Goal: Task Accomplishment & Management: Manage account settings

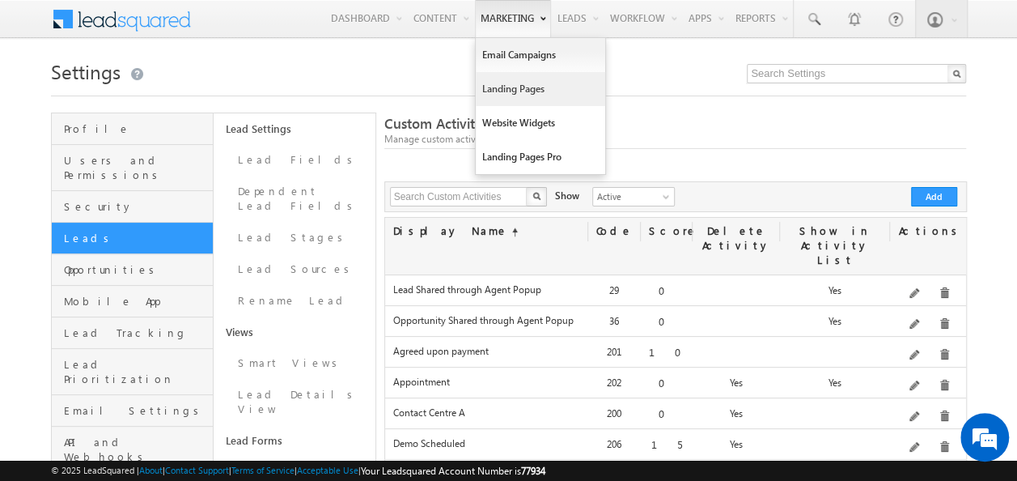
click at [515, 89] on link "Landing Pages" at bounding box center [540, 89] width 129 height 34
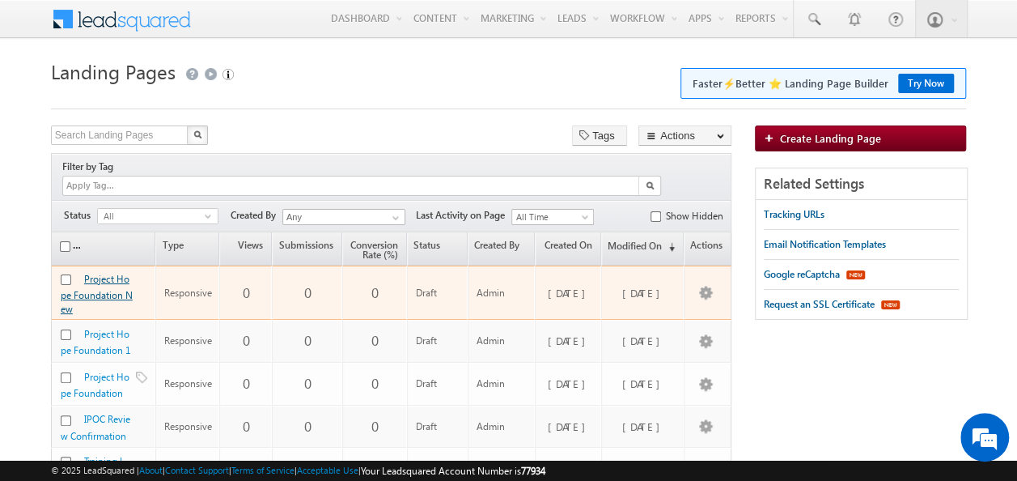
click at [102, 273] on link "Project Hope Foundation New" at bounding box center [97, 294] width 72 height 42
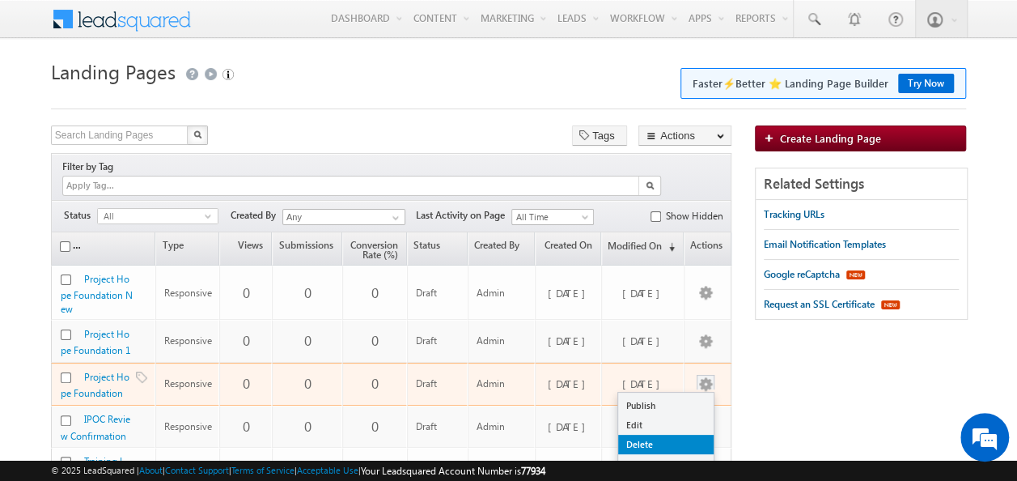
click at [652, 435] on link "Delete" at bounding box center [665, 444] width 95 height 19
checkbox input "true"
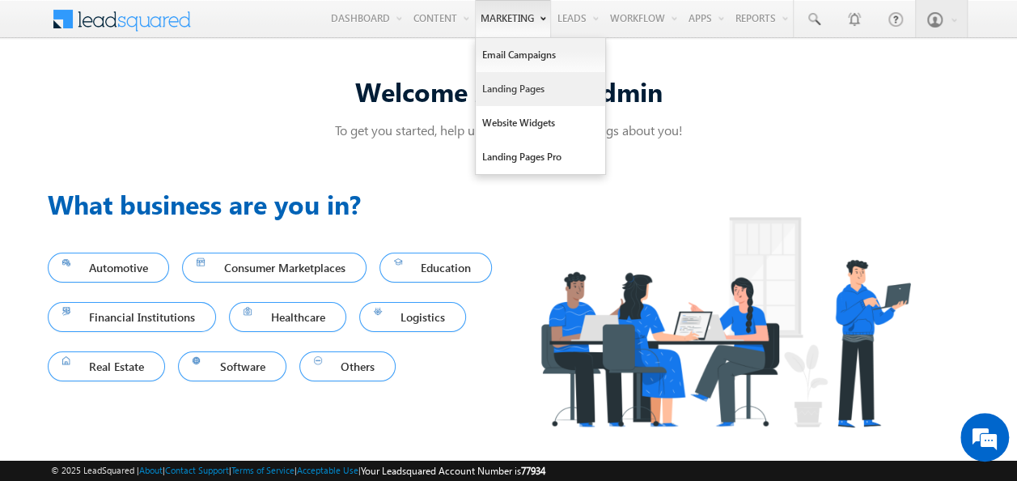
click at [500, 95] on link "Landing Pages" at bounding box center [540, 89] width 129 height 34
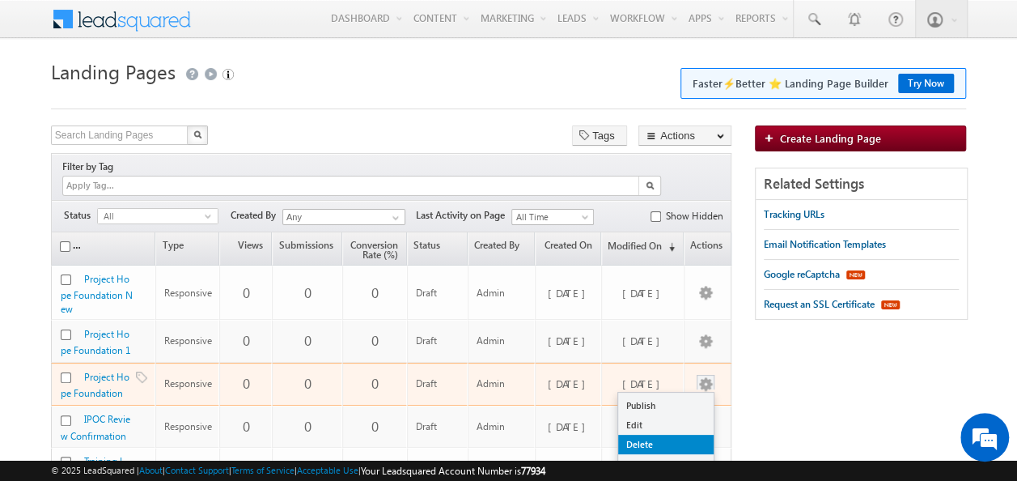
click at [658, 435] on link "Delete" at bounding box center [665, 444] width 95 height 19
checkbox input "true"
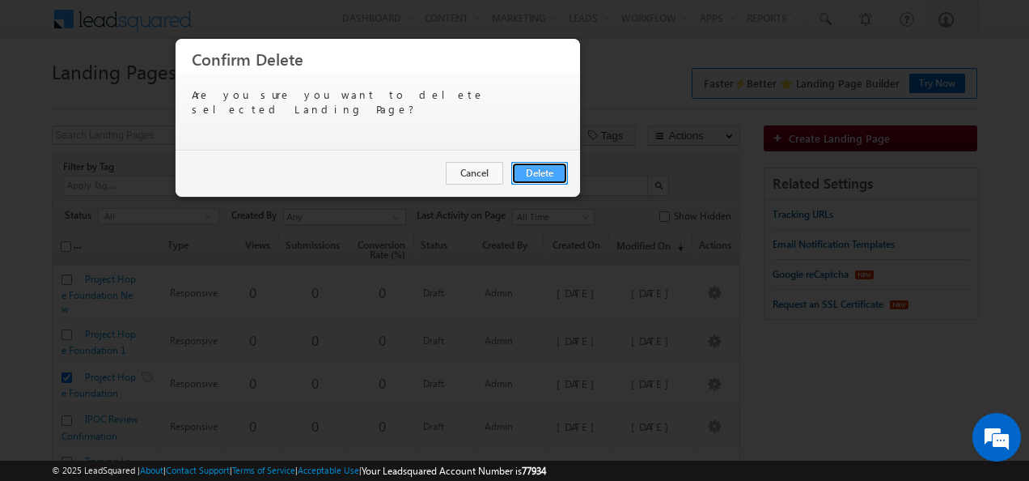
click at [554, 180] on button "Delete" at bounding box center [539, 173] width 57 height 23
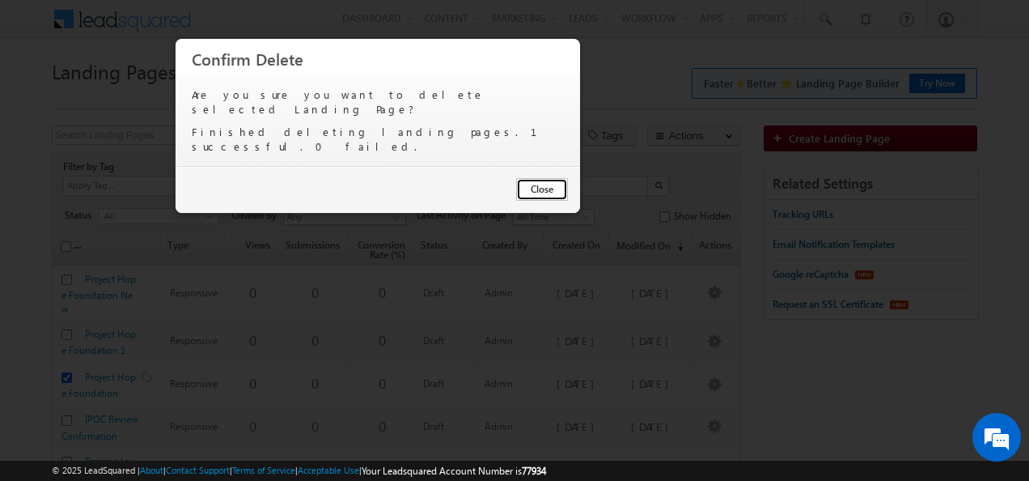
click at [552, 178] on button "Close" at bounding box center [542, 189] width 52 height 23
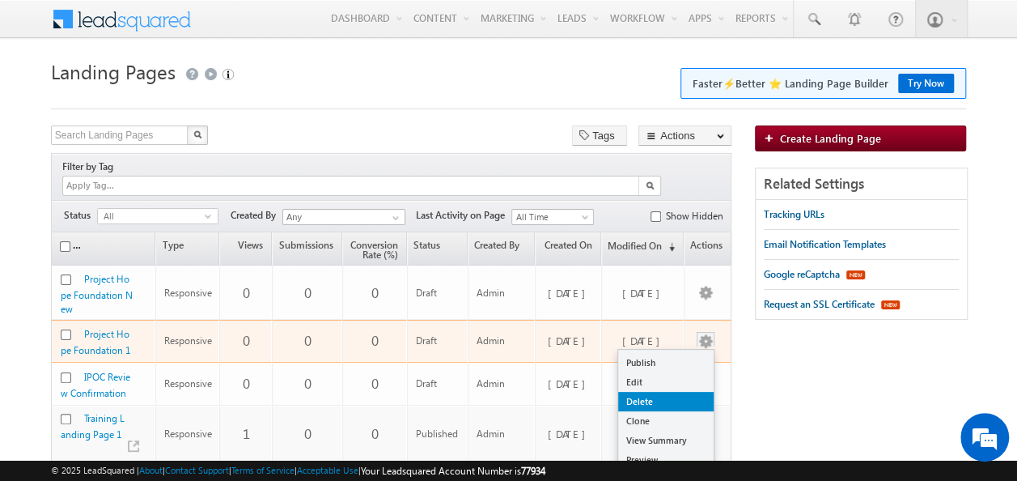
click at [646, 392] on link "Delete" at bounding box center [665, 401] width 95 height 19
checkbox input "true"
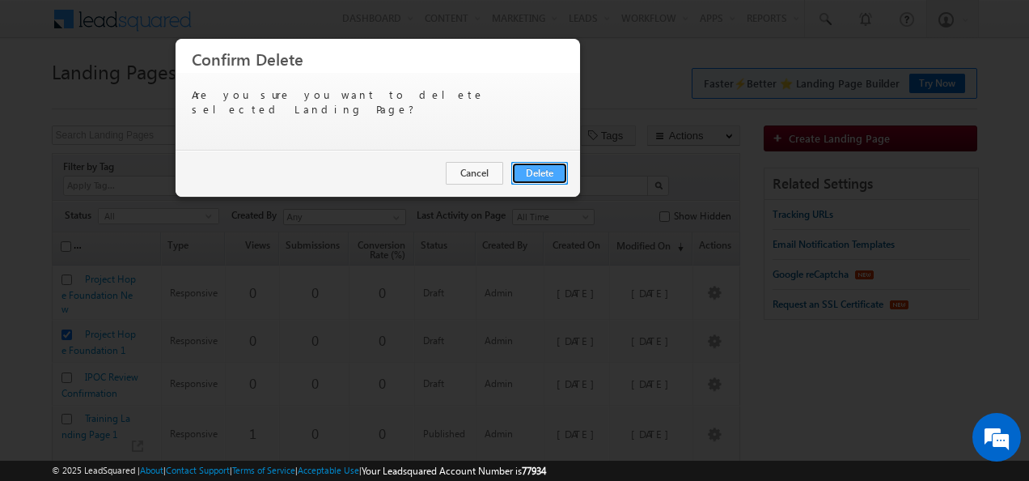
click at [560, 168] on button "Delete" at bounding box center [539, 173] width 57 height 23
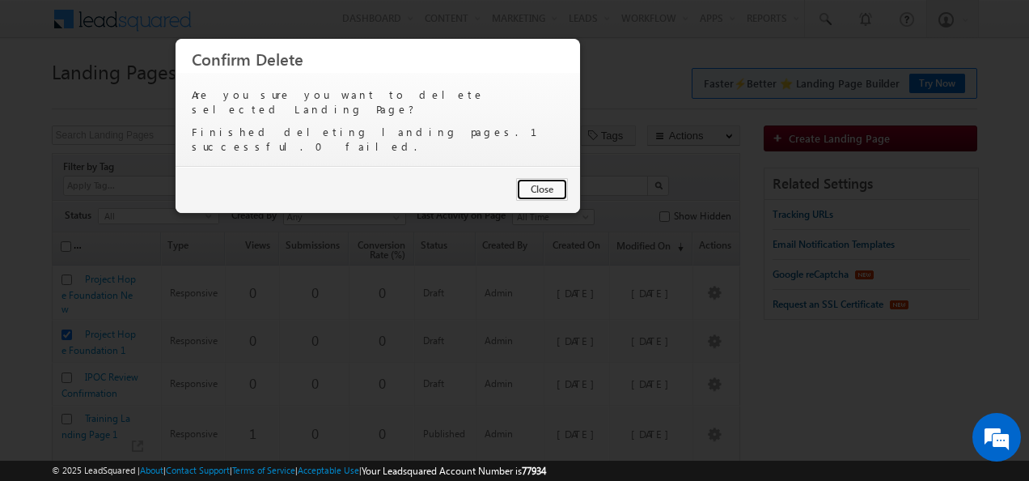
click at [560, 178] on button "Close" at bounding box center [542, 189] width 52 height 23
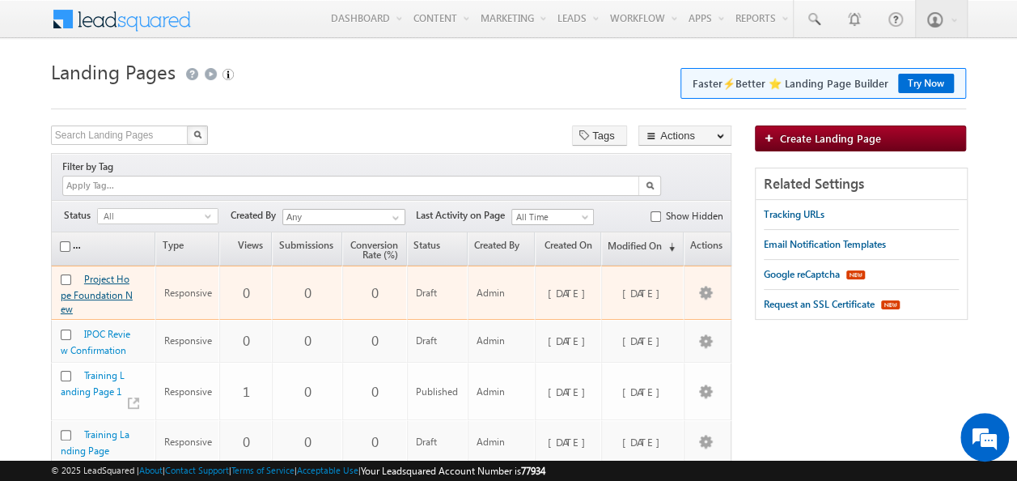
click at [101, 275] on link "Project Hope Foundation New" at bounding box center [97, 294] width 72 height 42
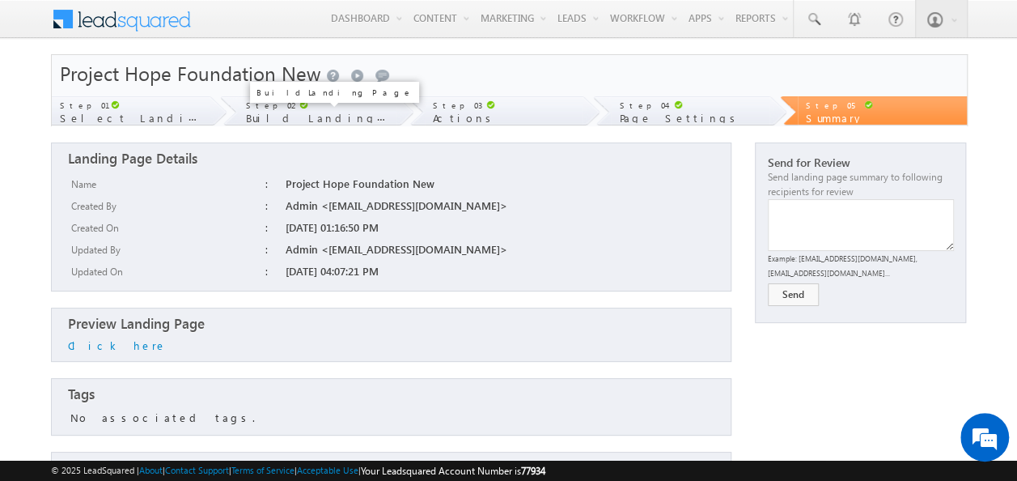
click at [317, 113] on span "Build Landing Page" at bounding box center [334, 118] width 176 height 14
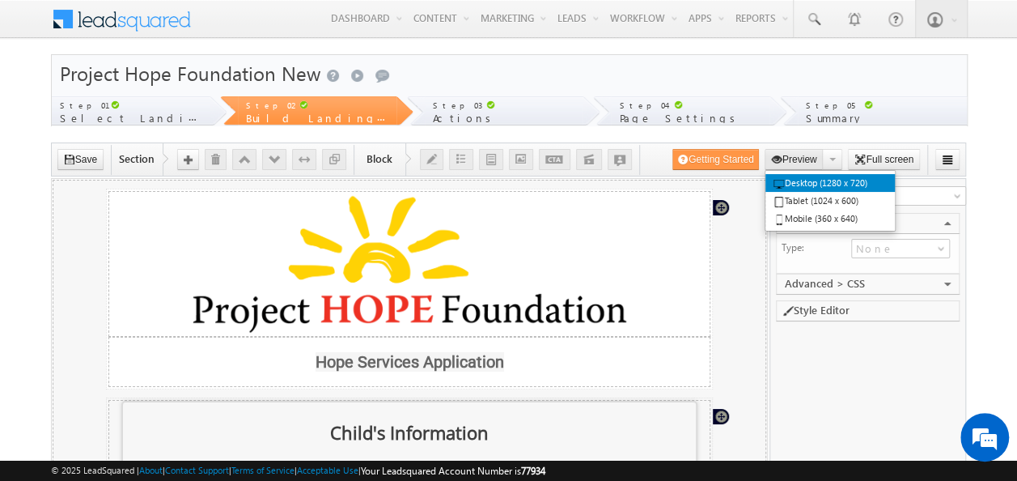
click at [787, 152] on button "Preview" at bounding box center [794, 159] width 59 height 21
click at [791, 180] on link "Desktop (1280 x 720)" at bounding box center [829, 183] width 129 height 18
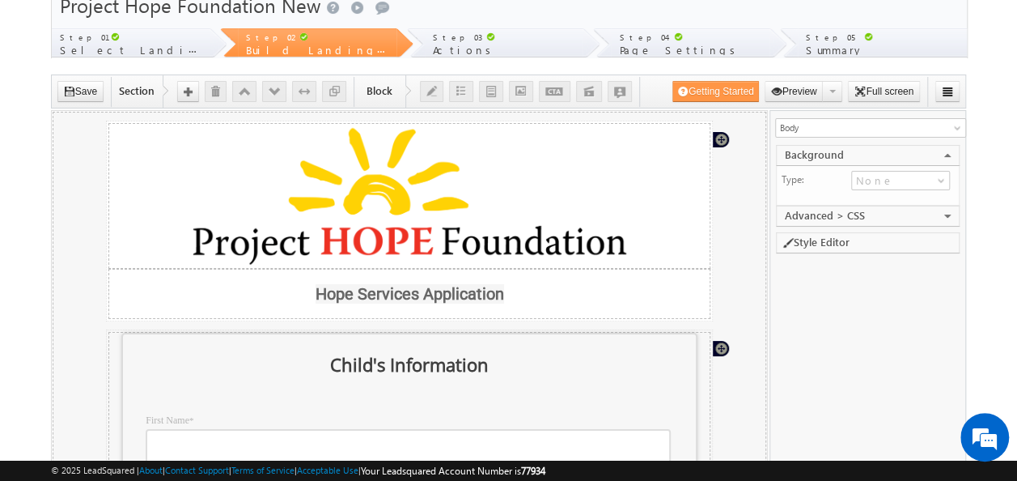
scroll to position [162, 0]
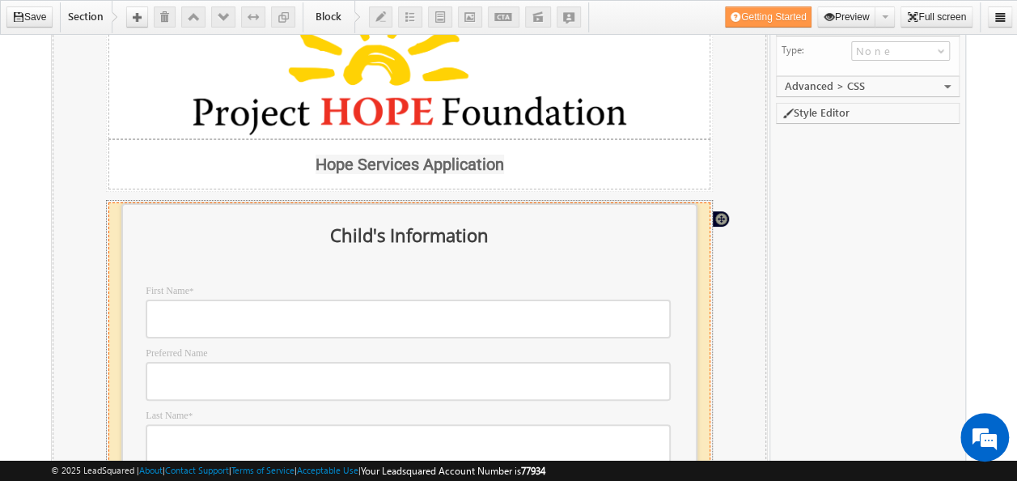
click at [649, 227] on h1 "Child's Information" at bounding box center [408, 235] width 566 height 27
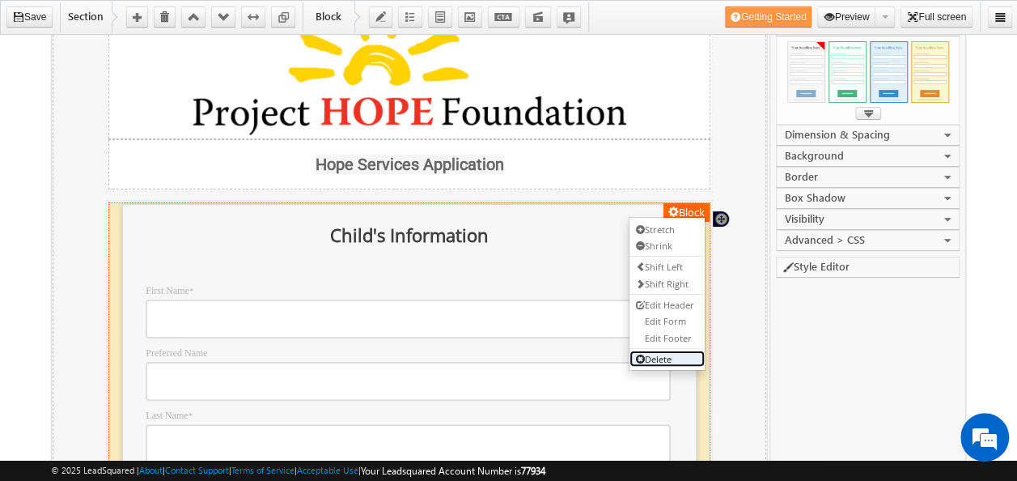
click at [664, 358] on link "Delete" at bounding box center [666, 358] width 75 height 17
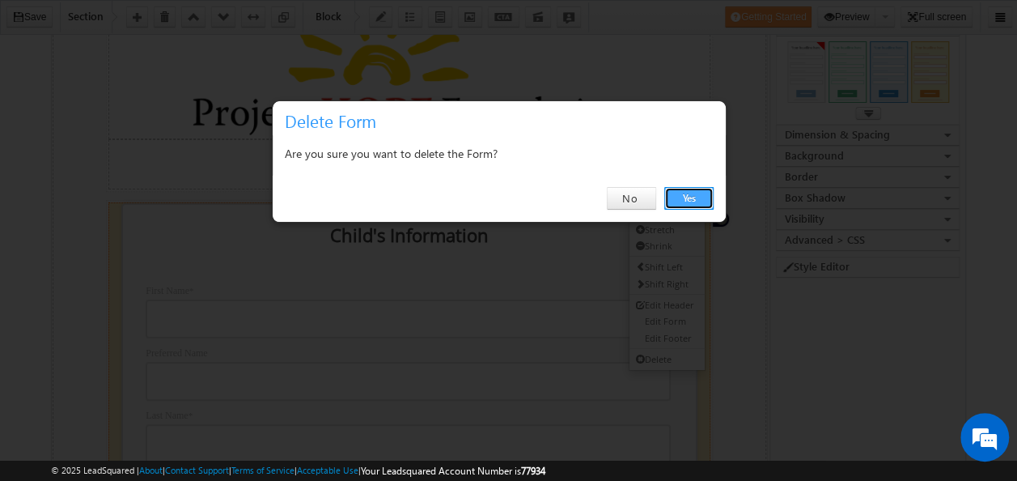
click at [702, 196] on link "Yes" at bounding box center [688, 198] width 49 height 23
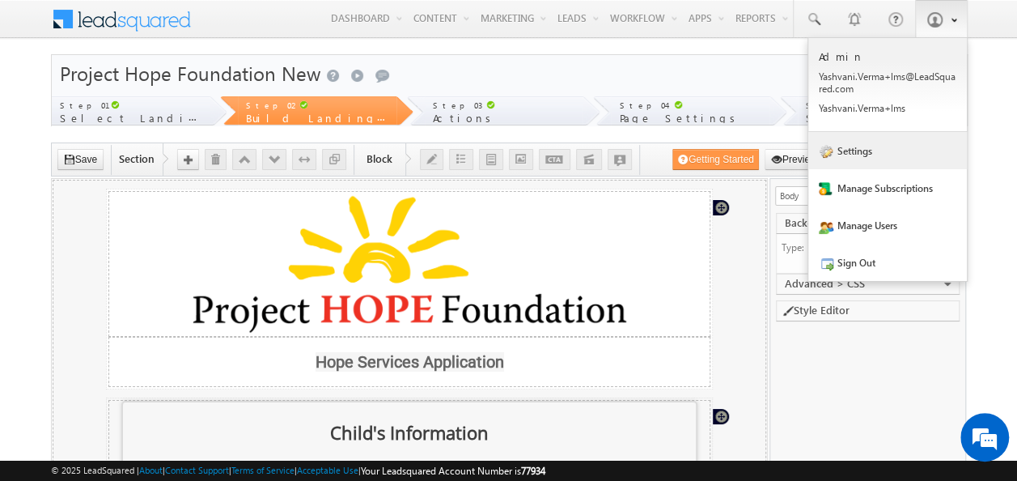
click at [885, 160] on link "Settings" at bounding box center [887, 150] width 159 height 37
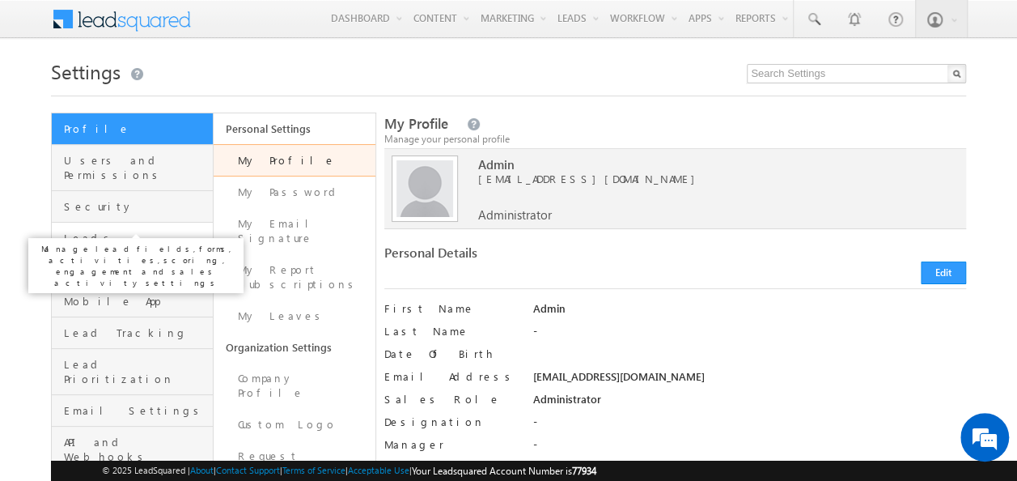
click at [99, 231] on span "Leads" at bounding box center [136, 238] width 145 height 15
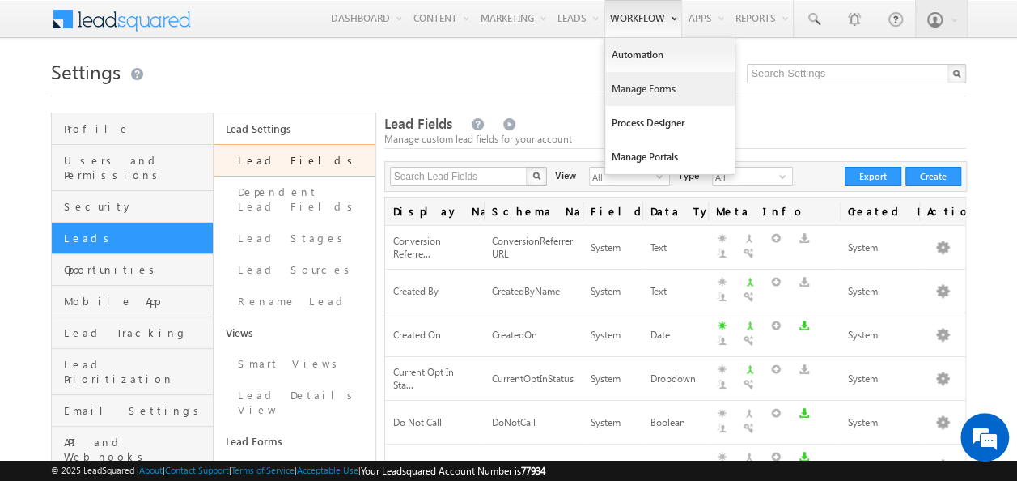
click at [628, 102] on link "Manage Forms" at bounding box center [669, 89] width 129 height 34
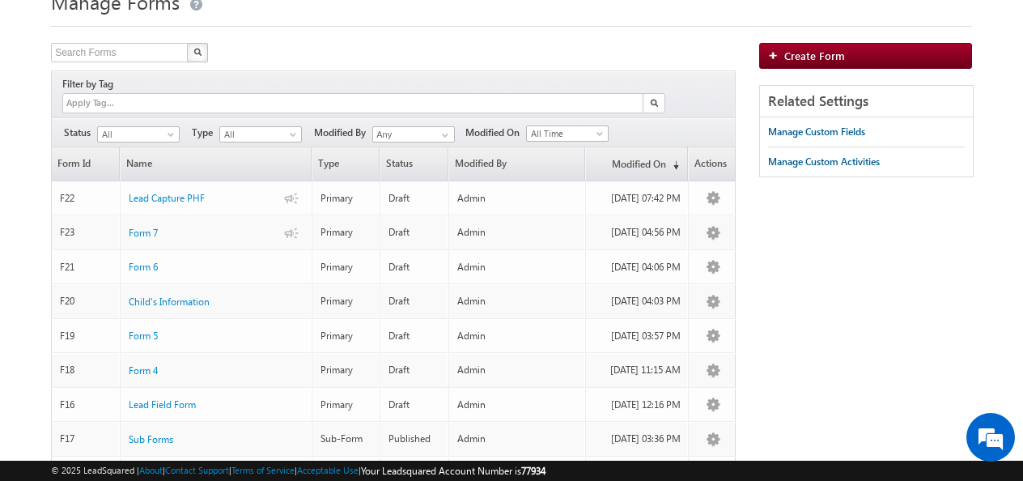
scroll to position [162, 0]
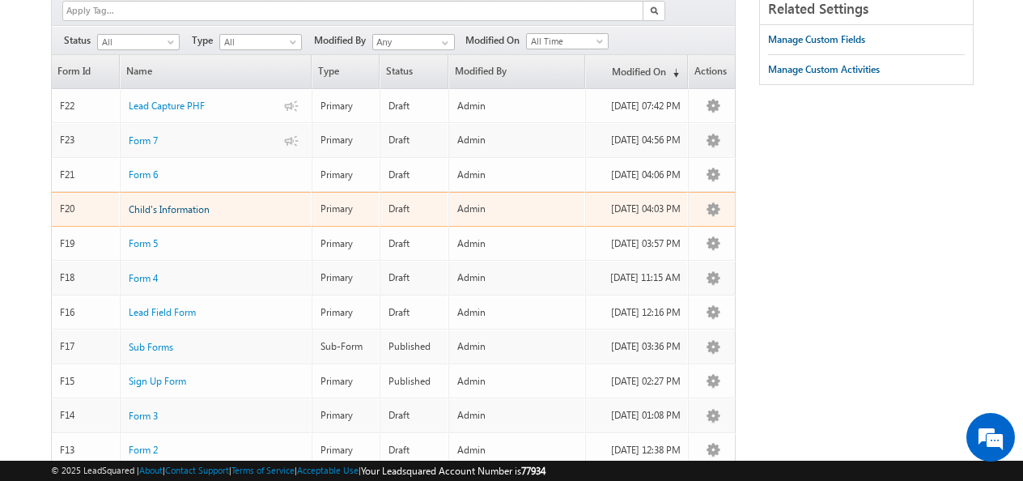
click at [189, 203] on span "Child's Information" at bounding box center [169, 209] width 81 height 12
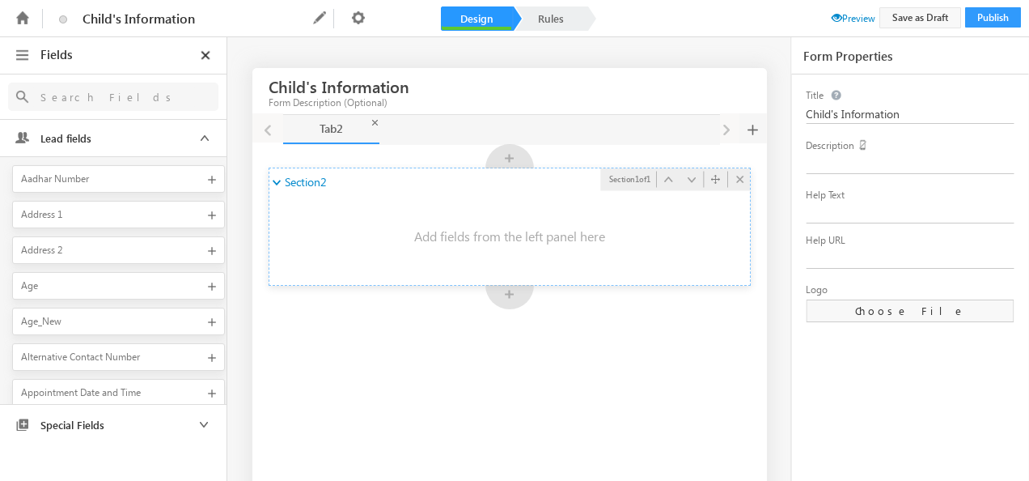
click at [316, 183] on span "Section2" at bounding box center [305, 182] width 40 height 15
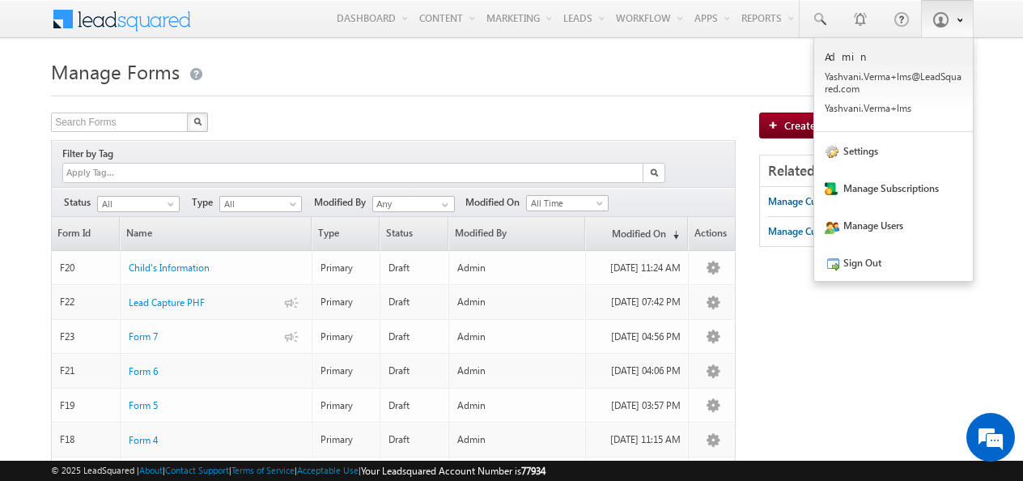
click at [948, 24] on link at bounding box center [947, 18] width 53 height 37
click at [869, 153] on link "Settings" at bounding box center [893, 150] width 159 height 37
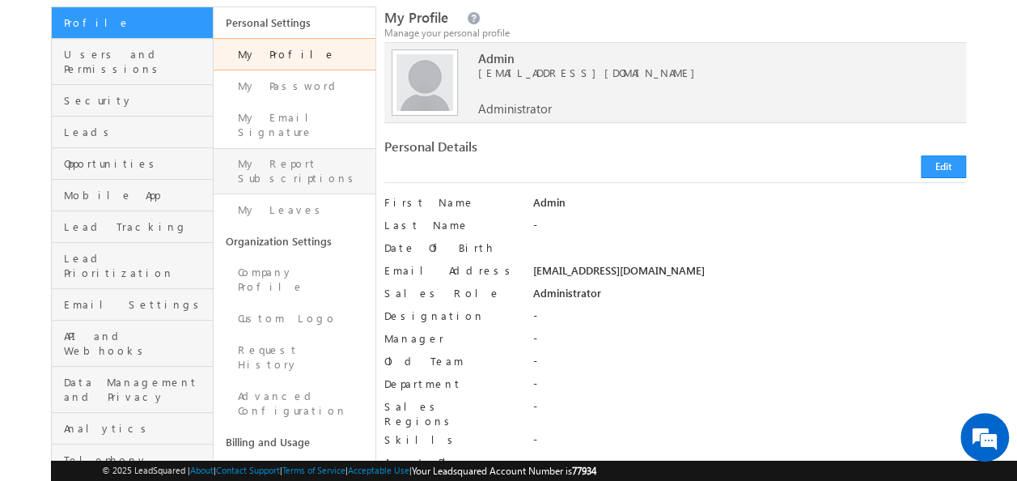
scroll to position [81, 0]
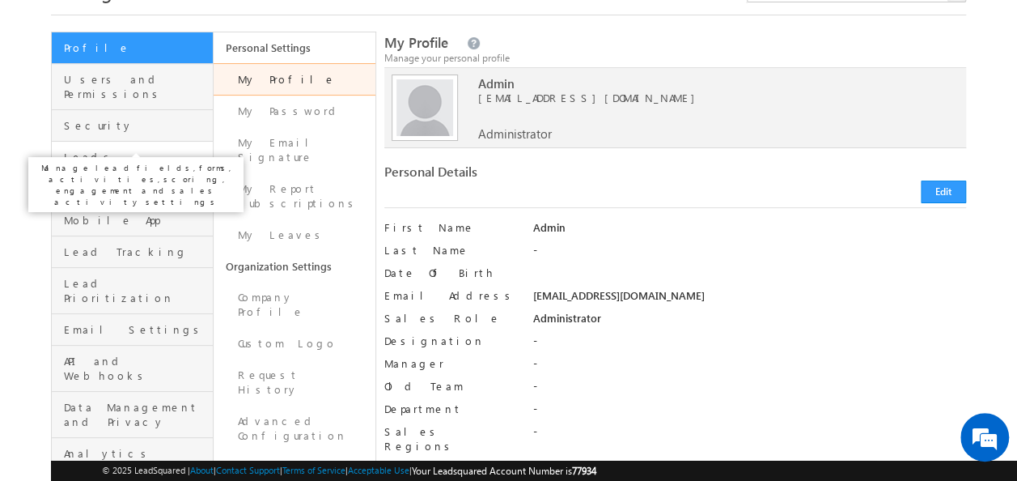
click at [115, 150] on span "Leads" at bounding box center [136, 157] width 145 height 15
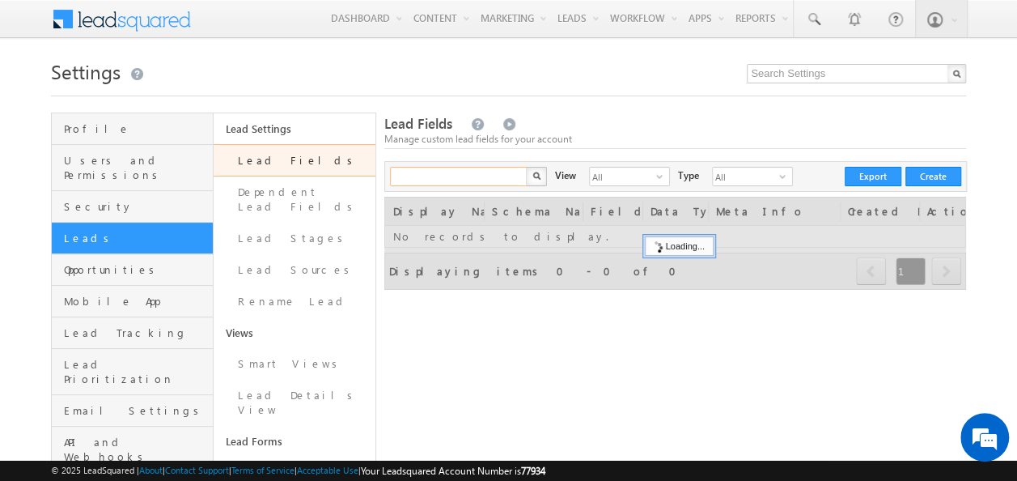
click at [436, 171] on input "text" at bounding box center [459, 176] width 138 height 19
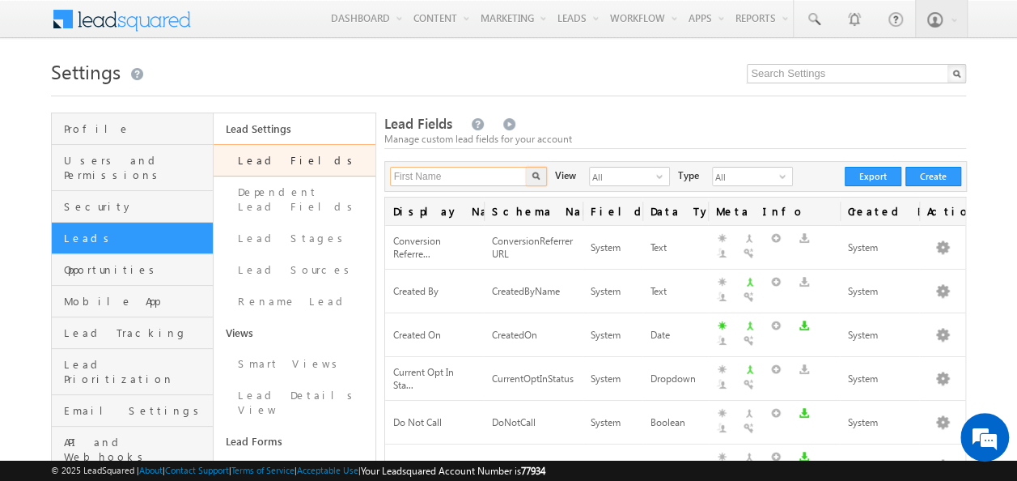
type input "First Name"
click at [526, 167] on button "button" at bounding box center [536, 176] width 21 height 19
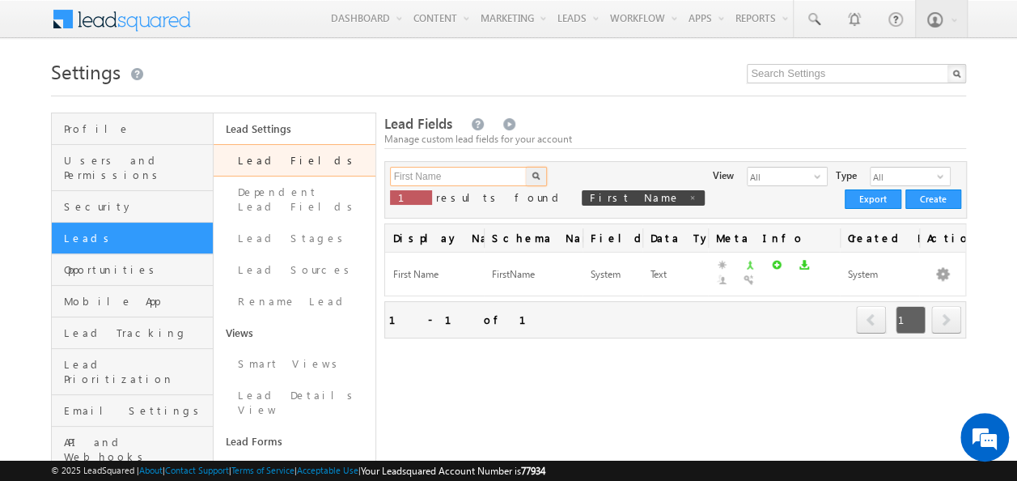
drag, startPoint x: 443, startPoint y: 173, endPoint x: 329, endPoint y: 167, distance: 114.3
click at [526, 167] on button "button" at bounding box center [536, 176] width 21 height 19
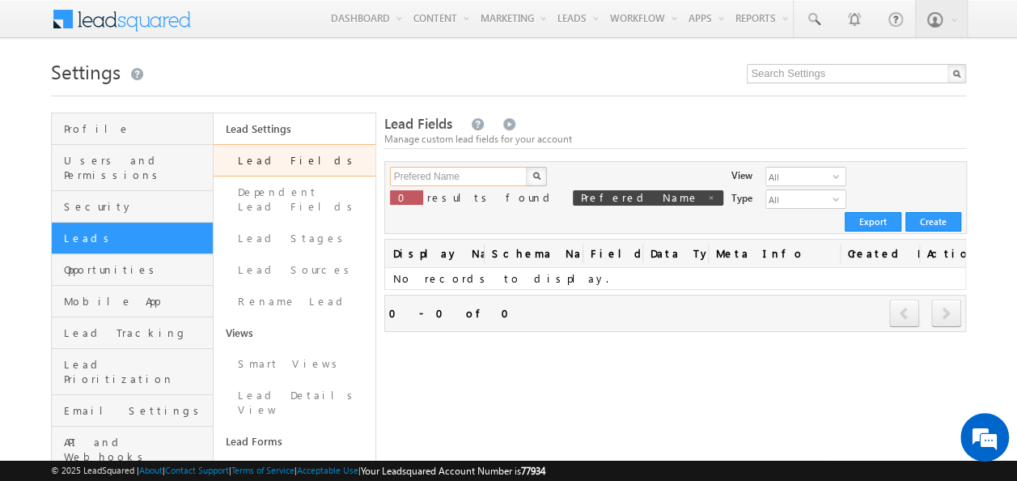
click at [412, 176] on input "Prefered Name" at bounding box center [459, 176] width 138 height 19
click at [526, 167] on button "button" at bounding box center [536, 176] width 21 height 19
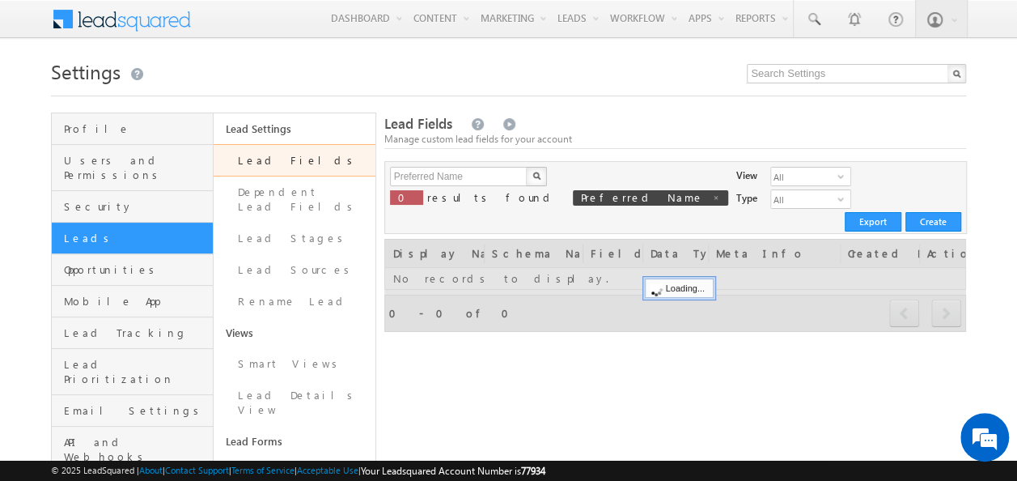
click at [532, 175] on img "button" at bounding box center [536, 176] width 8 height 8
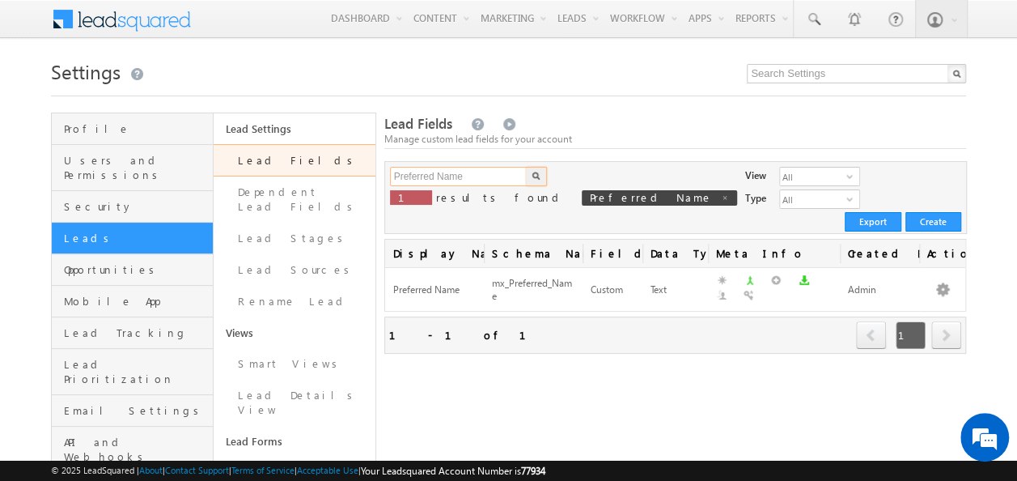
drag, startPoint x: 418, startPoint y: 181, endPoint x: 232, endPoint y: 172, distance: 185.6
click at [721, 197] on span at bounding box center [725, 197] width 8 height 8
type input "Search Lead Fields"
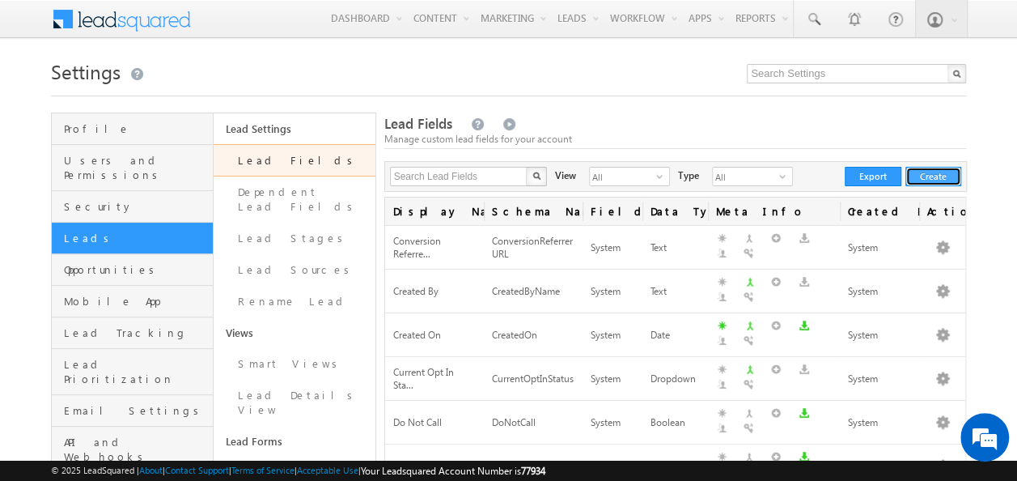
click at [938, 178] on button "Create" at bounding box center [933, 176] width 56 height 19
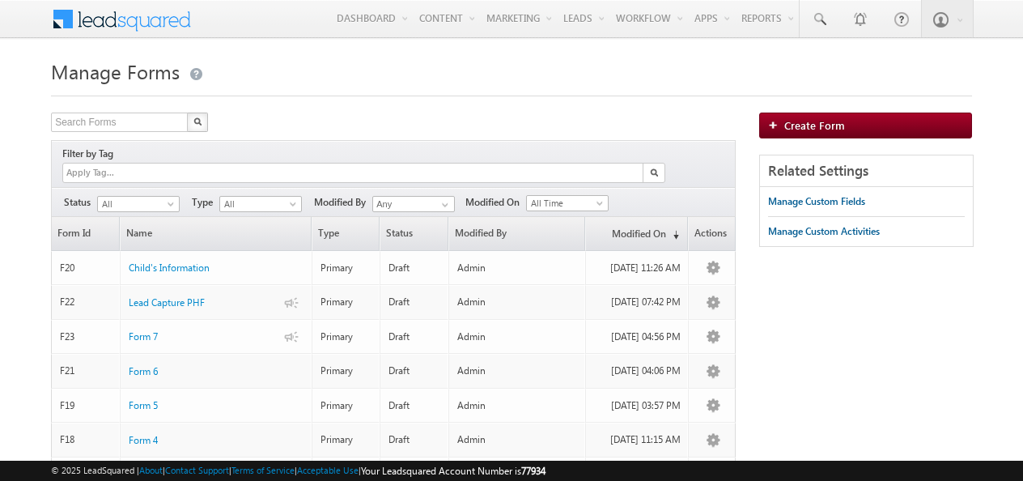
scroll to position [19, 0]
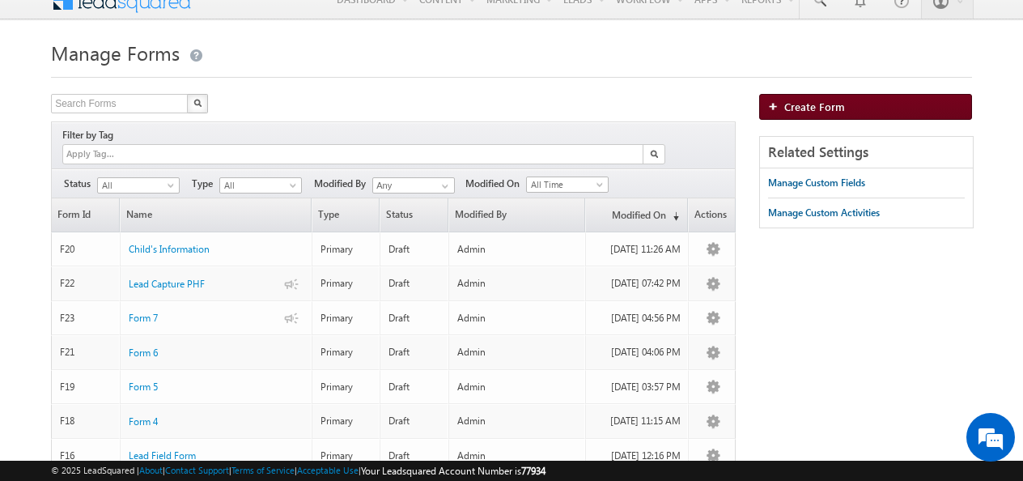
click at [832, 113] on link "Create Form" at bounding box center [865, 107] width 213 height 26
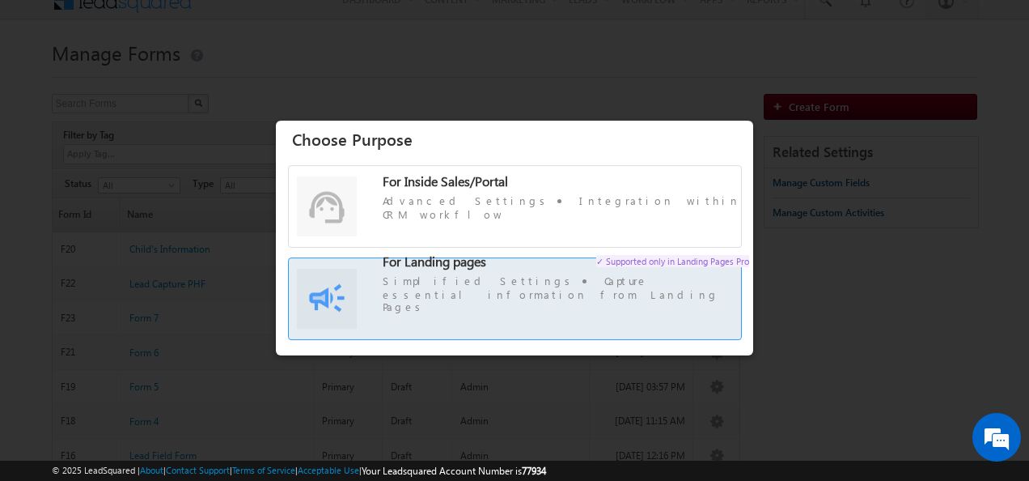
click at [461, 317] on label "For Landing pages ✓ Supported only in Landing Pages Pro Simplified Settings Cap…" at bounding box center [515, 306] width 452 height 80
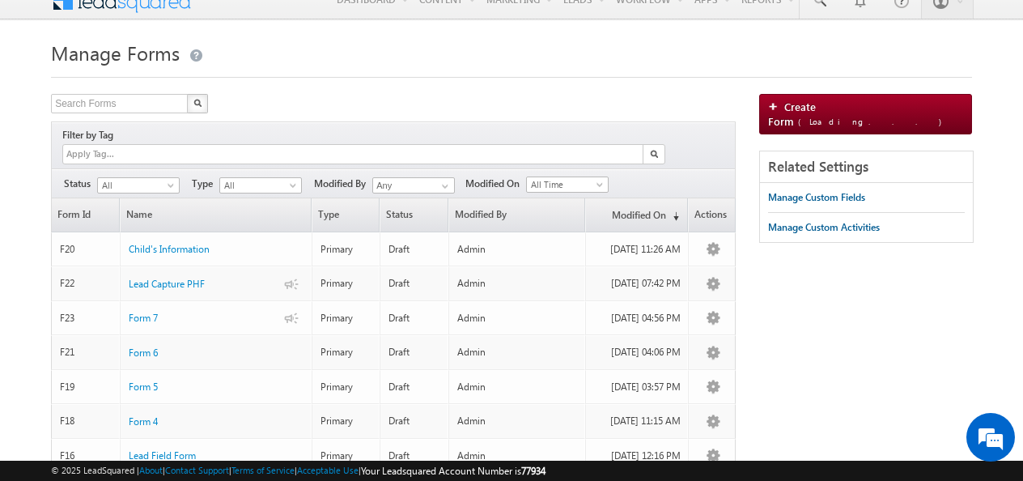
scroll to position [0, 0]
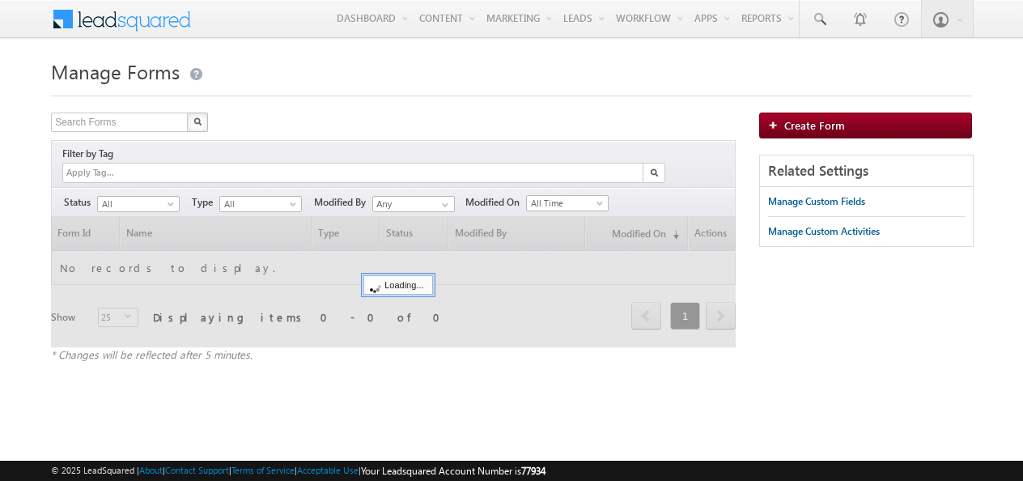
scroll to position [19, 0]
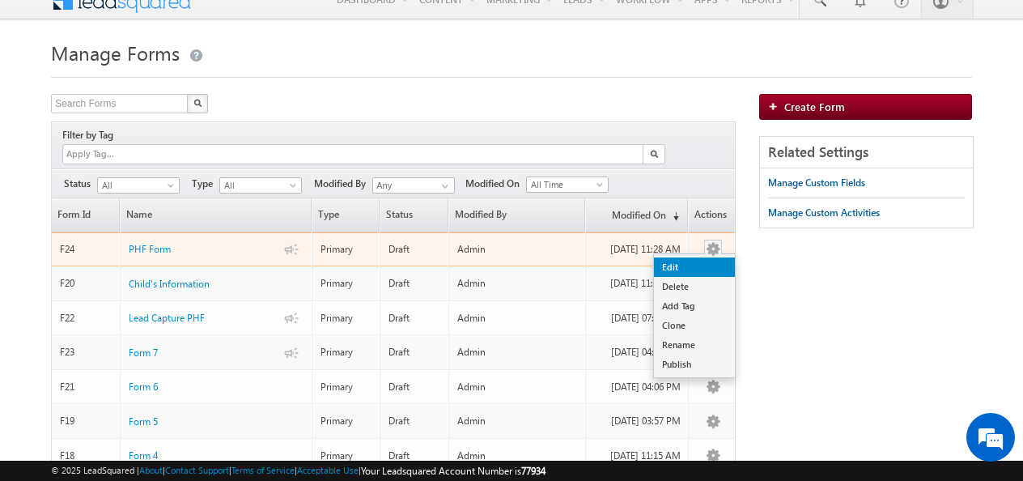
click at [689, 257] on link "Edit" at bounding box center [694, 266] width 81 height 19
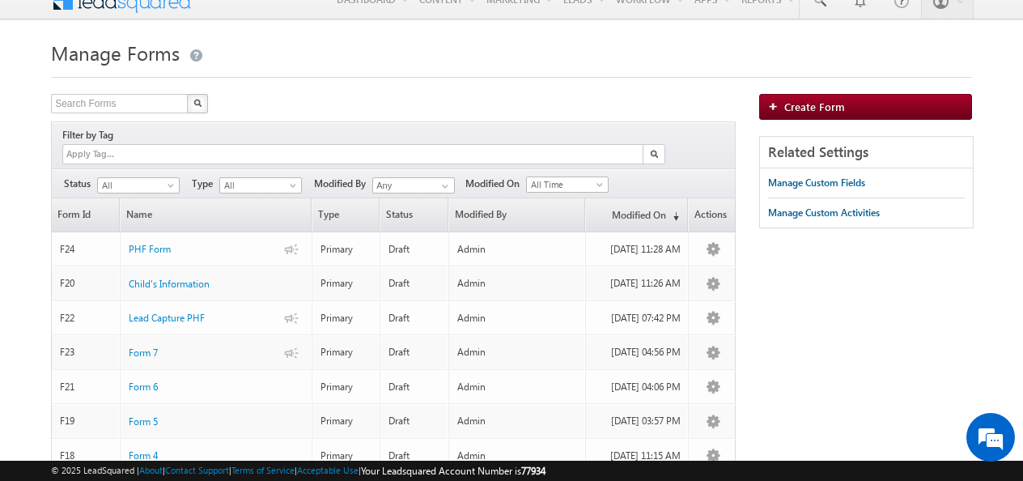
scroll to position [0, 0]
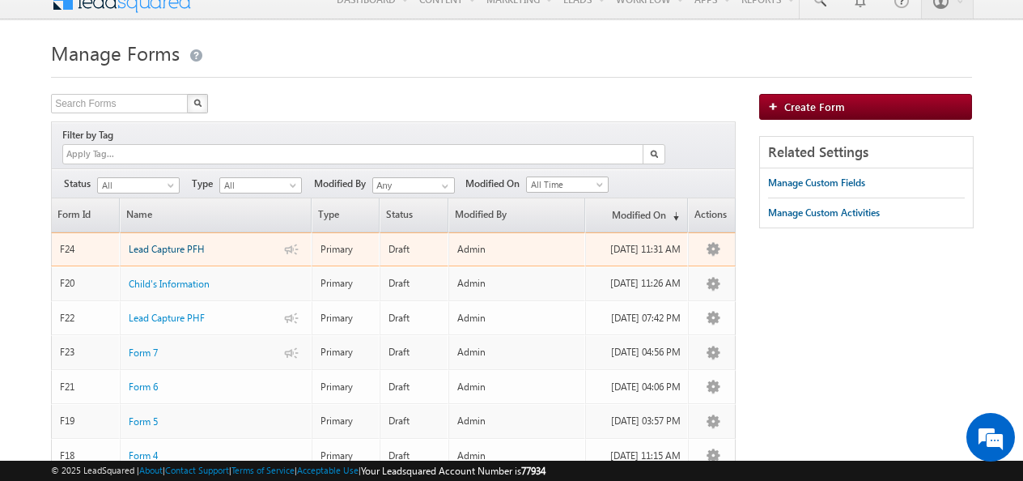
click at [201, 243] on span "Lead Capture PFH" at bounding box center [167, 249] width 76 height 12
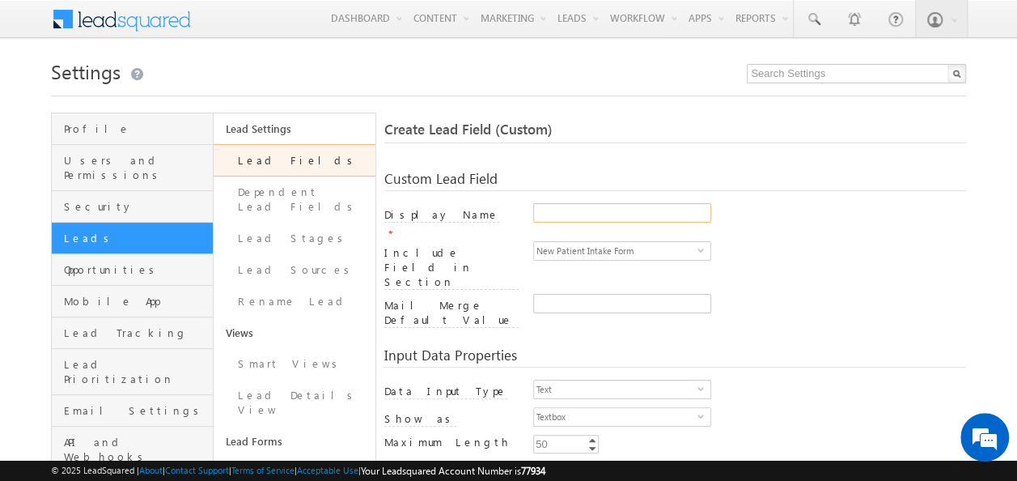
click at [579, 213] on input "Display Name" at bounding box center [622, 212] width 178 height 19
paste input "What is your relationship to this child"
type input "What is your relationship to this child?"
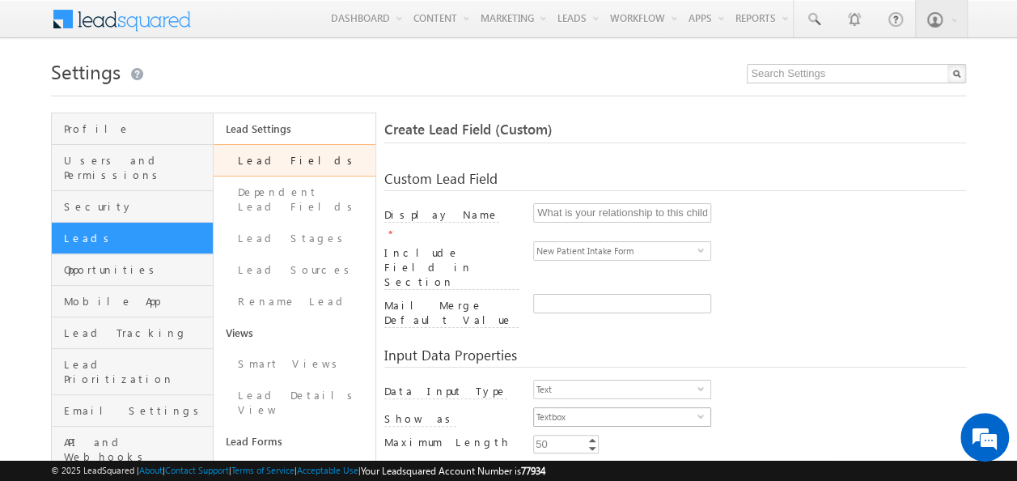
click at [702, 412] on span "select" at bounding box center [704, 415] width 13 height 7
click at [698, 384] on span "select" at bounding box center [704, 387] width 13 height 7
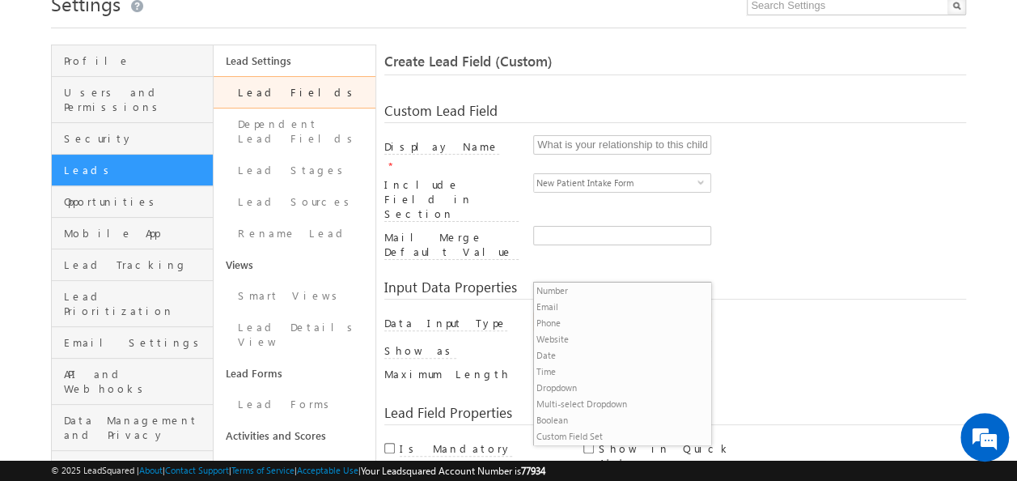
scroll to position [162, 0]
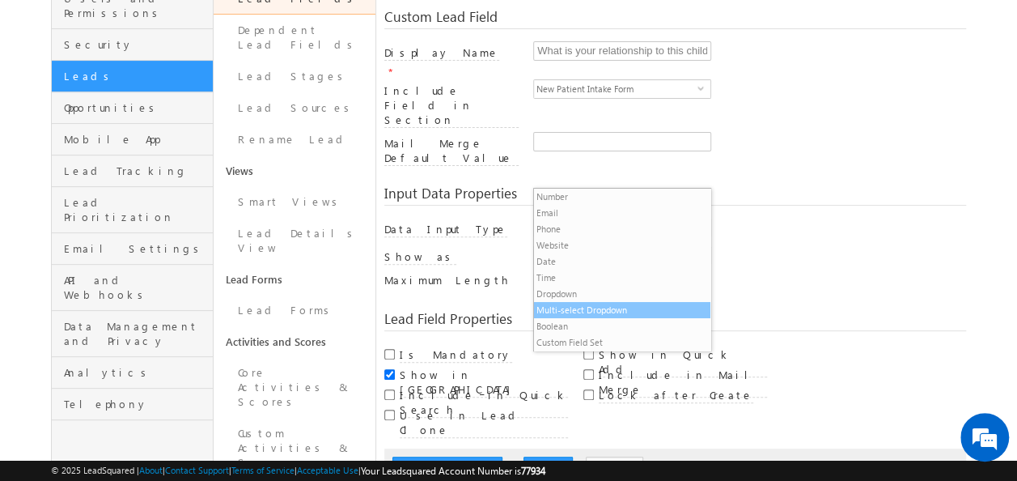
click at [609, 311] on li "Multi-select Dropdown" at bounding box center [622, 310] width 176 height 16
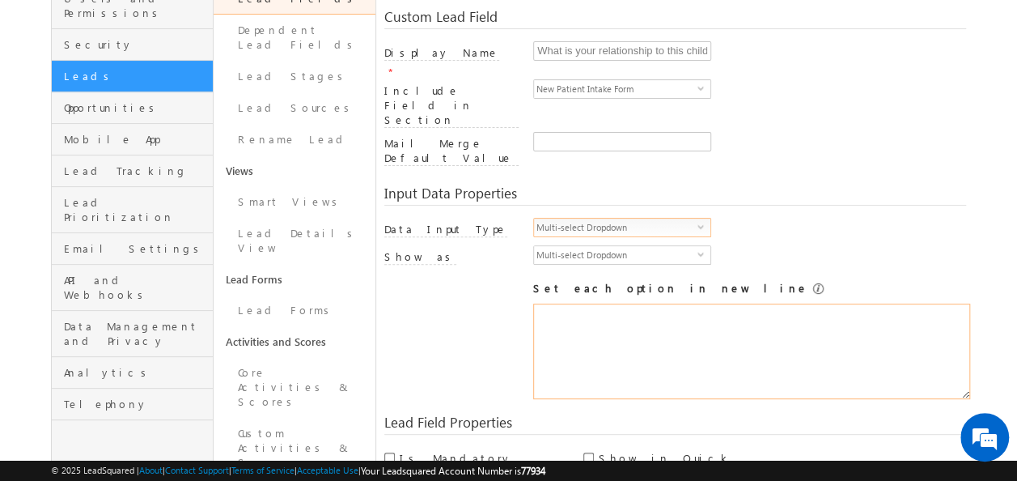
click at [605, 303] on textarea at bounding box center [751, 350] width 437 height 95
paste textarea "Parent/Guardian Early Interventionist Case Manager"
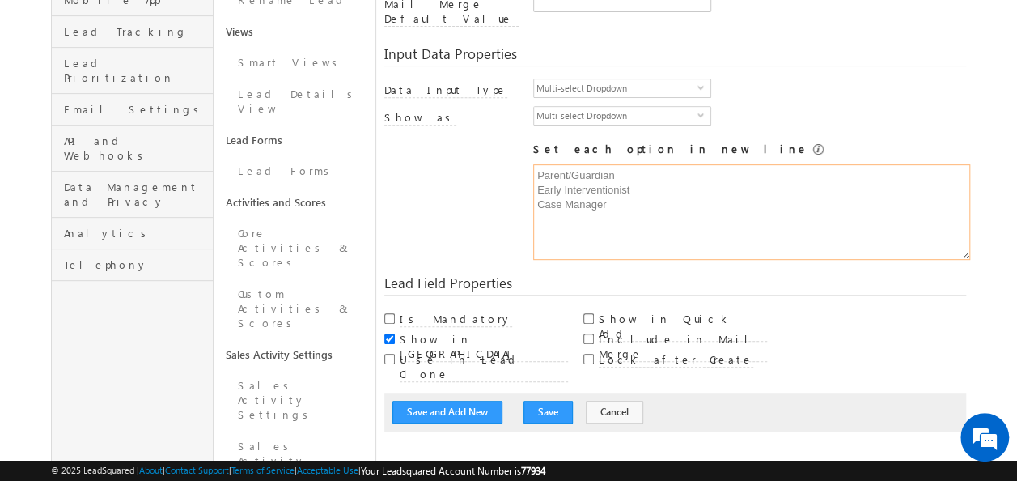
scroll to position [324, 0]
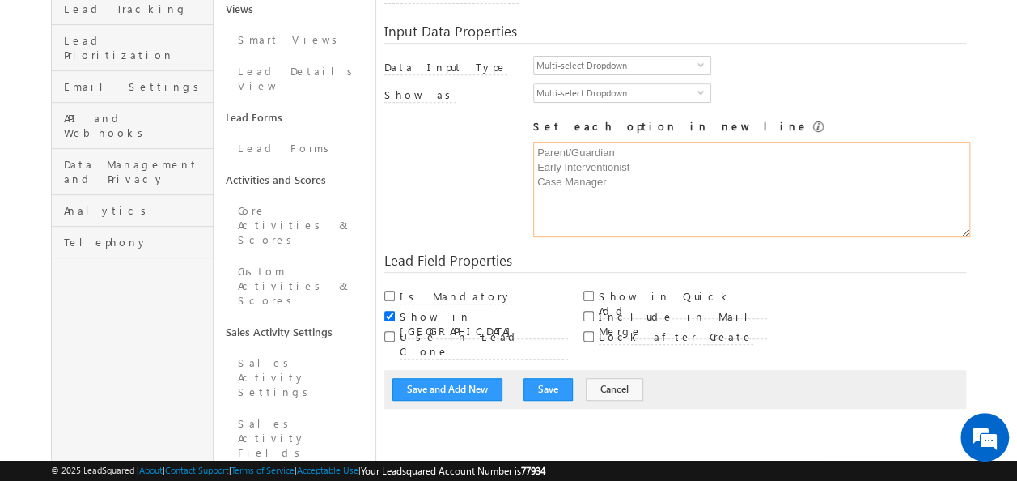
type textarea "Parent/Guardian Early Interventionist Case Manager"
click at [590, 311] on input "Include in Mail Merge" at bounding box center [588, 316] width 11 height 11
checkbox input "true"
click at [541, 378] on button "Save" at bounding box center [548, 389] width 49 height 23
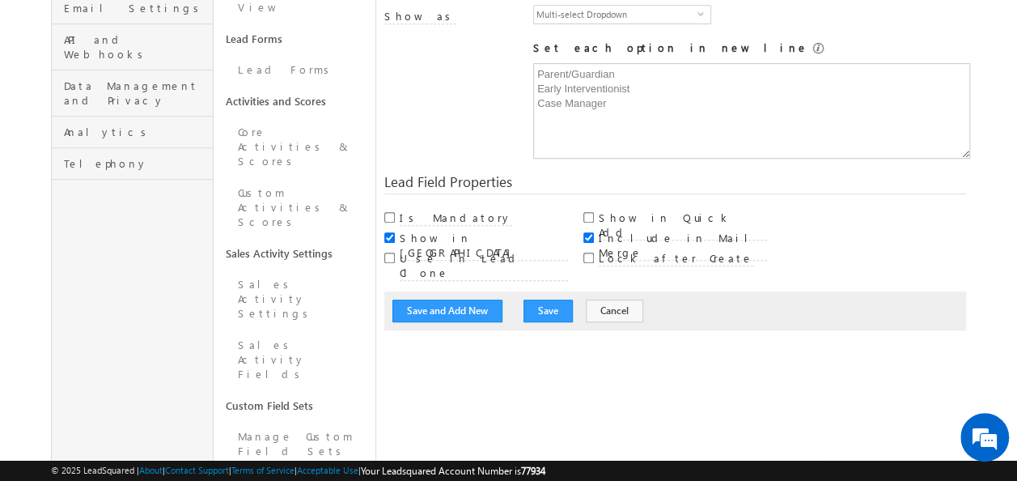
scroll to position [405, 0]
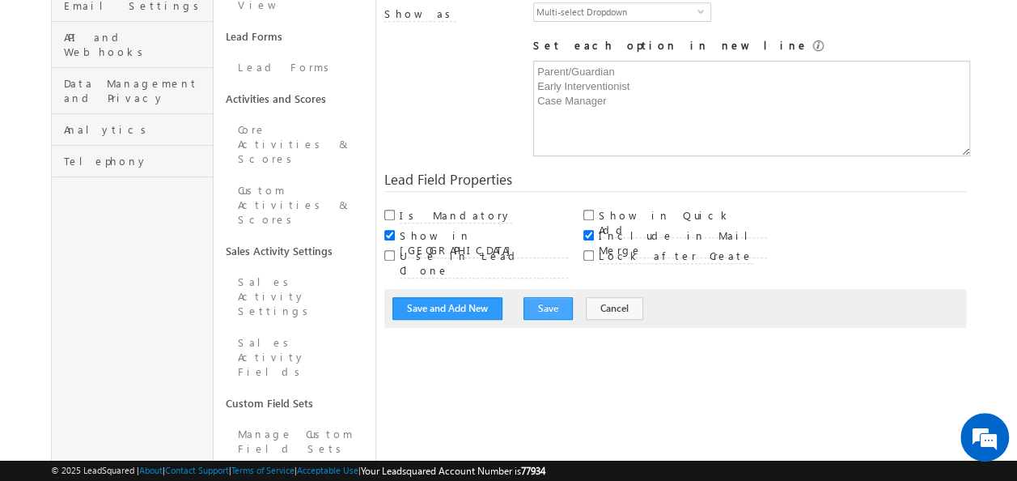
type input "What is your relationship to this child"
click at [524, 297] on button "Save" at bounding box center [548, 308] width 49 height 23
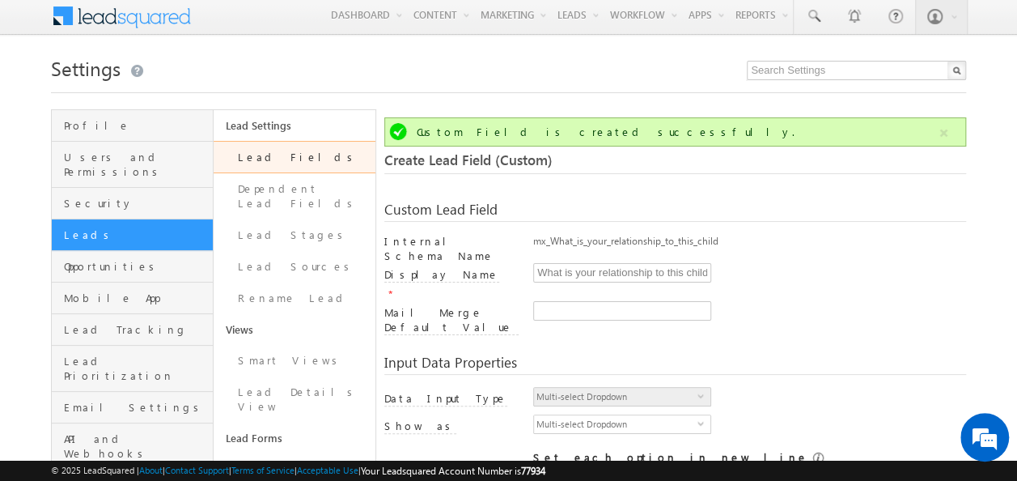
scroll to position [0, 0]
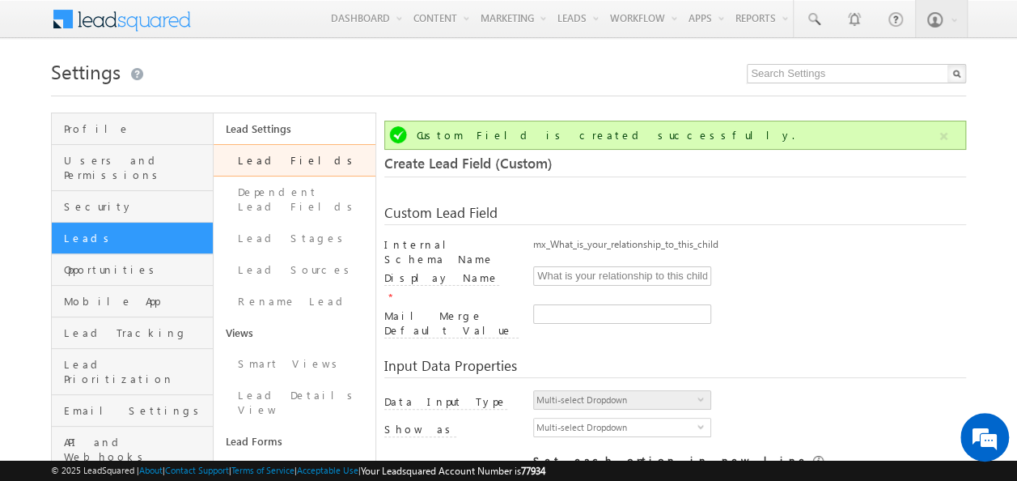
click at [276, 162] on link "Lead Fields" at bounding box center [295, 160] width 162 height 32
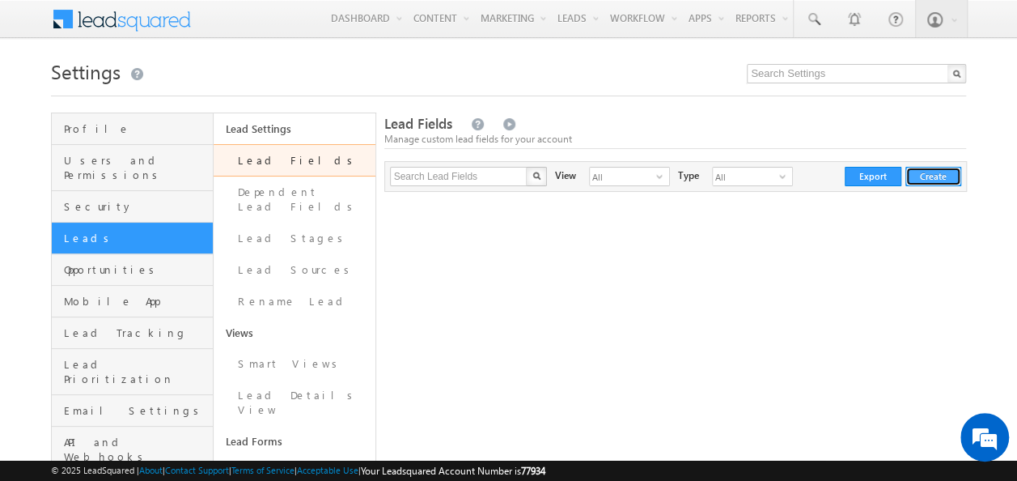
click at [942, 172] on button "Create" at bounding box center [933, 176] width 56 height 19
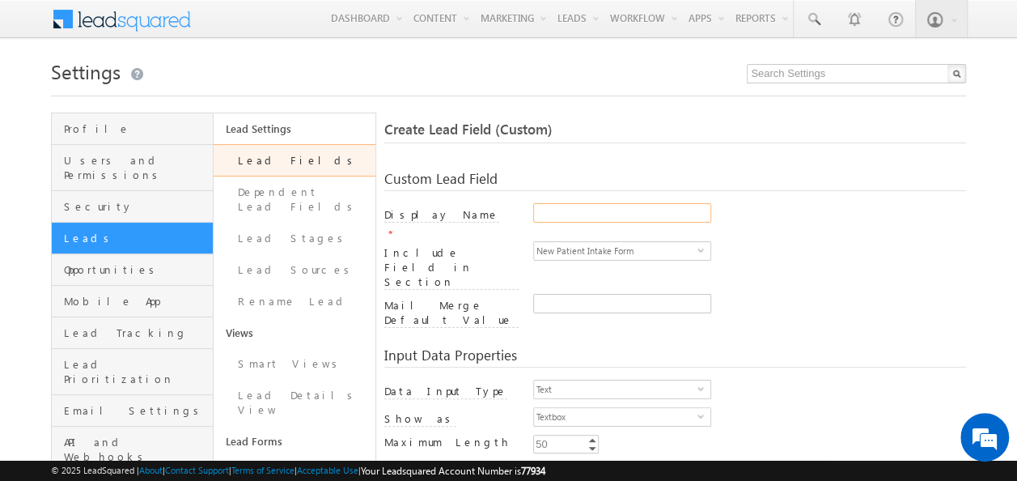
click at [585, 210] on input "Display Name" at bounding box center [622, 212] width 178 height 19
paste input "Parent / Guardian First Name"
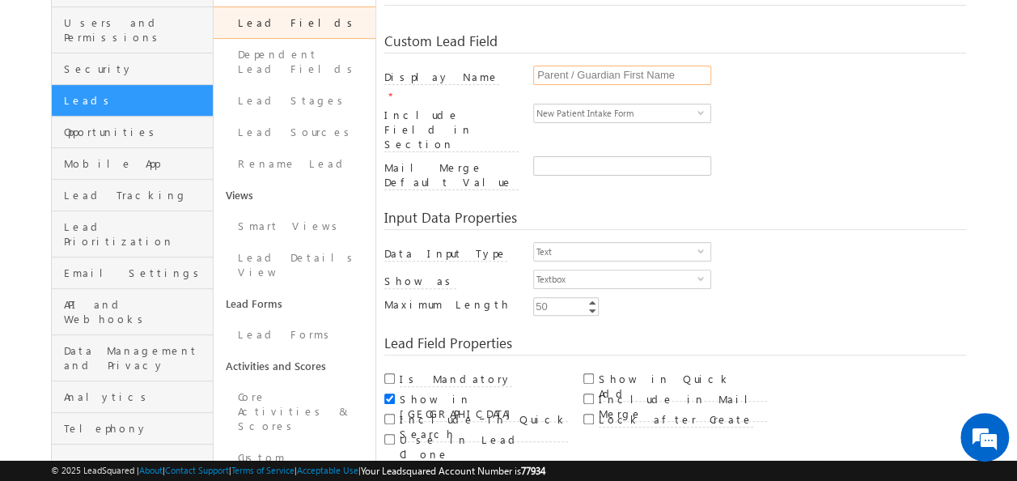
scroll to position [162, 0]
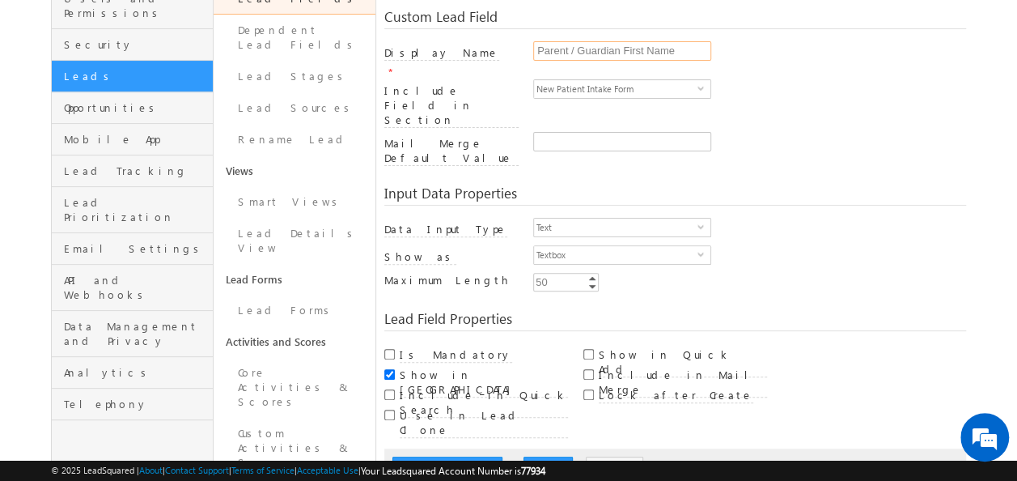
type input "Parent / Guardian First Name"
click at [589, 369] on input "Include in Mail Merge" at bounding box center [588, 374] width 11 height 11
checkbox input "true"
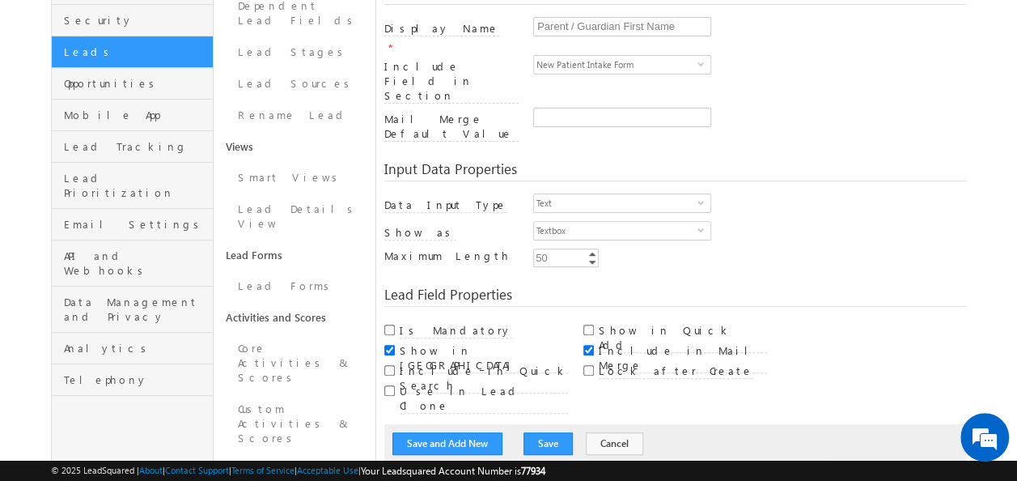
scroll to position [243, 0]
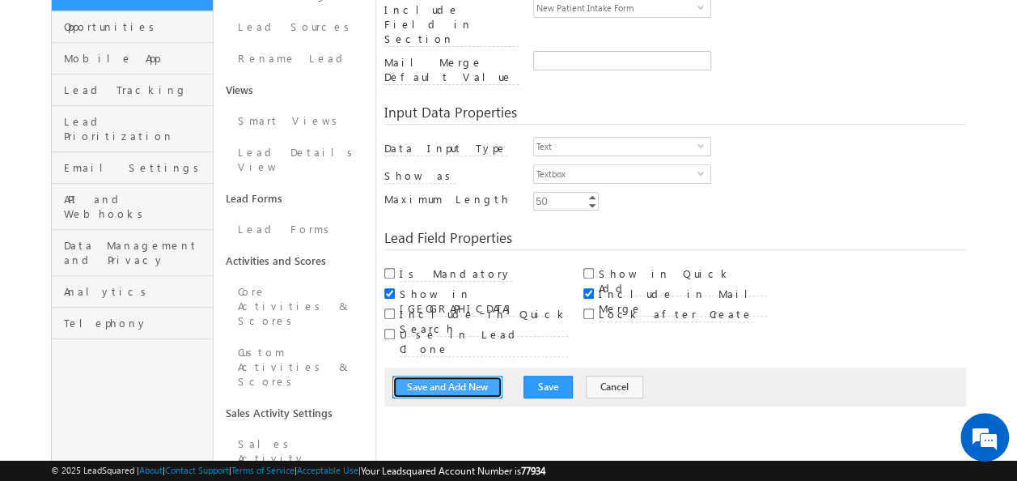
click at [416, 375] on button "Save and Add New" at bounding box center [447, 386] width 110 height 23
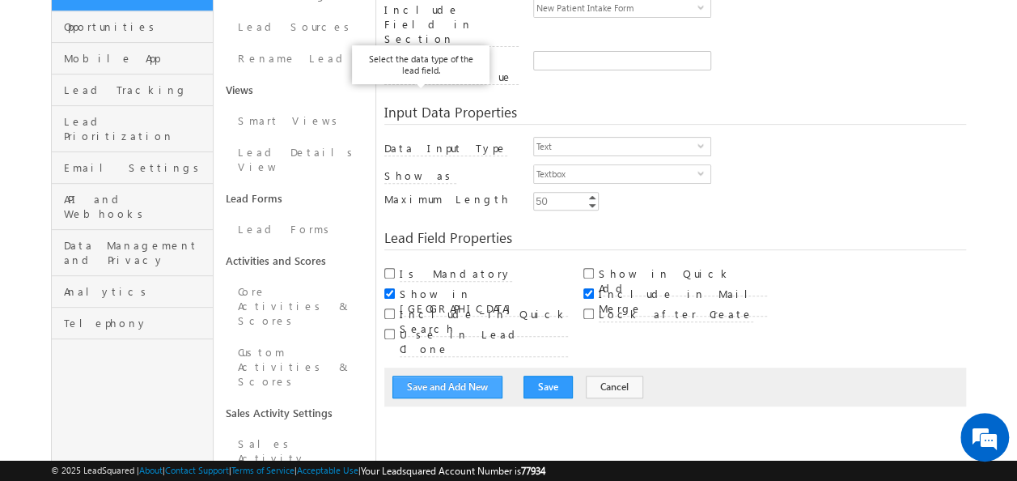
scroll to position [0, 0]
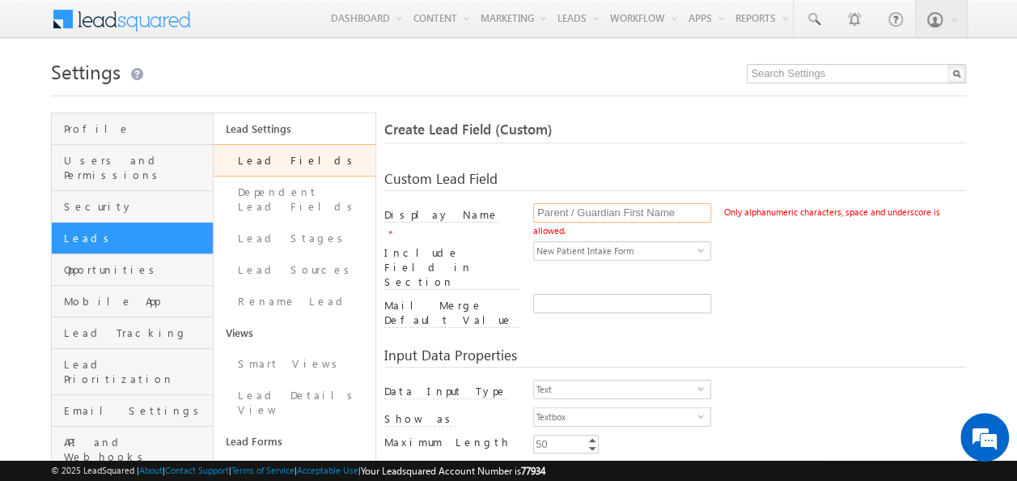
click at [578, 214] on input "Parent / Guardian First Name" at bounding box center [622, 212] width 178 height 19
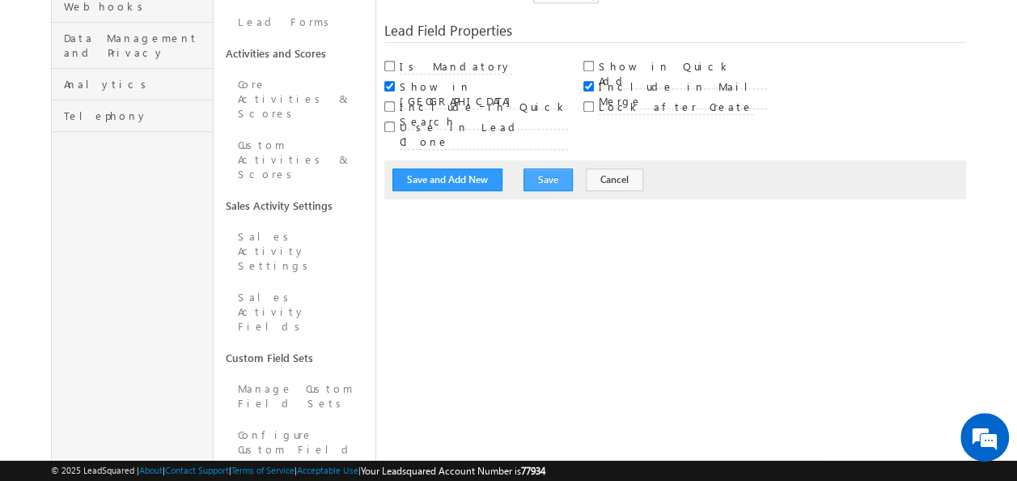
scroll to position [371, 0]
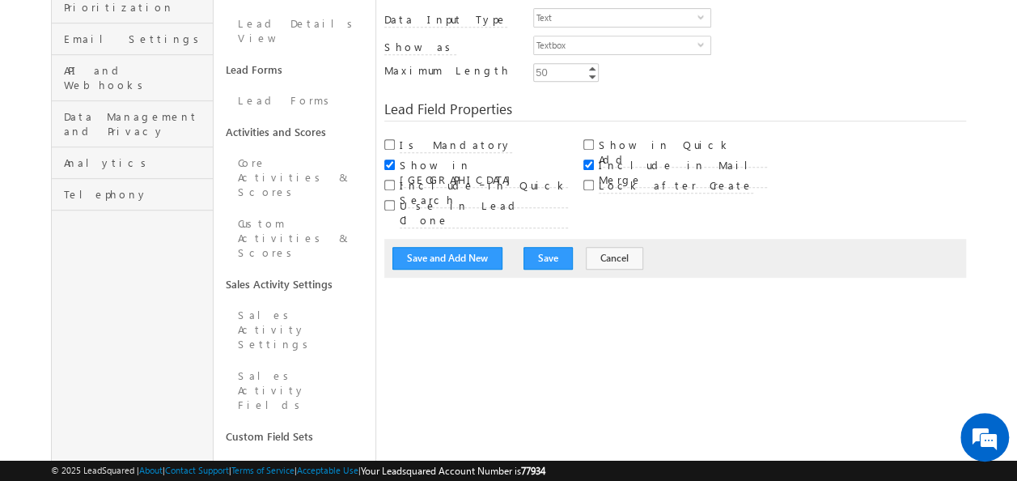
click at [514, 239] on div "Save and Add New Save Cancel" at bounding box center [675, 258] width 583 height 39
click at [550, 247] on button "Save" at bounding box center [548, 258] width 49 height 23
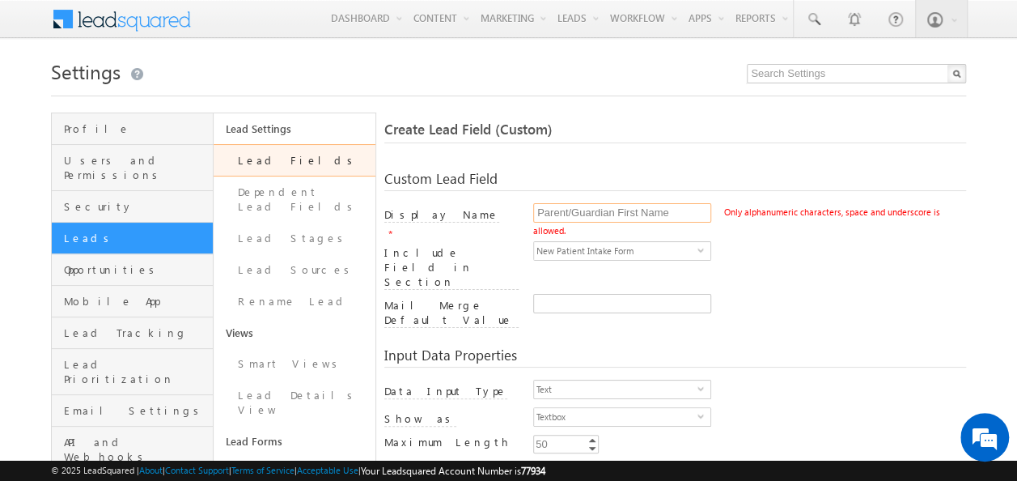
click at [673, 207] on input "Parent/Guardian First Name" at bounding box center [622, 212] width 178 height 19
type input "Parent/Guardian First Name"
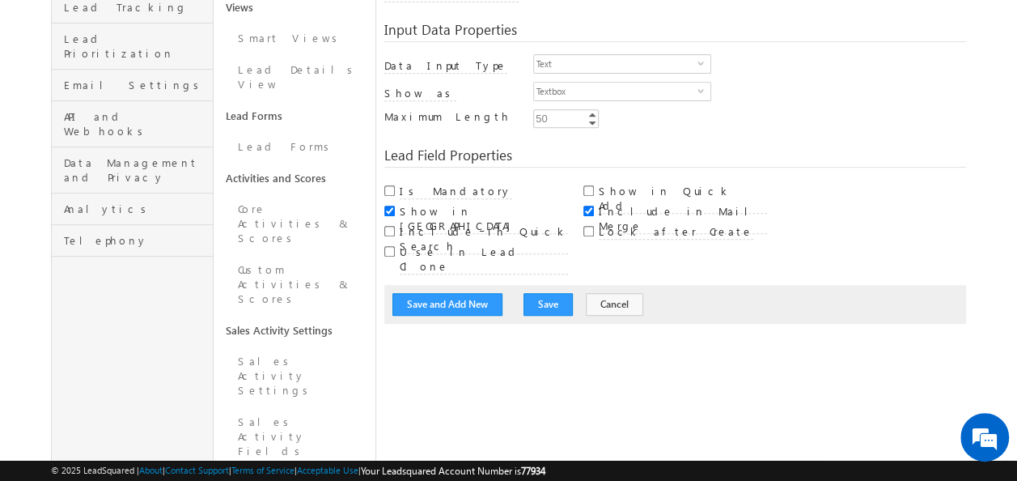
scroll to position [486, 0]
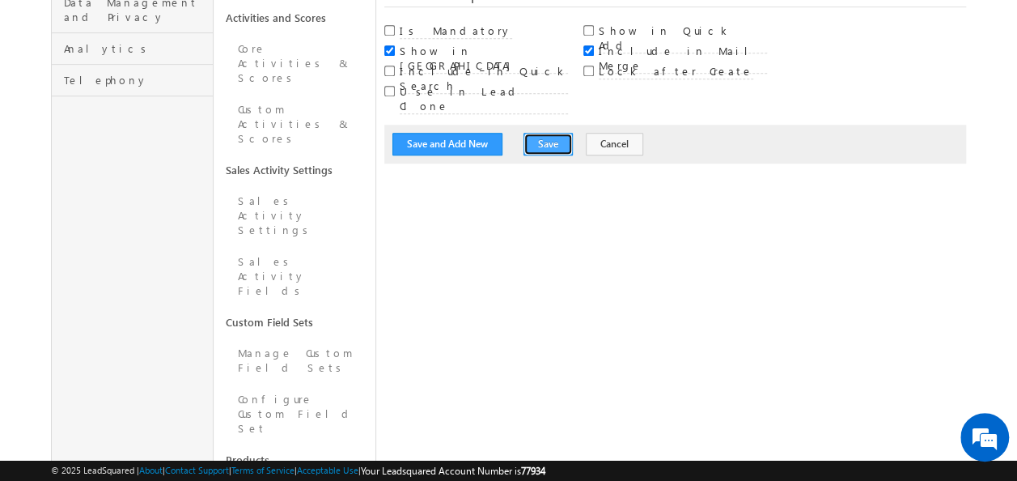
click at [543, 133] on button "Save" at bounding box center [548, 144] width 49 height 23
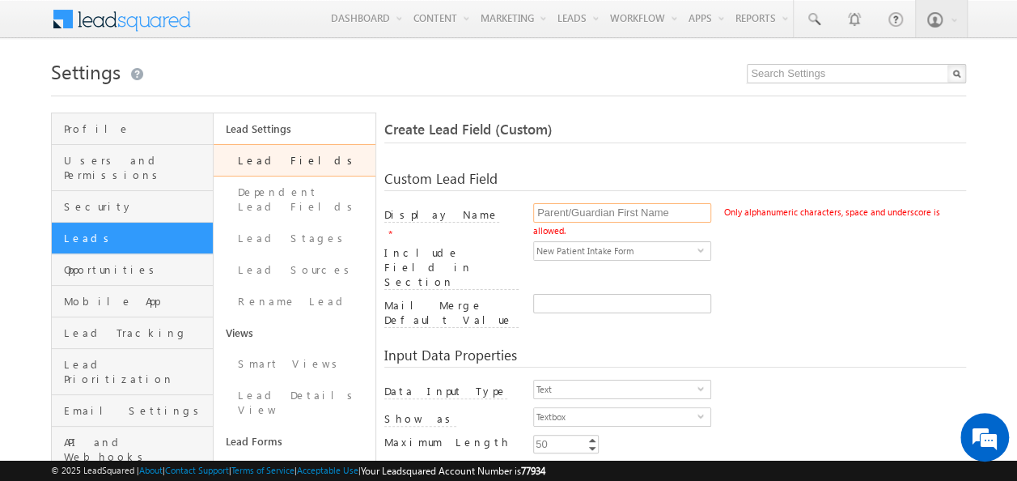
drag, startPoint x: 676, startPoint y: 206, endPoint x: 474, endPoint y: 189, distance: 203.0
click at [474, 189] on div "Custom Lead Field Display Name * Parent/Guardian First Name Only alphanumeric c…" at bounding box center [675, 243] width 583 height 176
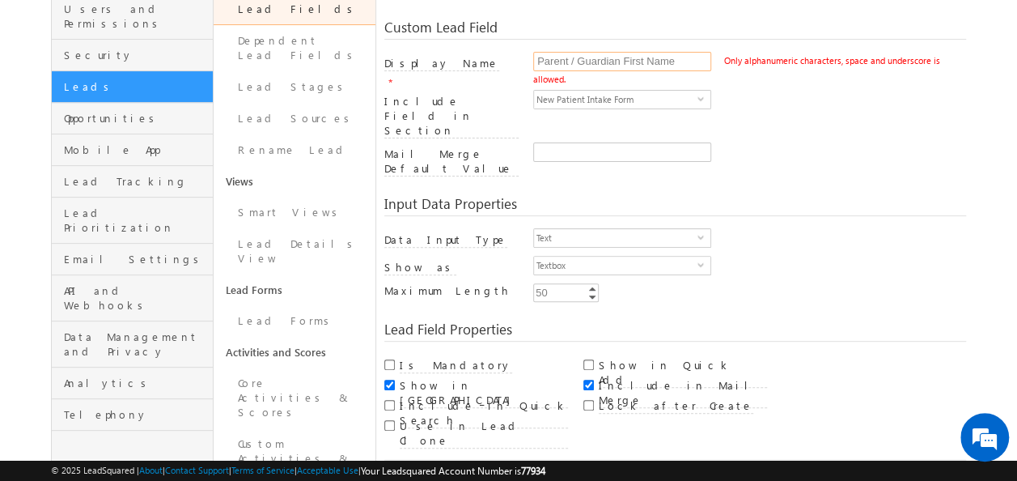
scroll to position [243, 0]
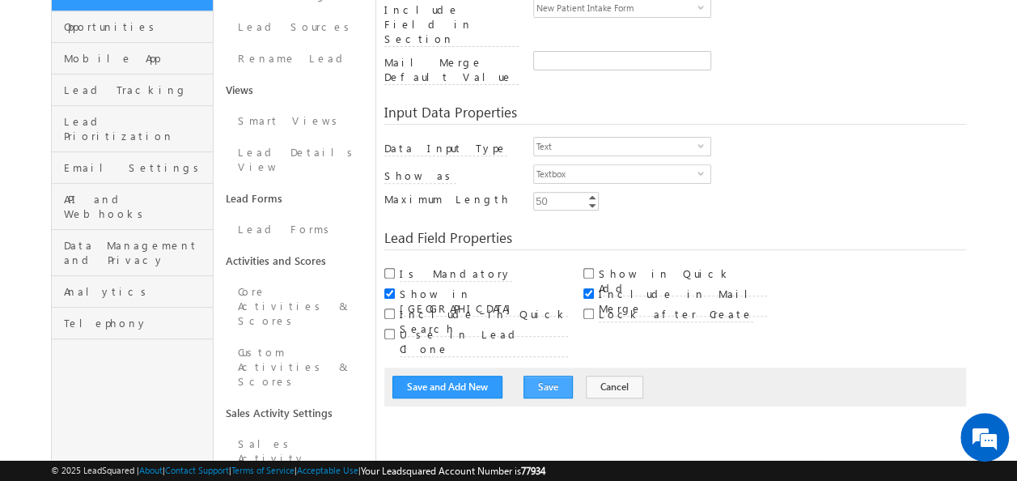
type input "Parent / Guardian First Name"
click at [538, 375] on button "Save" at bounding box center [548, 386] width 49 height 23
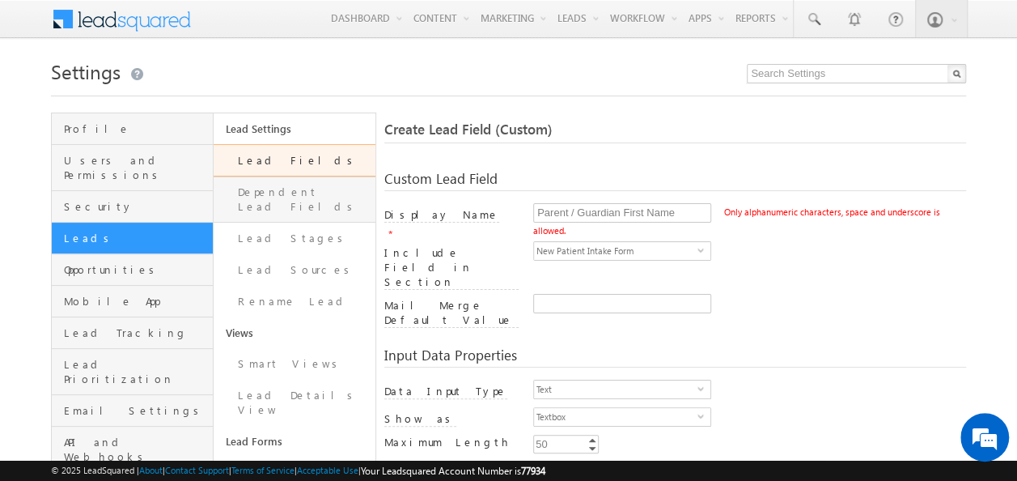
click at [288, 193] on link "Dependent Lead Fields" at bounding box center [295, 199] width 162 height 46
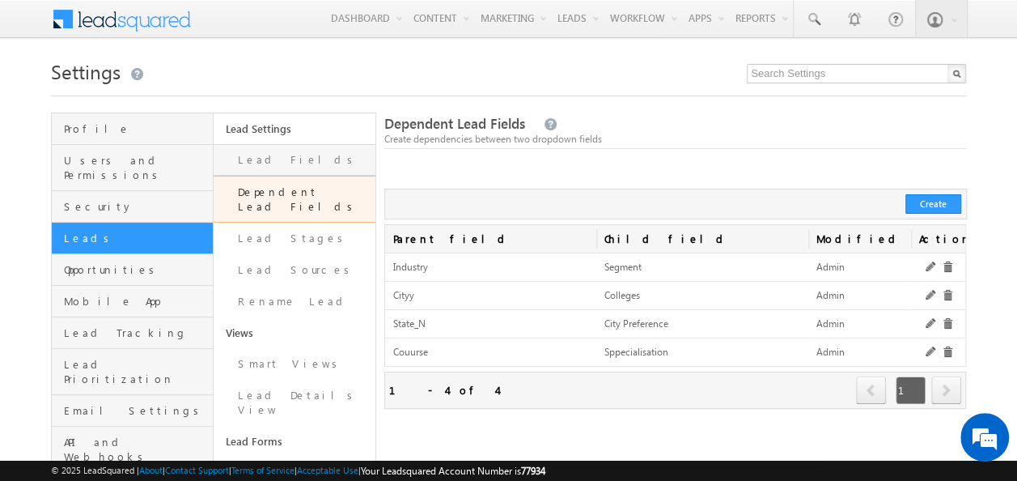
click at [291, 160] on link "Lead Fields" at bounding box center [295, 160] width 162 height 32
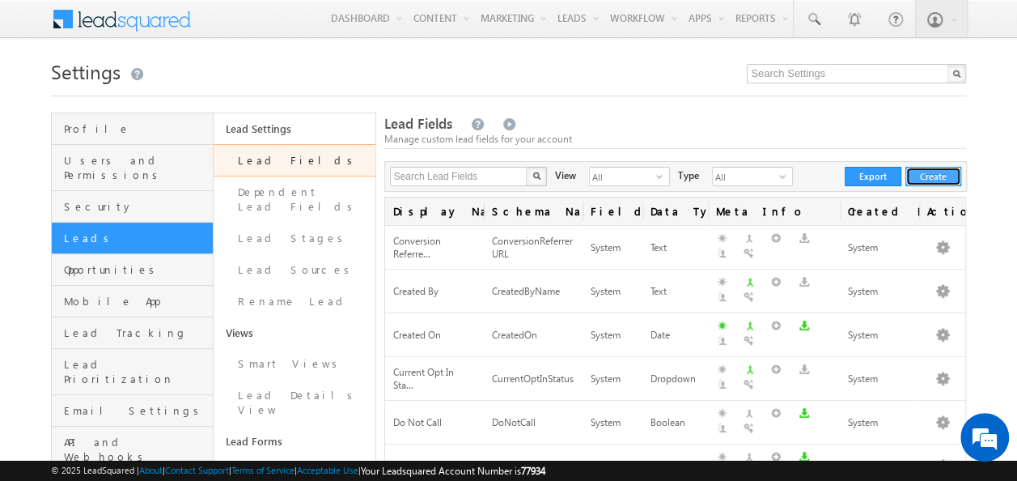
click at [924, 180] on button "Create" at bounding box center [933, 176] width 56 height 19
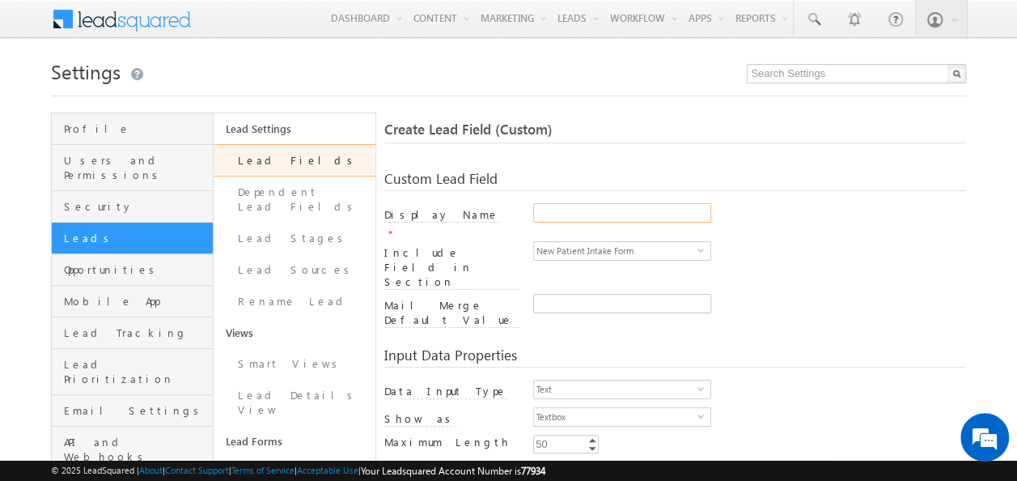
click at [607, 215] on input "Display Name" at bounding box center [622, 212] width 178 height 19
paste input "Parent / Guardian First Name"
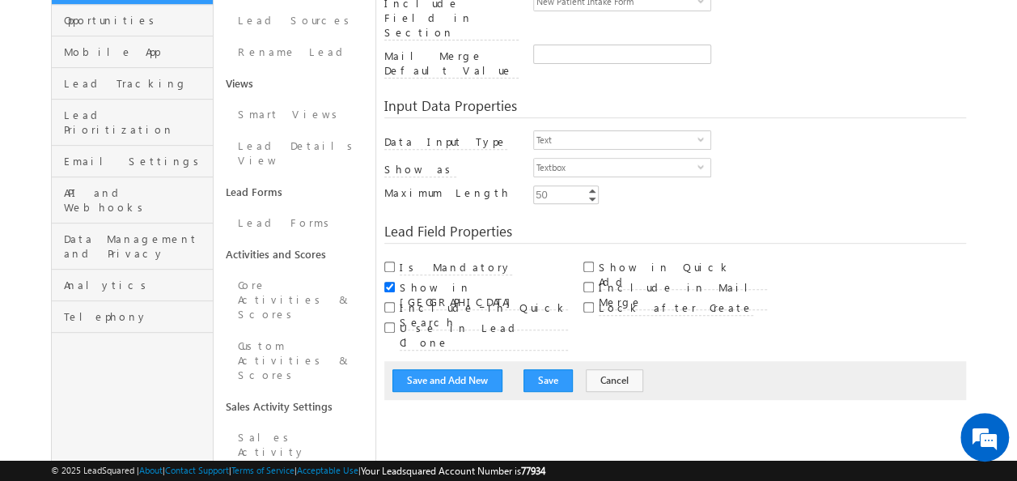
scroll to position [324, 0]
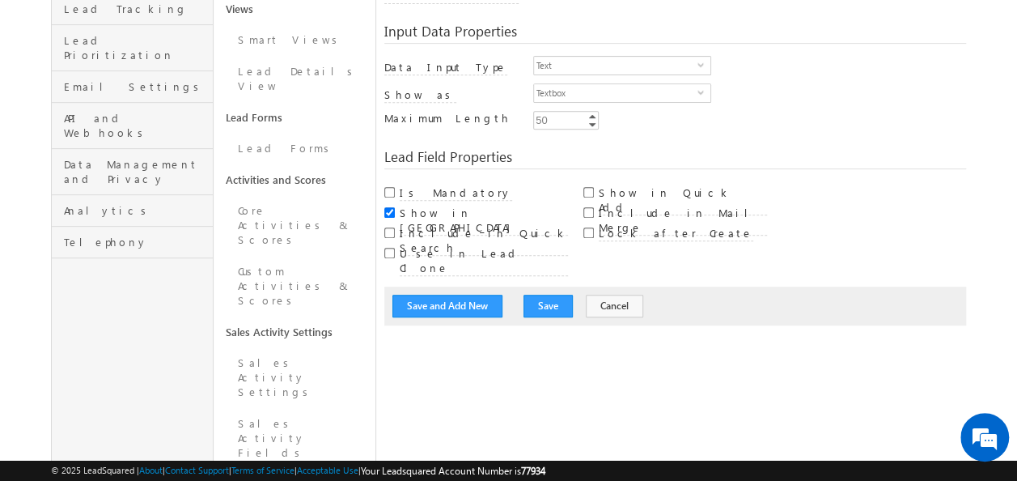
type input "Parent / Guardian First Name"
click at [596, 201] on div "Include in Mail Merge" at bounding box center [675, 211] width 184 height 20
click at [589, 207] on input "Include in Mail Merge" at bounding box center [588, 212] width 11 height 11
checkbox input "true"
click at [555, 295] on button "Save" at bounding box center [548, 306] width 49 height 23
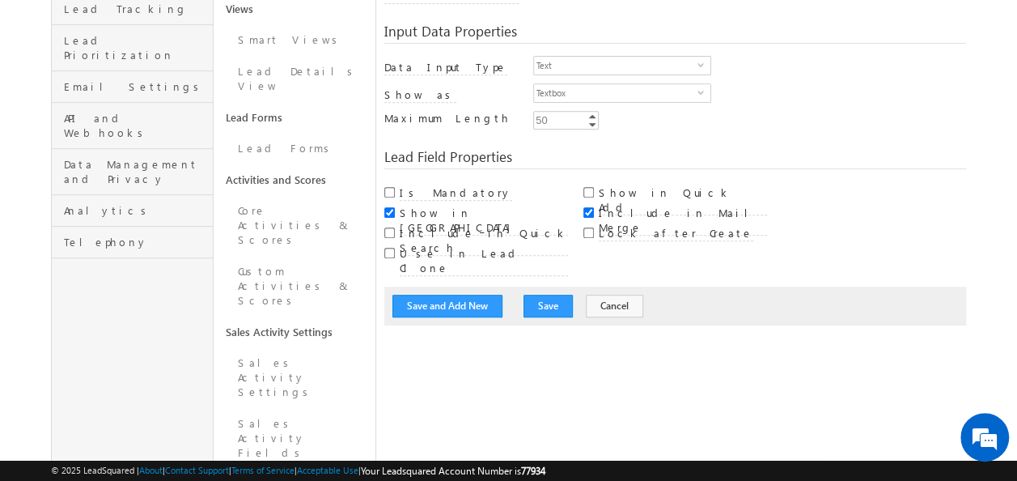
scroll to position [0, 0]
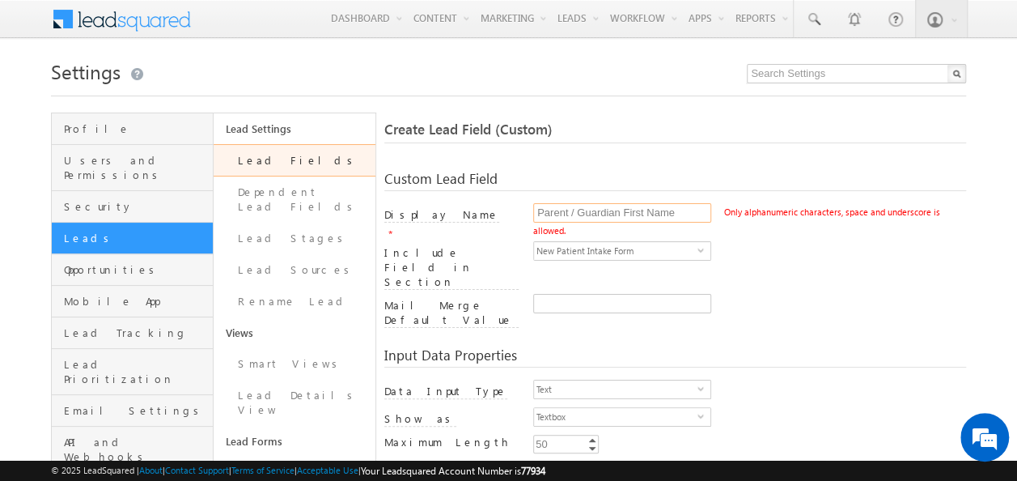
click at [575, 214] on input "Parent / Guardian First Name" at bounding box center [622, 212] width 178 height 19
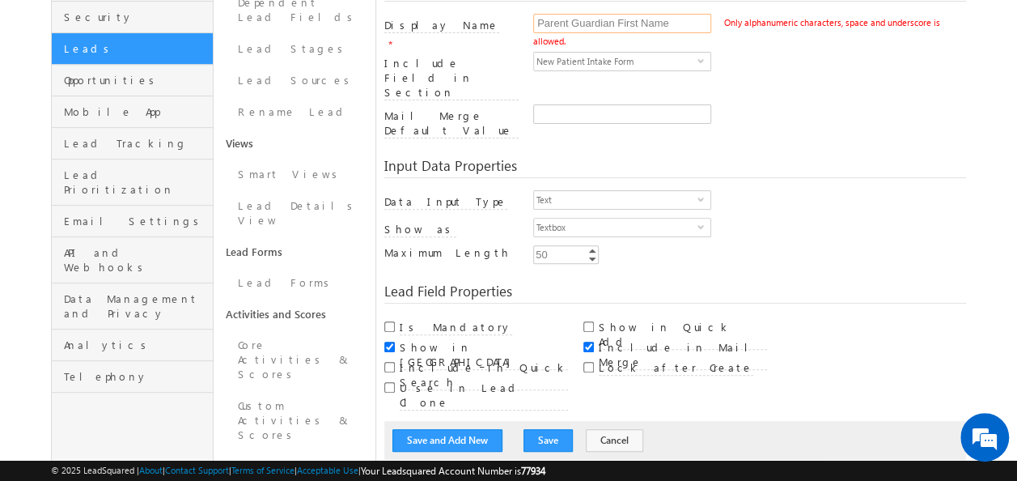
scroll to position [405, 0]
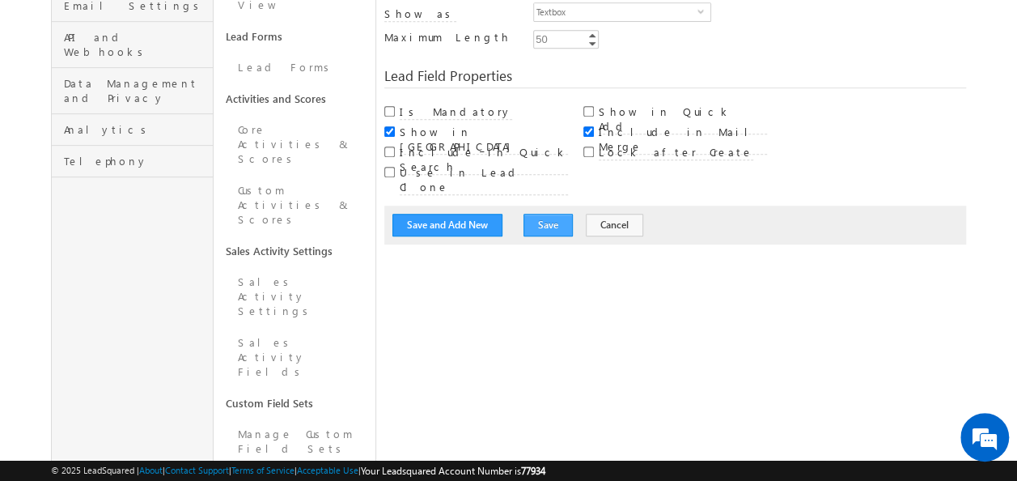
type input "Parent Guardian First Name"
click at [530, 214] on button "Save" at bounding box center [548, 225] width 49 height 23
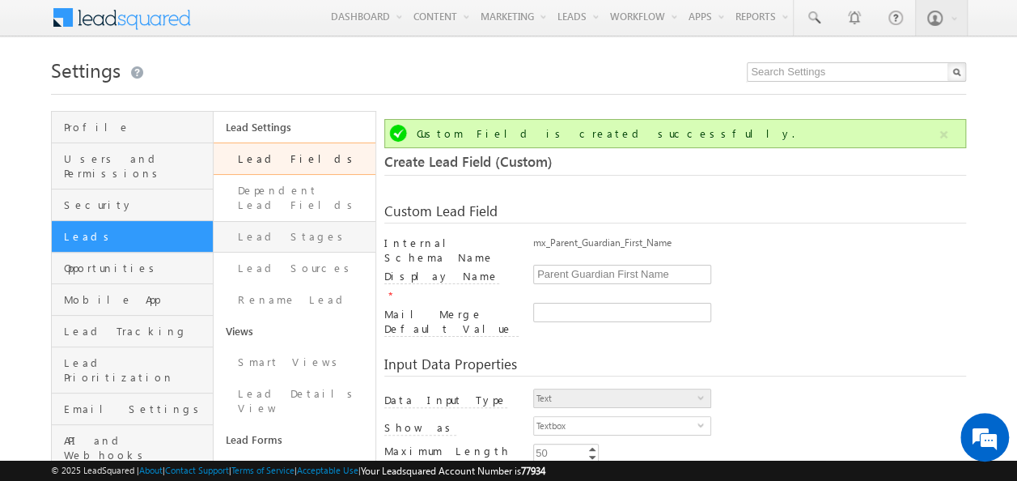
scroll to position [0, 0]
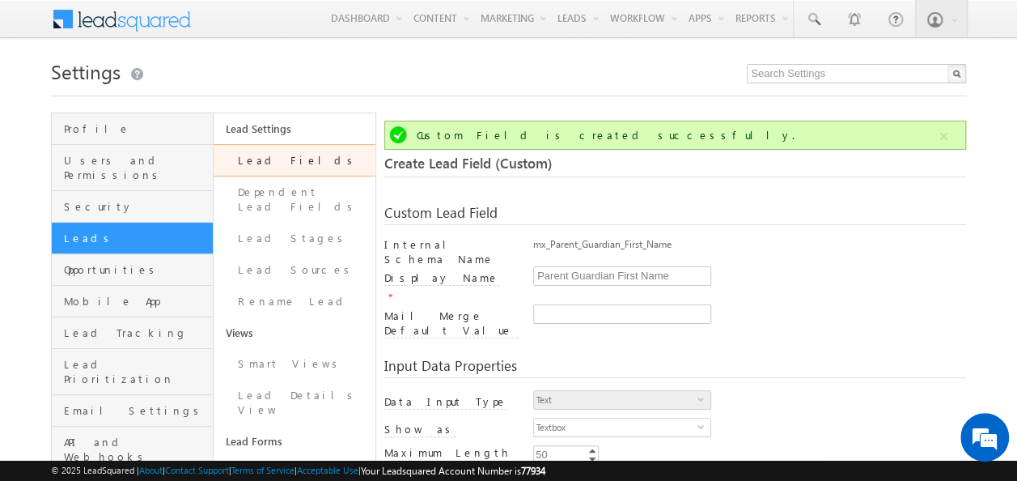
click at [315, 154] on link "Lead Fields" at bounding box center [295, 160] width 162 height 32
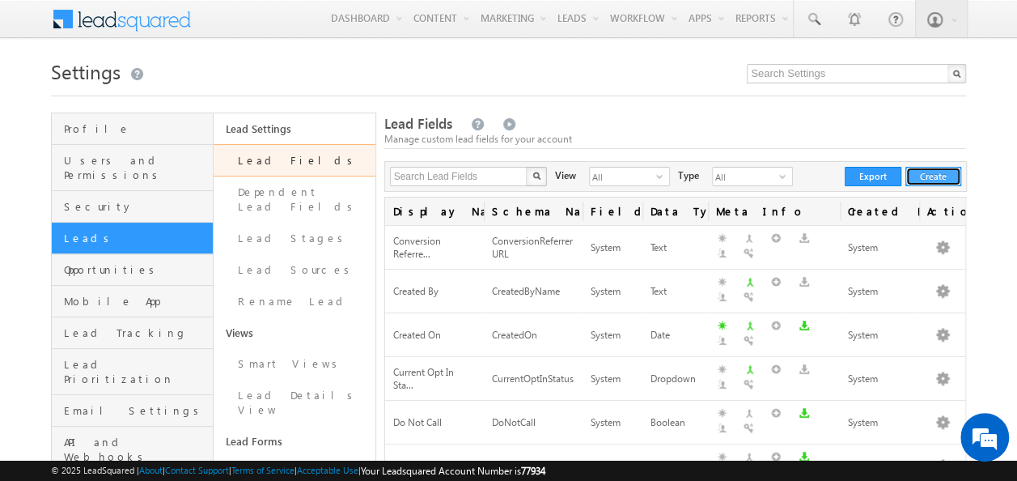
click at [932, 179] on button "Create" at bounding box center [933, 176] width 56 height 19
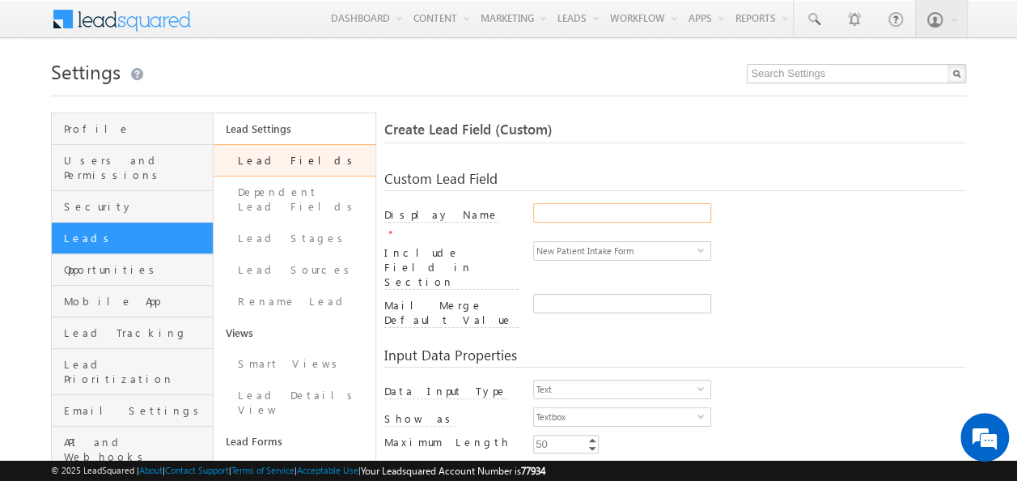
click at [606, 219] on input "Display Name" at bounding box center [622, 212] width 178 height 19
paste input "Parent / Guardian First Name"
click at [642, 214] on input "Parent / Guardian First Name" at bounding box center [622, 212] width 178 height 19
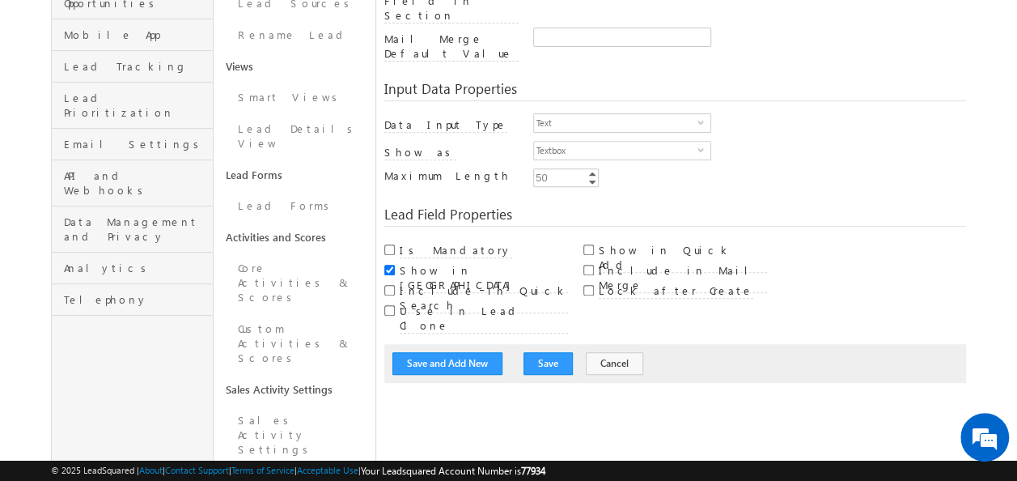
scroll to position [243, 0]
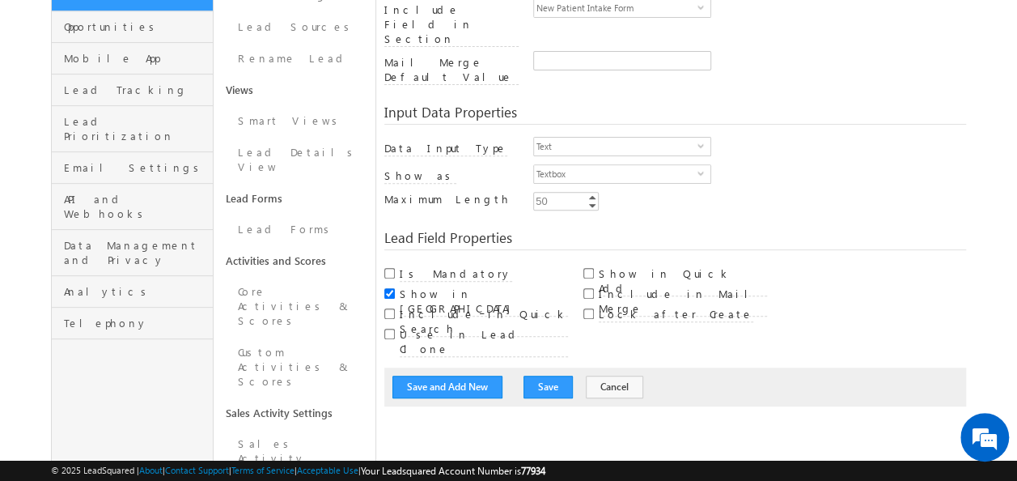
type input "Parent Guardian Last Name"
click at [587, 288] on input "Include in Mail Merge" at bounding box center [588, 293] width 11 height 11
checkbox input "true"
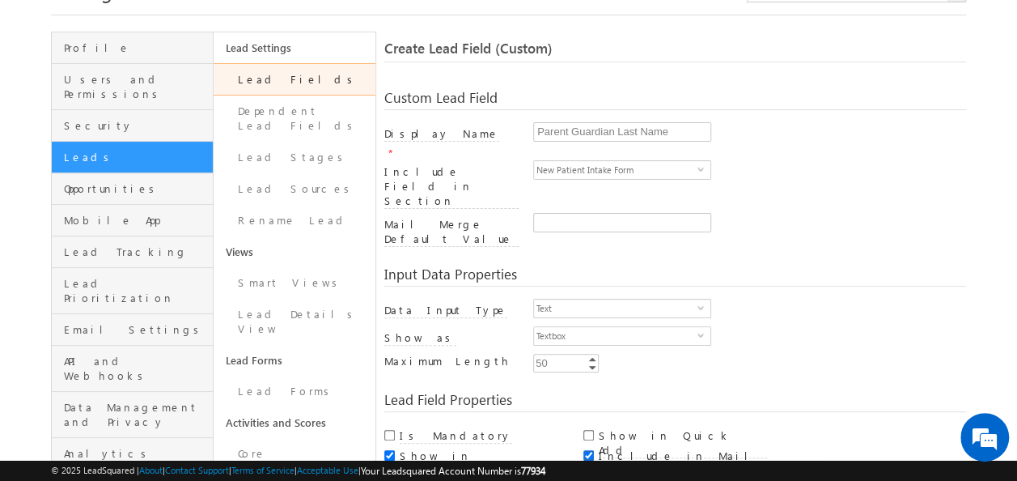
scroll to position [162, 0]
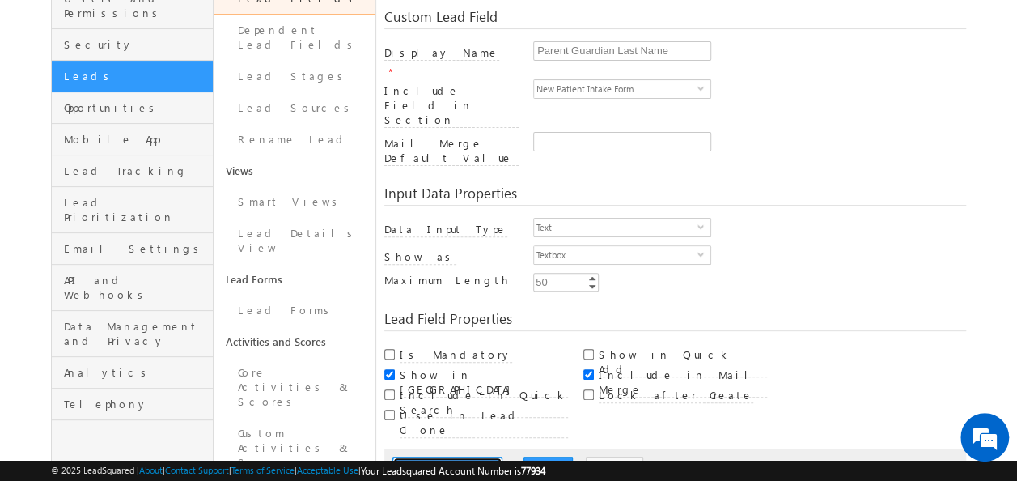
click at [466, 456] on button "Save and Add New" at bounding box center [447, 467] width 110 height 23
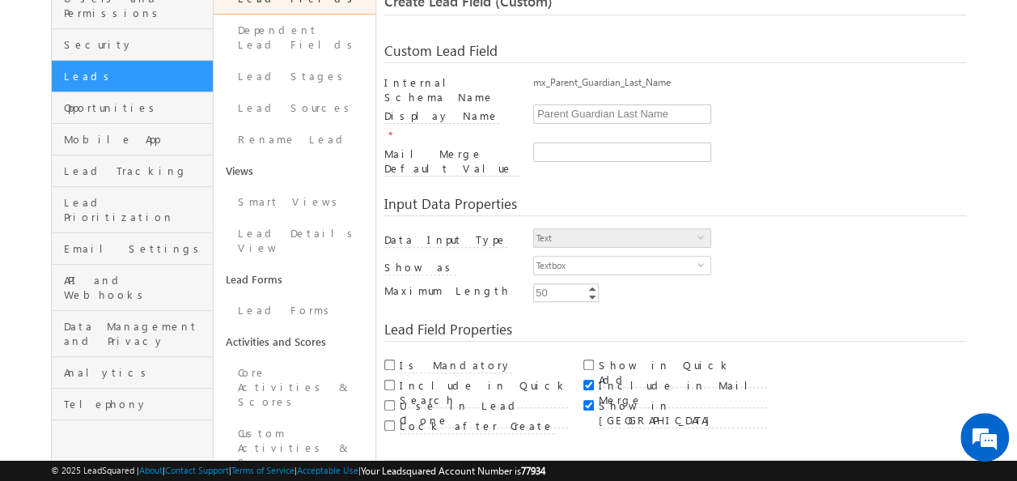
scroll to position [121, 0]
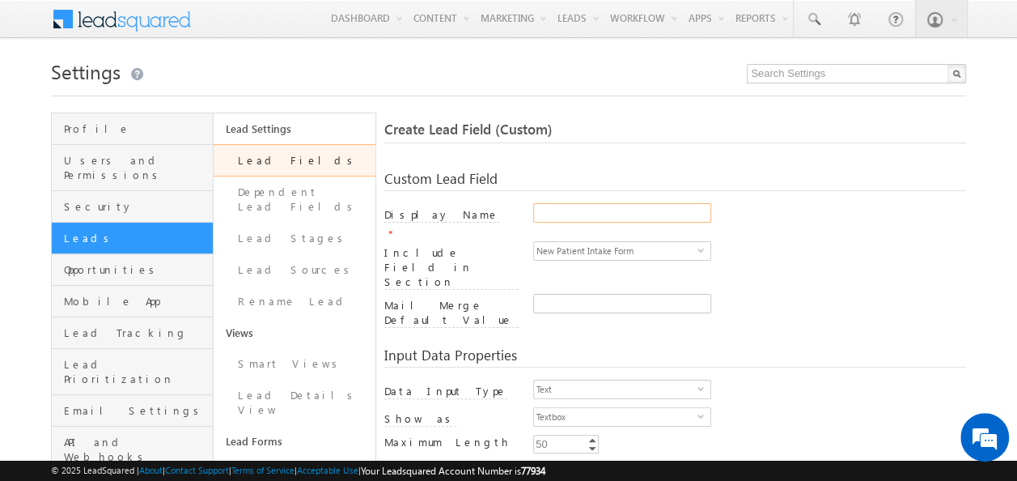
click at [600, 214] on input "Display Name" at bounding box center [622, 212] width 178 height 19
paste input "Primary Language"
type input "Primary Language"
click at [700, 380] on span "select" at bounding box center [704, 394] width 13 height 28
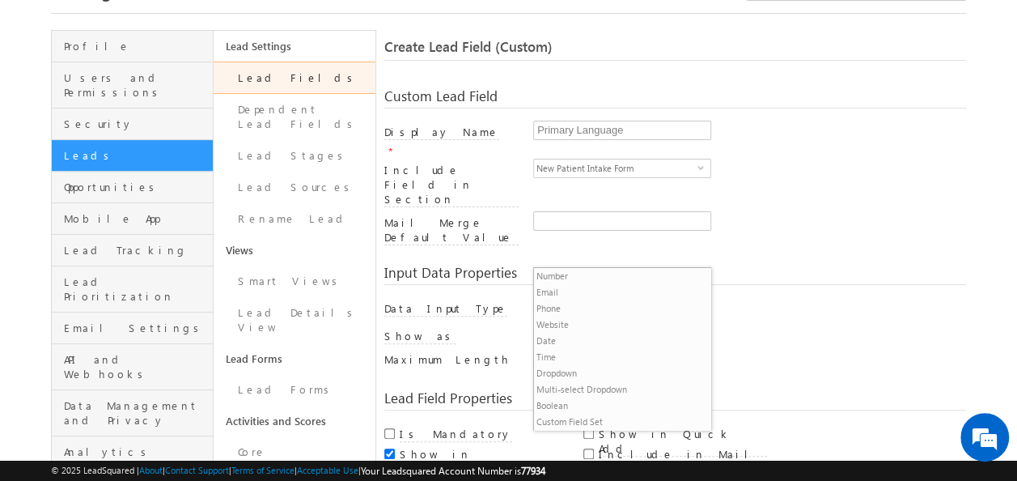
scroll to position [162, 0]
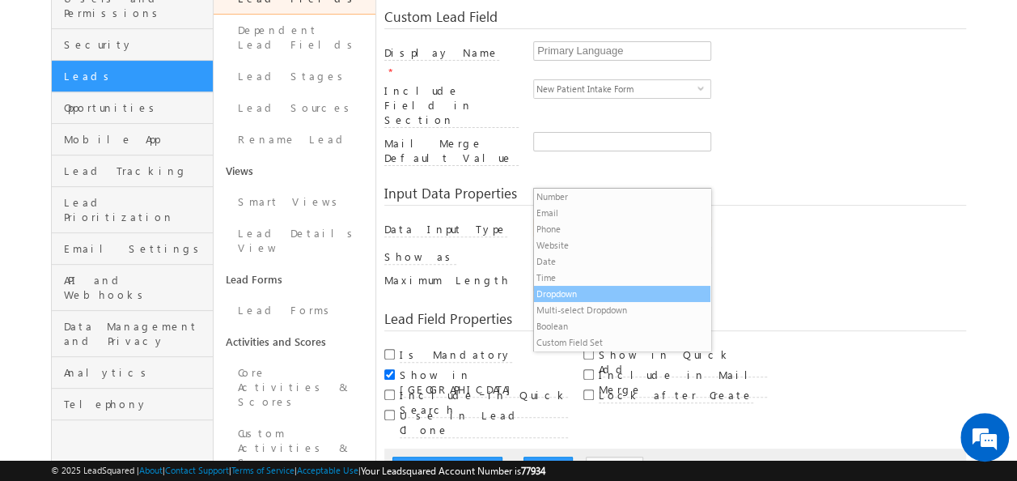
click at [570, 291] on li "Dropdown" at bounding box center [622, 294] width 176 height 16
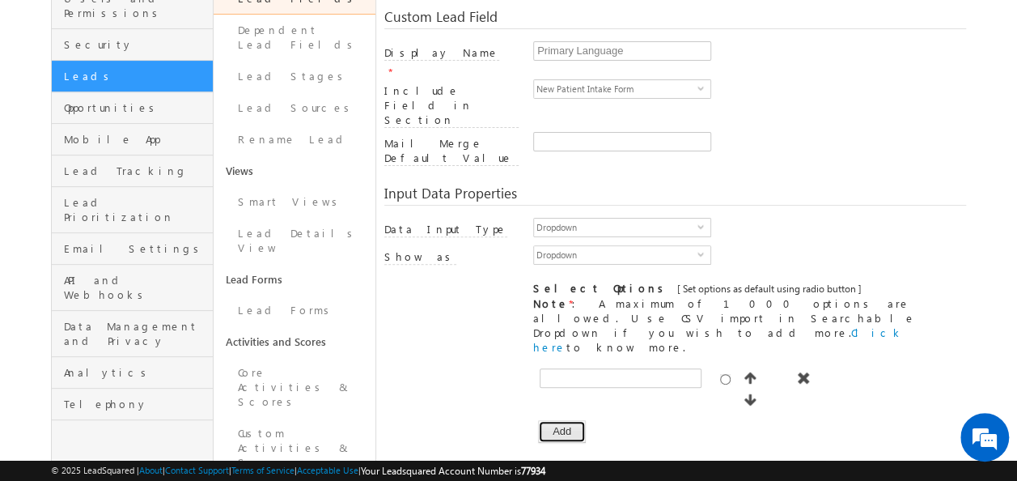
click at [563, 420] on button "Add" at bounding box center [562, 431] width 48 height 23
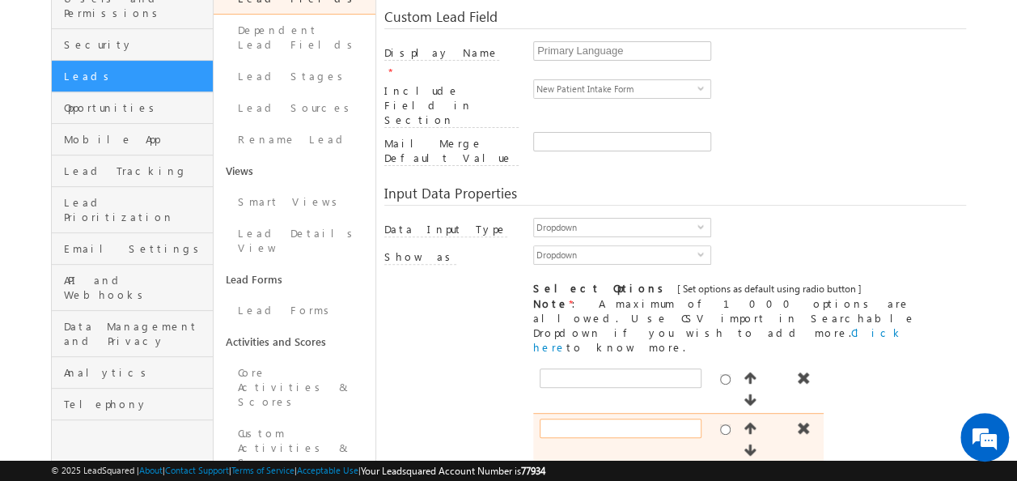
click at [634, 418] on input "text" at bounding box center [621, 427] width 162 height 19
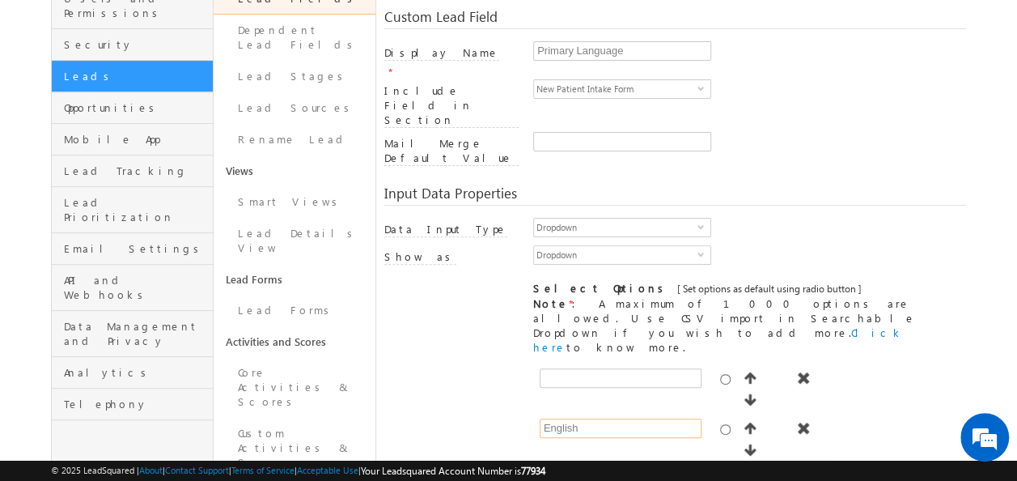
type input "English"
click at [545, 470] on button "Add" at bounding box center [562, 481] width 48 height 23
click at [588, 469] on input "text" at bounding box center [621, 478] width 162 height 19
type input "Spanish"
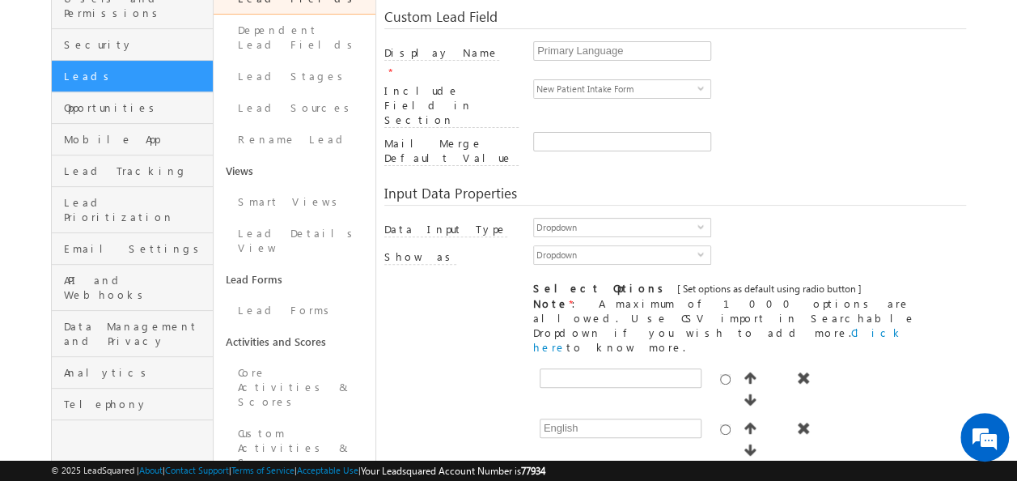
type input "German"
type input "French"
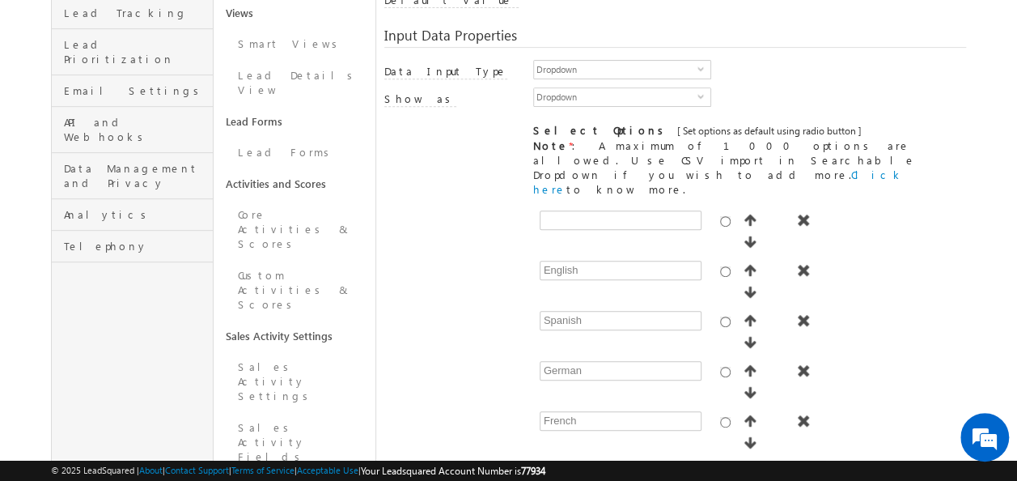
scroll to position [324, 0]
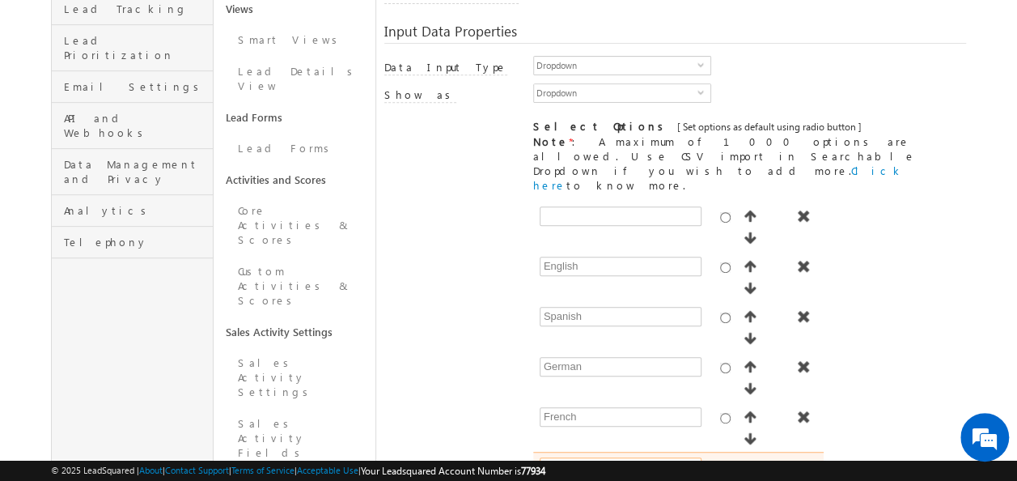
click at [599, 457] on input "text" at bounding box center [621, 466] width 162 height 19
type input "Hindi"
paste input "Portuguese"
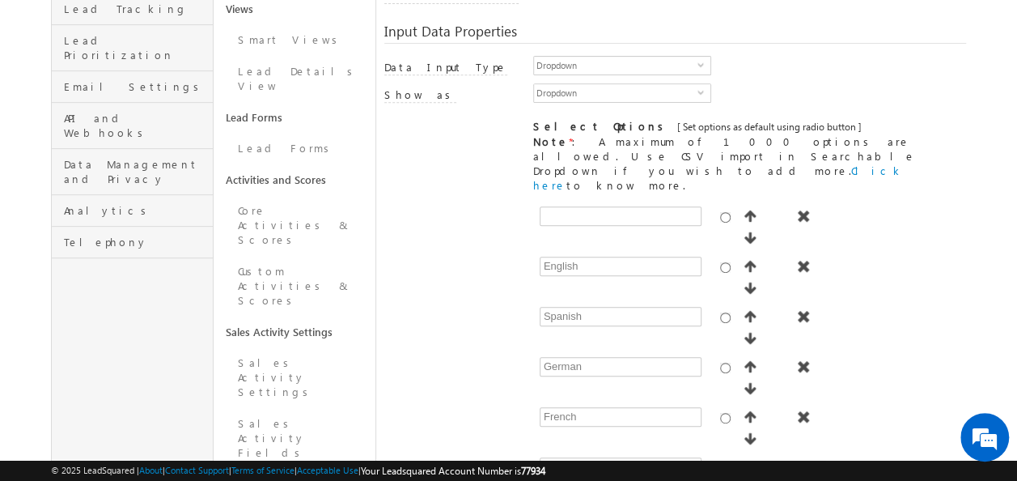
type input "Portuguese"
type input "Russian"
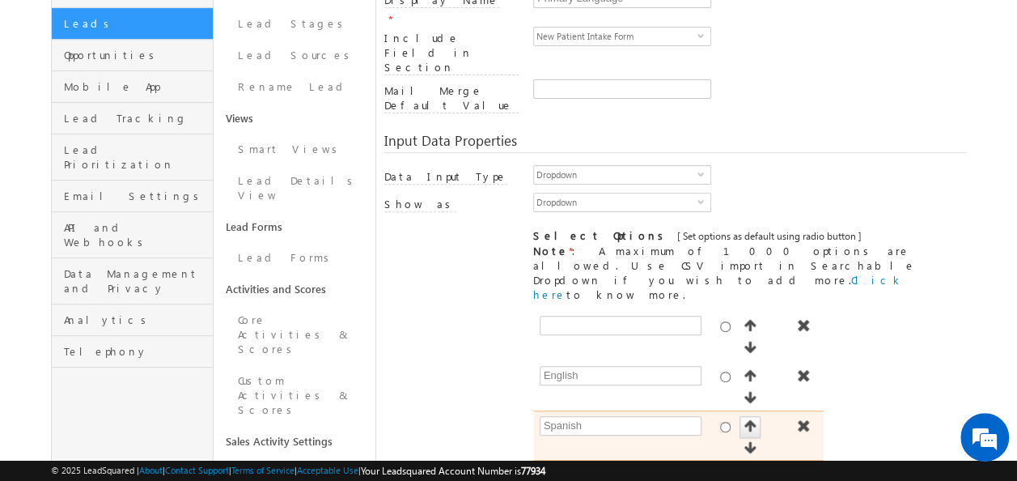
scroll to position [162, 0]
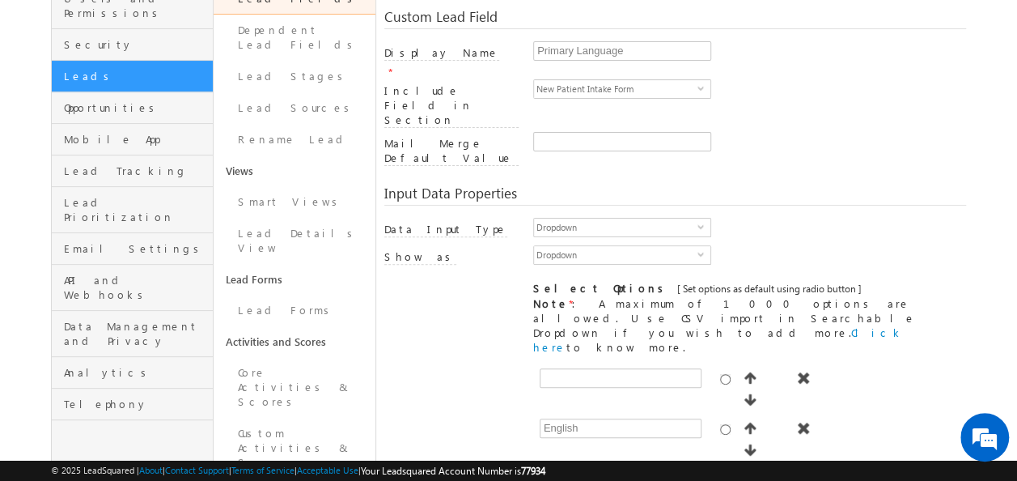
type input "Other"
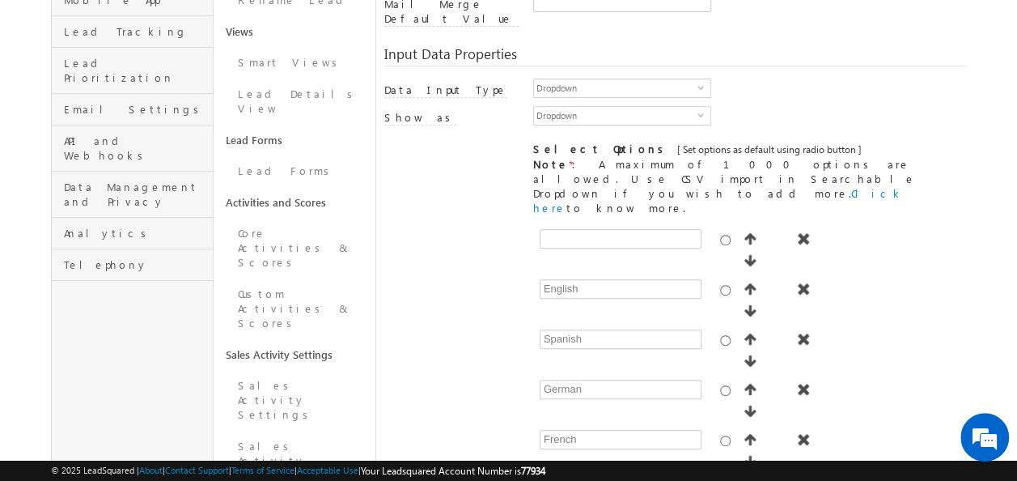
scroll to position [486, 0]
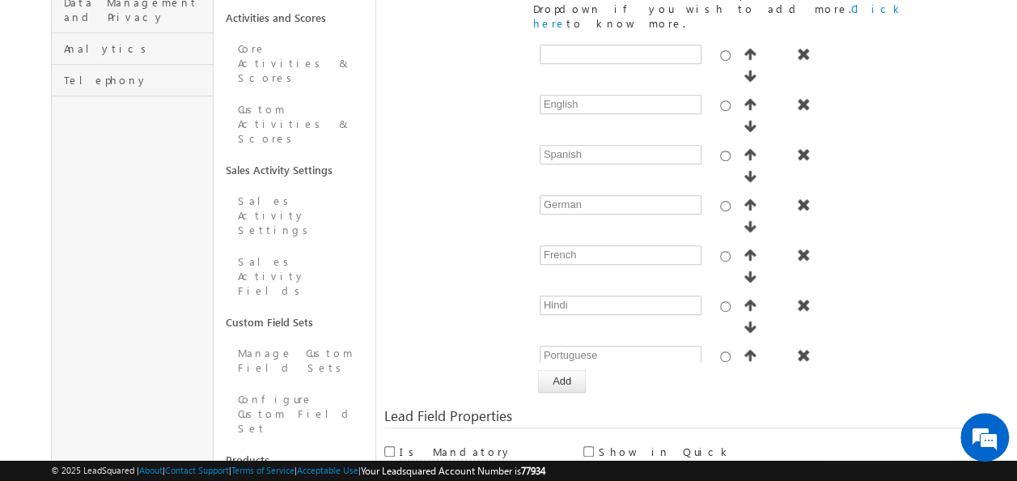
click at [587, 466] on input "Include in Mail Merge" at bounding box center [588, 471] width 11 height 11
checkbox input "true"
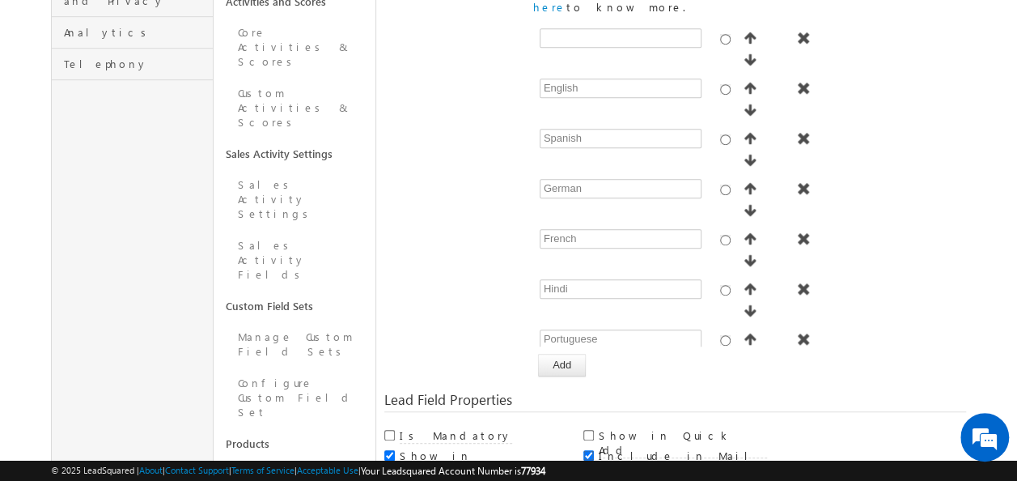
scroll to position [537, 0]
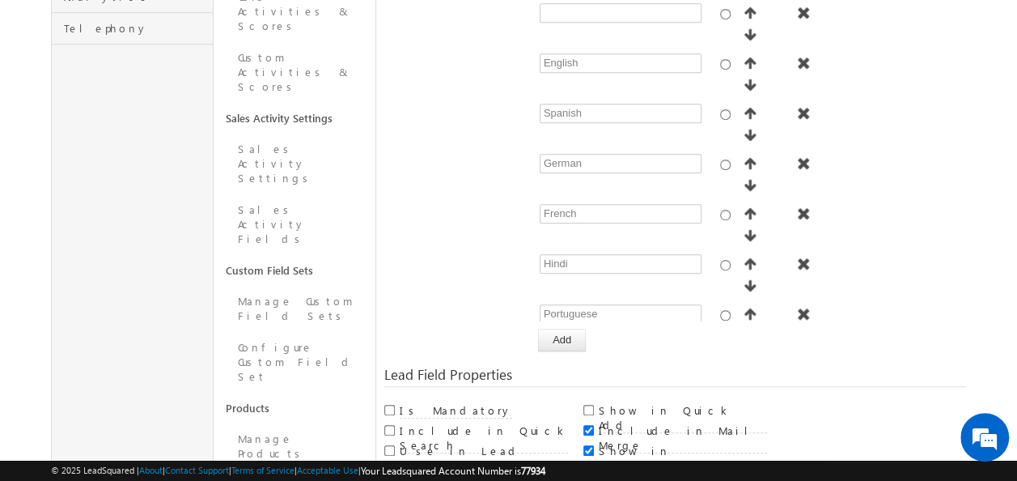
scroll to position [121, 0]
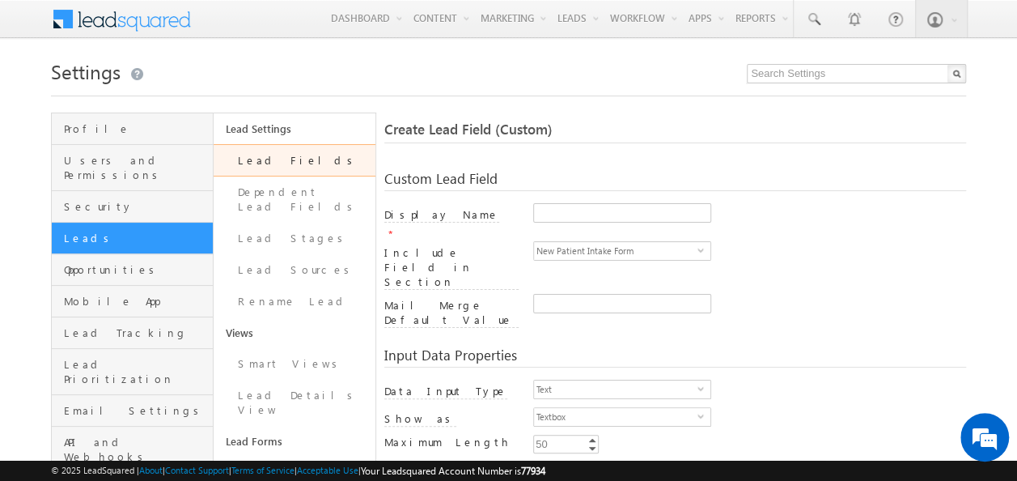
click at [299, 155] on link "Lead Fields" at bounding box center [295, 160] width 162 height 32
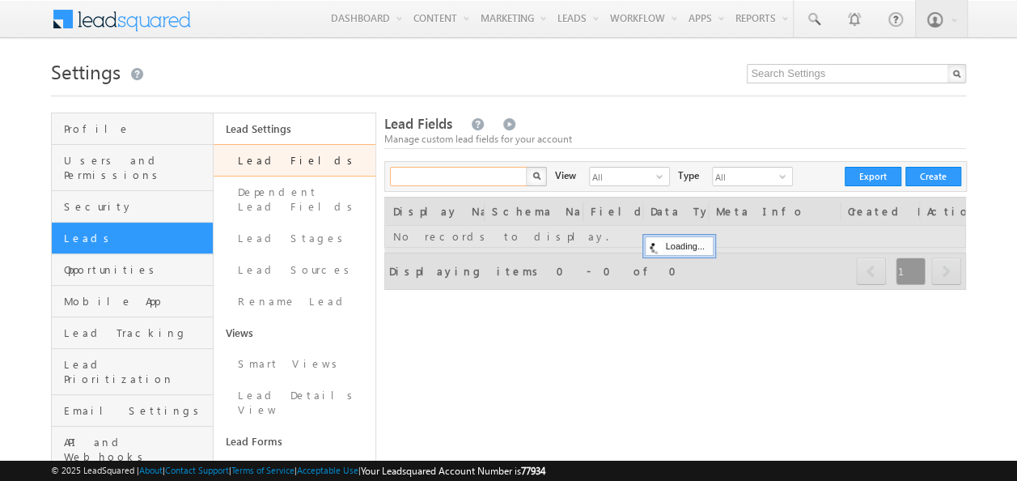
click at [448, 178] on input "text" at bounding box center [459, 176] width 138 height 19
type input "What"
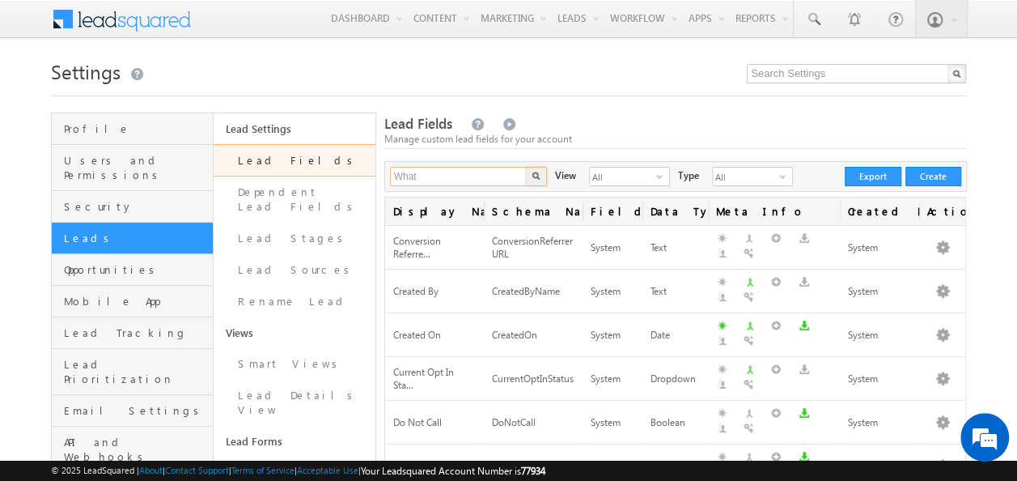
drag, startPoint x: 421, startPoint y: 173, endPoint x: 392, endPoint y: 180, distance: 29.2
click at [392, 180] on input "What" at bounding box center [459, 176] width 138 height 19
type input "What is your"
click at [536, 180] on button "button" at bounding box center [536, 176] width 21 height 19
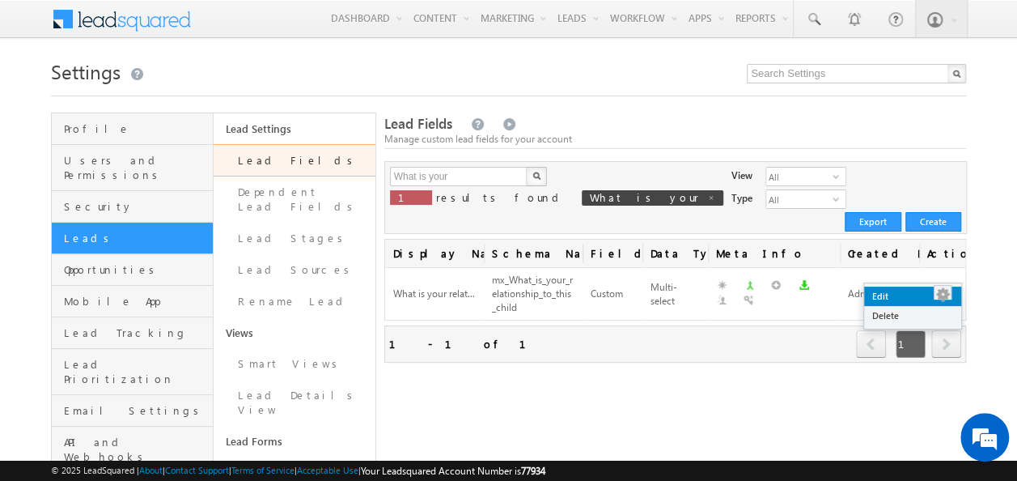
click at [928, 291] on link "Edit" at bounding box center [912, 295] width 97 height 19
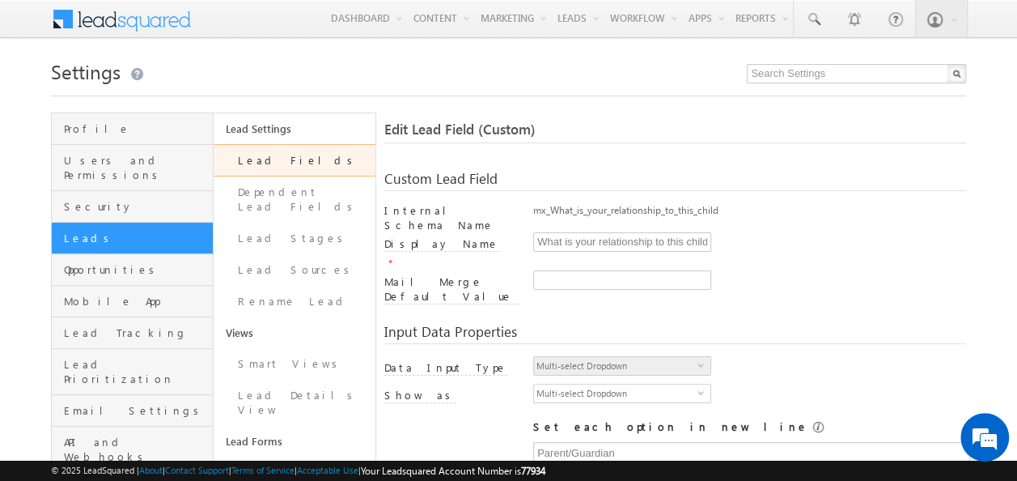
click at [297, 160] on link "Lead Fields" at bounding box center [295, 160] width 162 height 32
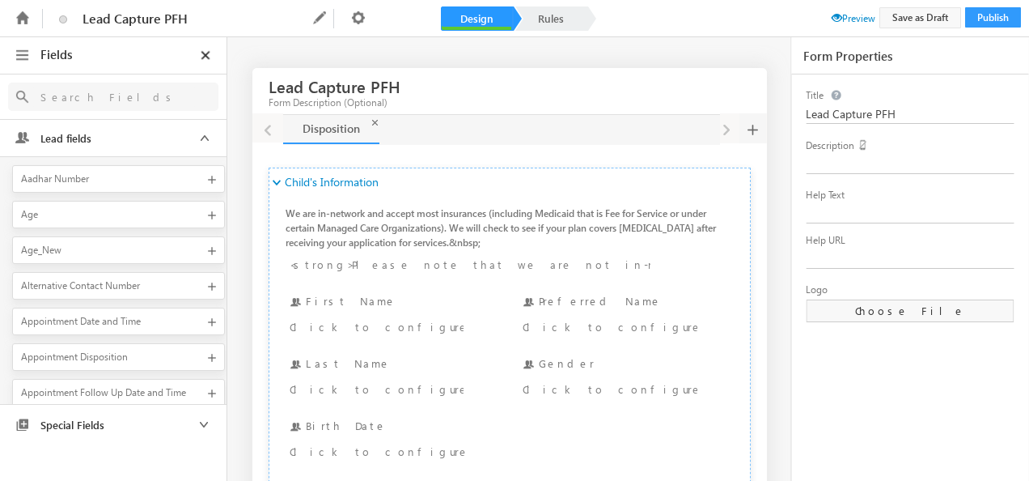
click at [151, 79] on div at bounding box center [113, 96] width 227 height 45
click at [123, 98] on input "text" at bounding box center [113, 97] width 163 height 20
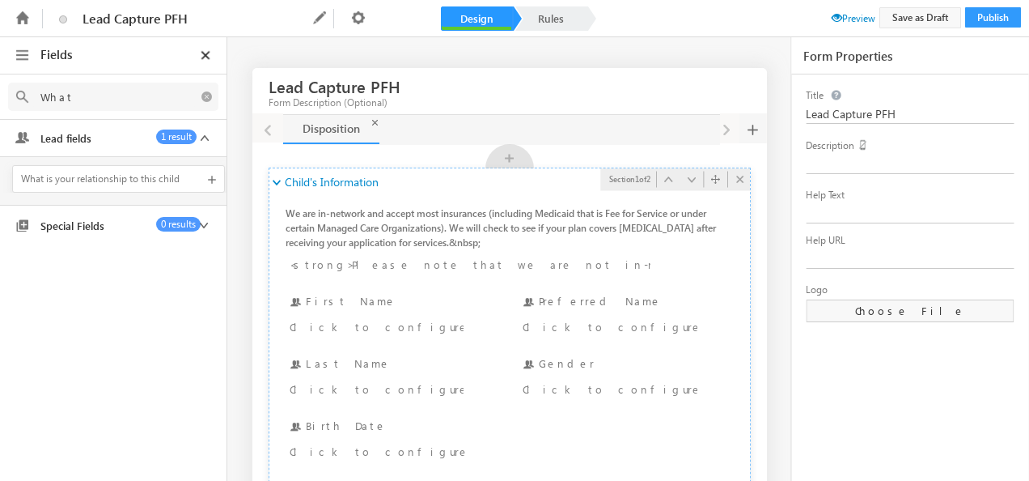
type input "What"
click at [274, 181] on icon at bounding box center [274, 183] width 11 height 11
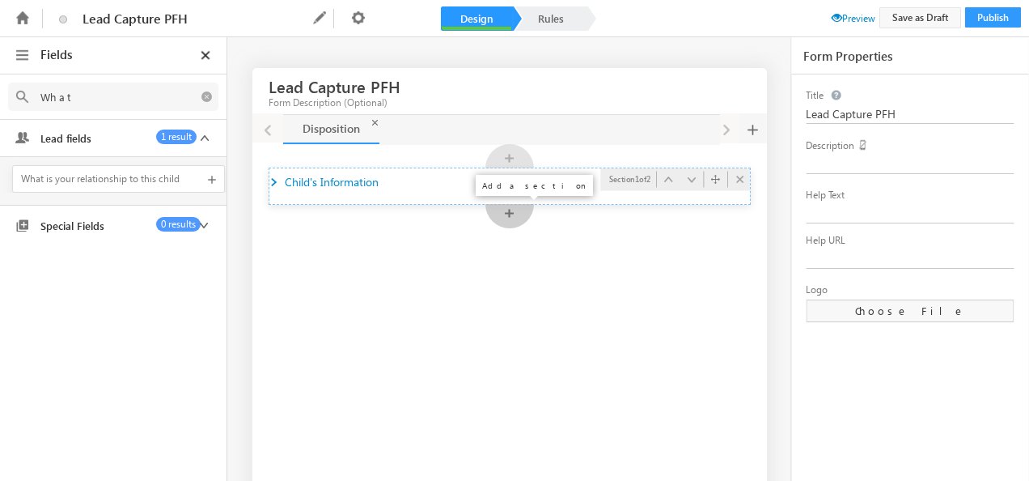
click at [511, 214] on div "+" at bounding box center [510, 216] width 49 height 24
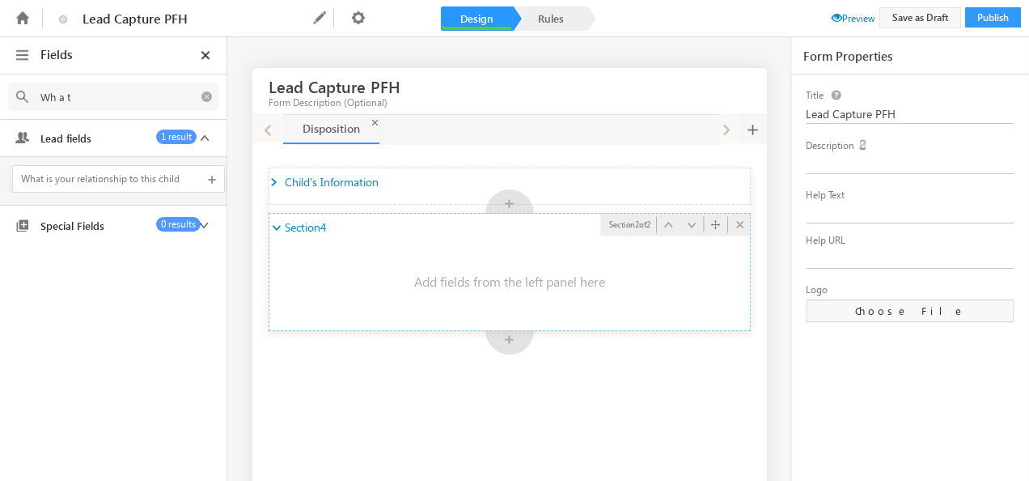
click at [320, 228] on span "Section4" at bounding box center [305, 227] width 40 height 15
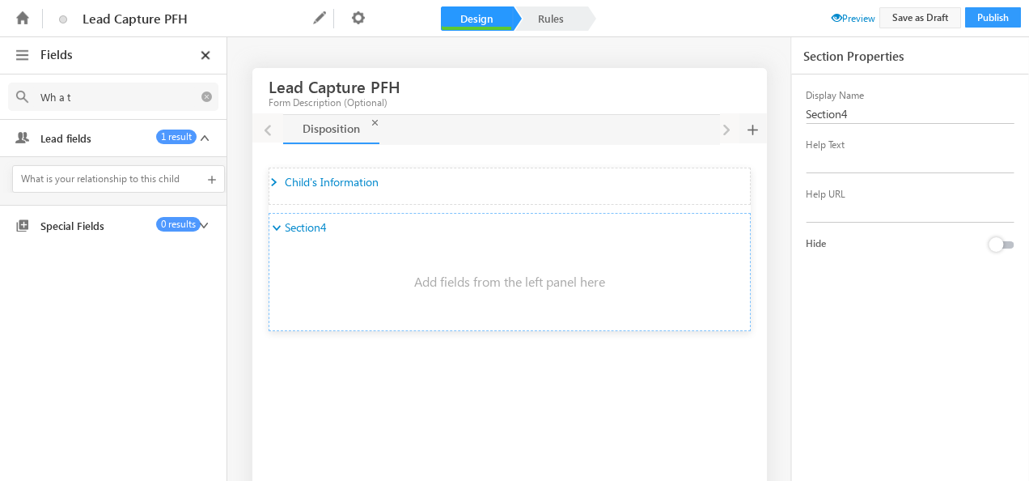
drag, startPoint x: 865, startPoint y: 115, endPoint x: 716, endPoint y: 102, distance: 149.5
click at [716, 102] on div "Fields What Select an Account Fields 0 results Select an Account Select an Acco…" at bounding box center [514, 248] width 1029 height 422
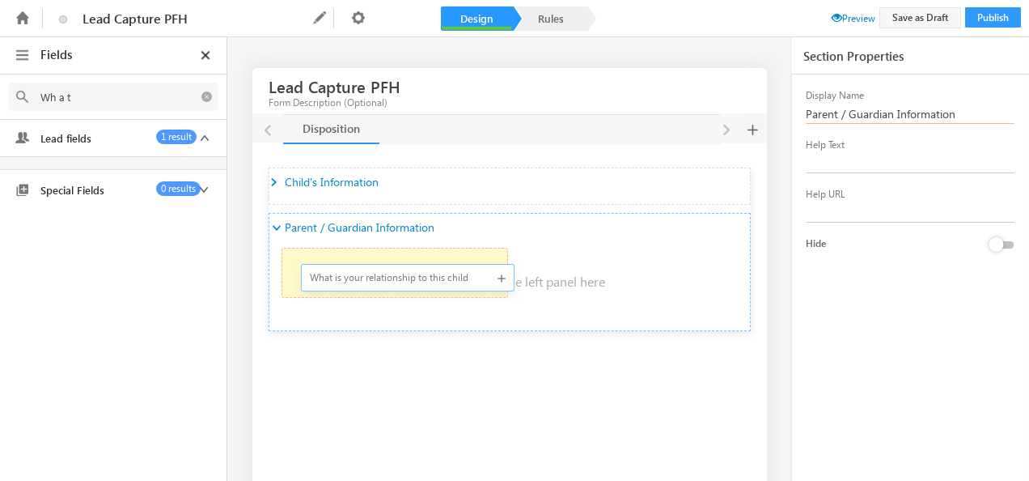
drag, startPoint x: 44, startPoint y: 183, endPoint x: 316, endPoint y: 282, distance: 290.0
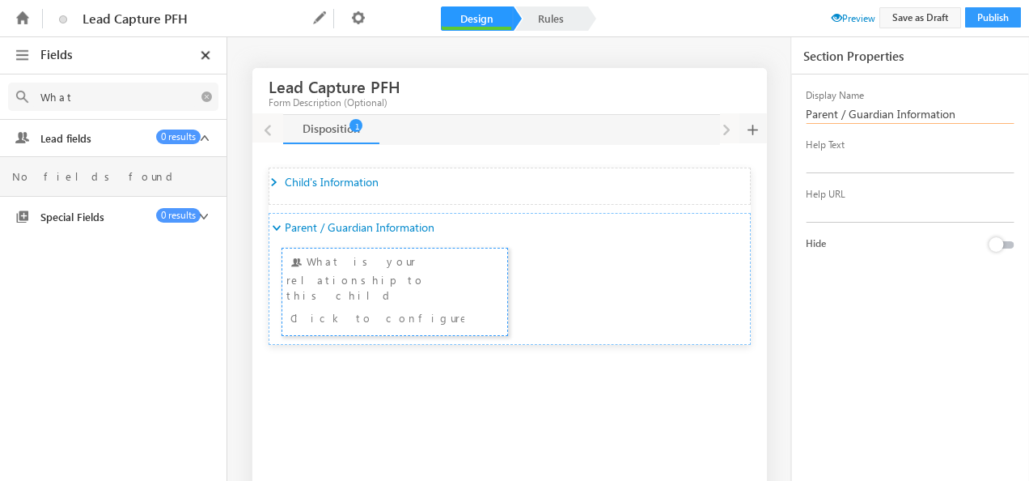
type input "Parent / Guardian Information"
click at [846, 19] on span "Preview" at bounding box center [854, 18] width 44 height 12
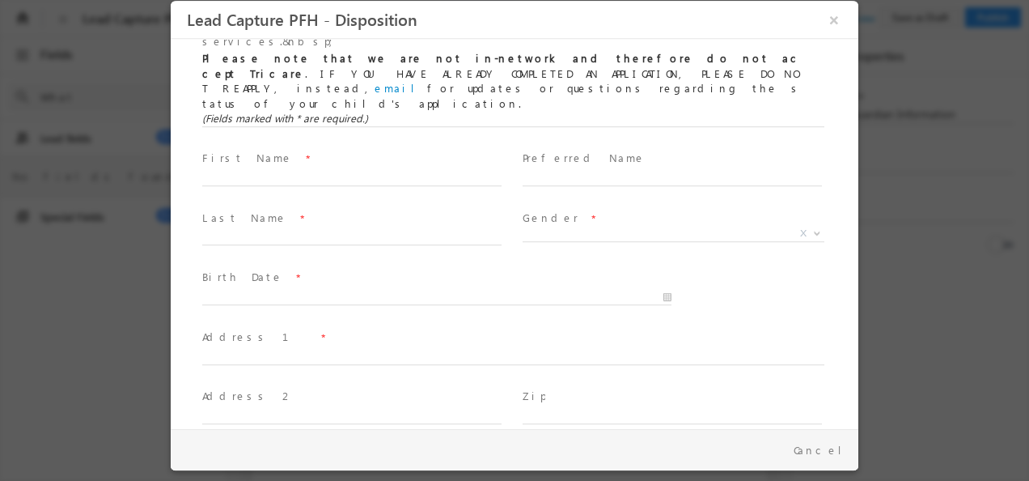
scroll to position [211, 0]
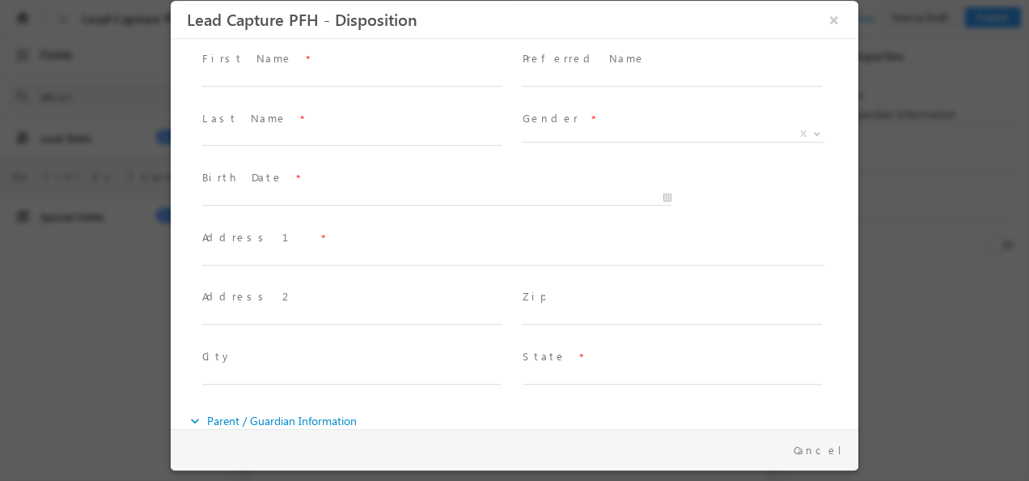
click at [465, 473] on span at bounding box center [353, 481] width 302 height 16
click at [753, 439] on div "What is your relationship to this child *" at bounding box center [528, 476] width 659 height 74
click at [394, 473] on span at bounding box center [353, 481] width 302 height 16
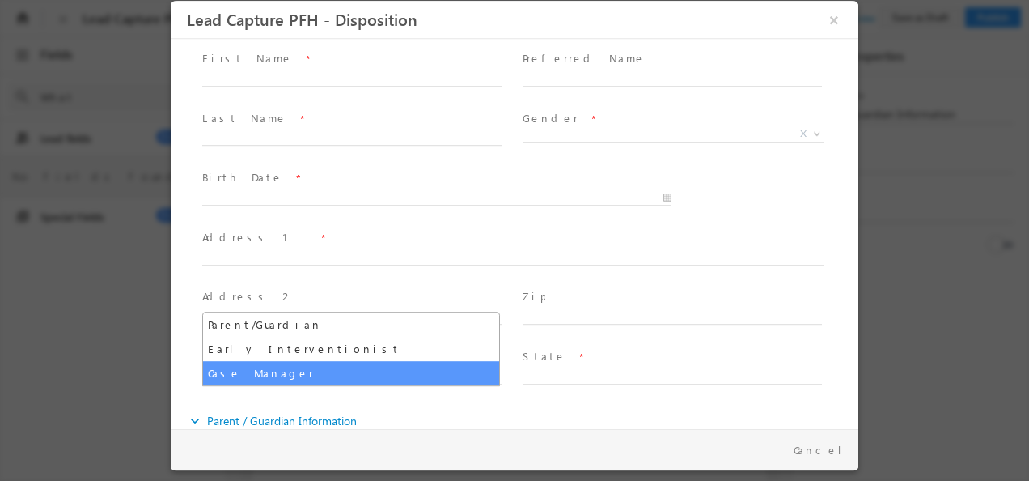
click at [903, 306] on div at bounding box center [514, 240] width 1029 height 481
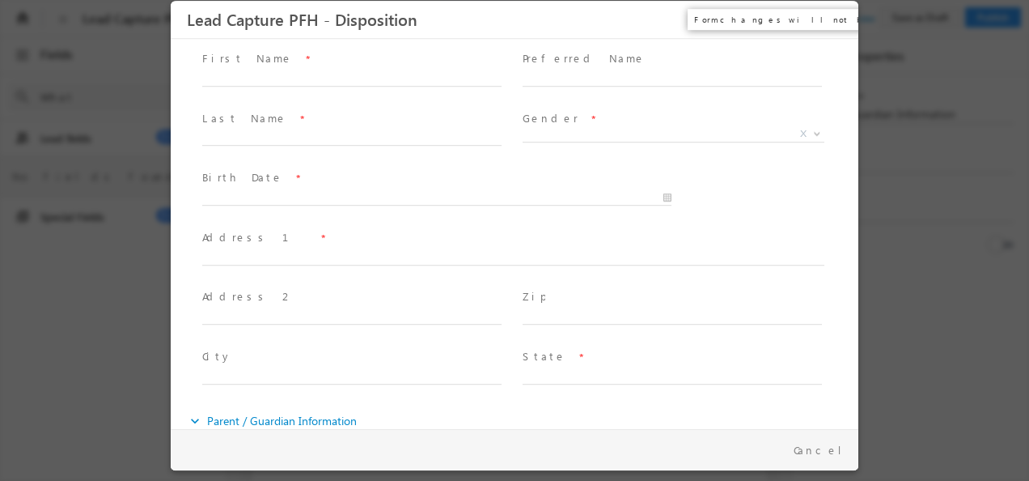
click at [835, 26] on button "×" at bounding box center [835, 20] width 28 height 30
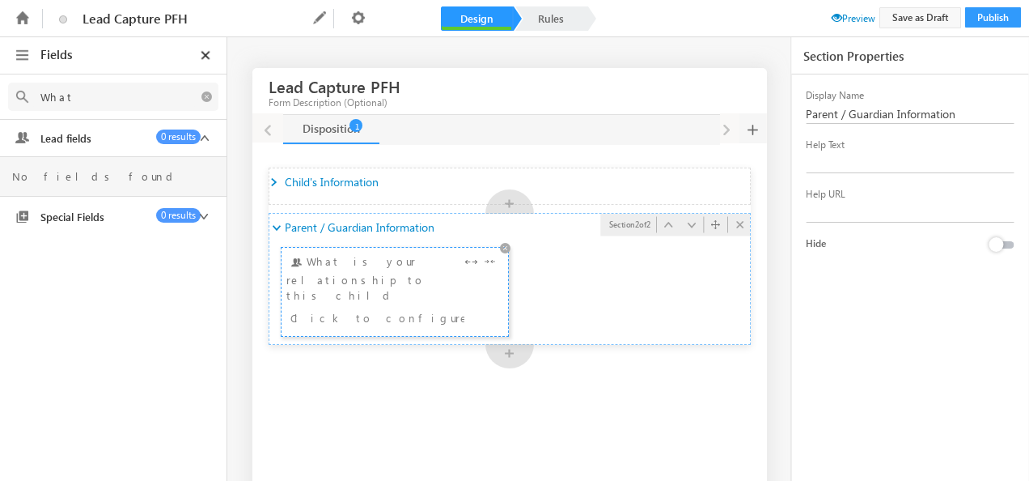
click at [443, 307] on div "Click to configure" at bounding box center [377, 316] width 174 height 19
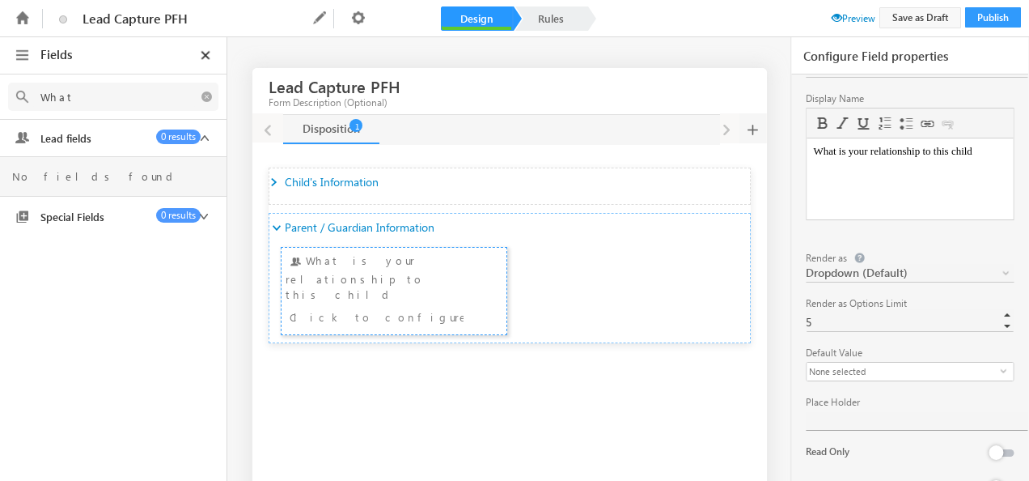
scroll to position [162, 0]
click at [1000, 365] on span "select" at bounding box center [1006, 368] width 13 height 7
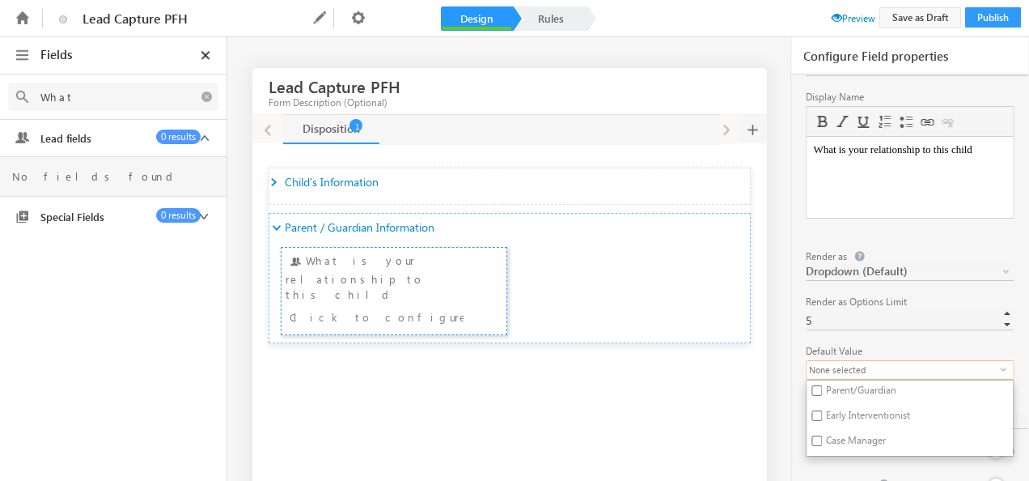
click at [1000, 365] on span "select" at bounding box center [1006, 368] width 13 height 7
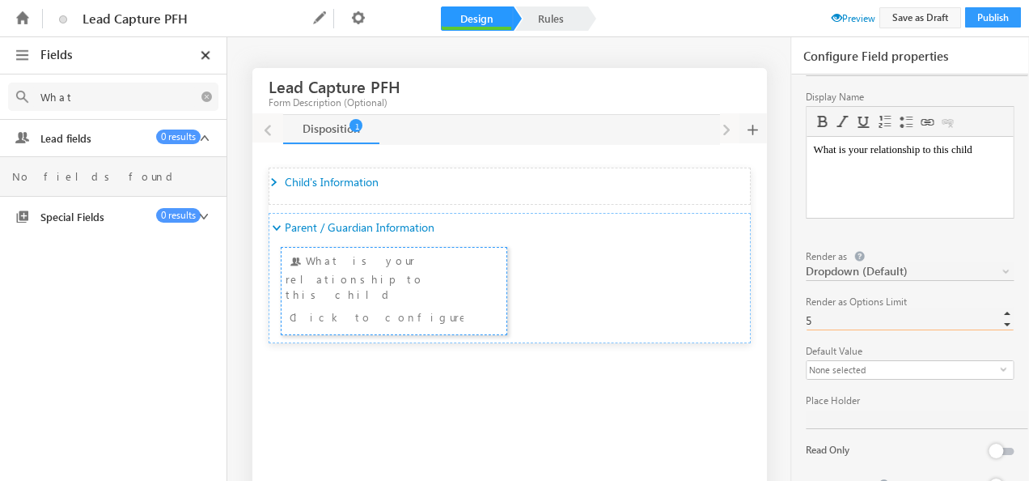
click at [1003, 318] on span "▼" at bounding box center [1007, 324] width 13 height 13
click at [1004, 268] on span at bounding box center [1007, 274] width 13 height 13
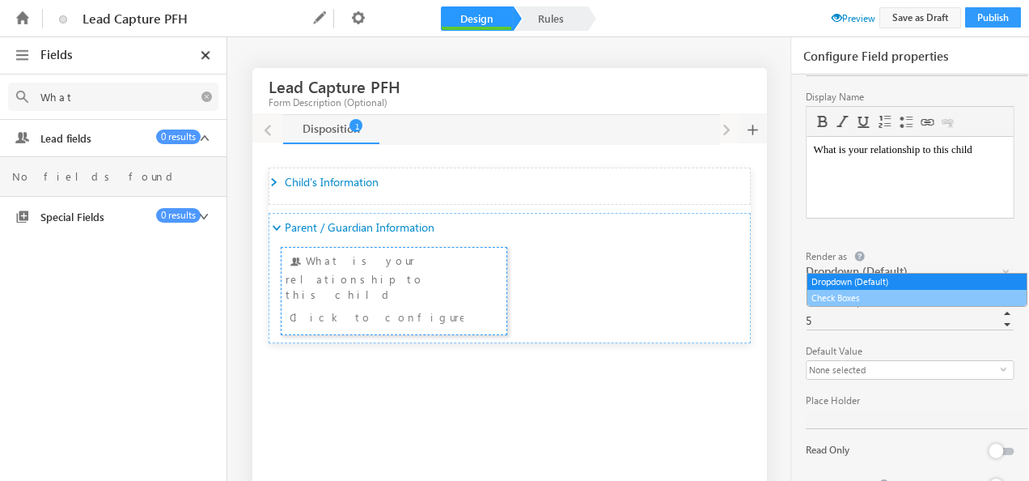
click at [864, 297] on link "Check Boxes" at bounding box center [917, 297] width 219 height 15
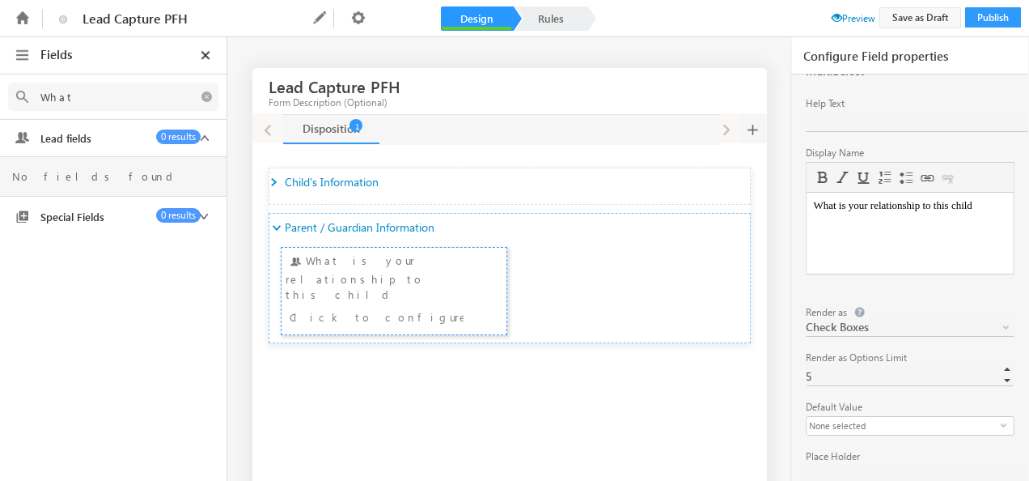
scroll to position [81, 0]
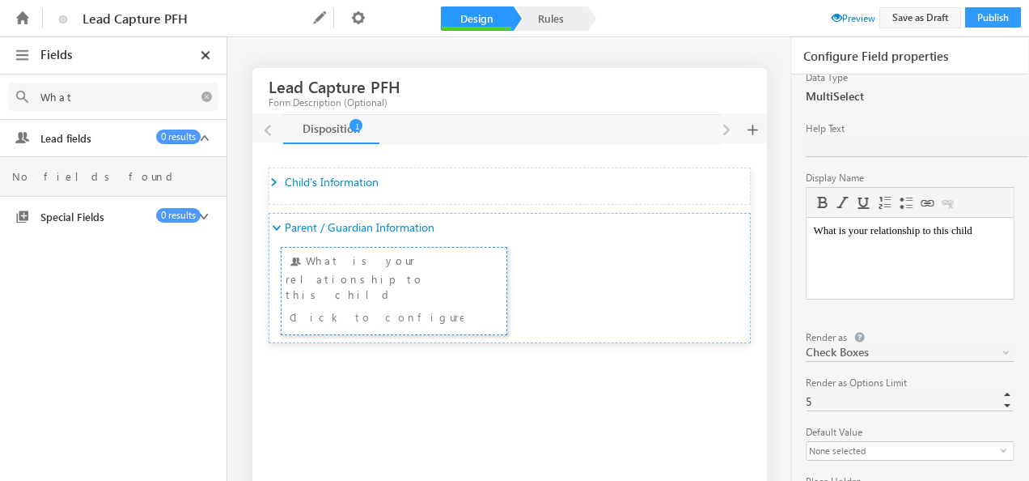
click at [1001, 350] on span at bounding box center [1007, 355] width 13 height 13
click at [1001, 349] on span at bounding box center [1007, 355] width 13 height 13
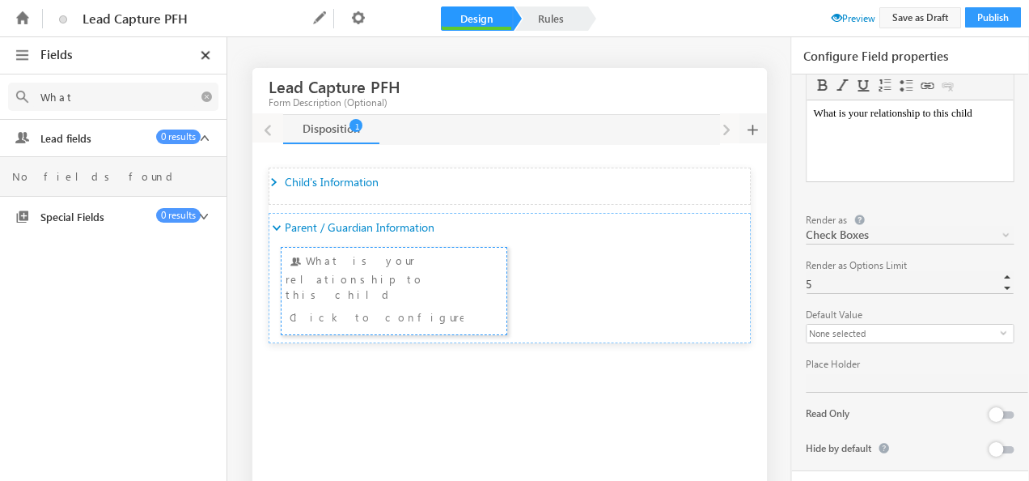
scroll to position [209, 0]
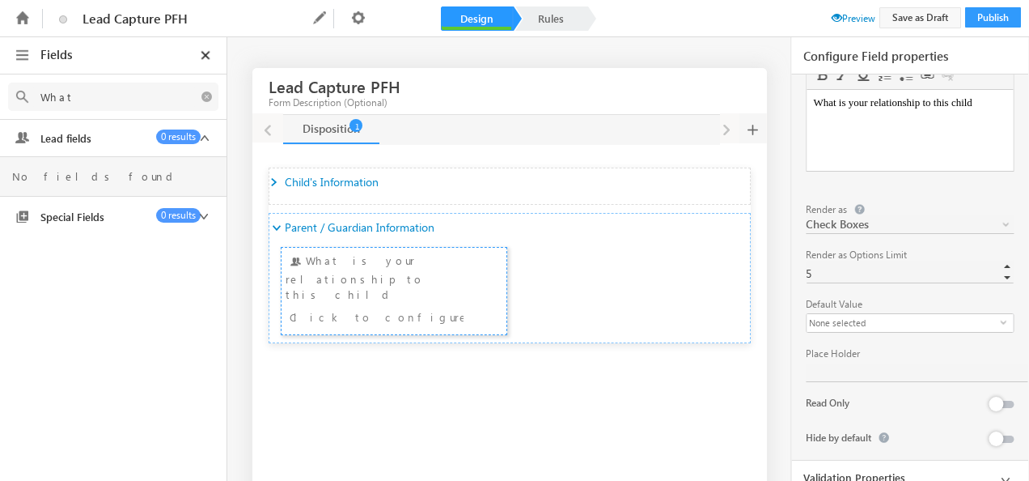
click at [1000, 314] on span "select" at bounding box center [1006, 328] width 13 height 28
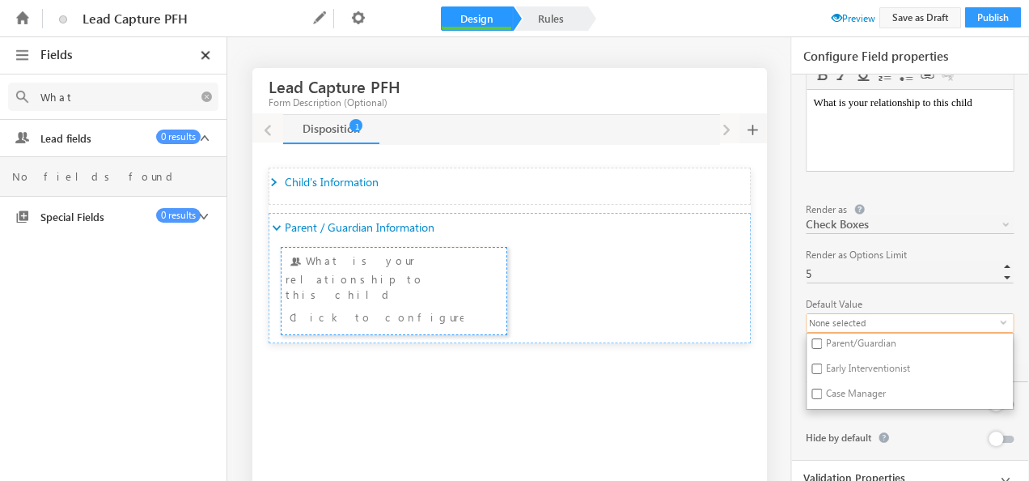
click at [857, 333] on label "Parent/Guardian" at bounding box center [832, 345] width 51 height 25
click at [822, 338] on input "Parent/Guardian" at bounding box center [817, 343] width 11 height 11
checkbox input "true"
click at [822, 358] on label "Early Interventionist" at bounding box center [832, 370] width 51 height 25
click at [822, 363] on input "Early Interventionist" at bounding box center [817, 368] width 11 height 11
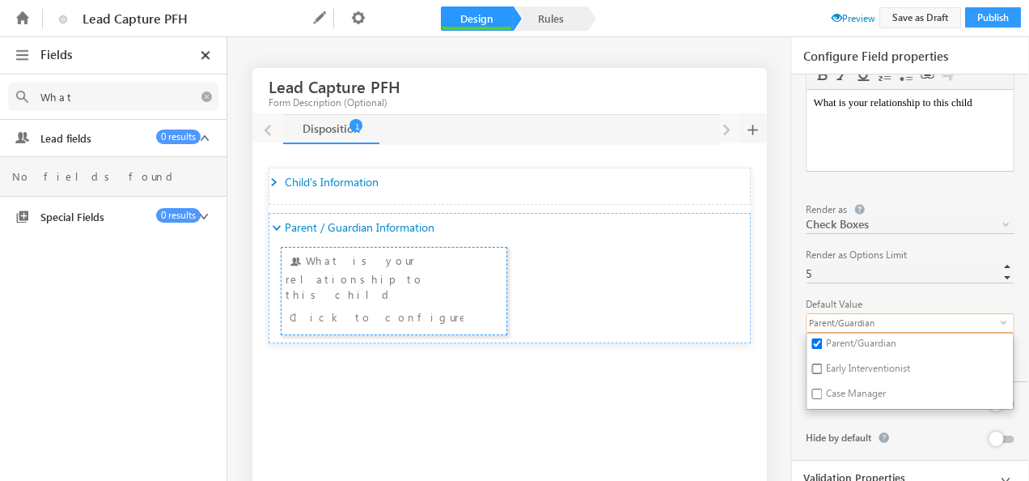
checkbox input "true"
click at [822, 388] on input "Case Manager" at bounding box center [817, 393] width 11 height 11
checkbox input "true"
click at [1013, 337] on div "Schema Name mx_What_is_your_relationship_to_this_child Data Type MultiSelect He…" at bounding box center [909, 178] width 237 height 563
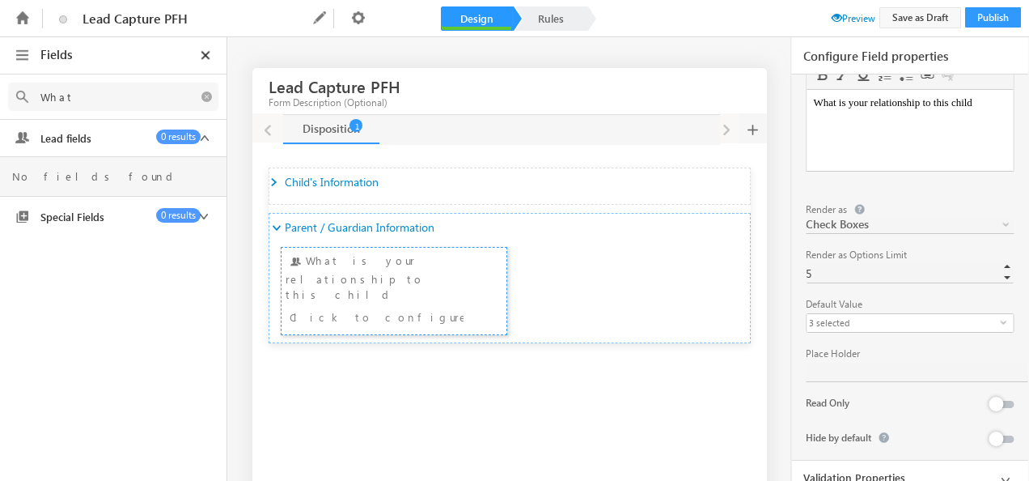
click at [934, 314] on span "3 selected" at bounding box center [903, 323] width 193 height 18
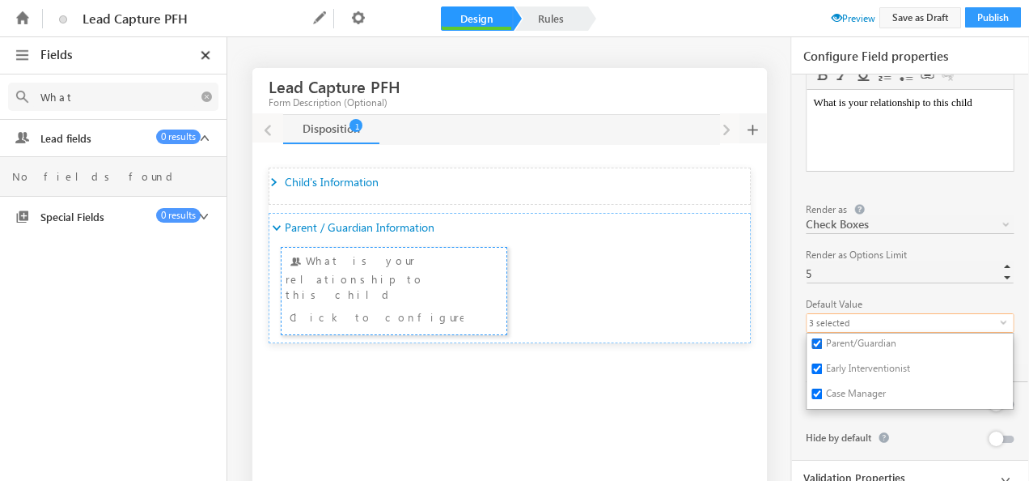
click at [820, 339] on input "Parent/Guardian" at bounding box center [817, 343] width 11 height 11
checkbox input "false"
click at [813, 363] on input "Early Interventionist" at bounding box center [817, 368] width 11 height 11
checkbox input "false"
click at [817, 388] on input "Case Manager" at bounding box center [817, 393] width 11 height 11
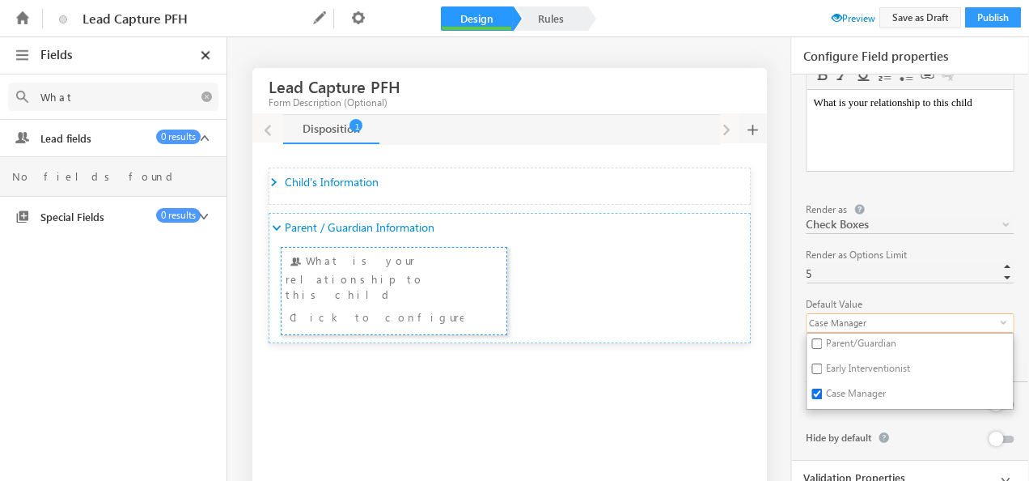
checkbox input "false"
click at [1020, 335] on div "Schema Name mx_What_is_your_relationship_to_this_child Data Type MultiSelect He…" at bounding box center [909, 178] width 237 height 563
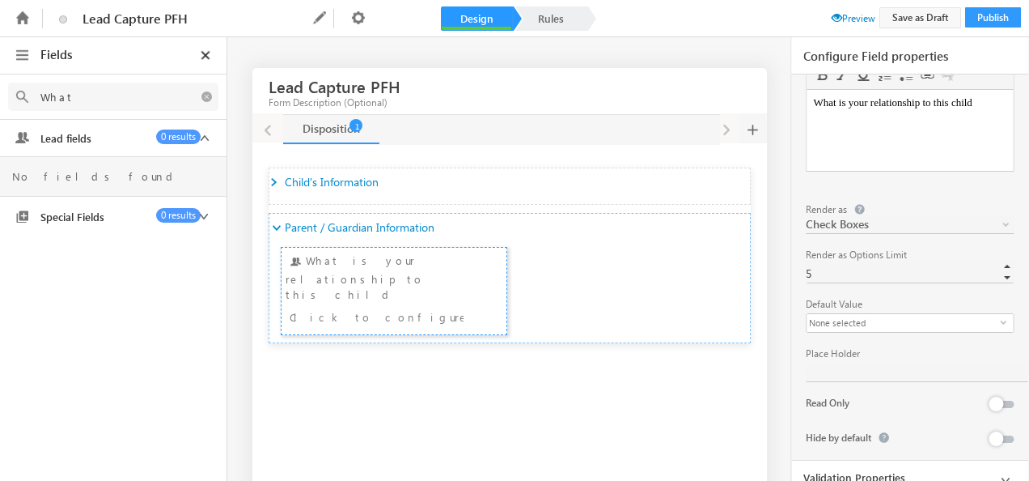
click at [999, 470] on icon at bounding box center [1006, 480] width 20 height 20
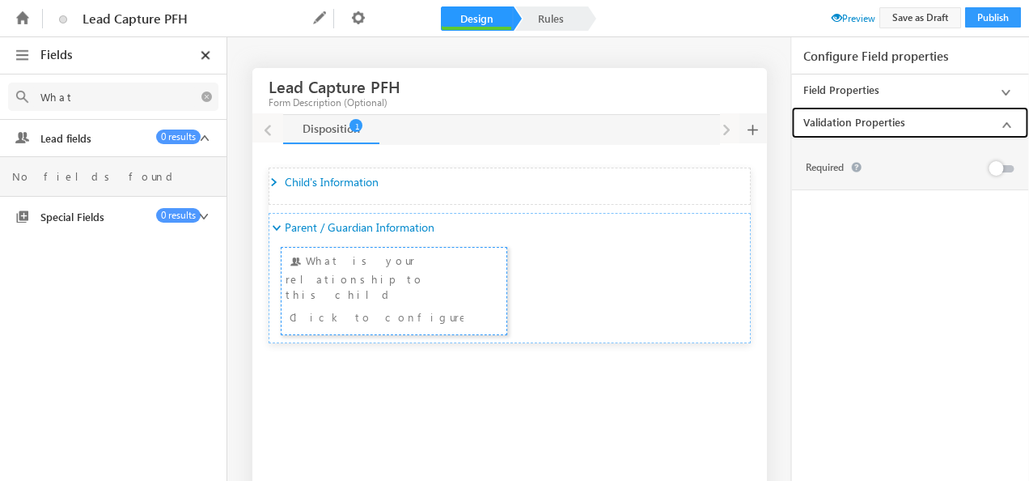
scroll to position [0, 0]
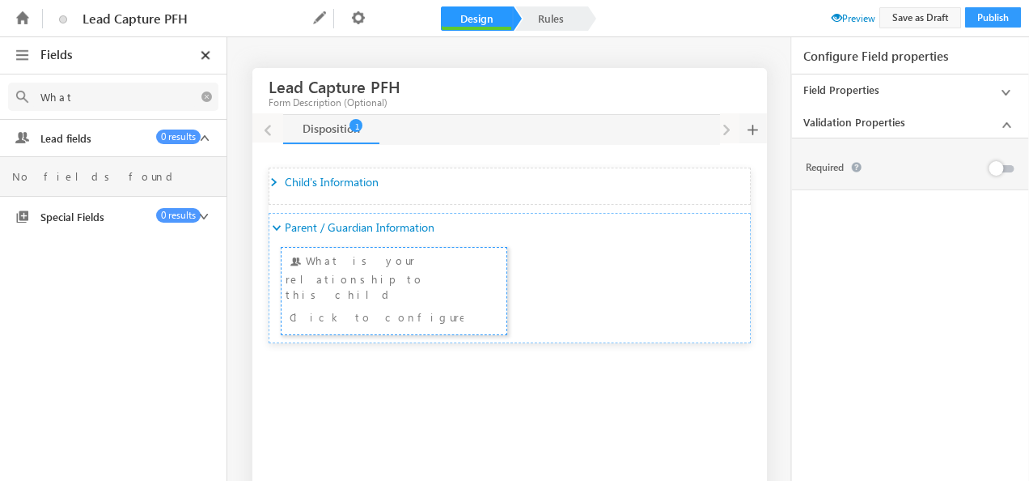
click at [1006, 94] on icon at bounding box center [1006, 93] width 20 height 20
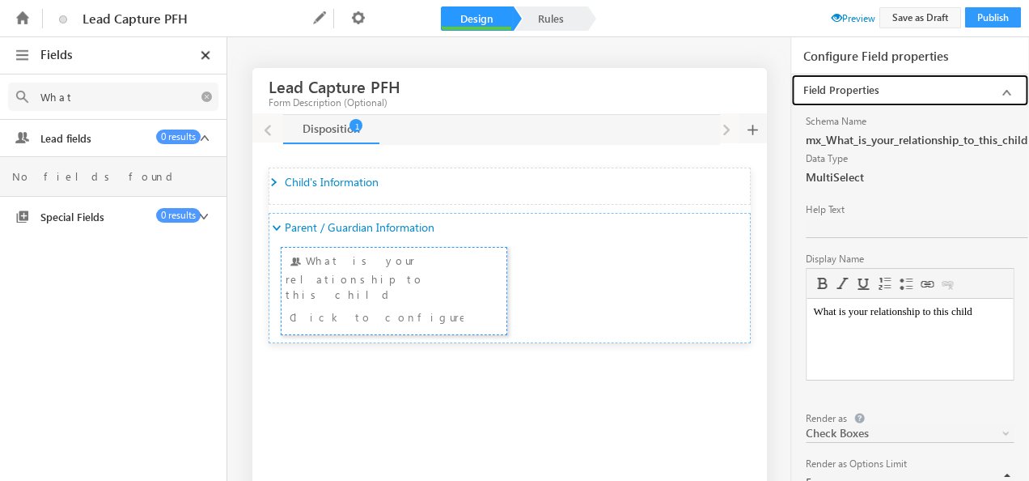
scroll to position [162, 0]
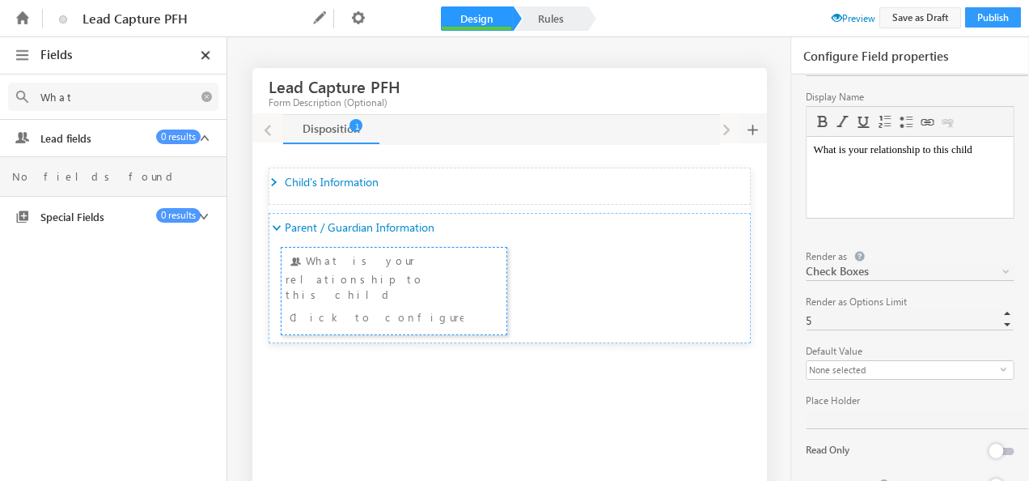
click at [838, 18] on span "Preview" at bounding box center [854, 18] width 44 height 12
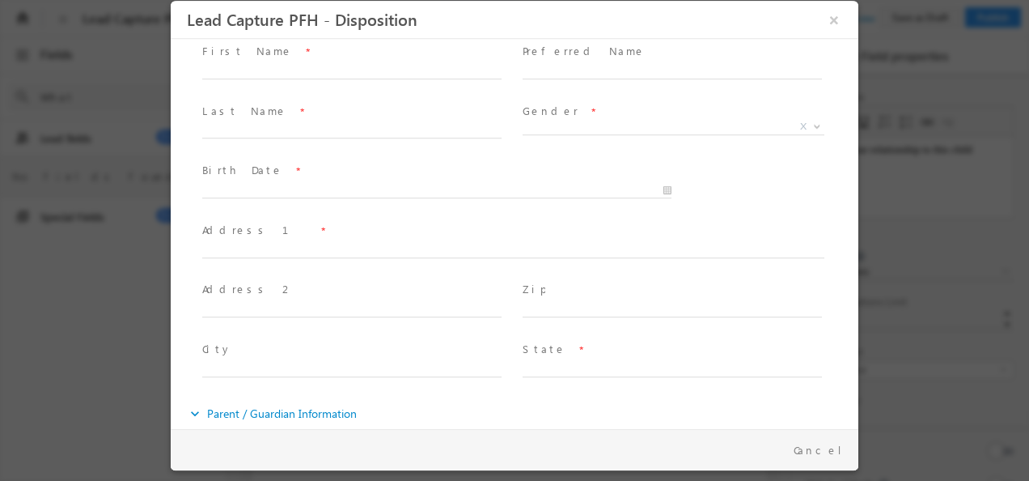
scroll to position [260, 0]
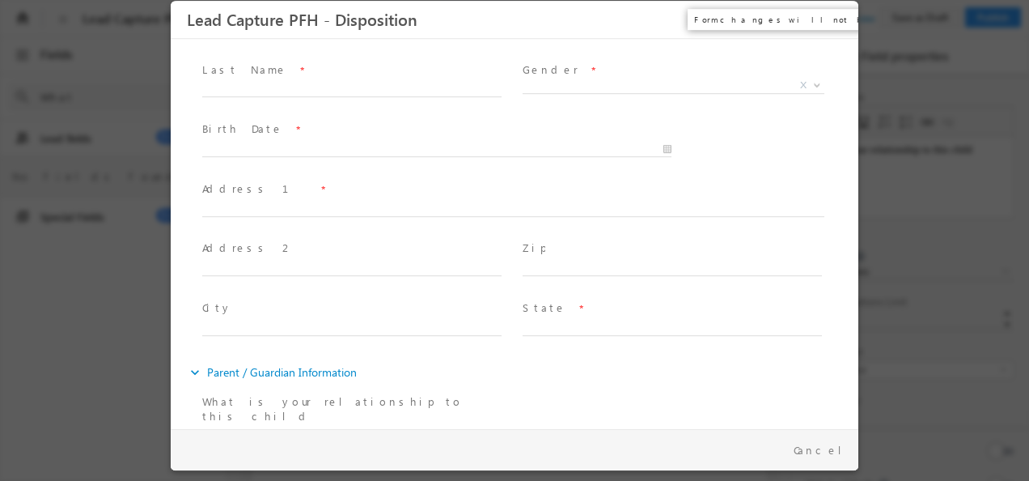
click at [835, 21] on button "×" at bounding box center [835, 20] width 28 height 30
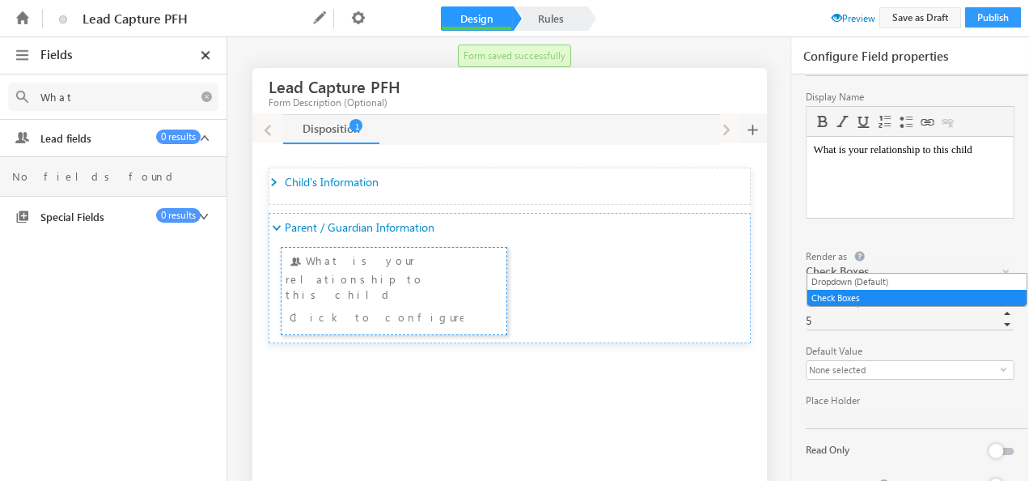
click at [1001, 268] on span at bounding box center [1007, 274] width 13 height 13
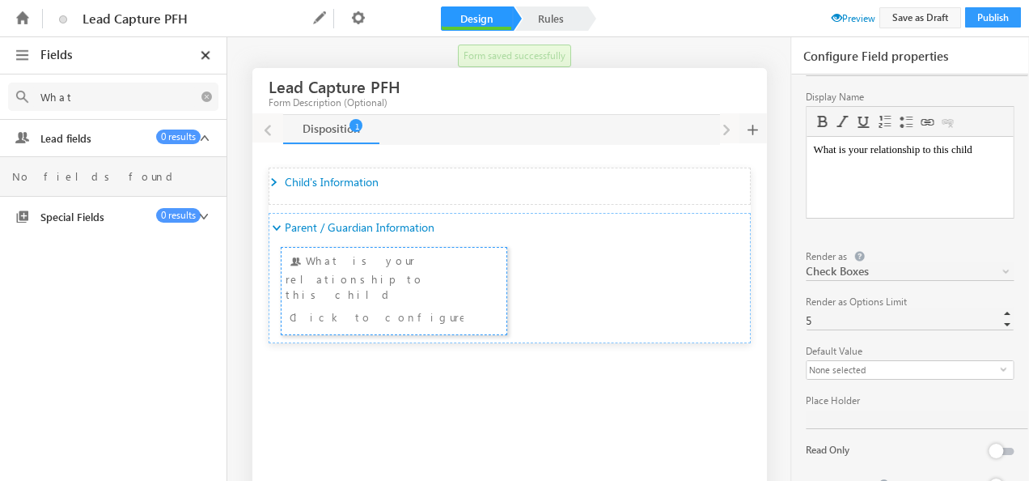
click at [1001, 268] on span at bounding box center [1007, 274] width 13 height 13
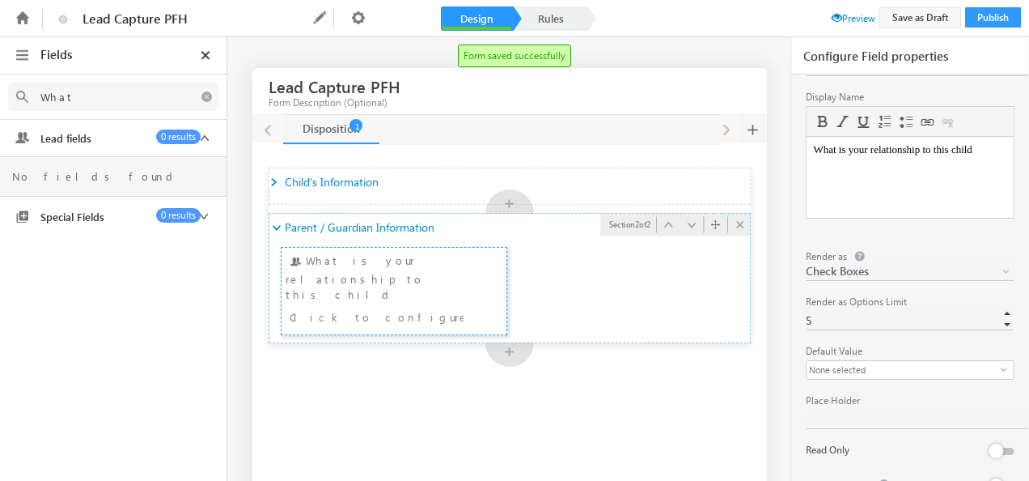
click at [583, 299] on ul "What is your relationship to this child What is your relationship to this child…" at bounding box center [509, 287] width 481 height 93
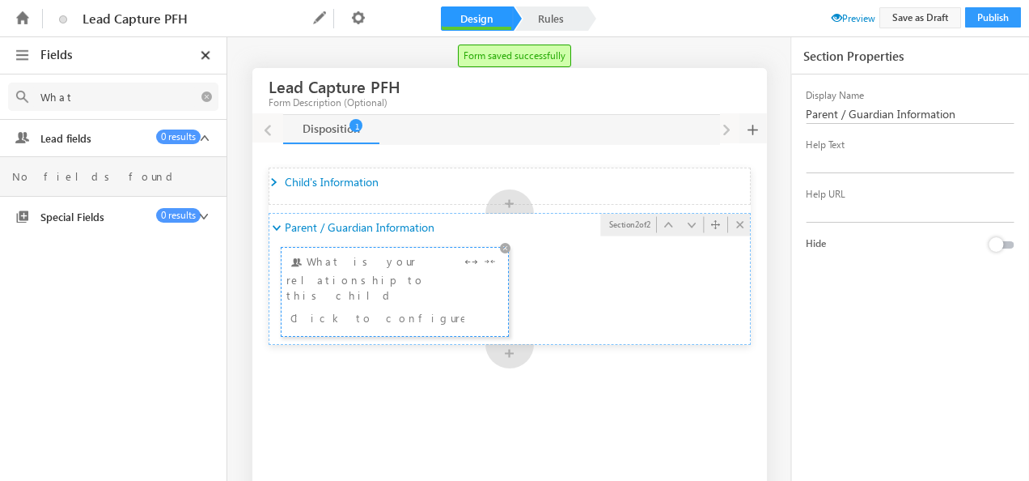
click at [380, 307] on div "Click to configure" at bounding box center [377, 316] width 174 height 19
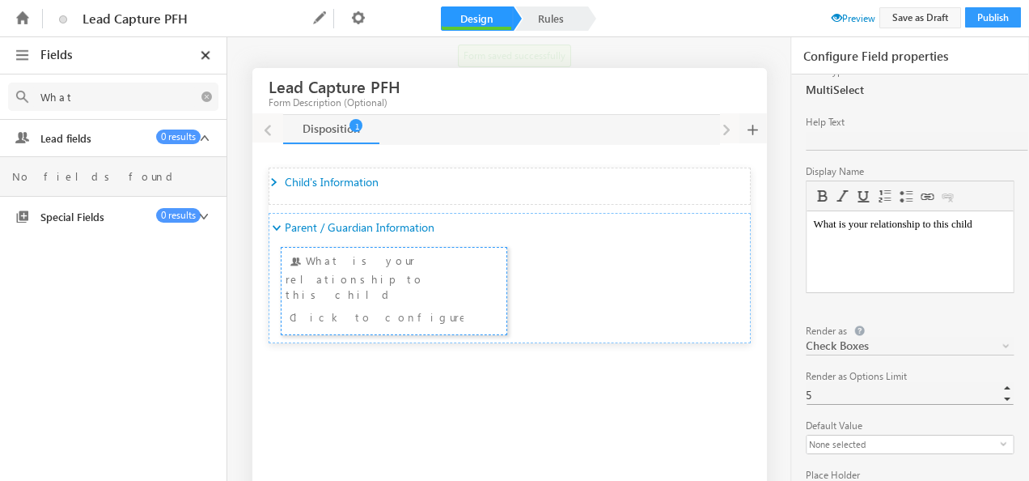
scroll to position [209, 0]
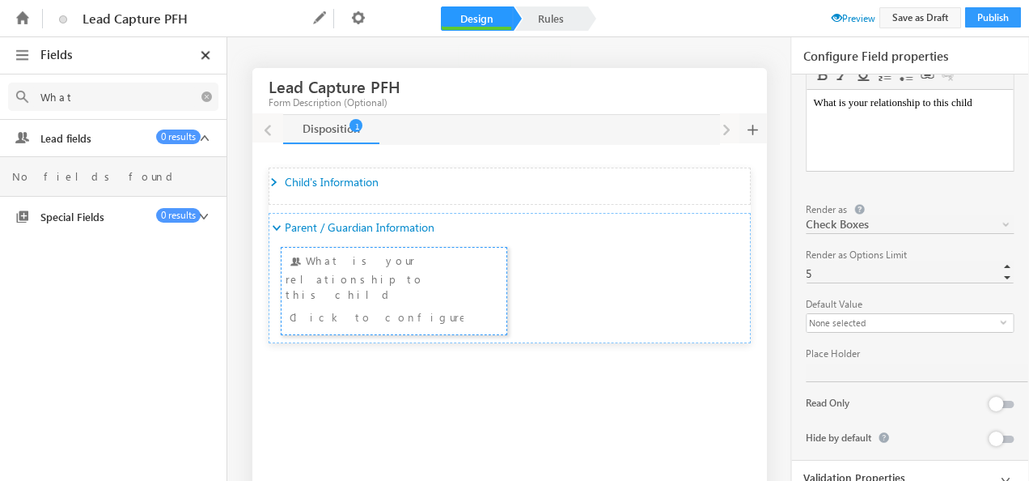
click at [1000, 470] on icon at bounding box center [1006, 480] width 20 height 20
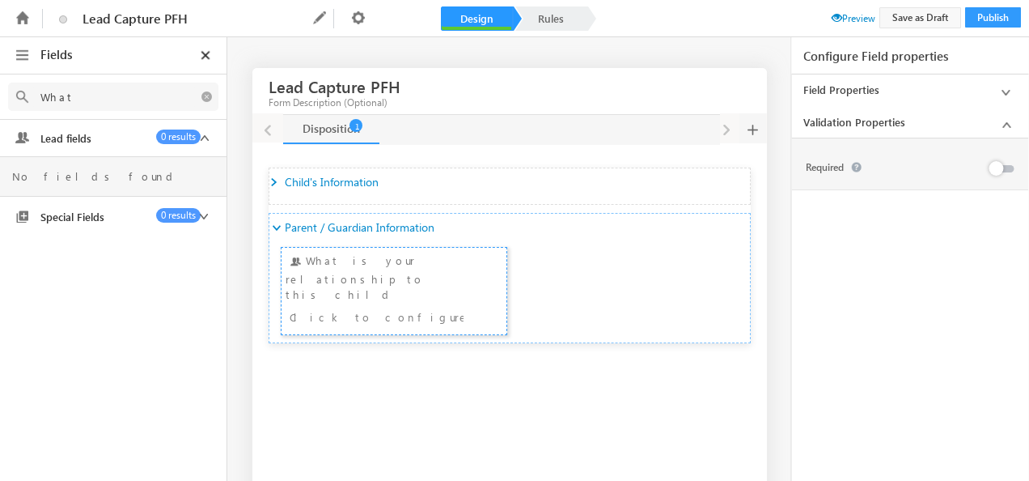
scroll to position [0, 0]
click at [1007, 172] on button at bounding box center [1001, 168] width 23 height 7
drag, startPoint x: 101, startPoint y: 96, endPoint x: 18, endPoint y: 100, distance: 83.4
click at [18, 100] on div "What" at bounding box center [113, 97] width 210 height 28
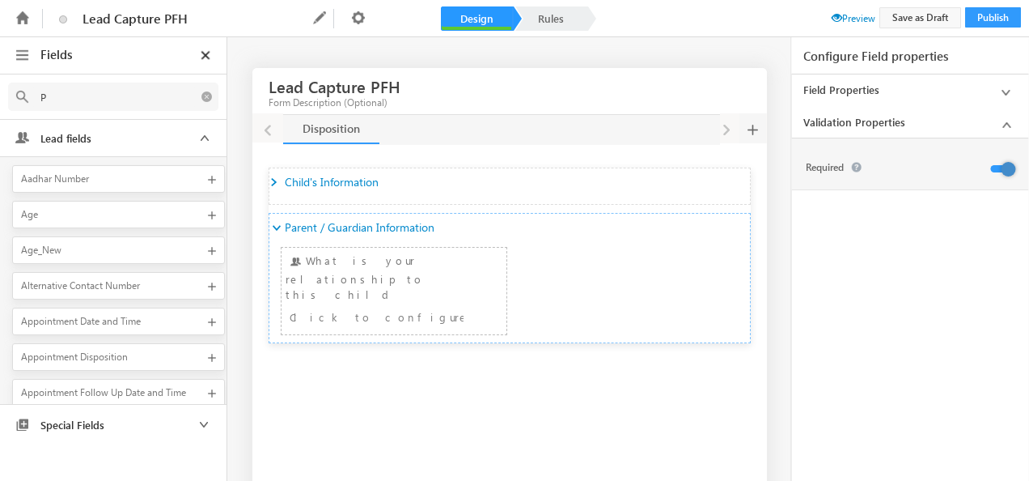
type input "P"
click at [202, 53] on icon at bounding box center [205, 54] width 15 height 11
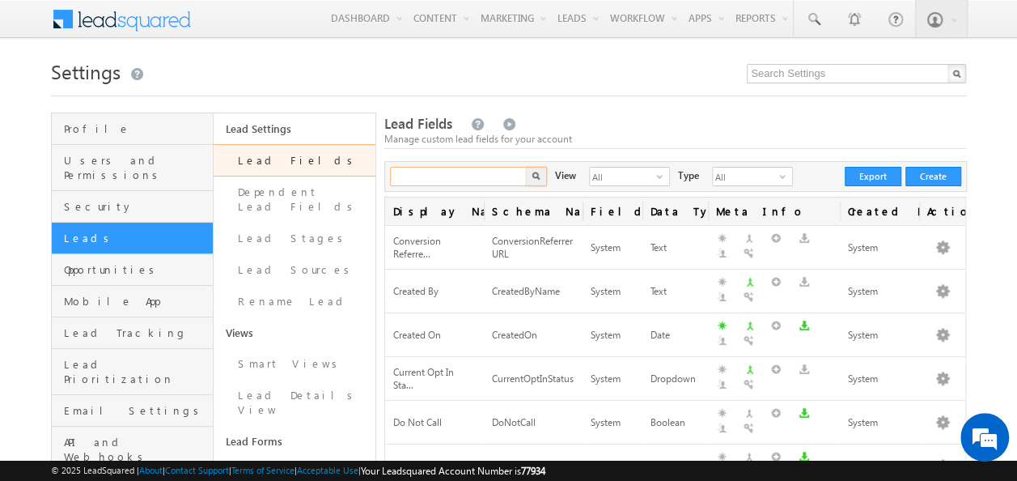
click at [440, 172] on input "text" at bounding box center [459, 176] width 138 height 19
type input "Primary"
click at [530, 180] on button "button" at bounding box center [536, 176] width 21 height 19
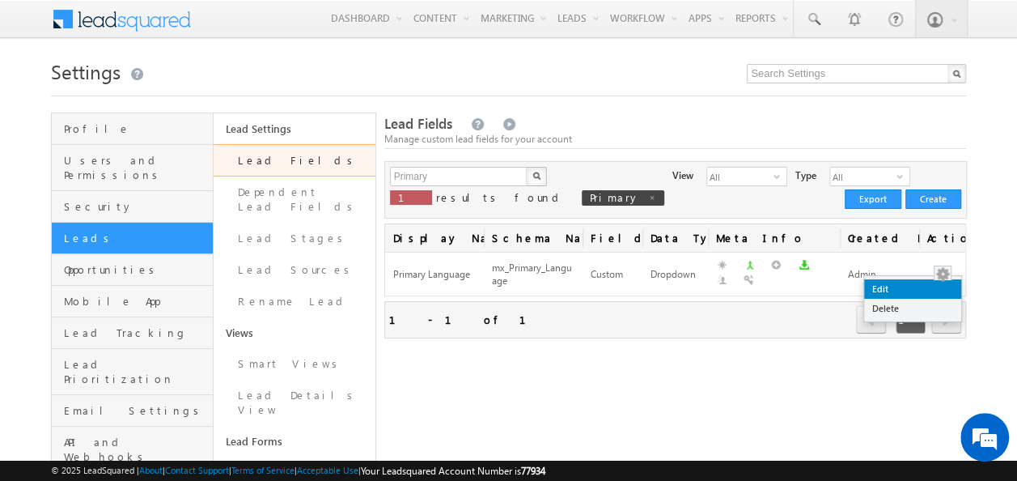
click at [931, 289] on link "Edit" at bounding box center [912, 288] width 97 height 19
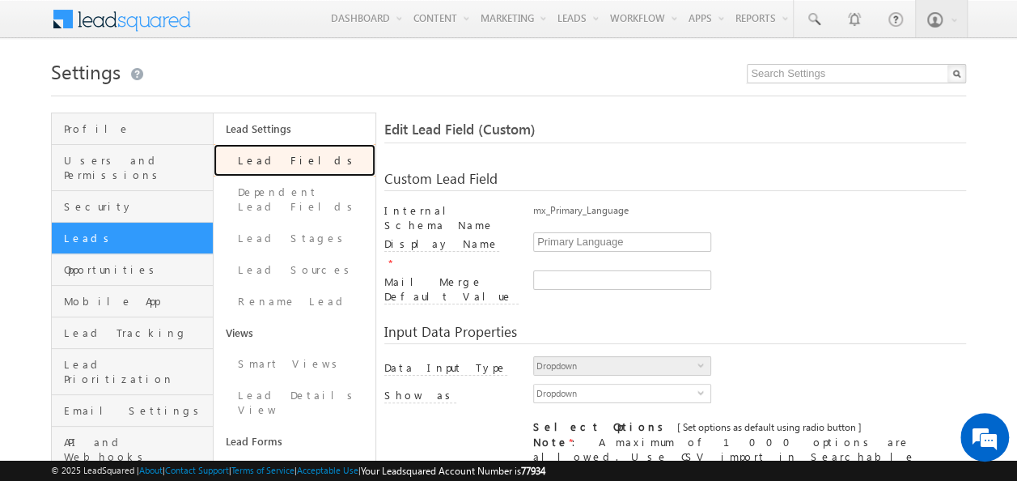
click at [317, 163] on link "Lead Fields" at bounding box center [295, 160] width 162 height 32
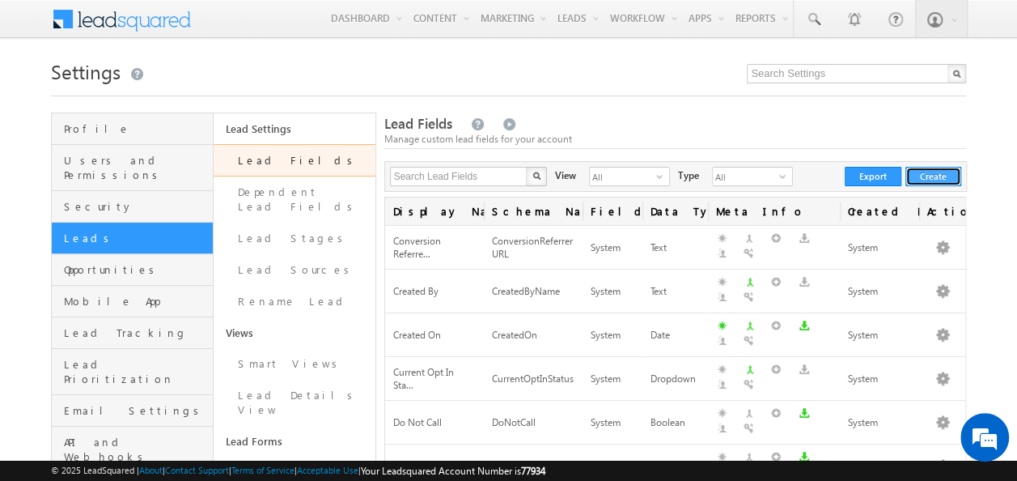
click at [934, 180] on button "Create" at bounding box center [933, 176] width 56 height 19
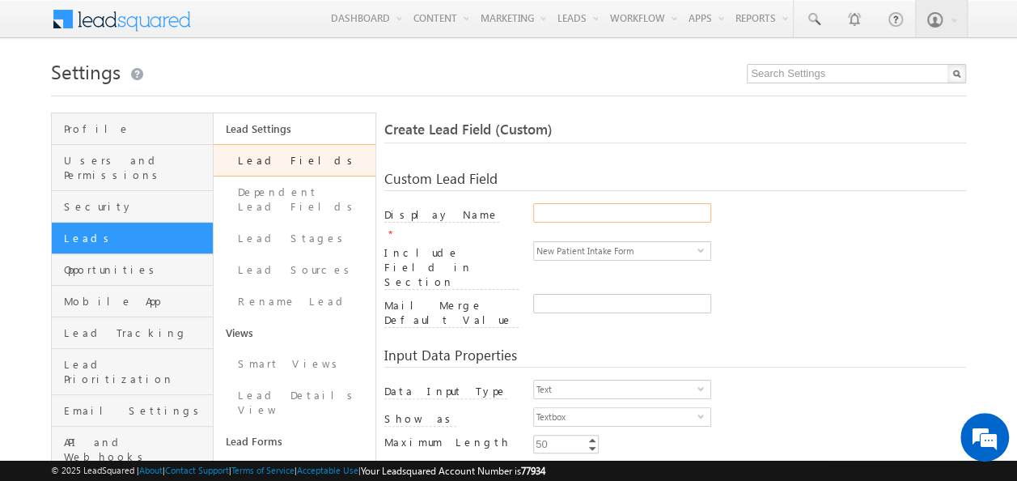
click at [675, 209] on input "Display Name" at bounding box center [622, 212] width 178 height 19
type input "Phone"
click at [702, 384] on span "select" at bounding box center [704, 387] width 13 height 7
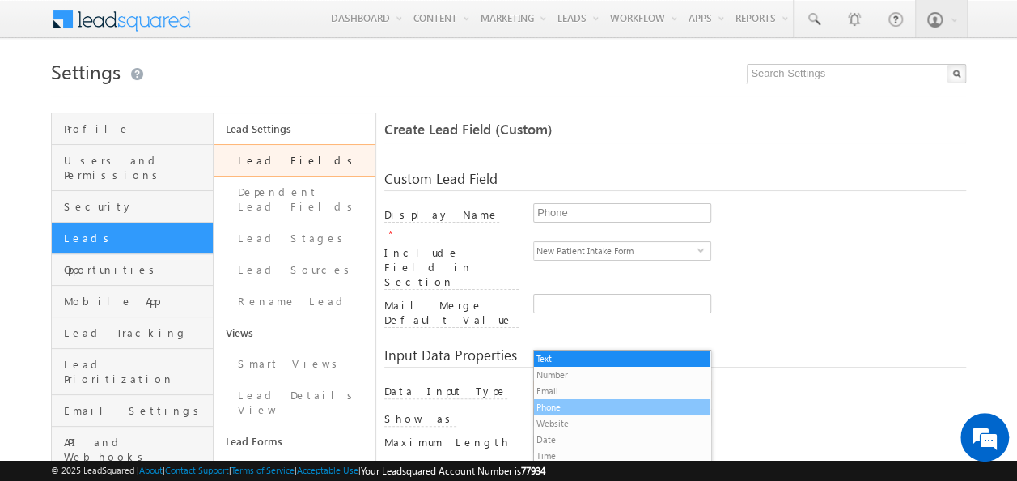
click at [555, 403] on li "Phone" at bounding box center [622, 407] width 176 height 16
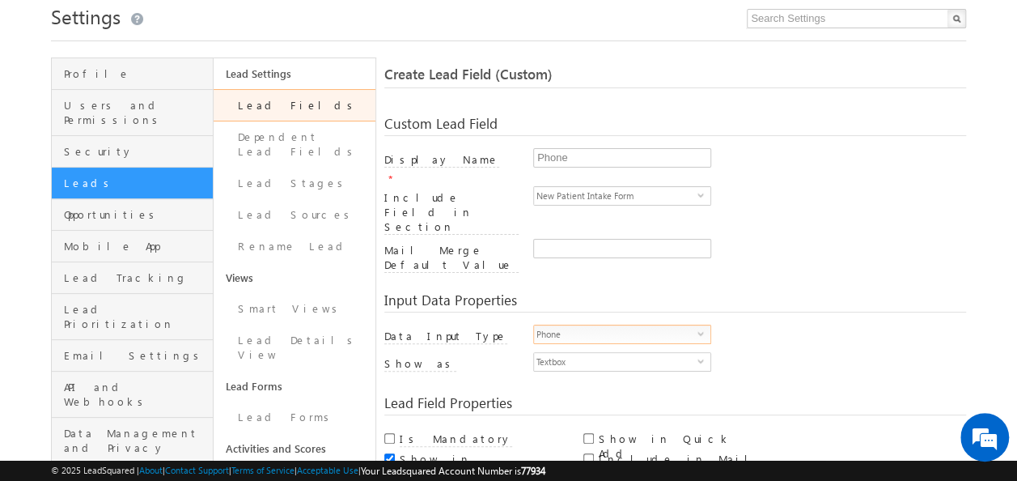
scroll to position [81, 0]
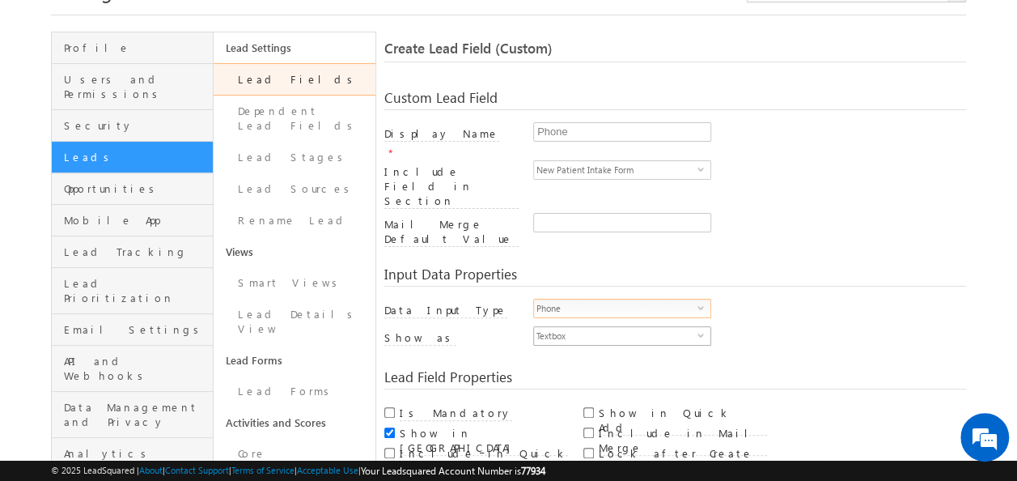
click at [702, 331] on span "select" at bounding box center [704, 334] width 13 height 7
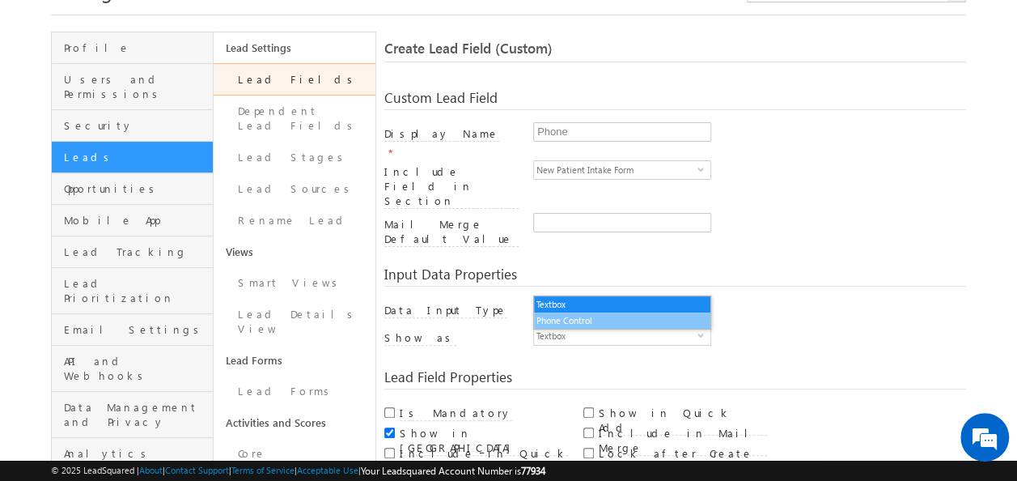
click at [596, 324] on li "Phone Control" at bounding box center [622, 320] width 176 height 16
checkbox input "true"
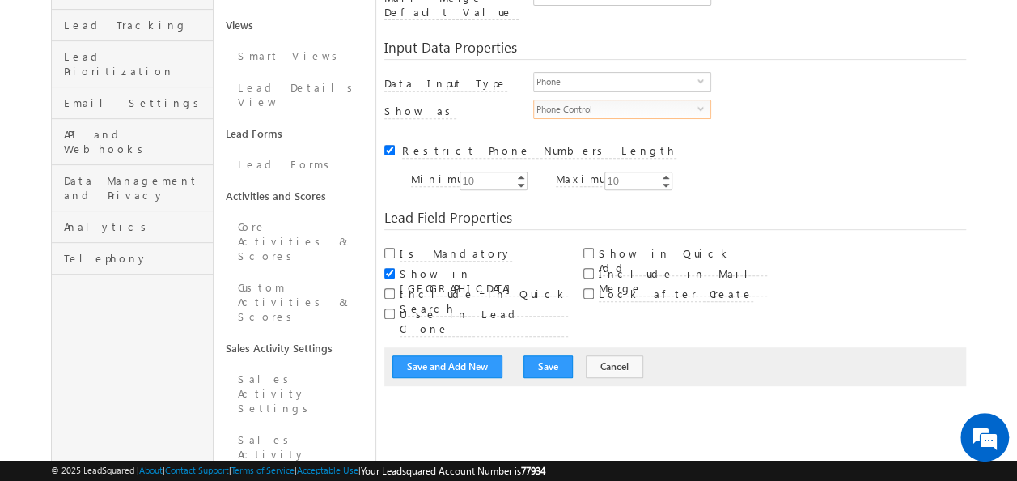
scroll to position [324, 0]
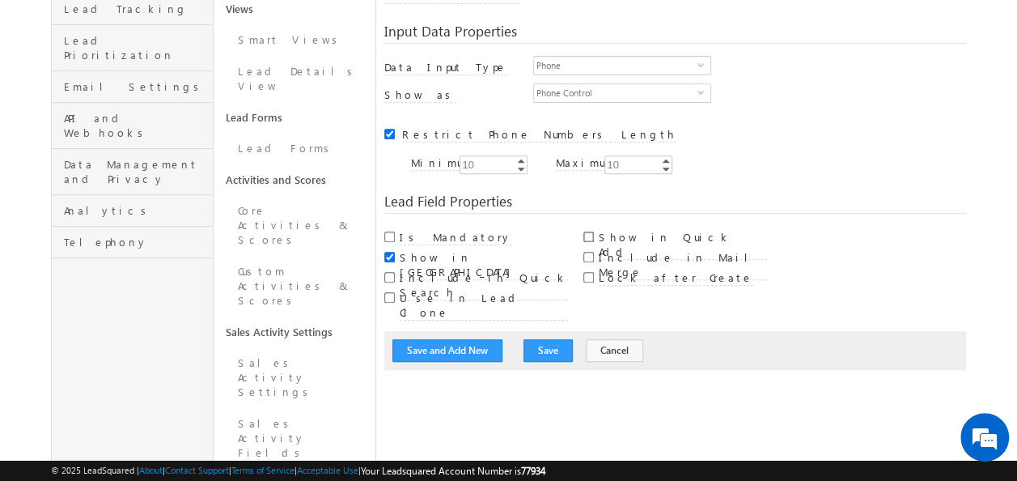
click at [589, 231] on input "Show in Quick Add" at bounding box center [588, 236] width 11 height 11
checkbox input "true"
click at [588, 252] on input "Include in Mail Merge" at bounding box center [588, 257] width 11 height 11
checkbox input "true"
click at [388, 272] on input "Include in Quick Search" at bounding box center [389, 277] width 11 height 11
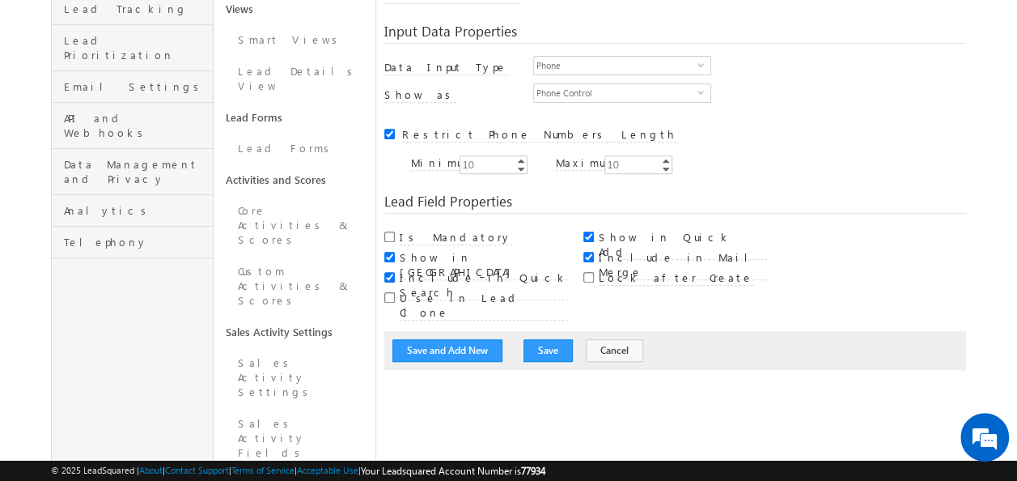
click at [385, 272] on input "Include in Quick Search" at bounding box center [389, 277] width 11 height 11
click at [390, 272] on input "Include in Quick Search" at bounding box center [389, 277] width 11 height 11
checkbox input "true"
click at [480, 339] on button "Save and Add New" at bounding box center [447, 350] width 110 height 23
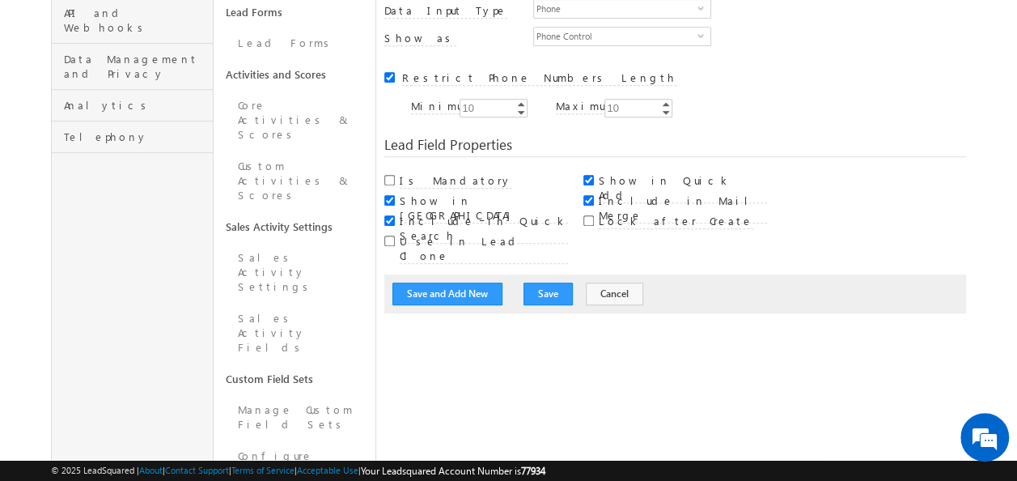
scroll to position [444, 0]
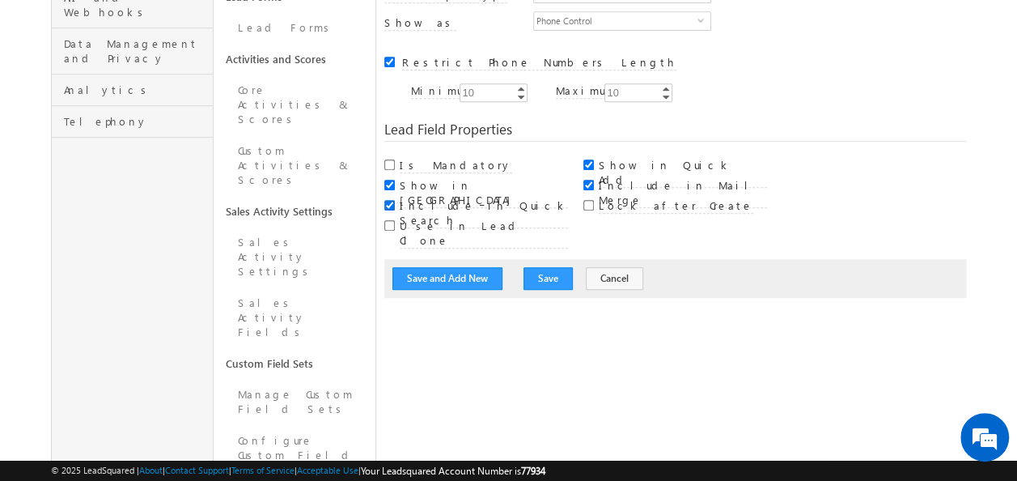
click at [389, 200] on input "Include in Quick Search" at bounding box center [389, 205] width 11 height 11
checkbox input "false"
click at [433, 267] on button "Save and Add New" at bounding box center [447, 278] width 110 height 23
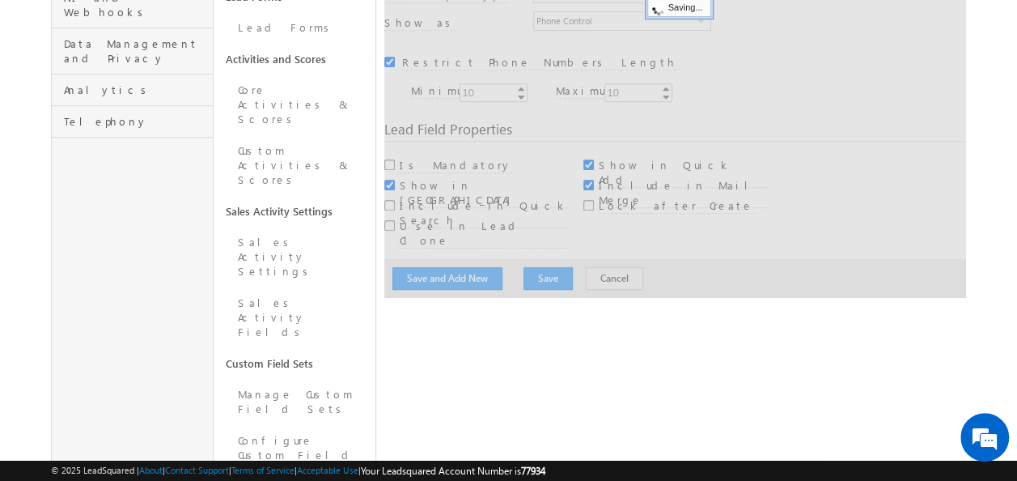
scroll to position [121, 0]
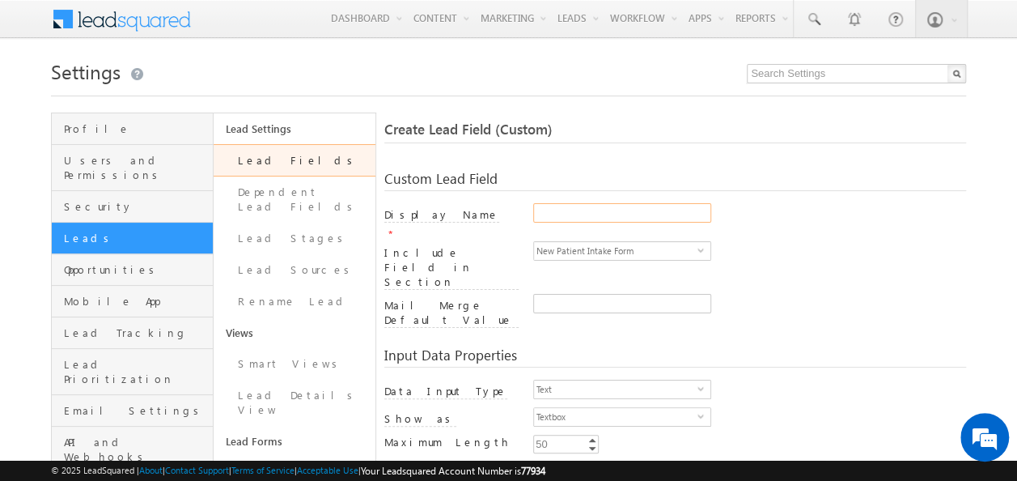
click at [572, 214] on input "Display Name" at bounding box center [622, 212] width 178 height 19
type input "H"
click at [541, 206] on input "Display Name" at bounding box center [622, 212] width 178 height 19
type input "Home Phone"
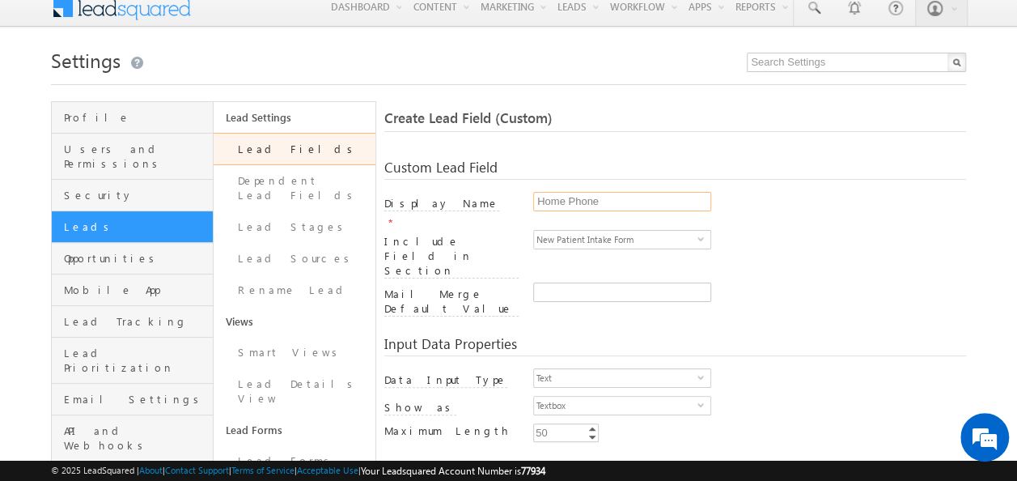
scroll to position [162, 0]
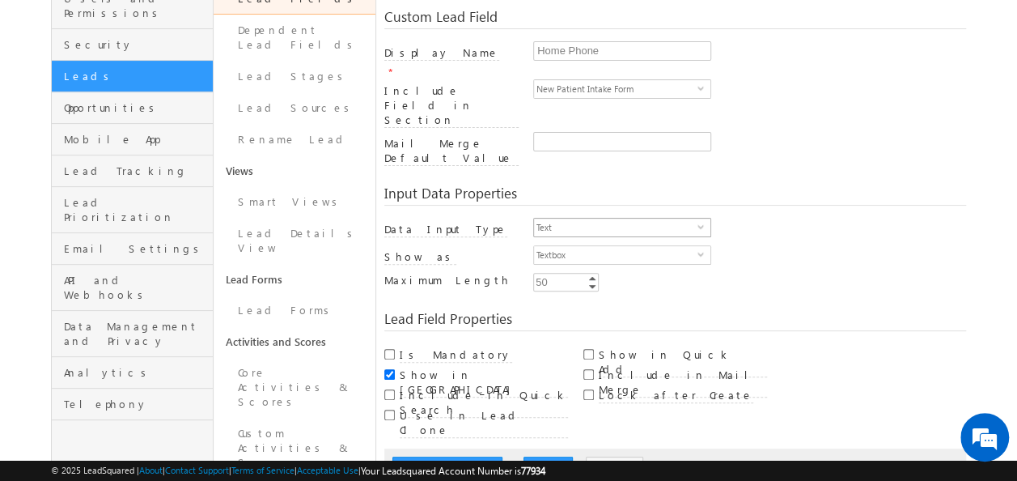
click at [698, 223] on span "select" at bounding box center [704, 226] width 13 height 7
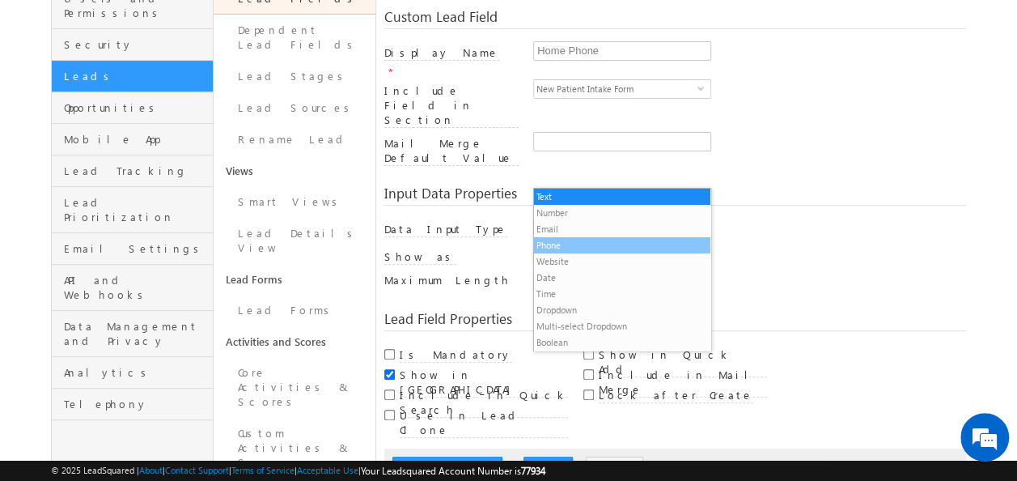
click at [567, 249] on li "Phone" at bounding box center [622, 245] width 176 height 16
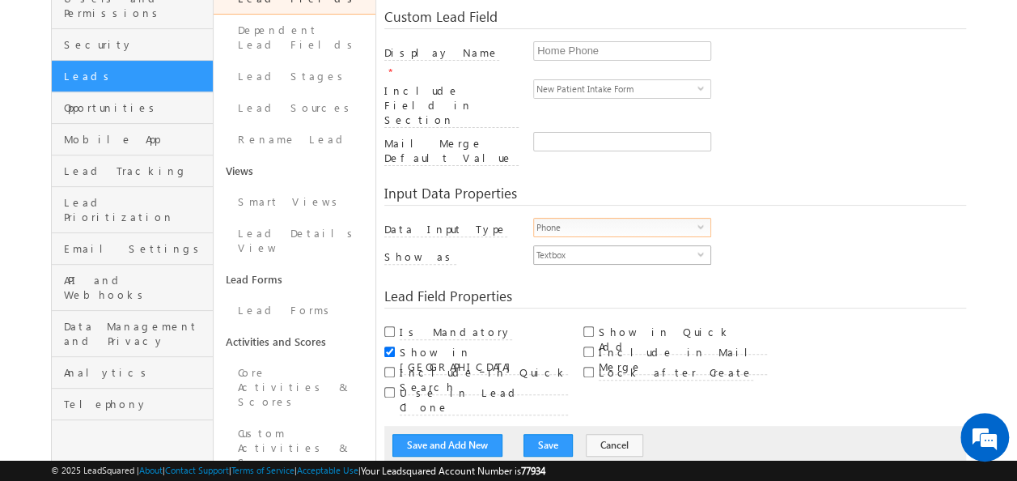
click at [626, 246] on span "Textbox" at bounding box center [615, 255] width 163 height 18
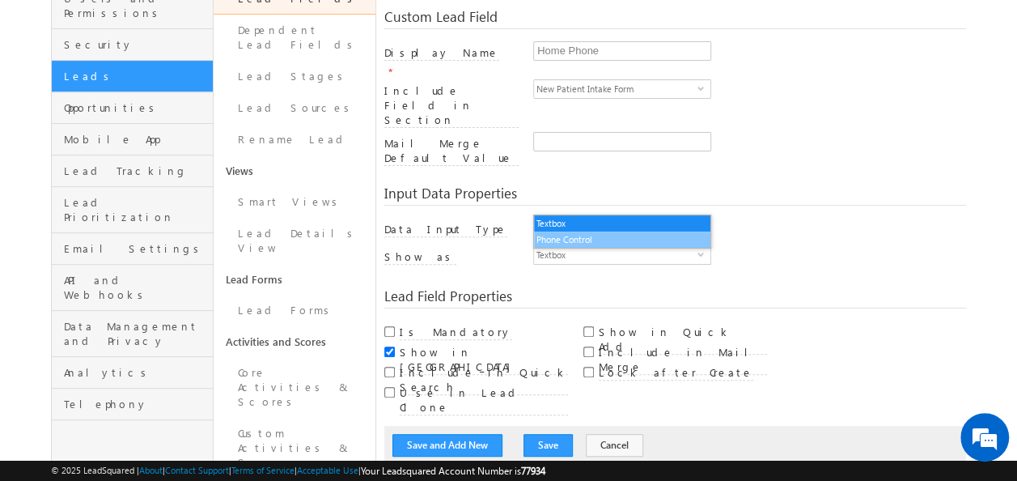
click at [584, 238] on li "Phone Control" at bounding box center [622, 239] width 176 height 16
checkbox input "true"
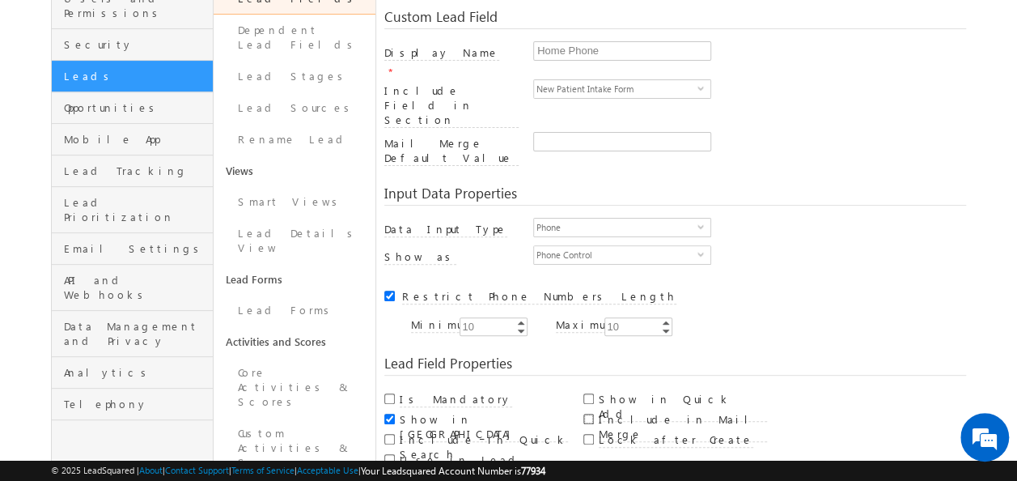
click at [587, 413] on input "Include in Mail Merge" at bounding box center [588, 418] width 11 height 11
checkbox input "true"
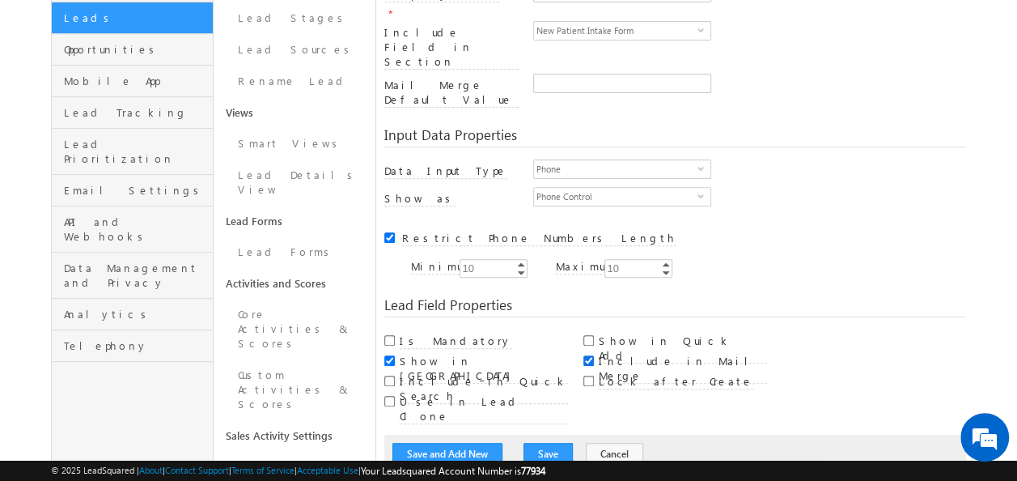
scroll to position [243, 0]
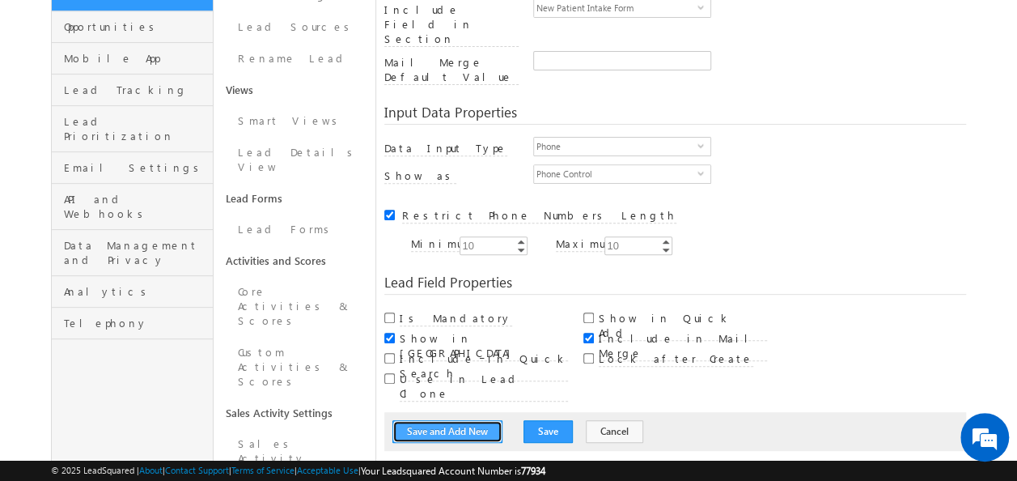
click at [419, 420] on button "Save and Add New" at bounding box center [447, 431] width 110 height 23
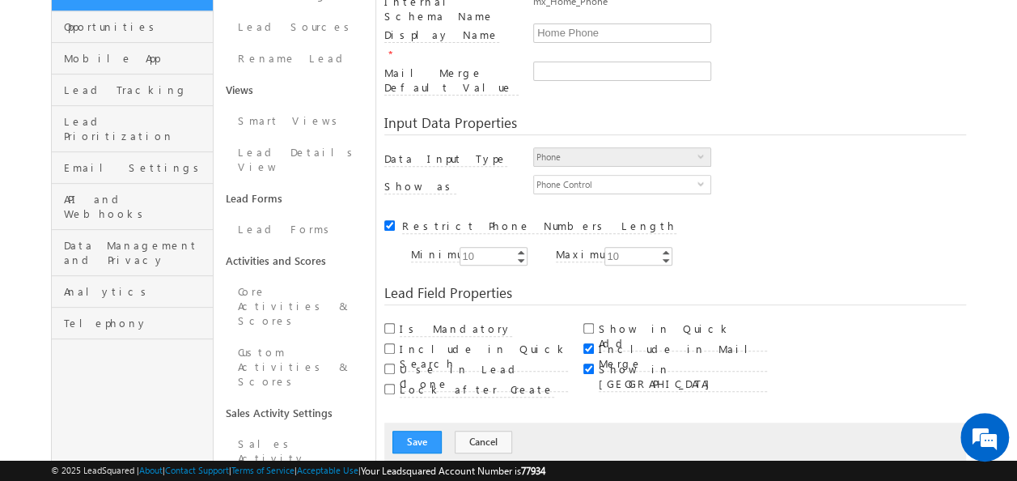
scroll to position [121, 0]
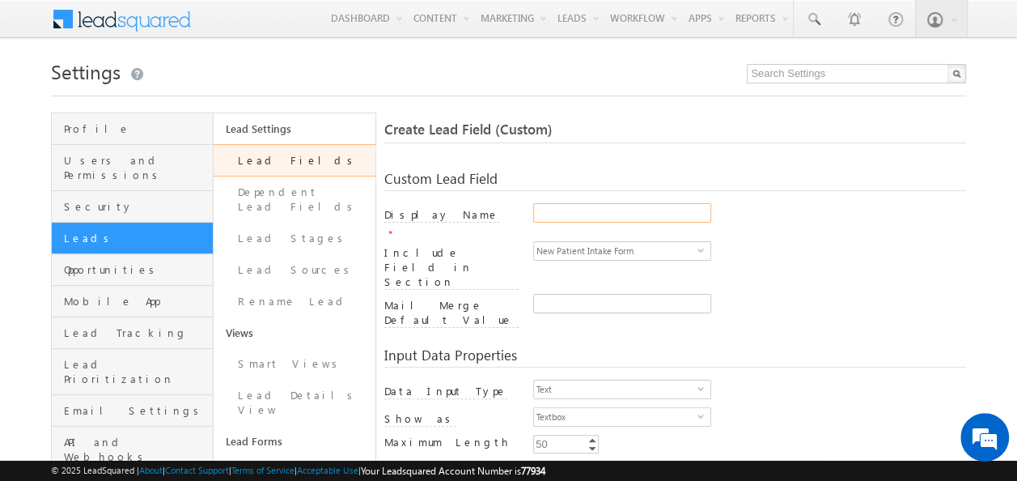
click at [586, 206] on input "Display Name" at bounding box center [622, 212] width 178 height 19
type input "Email"
click at [694, 380] on span "Text" at bounding box center [615, 389] width 163 height 18
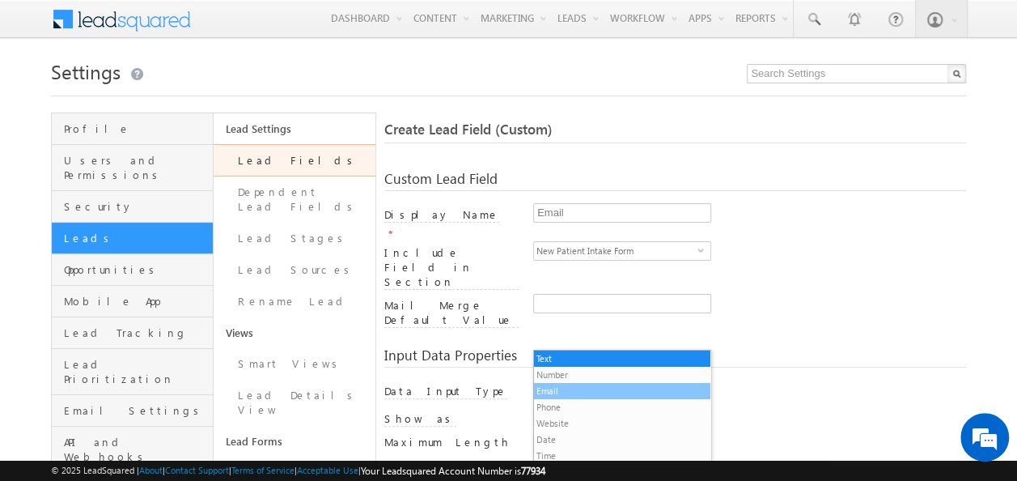
click at [570, 392] on li "Email" at bounding box center [622, 391] width 176 height 16
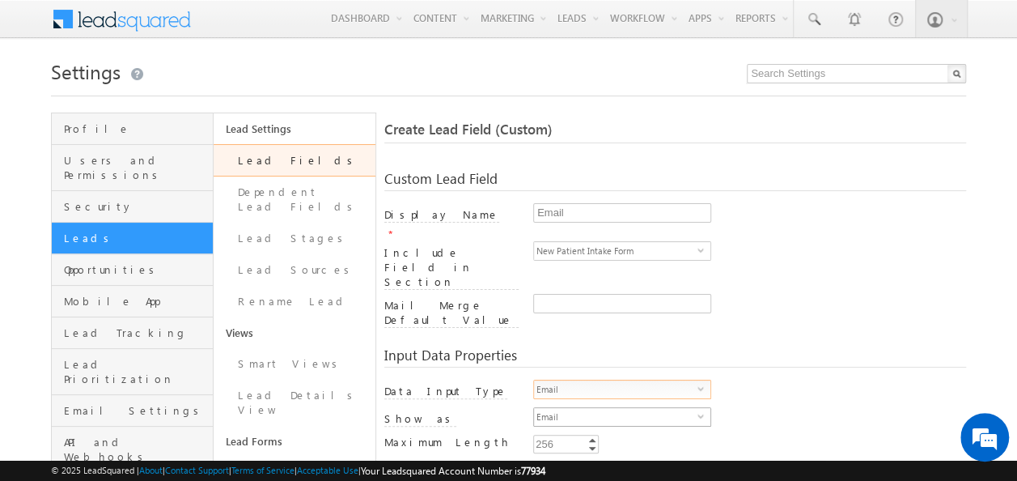
click at [702, 412] on span "select" at bounding box center [704, 415] width 13 height 7
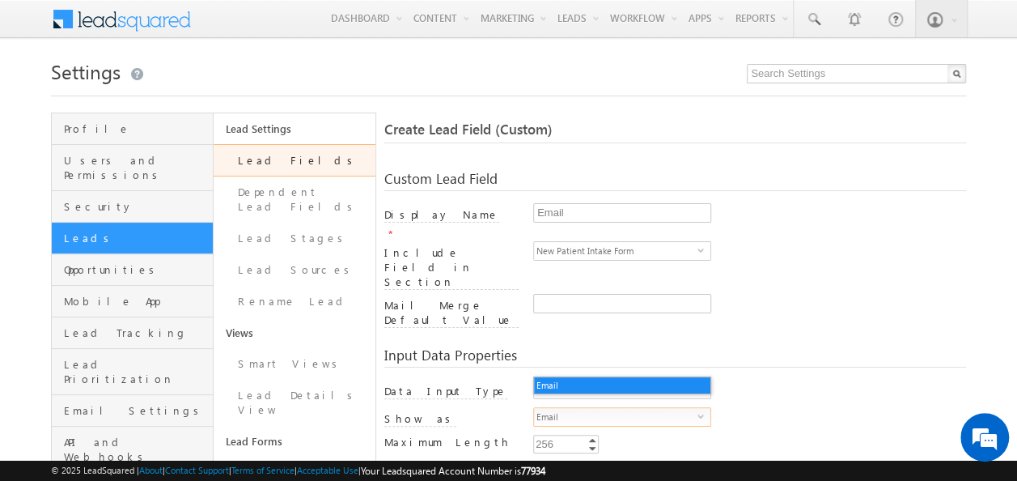
click at [702, 412] on span "select" at bounding box center [704, 415] width 13 height 7
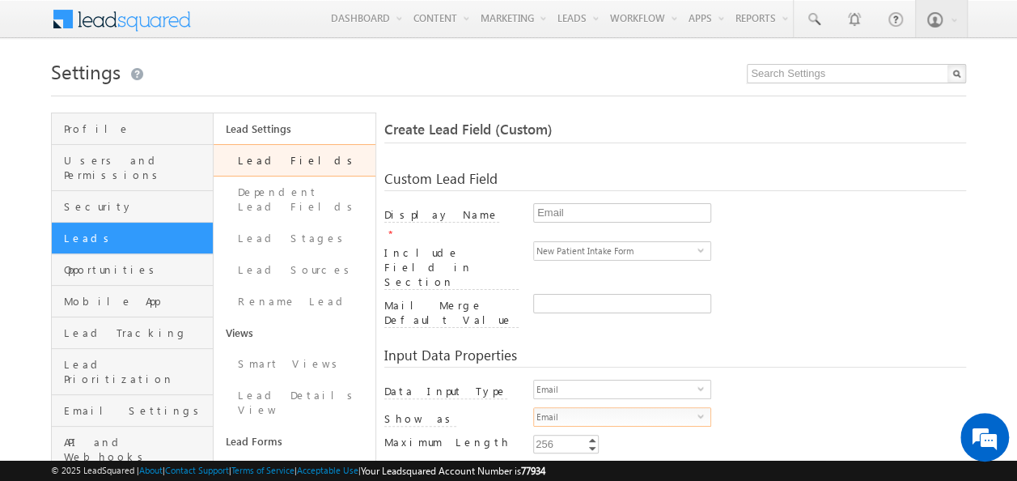
scroll to position [81, 0]
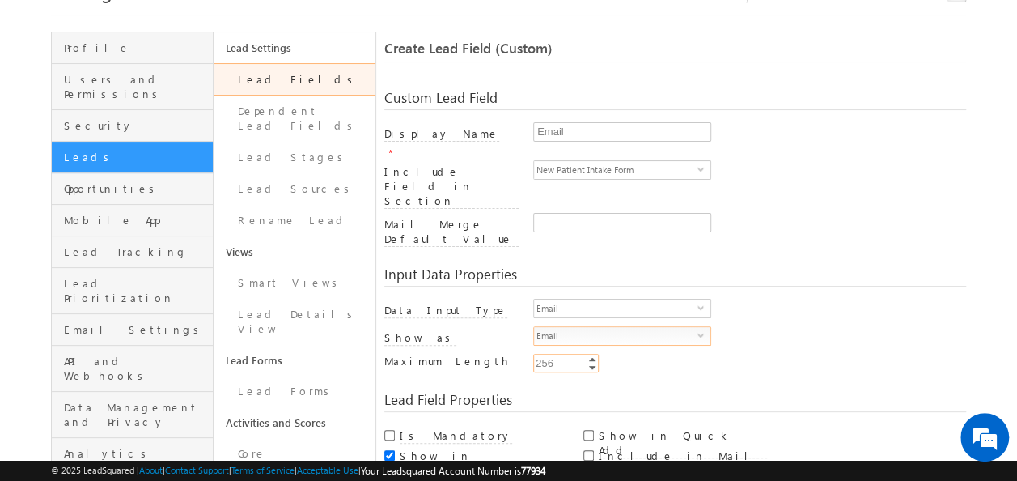
click at [589, 363] on link "Decrement" at bounding box center [592, 367] width 13 height 9
click at [587, 363] on link "Decrement" at bounding box center [592, 367] width 13 height 9
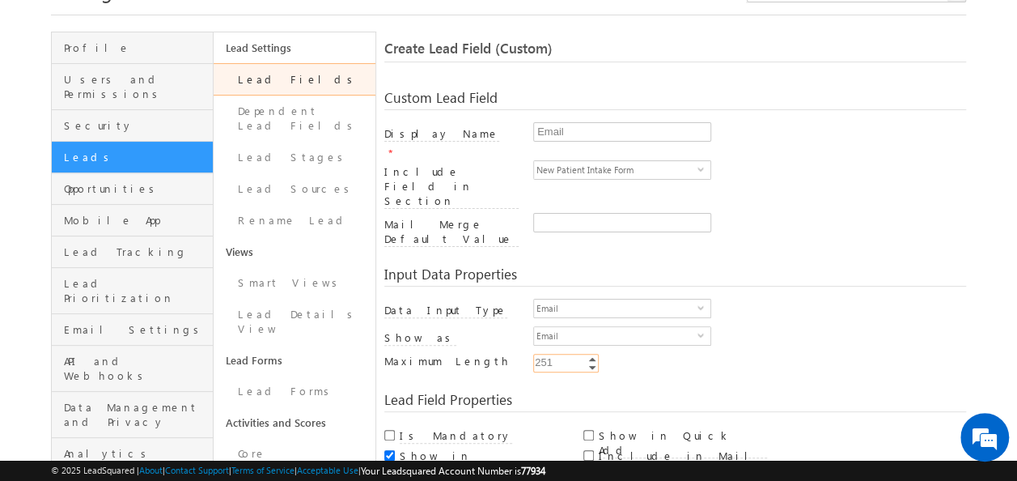
type input "1"
type input "0"
type input "100"
click at [590, 450] on input "Include in Mail Merge" at bounding box center [588, 455] width 11 height 11
checkbox input "true"
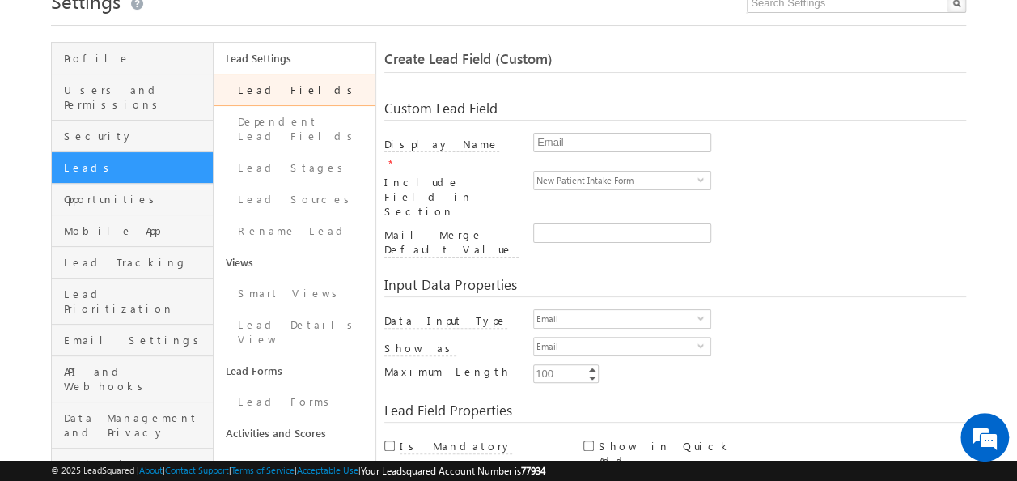
scroll to position [0, 0]
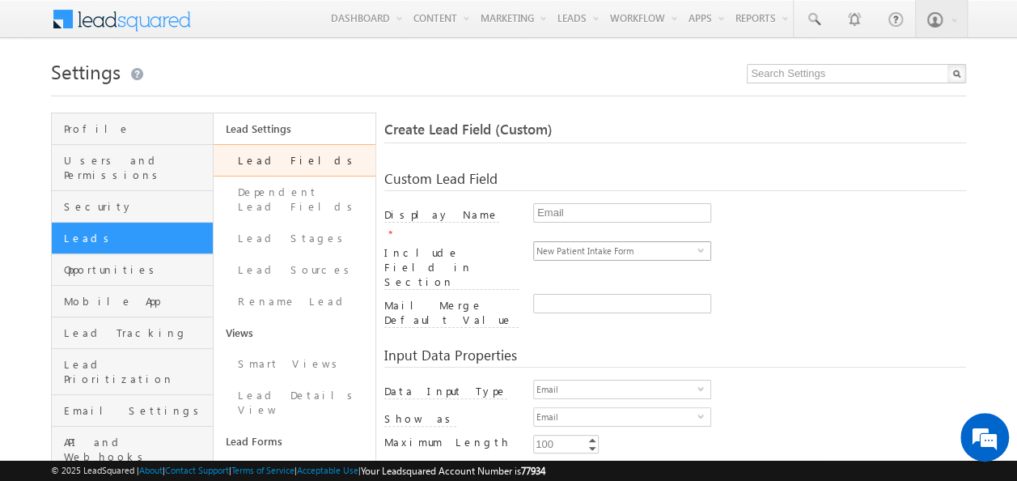
click at [706, 246] on span "select" at bounding box center [704, 249] width 13 height 7
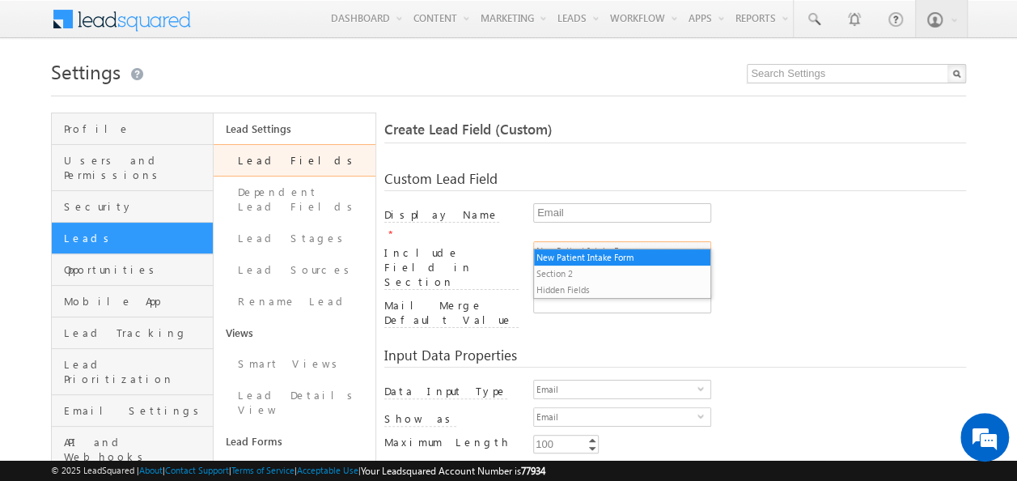
click at [704, 246] on span "select" at bounding box center [704, 249] width 13 height 7
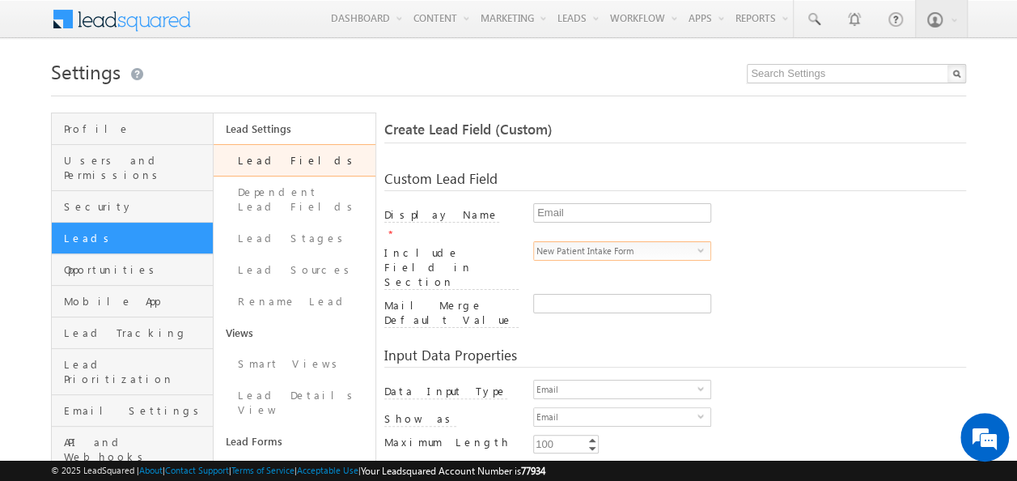
click at [702, 242] on span "select" at bounding box center [704, 256] width 13 height 28
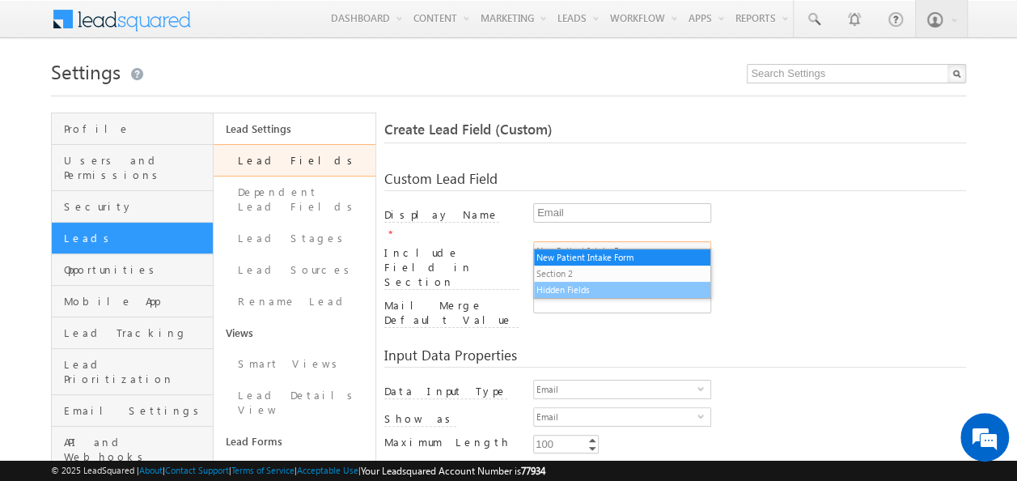
click at [586, 292] on li "Hidden Fields" at bounding box center [622, 290] width 176 height 16
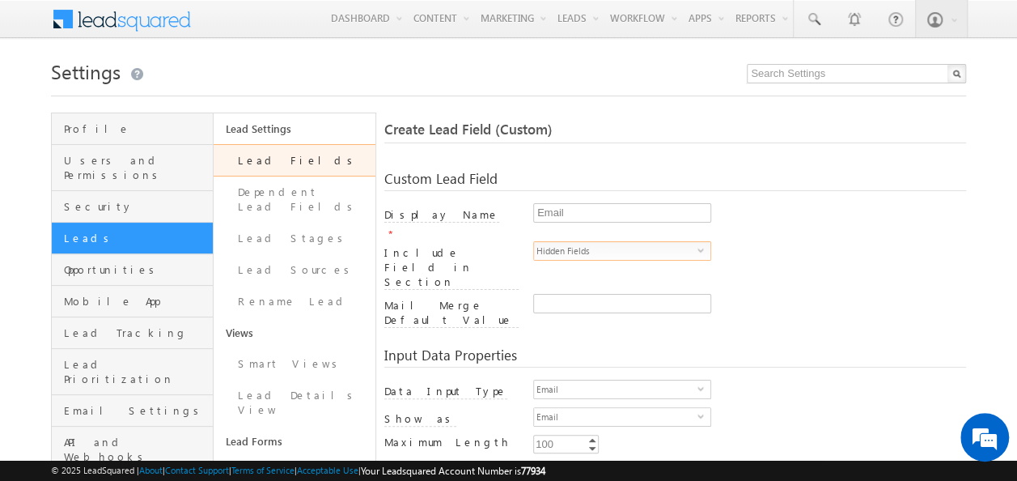
click at [699, 242] on span "select" at bounding box center [704, 256] width 13 height 28
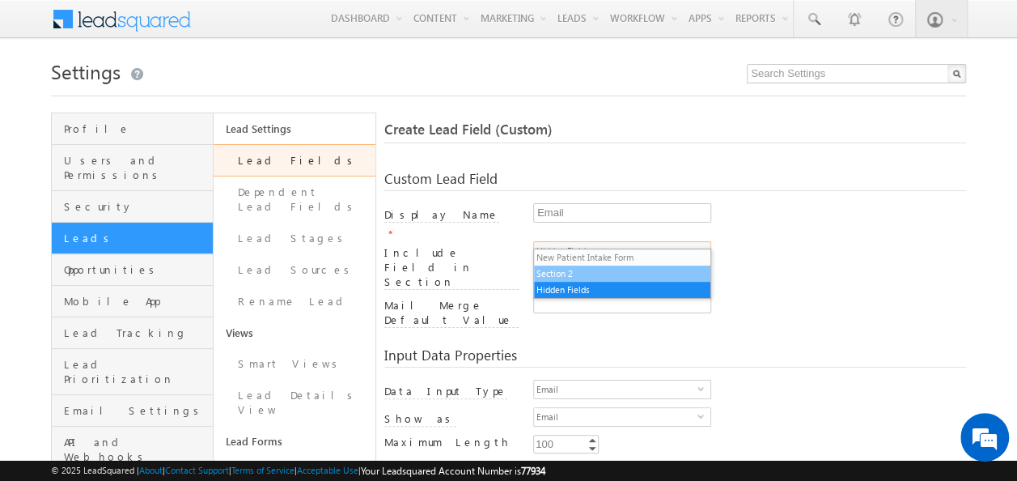
click at [563, 274] on li "Section 2" at bounding box center [622, 273] width 176 height 16
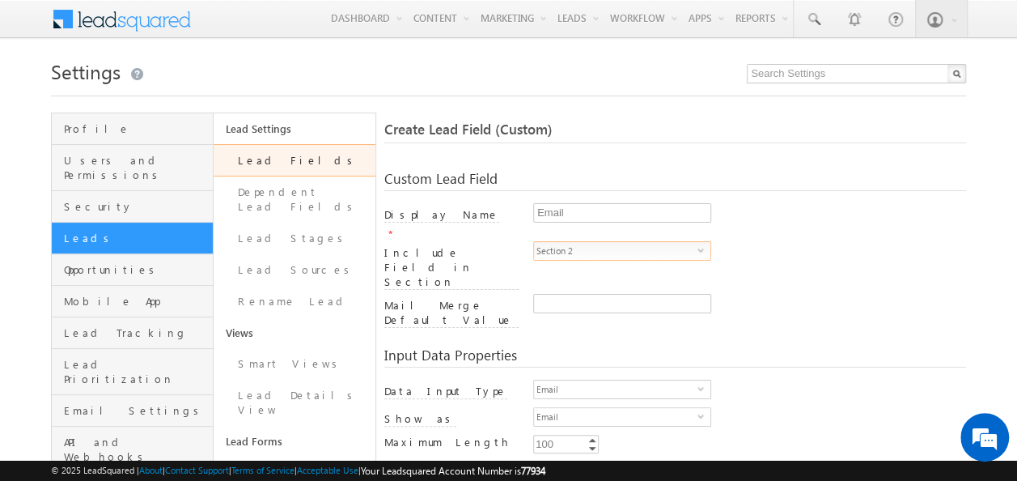
click at [589, 242] on span "Section 2" at bounding box center [615, 251] width 163 height 18
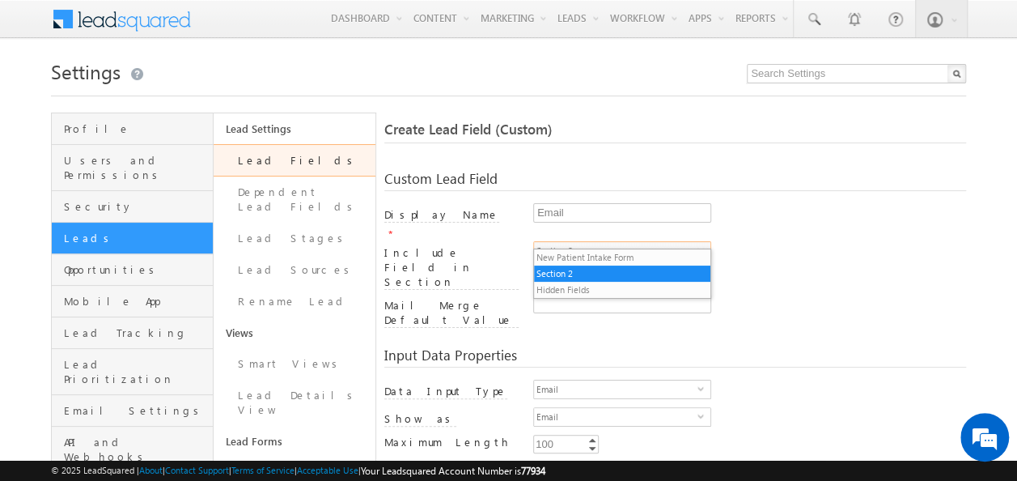
click at [791, 294] on div at bounding box center [749, 307] width 433 height 27
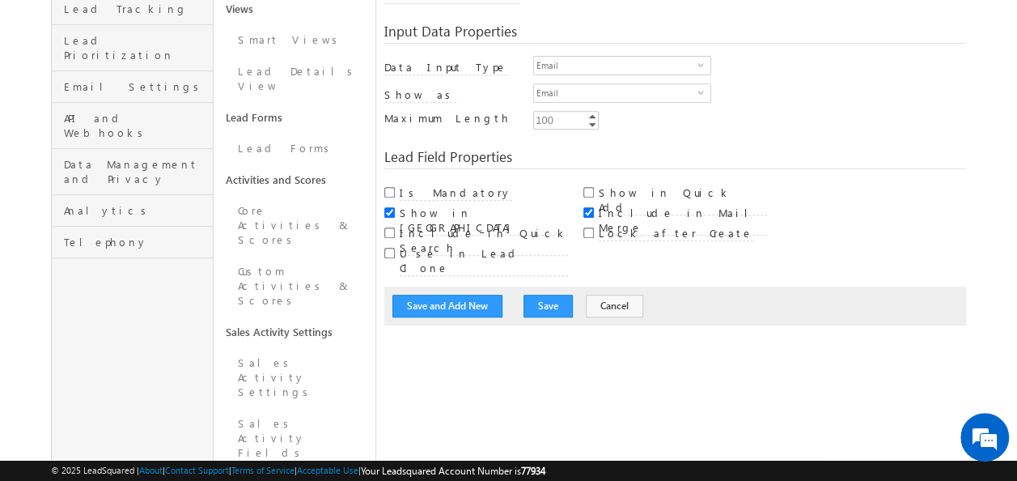
scroll to position [81, 0]
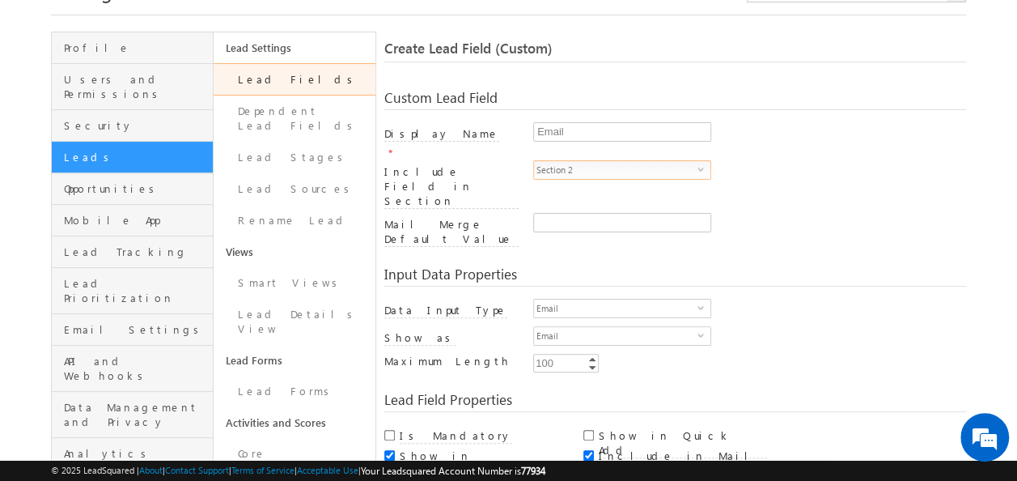
click at [701, 165] on span "select" at bounding box center [704, 168] width 13 height 7
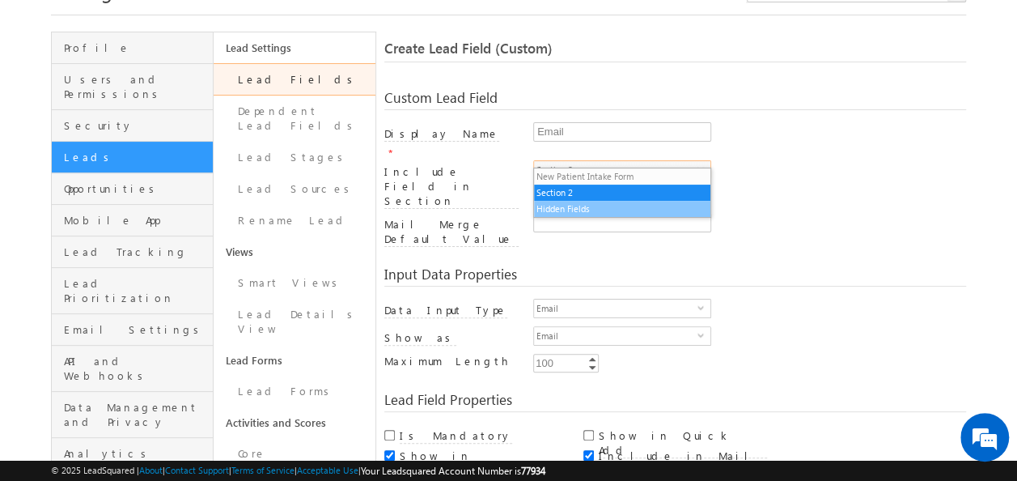
click at [639, 210] on li "Hidden Fields" at bounding box center [622, 209] width 176 height 16
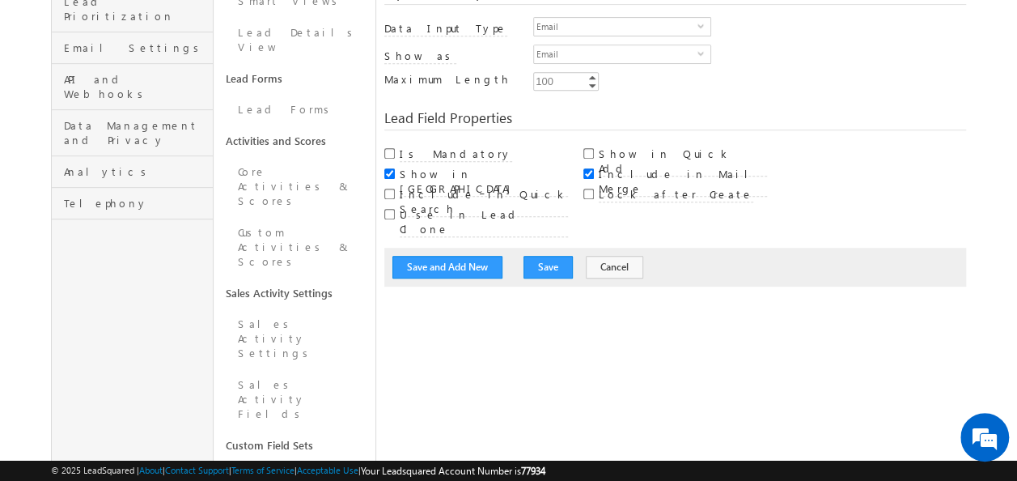
scroll to position [405, 0]
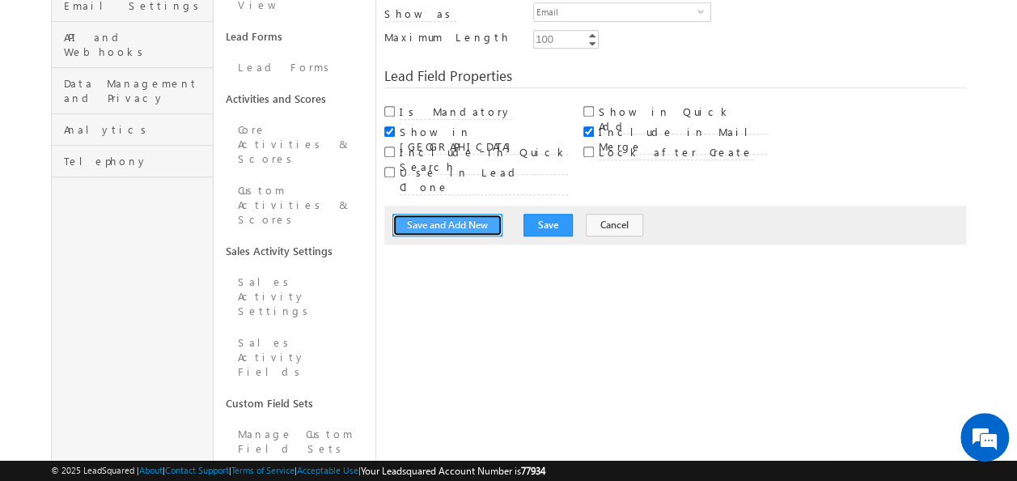
click at [488, 214] on button "Save and Add New" at bounding box center [447, 225] width 110 height 23
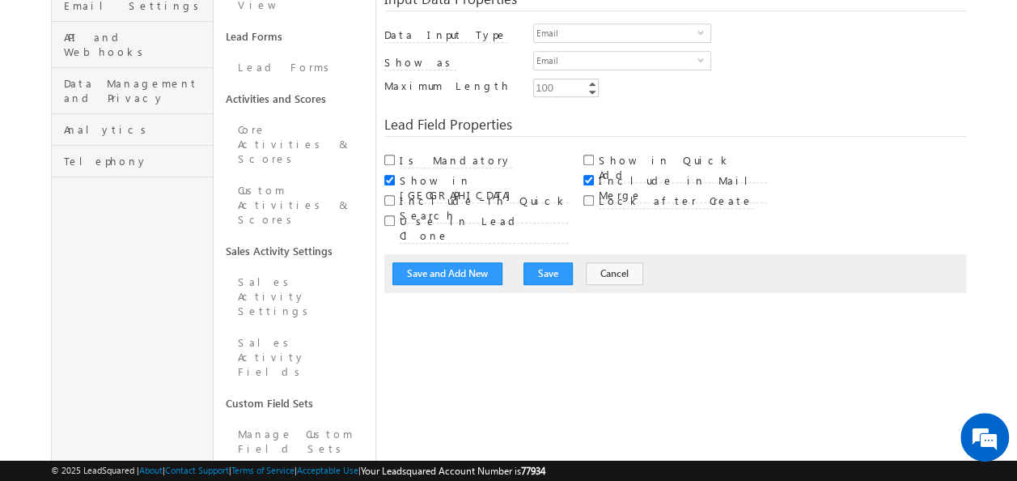
scroll to position [121, 0]
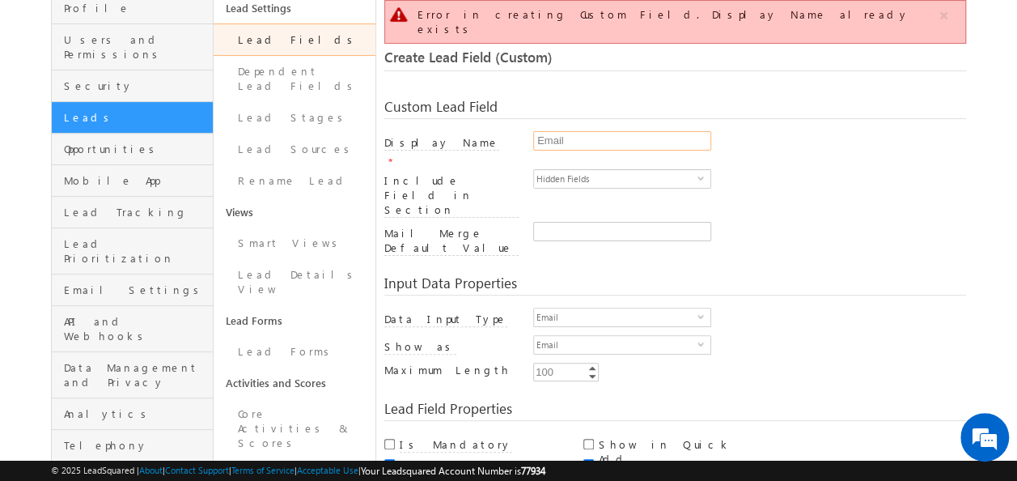
click at [609, 131] on input "Email" at bounding box center [622, 140] width 178 height 19
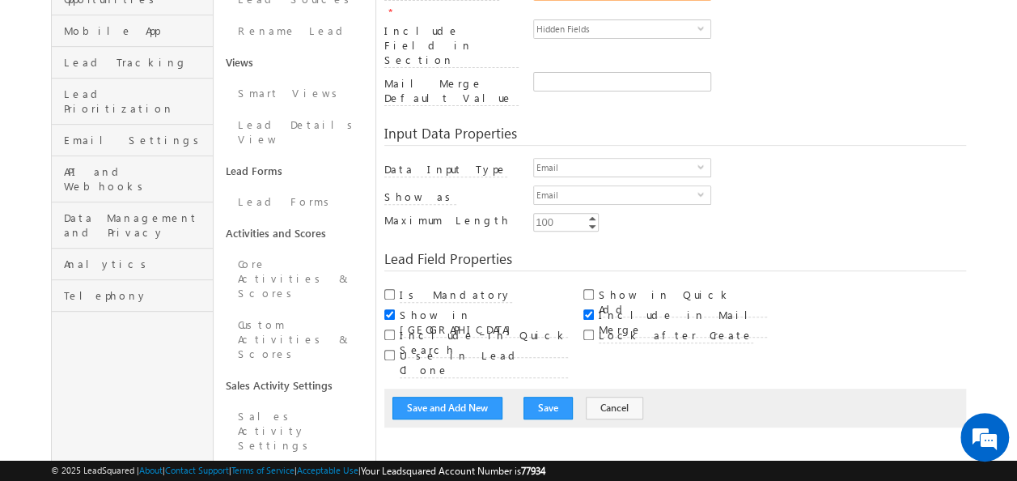
scroll to position [525, 0]
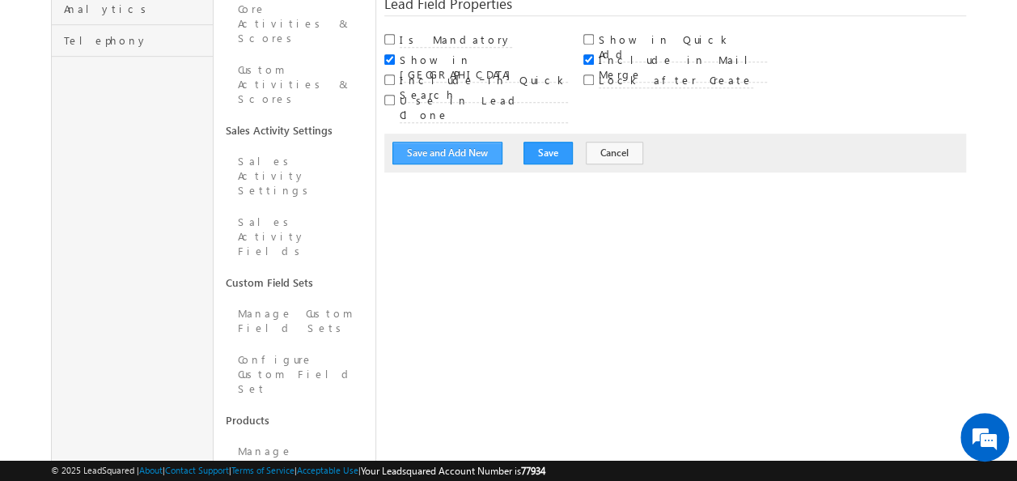
type input "Email Address"
click at [486, 142] on button "Save and Add New" at bounding box center [447, 153] width 110 height 23
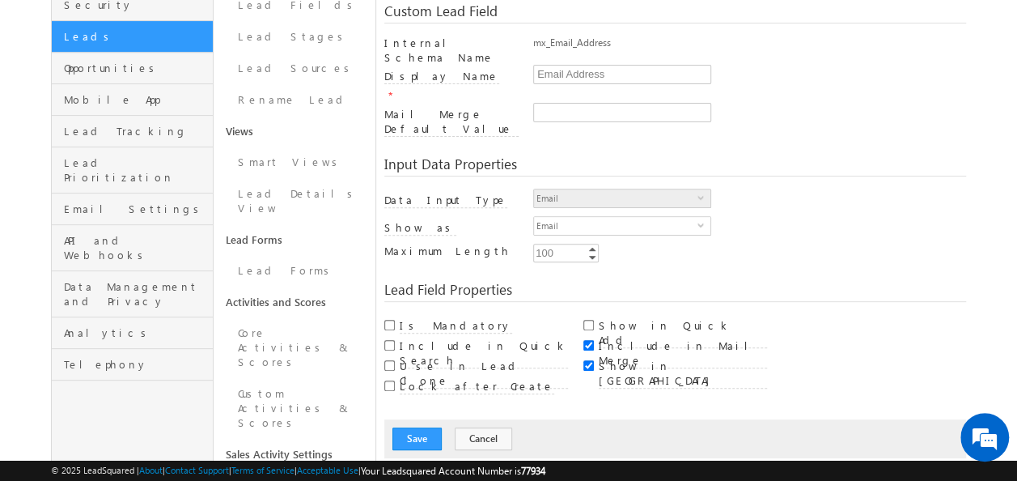
scroll to position [121, 0]
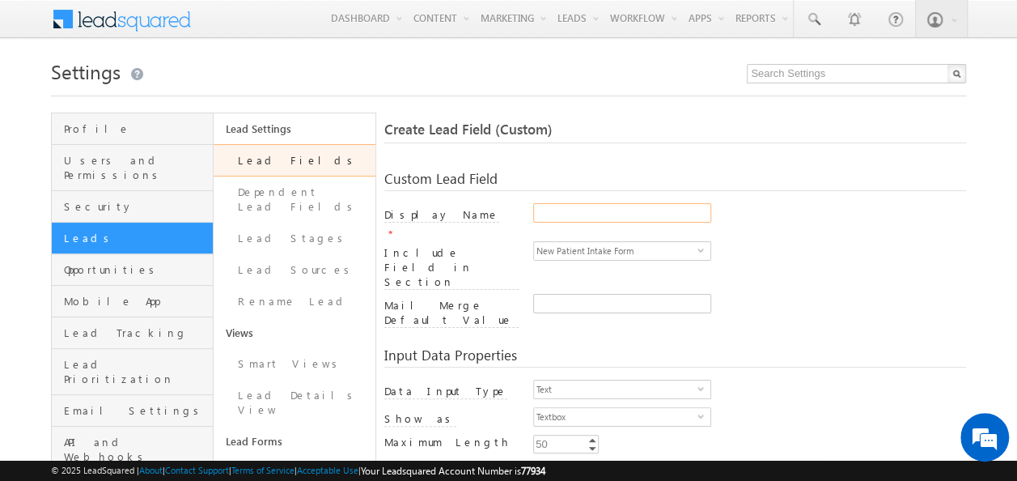
click at [625, 206] on input "Display Name" at bounding box center [622, 212] width 178 height 19
paste input "Primary Communication"
type input "Primary Communication"
click at [694, 380] on span "Text" at bounding box center [615, 389] width 163 height 18
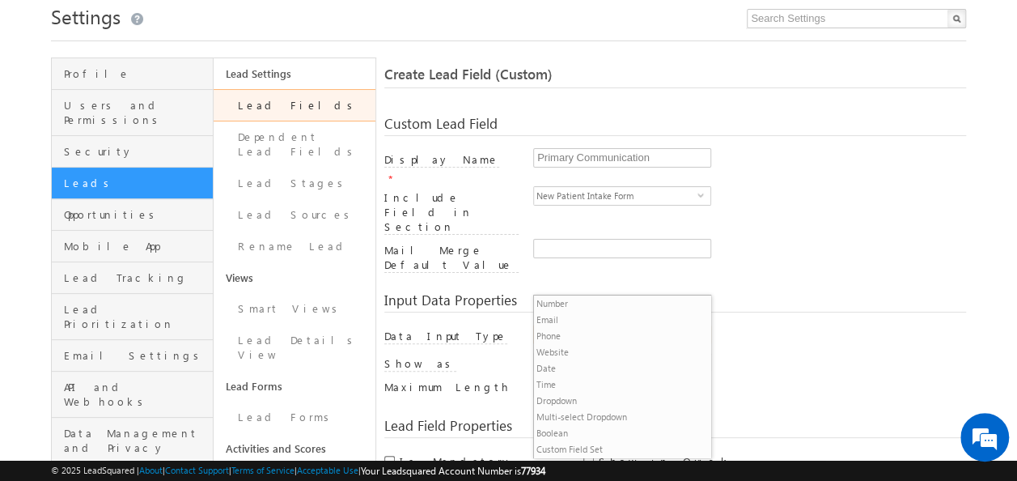
scroll to position [81, 0]
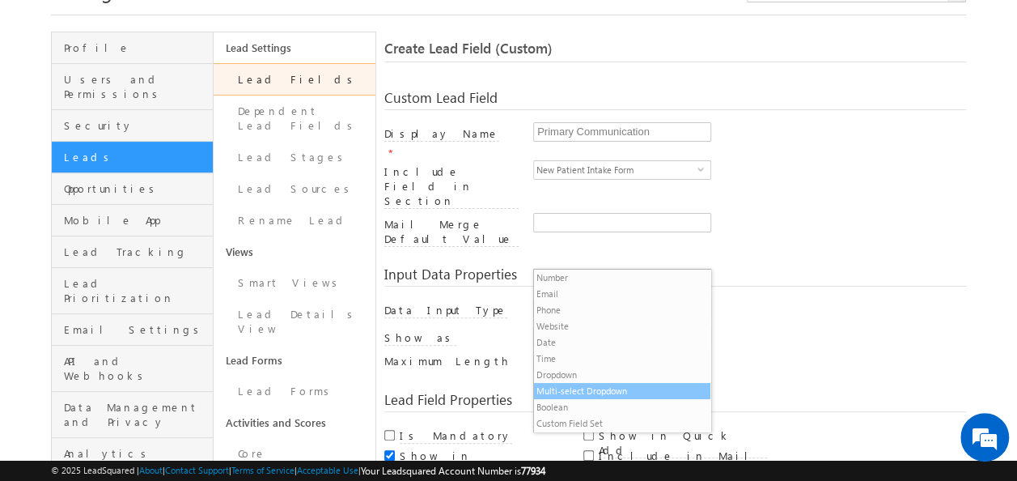
click at [624, 393] on li "Multi-select Dropdown" at bounding box center [622, 391] width 176 height 16
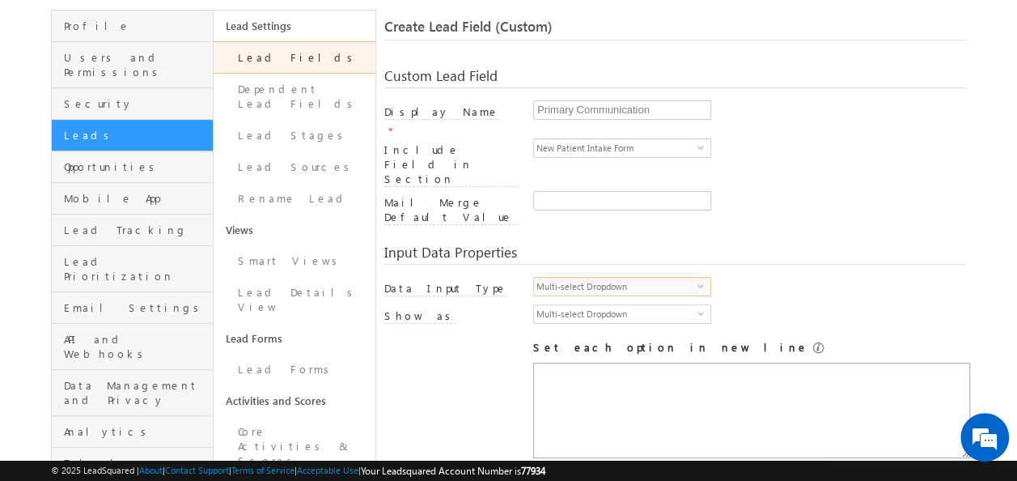
scroll to position [162, 0]
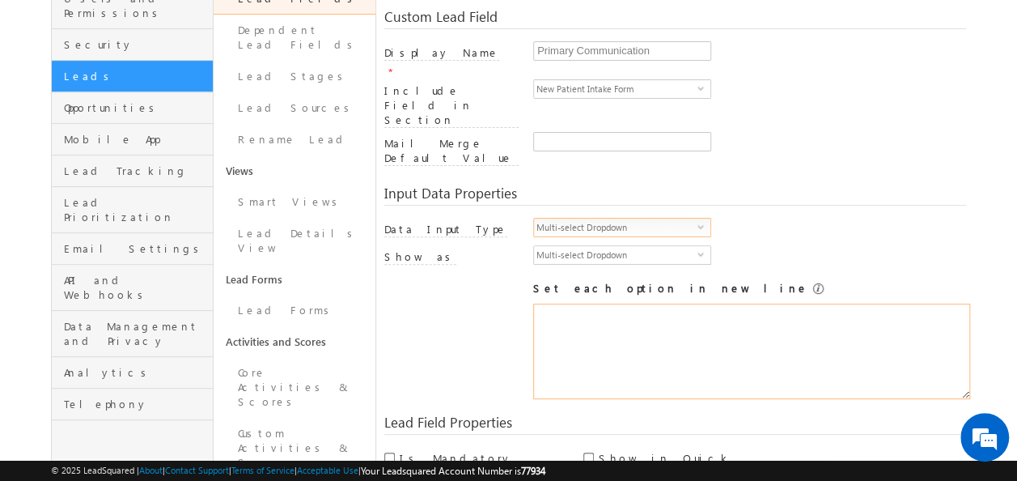
click at [665, 303] on textarea at bounding box center [751, 350] width 437 height 95
paste textarea "Phone Call Text Email"
type textarea "Phone Call Text Email"
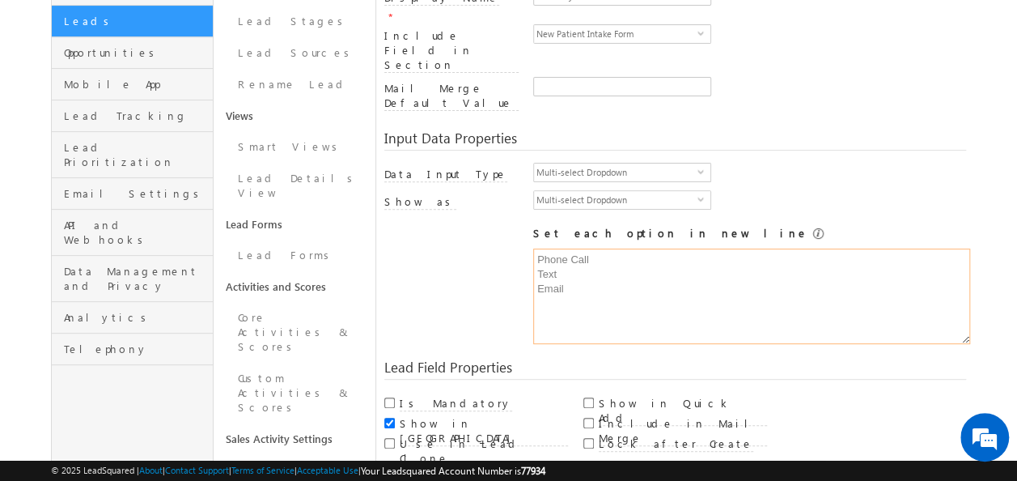
scroll to position [243, 0]
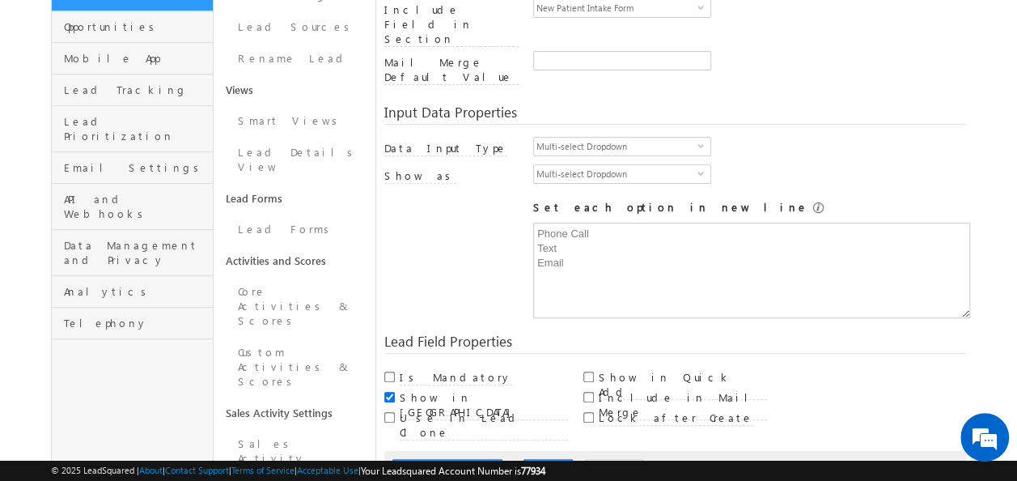
click at [587, 386] on div at bounding box center [588, 394] width 11 height 16
click at [584, 392] on input "Include in Mail Merge" at bounding box center [588, 397] width 11 height 11
checkbox input "true"
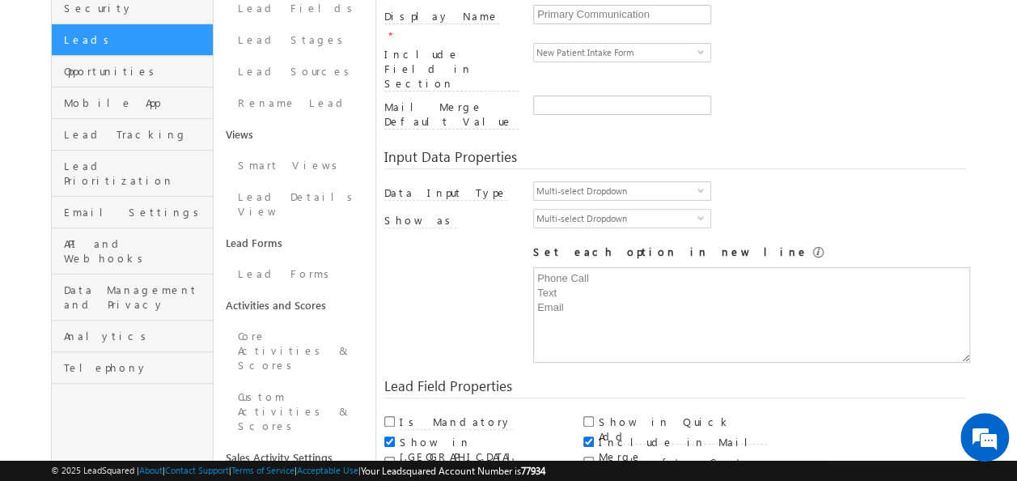
scroll to position [324, 0]
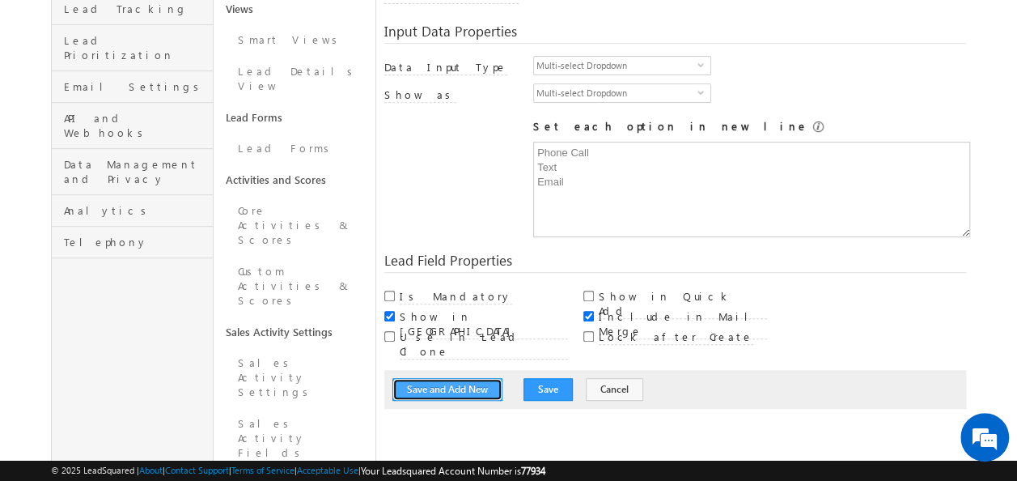
click at [449, 378] on button "Save and Add New" at bounding box center [447, 389] width 110 height 23
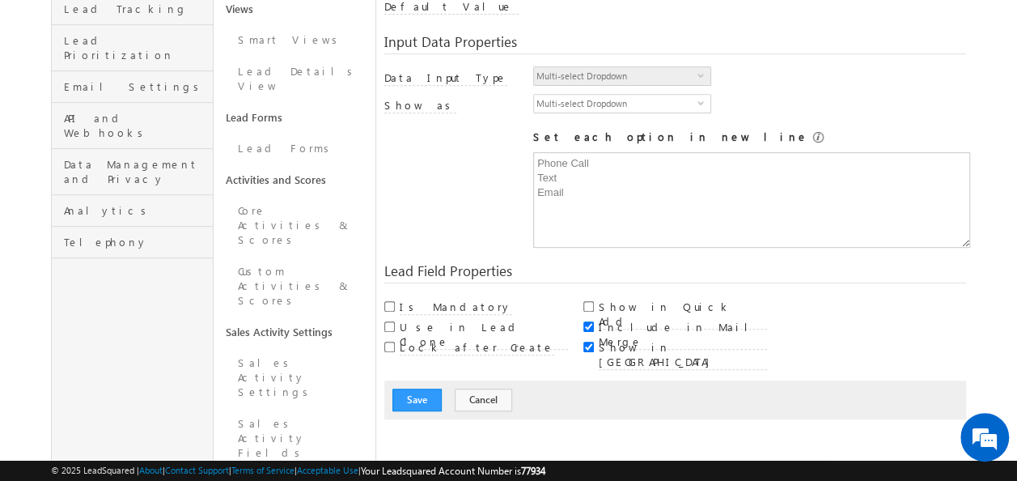
scroll to position [121, 0]
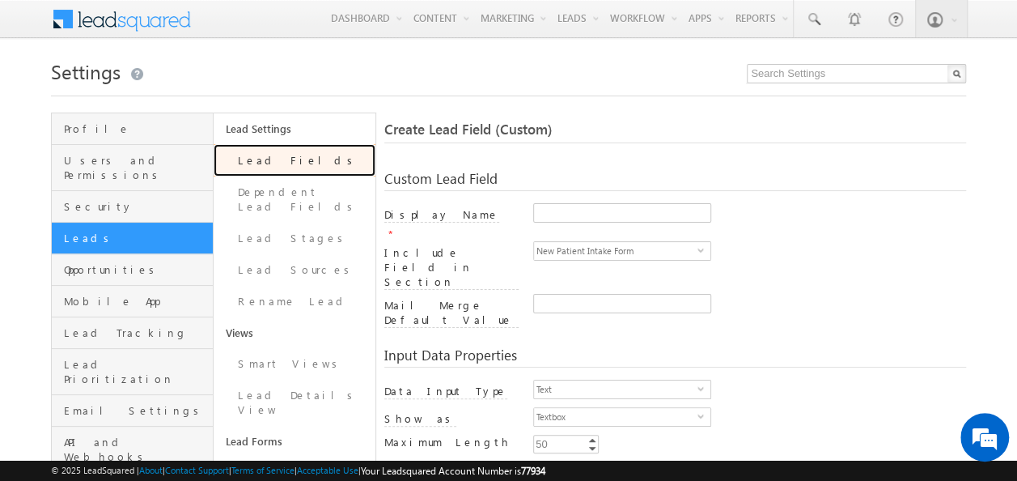
click at [262, 161] on link "Lead Fields" at bounding box center [295, 160] width 162 height 32
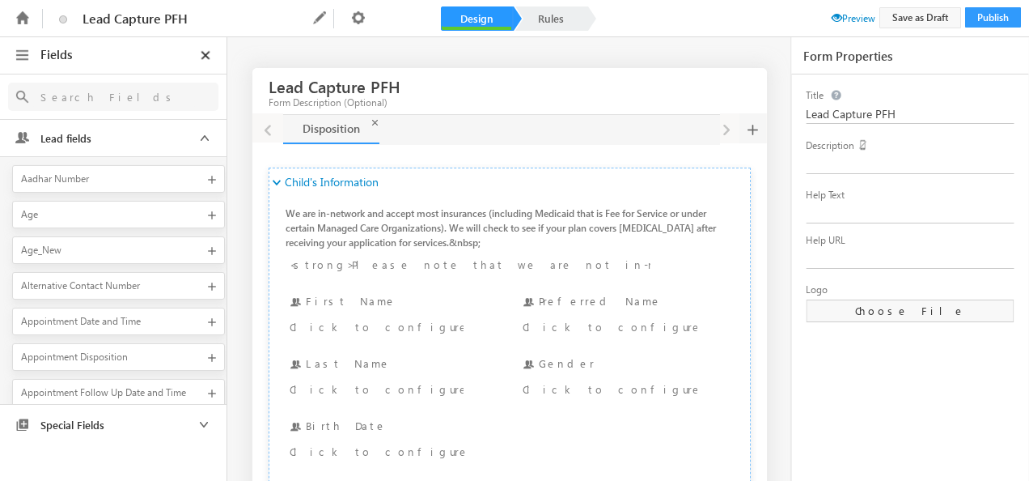
click at [107, 104] on input "text" at bounding box center [113, 97] width 163 height 20
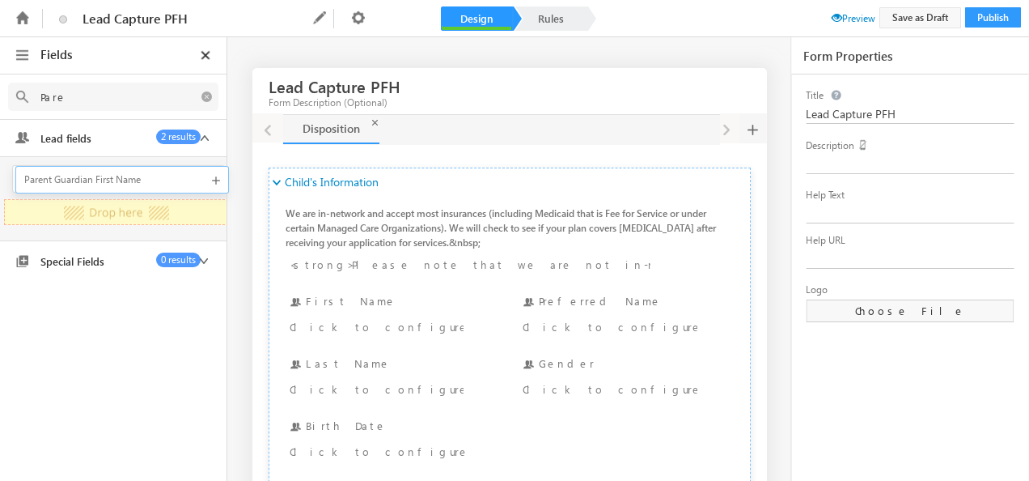
drag, startPoint x: 161, startPoint y: 180, endPoint x: 28, endPoint y: 186, distance: 133.7
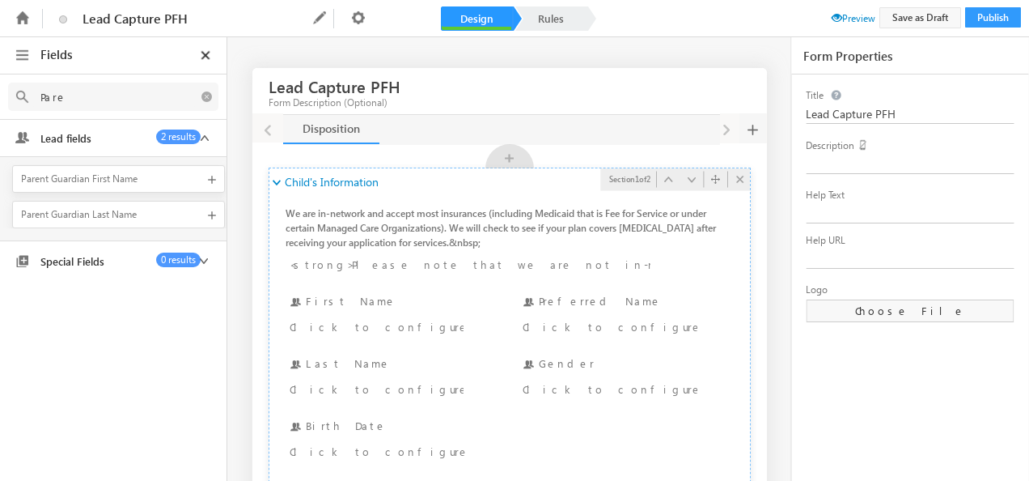
click at [275, 181] on icon at bounding box center [274, 183] width 11 height 11
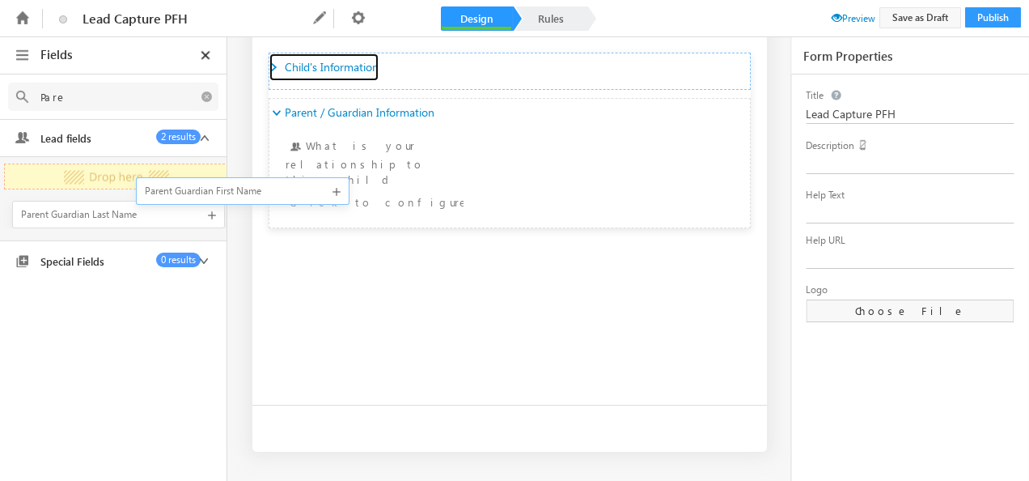
scroll to position [0, 6]
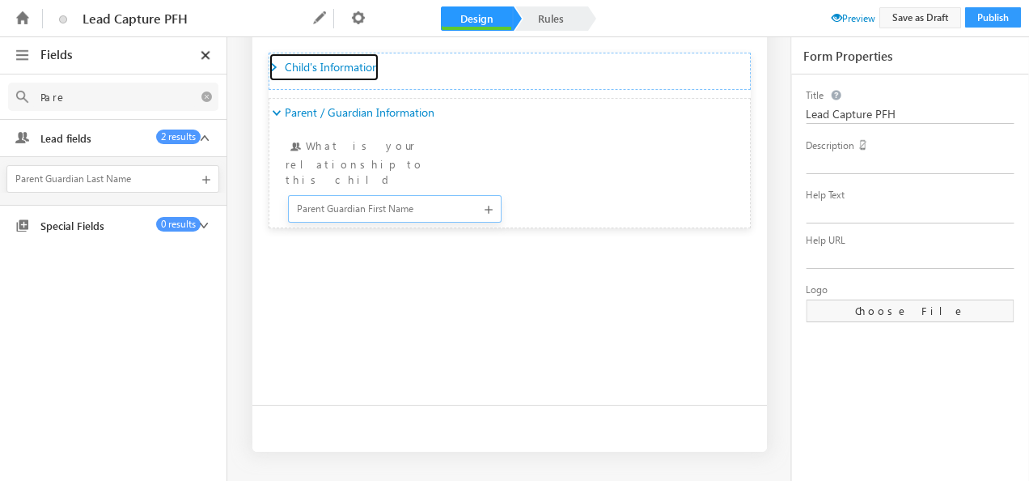
drag, startPoint x: 78, startPoint y: 178, endPoint x: 304, endPoint y: 209, distance: 228.6
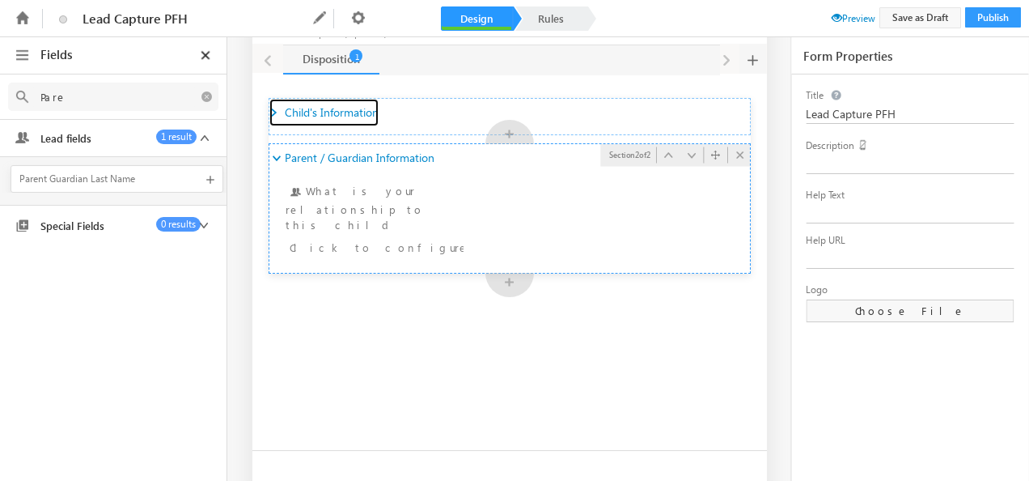
scroll to position [34, 0]
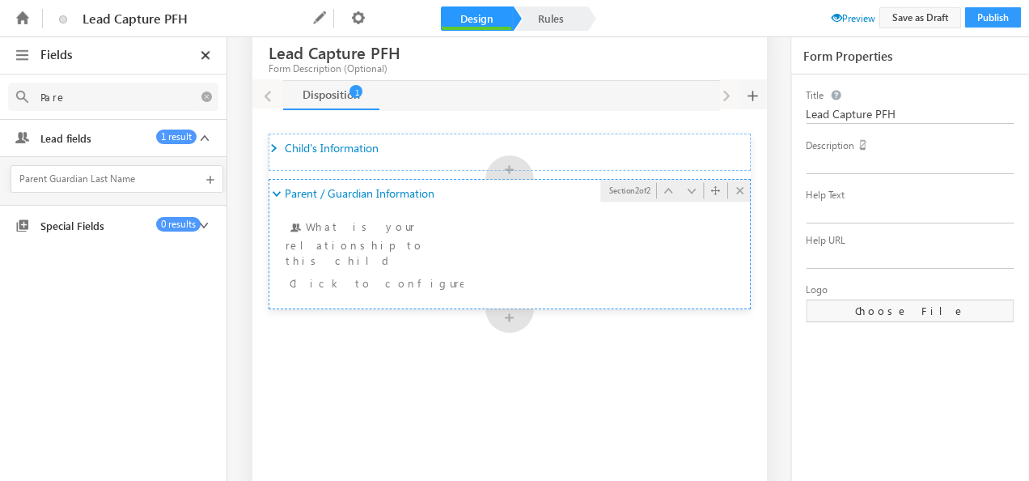
click at [605, 254] on ul "What is your relationship to this child What is your relationship to this child…" at bounding box center [509, 253] width 481 height 93
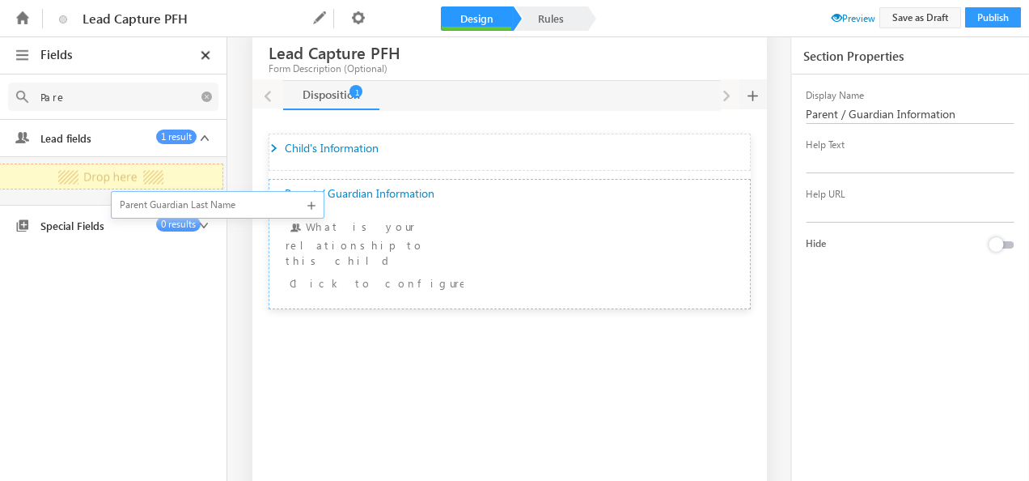
scroll to position [0, 0]
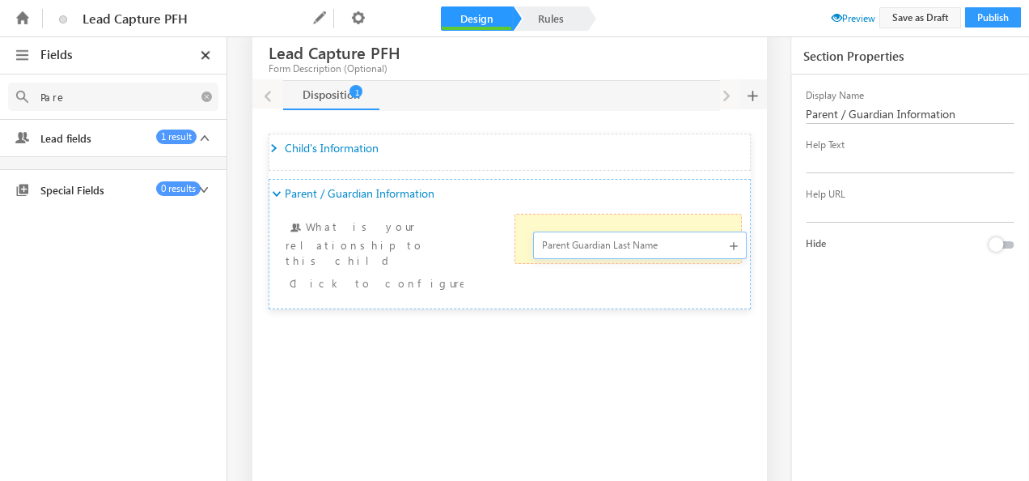
drag, startPoint x: 115, startPoint y: 182, endPoint x: 549, endPoint y: 249, distance: 439.7
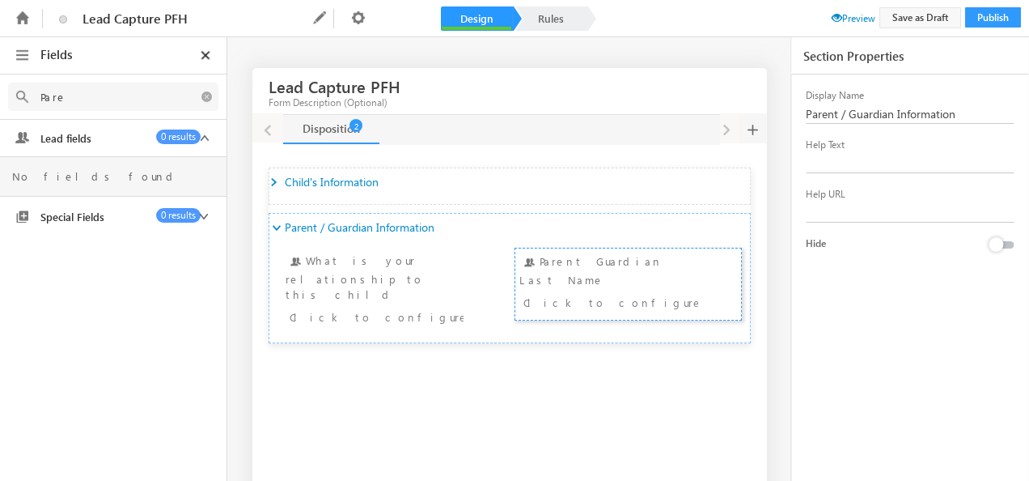
click at [832, 12] on span at bounding box center [837, 17] width 11 height 11
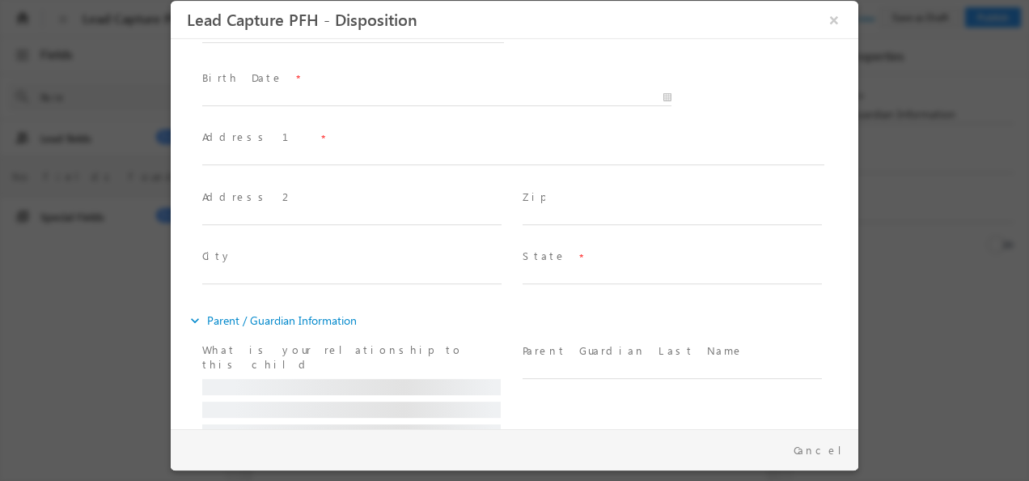
scroll to position [319, 0]
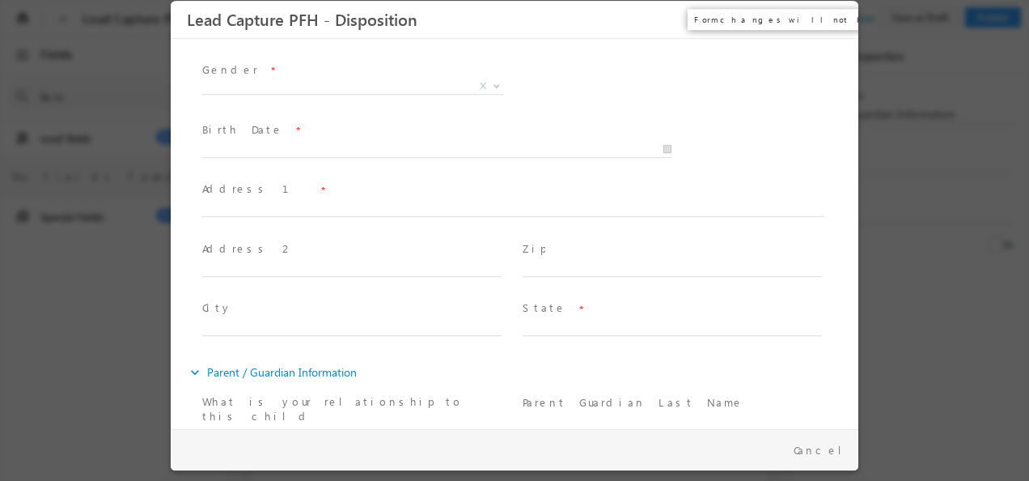
click at [836, 18] on button "×" at bounding box center [835, 20] width 28 height 30
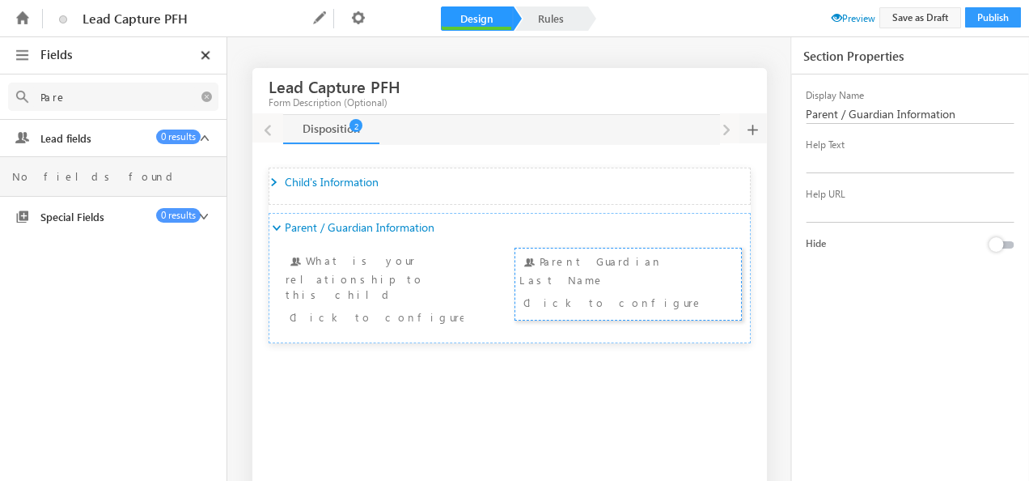
drag, startPoint x: 108, startPoint y: 94, endPoint x: -3, endPoint y: 100, distance: 111.9
click at [0, 100] on html "Another user is editing this form. Please try again later. Lead Capture PFH Nam…" at bounding box center [514, 240] width 1029 height 481
type input "Pare"
click at [430, 307] on div "Click to configure" at bounding box center [377, 316] width 174 height 19
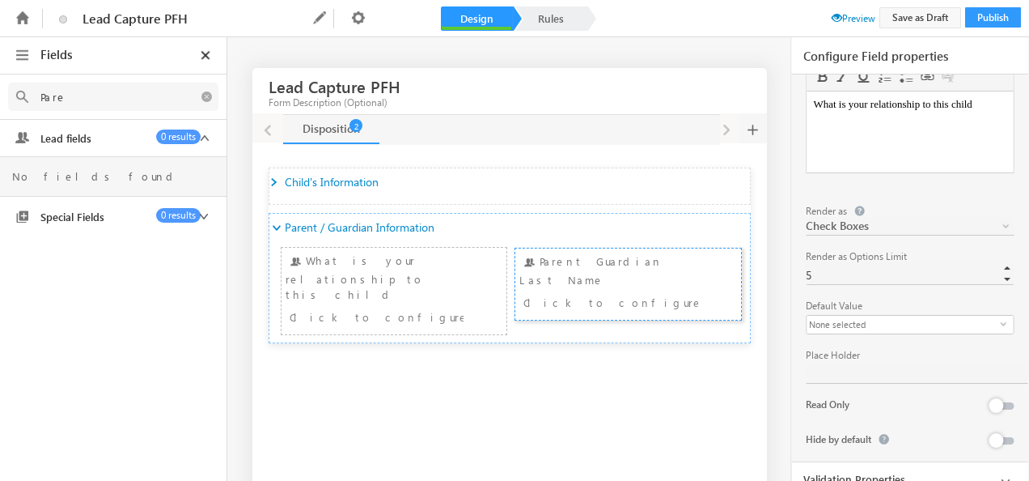
scroll to position [209, 0]
click at [400, 274] on div "What is your relationship to this child Click to configure" at bounding box center [395, 291] width 218 height 78
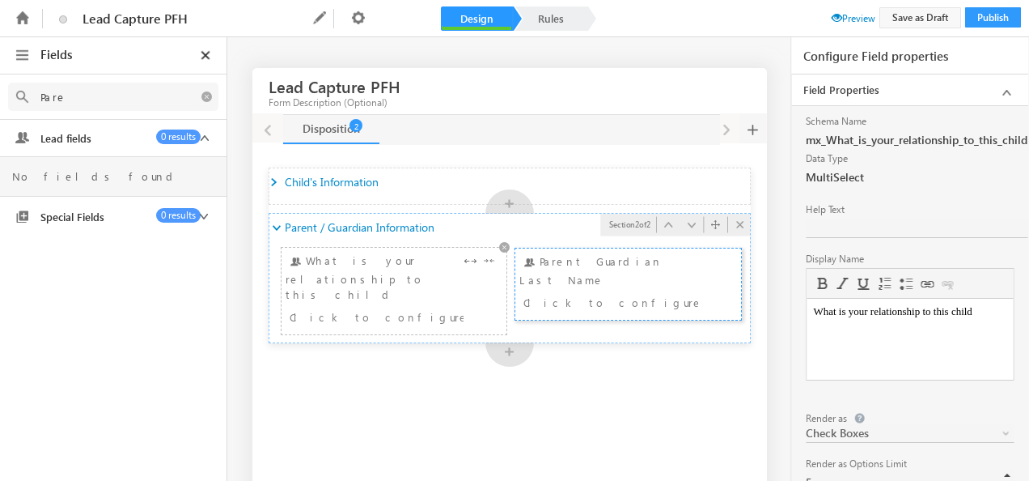
scroll to position [0, 0]
click at [435, 307] on div "Click to configure" at bounding box center [377, 316] width 174 height 19
click at [668, 292] on div "Click to configure" at bounding box center [611, 301] width 174 height 19
click at [735, 246] on icon at bounding box center [739, 248] width 16 height 17
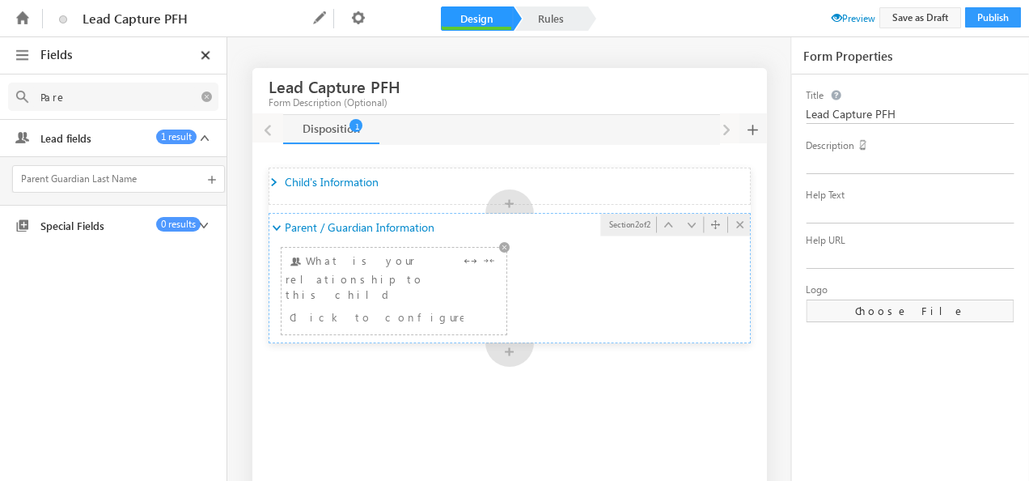
click at [443, 290] on div "What is your relationship to this child Click to configure" at bounding box center [395, 291] width 218 height 78
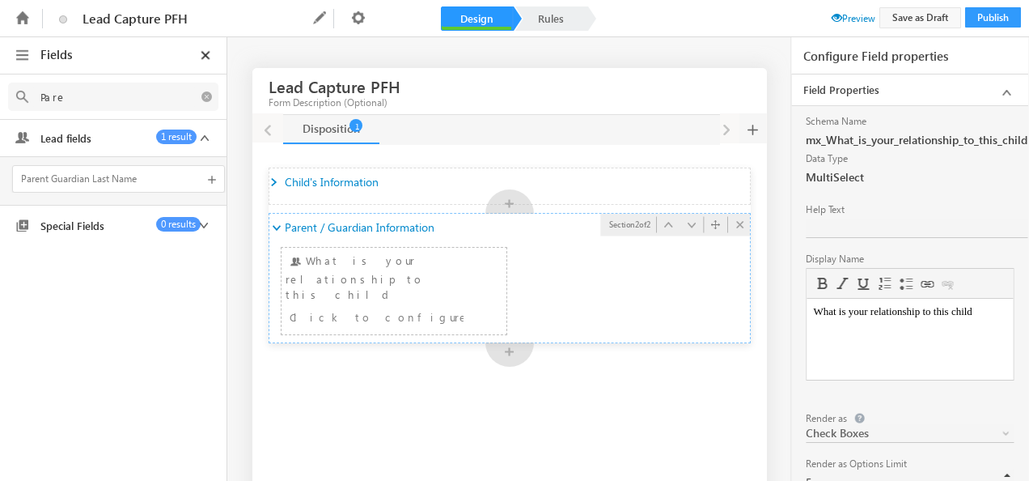
click at [637, 293] on ul "What is your relationship to this child What is your relationship to this child…" at bounding box center [509, 287] width 481 height 93
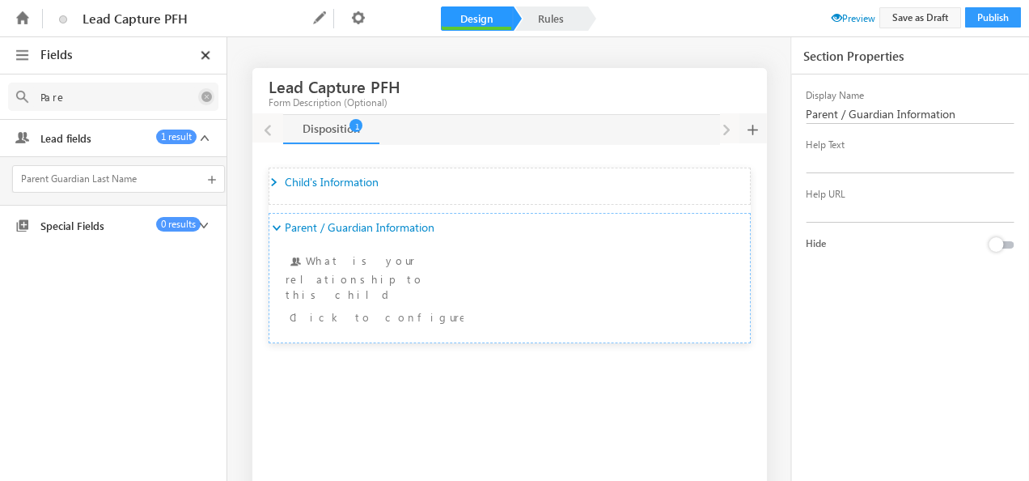
click at [207, 95] on icon at bounding box center [206, 96] width 16 height 17
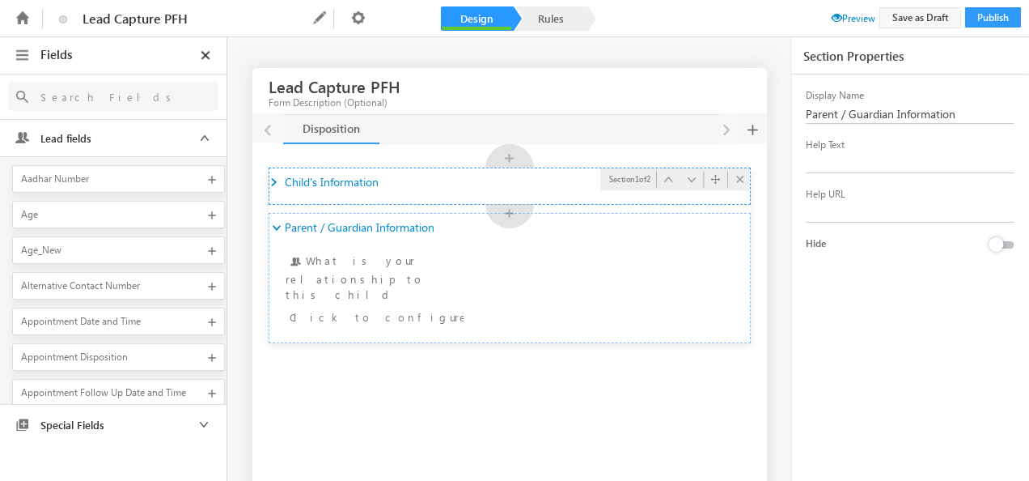
click at [270, 178] on icon at bounding box center [274, 183] width 11 height 11
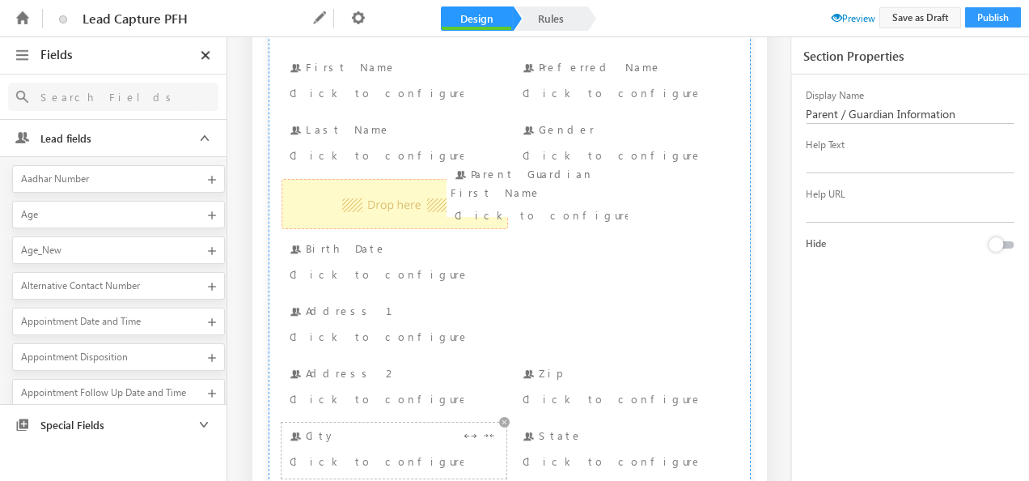
scroll to position [399, 0]
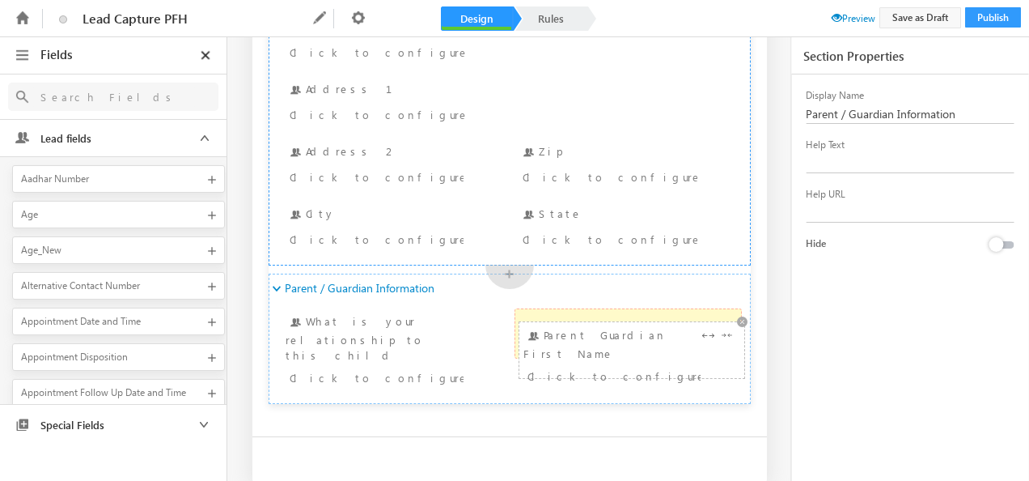
drag, startPoint x: 387, startPoint y: 157, endPoint x: 527, endPoint y: 348, distance: 236.8
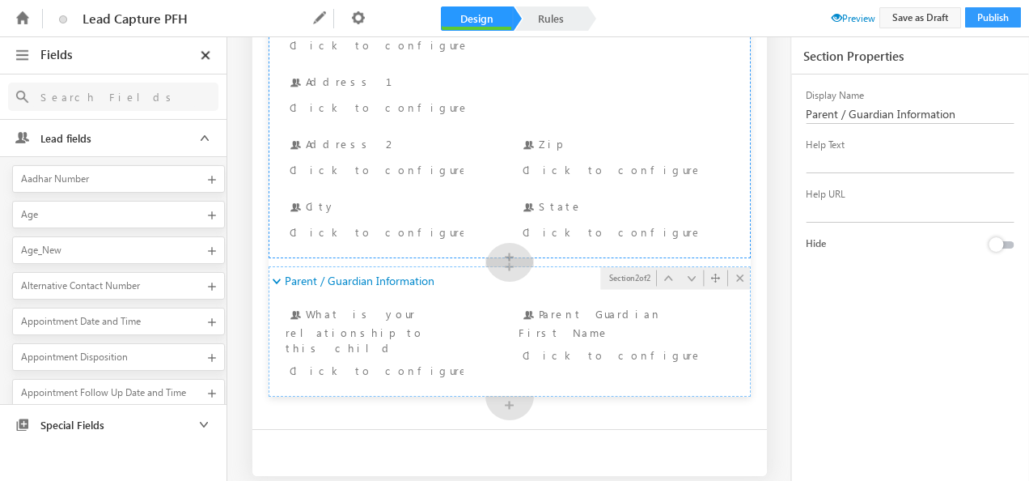
scroll to position [418, 0]
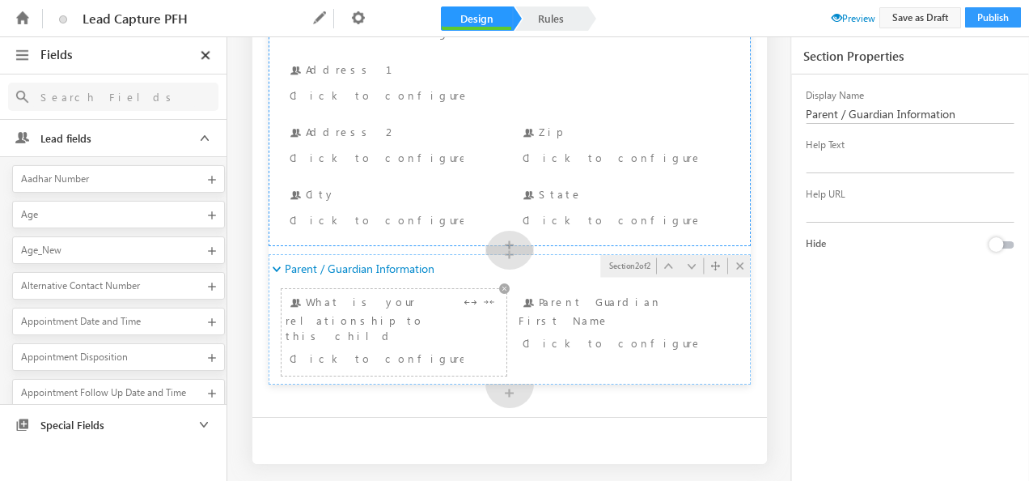
click at [344, 307] on div "What is your relationship to this child Click to configure" at bounding box center [395, 332] width 218 height 78
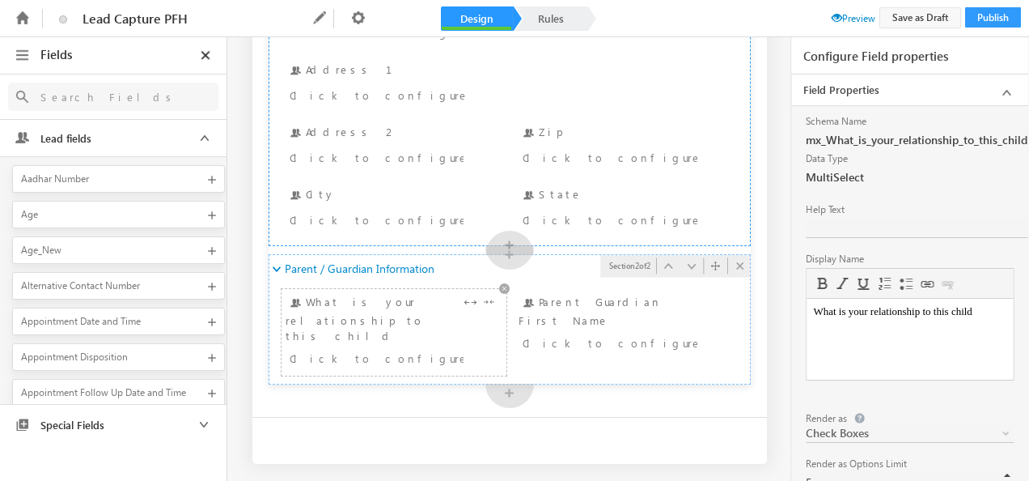
scroll to position [0, 0]
click at [471, 299] on icon at bounding box center [470, 302] width 19 height 19
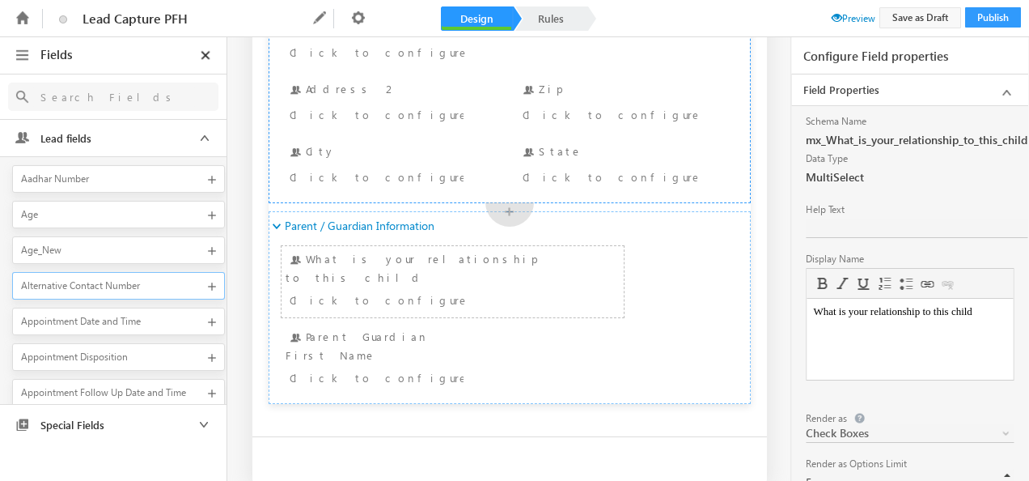
scroll to position [461, 0]
click at [81, 100] on input "text" at bounding box center [113, 97] width 163 height 20
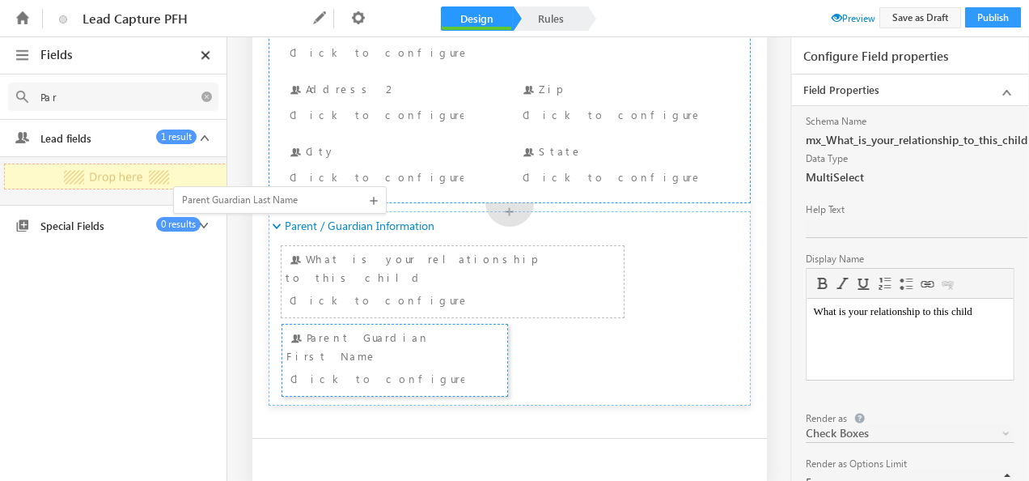
scroll to position [0, 0]
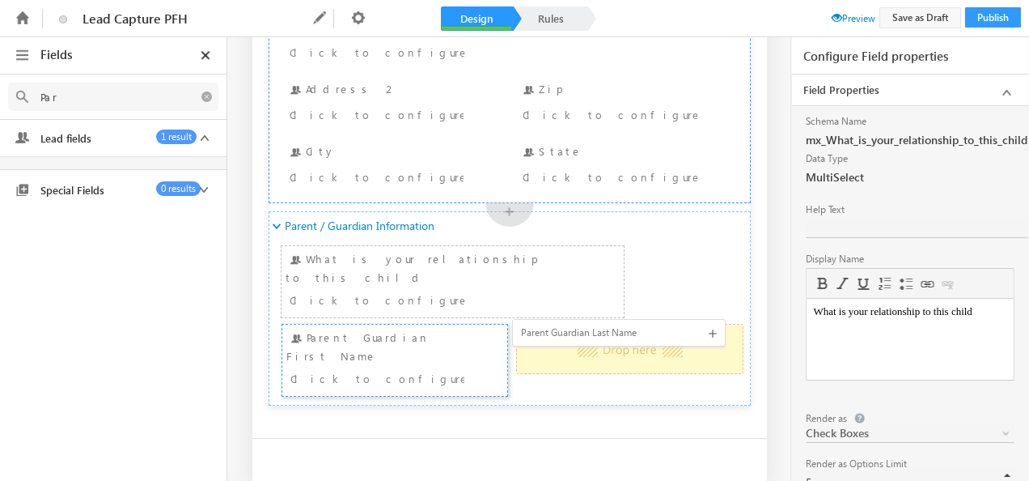
drag, startPoint x: 112, startPoint y: 178, endPoint x: 528, endPoint y: 333, distance: 444.5
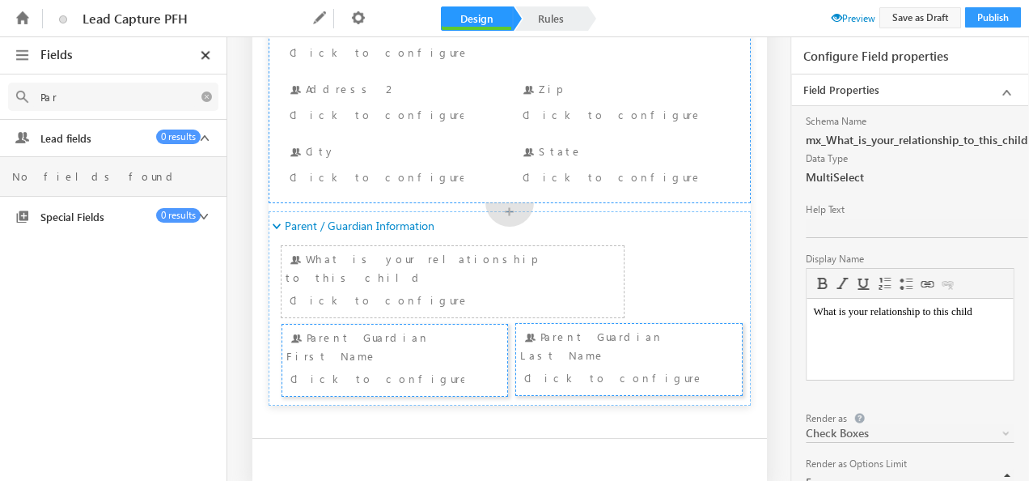
type input "Par"
click at [432, 368] on div "Click to configure" at bounding box center [377, 377] width 174 height 19
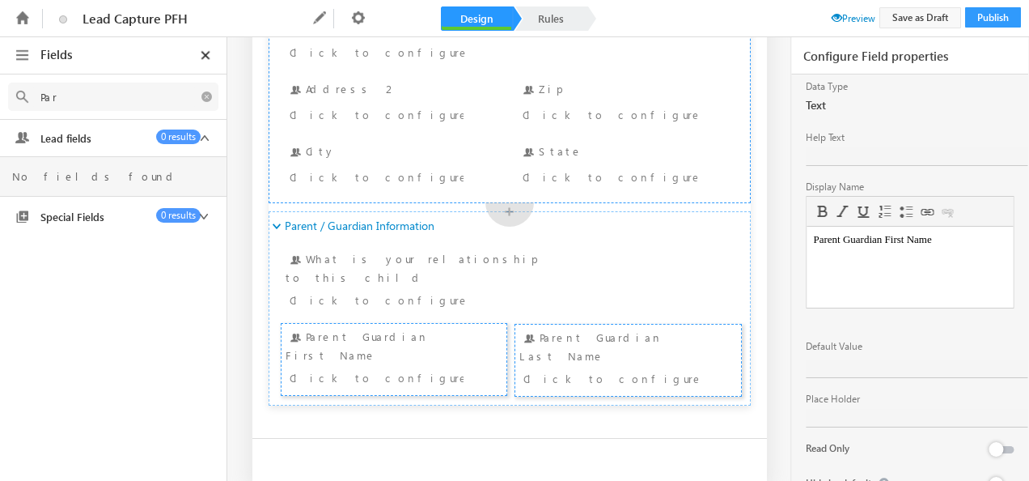
scroll to position [118, 0]
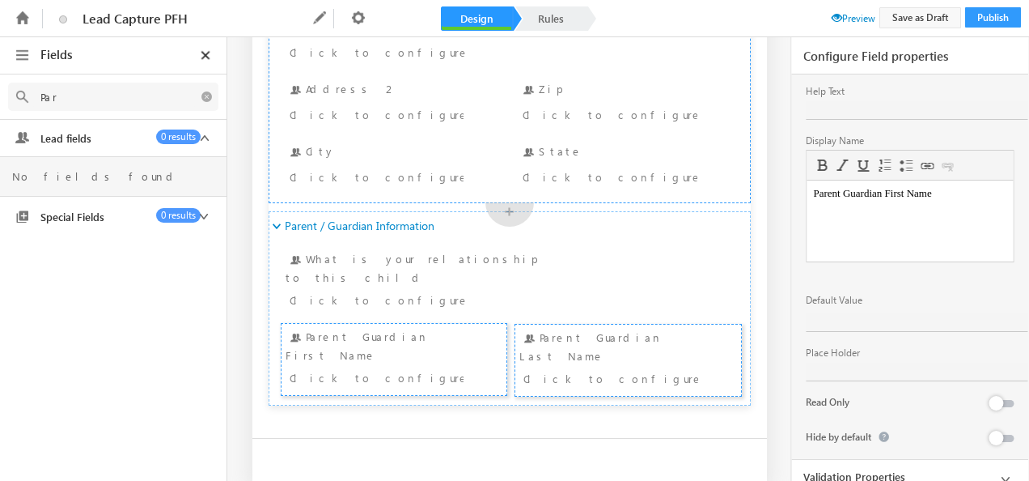
click at [997, 469] on icon at bounding box center [1006, 479] width 20 height 20
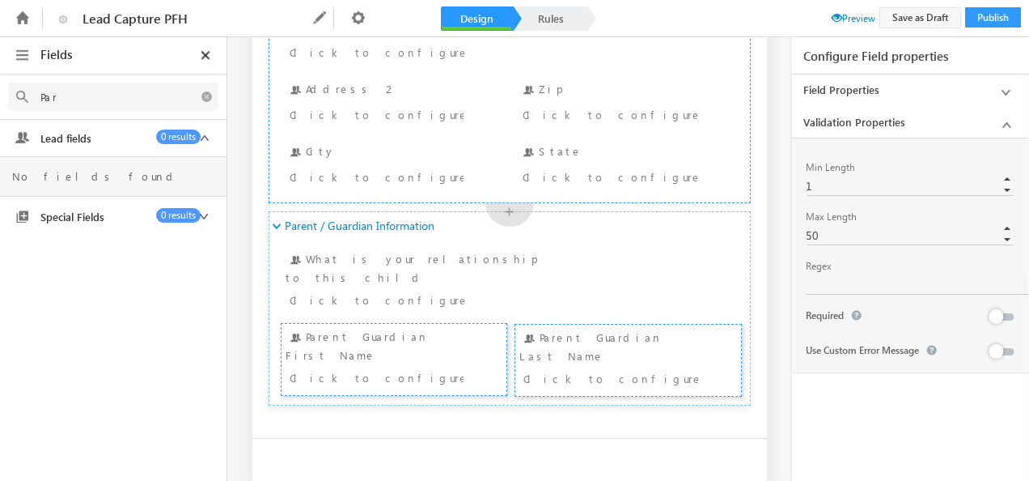
click at [1010, 316] on button at bounding box center [1001, 316] width 23 height 7
click at [653, 368] on div "Click to configure" at bounding box center [611, 377] width 174 height 19
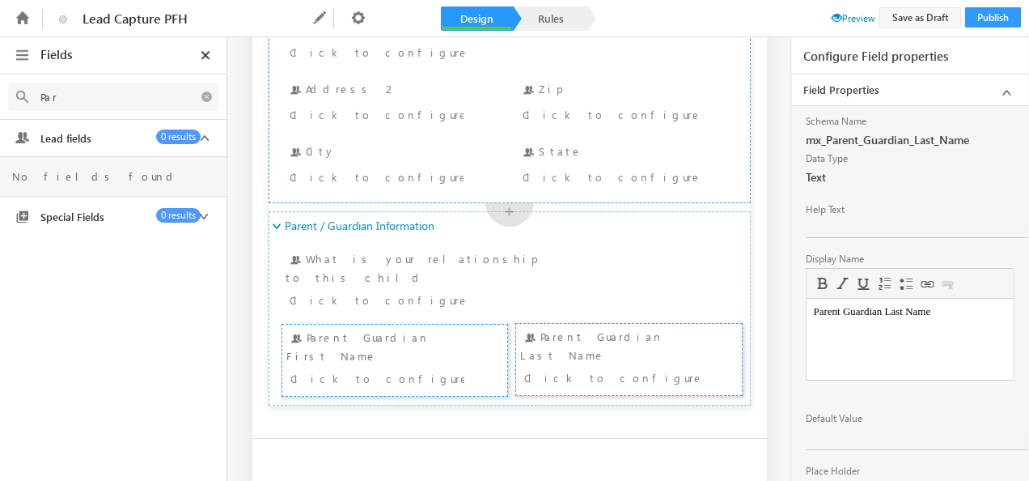
scroll to position [118, 0]
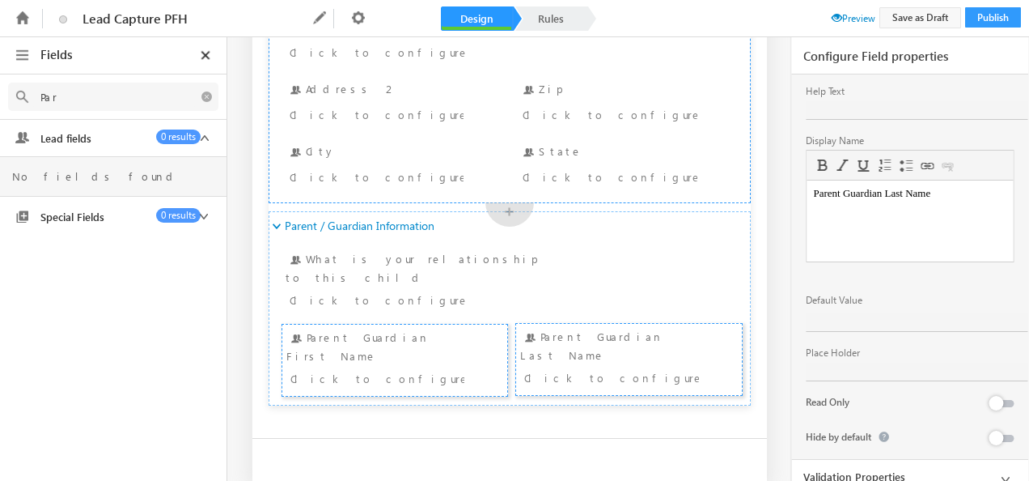
click at [1003, 469] on icon at bounding box center [1006, 479] width 20 height 20
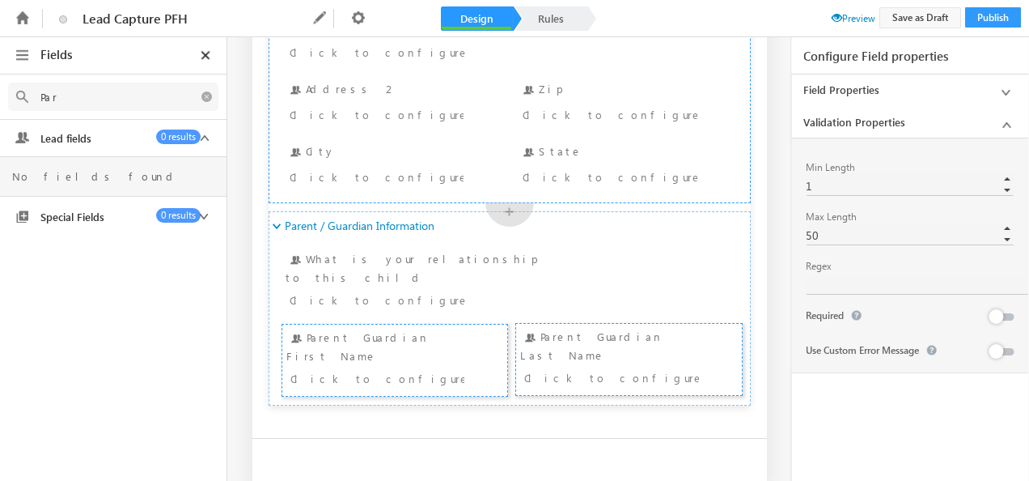
click at [1007, 316] on button at bounding box center [1001, 316] width 23 height 7
drag, startPoint x: 62, startPoint y: 95, endPoint x: 32, endPoint y: 103, distance: 30.8
click at [32, 103] on input "Par" at bounding box center [113, 97] width 163 height 20
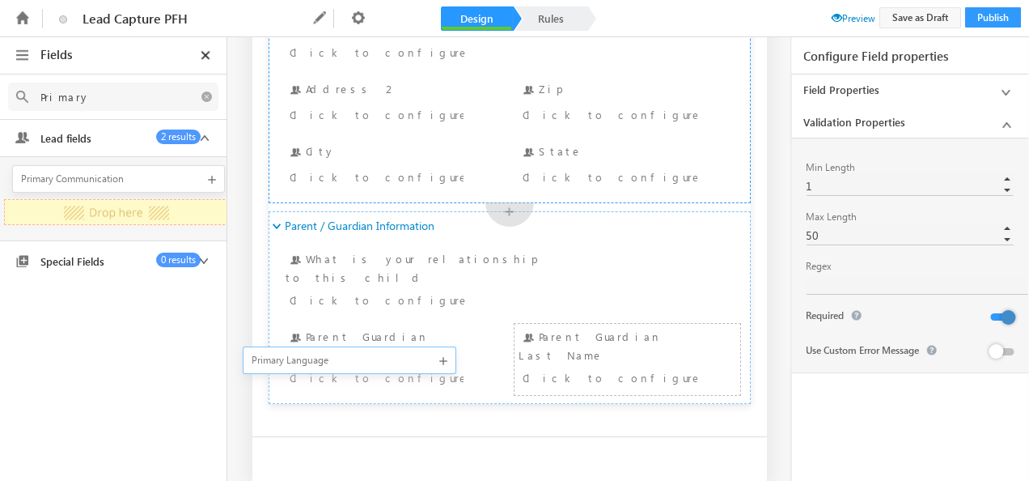
scroll to position [0, 6]
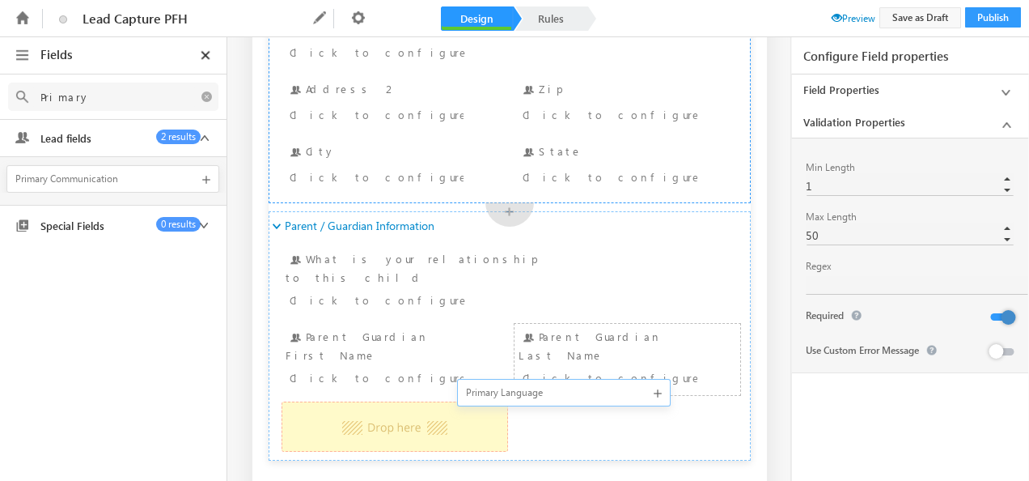
drag, startPoint x: 85, startPoint y: 217, endPoint x: 473, endPoint y: 397, distance: 427.9
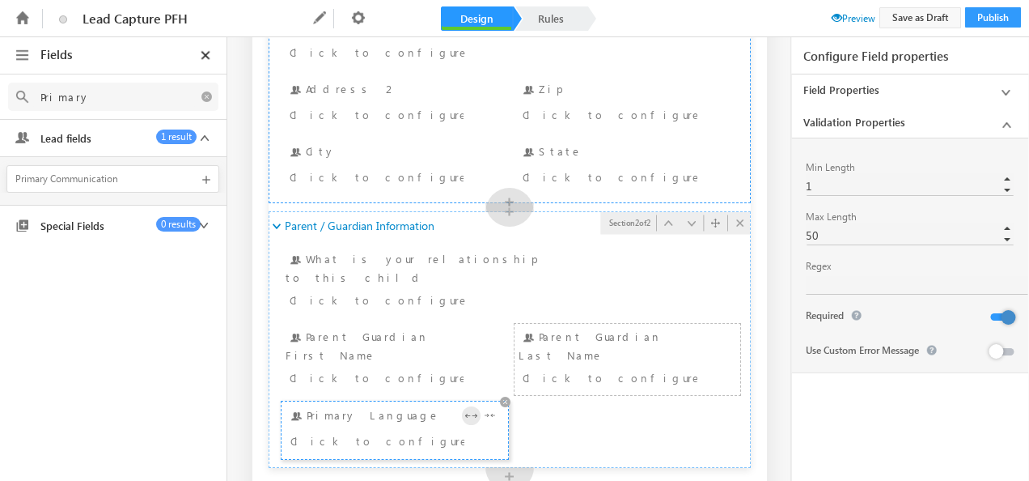
click at [464, 406] on icon at bounding box center [471, 415] width 19 height 19
click at [583, 406] on icon at bounding box center [588, 415] width 19 height 19
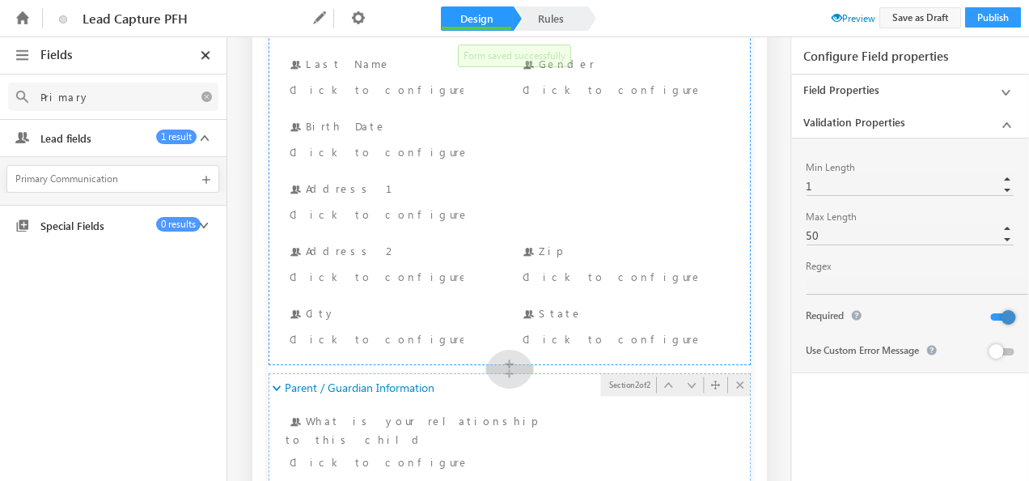
scroll to position [525, 0]
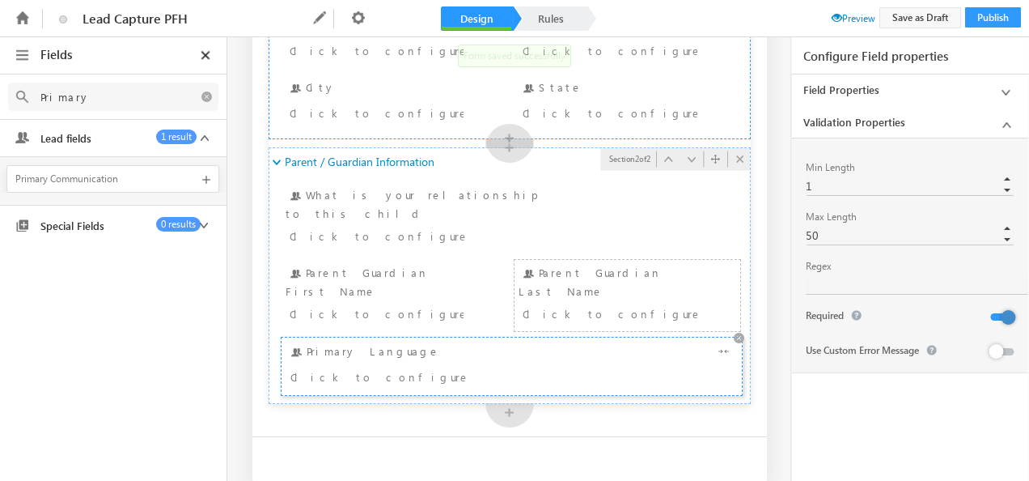
click at [337, 342] on div "Primary Language Click to configure" at bounding box center [512, 366] width 452 height 48
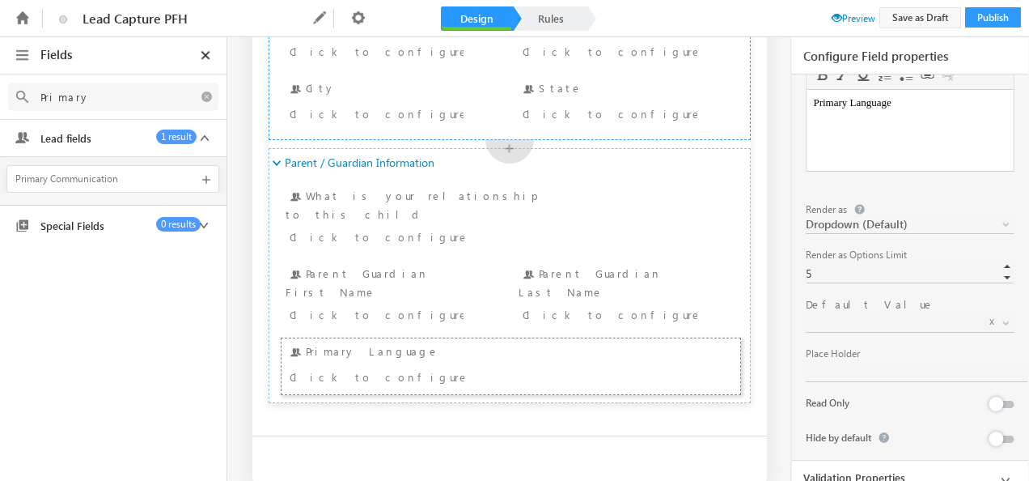
scroll to position [0, 2]
drag, startPoint x: 77, startPoint y: 99, endPoint x: 19, endPoint y: 111, distance: 58.7
click at [19, 111] on div "Primary" at bounding box center [113, 96] width 227 height 45
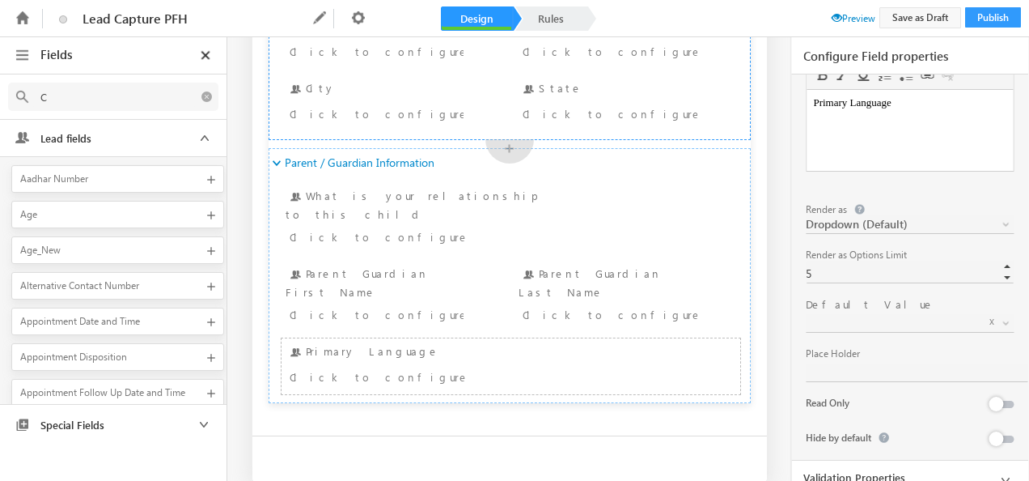
drag, startPoint x: 61, startPoint y: 104, endPoint x: 42, endPoint y: 110, distance: 20.2
click at [42, 110] on div "C" at bounding box center [113, 97] width 210 height 28
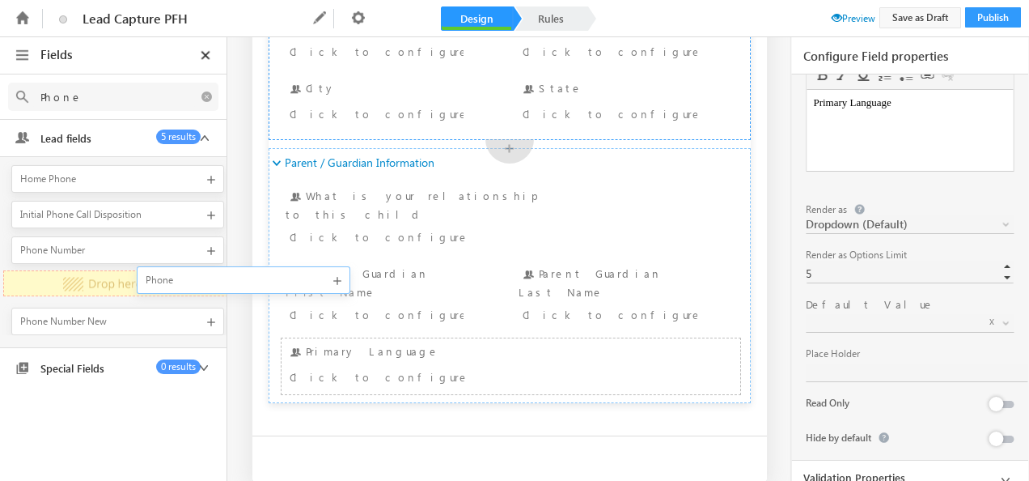
scroll to position [0, 6]
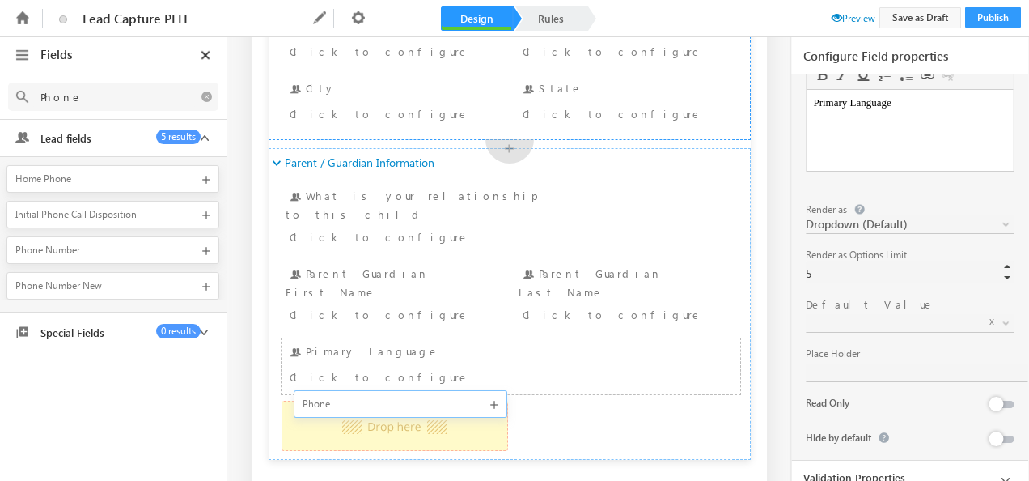
drag, startPoint x: 65, startPoint y: 242, endPoint x: 309, endPoint y: 397, distance: 289.6
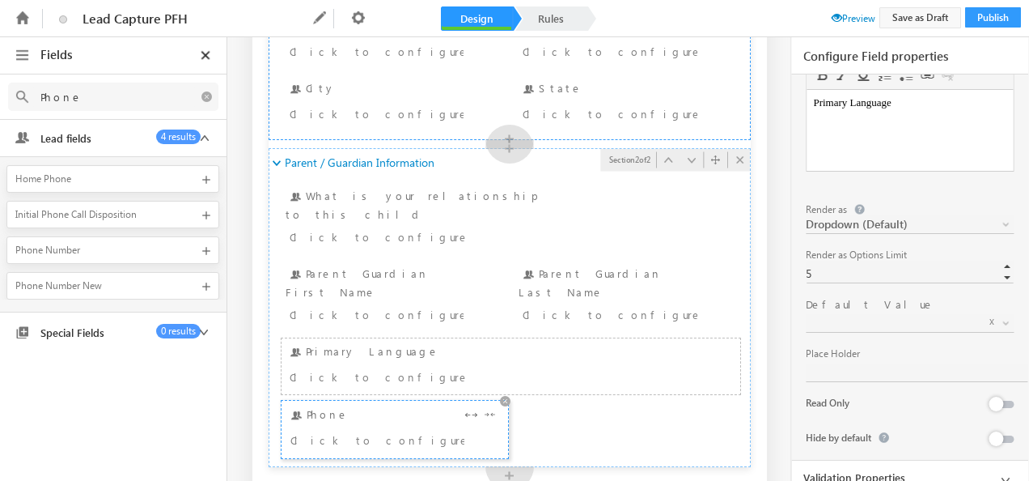
click at [356, 405] on div "Phone Click to configure" at bounding box center [395, 429] width 218 height 48
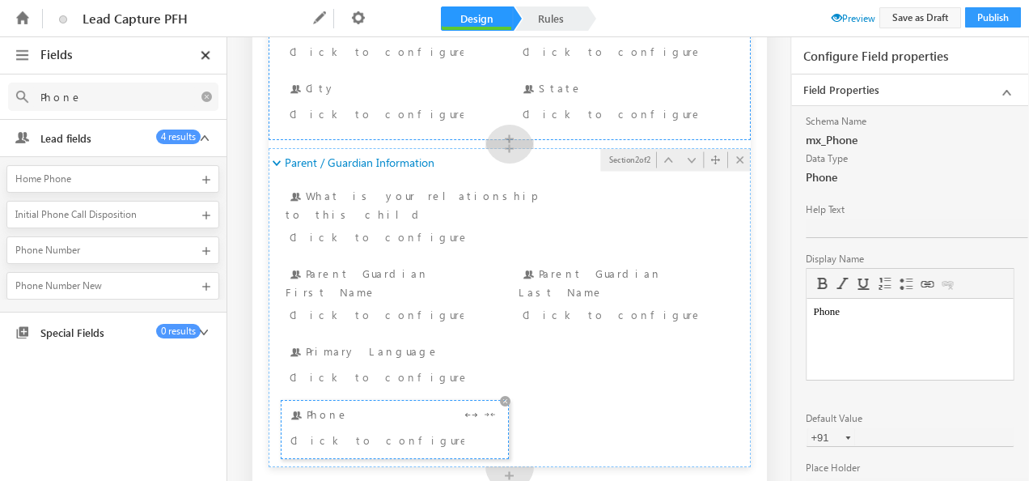
scroll to position [0, 0]
type input "Phone"
drag, startPoint x: 844, startPoint y: 312, endPoint x: 1548, endPoint y: 610, distance: 764.4
click at [807, 313] on html "Phone" at bounding box center [910, 312] width 206 height 26
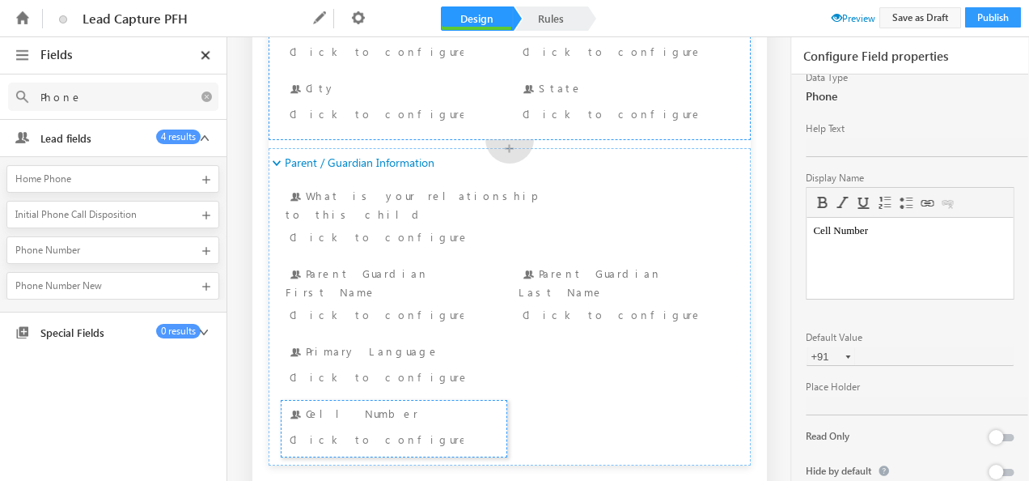
click at [846, 355] on div at bounding box center [848, 356] width 5 height 3
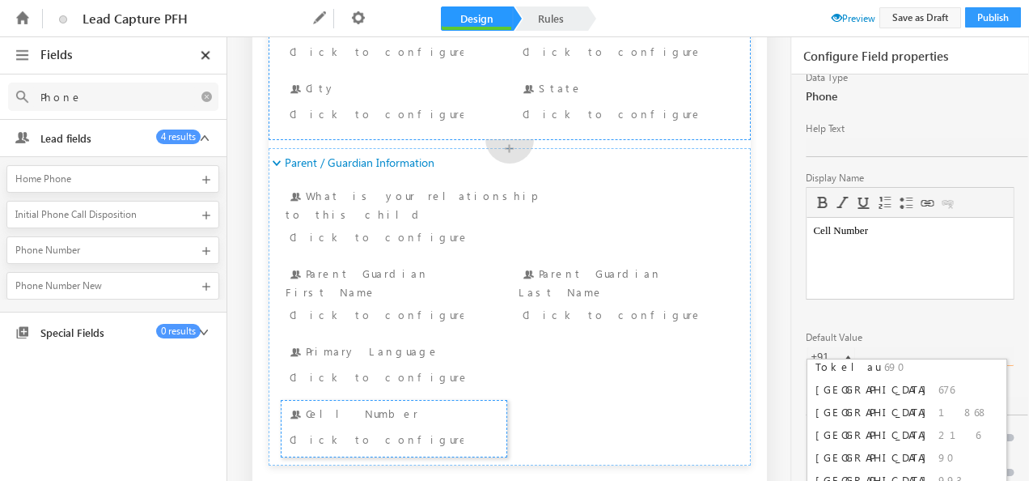
scroll to position [5177, 0]
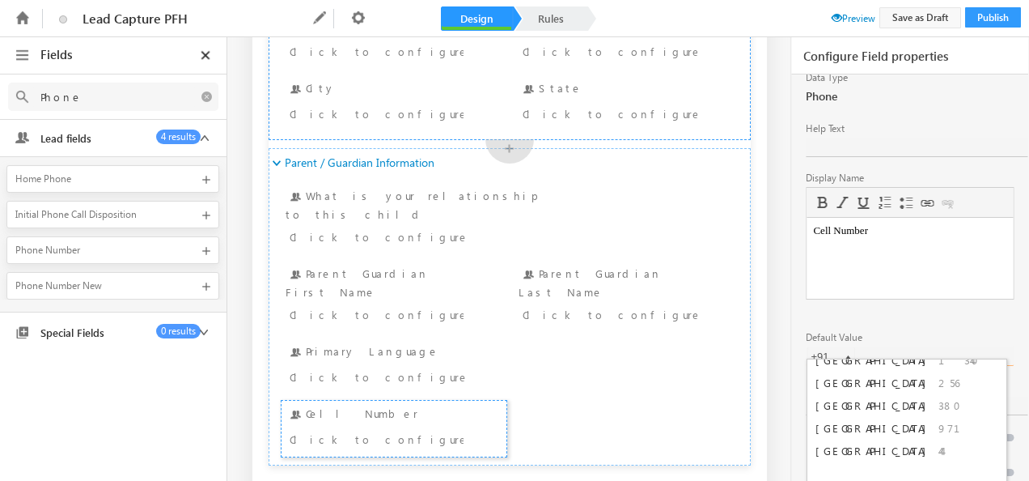
click at [932, 330] on div "Default Value" at bounding box center [910, 337] width 208 height 15
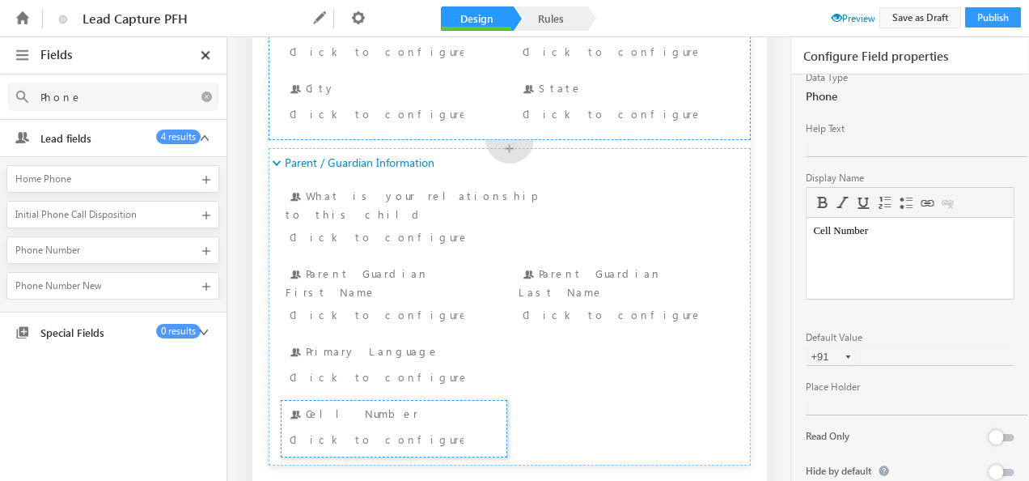
click at [825, 347] on input "+91" at bounding box center [831, 356] width 49 height 18
type input "+1"
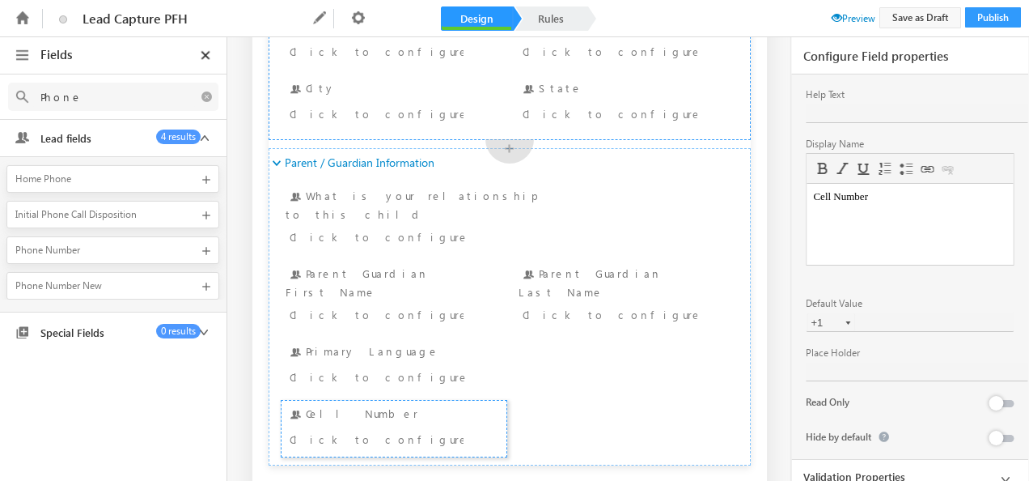
click at [899, 467] on link "Validation Properties" at bounding box center [909, 476] width 237 height 31
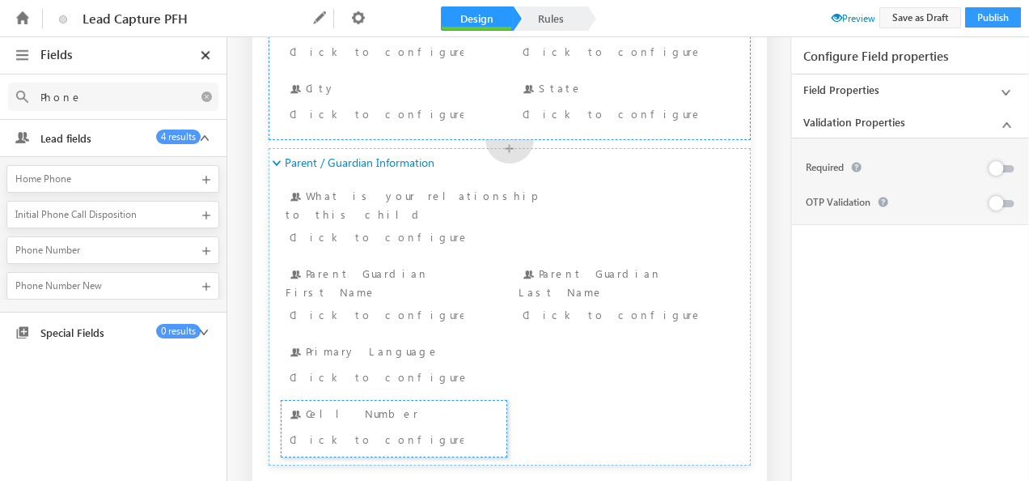
click at [1002, 169] on div at bounding box center [996, 168] width 15 height 15
drag, startPoint x: 85, startPoint y: 94, endPoint x: -3, endPoint y: 106, distance: 89.0
click at [0, 106] on html "Another user is editing this form. Please try again later. Lead Capture PFH Nam…" at bounding box center [514, 240] width 1029 height 481
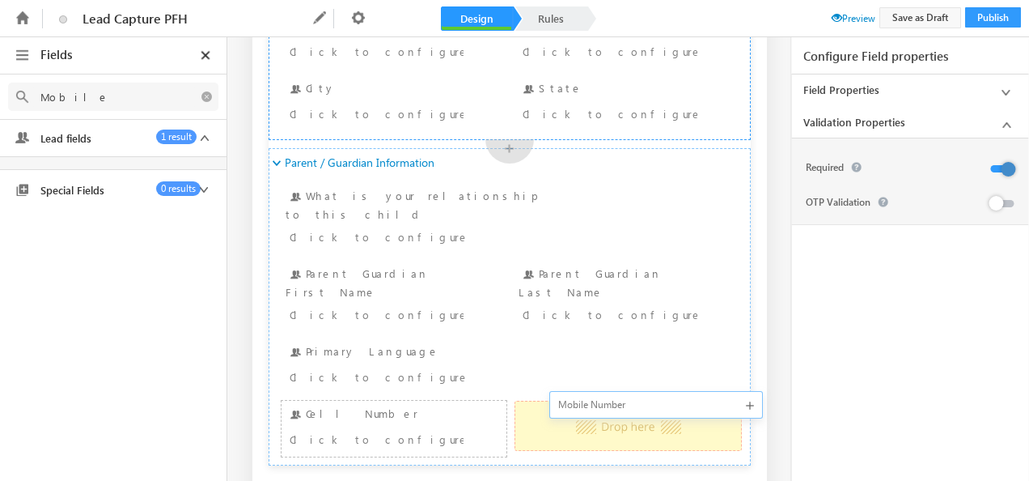
drag, startPoint x: 87, startPoint y: 180, endPoint x: 566, endPoint y: 406, distance: 529.2
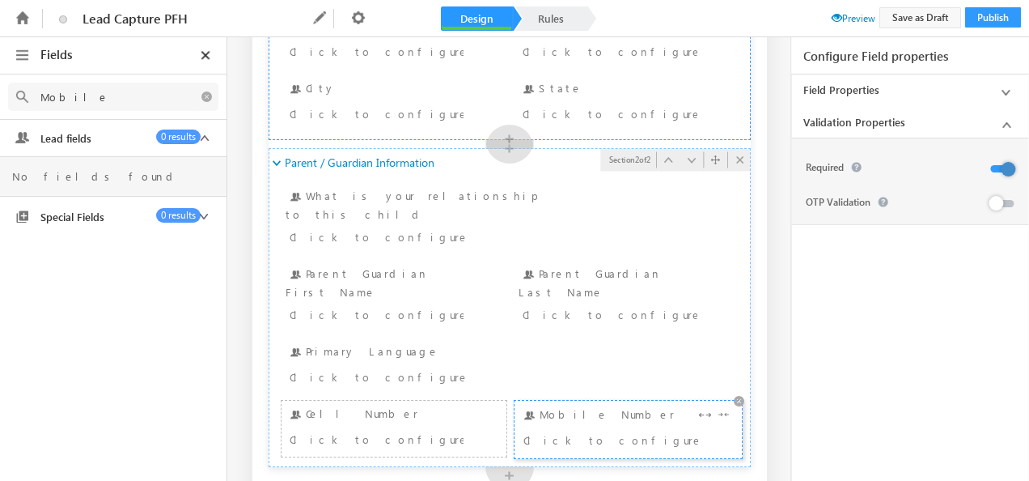
click at [599, 405] on div "Mobile Number Click to configure" at bounding box center [628, 429] width 218 height 48
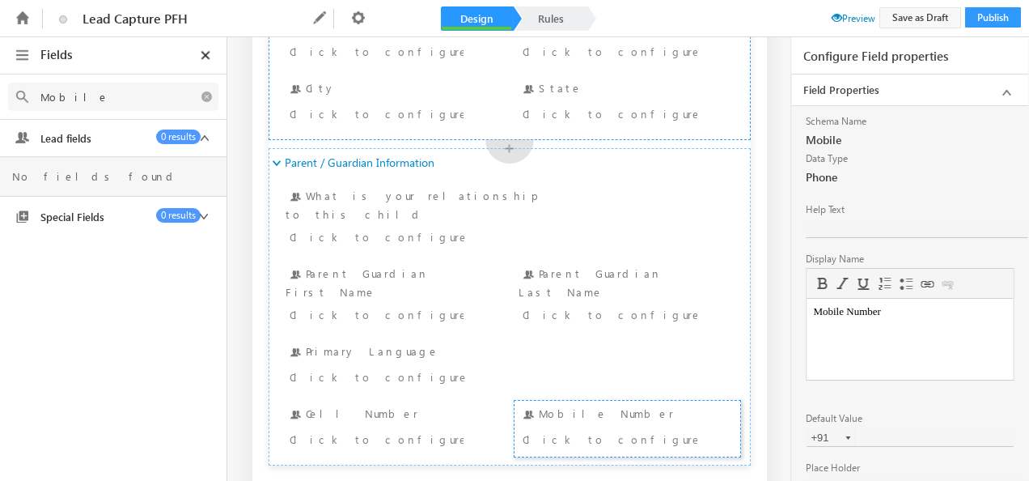
type input "Mobile"
drag, startPoint x: 900, startPoint y: 318, endPoint x: 749, endPoint y: 318, distance: 150.5
click at [807, 318] on html "Mobile Number" at bounding box center [910, 312] width 206 height 26
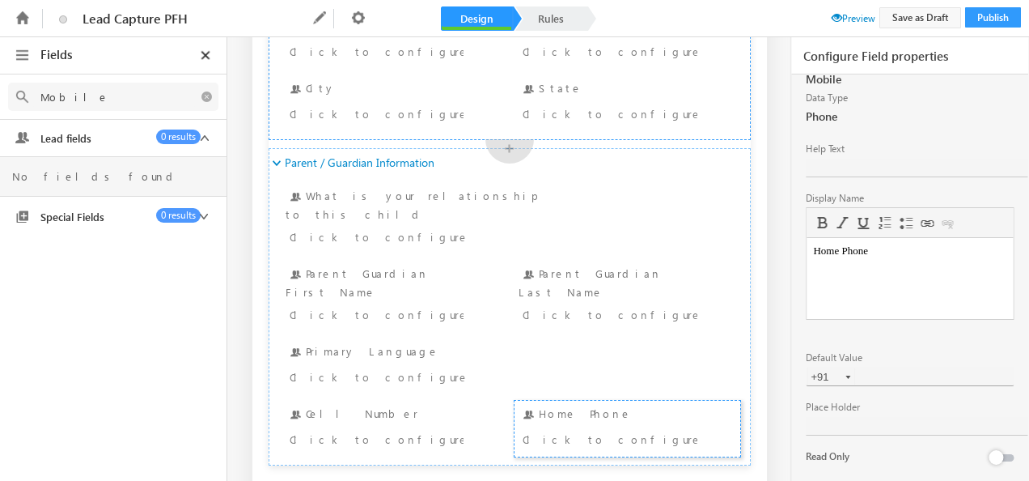
scroll to position [115, 0]
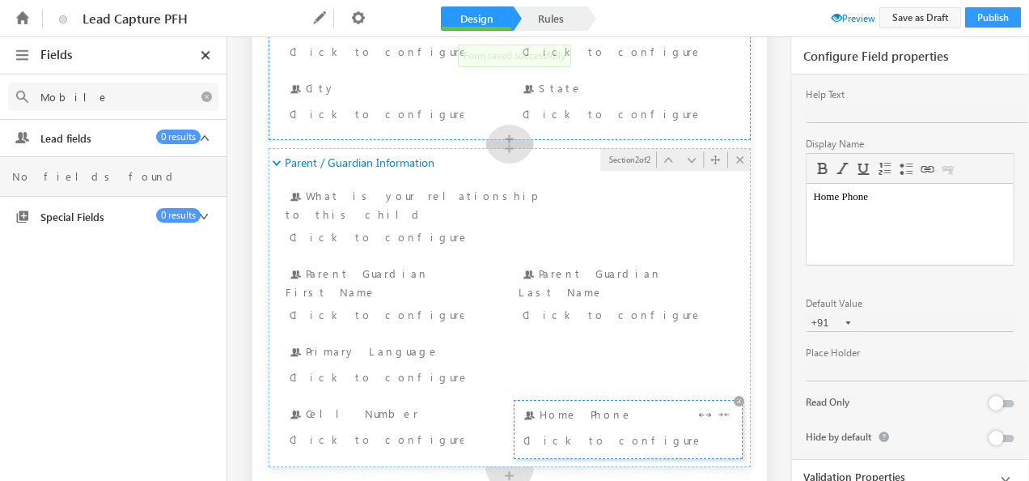
click at [596, 405] on div "Home Phone Click to configure" at bounding box center [628, 429] width 218 height 48
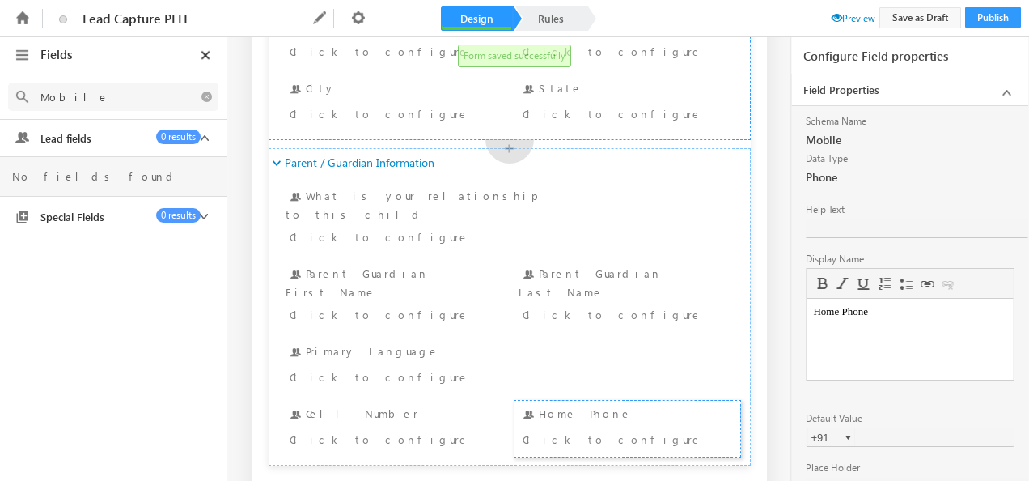
scroll to position [0, 0]
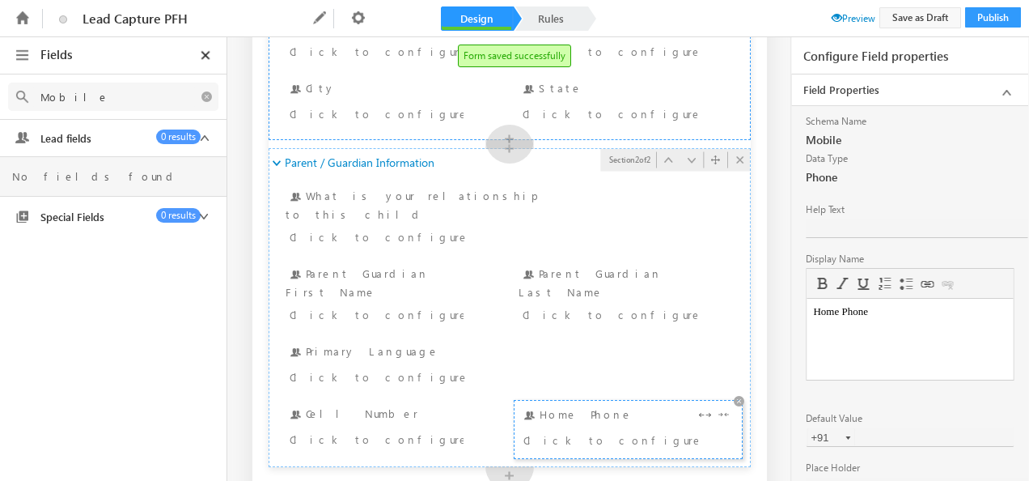
click at [610, 430] on div "Click to configure" at bounding box center [611, 439] width 174 height 19
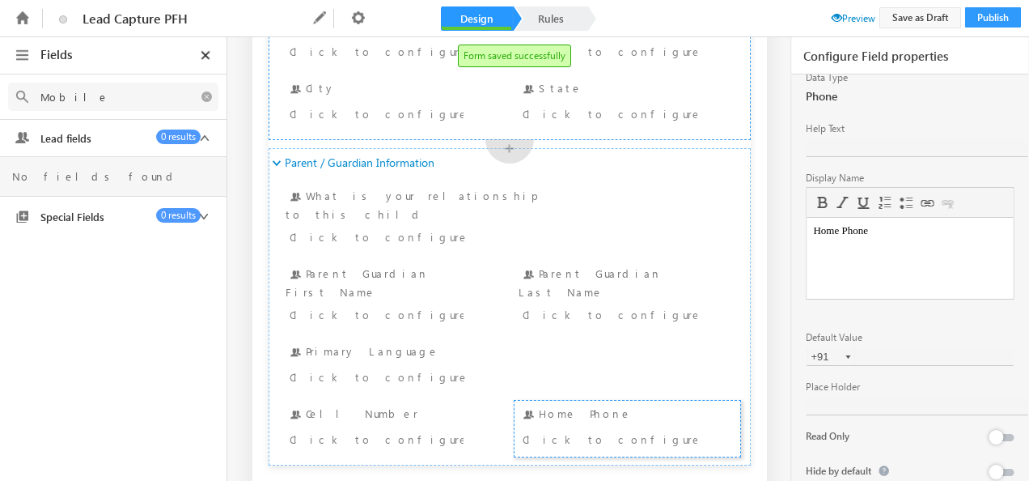
click at [824, 347] on input "+91" at bounding box center [831, 356] width 49 height 18
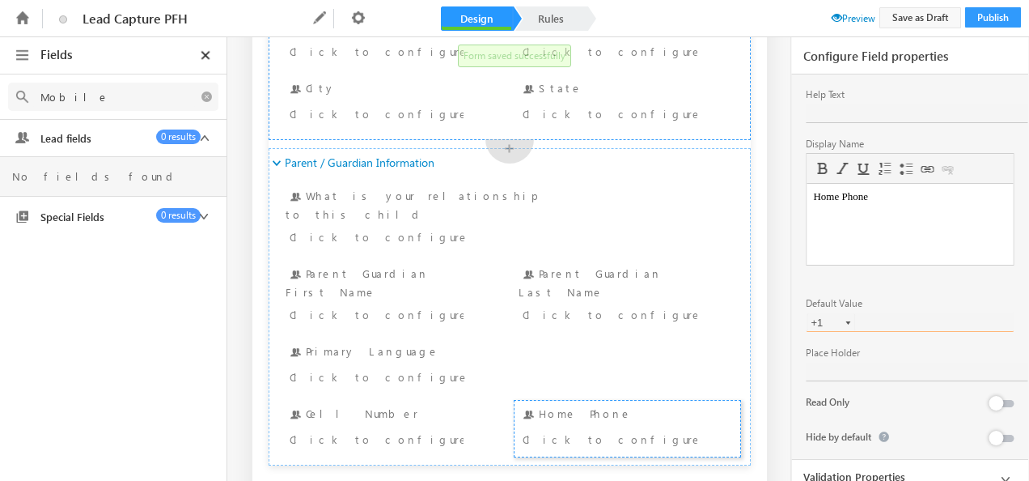
type input "+1"
click at [1003, 469] on icon at bounding box center [1006, 479] width 20 height 20
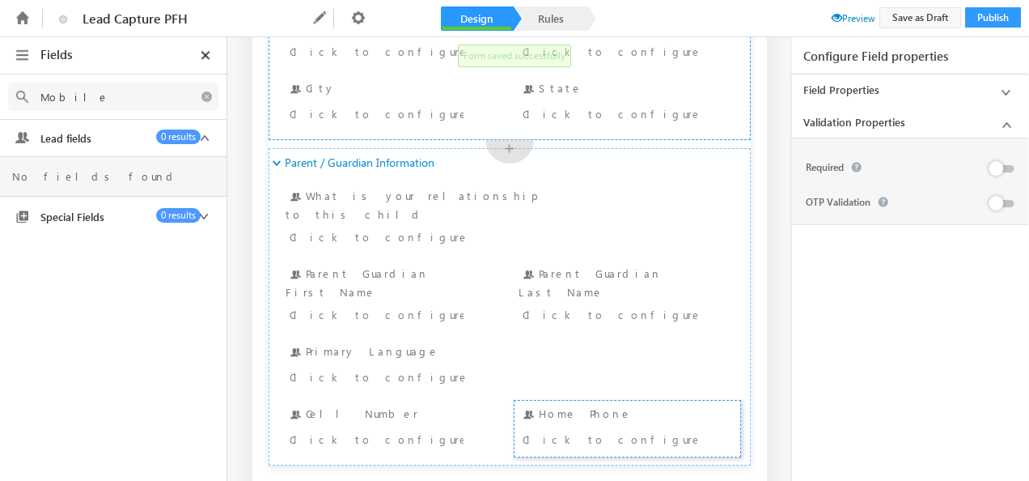
scroll to position [0, 0]
click at [1003, 165] on button at bounding box center [1001, 168] width 23 height 7
click at [1007, 90] on icon at bounding box center [1006, 93] width 20 height 20
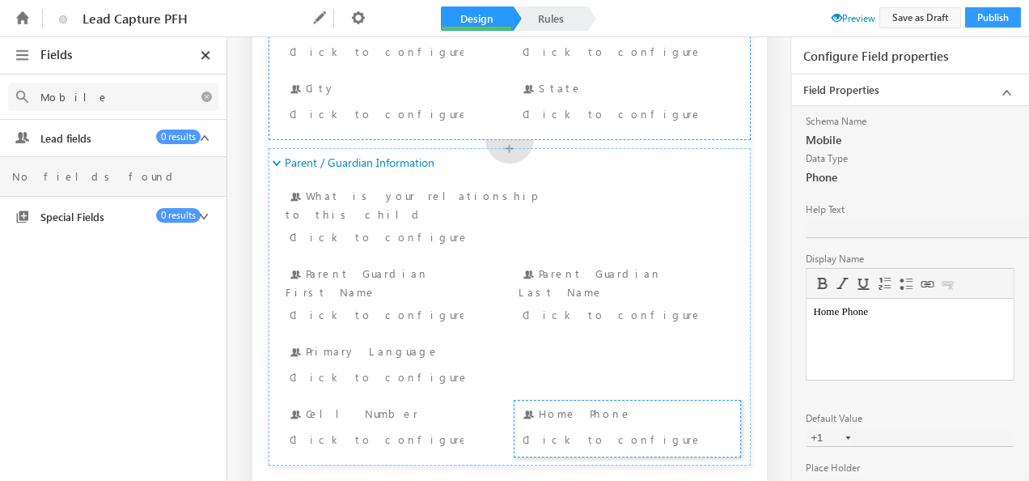
drag, startPoint x: 81, startPoint y: 91, endPoint x: -3, endPoint y: 103, distance: 84.9
click at [0, 103] on html "Another user is editing this form. Please try again later. Lead Capture PFH Nam…" at bounding box center [514, 240] width 1029 height 481
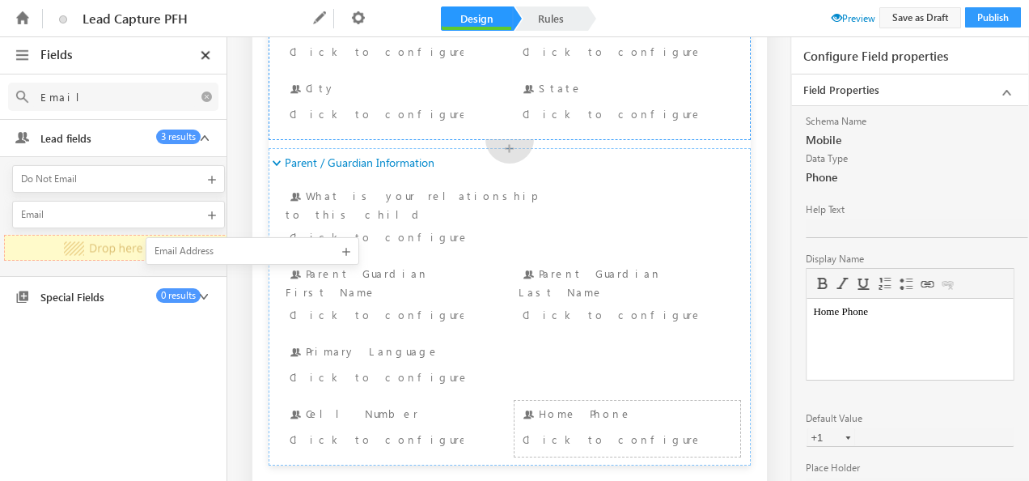
scroll to position [0, 6]
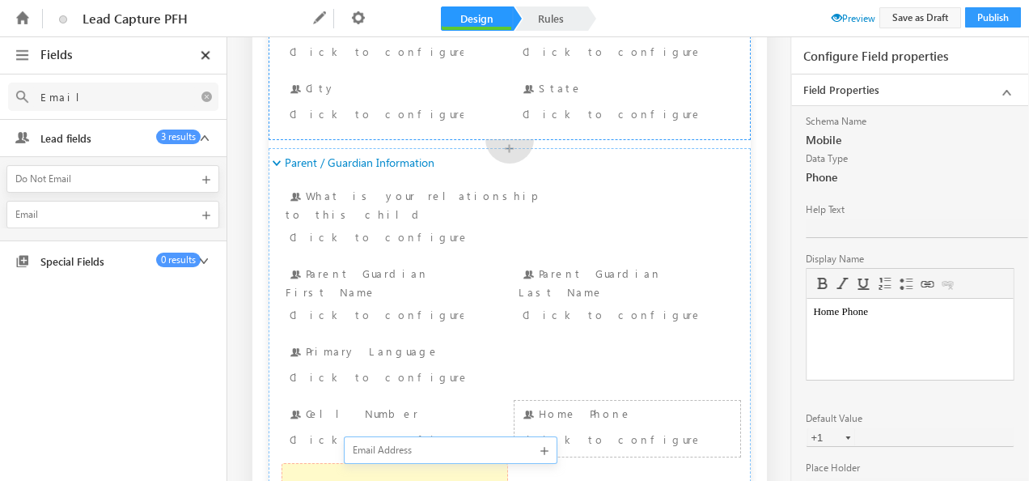
drag, startPoint x: 125, startPoint y: 255, endPoint x: 360, endPoint y: 456, distance: 309.3
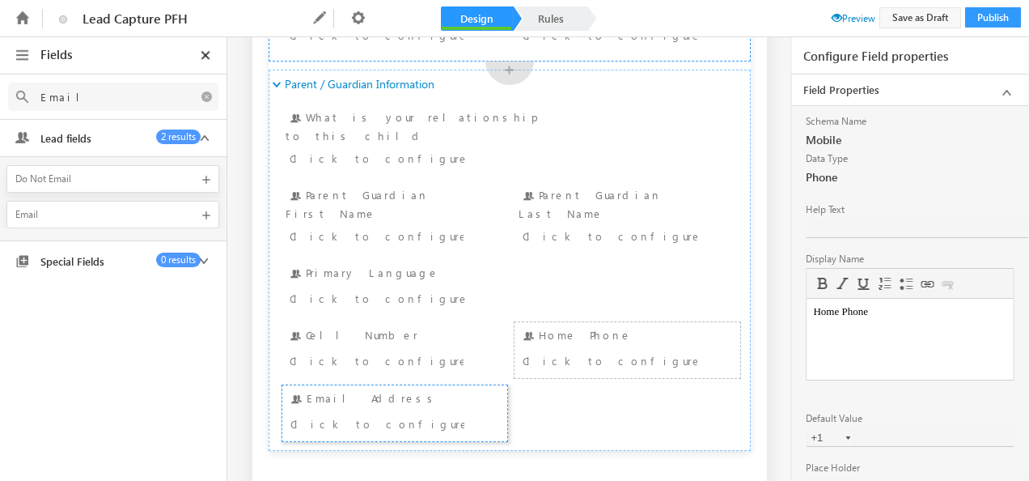
scroll to position [650, 0]
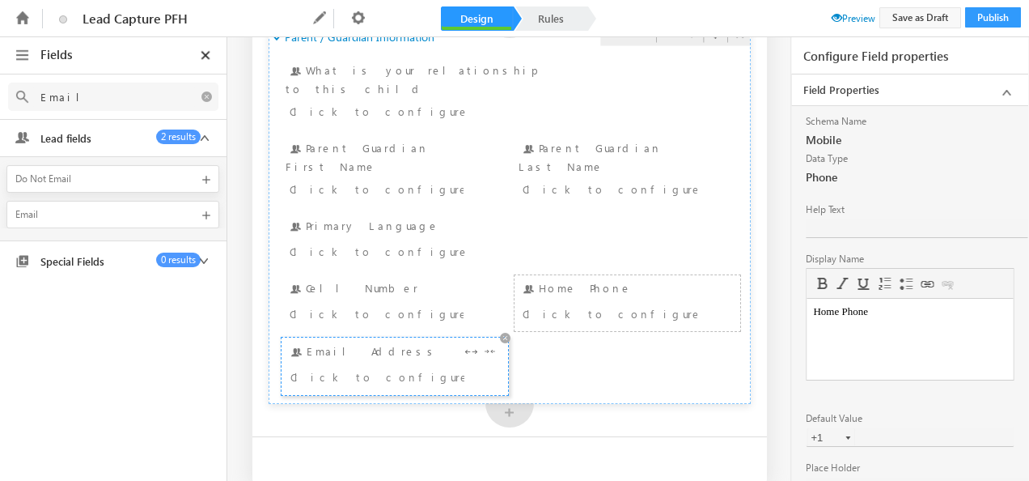
click at [418, 342] on div "Email Address Click to configure" at bounding box center [395, 366] width 218 height 48
type input "Email"
drag, startPoint x: 890, startPoint y: 313, endPoint x: 688, endPoint y: 314, distance: 202.3
click at [807, 314] on html "Email Address" at bounding box center [910, 312] width 206 height 26
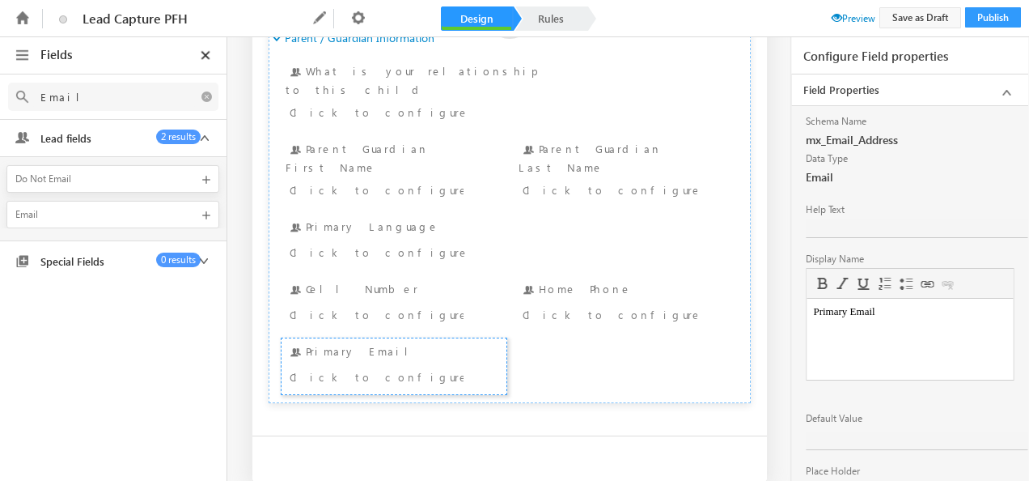
drag, startPoint x: 81, startPoint y: 93, endPoint x: -3, endPoint y: 107, distance: 85.3
click at [0, 107] on html "Another user is editing this form. Please try again later. Lead Capture PFH Nam…" at bounding box center [514, 240] width 1029 height 481
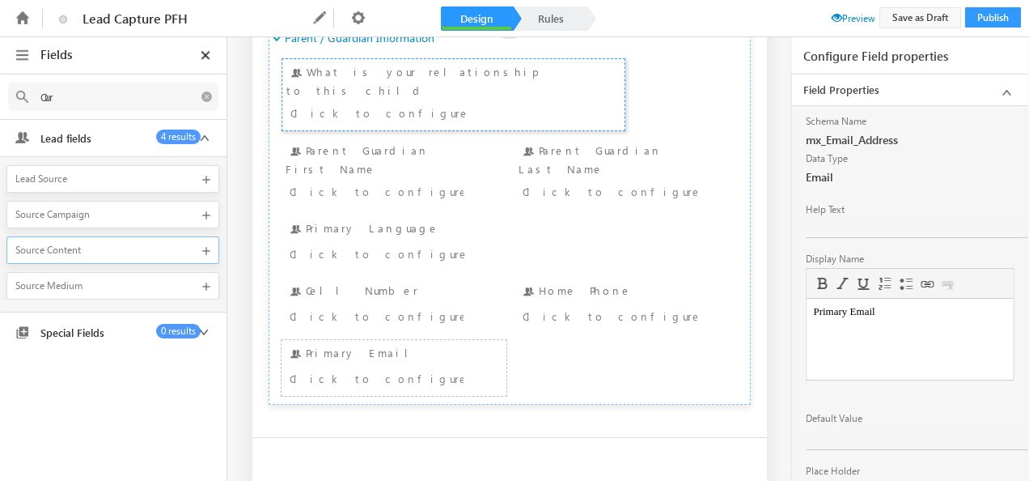
type input "Our"
drag, startPoint x: 74, startPoint y: 99, endPoint x: -3, endPoint y: 105, distance: 77.1
click at [0, 105] on html "Another user is editing this form. Please try again later. Lead Capture PFH Nam…" at bounding box center [514, 240] width 1029 height 481
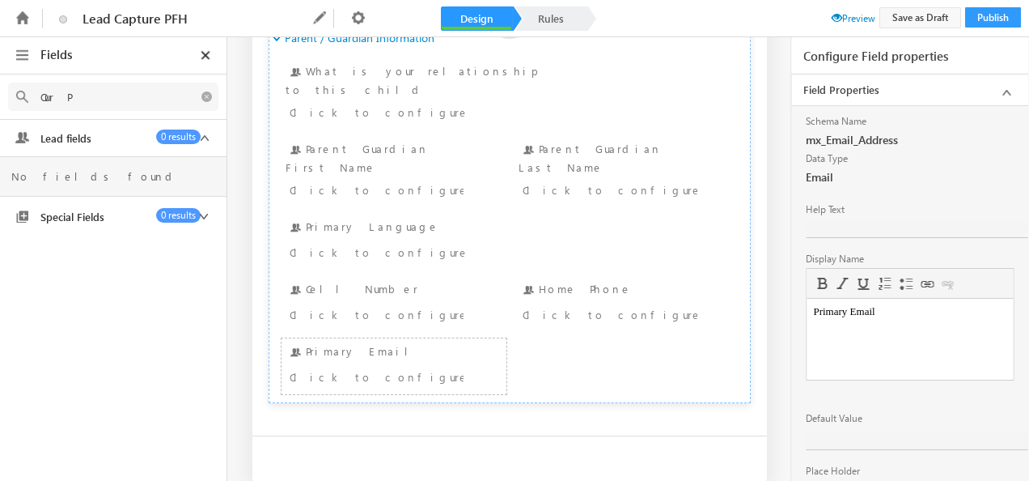
scroll to position [0, 1]
type input "O"
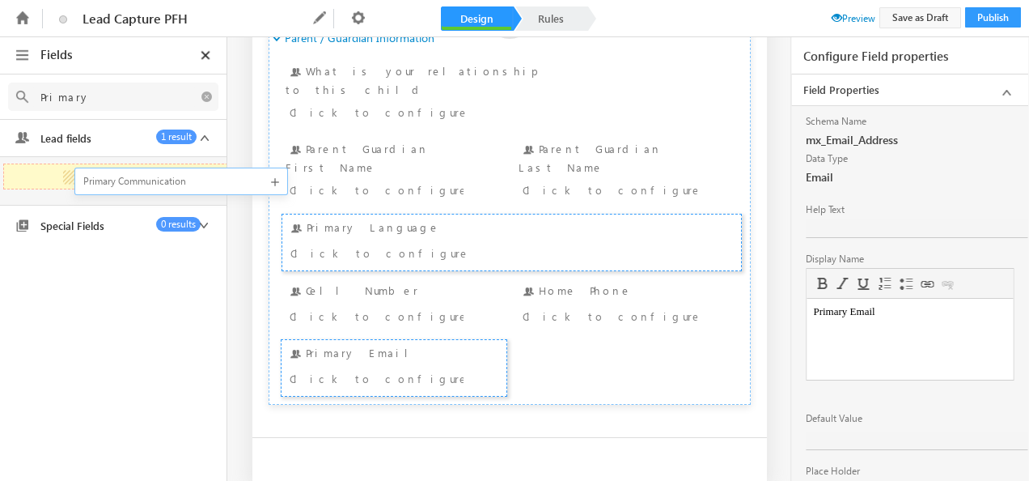
scroll to position [0, 0]
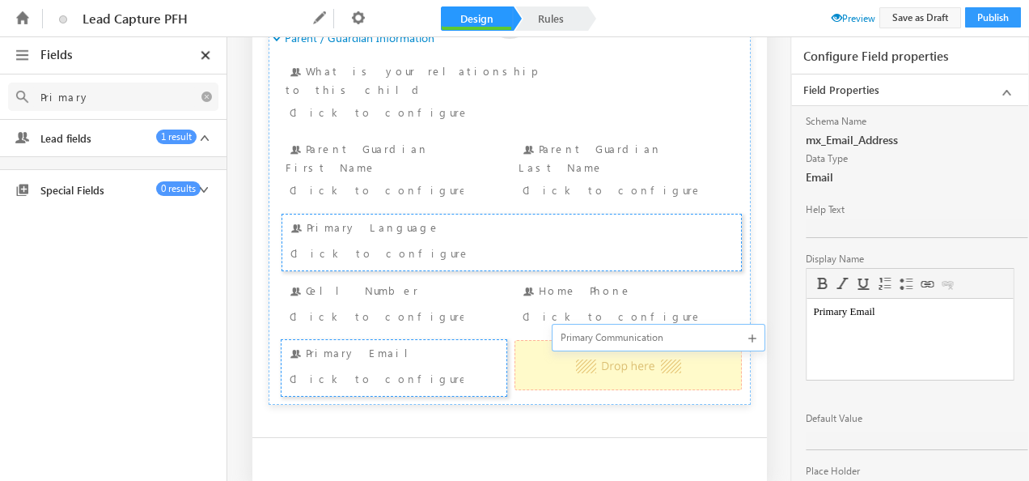
drag, startPoint x: 91, startPoint y: 179, endPoint x: 568, endPoint y: 338, distance: 503.3
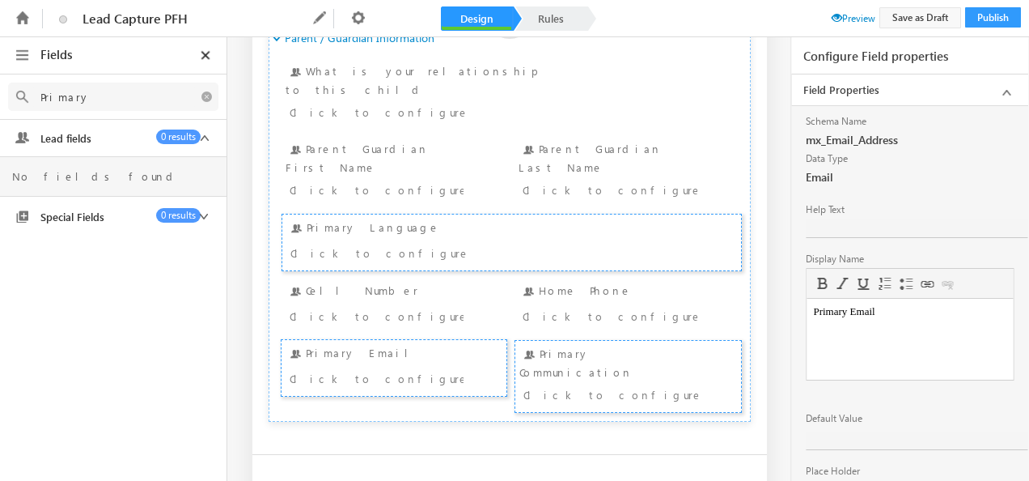
type input "Primary"
click at [701, 345] on icon at bounding box center [705, 354] width 19 height 19
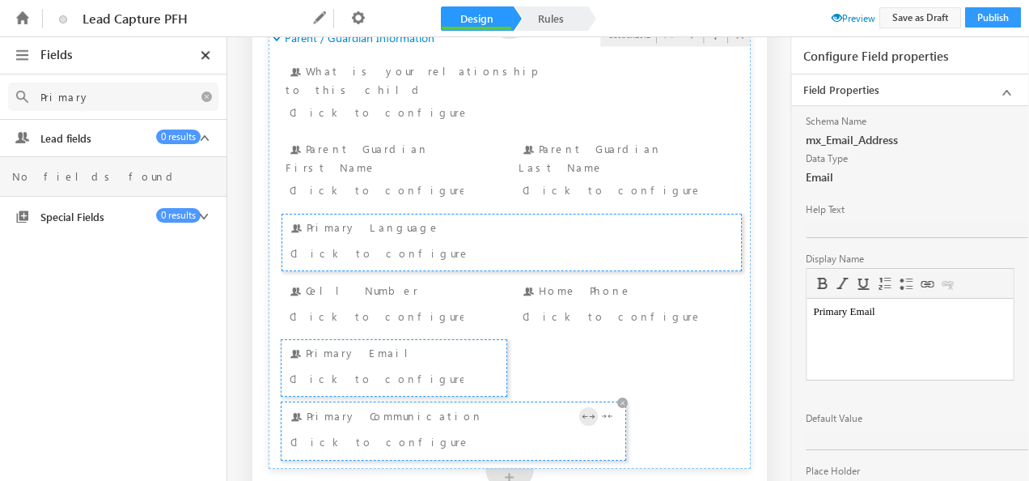
click at [584, 407] on icon at bounding box center [588, 416] width 19 height 19
click at [586, 431] on div "Click to configure" at bounding box center [512, 442] width 452 height 23
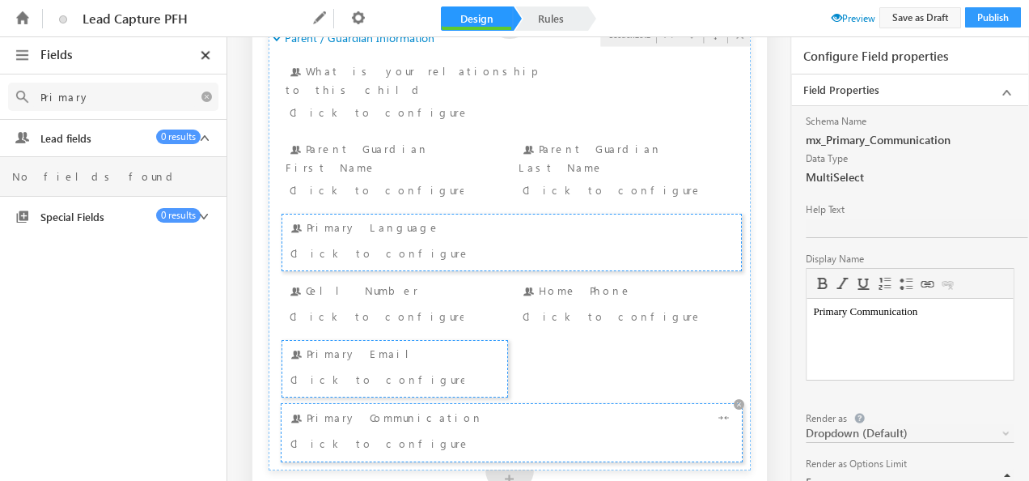
click at [547, 433] on div "Click to configure" at bounding box center [470, 442] width 361 height 19
drag, startPoint x: 853, startPoint y: 321, endPoint x: 774, endPoint y: 327, distance: 79.5
click at [807, 324] on html "Primary Communication" at bounding box center [910, 312] width 206 height 26
paste body
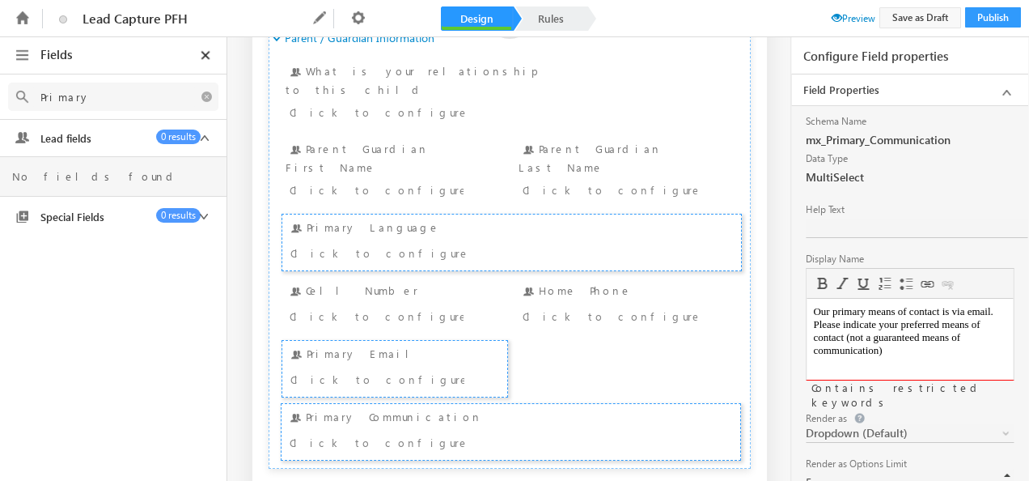
scroll to position [162, 0]
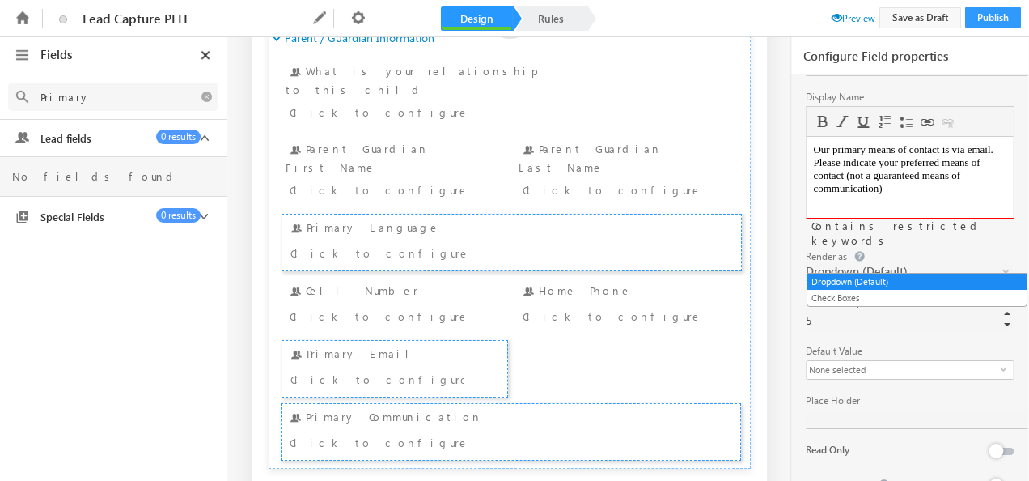
click at [999, 262] on link "Dropdown (Default)" at bounding box center [910, 271] width 208 height 19
click at [862, 298] on link "Check Boxes" at bounding box center [917, 297] width 219 height 15
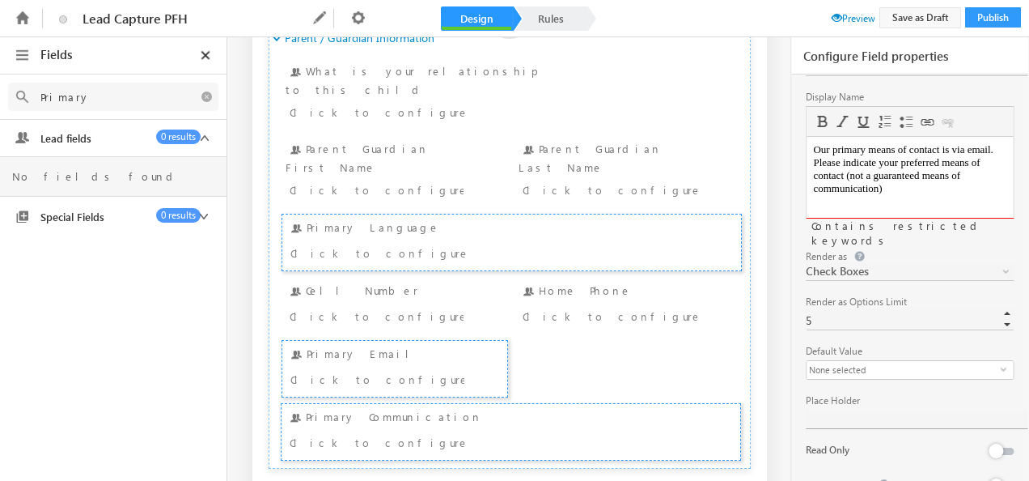
scroll to position [209, 0]
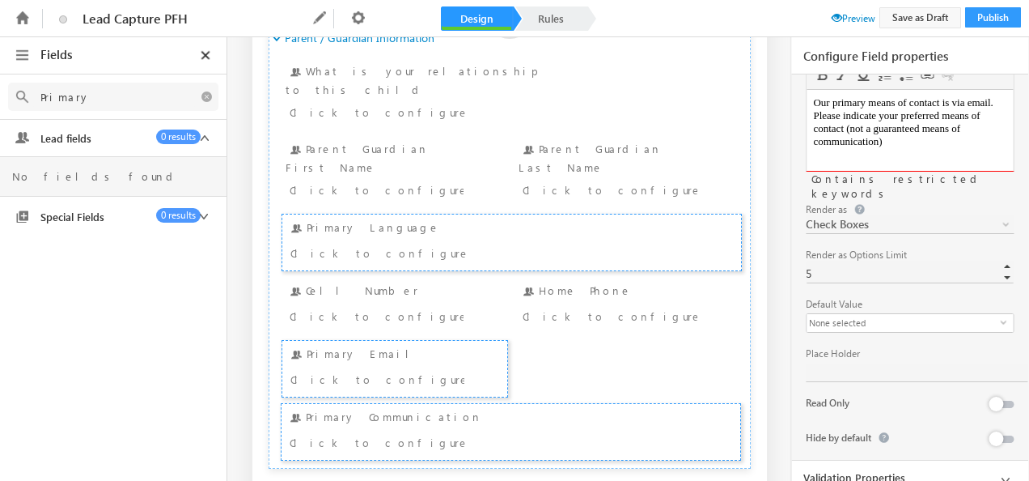
click at [997, 470] on icon at bounding box center [1006, 480] width 20 height 20
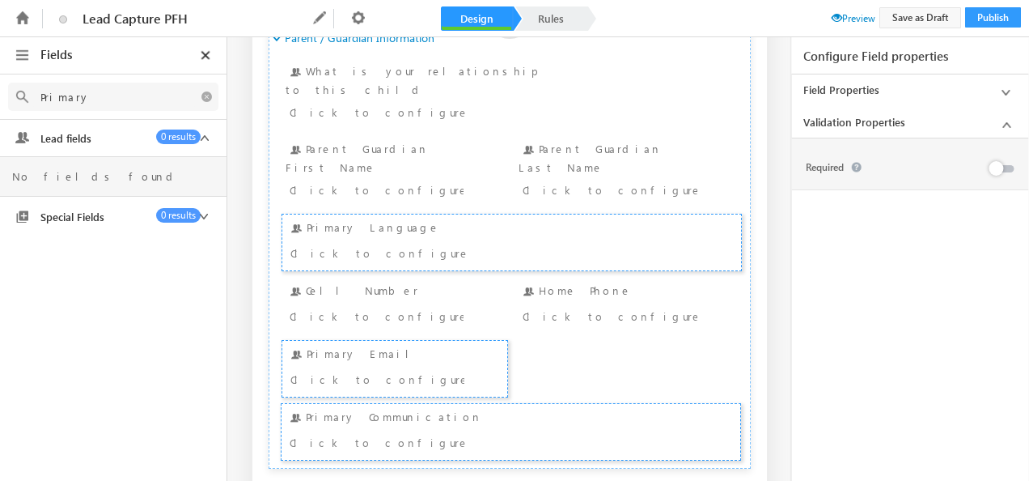
click at [1003, 173] on div at bounding box center [999, 170] width 30 height 23
click at [1008, 167] on button at bounding box center [1001, 168] width 23 height 7
click at [1006, 90] on icon at bounding box center [1006, 93] width 20 height 20
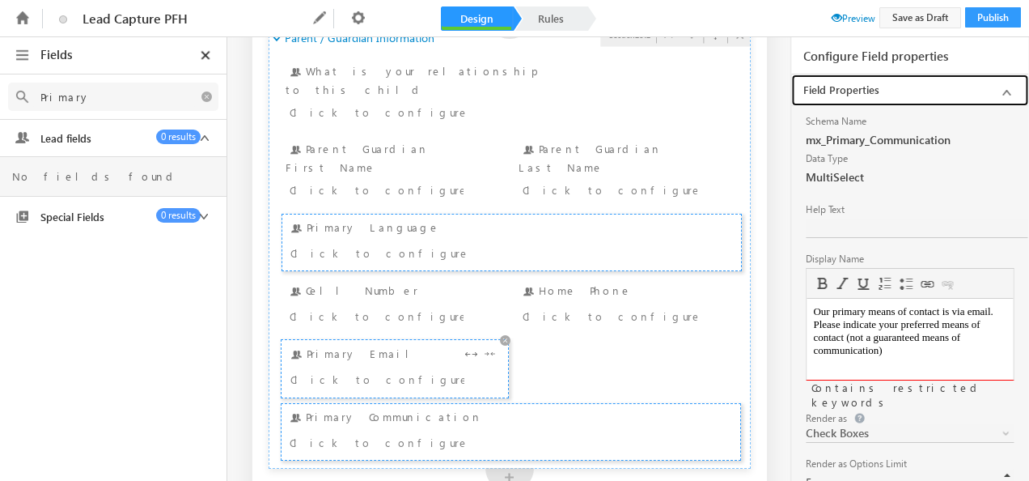
click at [433, 345] on div "Primary Email Click to configure" at bounding box center [395, 369] width 218 height 48
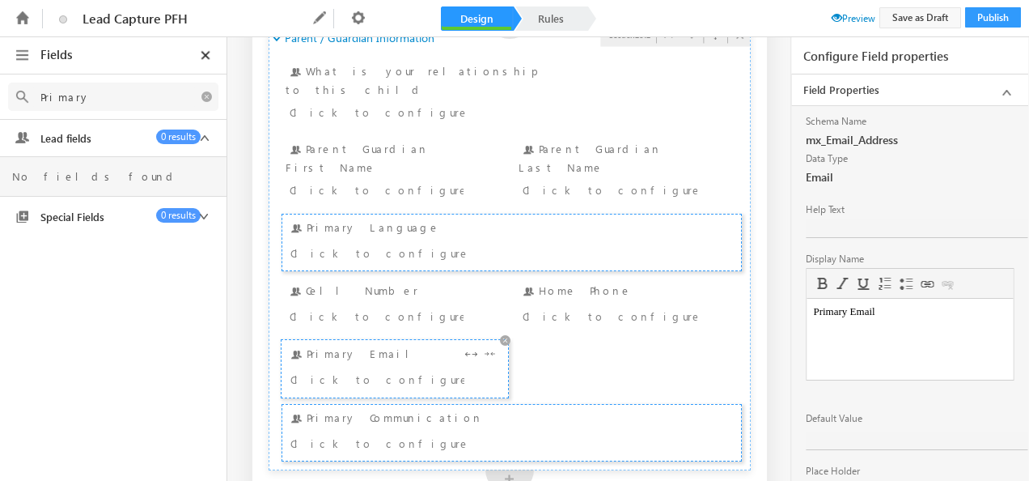
click at [377, 369] on div "Click to configure" at bounding box center [377, 378] width 174 height 19
click at [379, 369] on div "Click to configure" at bounding box center [377, 378] width 174 height 19
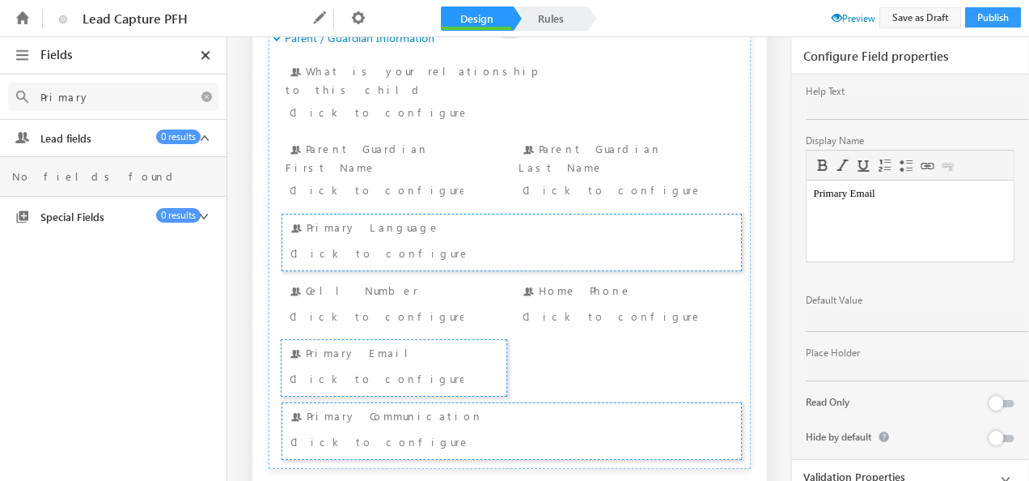
click at [996, 469] on icon at bounding box center [1006, 479] width 20 height 20
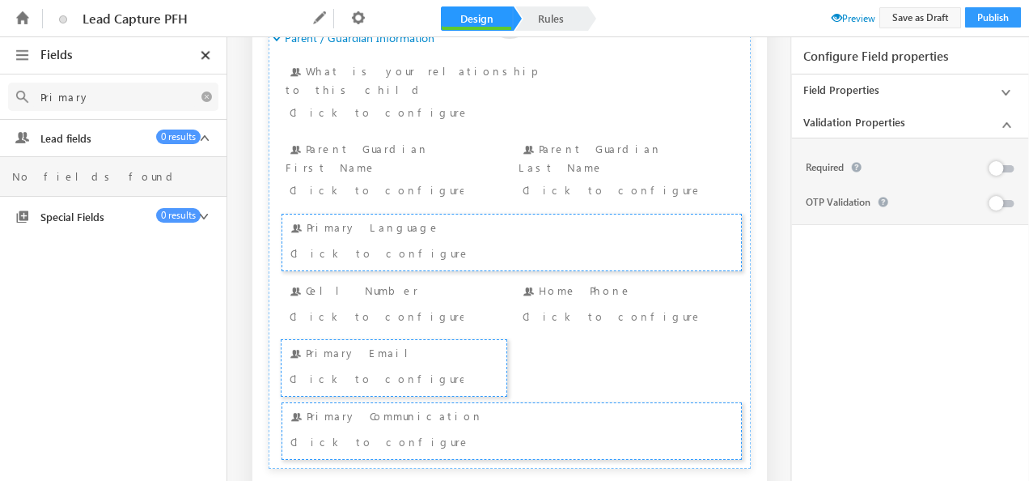
click at [1010, 166] on button at bounding box center [1001, 168] width 23 height 7
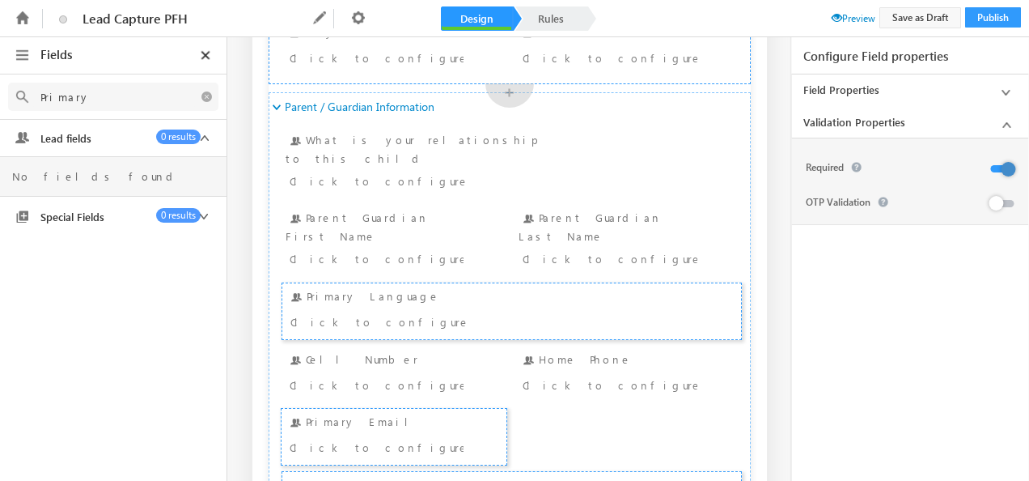
scroll to position [487, 0]
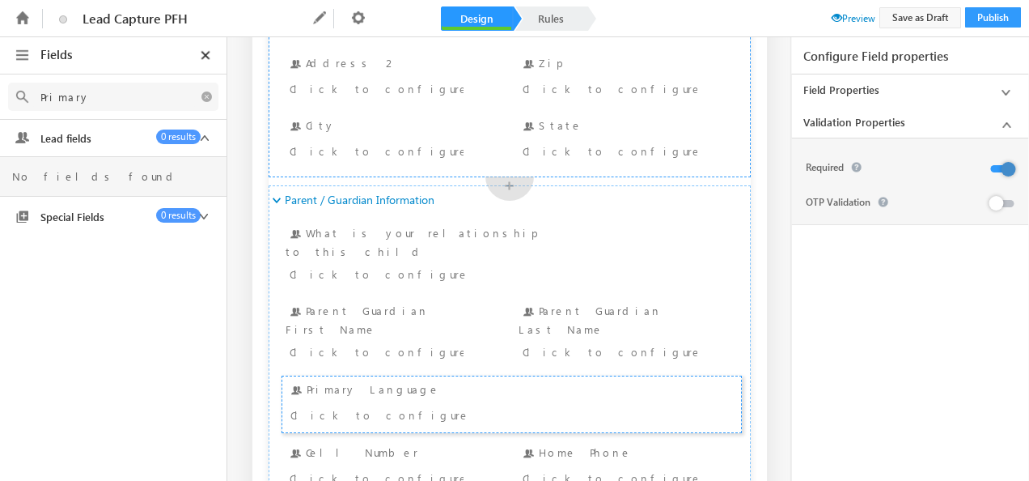
click at [832, 20] on span at bounding box center [837, 17] width 11 height 11
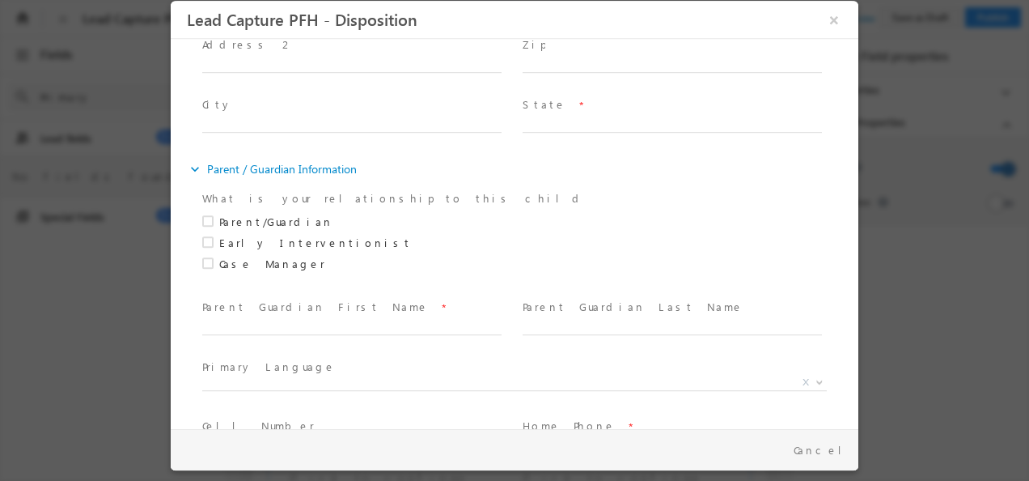
scroll to position [486, 0]
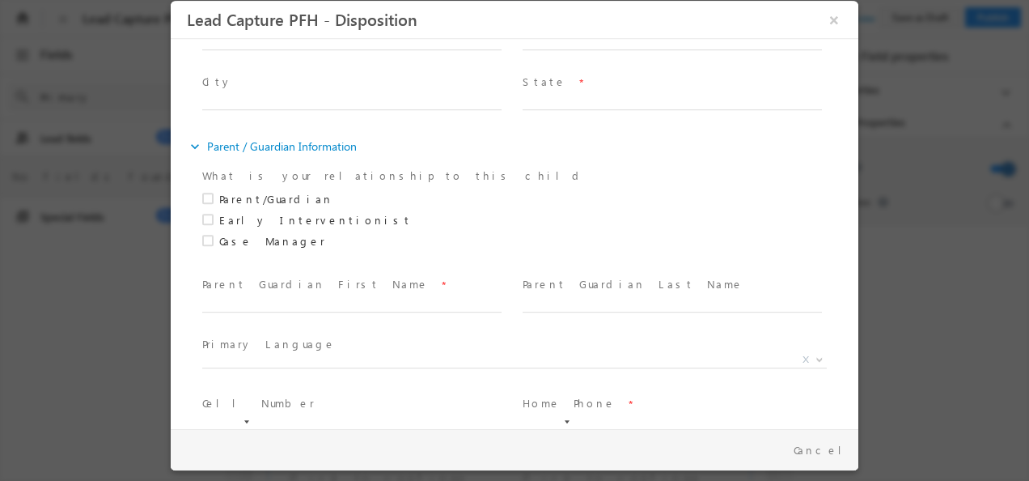
click at [916, 20] on div at bounding box center [918, 24] width 4 height 8
click at [835, 24] on button "×" at bounding box center [835, 20] width 28 height 30
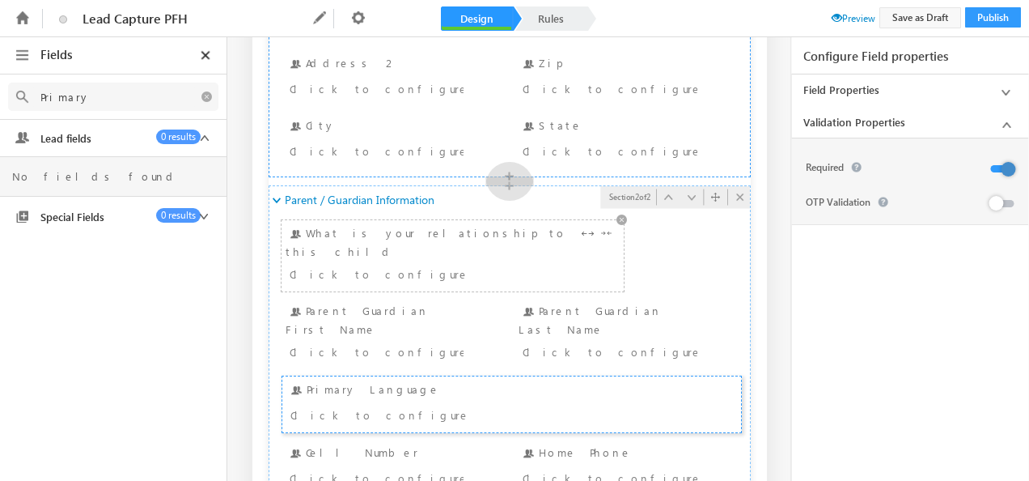
click at [476, 264] on div "Click to configure" at bounding box center [424, 273] width 268 height 19
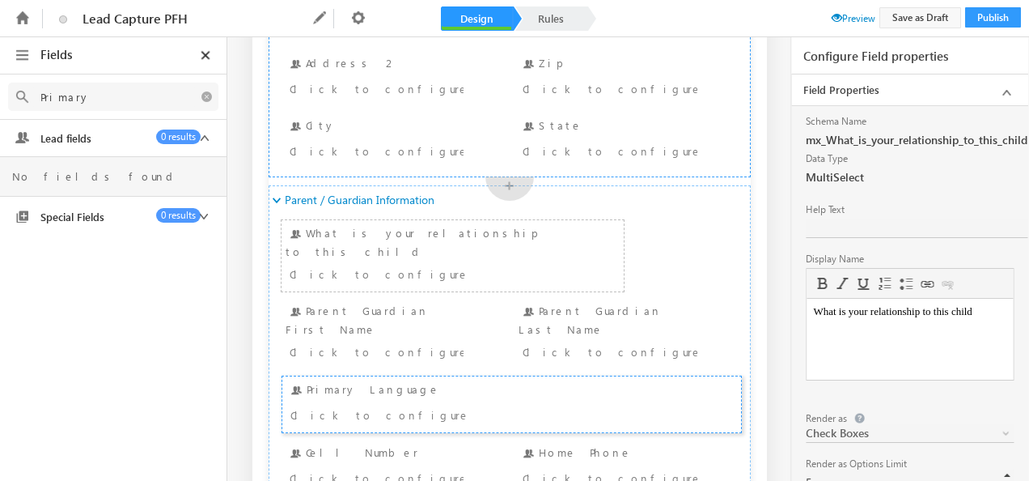
scroll to position [209, 0]
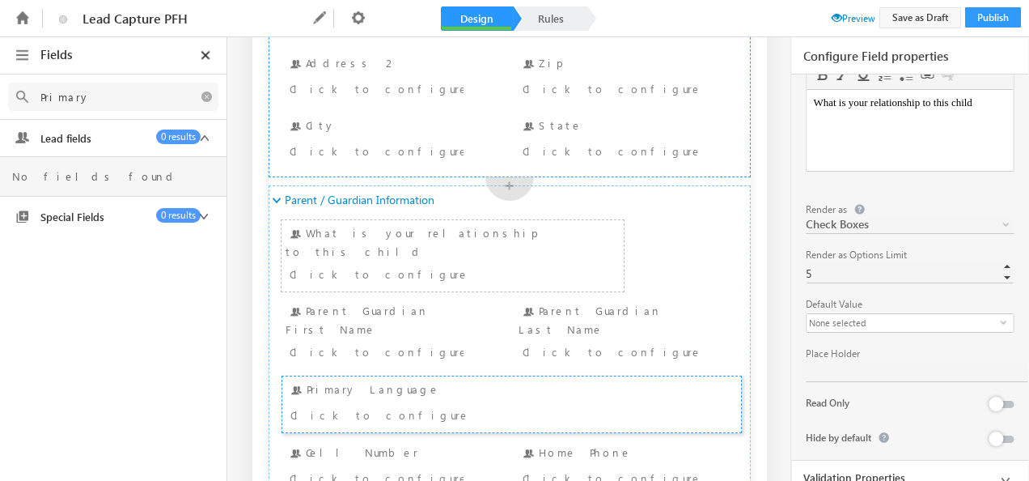
click at [1000, 470] on icon at bounding box center [1006, 480] width 20 height 20
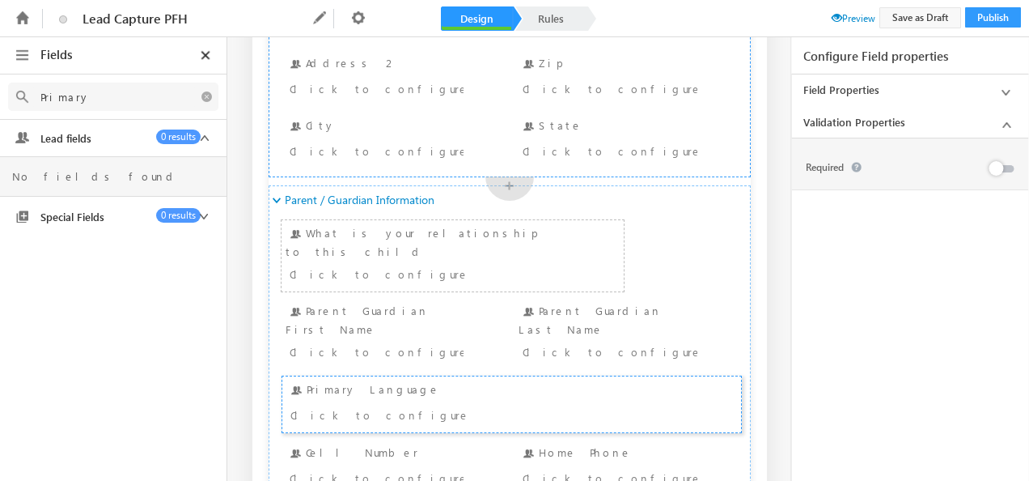
scroll to position [0, 0]
click at [1010, 172] on div at bounding box center [999, 170] width 30 height 23
click at [1008, 167] on button at bounding box center [1001, 168] width 23 height 7
click at [422, 306] on div "Parent Guardian First Name Click to configure" at bounding box center [395, 333] width 218 height 63
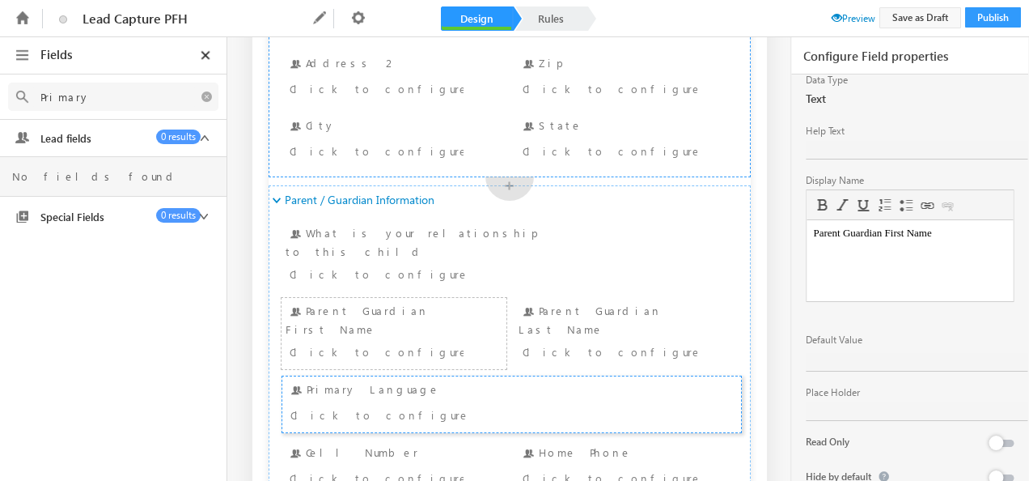
scroll to position [118, 0]
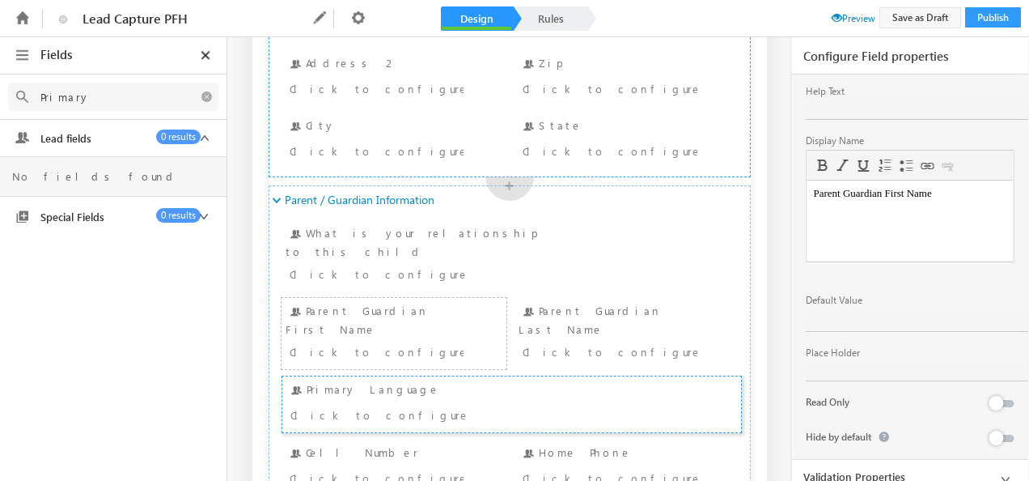
click at [1002, 469] on icon at bounding box center [1006, 479] width 20 height 20
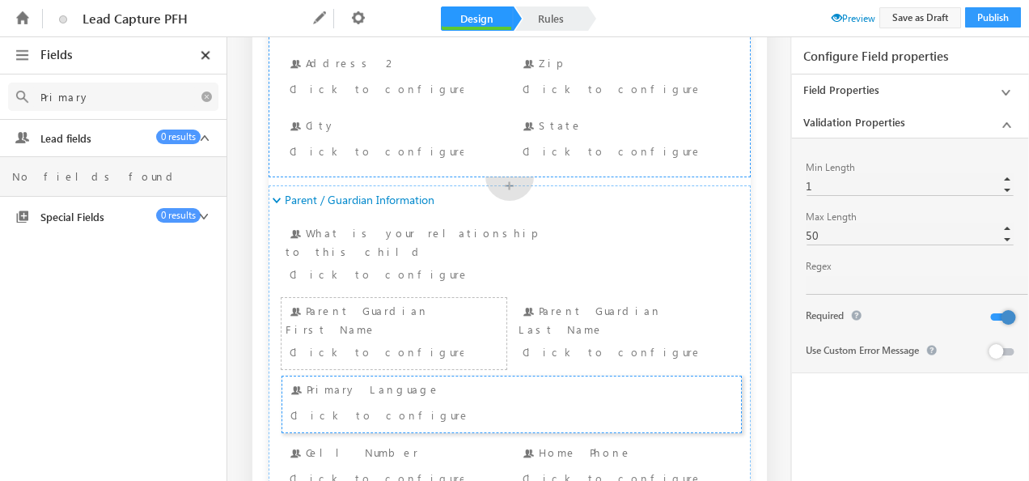
click at [837, 12] on span at bounding box center [837, 17] width 11 height 11
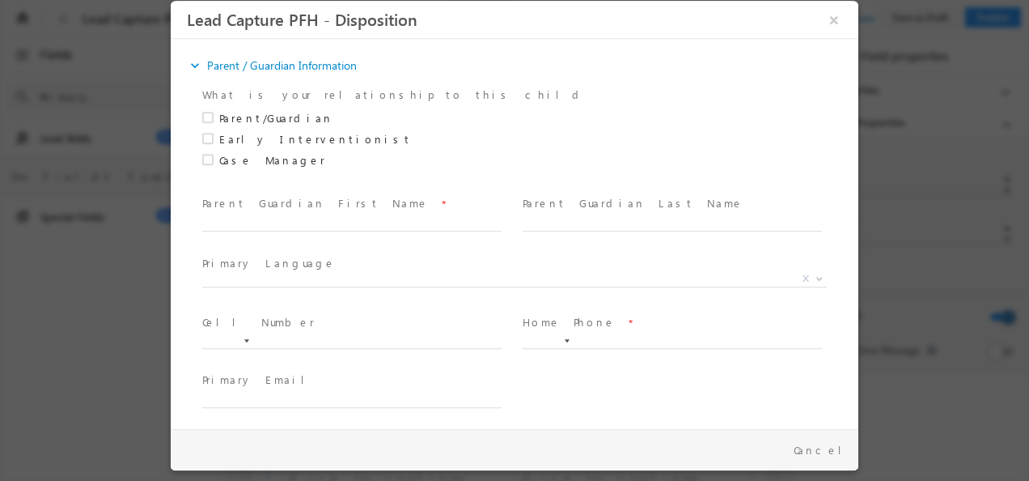
scroll to position [405, 0]
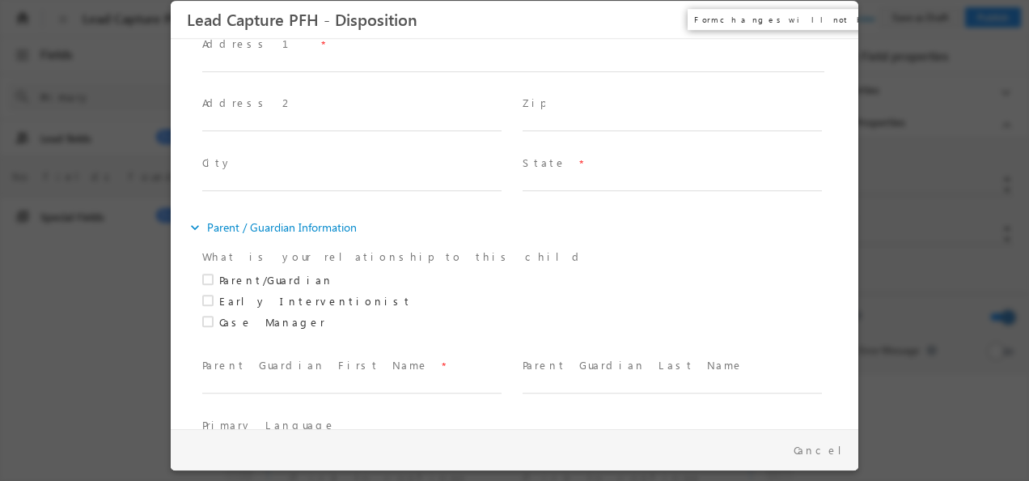
click at [834, 17] on button "×" at bounding box center [835, 20] width 28 height 30
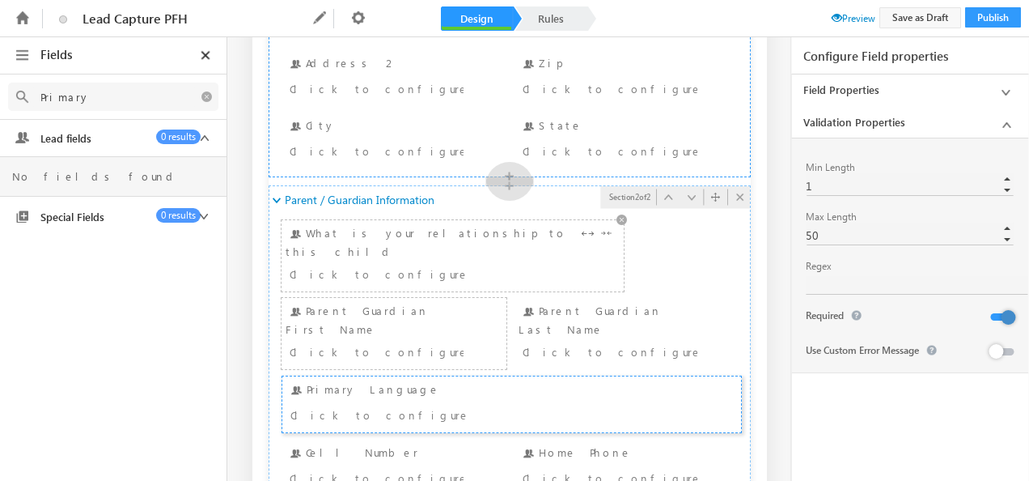
click at [481, 247] on div "What is your relationship to this child Click to configure" at bounding box center [453, 255] width 334 height 63
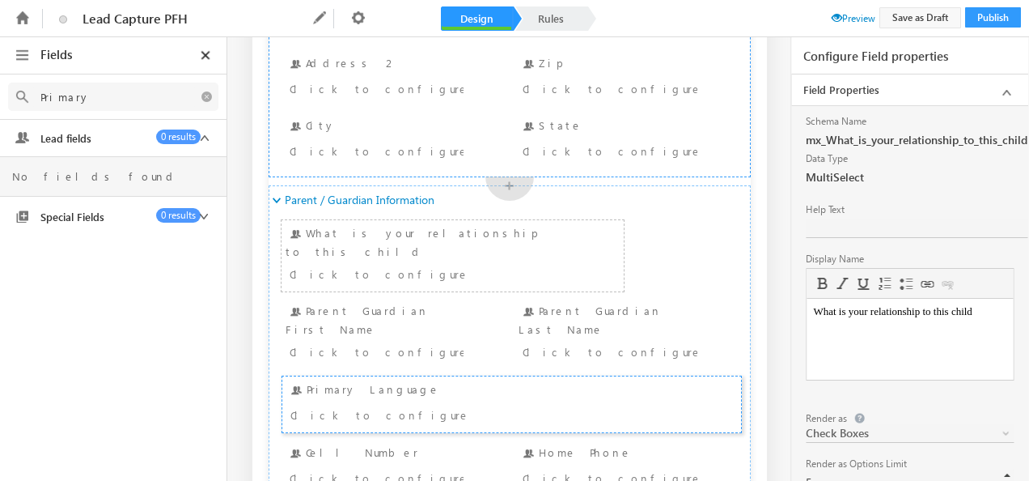
scroll to position [209, 0]
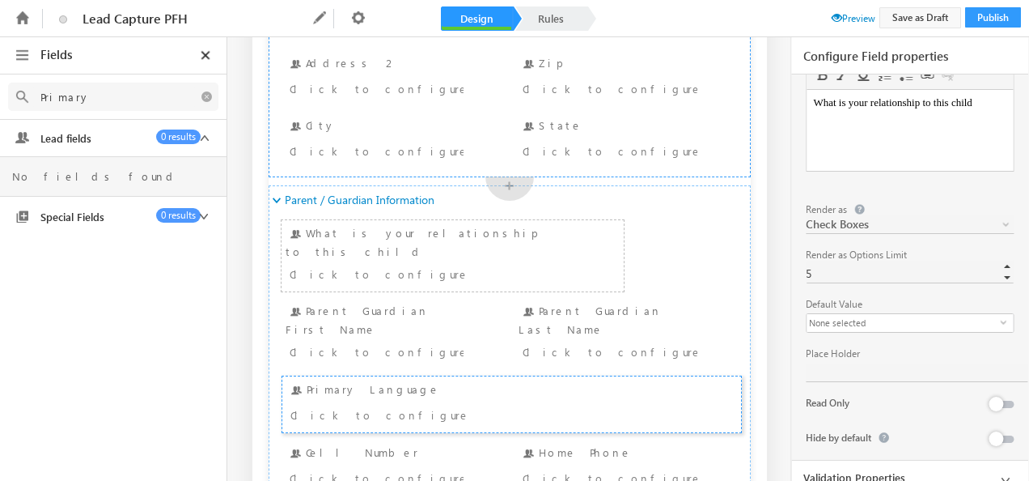
click at [1007, 470] on icon at bounding box center [1006, 480] width 20 height 20
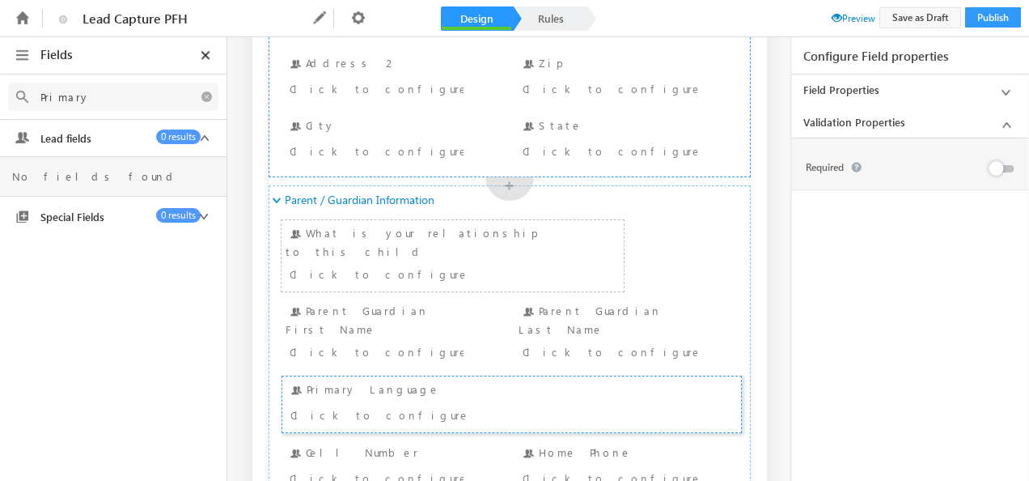
click at [1005, 165] on button at bounding box center [1001, 168] width 23 height 7
click at [494, 241] on div "What is your relationship to this child Click to configure" at bounding box center [453, 255] width 334 height 63
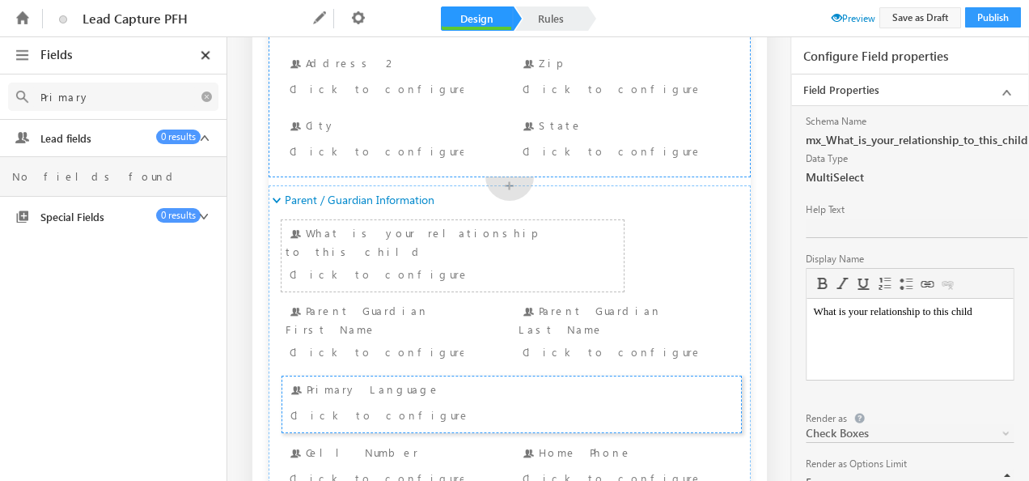
click at [842, 18] on span "Preview" at bounding box center [854, 18] width 44 height 12
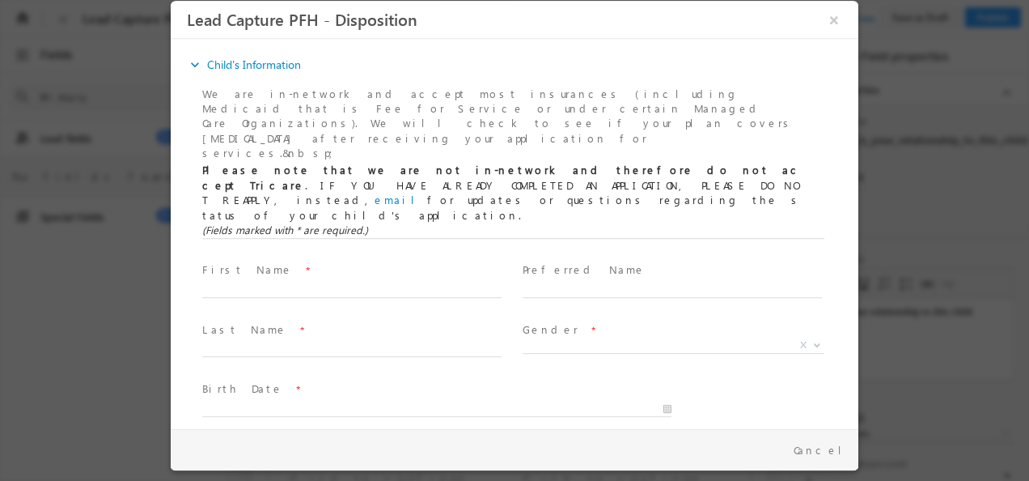
click at [193, 61] on icon "expand_more" at bounding box center [195, 65] width 16 height 16
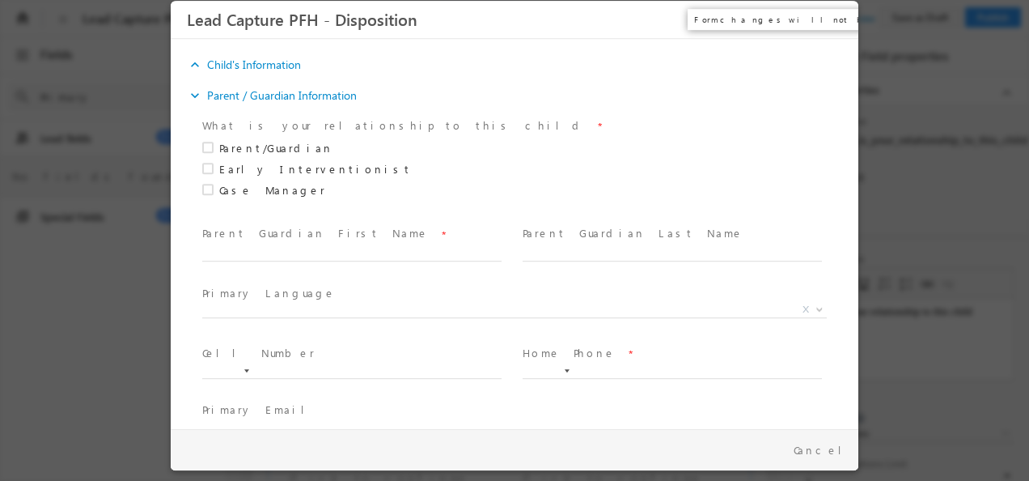
click at [838, 22] on button "×" at bounding box center [835, 20] width 28 height 30
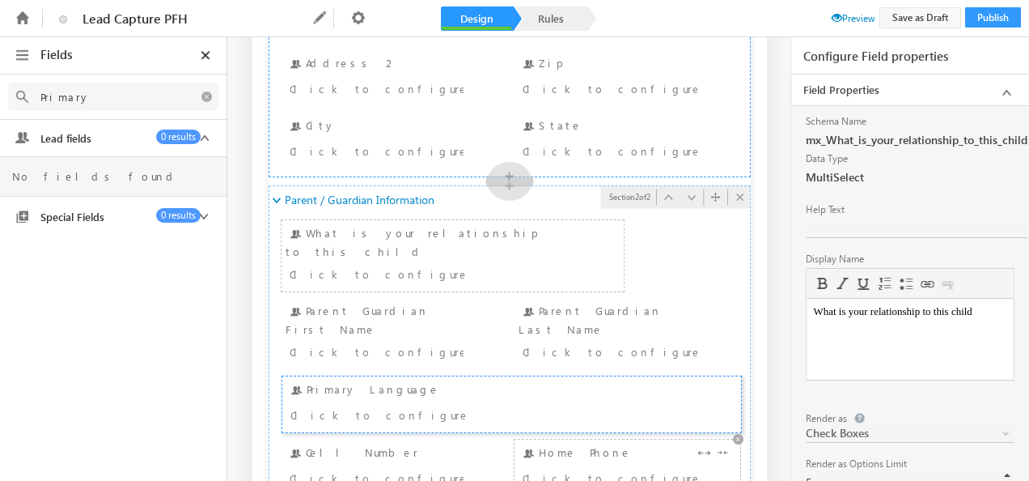
click at [632, 468] on div "Click to configure" at bounding box center [610, 477] width 174 height 19
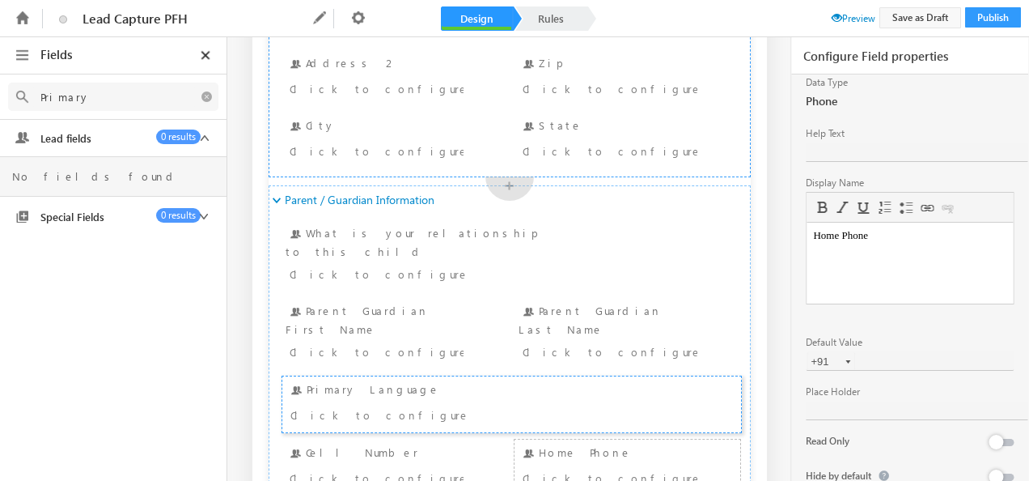
scroll to position [115, 0]
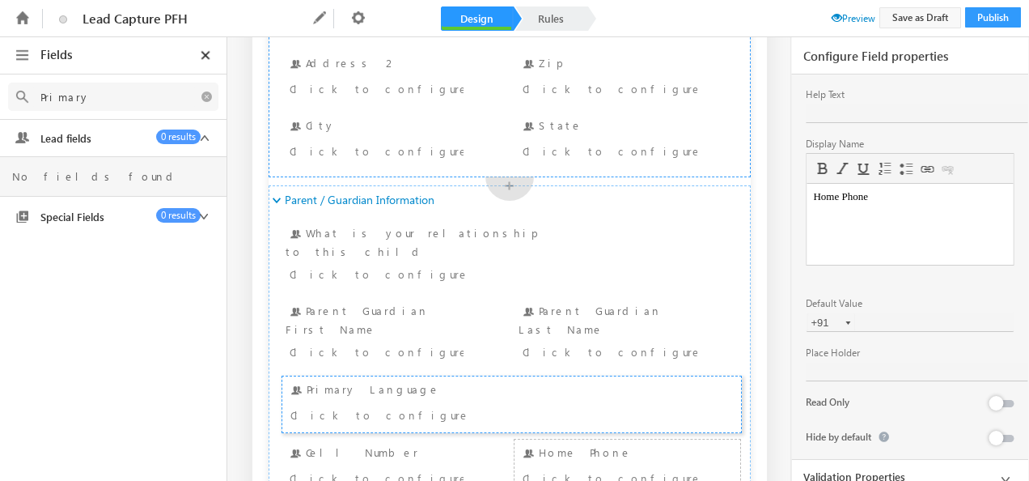
click at [996, 469] on icon at bounding box center [1006, 479] width 20 height 20
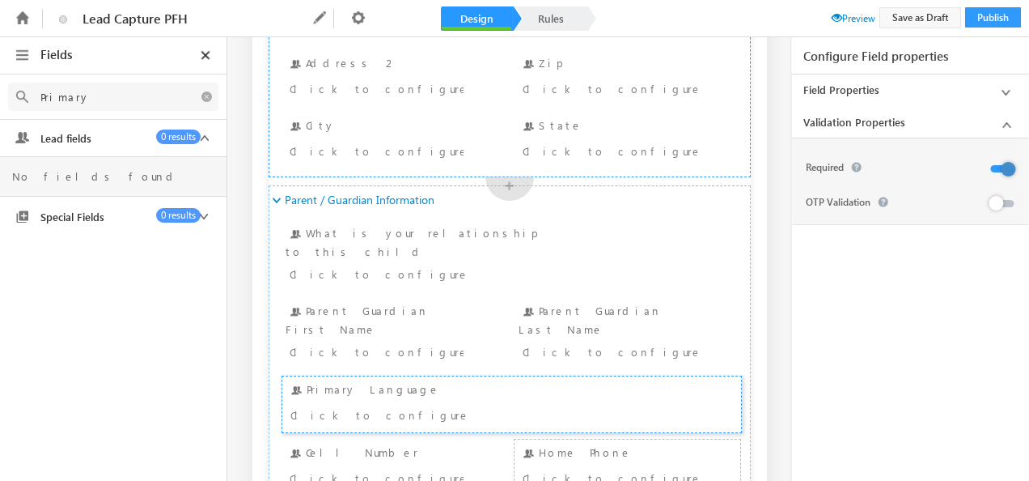
click at [994, 165] on button at bounding box center [1001, 168] width 23 height 7
click at [378, 468] on div "Click to configure" at bounding box center [377, 477] width 174 height 19
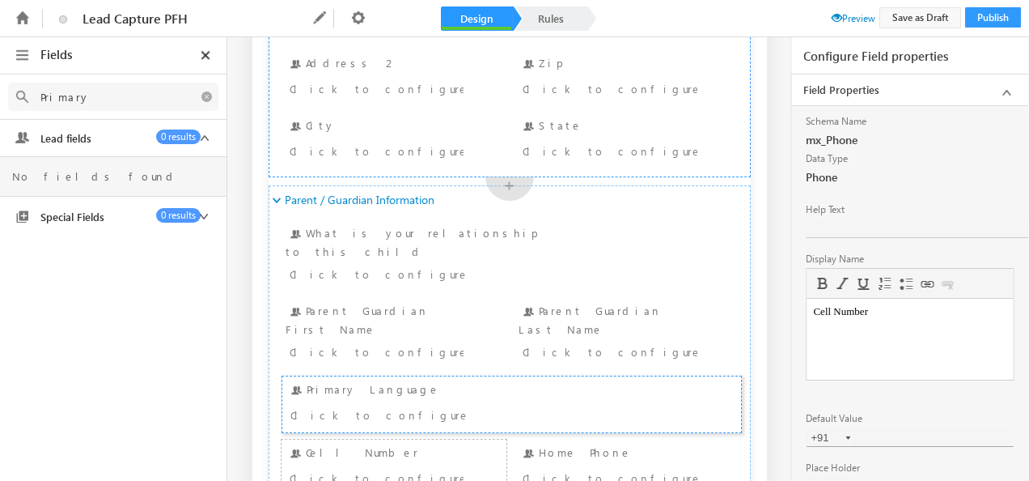
scroll to position [115, 0]
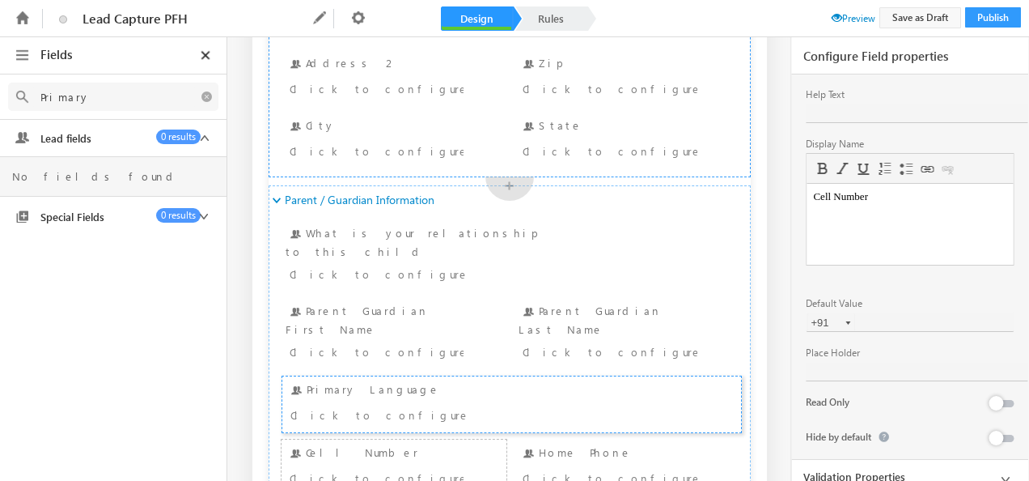
click at [1000, 469] on icon at bounding box center [1006, 479] width 20 height 20
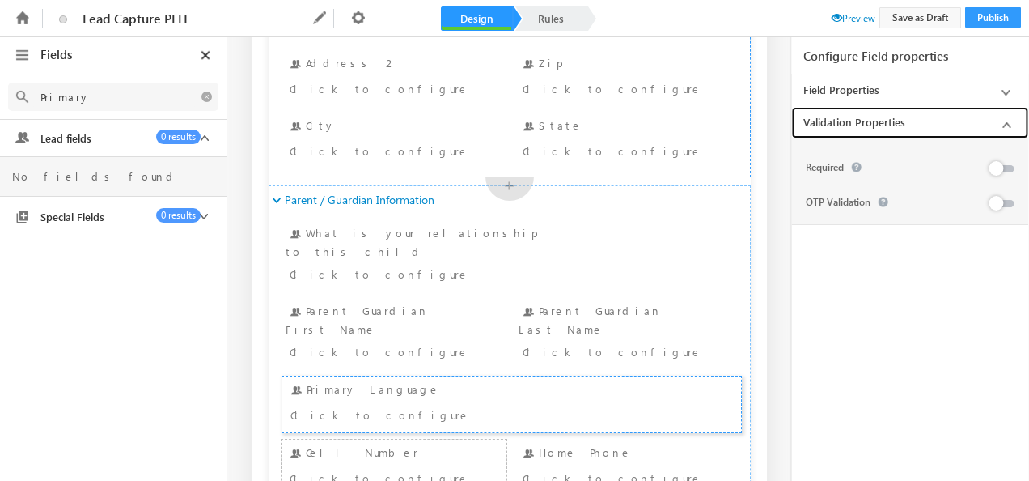
scroll to position [0, 0]
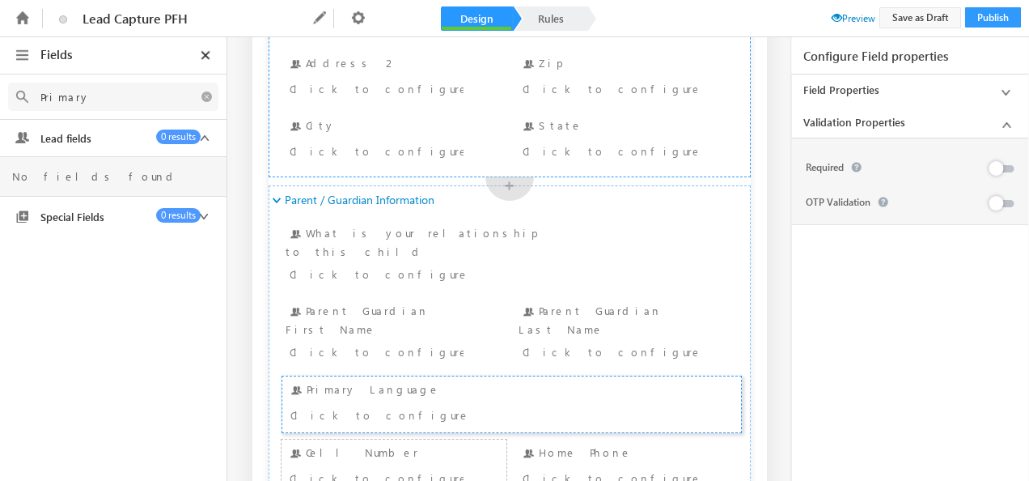
click at [1007, 167] on button at bounding box center [1001, 168] width 23 height 7
click at [584, 341] on div "Click to configure" at bounding box center [610, 350] width 174 height 19
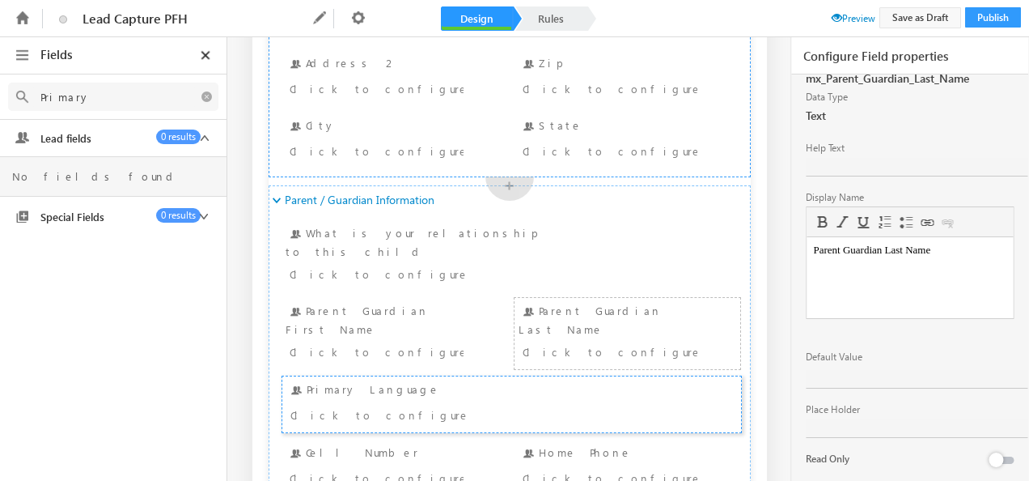
scroll to position [118, 0]
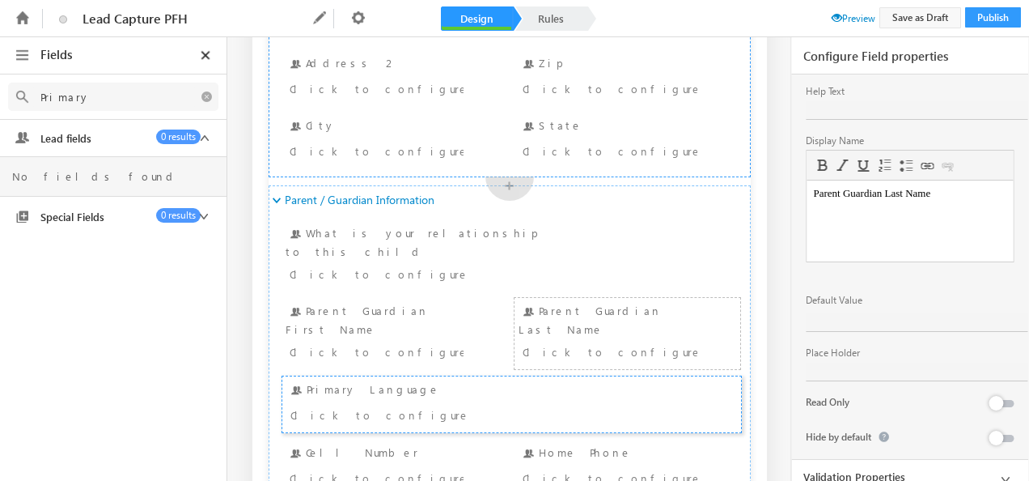
click at [1000, 469] on icon at bounding box center [1006, 479] width 20 height 20
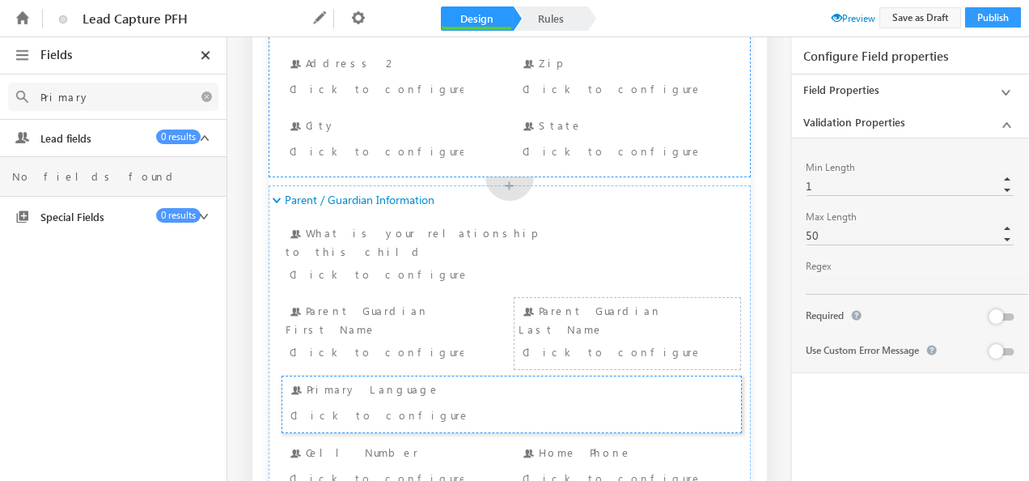
click at [1000, 309] on div at bounding box center [996, 316] width 15 height 15
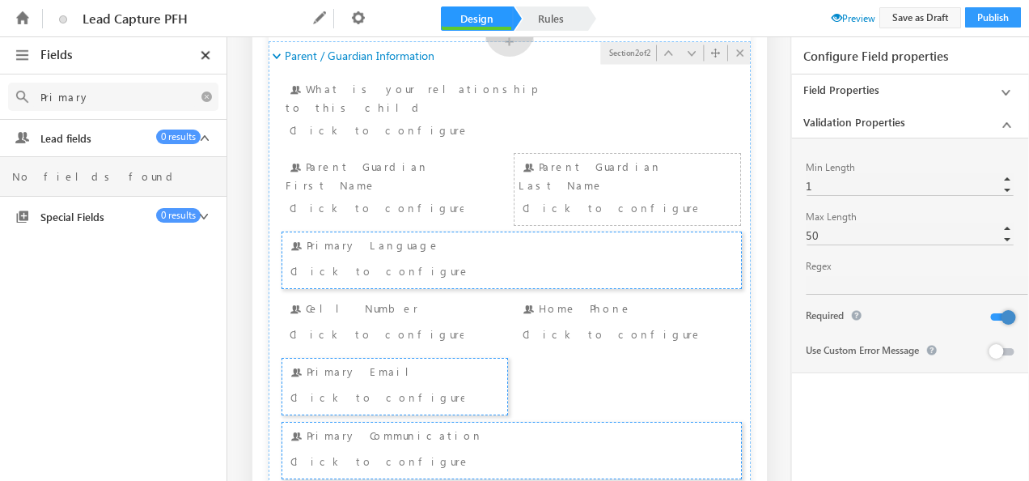
scroll to position [553, 0]
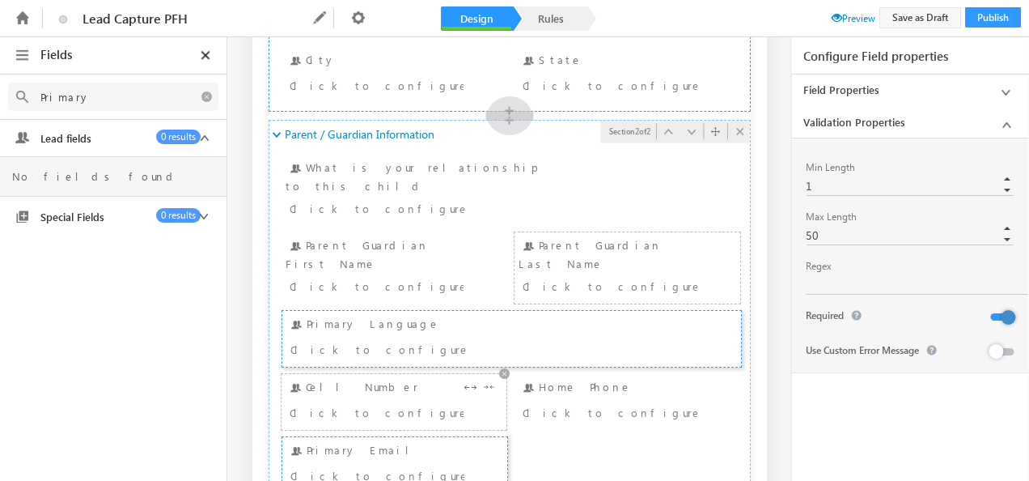
click at [353, 378] on div "Cell Number Click to configure" at bounding box center [395, 402] width 218 height 48
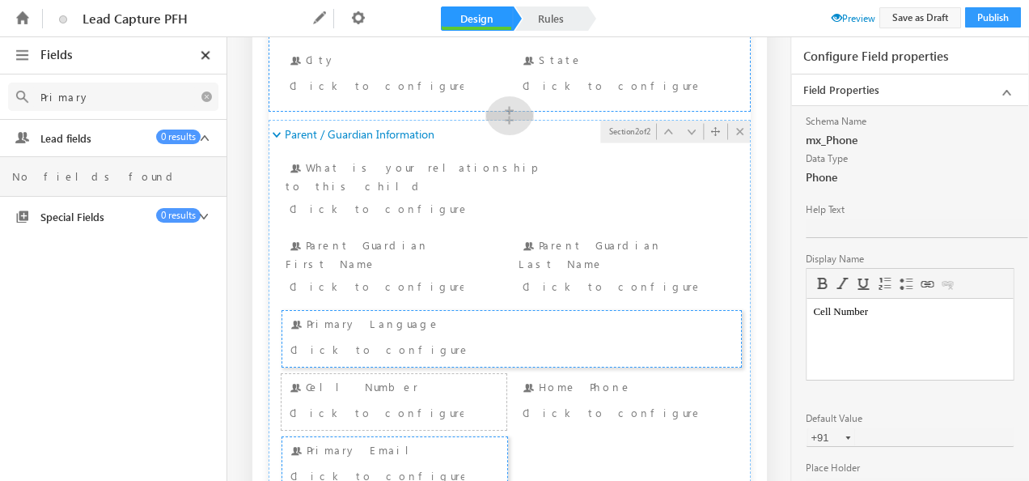
scroll to position [0, 0]
click at [825, 430] on input "+91" at bounding box center [831, 437] width 49 height 18
type input "+1"
click at [576, 378] on div "Home Phone Click to configure" at bounding box center [628, 402] width 218 height 48
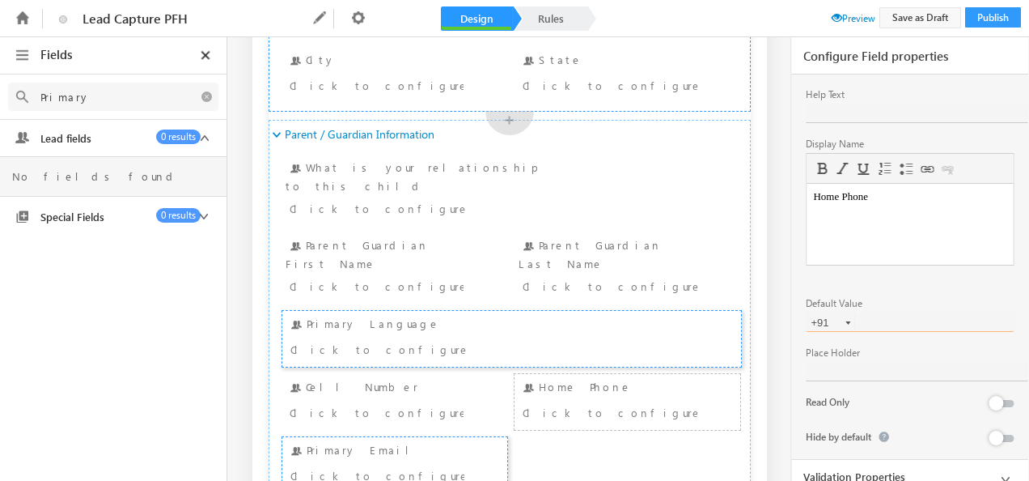
click at [822, 313] on input "+91" at bounding box center [831, 322] width 49 height 18
type input "+1"
click at [832, 19] on span at bounding box center [837, 17] width 11 height 11
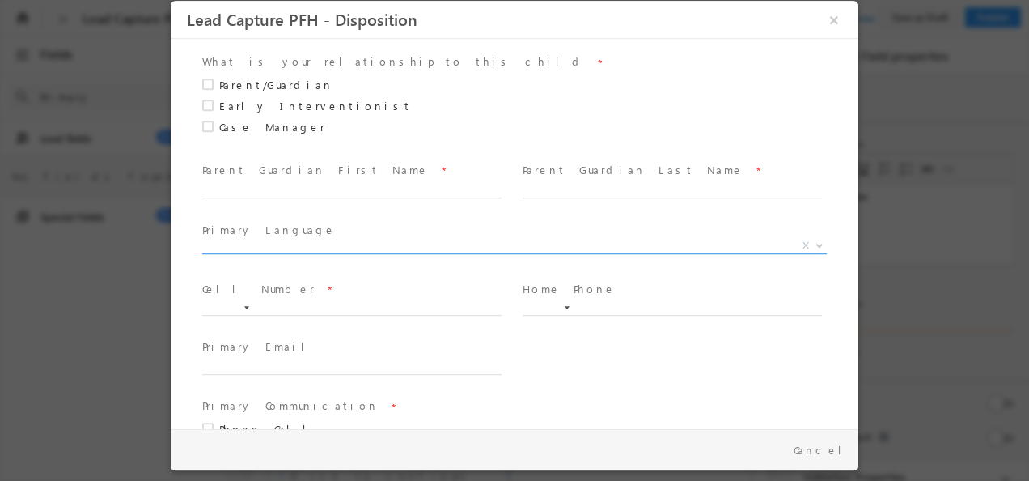
scroll to position [603, 0]
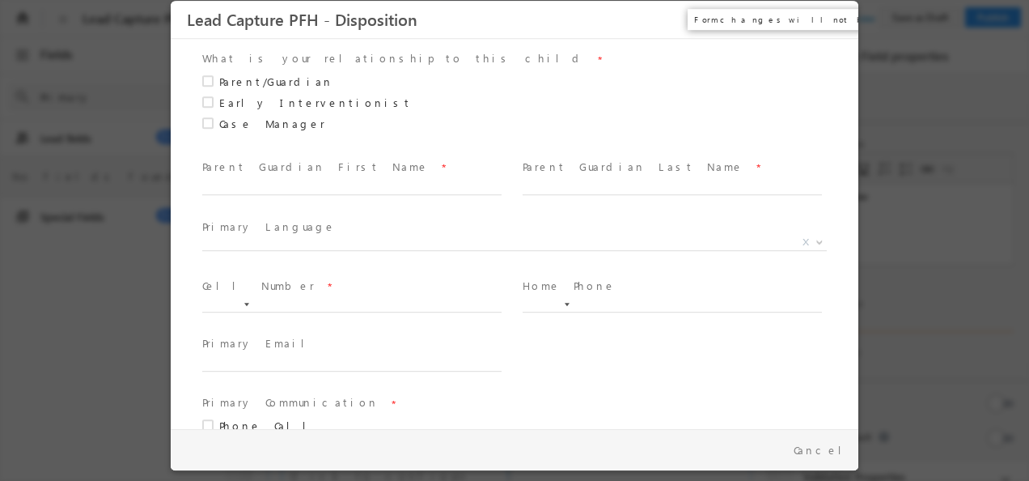
click at [837, 19] on button "×" at bounding box center [835, 20] width 28 height 30
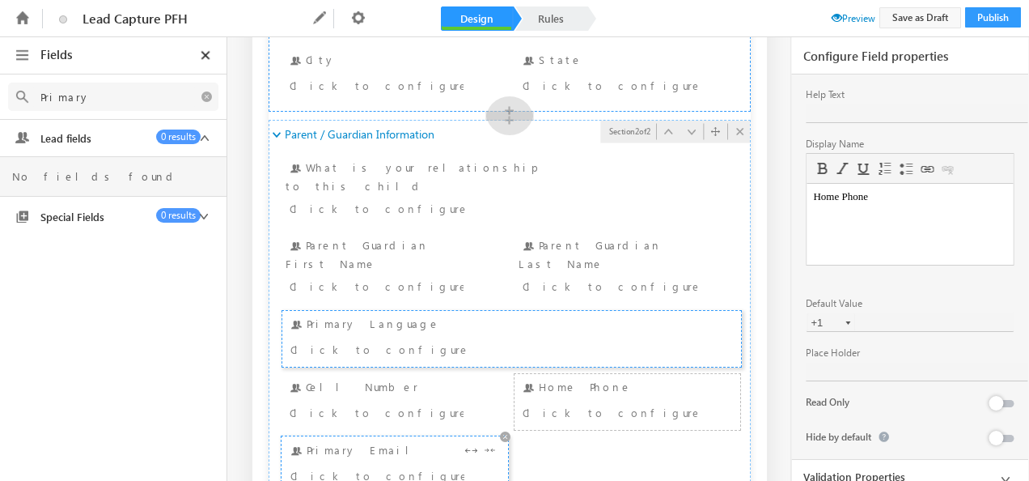
click at [371, 465] on div "Click to configure" at bounding box center [377, 474] width 174 height 19
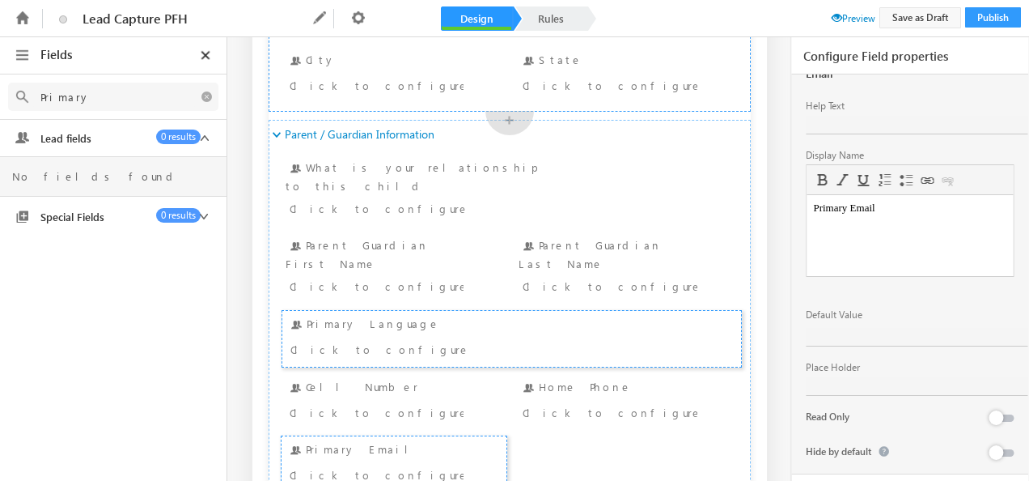
scroll to position [118, 0]
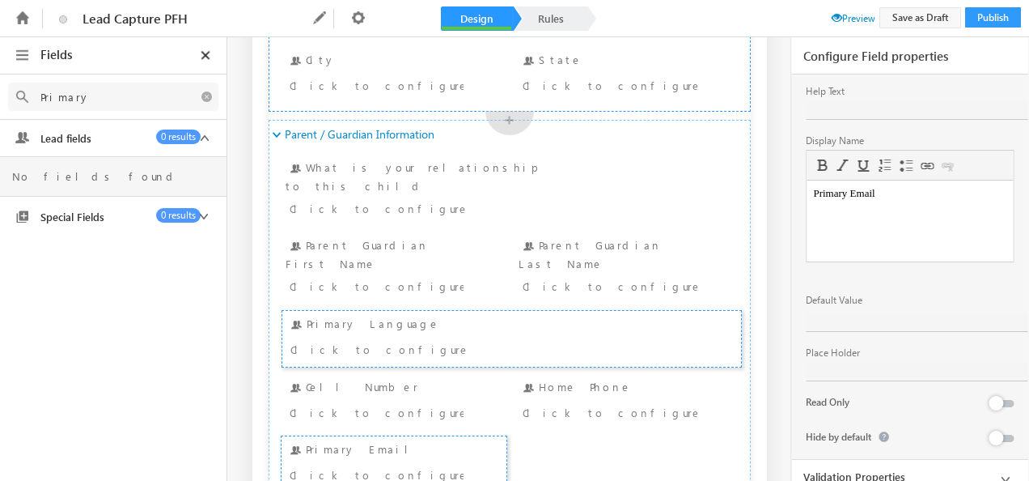
click at [1002, 473] on icon at bounding box center [1006, 479] width 20 height 20
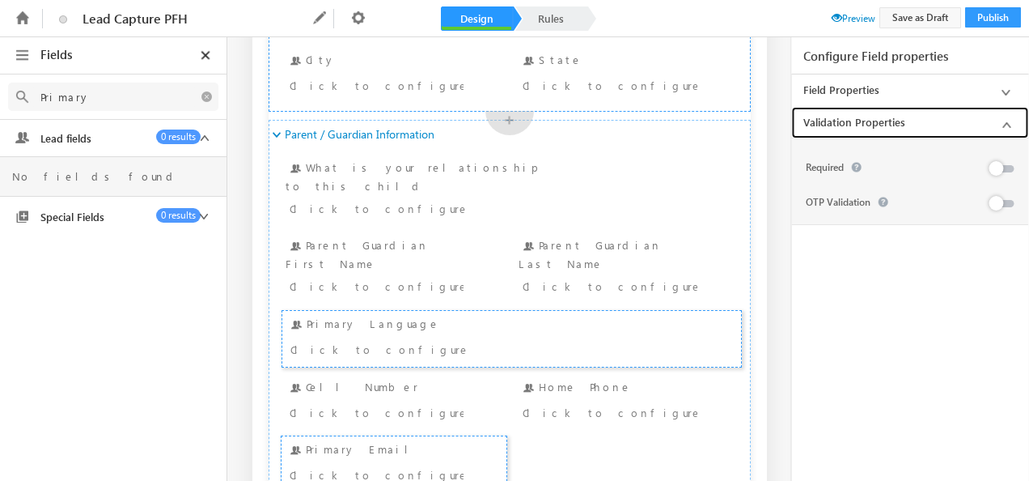
scroll to position [0, 0]
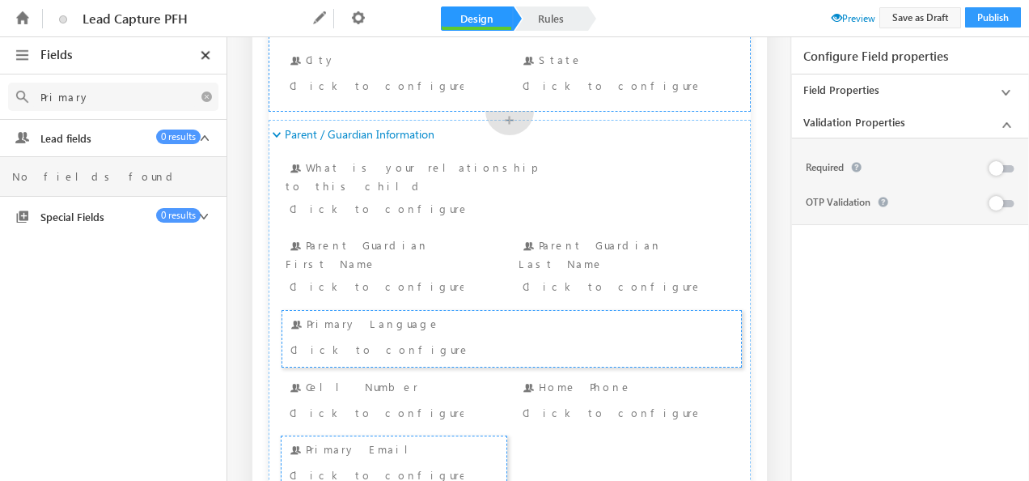
click at [1011, 172] on div at bounding box center [999, 170] width 30 height 23
click at [1000, 164] on div at bounding box center [996, 168] width 15 height 15
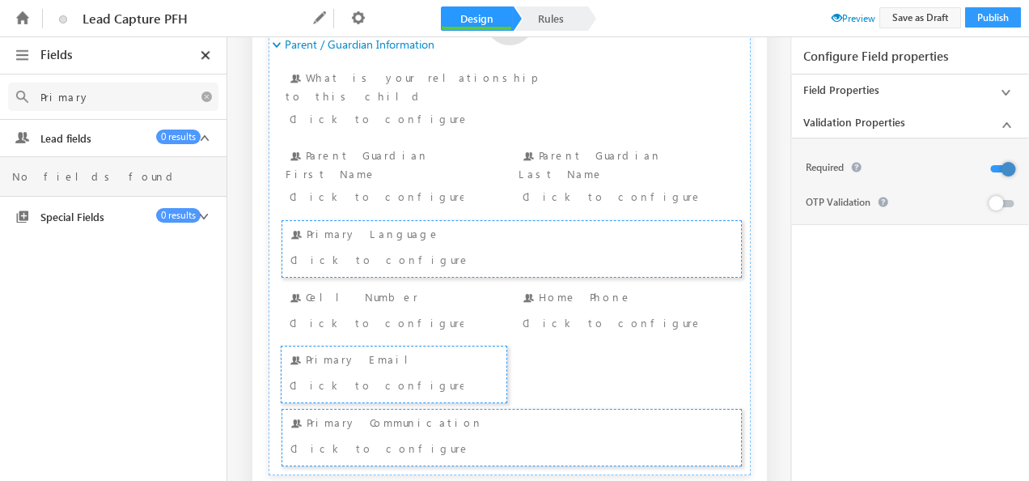
scroll to position [713, 0]
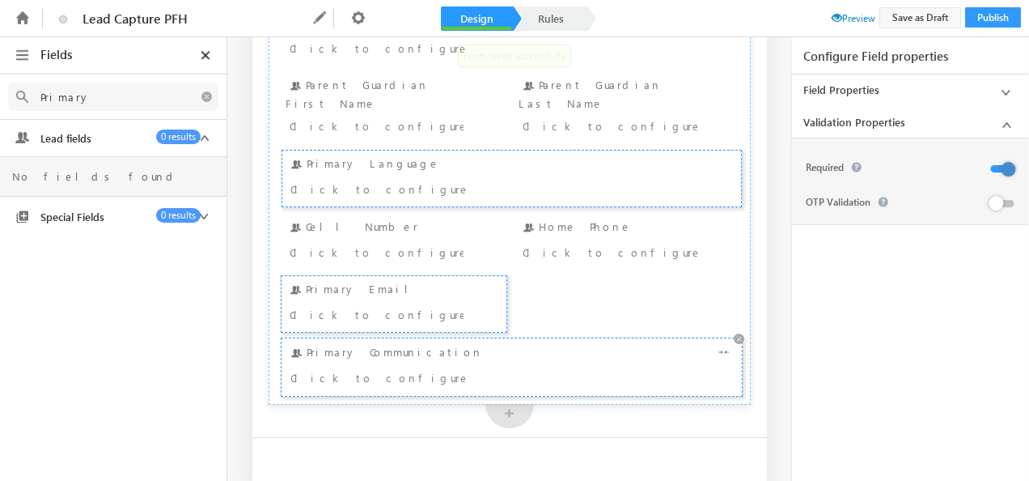
click at [447, 343] on div "Primary Communication Click to configure" at bounding box center [512, 367] width 452 height 48
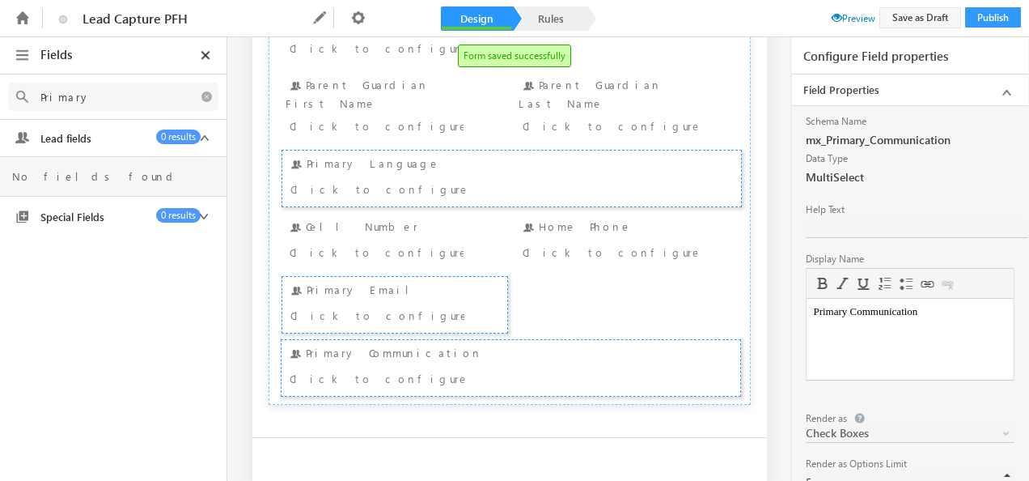
scroll to position [209, 0]
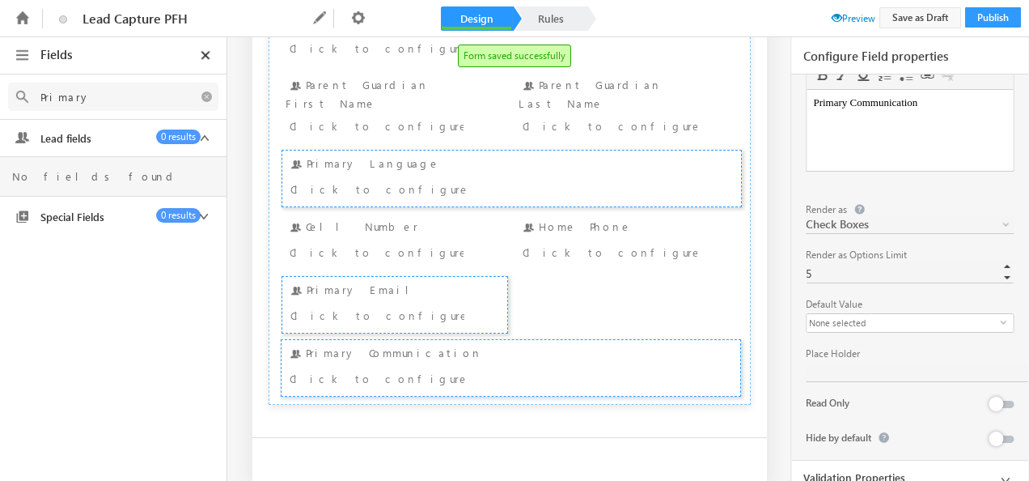
click at [998, 470] on icon at bounding box center [1006, 480] width 20 height 20
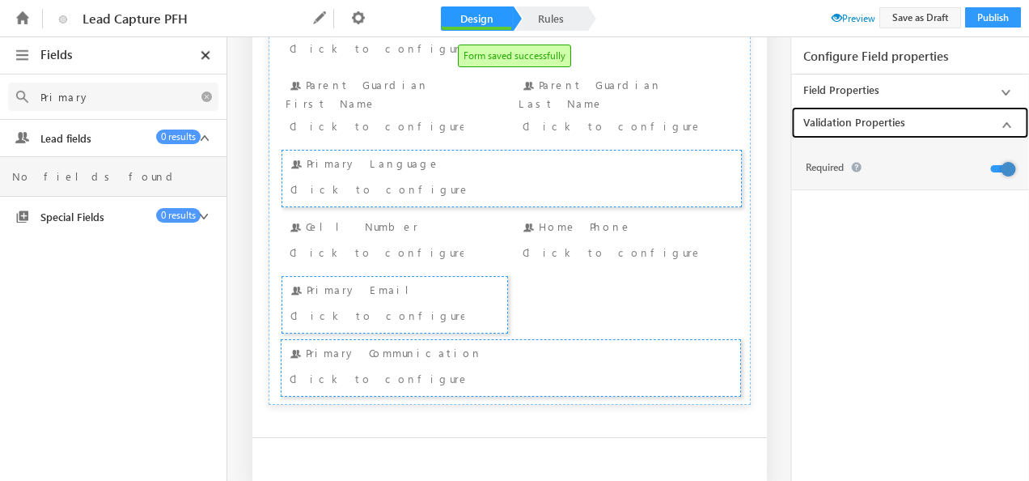
scroll to position [0, 0]
click at [447, 281] on div "Primary Email Click to configure" at bounding box center [395, 305] width 218 height 48
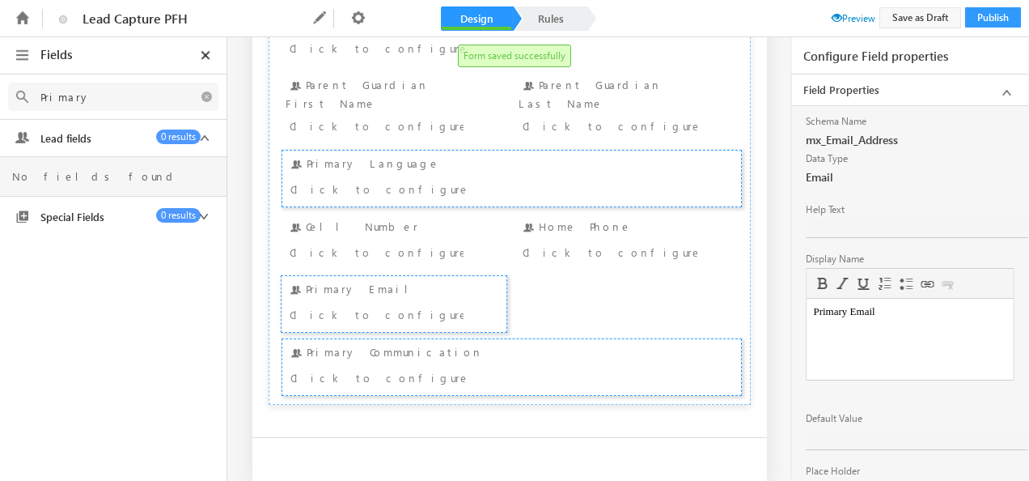
click at [833, 16] on span at bounding box center [837, 17] width 11 height 11
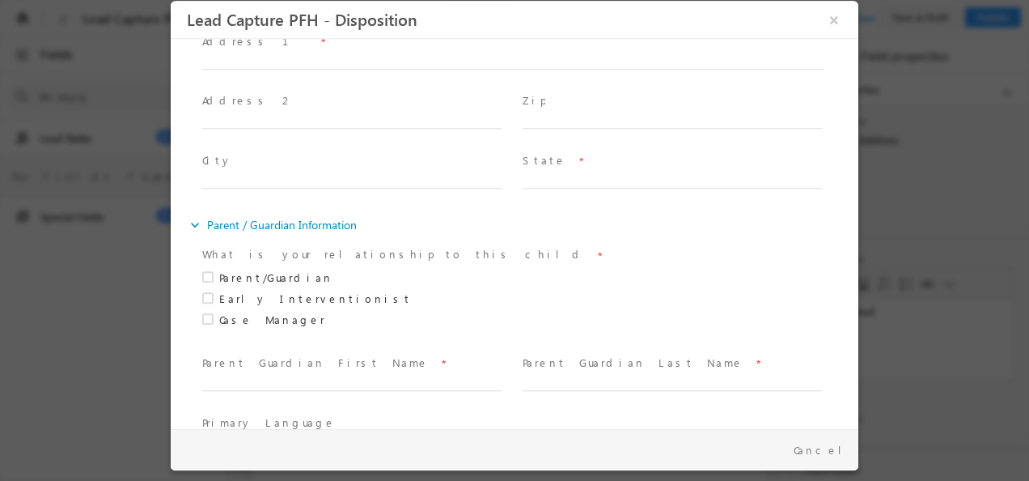
scroll to position [603, 0]
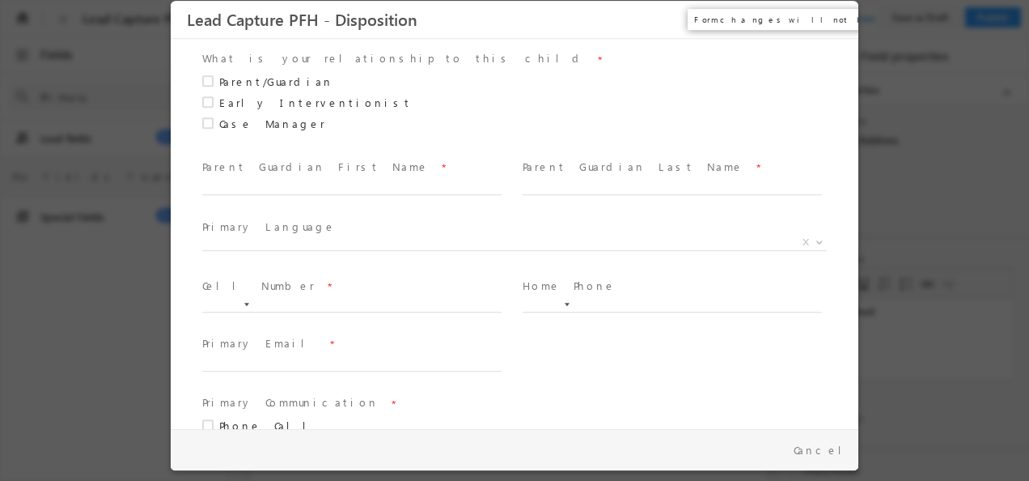
click at [835, 18] on button "×" at bounding box center [835, 20] width 28 height 30
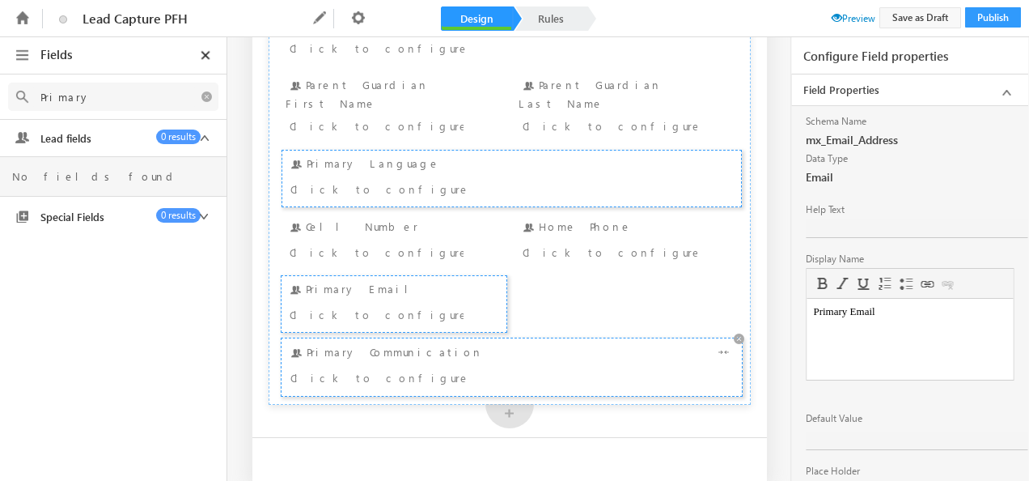
click at [361, 367] on div "Click to configure" at bounding box center [470, 376] width 361 height 19
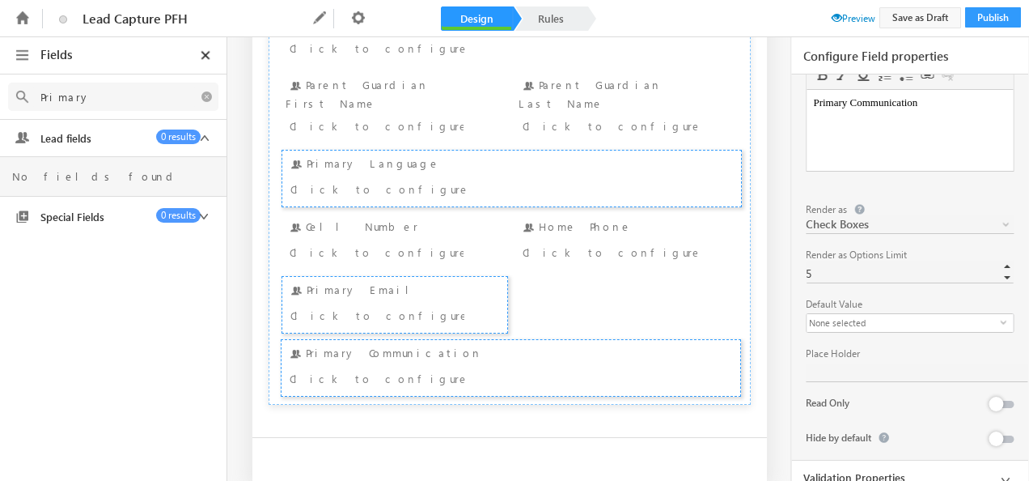
click at [1005, 473] on icon at bounding box center [1006, 480] width 20 height 20
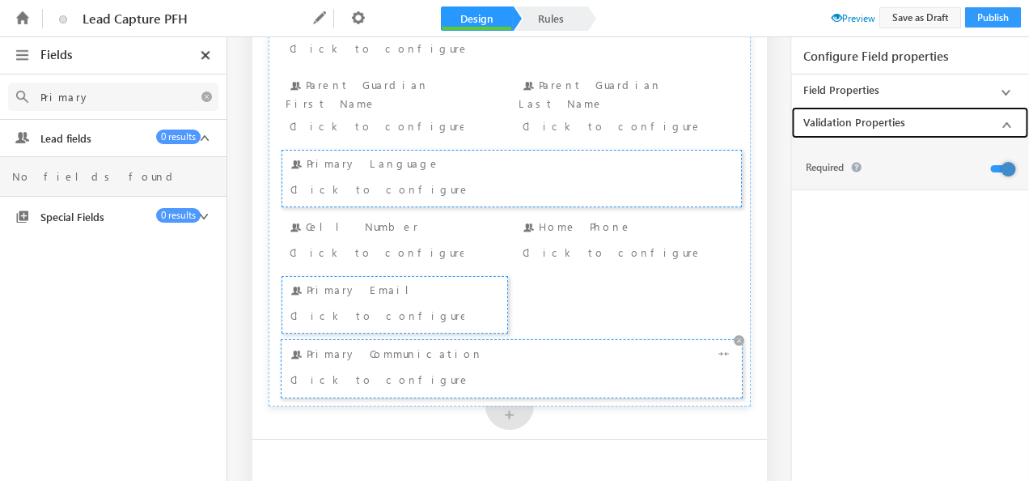
click at [524, 369] on div "Click to configure" at bounding box center [470, 378] width 361 height 19
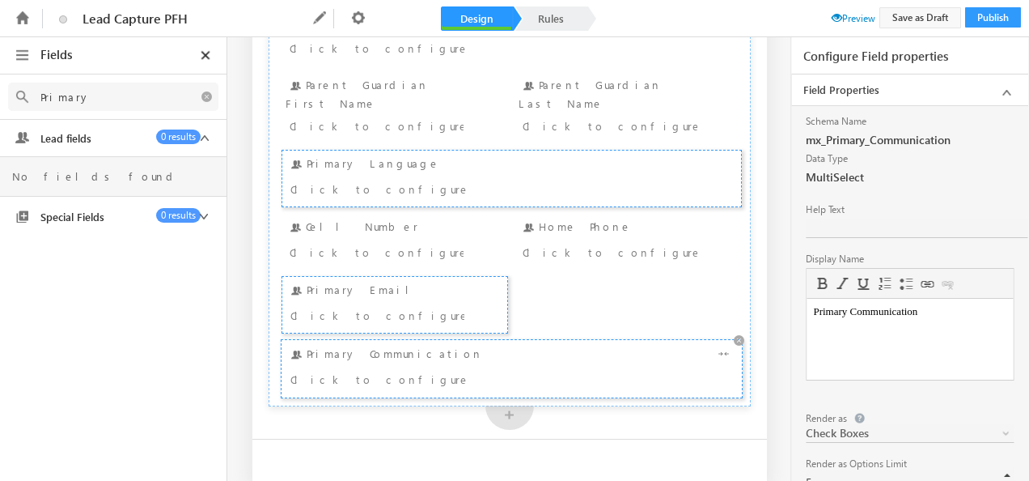
click at [566, 369] on div "Click to configure" at bounding box center [470, 378] width 361 height 19
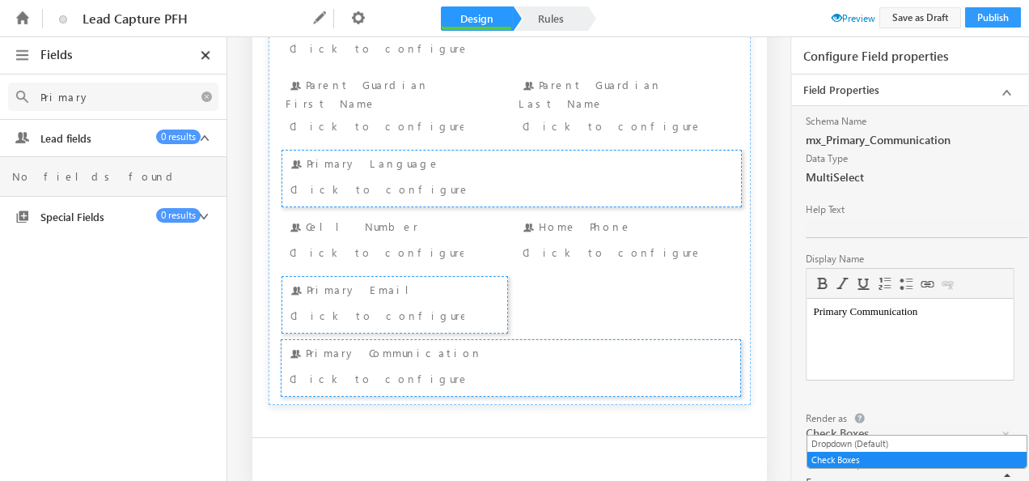
click at [1002, 430] on span at bounding box center [1007, 436] width 13 height 13
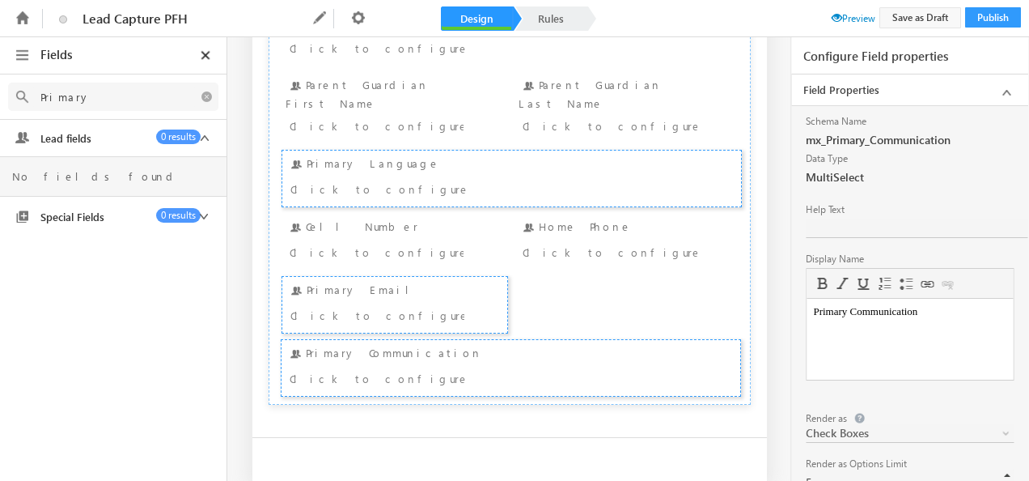
scroll to position [81, 0]
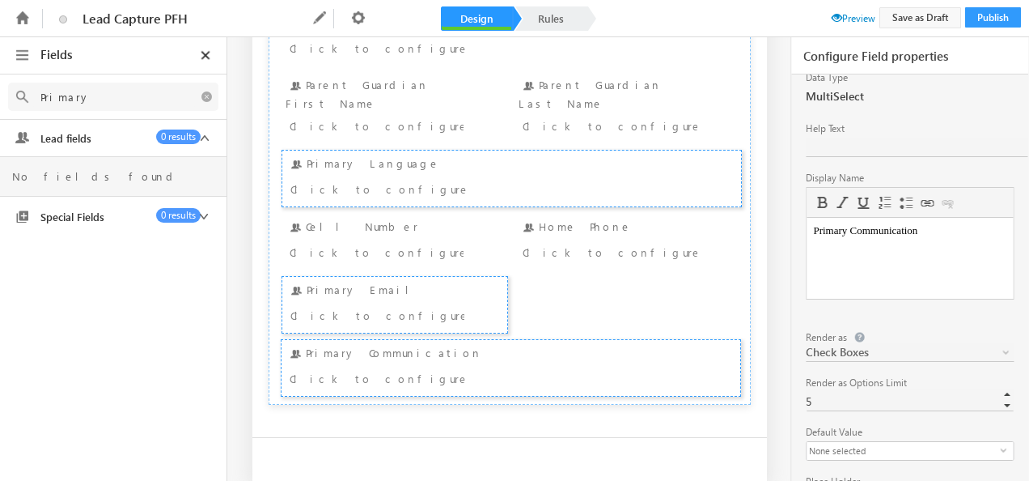
click at [832, 19] on span at bounding box center [837, 17] width 11 height 11
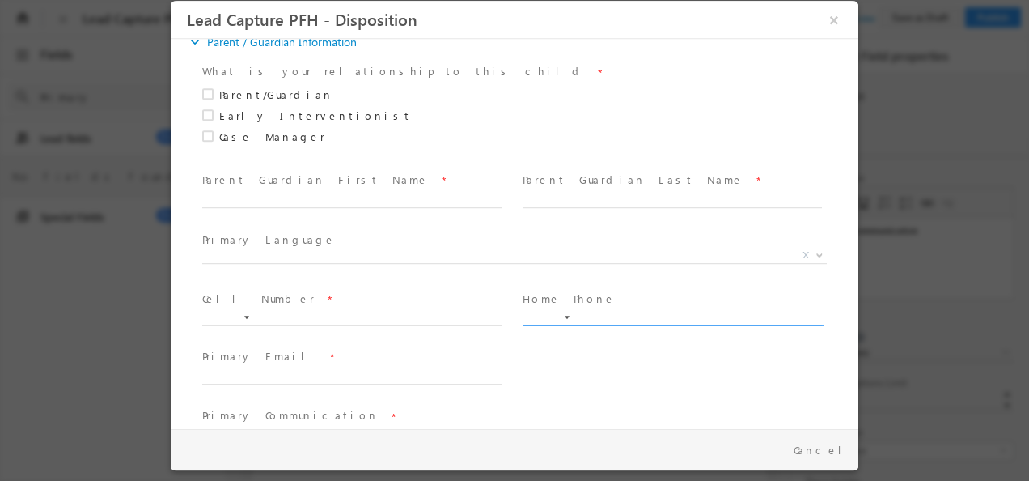
scroll to position [603, 0]
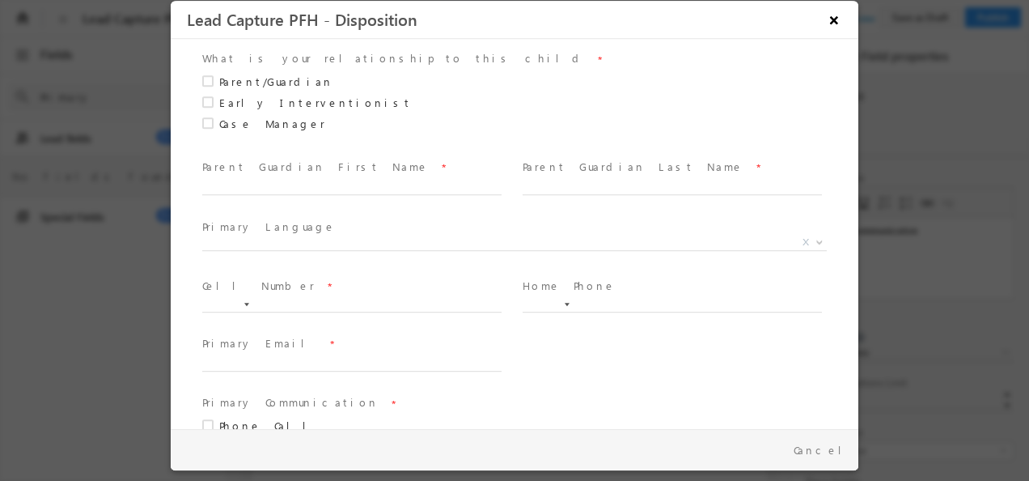
click at [833, 26] on button "×" at bounding box center [835, 20] width 28 height 30
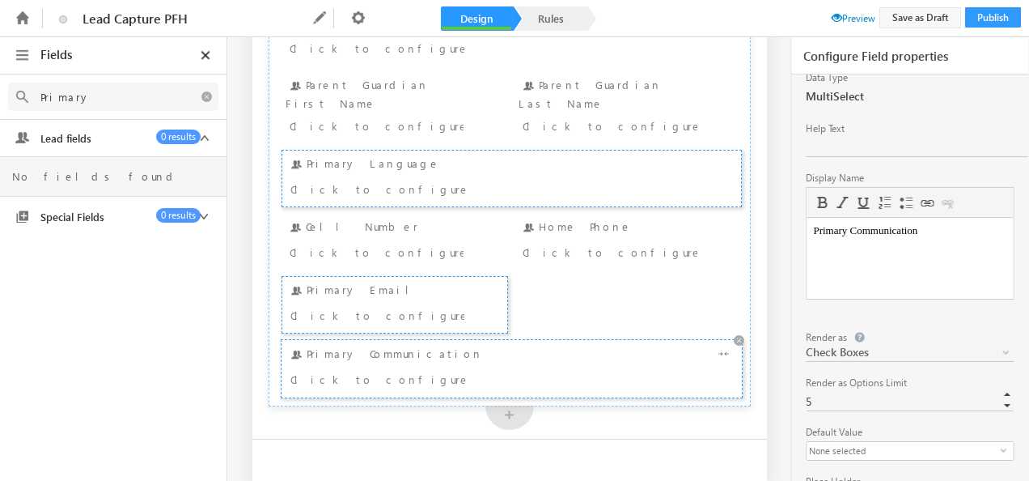
click at [411, 369] on div "Click to configure" at bounding box center [470, 378] width 361 height 19
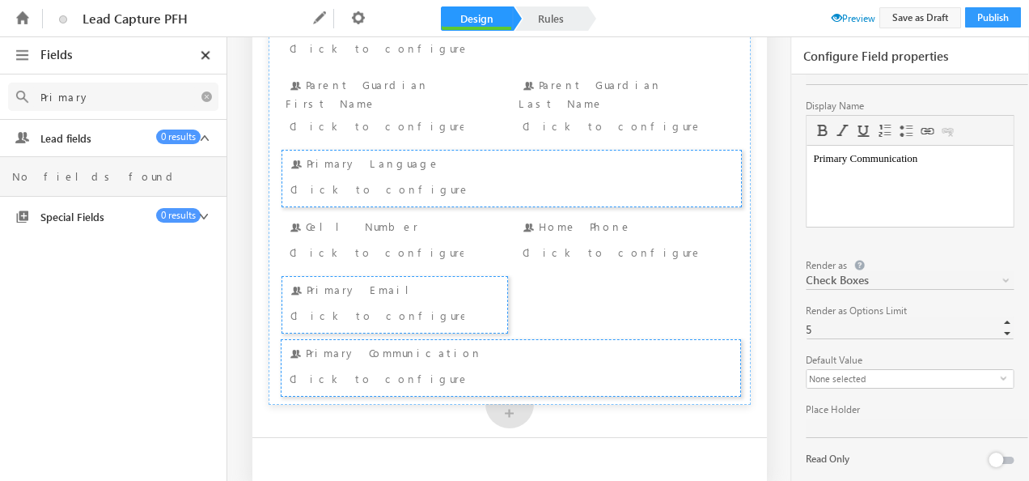
scroll to position [128, 0]
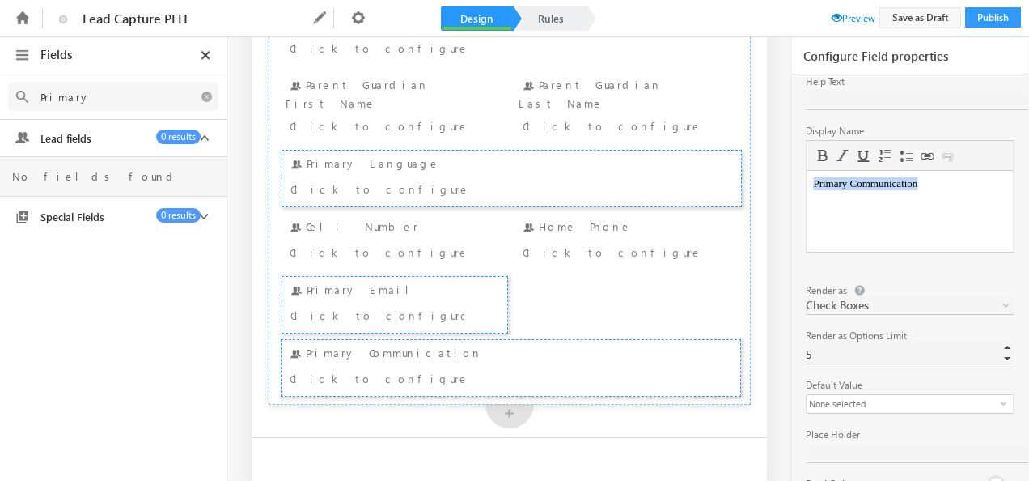
drag, startPoint x: 932, startPoint y: 184, endPoint x: 1582, endPoint y: 367, distance: 675.0
click at [807, 197] on html "Primary Communication" at bounding box center [910, 184] width 206 height 26
paste body
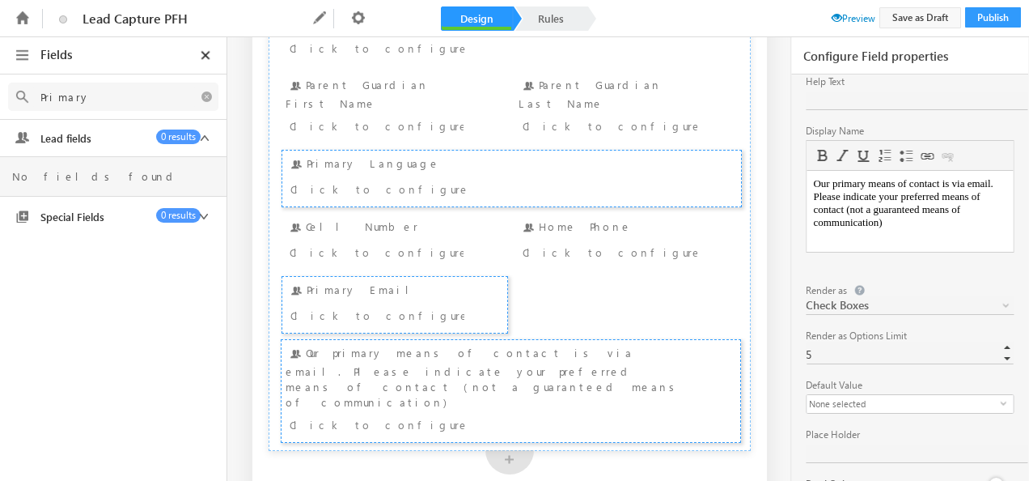
click at [843, 16] on span "Preview" at bounding box center [854, 18] width 44 height 12
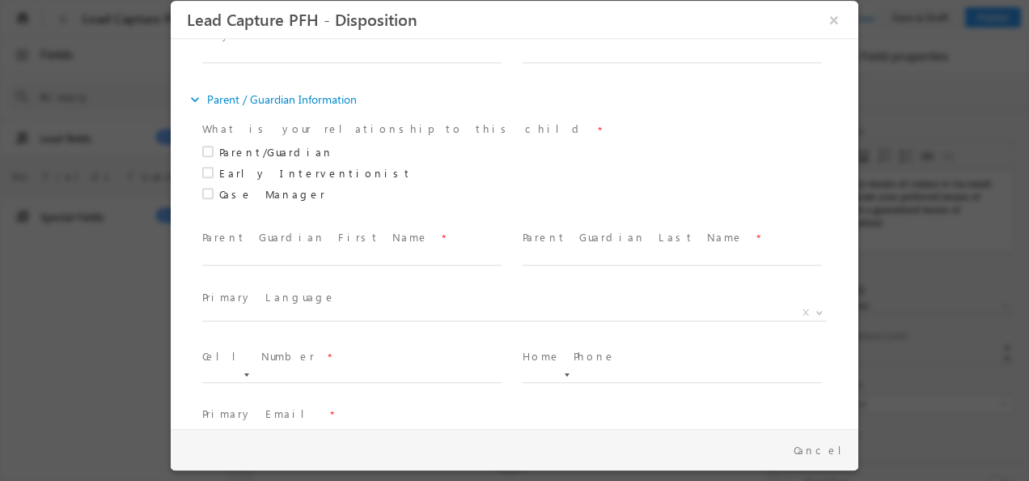
scroll to position [455, 0]
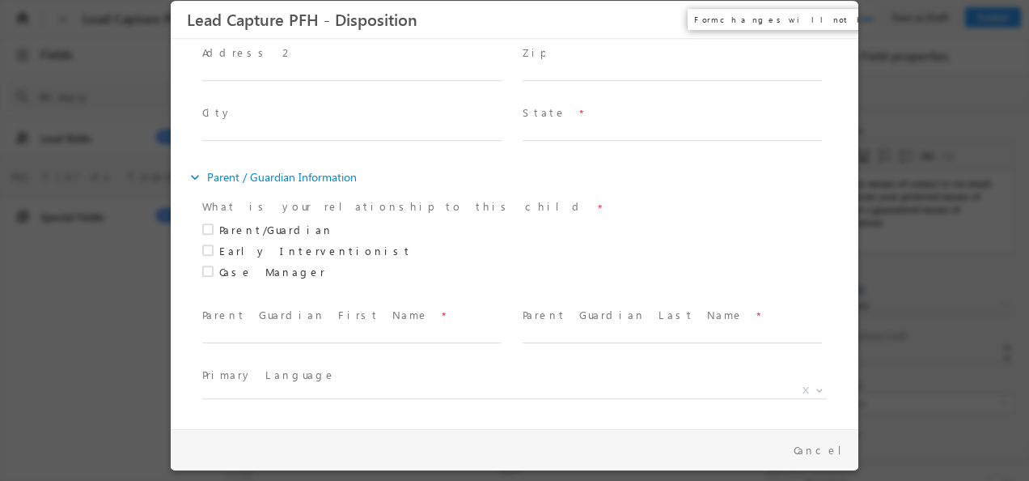
click at [838, 22] on button "×" at bounding box center [835, 20] width 28 height 30
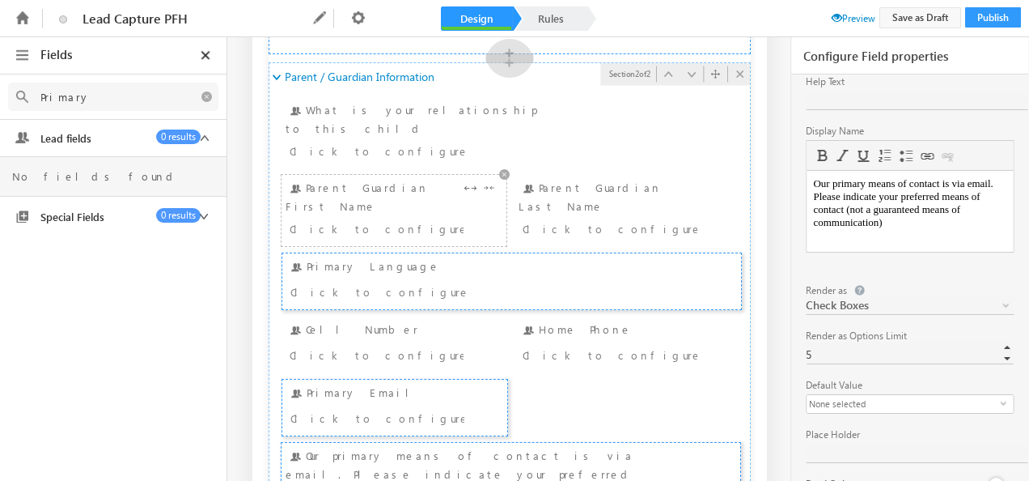
scroll to position [551, 0]
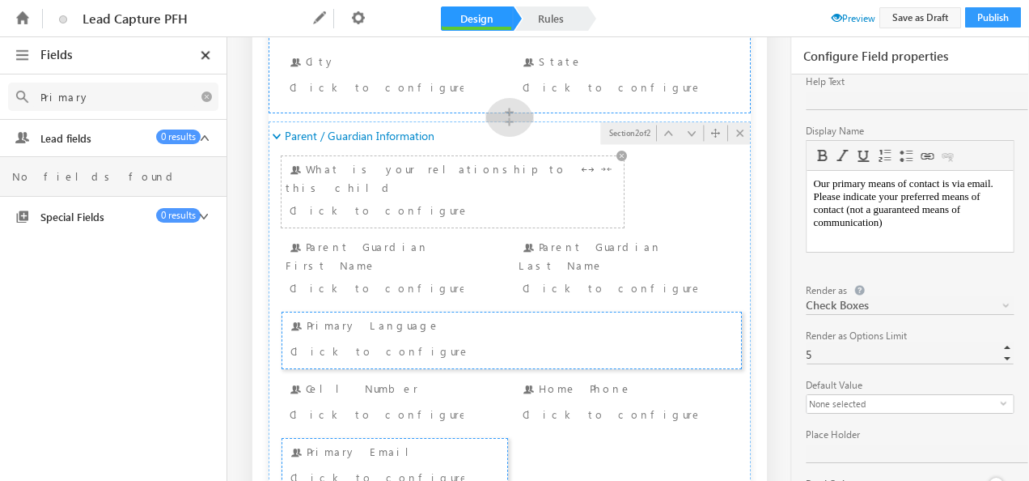
click at [437, 200] on div "Click to configure" at bounding box center [424, 209] width 268 height 19
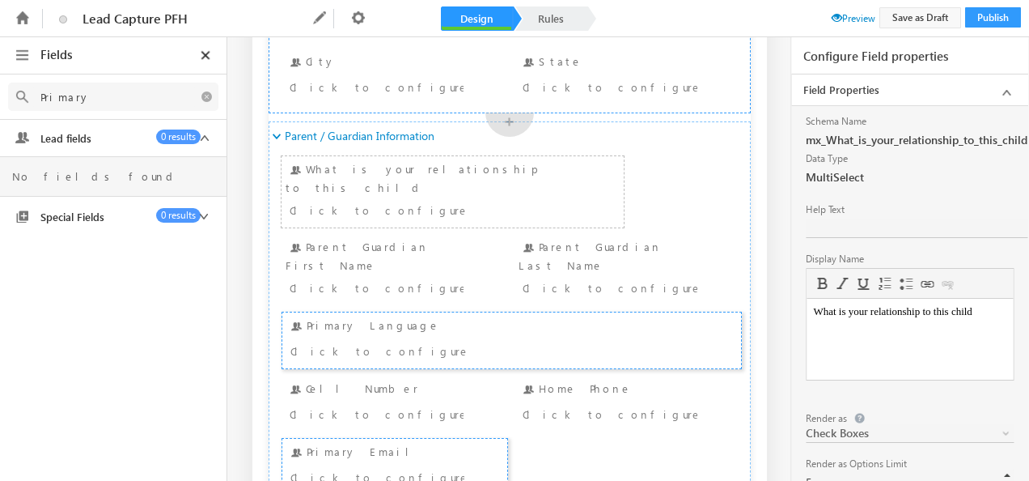
scroll to position [0, 0]
click at [995, 308] on body "What is your relationship to this child" at bounding box center [909, 311] width 193 height 13
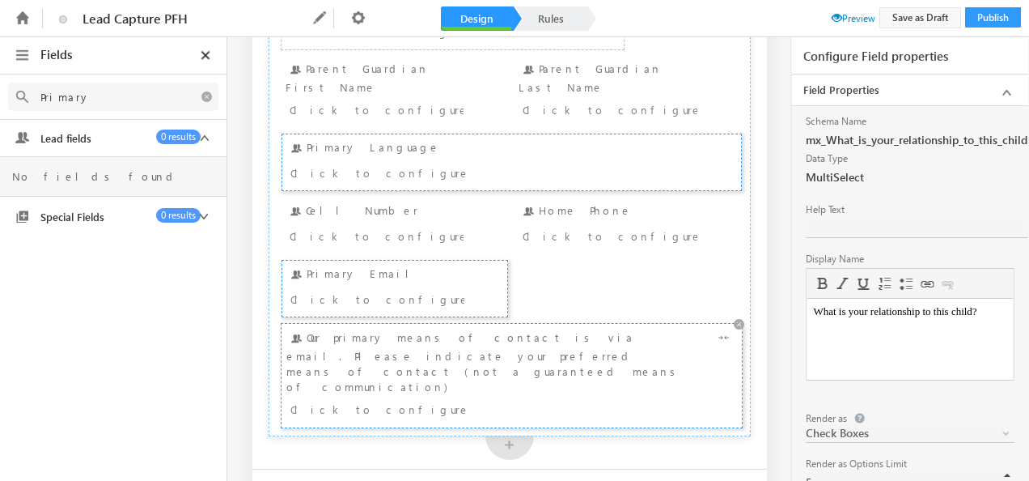
click at [557, 329] on div "Our primary means of contact is via email. P lease indicate your preferred mean…" at bounding box center [512, 376] width 452 height 94
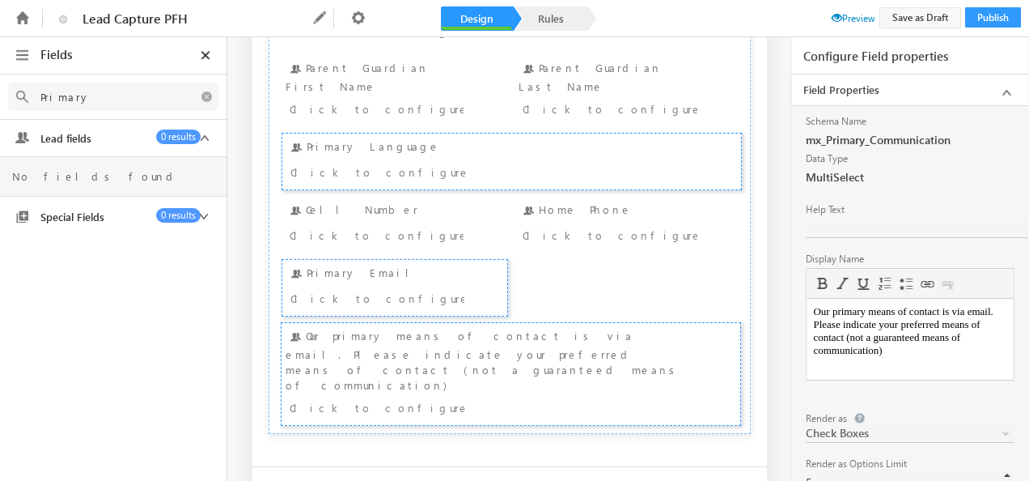
scroll to position [728, 0]
click at [940, 347] on body "Our primary means of contact is via email. P lease indicate your preferred mean…" at bounding box center [909, 331] width 193 height 52
click at [832, 18] on span at bounding box center [837, 17] width 11 height 11
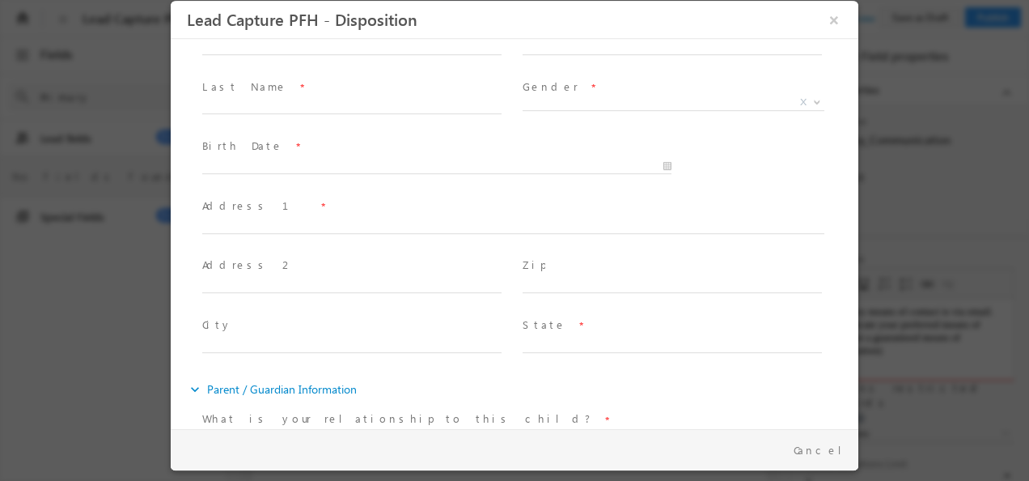
scroll to position [81, 0]
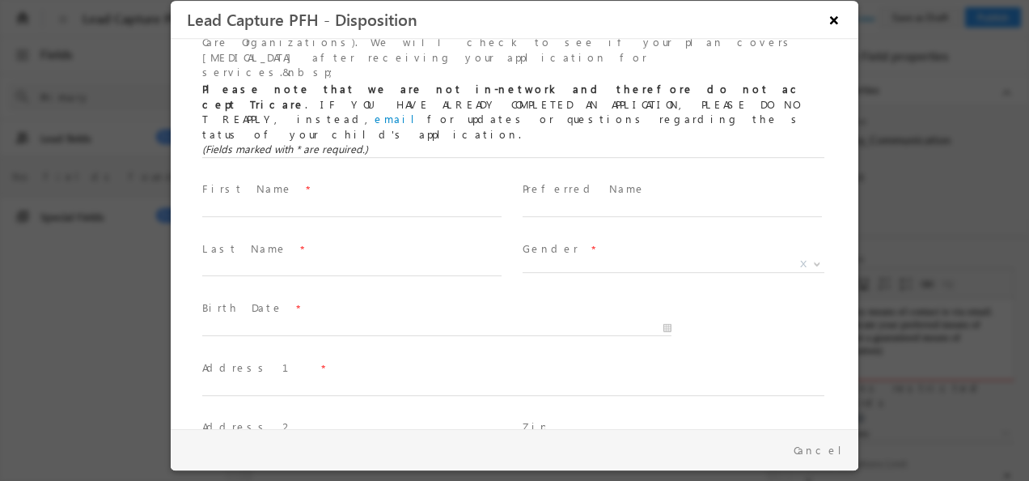
click at [834, 19] on button "×" at bounding box center [835, 20] width 28 height 30
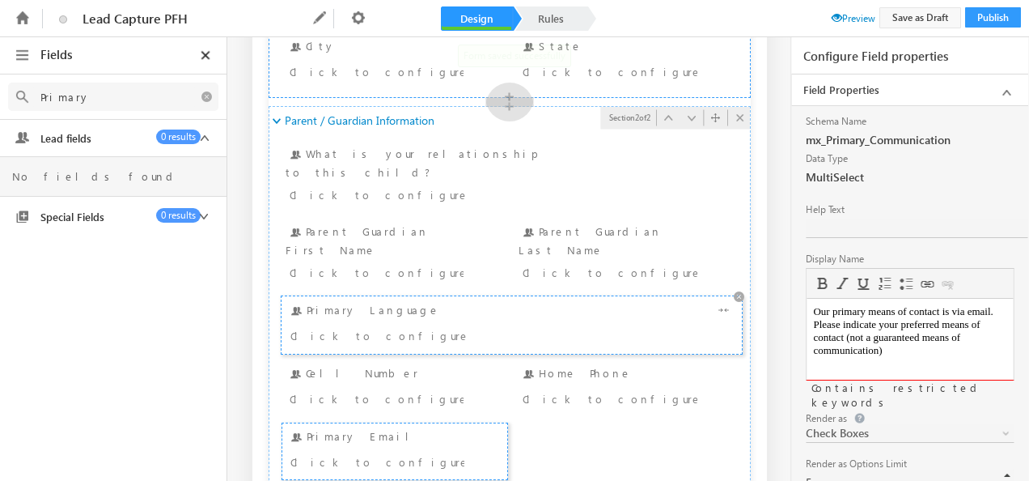
scroll to position [405, 0]
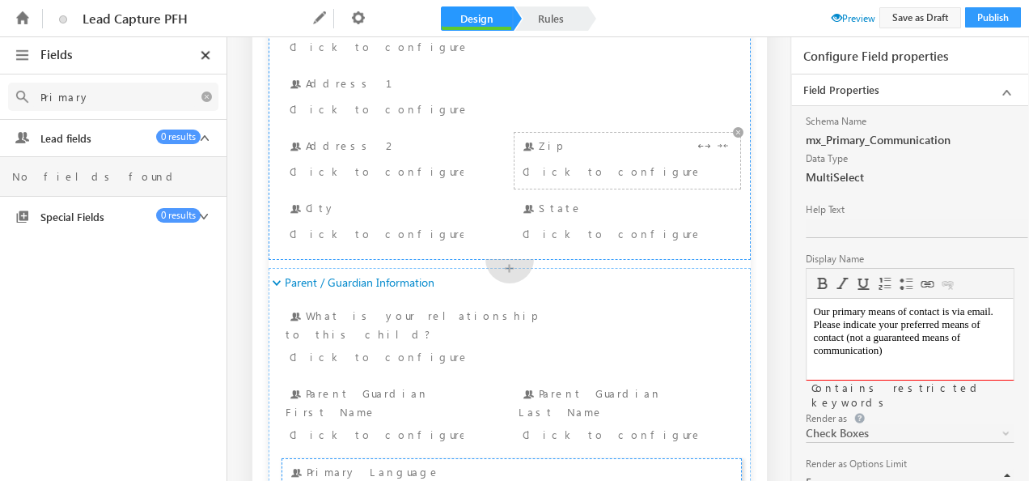
click at [602, 159] on div "Zip Click to configure" at bounding box center [628, 161] width 218 height 48
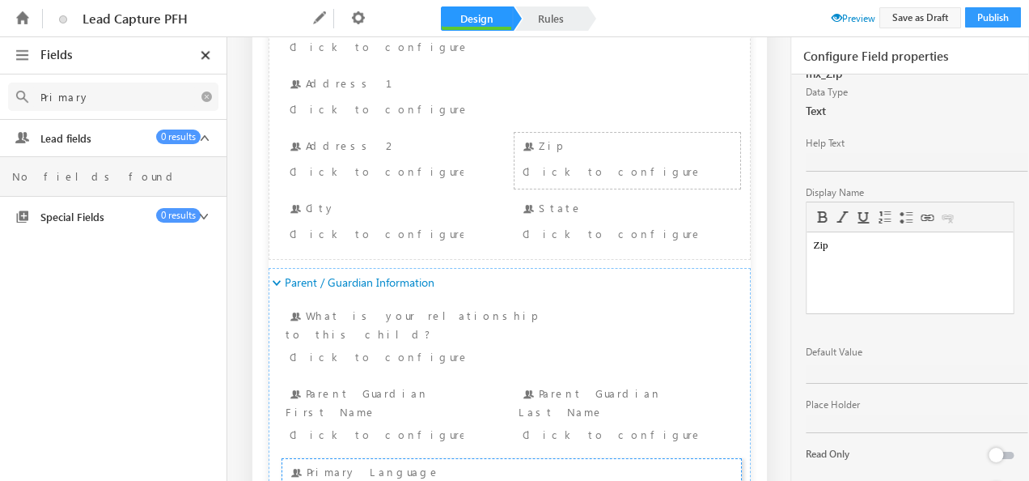
scroll to position [118, 0]
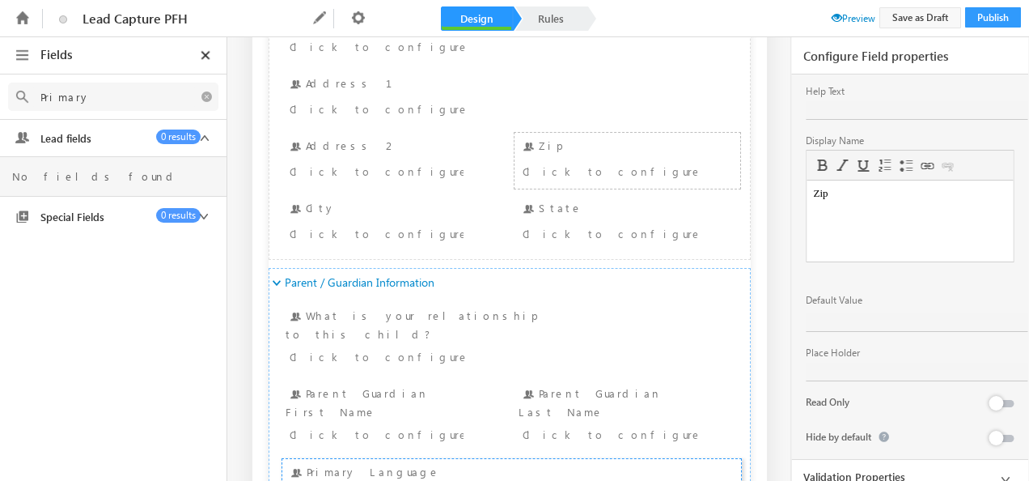
click at [998, 469] on icon at bounding box center [1006, 479] width 20 height 20
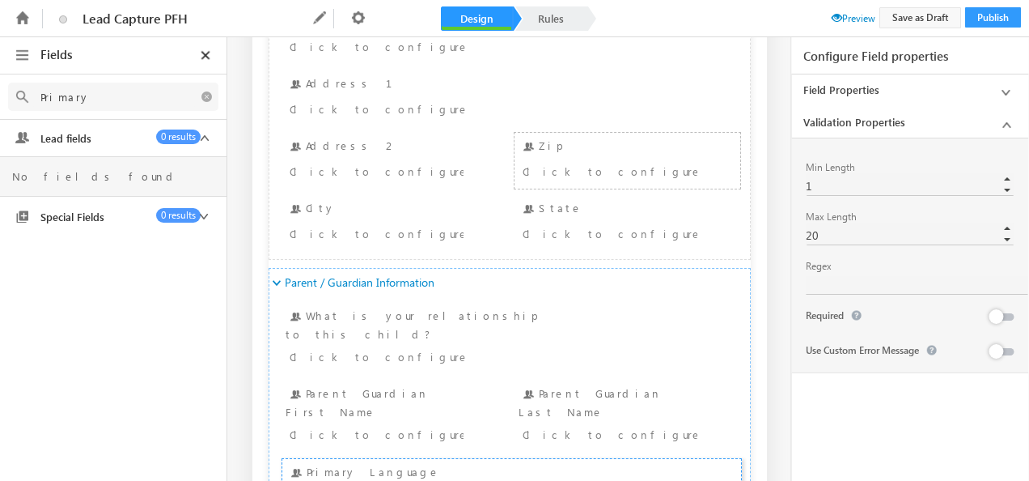
click at [1007, 313] on button at bounding box center [1001, 316] width 23 height 7
click at [1006, 93] on icon at bounding box center [1006, 93] width 20 height 20
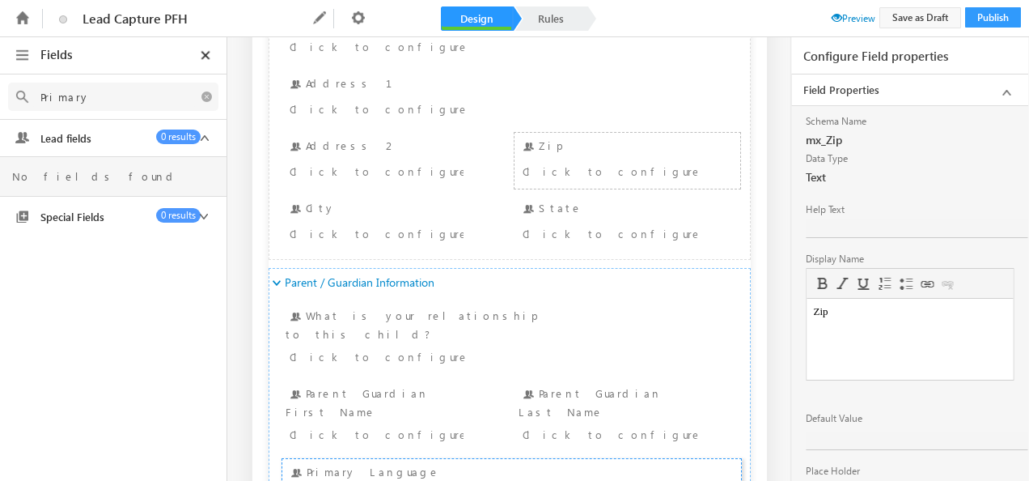
click at [855, 316] on body "Zip" at bounding box center [909, 311] width 193 height 13
click at [827, 312] on body "Zip/Postal Code" at bounding box center [909, 311] width 193 height 13
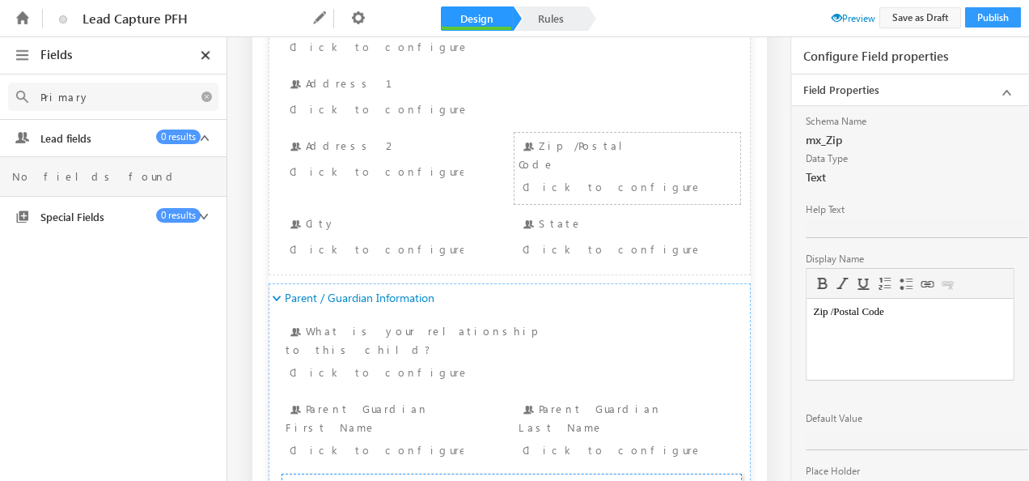
click at [835, 307] on body "Zip /Postal Code" at bounding box center [909, 311] width 193 height 13
click at [838, 16] on span "Preview" at bounding box center [854, 18] width 44 height 12
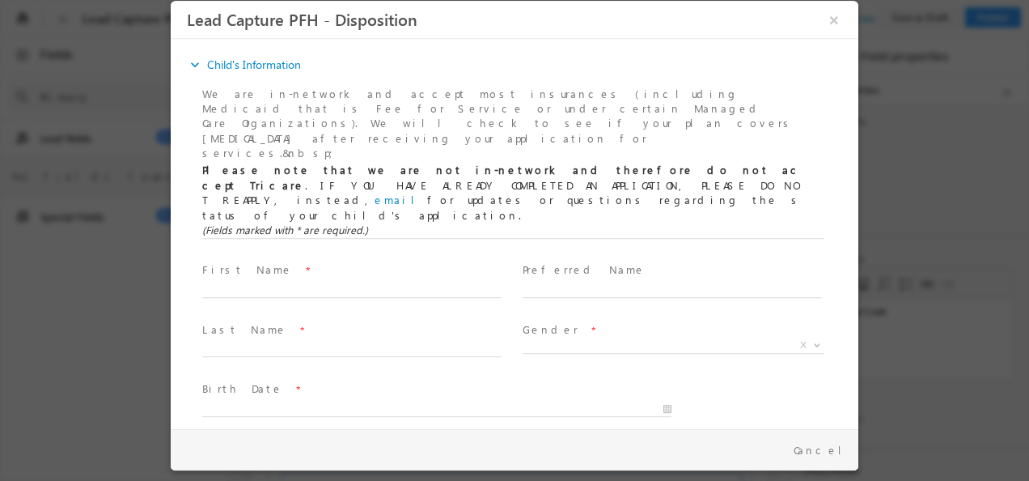
scroll to position [243, 0]
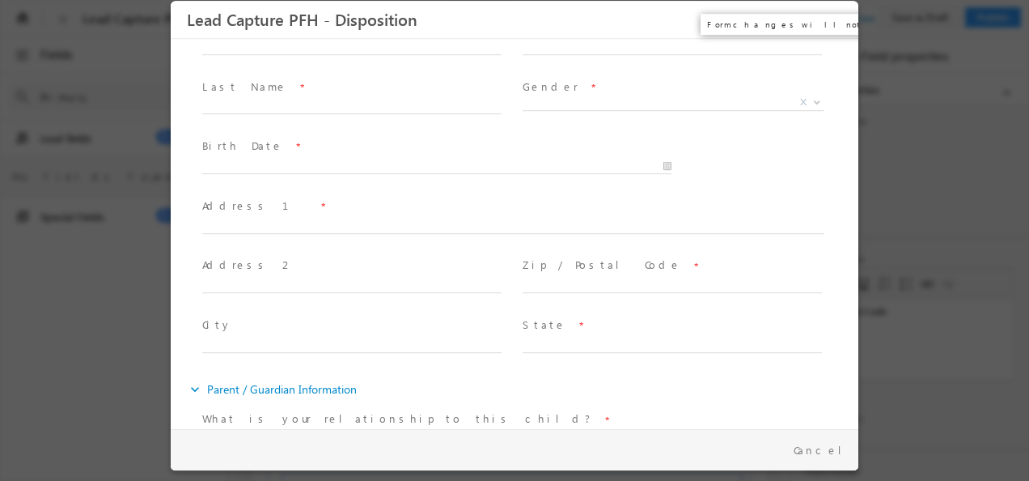
click at [838, 23] on button "×" at bounding box center [835, 20] width 28 height 30
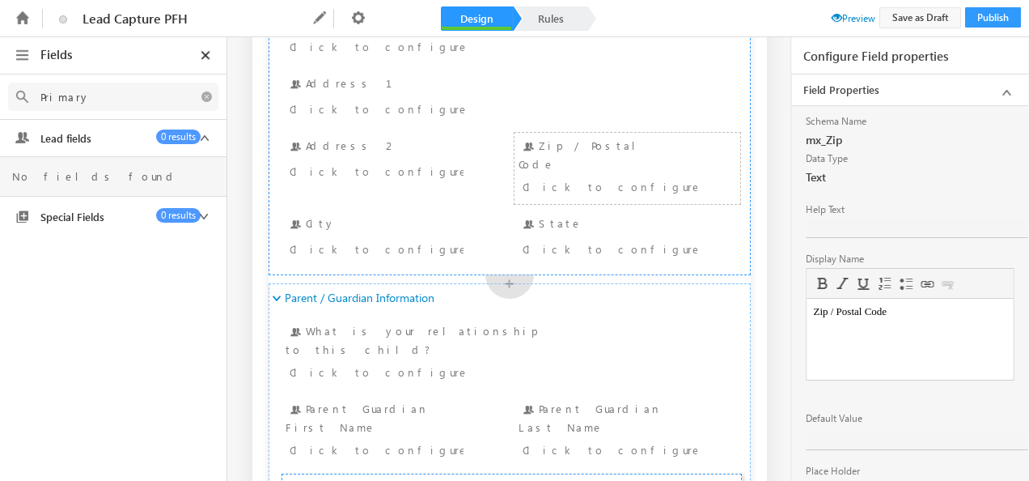
click at [359, 191] on ul "We are in-network and accept most insurances (including Medicaid that is Fee fo…" at bounding box center [509, 28] width 481 height 475
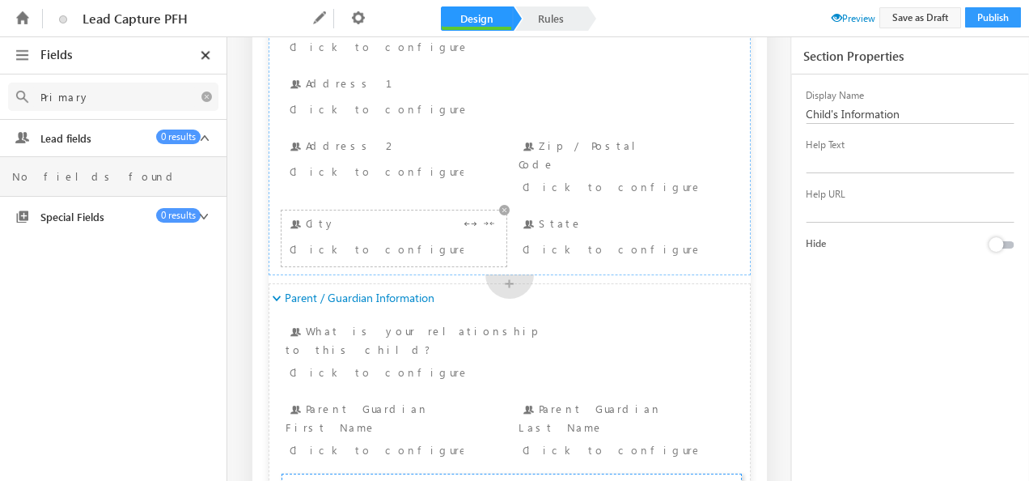
click at [366, 217] on div "City Click to configure" at bounding box center [395, 238] width 218 height 48
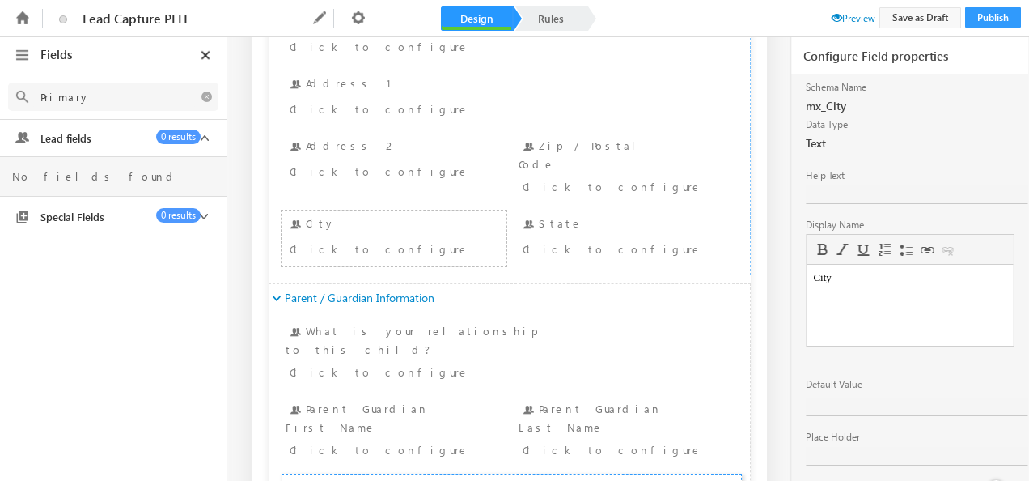
scroll to position [118, 0]
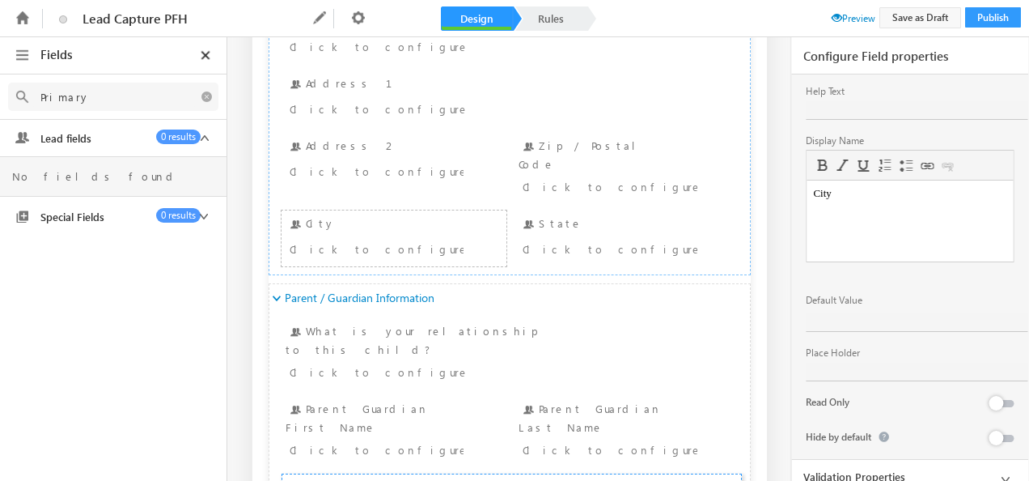
click at [997, 471] on icon at bounding box center [1006, 479] width 20 height 20
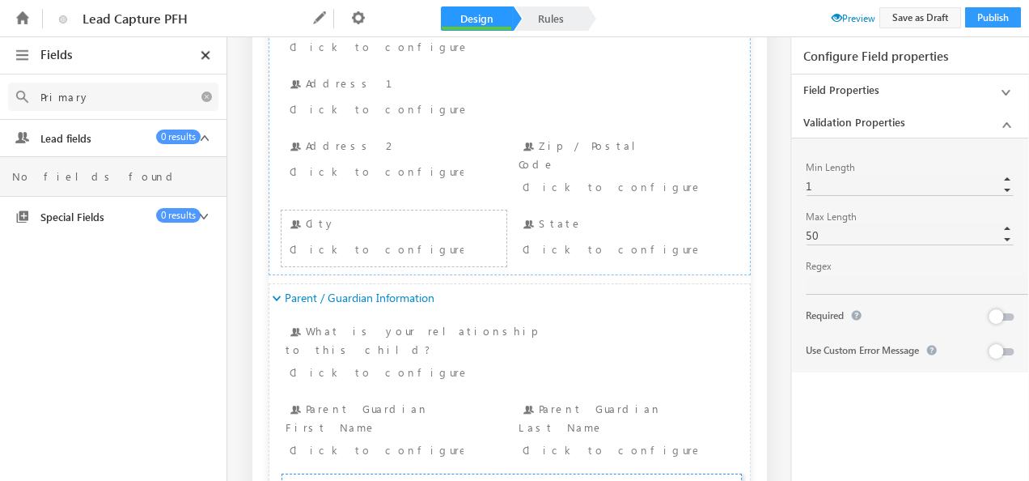
scroll to position [0, 0]
click at [1011, 316] on button at bounding box center [1001, 316] width 23 height 7
click at [832, 19] on span at bounding box center [837, 17] width 11 height 11
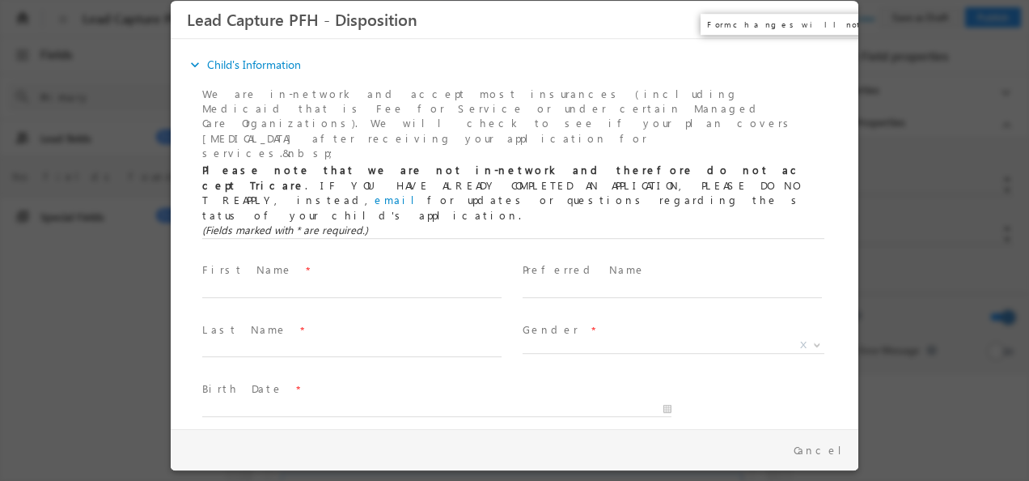
click at [835, 19] on button "×" at bounding box center [835, 20] width 28 height 30
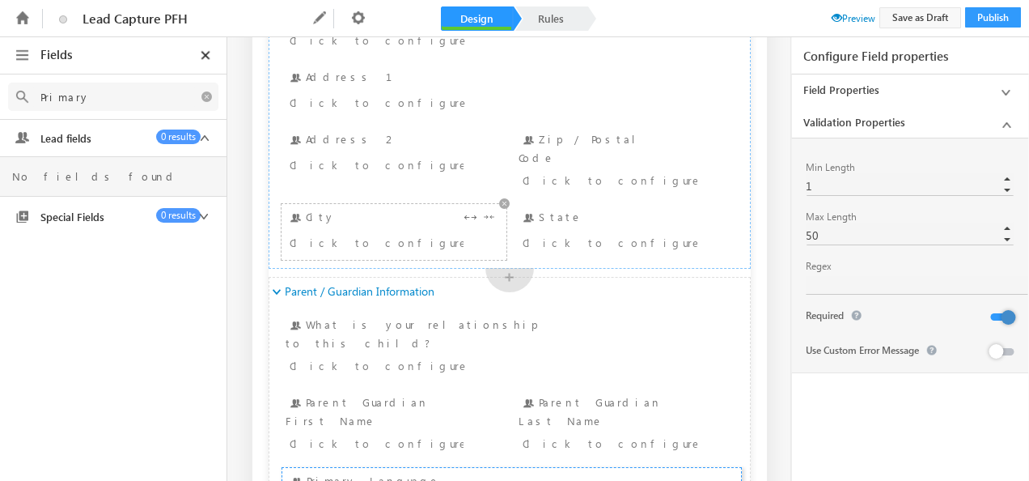
scroll to position [405, 0]
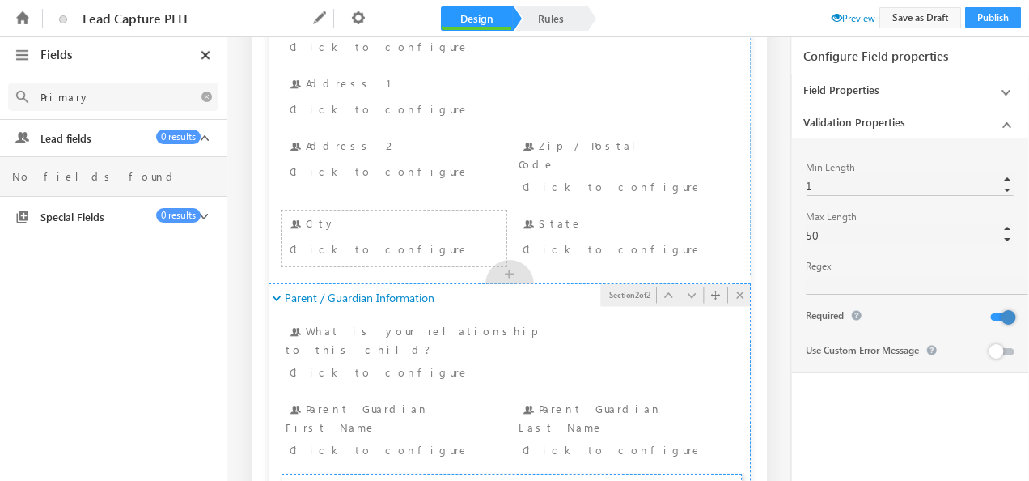
click at [274, 294] on icon at bounding box center [274, 299] width 11 height 11
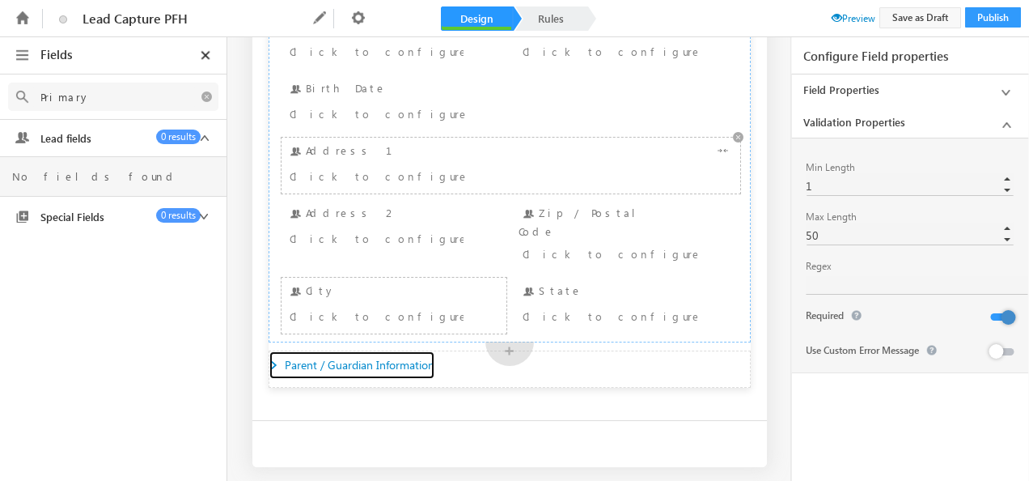
scroll to position [95, 0]
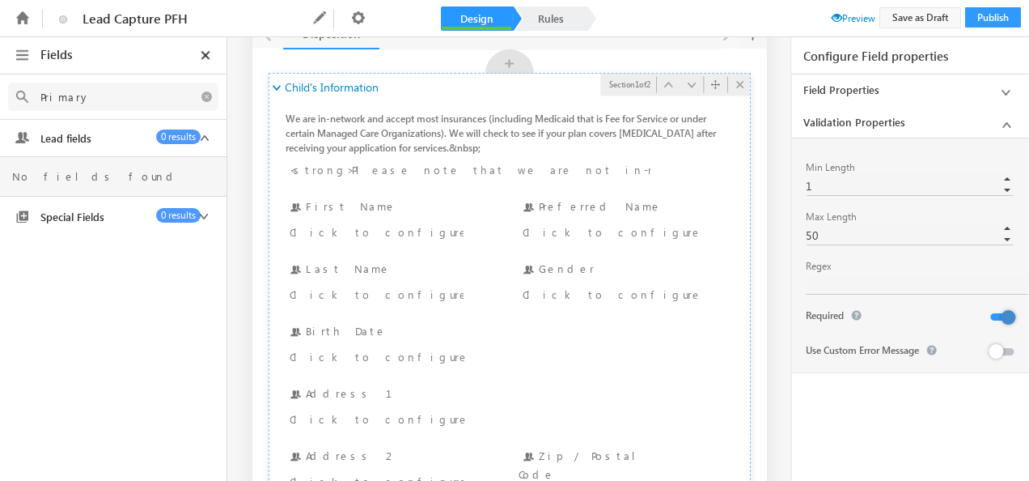
click at [272, 86] on icon at bounding box center [274, 88] width 11 height 11
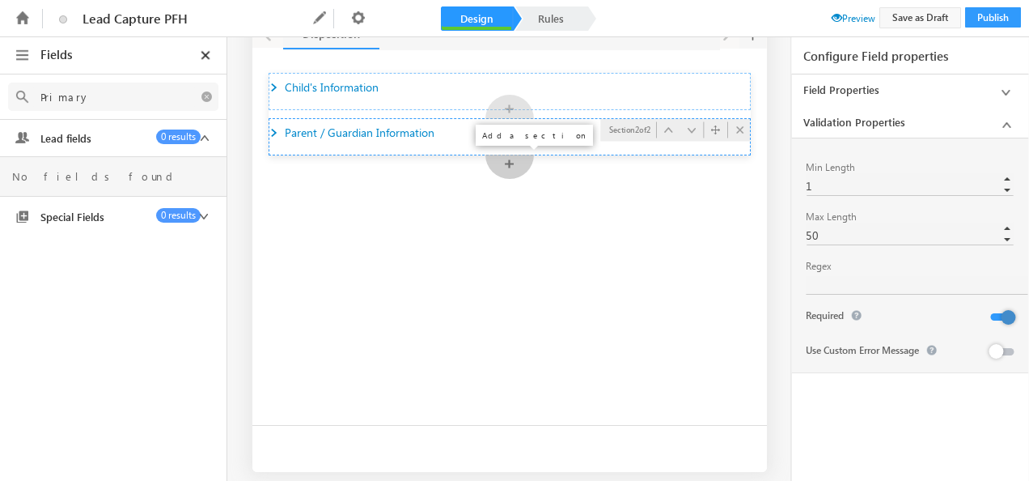
click at [505, 167] on div "+" at bounding box center [510, 167] width 49 height 24
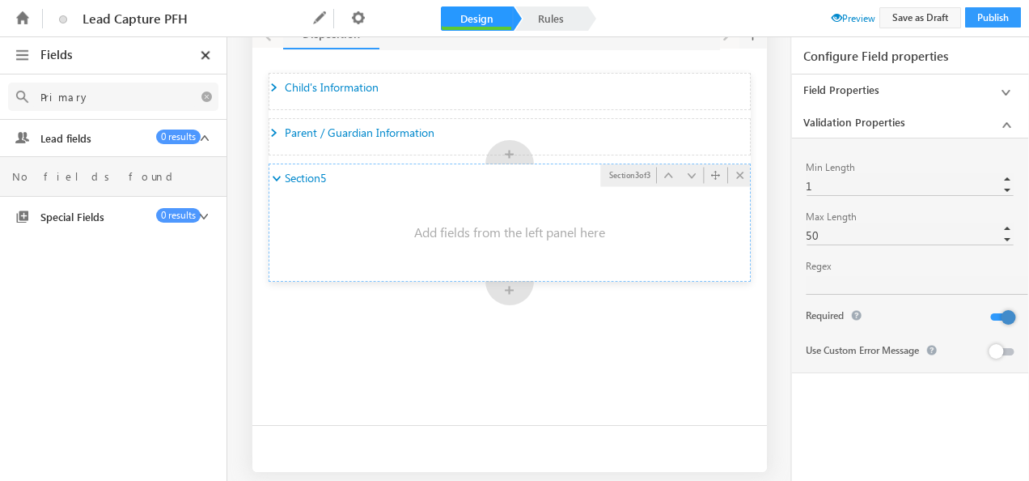
click at [316, 176] on span "Section5" at bounding box center [305, 178] width 40 height 15
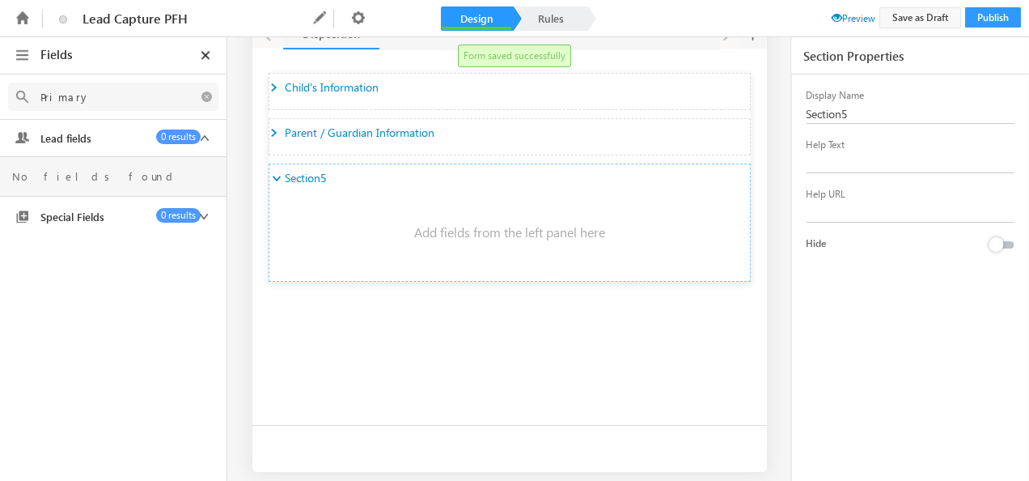
drag, startPoint x: 861, startPoint y: 114, endPoint x: 776, endPoint y: 123, distance: 85.4
click at [776, 123] on div "Fields Primary Select an Account Fields 0 results Select an Account Select an A…" at bounding box center [514, 154] width 1029 height 422
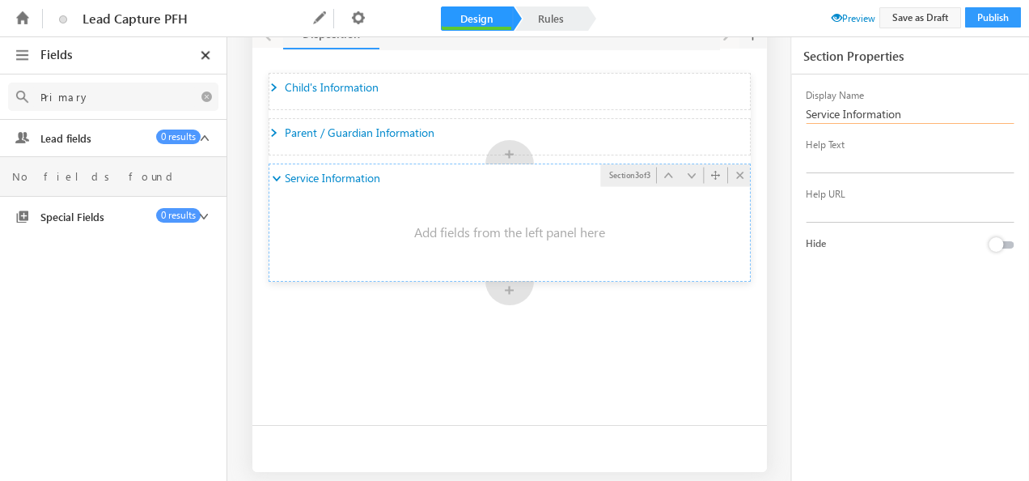
type input "Service Information"
click at [426, 227] on ul at bounding box center [509, 232] width 481 height 81
drag, startPoint x: 99, startPoint y: 94, endPoint x: 39, endPoint y: 100, distance: 60.2
click at [39, 100] on input "Primary" at bounding box center [113, 97] width 163 height 20
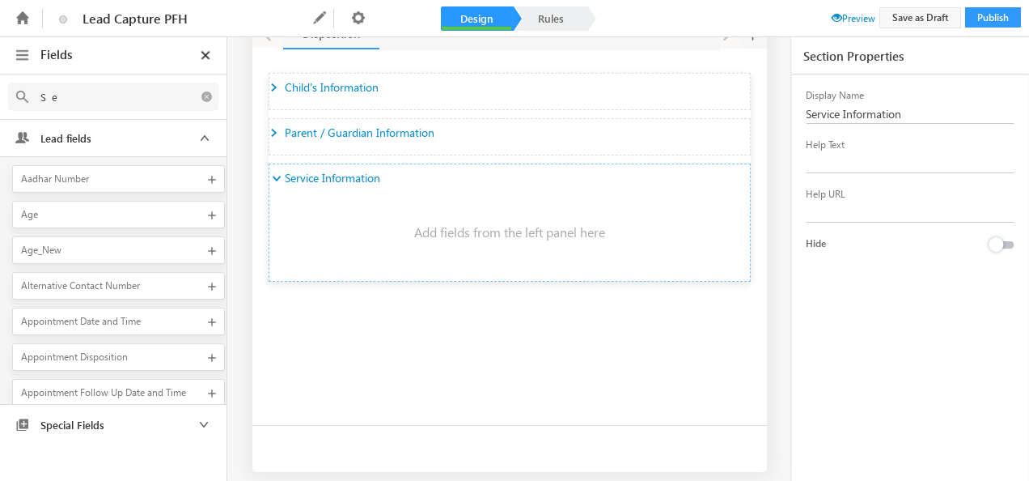
type input "S"
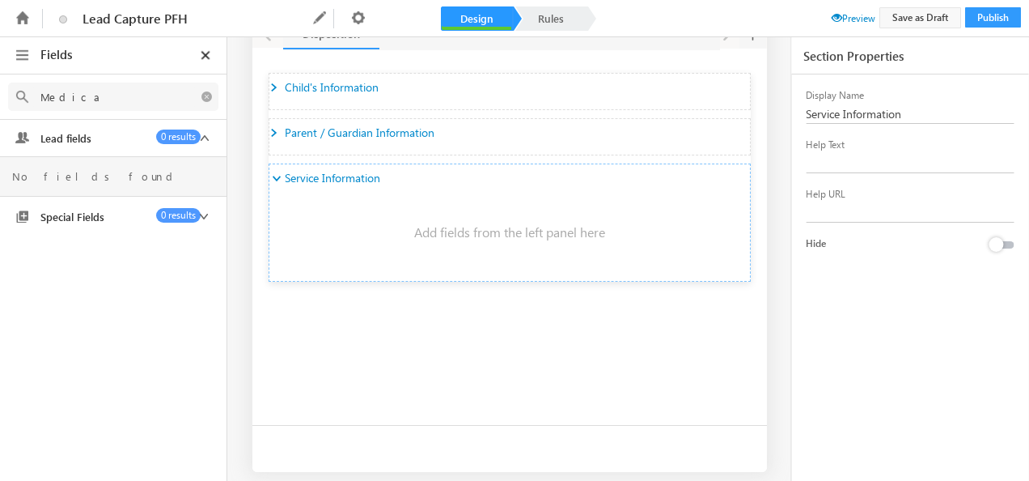
type input "Medical"
drag, startPoint x: 87, startPoint y: 94, endPoint x: -3, endPoint y: 85, distance: 91.1
click at [0, 85] on html "Another user is editing this form. Please try again later. Lead Capture PFH Nam…" at bounding box center [514, 240] width 1029 height 481
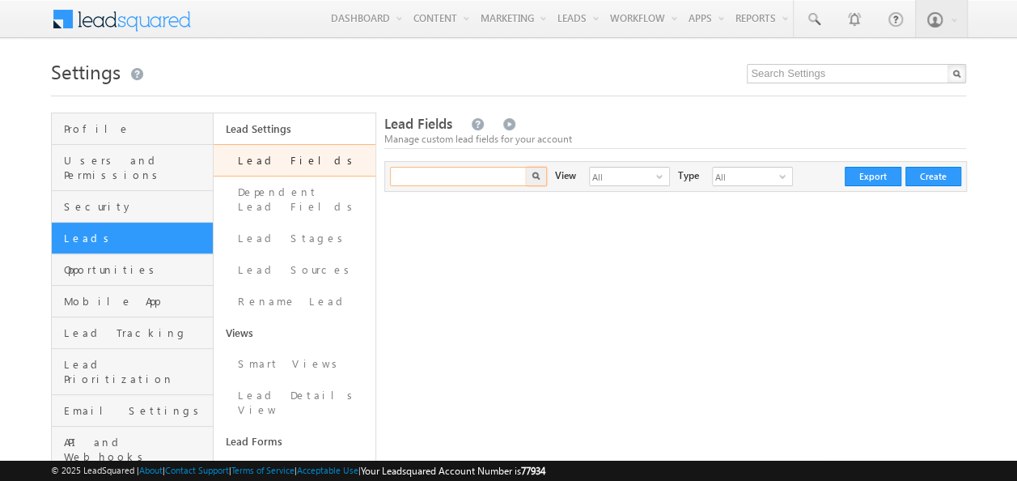
click at [426, 178] on input "text" at bounding box center [459, 176] width 138 height 19
type input "Our"
click at [532, 176] on img "button" at bounding box center [536, 176] width 8 height 8
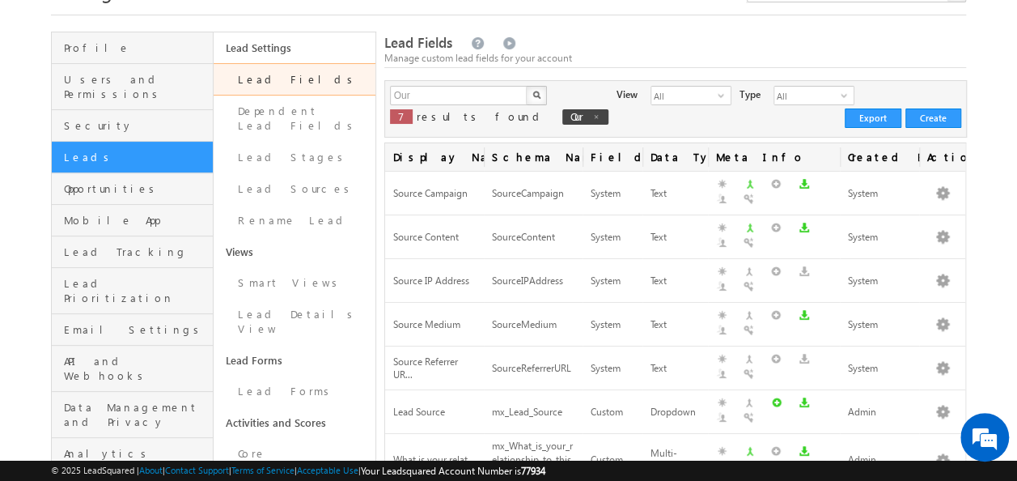
click at [267, 82] on link "Lead Fields" at bounding box center [295, 79] width 162 height 32
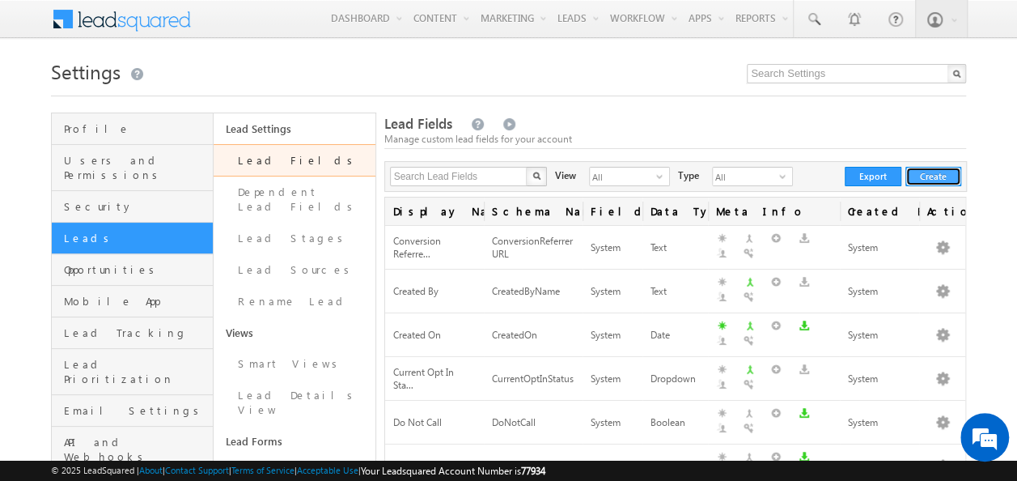
click at [926, 172] on button "Create" at bounding box center [933, 176] width 56 height 19
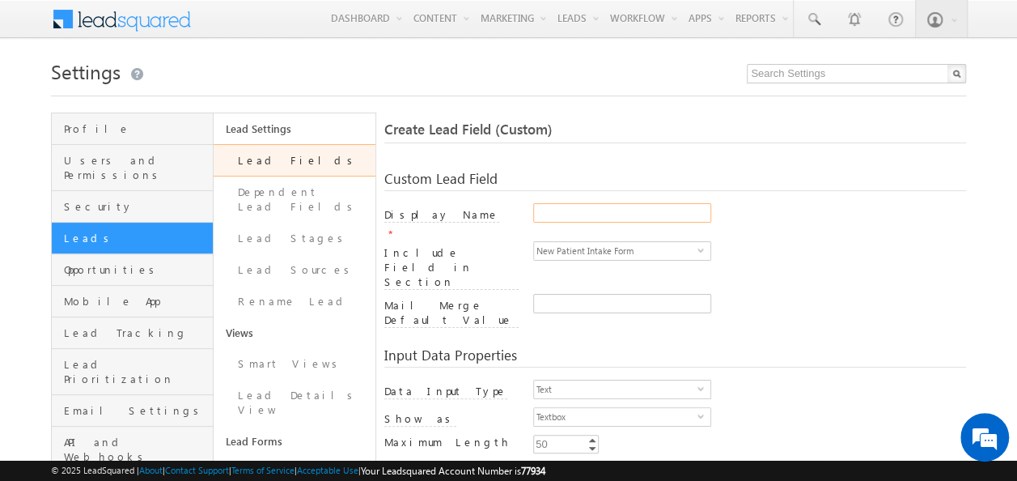
click at [562, 210] on input "Display Name" at bounding box center [622, 212] width 178 height 19
paste input "Medical Diagnosis of [MEDICAL_DATA]"
type input "Medical Diagnosis of [MEDICAL_DATA]"
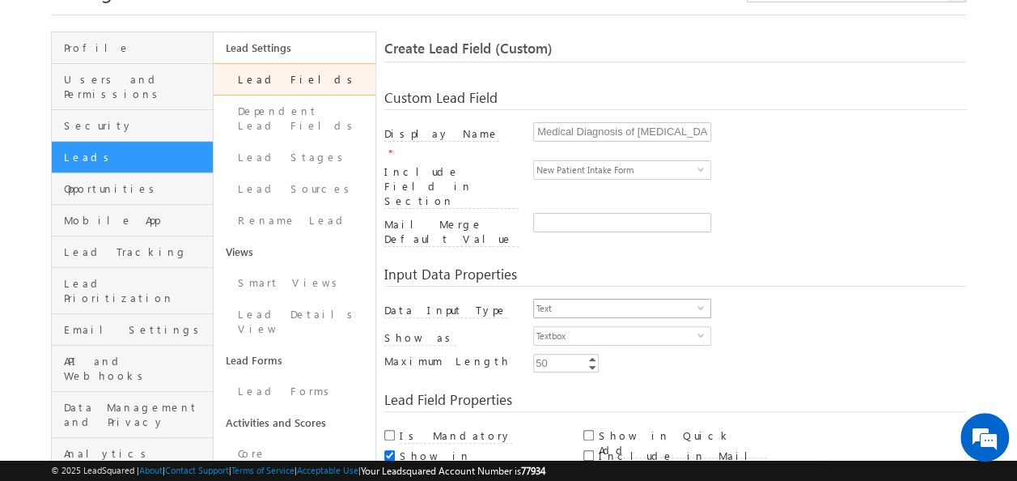
click at [704, 303] on span "select" at bounding box center [704, 306] width 13 height 7
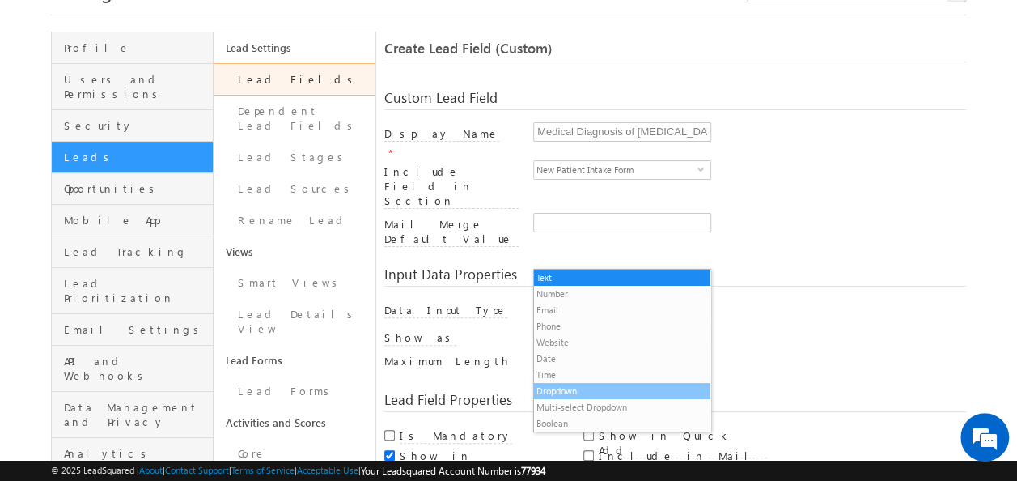
click at [555, 389] on li "Dropdown" at bounding box center [622, 391] width 176 height 16
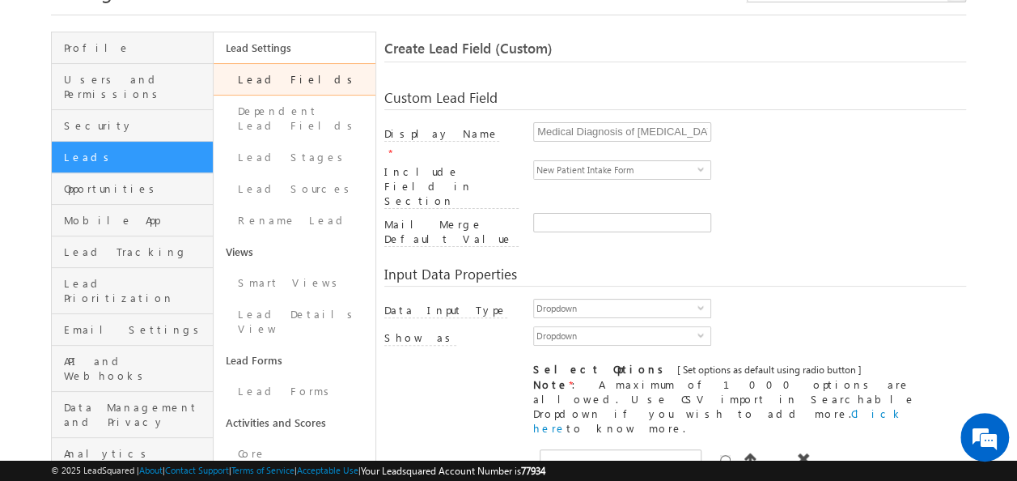
type input "Yes"
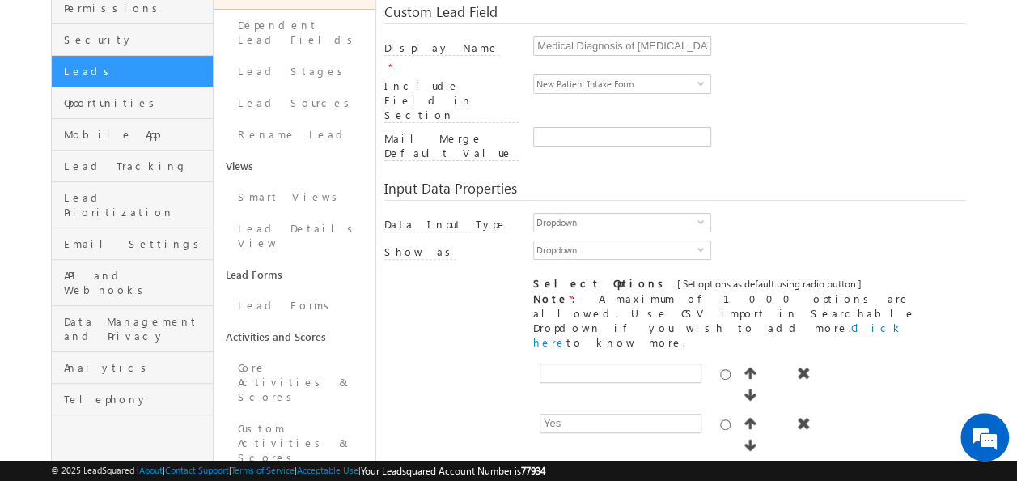
scroll to position [243, 0]
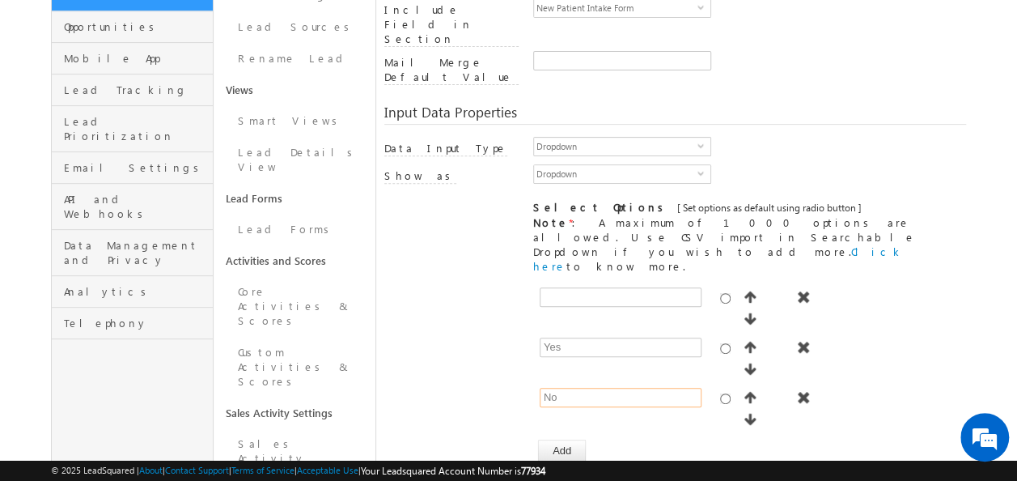
type input "No"
checkbox input "true"
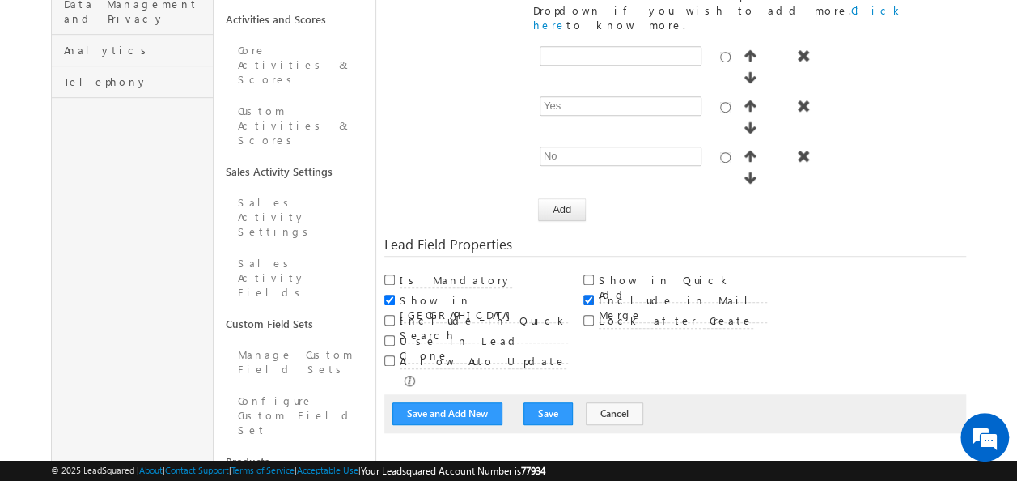
scroll to position [486, 0]
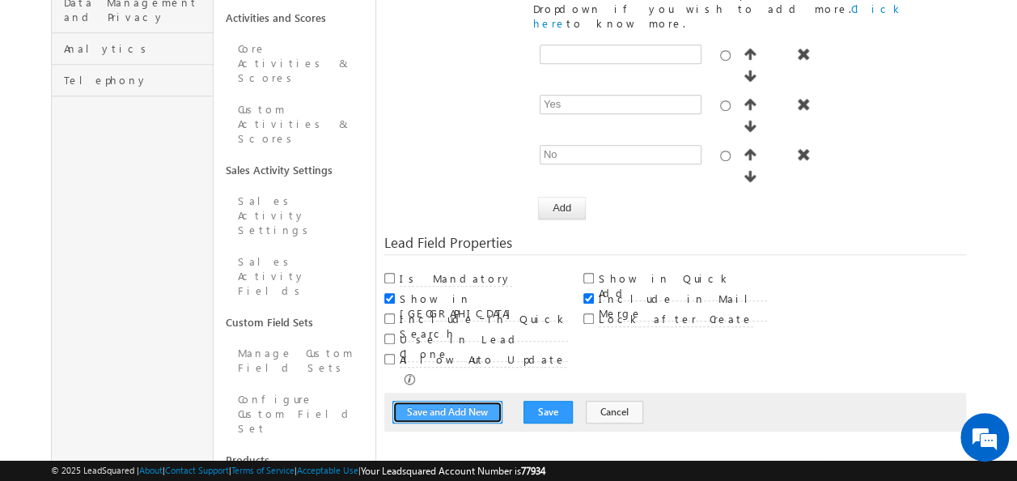
click at [452, 401] on button "Save and Add New" at bounding box center [447, 412] width 110 height 23
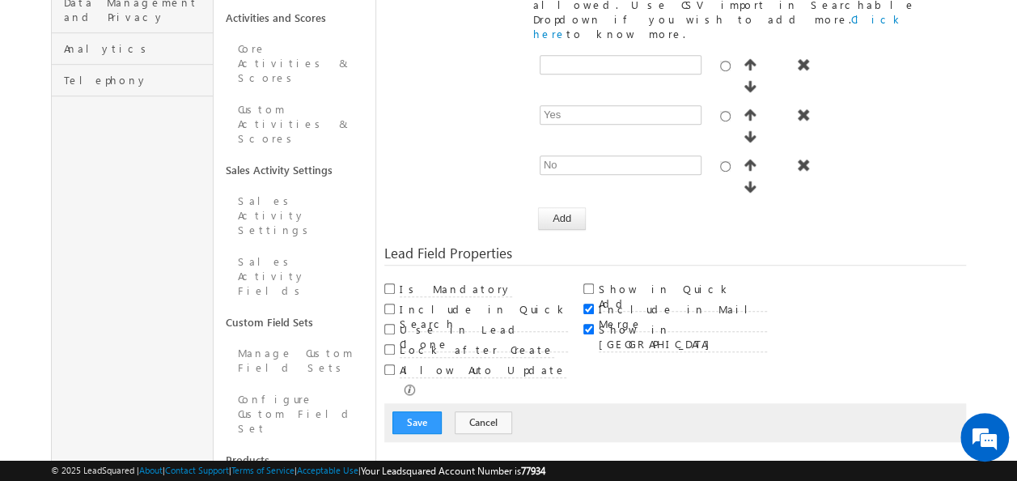
scroll to position [121, 0]
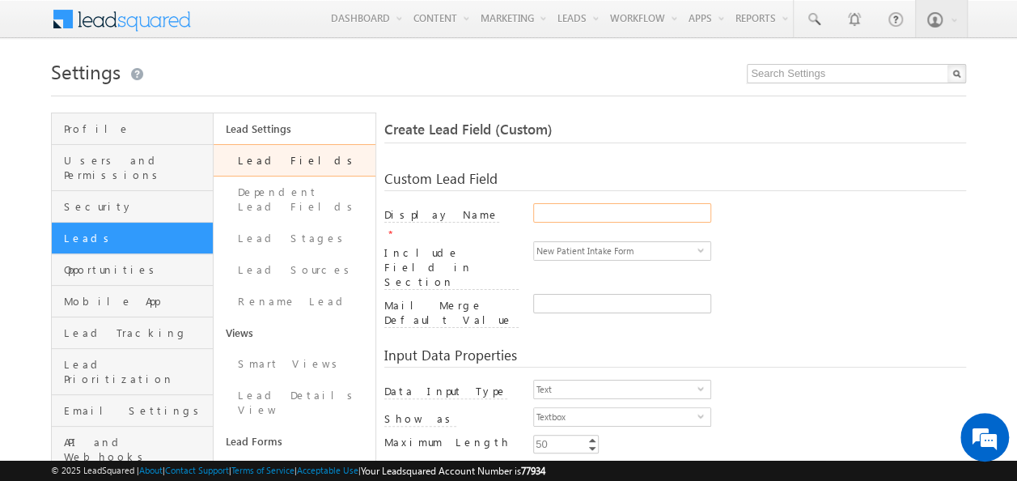
click at [607, 207] on input "Display Name" at bounding box center [622, 212] width 178 height 19
paste input "Is diagnosis testing needed"
type input "Is diagnosis testing needed"
click at [700, 384] on span "select" at bounding box center [704, 387] width 13 height 7
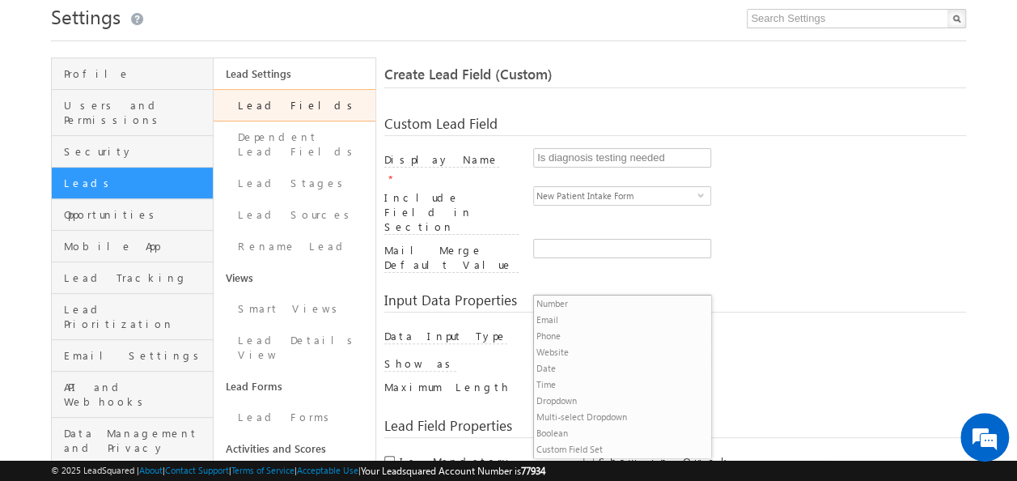
scroll to position [81, 0]
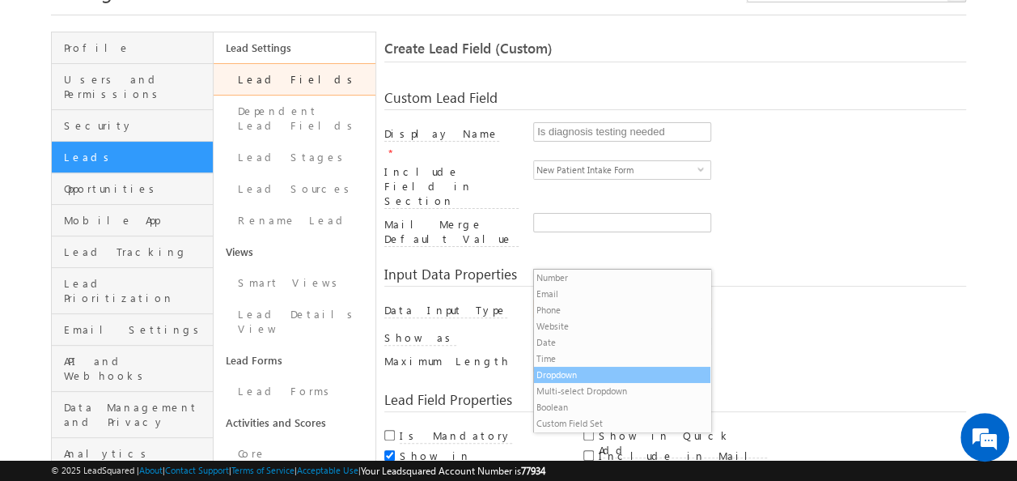
click at [575, 374] on li "Dropdown" at bounding box center [622, 375] width 176 height 16
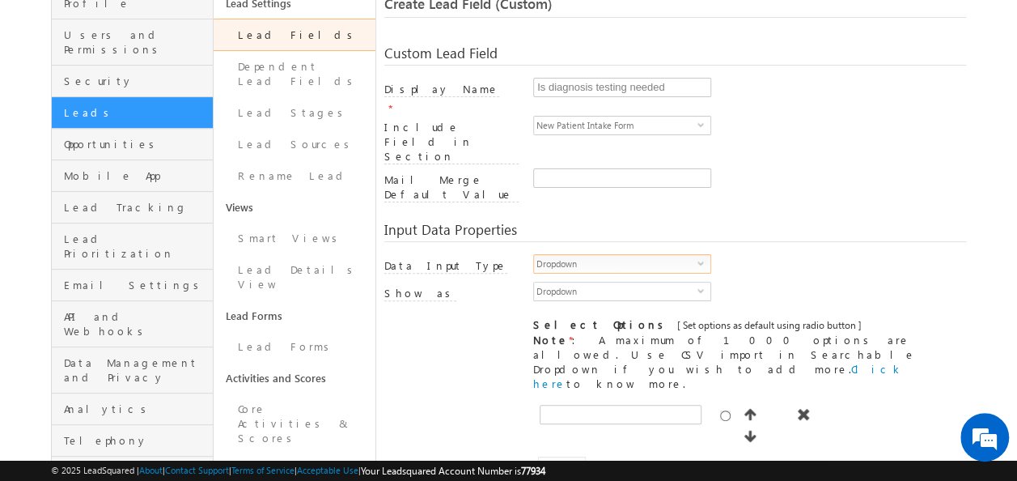
scroll to position [162, 0]
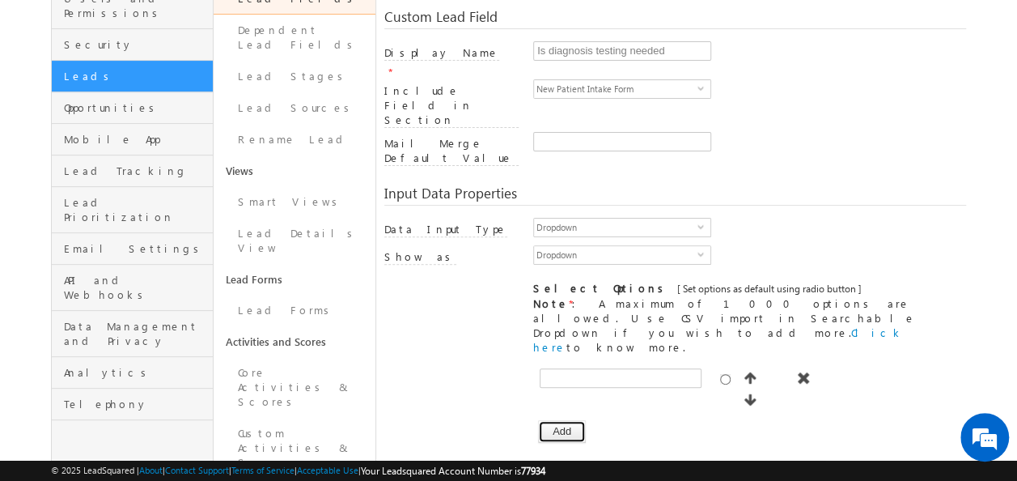
click at [566, 420] on button "Add" at bounding box center [562, 431] width 48 height 23
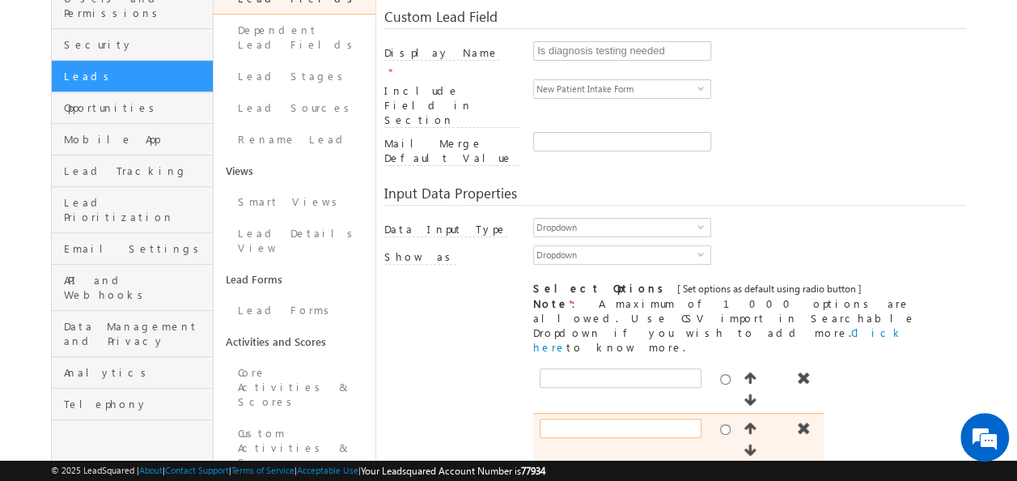
click at [566, 418] on input "text" at bounding box center [621, 427] width 162 height 19
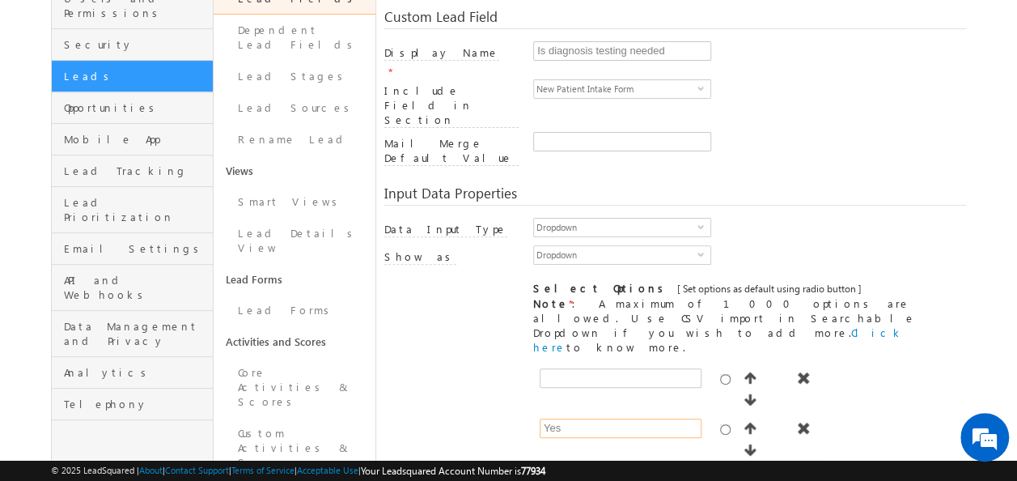
type input "Yes"
click at [568, 470] on button "Add" at bounding box center [562, 481] width 48 height 23
click at [575, 469] on input "text" at bounding box center [621, 478] width 162 height 19
type input "No"
click at [644, 393] on div "[ Provide atleast one option to proceed further. ] Show Value as Text Get Optio…" at bounding box center [749, 453] width 433 height 180
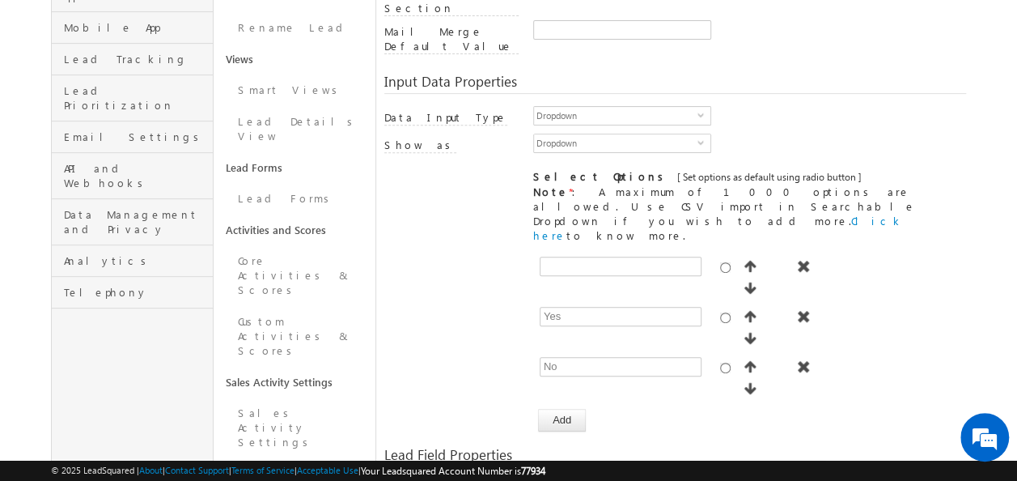
scroll to position [324, 0]
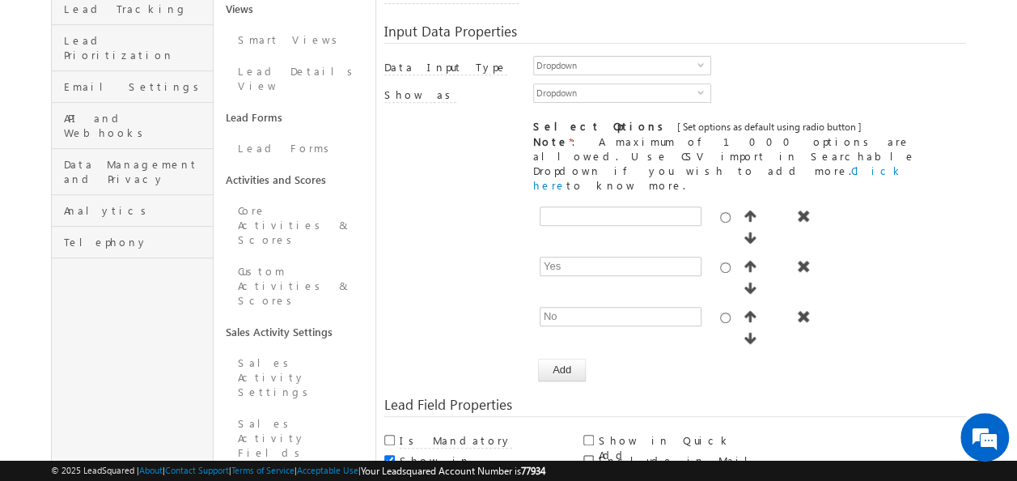
click at [588, 455] on input "Include in Mail Merge" at bounding box center [588, 460] width 11 height 11
checkbox input "true"
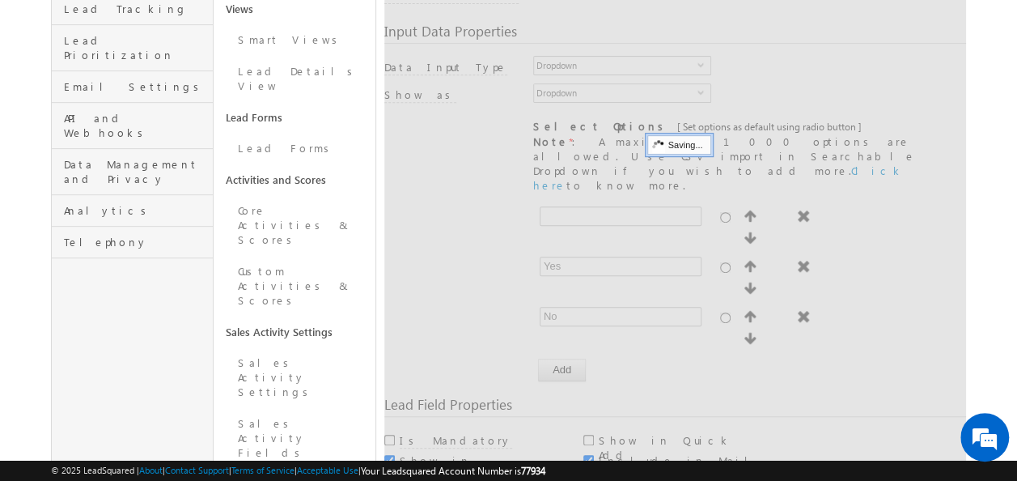
scroll to position [121, 0]
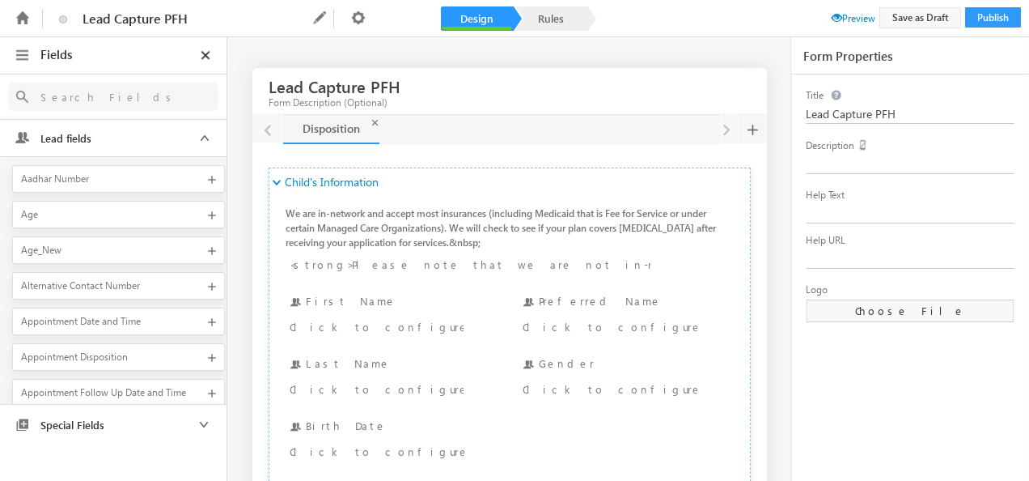
click at [99, 93] on input "text" at bounding box center [113, 97] width 163 height 20
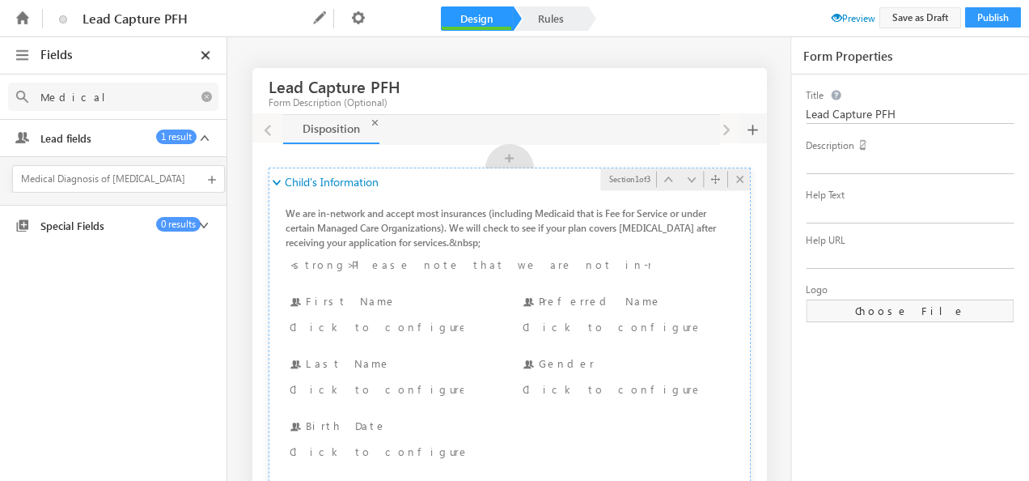
type input "Medical"
click at [278, 183] on icon at bounding box center [274, 183] width 11 height 11
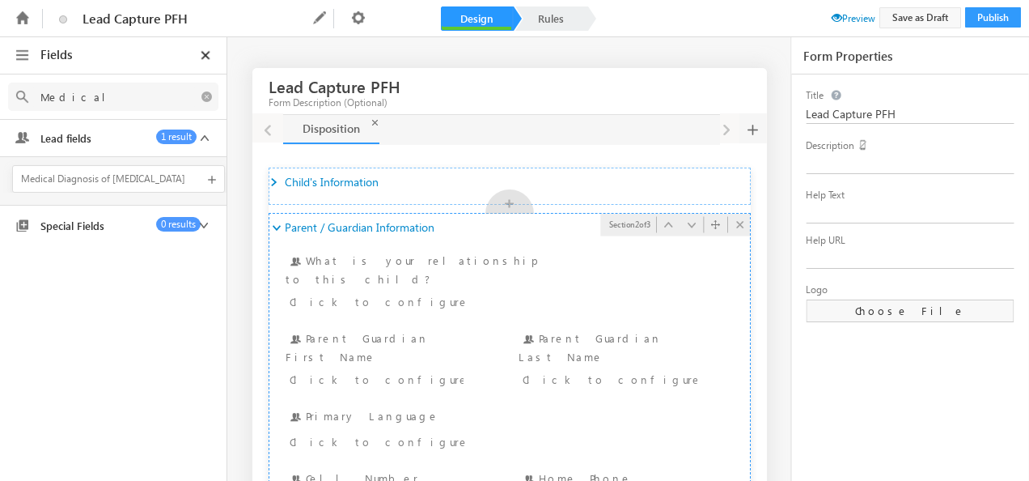
click at [278, 225] on icon at bounding box center [274, 228] width 11 height 11
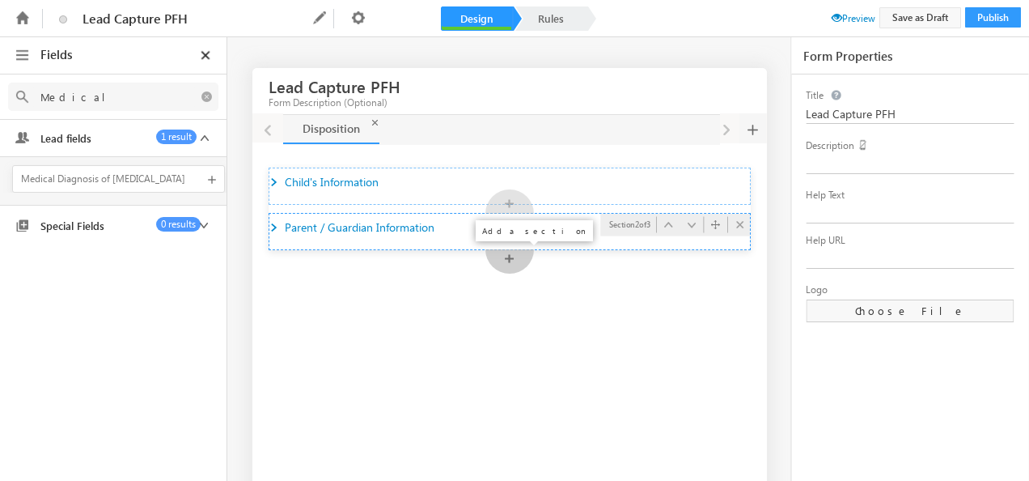
click at [508, 259] on div "+" at bounding box center [510, 261] width 49 height 24
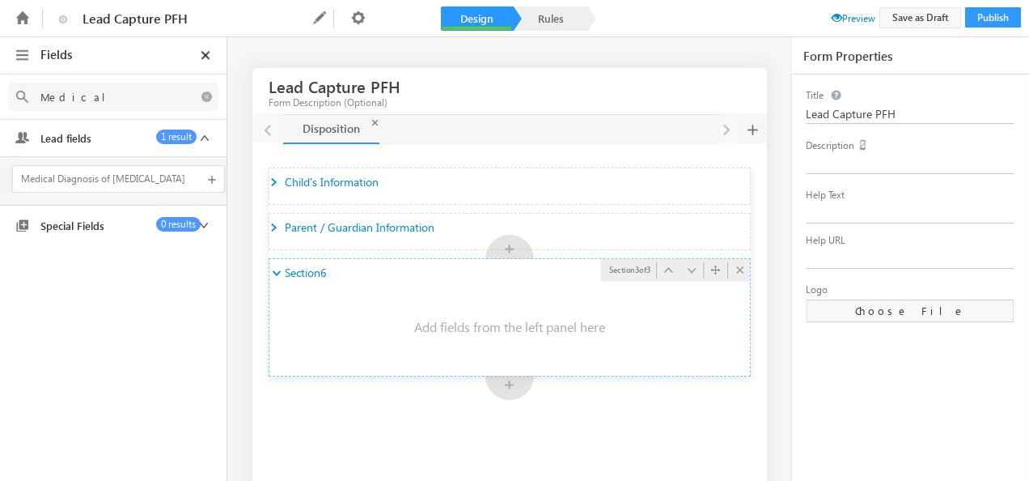
click at [307, 270] on span "Section6" at bounding box center [305, 272] width 40 height 15
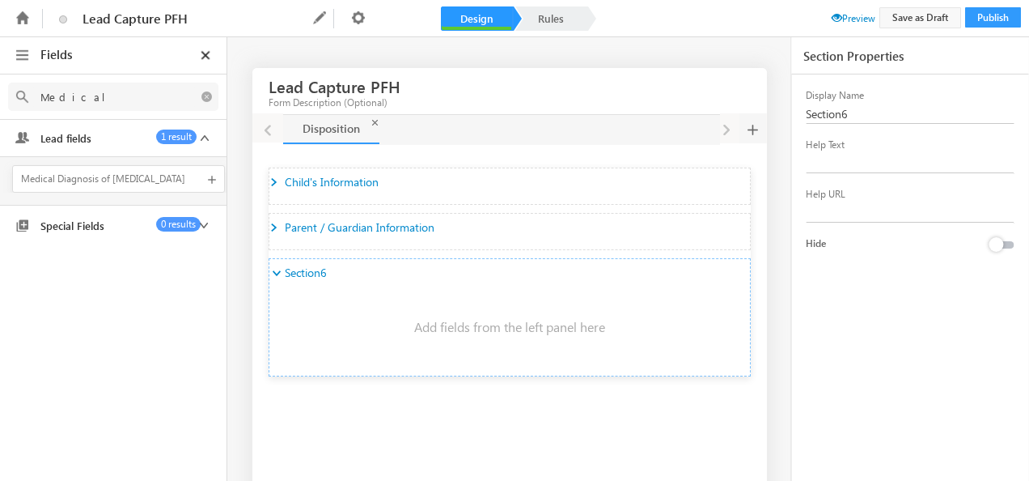
drag, startPoint x: 857, startPoint y: 111, endPoint x: 769, endPoint y: 119, distance: 88.6
click at [769, 119] on div "Fields Medical Select an Account Fields 0 results Select an Account Select an A…" at bounding box center [514, 248] width 1029 height 422
type input "Service Information"
click at [408, 295] on ul at bounding box center [509, 326] width 481 height 81
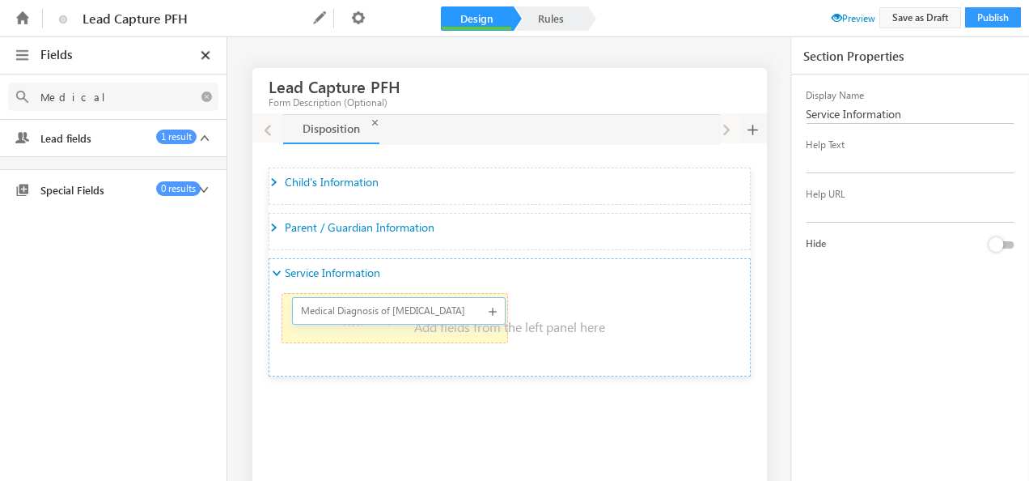
drag, startPoint x: 83, startPoint y: 184, endPoint x: 311, endPoint y: 317, distance: 263.3
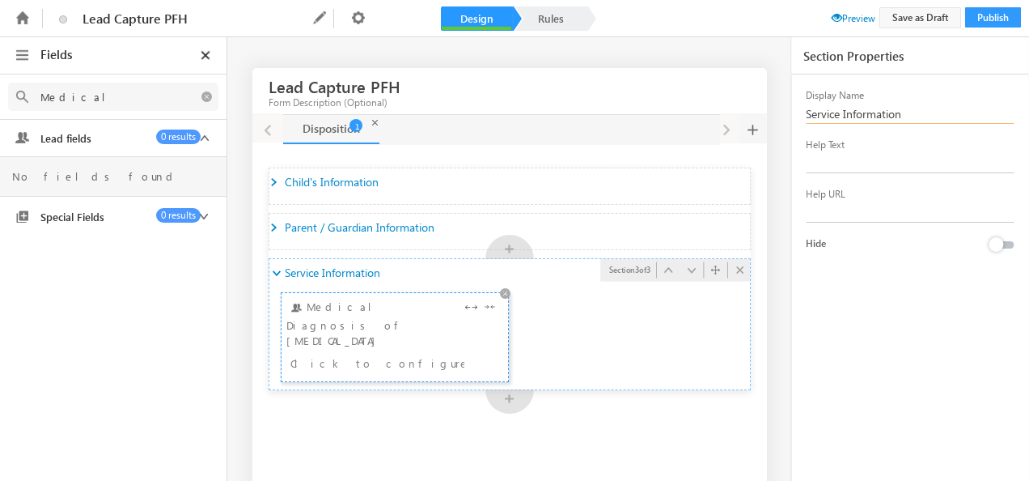
click at [440, 312] on div "Medical Diagnosis of [MEDICAL_DATA] Click to configure" at bounding box center [395, 337] width 218 height 78
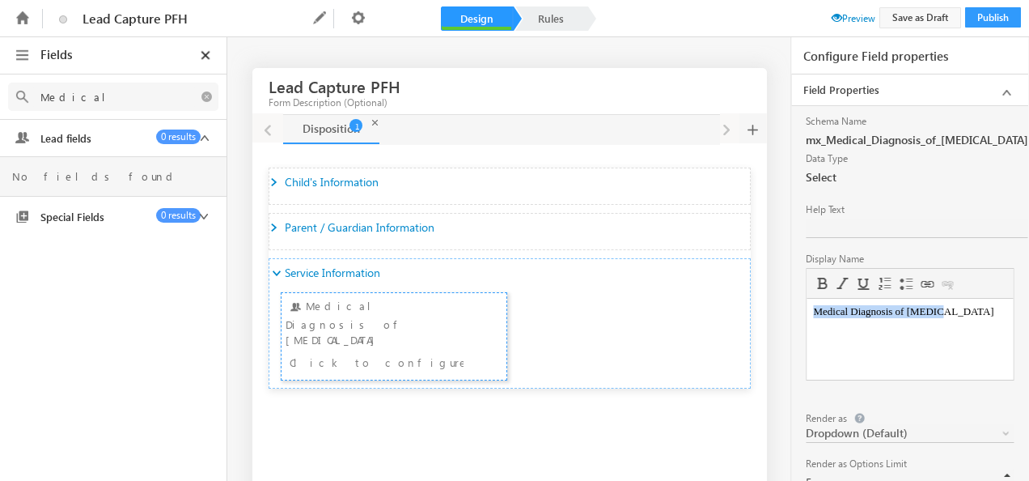
drag, startPoint x: 950, startPoint y: 317, endPoint x: 1600, endPoint y: 625, distance: 718.9
click at [807, 324] on html "Medical Diagnosis of [MEDICAL_DATA]" at bounding box center [910, 312] width 206 height 26
paste body
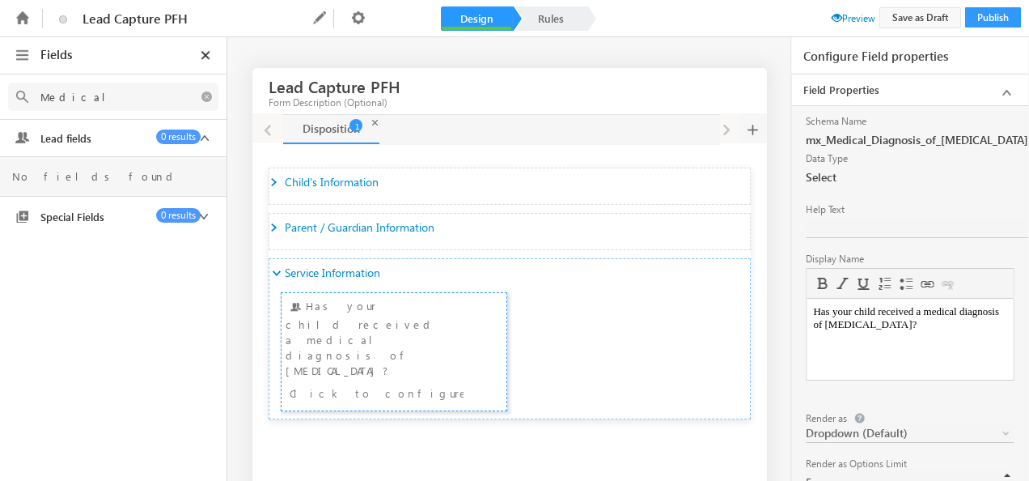
click at [999, 424] on link "Dropdown (Default)" at bounding box center [910, 433] width 208 height 19
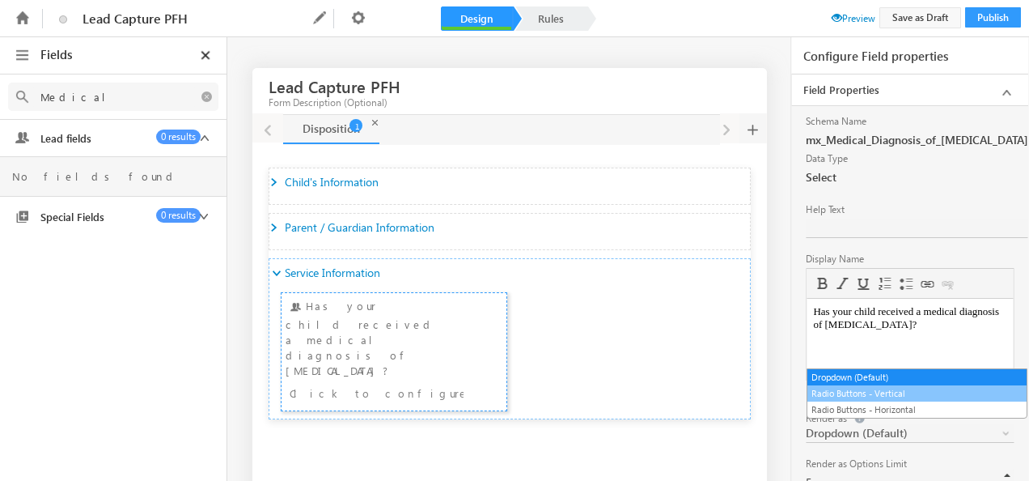
click at [892, 397] on link "Radio Buttons - Vertical" at bounding box center [917, 393] width 219 height 15
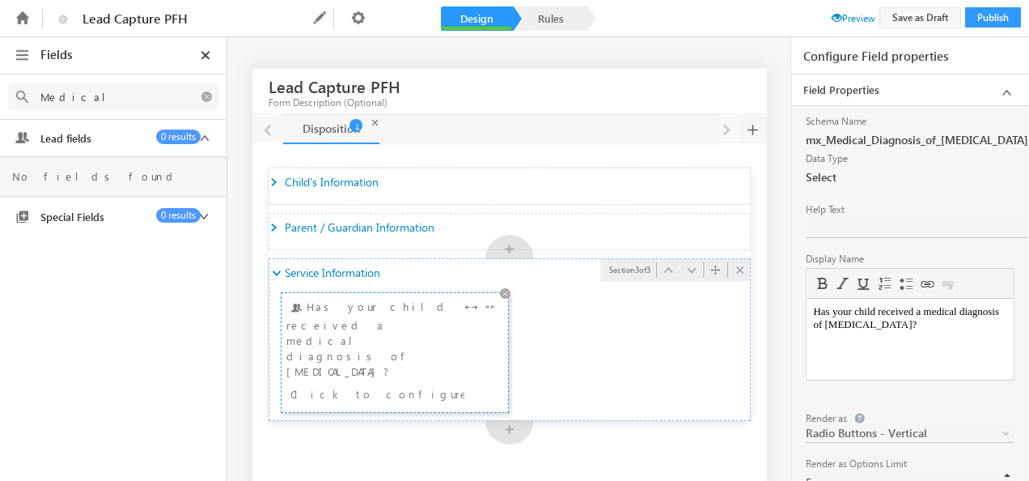
click at [432, 384] on div "Click to configure" at bounding box center [377, 393] width 174 height 19
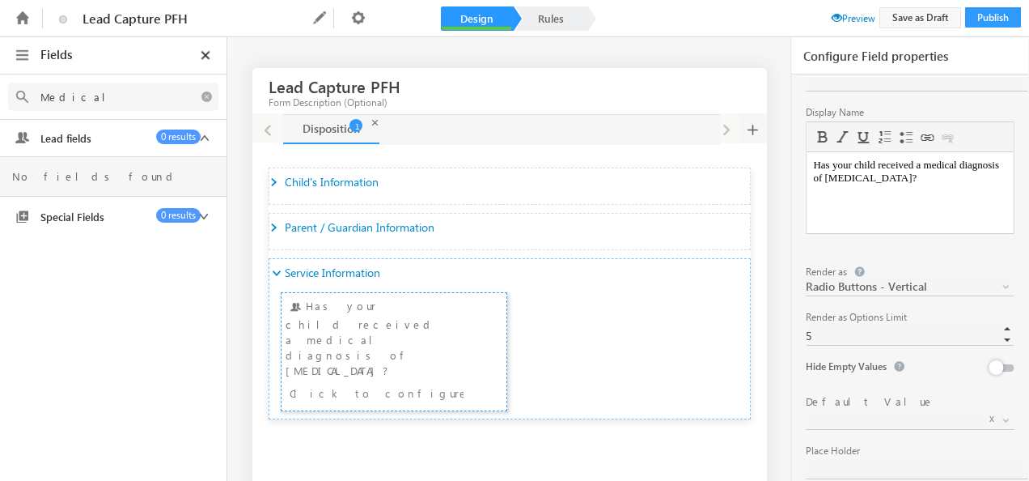
scroll to position [162, 0]
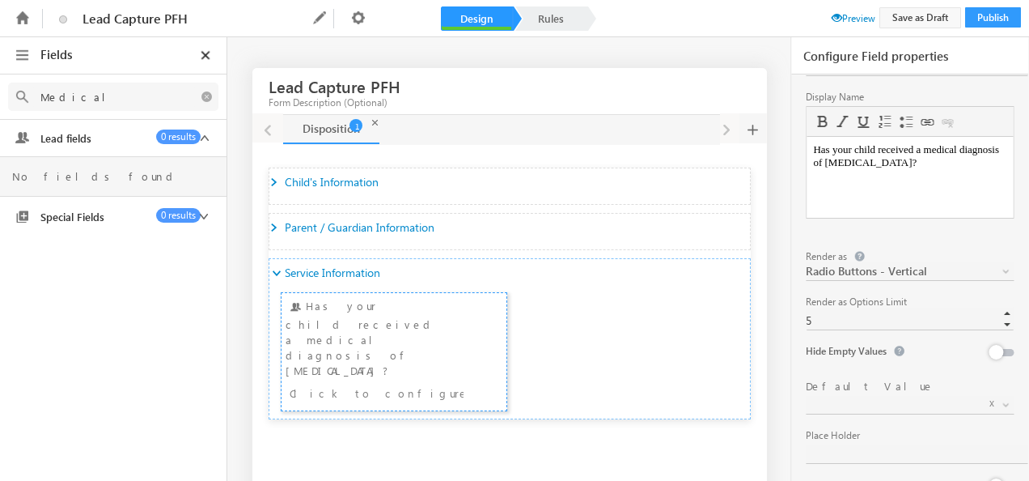
click at [1001, 349] on button at bounding box center [1001, 352] width 23 height 7
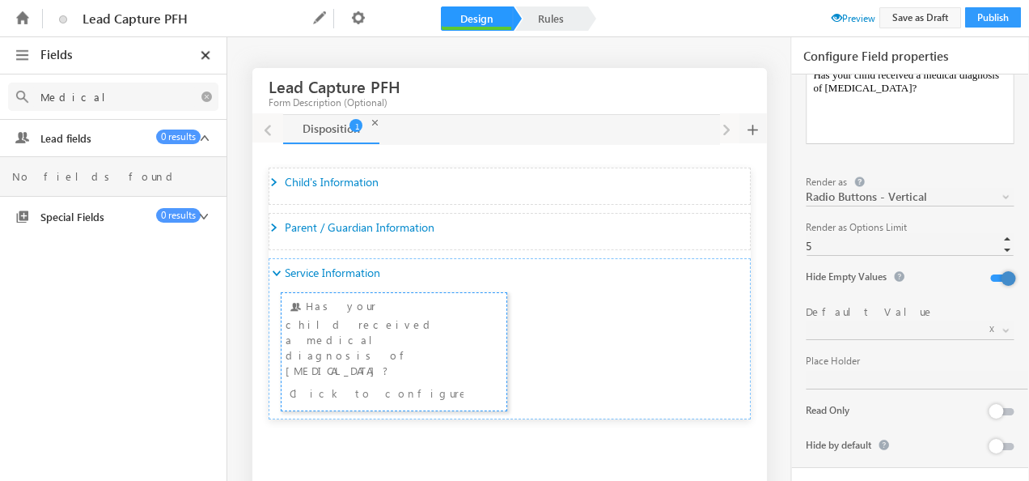
scroll to position [243, 0]
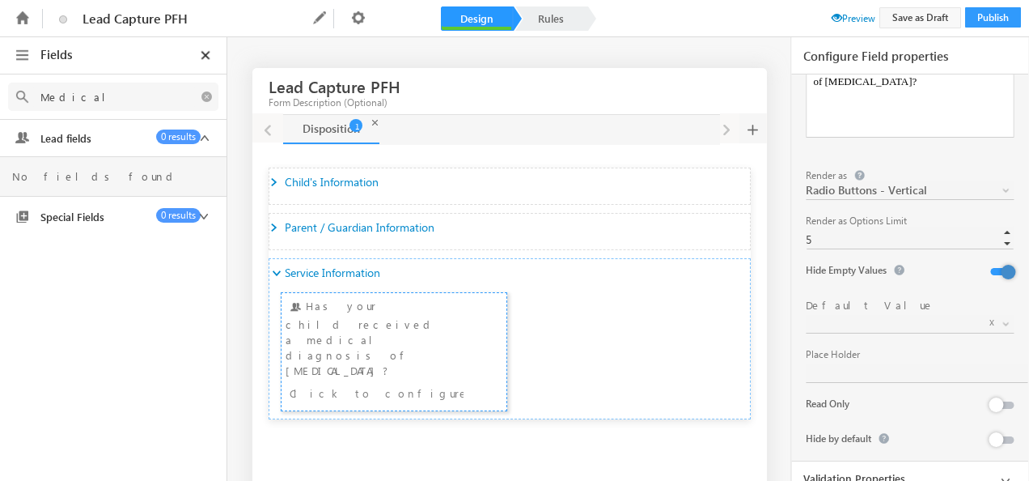
click at [997, 471] on icon at bounding box center [1006, 481] width 20 height 20
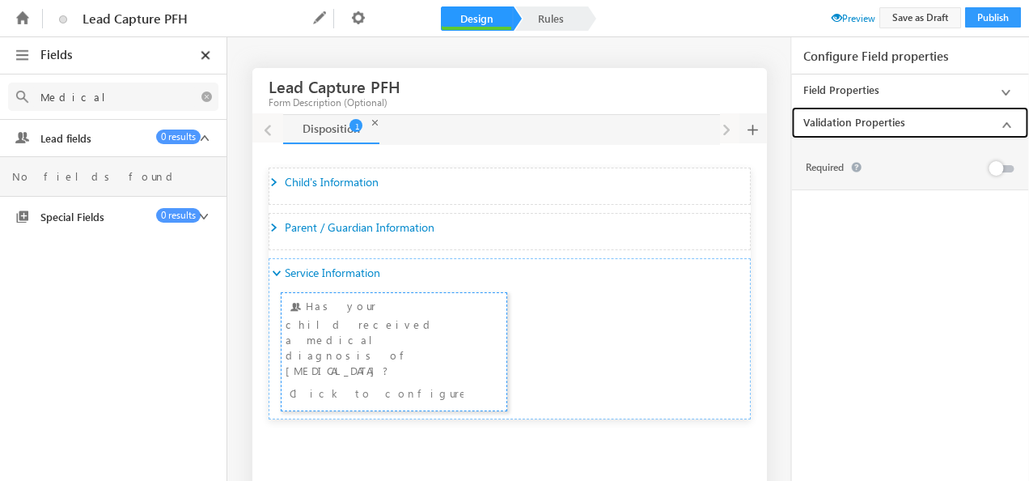
scroll to position [0, 0]
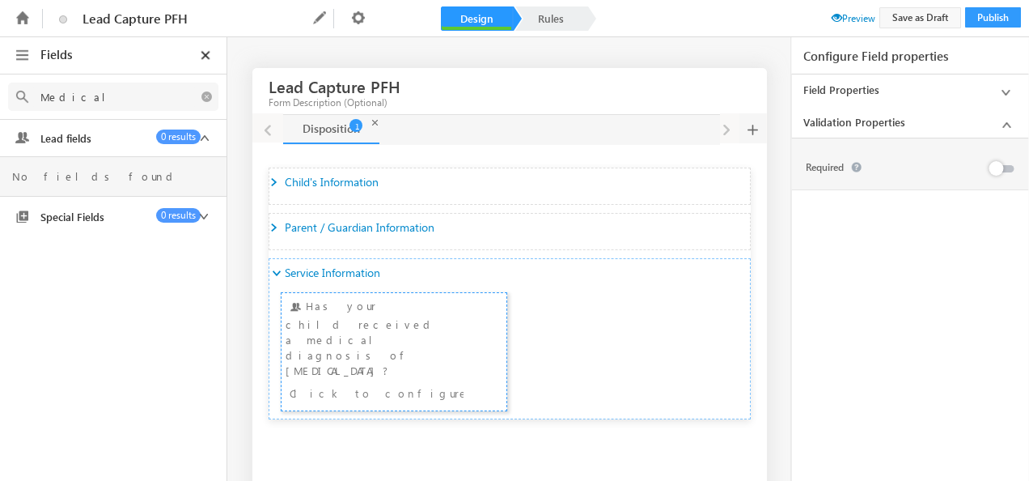
click at [1006, 170] on button at bounding box center [1001, 168] width 23 height 7
click at [843, 13] on span "Preview" at bounding box center [854, 18] width 44 height 12
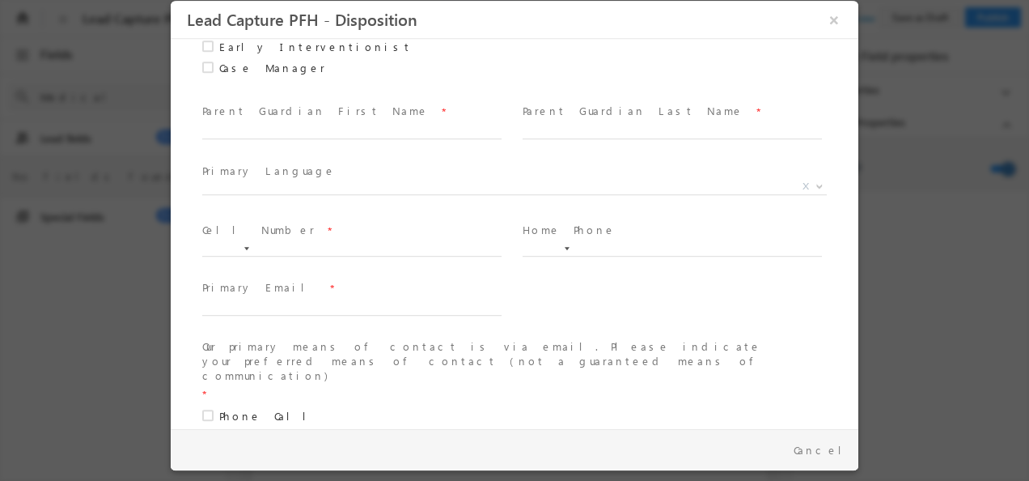
scroll to position [740, 0]
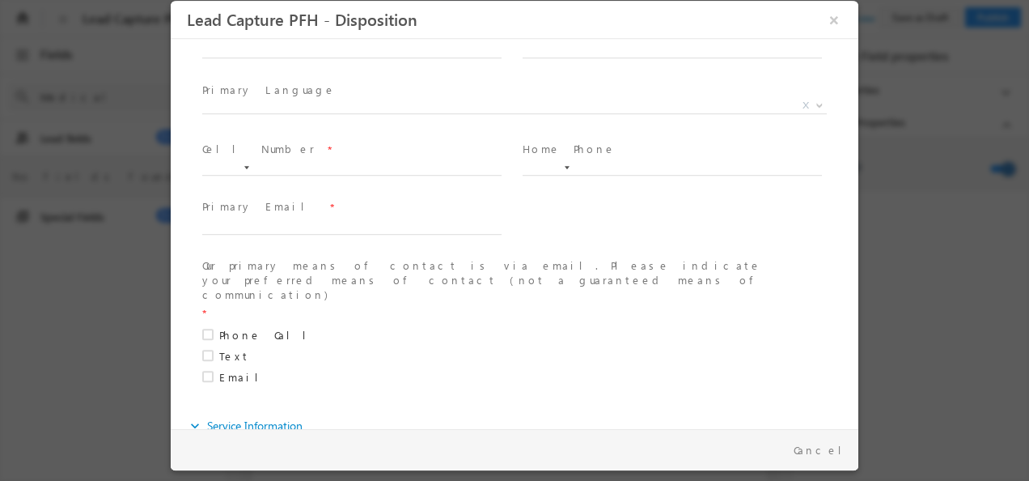
click at [171, 1] on input "No" at bounding box center [171, 1] width 0 height 0
click at [171, 1] on input "Yes" at bounding box center [171, 1] width 0 height 0
click at [835, 20] on button "×" at bounding box center [835, 20] width 28 height 30
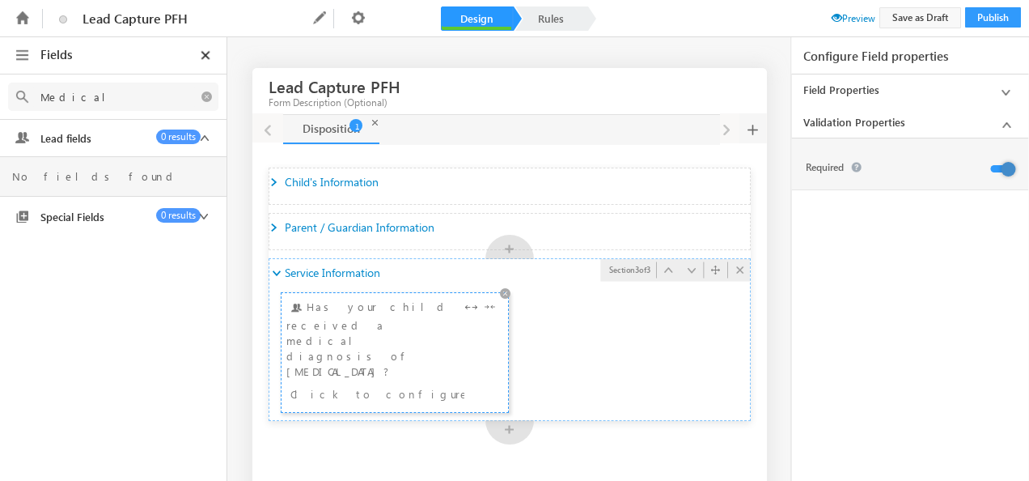
click at [427, 384] on div "Click to configure" at bounding box center [377, 393] width 174 height 19
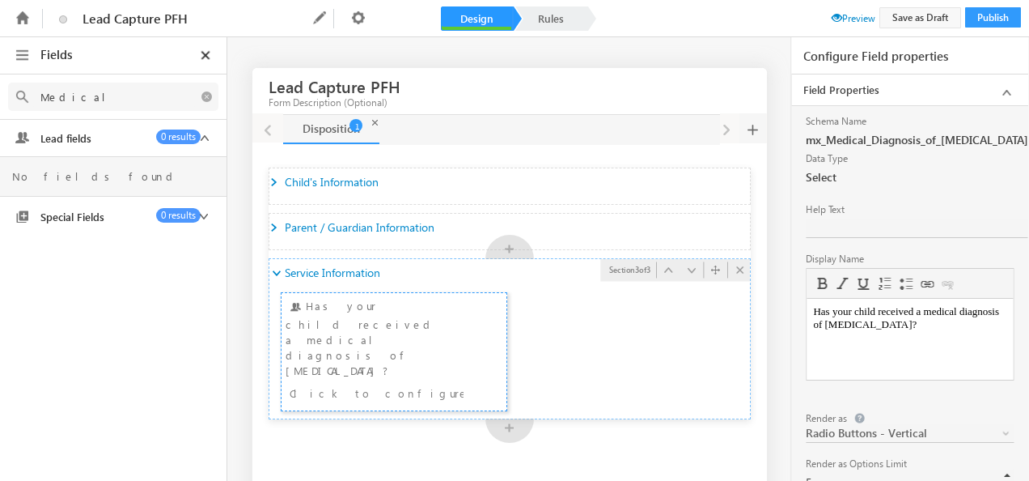
scroll to position [0, 0]
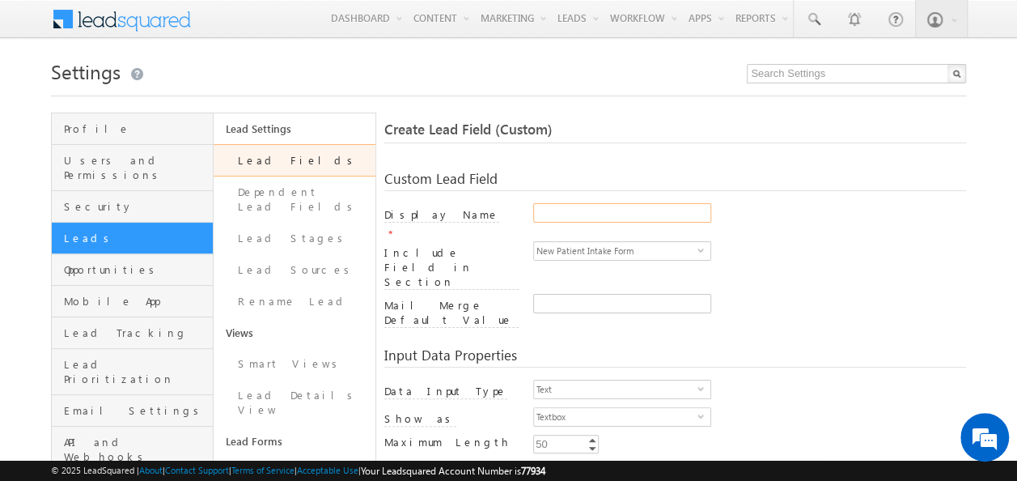
click at [584, 206] on input "Display Name" at bounding box center [622, 212] width 178 height 19
type input "Service Interested"
click at [699, 384] on span "select" at bounding box center [704, 387] width 13 height 7
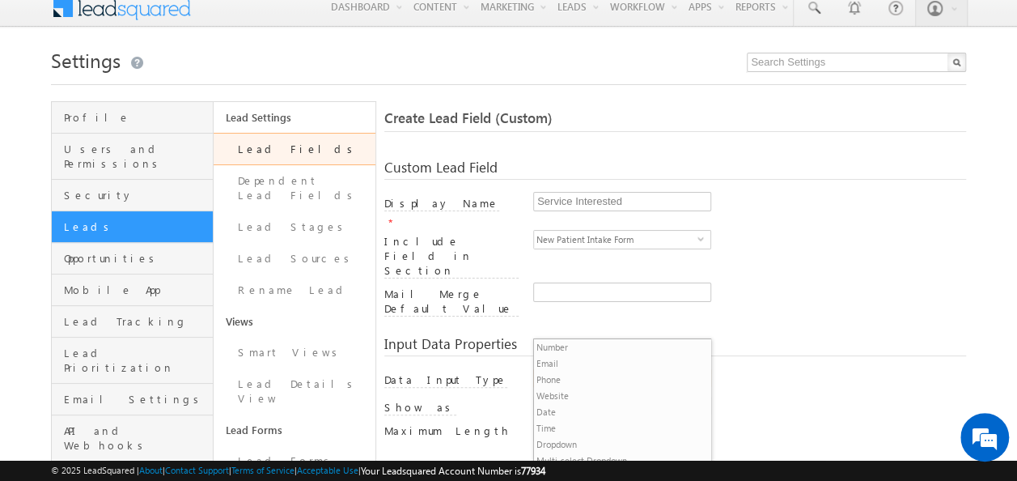
scroll to position [81, 0]
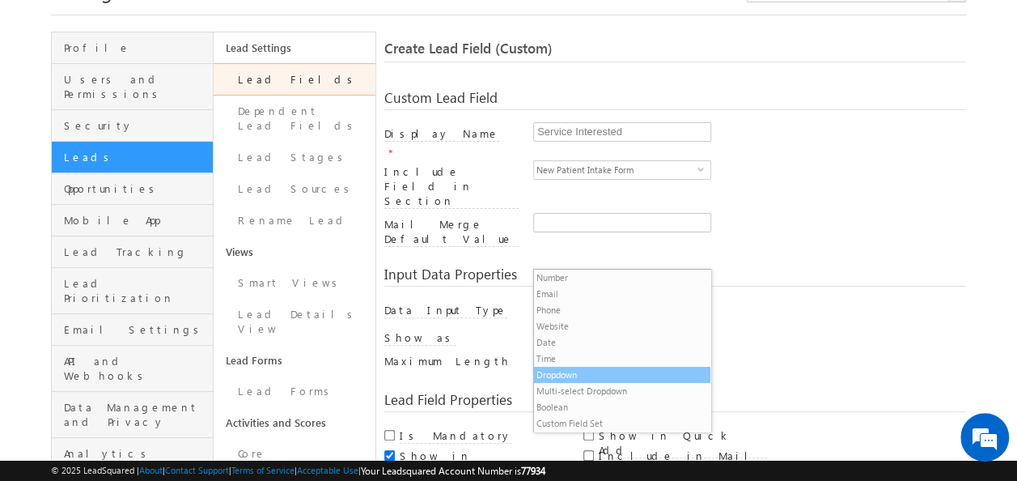
click at [571, 369] on li "Dropdown" at bounding box center [622, 375] width 176 height 16
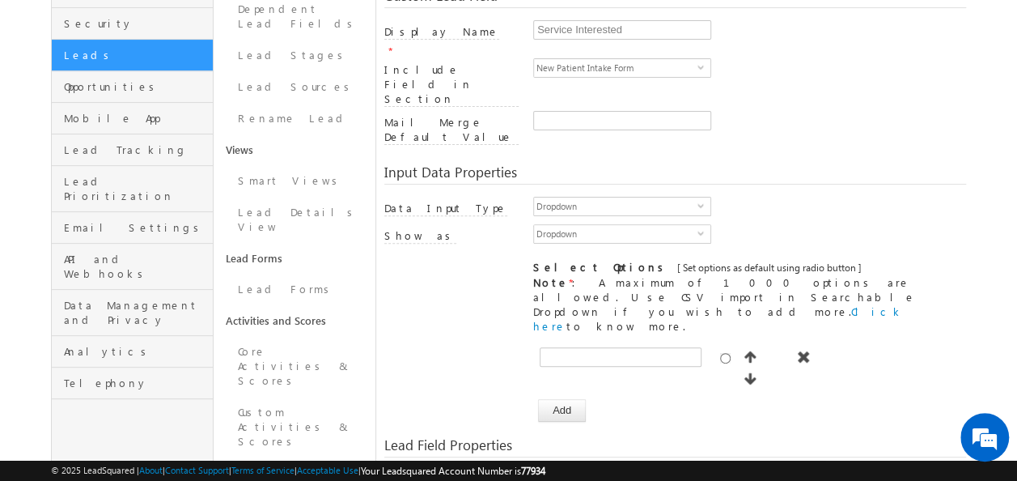
scroll to position [162, 0]
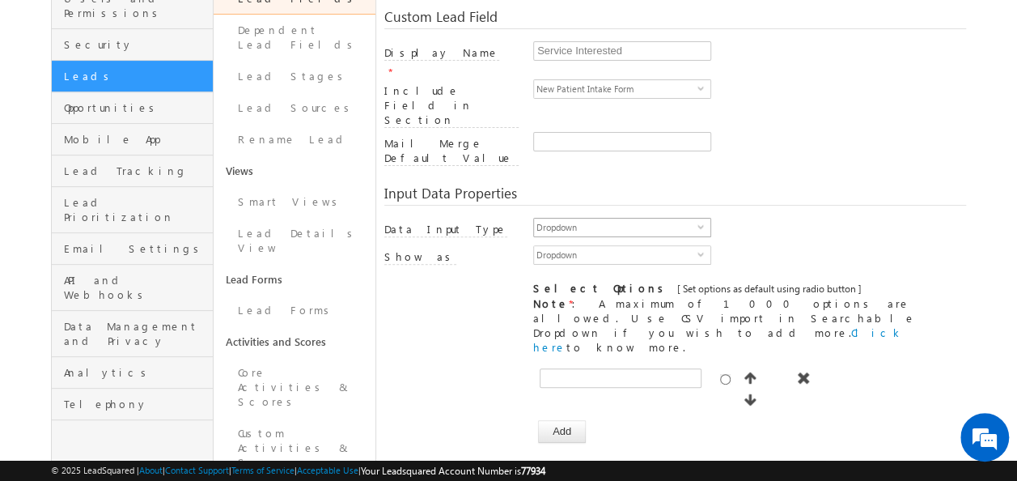
click at [699, 223] on span "select" at bounding box center [704, 226] width 13 height 7
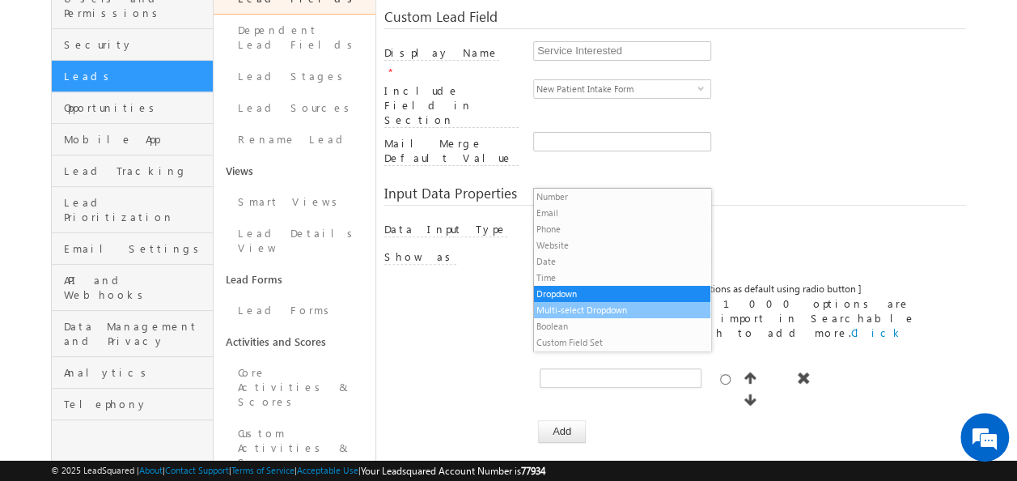
click at [607, 315] on li "Multi-select Dropdown" at bounding box center [622, 310] width 176 height 16
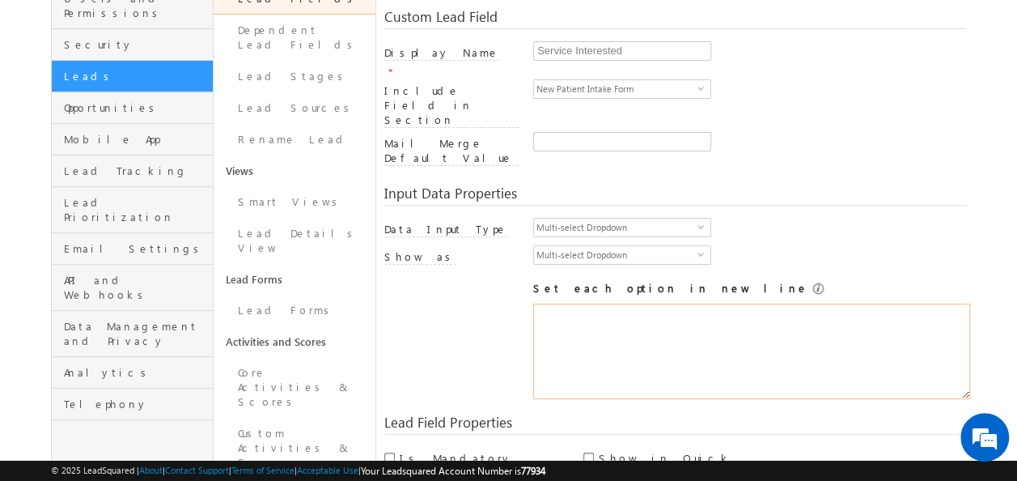
click at [630, 303] on textarea at bounding box center [751, 350] width 437 height 95
paste textarea "1:1 ABA Therapy Academic Program"
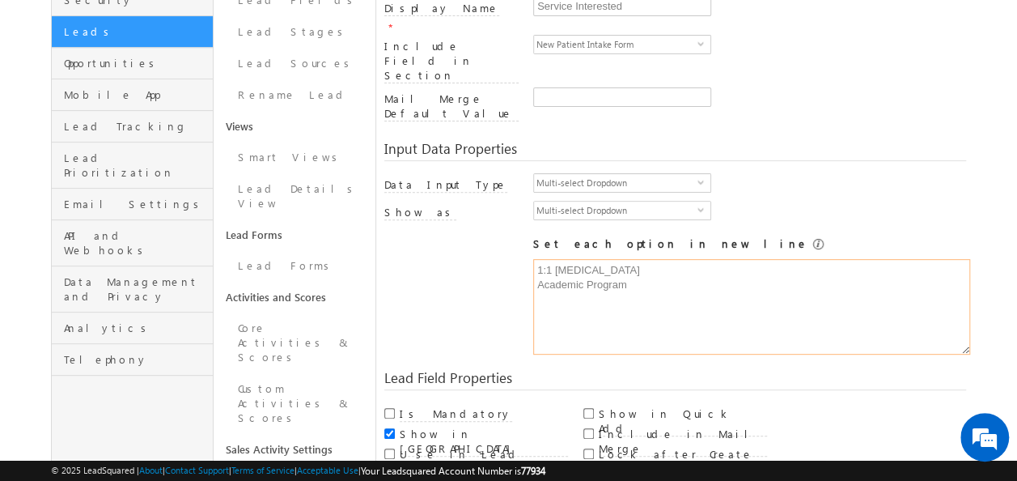
scroll to position [243, 0]
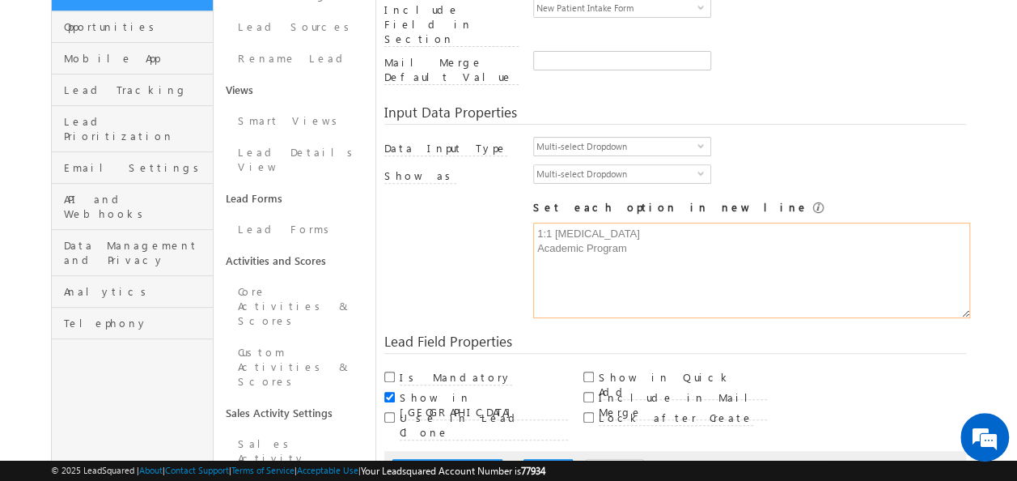
type textarea "1:1 ABA Therapy Academic Program"
click at [588, 392] on input "Include in Mail Merge" at bounding box center [588, 397] width 11 height 11
checkbox input "true"
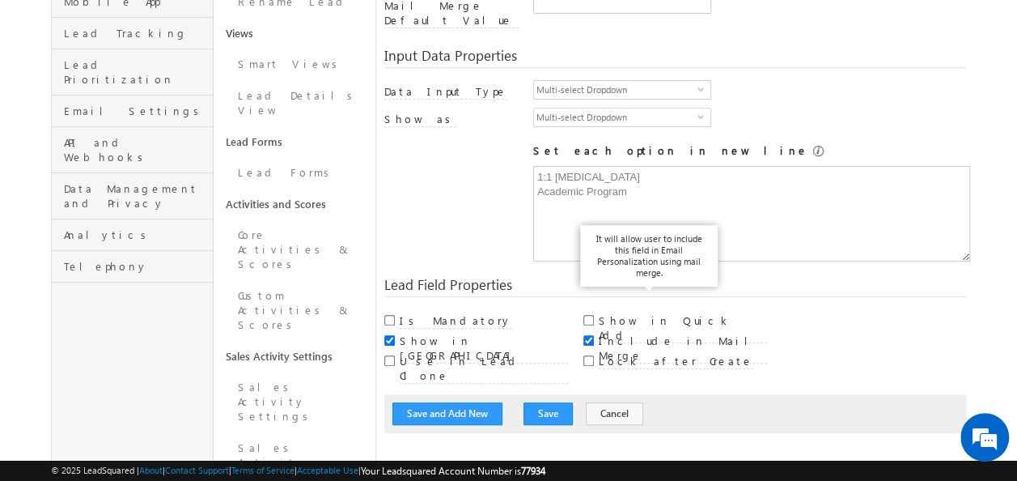
scroll to position [486, 0]
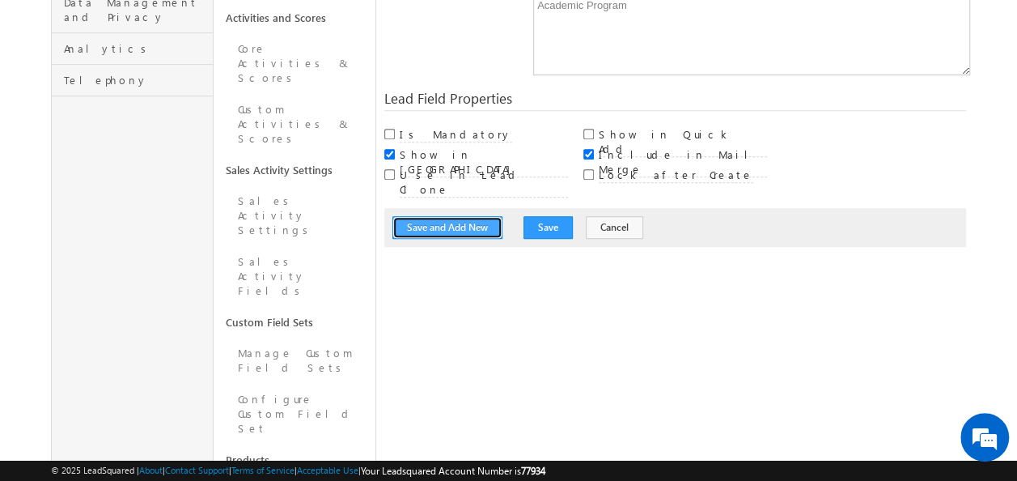
click at [464, 216] on button "Save and Add New" at bounding box center [447, 227] width 110 height 23
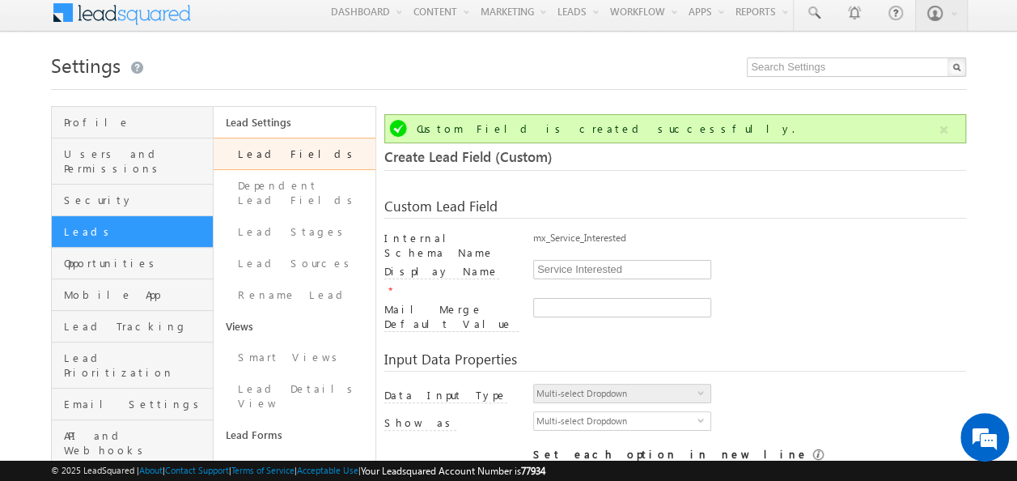
scroll to position [0, 0]
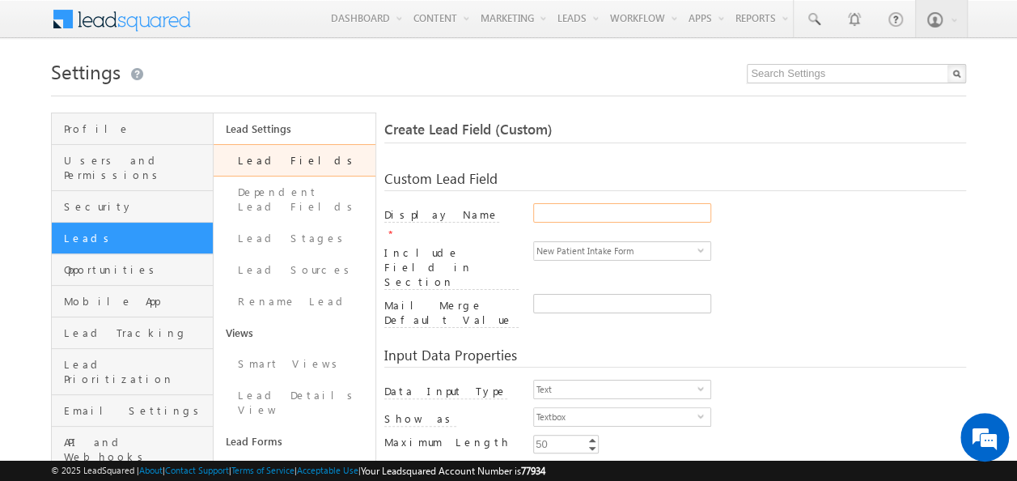
click at [549, 214] on input "Display Name" at bounding box center [622, 212] width 178 height 19
paste input "What services does your child currently receive"
type input "What services does your child currently receive"
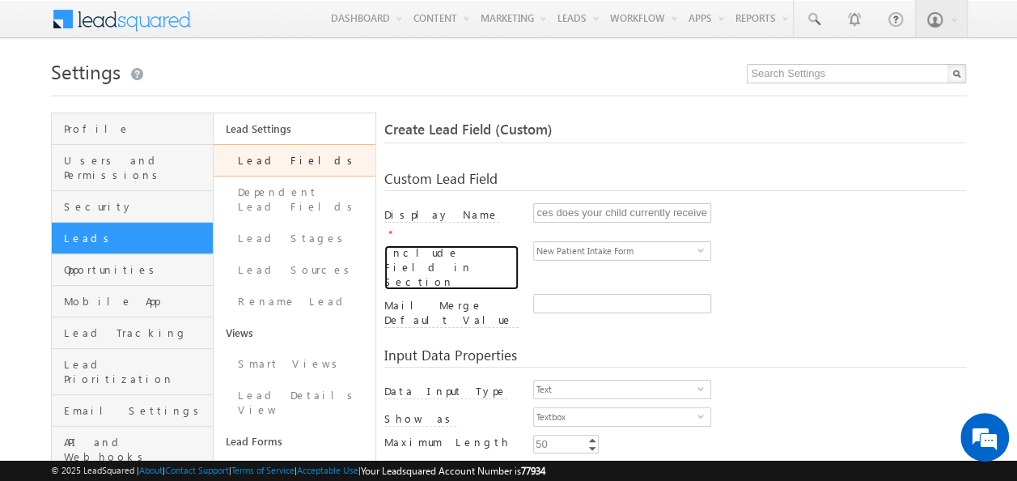
scroll to position [0, 0]
click at [807, 252] on div "Include Field in Section New Patient Intake Form select NewPatientIntakeForm" at bounding box center [675, 267] width 583 height 53
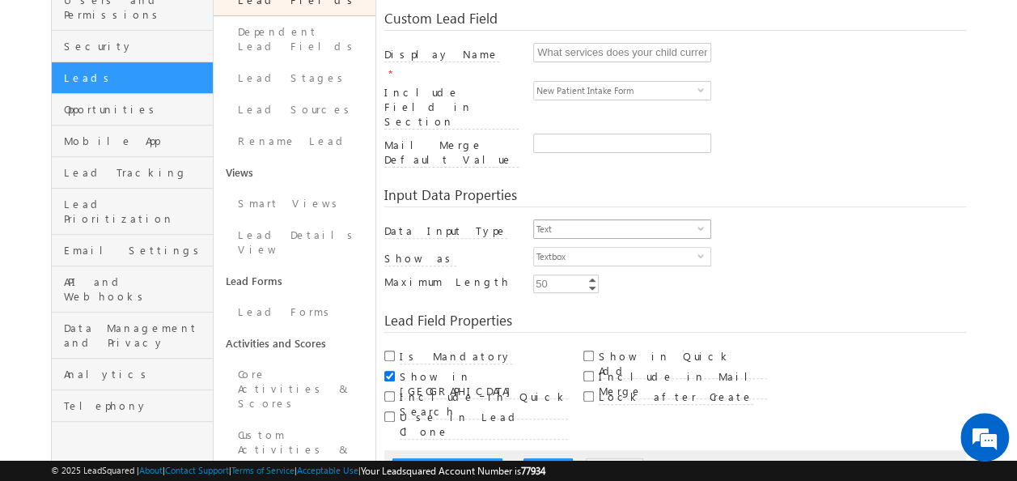
scroll to position [162, 0]
click at [698, 223] on span "select" at bounding box center [704, 226] width 13 height 7
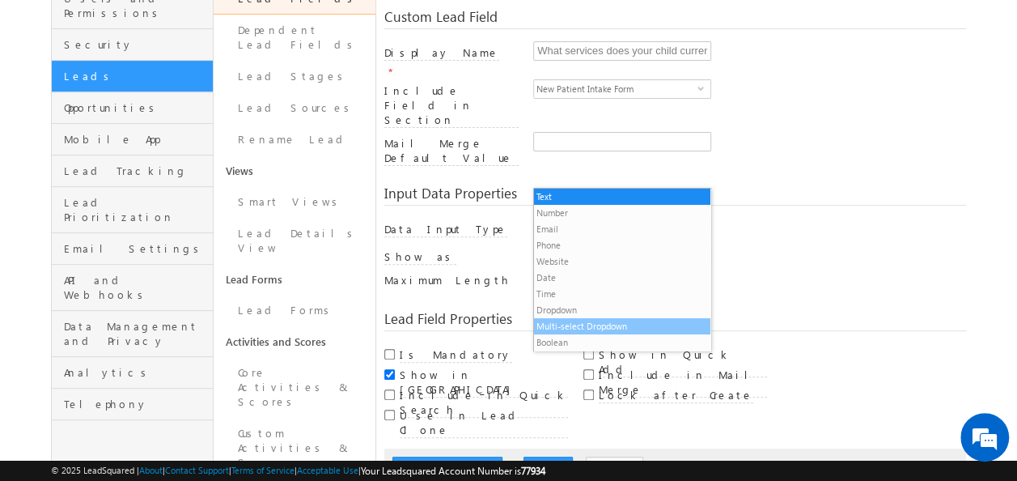
click at [586, 329] on li "Multi-select Dropdown" at bounding box center [622, 326] width 176 height 16
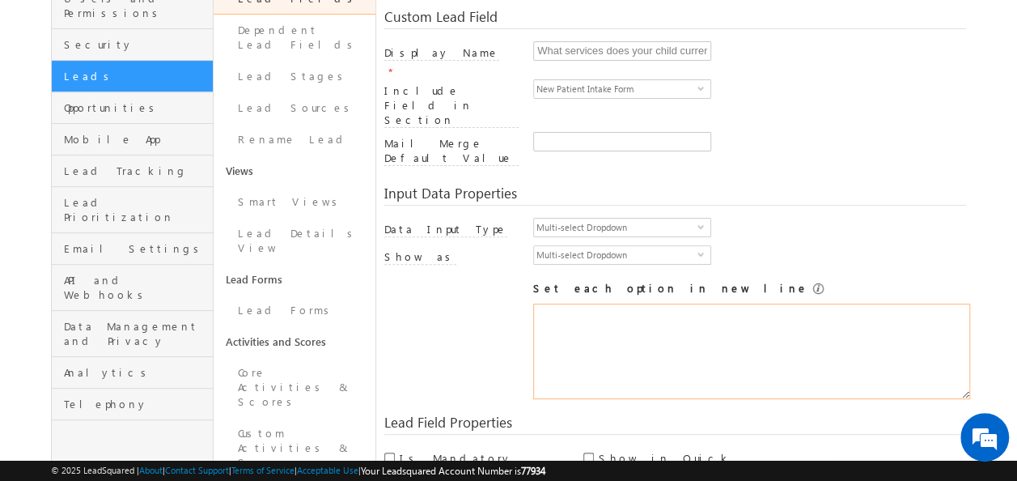
click at [612, 303] on textarea at bounding box center [751, 350] width 437 height 95
paste textarea "ABA Therapy (through another provider) Physical Therapy Occupational Therapy Sp…"
type textarea "ABA Therapy (through another provider) Physical Therapy Occupational Therapy Sp…"
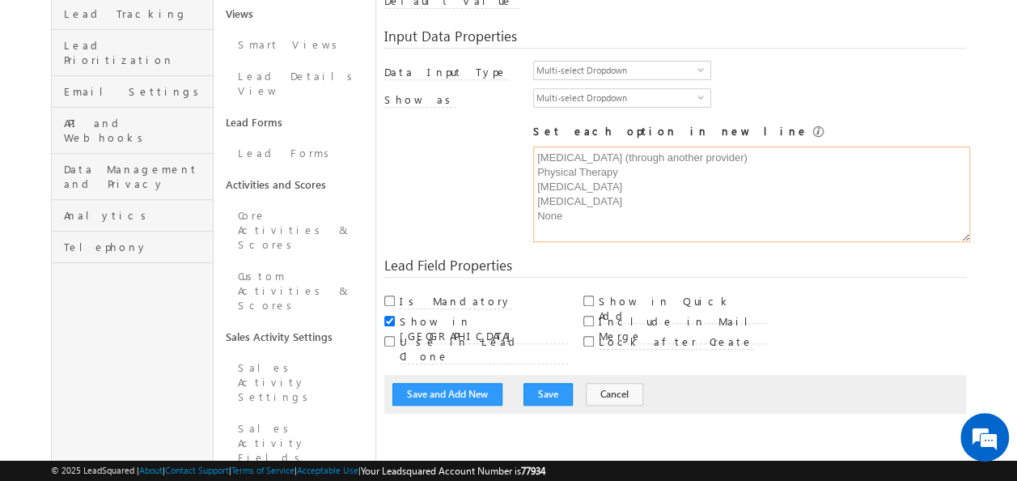
scroll to position [324, 0]
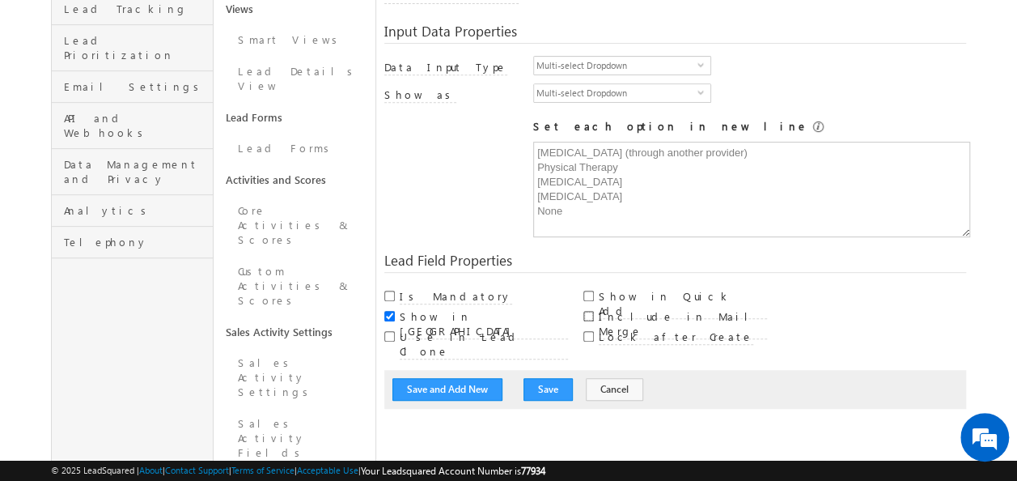
click at [588, 311] on input "Include in Mail Merge" at bounding box center [588, 316] width 11 height 11
checkbox input "true"
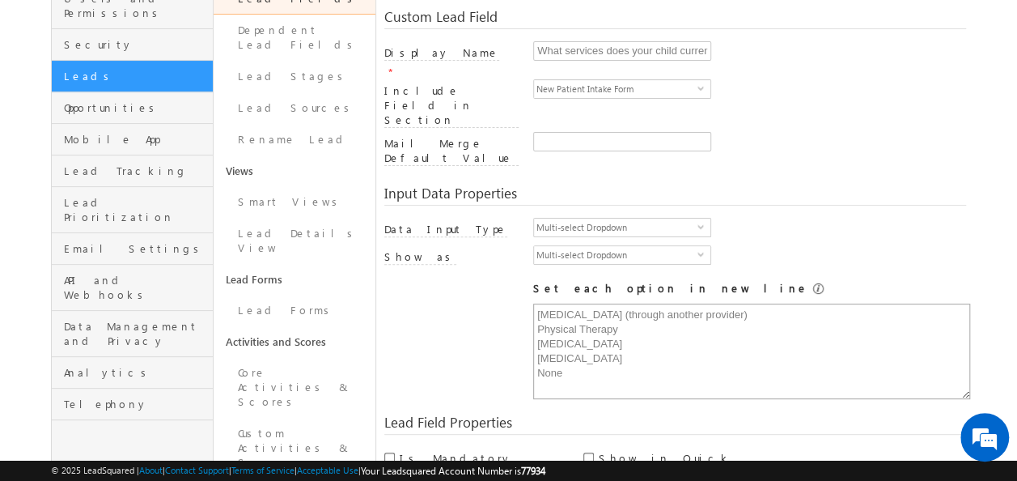
scroll to position [405, 0]
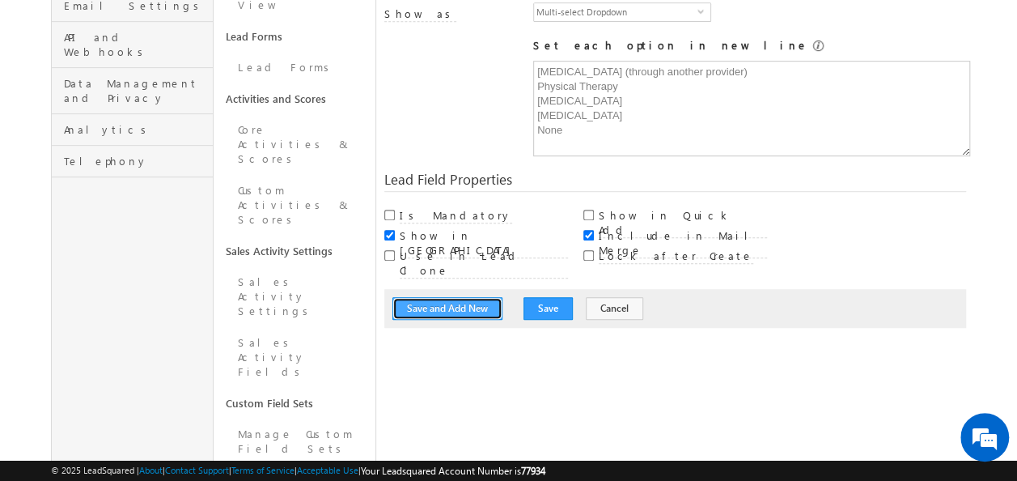
click at [451, 297] on button "Save and Add New" at bounding box center [447, 308] width 110 height 23
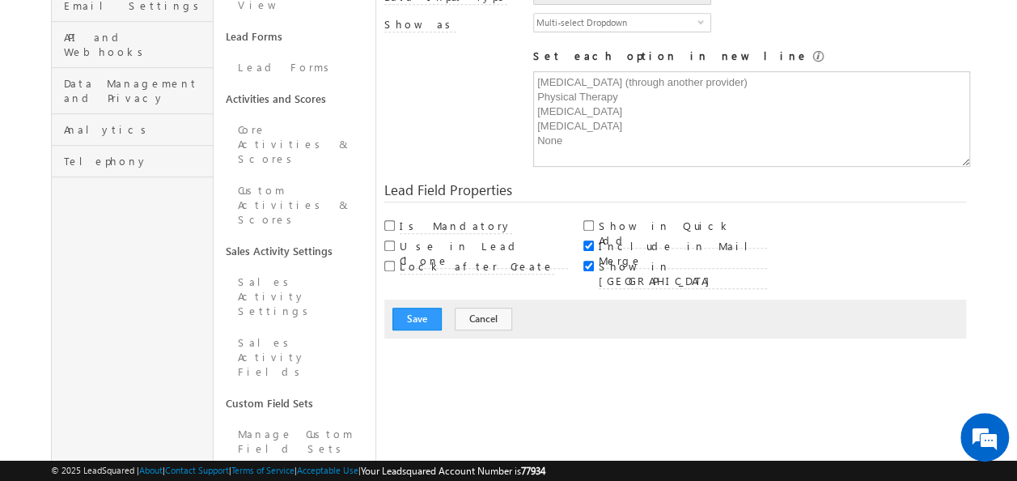
scroll to position [121, 0]
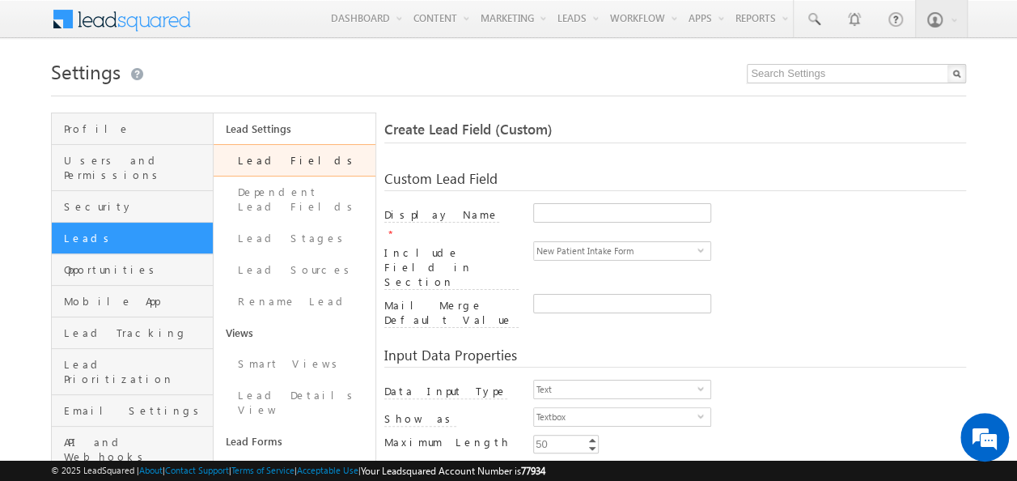
click at [321, 161] on link "Lead Fields" at bounding box center [295, 160] width 162 height 32
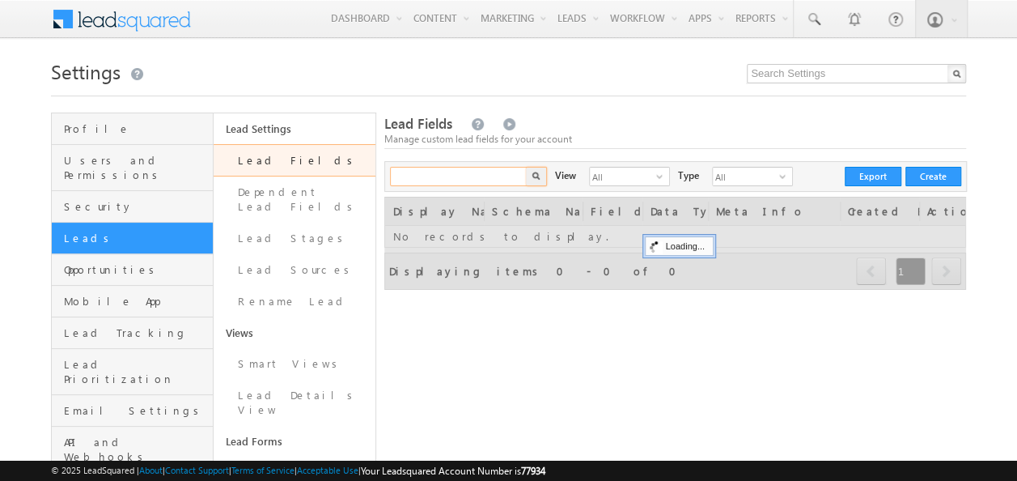
click at [457, 172] on input "text" at bounding box center [459, 176] width 138 height 19
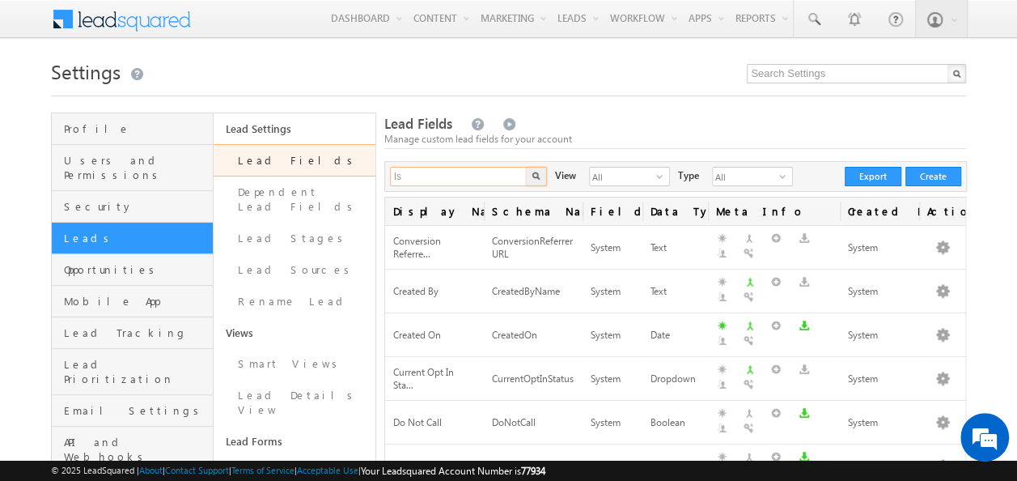
type input "Is"
click at [532, 172] on img "button" at bounding box center [536, 176] width 8 height 8
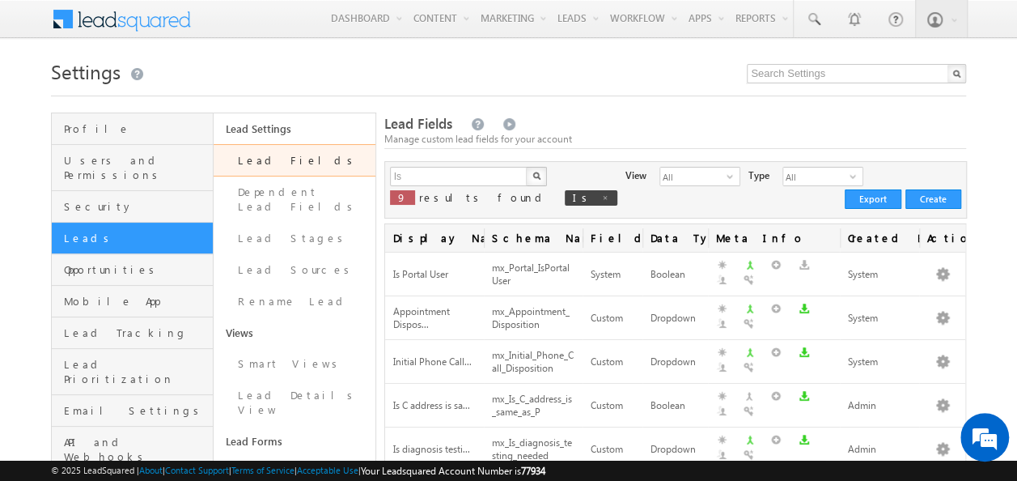
scroll to position [81, 0]
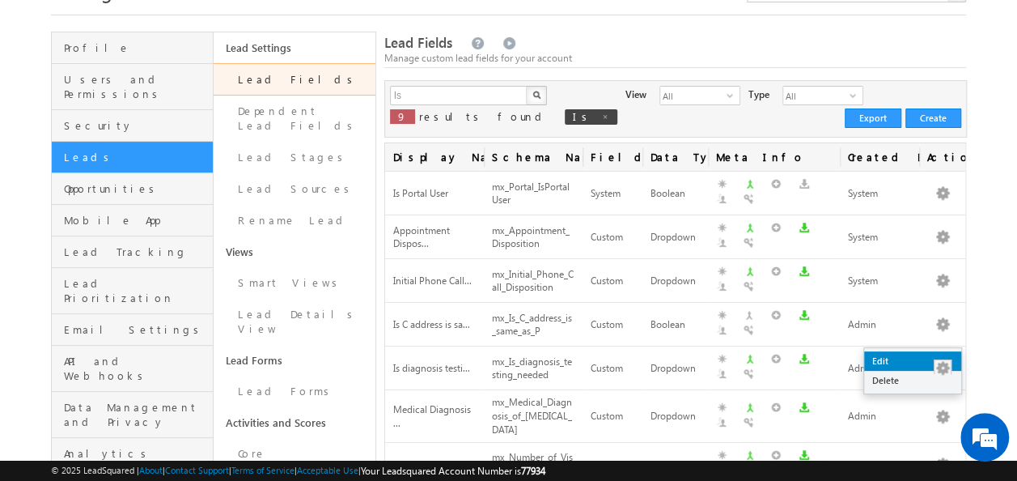
click at [915, 361] on link "Edit" at bounding box center [912, 360] width 97 height 19
click at [944, 357] on link "Edit" at bounding box center [912, 360] width 97 height 19
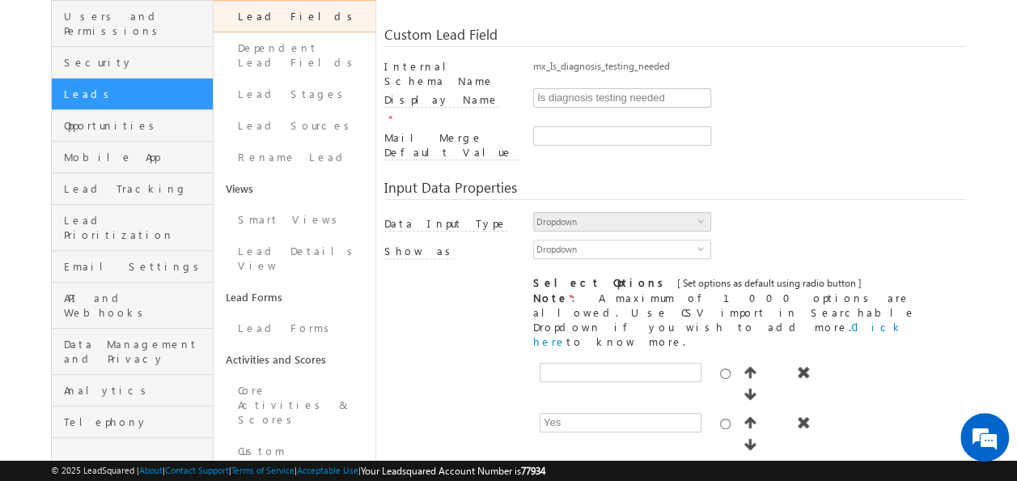
scroll to position [243, 0]
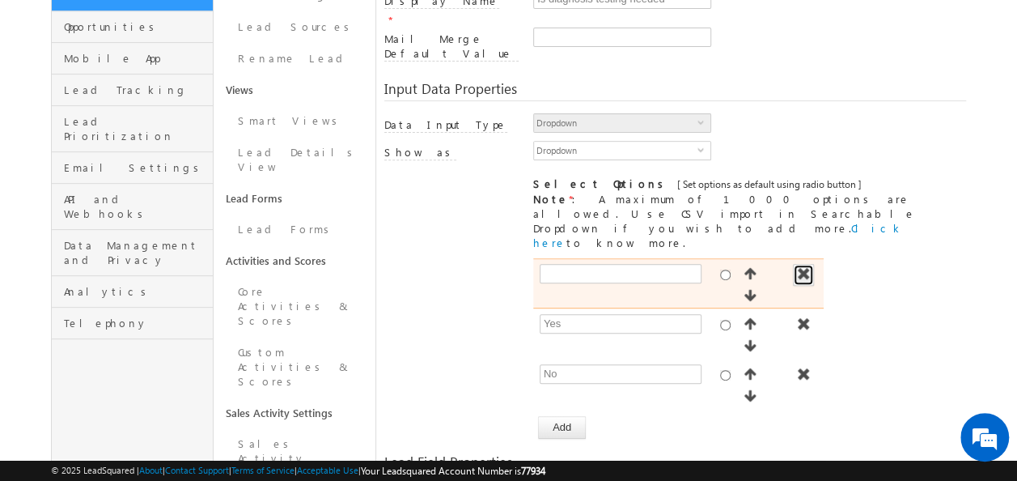
click at [806, 267] on span "button" at bounding box center [803, 273] width 16 height 13
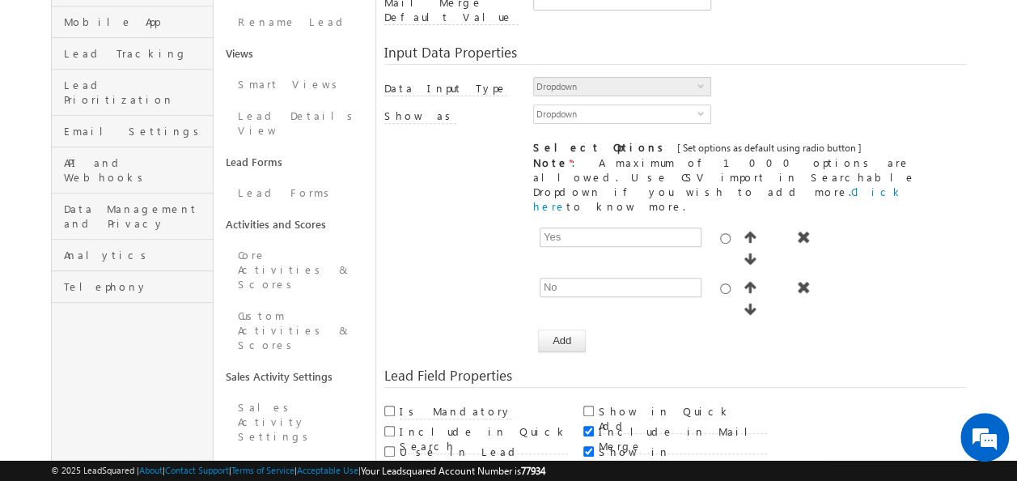
scroll to position [486, 0]
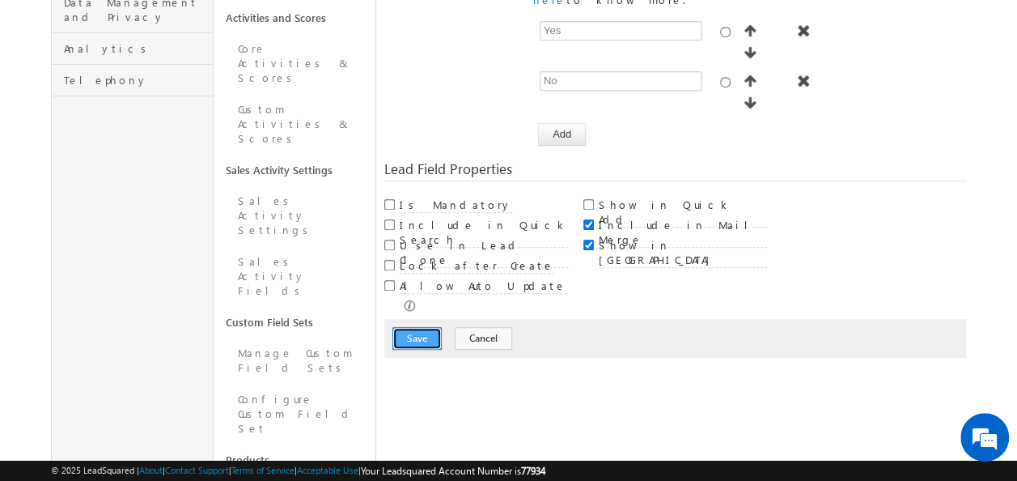
click at [414, 327] on button "Save" at bounding box center [416, 338] width 49 height 23
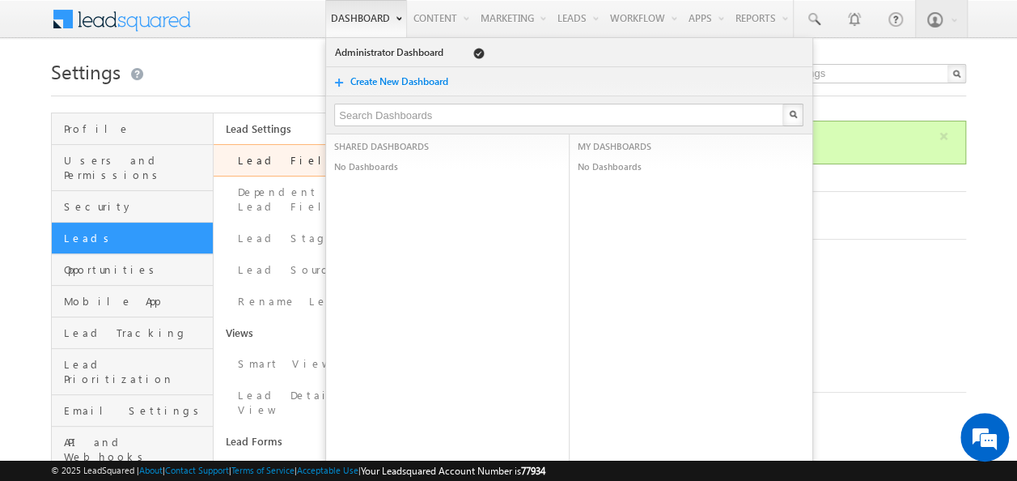
scroll to position [0, 0]
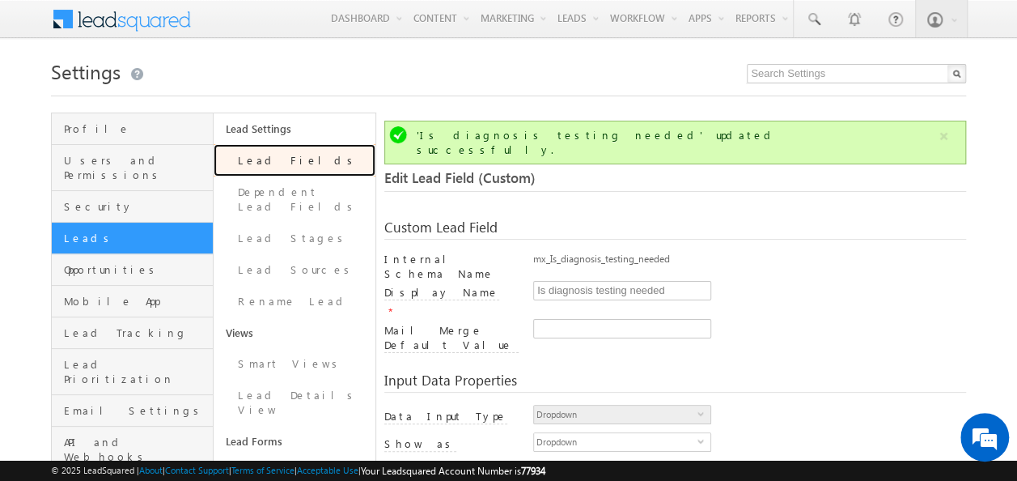
click at [282, 150] on link "Lead Fields" at bounding box center [295, 160] width 162 height 32
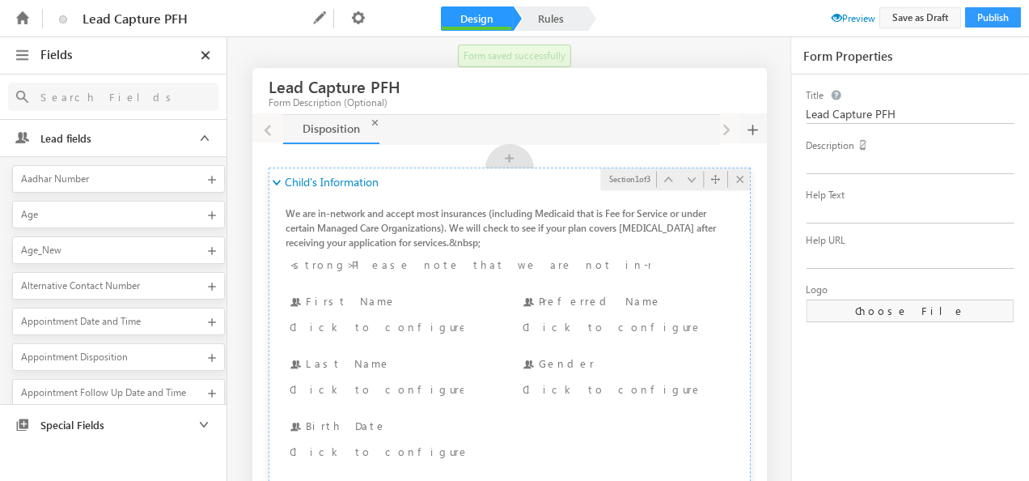
click at [275, 180] on icon at bounding box center [274, 183] width 11 height 11
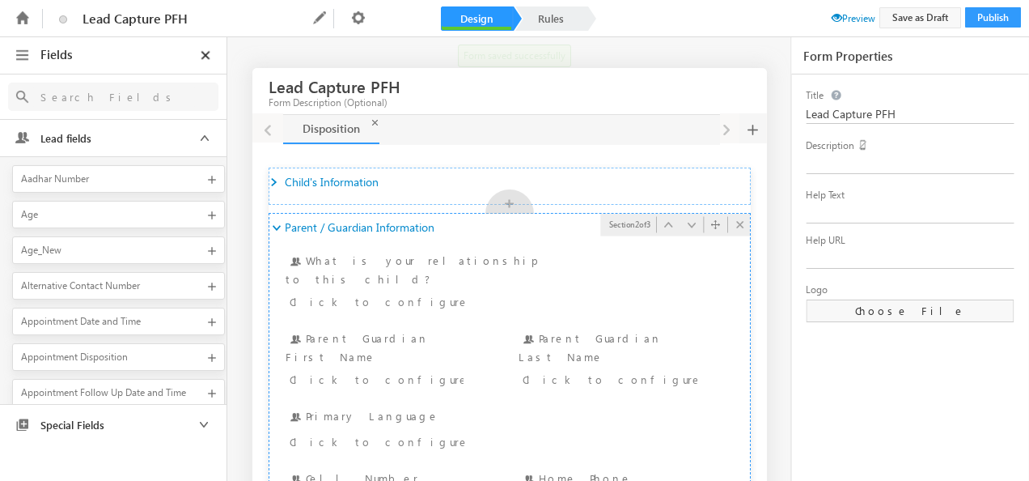
click at [278, 227] on link "Parent / Guardian Information" at bounding box center [351, 228] width 165 height 28
click at [270, 226] on icon at bounding box center [274, 228] width 11 height 11
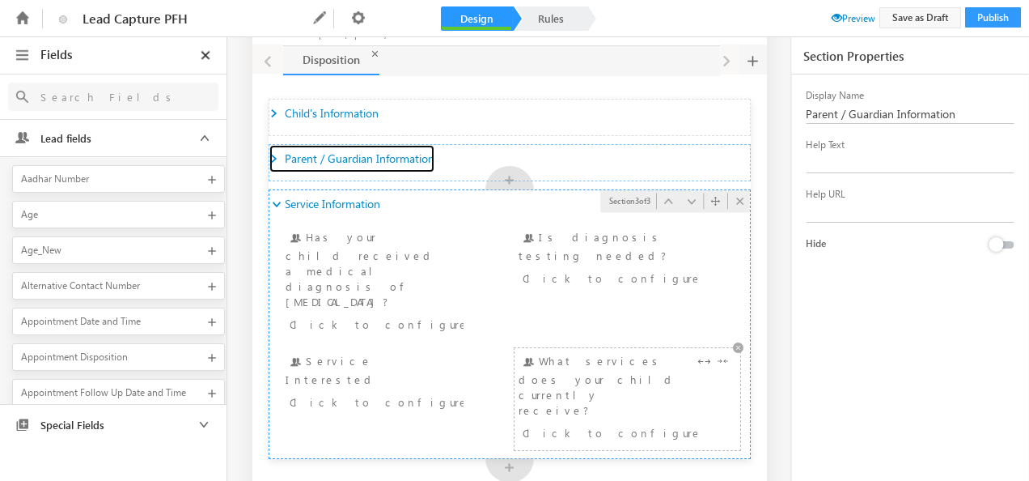
scroll to position [115, 0]
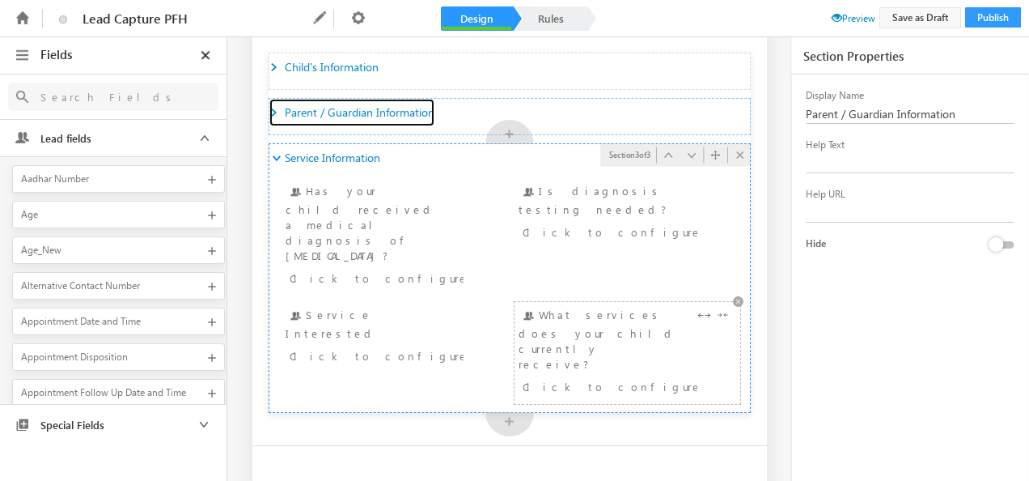
click at [606, 376] on div "Click to configure" at bounding box center [610, 385] width 174 height 19
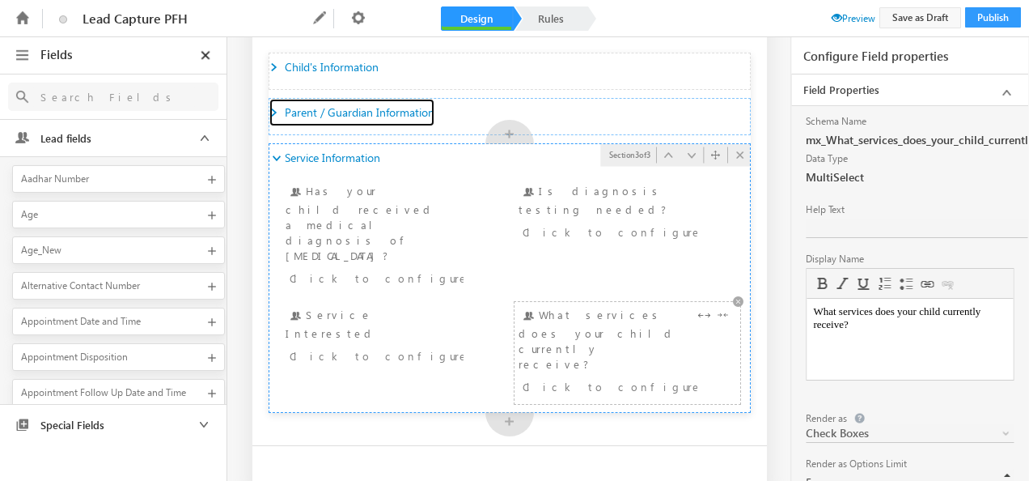
scroll to position [0, 0]
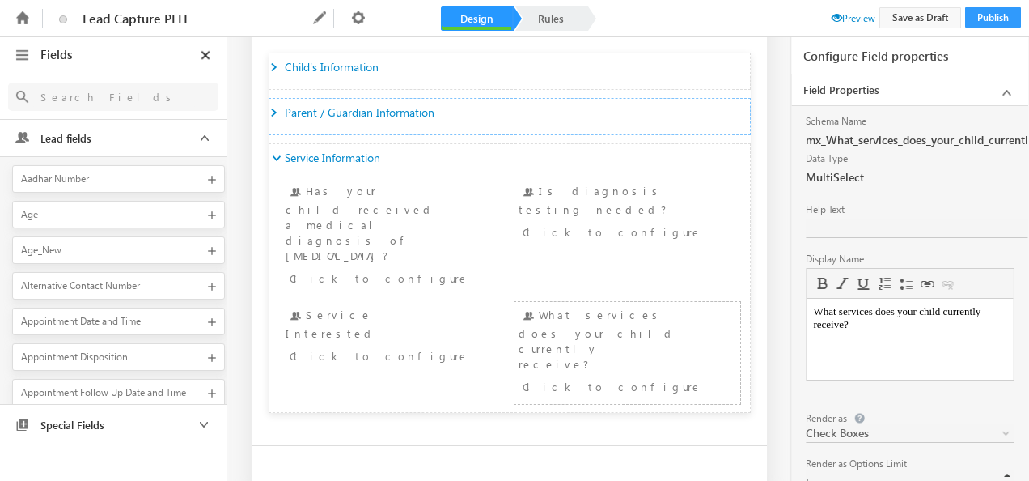
click at [110, 90] on input "text" at bounding box center [113, 97] width 163 height 20
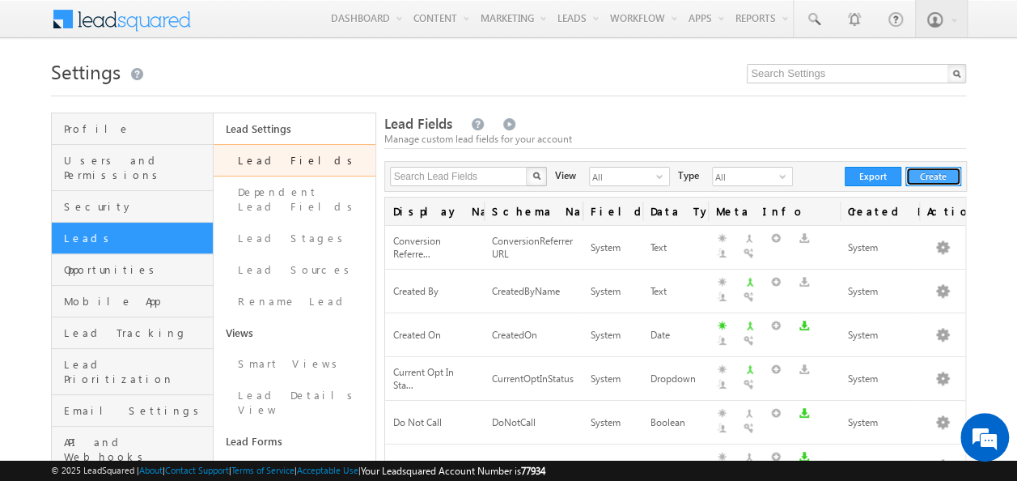
click at [950, 180] on button "Create" at bounding box center [933, 176] width 56 height 19
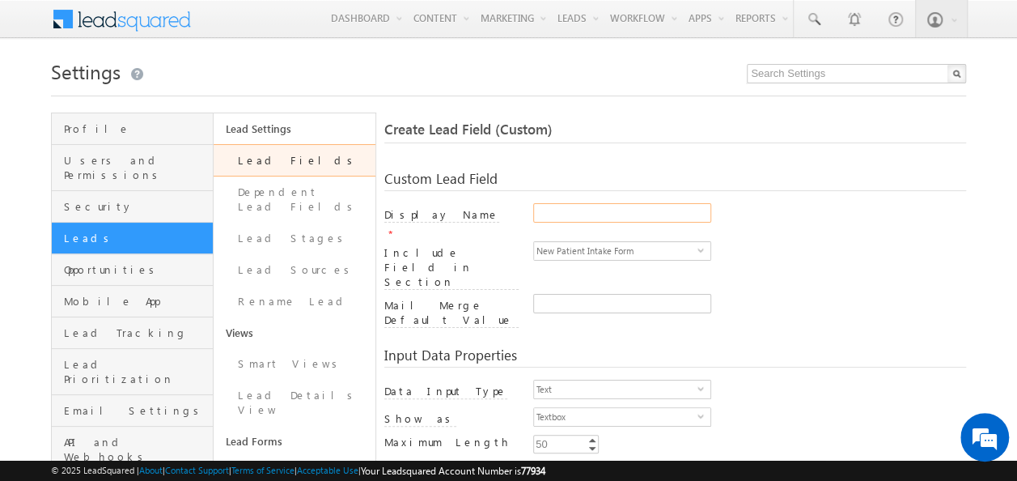
click at [596, 216] on input "Display Name" at bounding box center [622, 212] width 178 height 19
paste input "How did you hear about Project Hope Foundation"
type input "How did you hear about Project Hope Foundation"
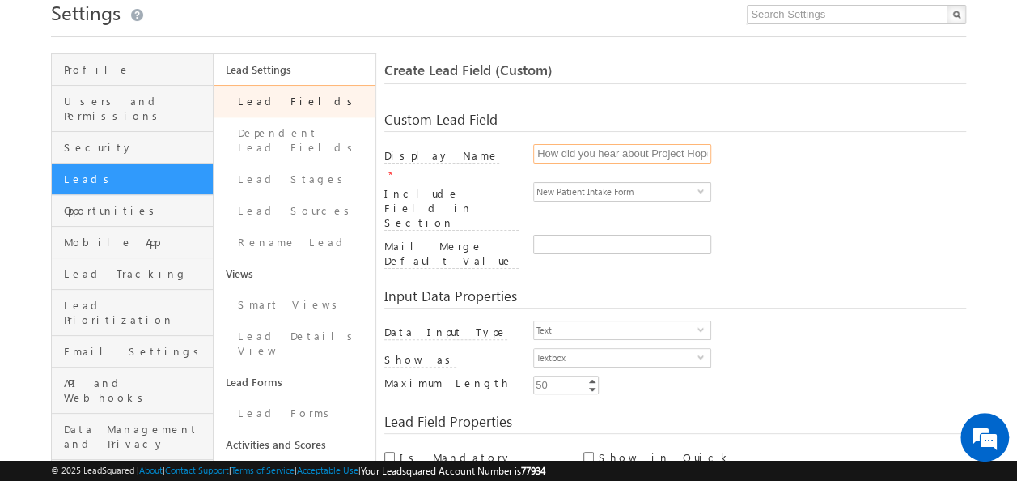
scroll to position [81, 0]
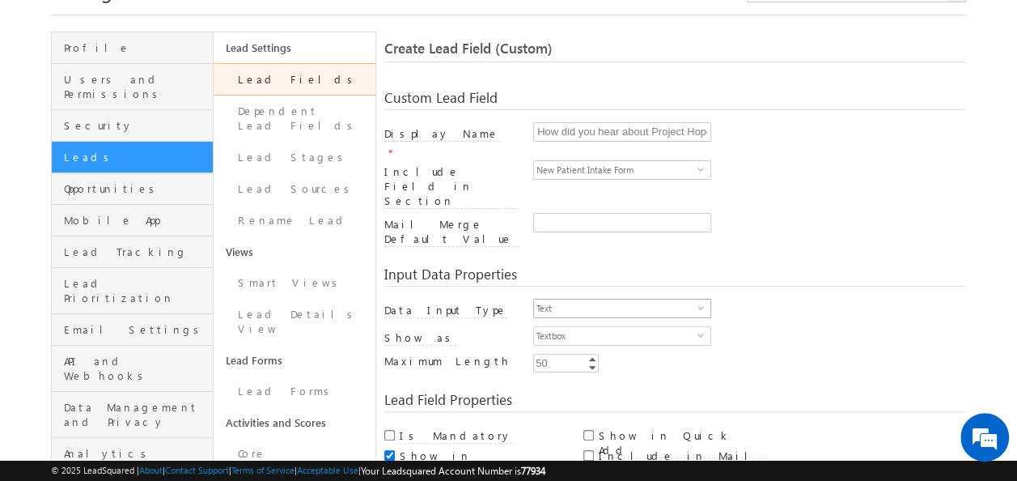
click at [702, 299] on span "select" at bounding box center [704, 313] width 13 height 28
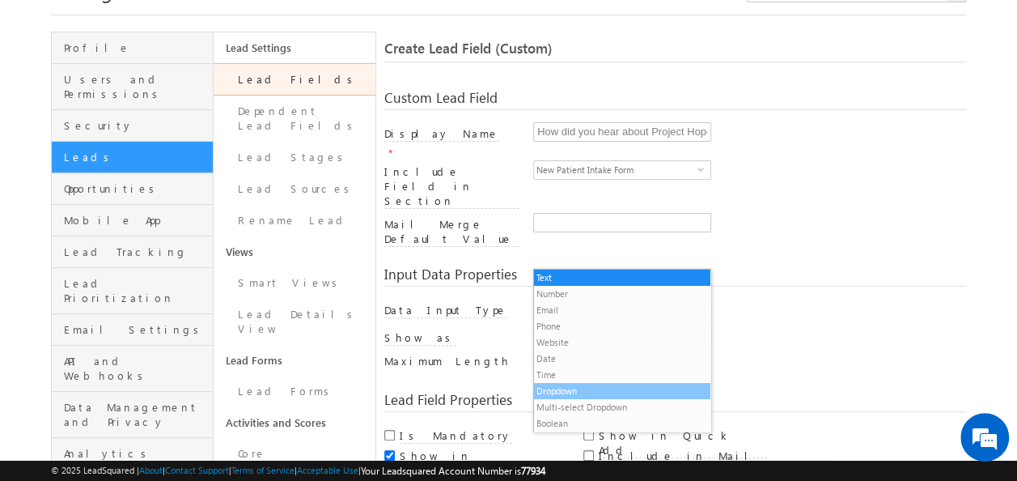
click at [572, 392] on li "Dropdown" at bounding box center [622, 391] width 176 height 16
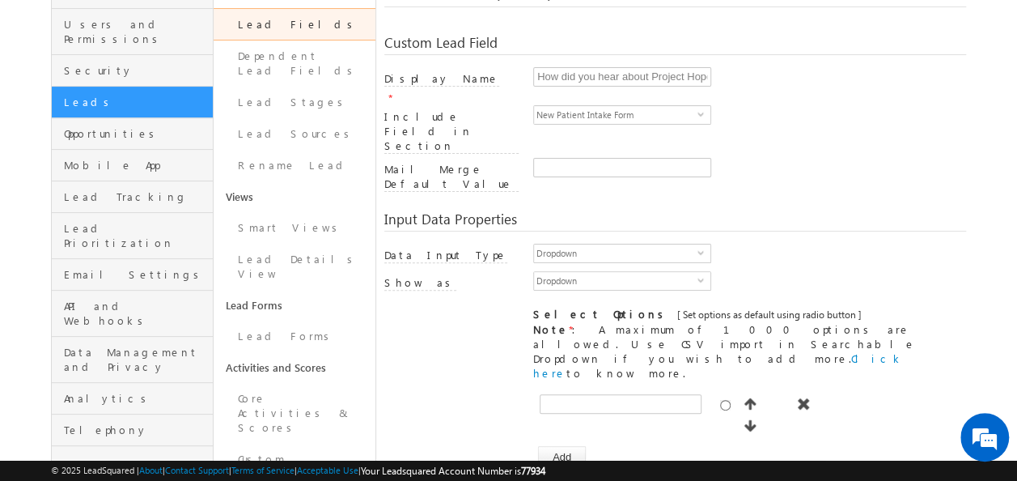
scroll to position [162, 0]
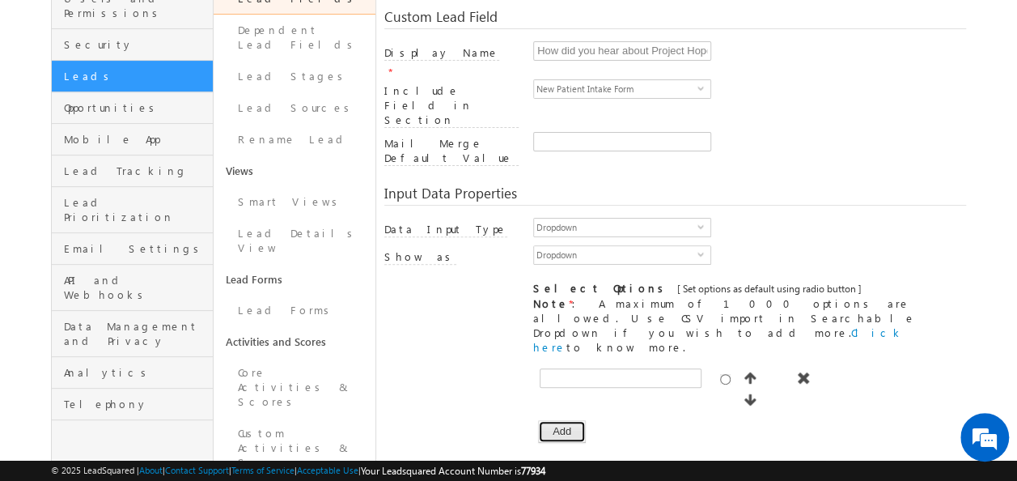
click at [553, 420] on button "Add" at bounding box center [562, 431] width 48 height 23
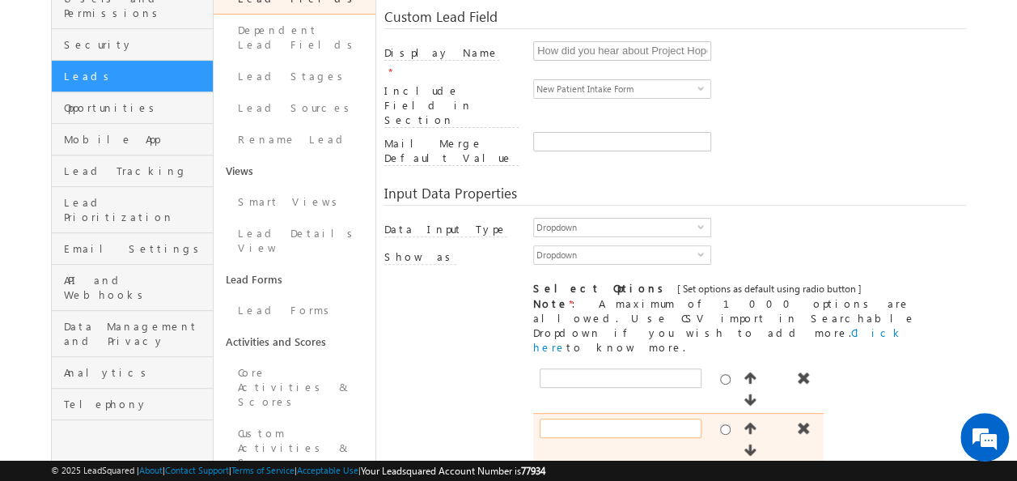
click at [581, 418] on input "text" at bounding box center [621, 427] width 162 height 19
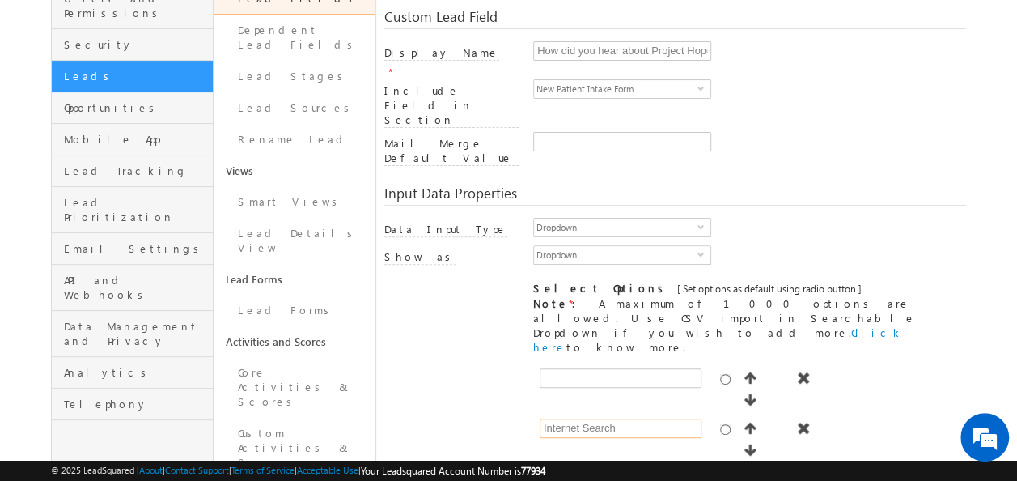
type input "Internet Search"
click at [562, 470] on button "Add" at bounding box center [562, 481] width 48 height 23
click at [562, 469] on input "text" at bounding box center [621, 478] width 162 height 19
type input "Doctor"
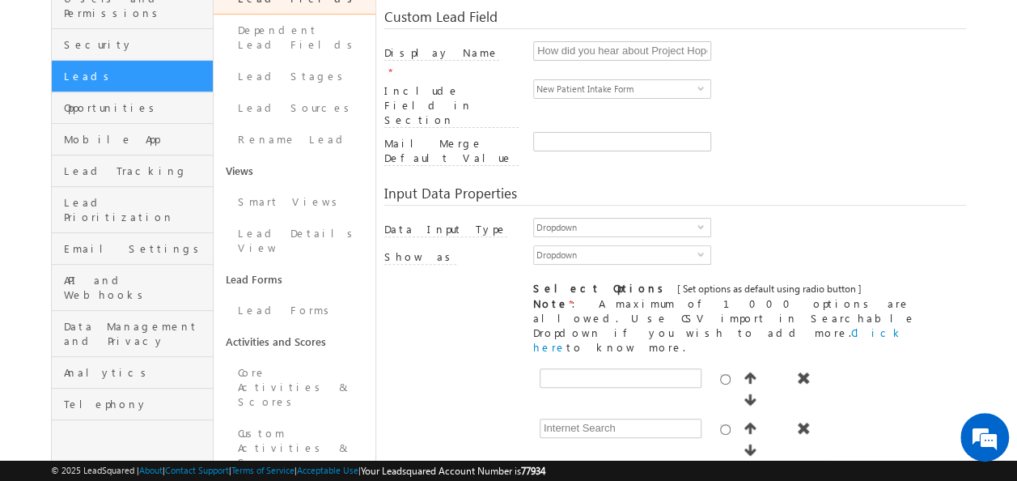
type input "Insurance"
type input "Friend / Family Member"
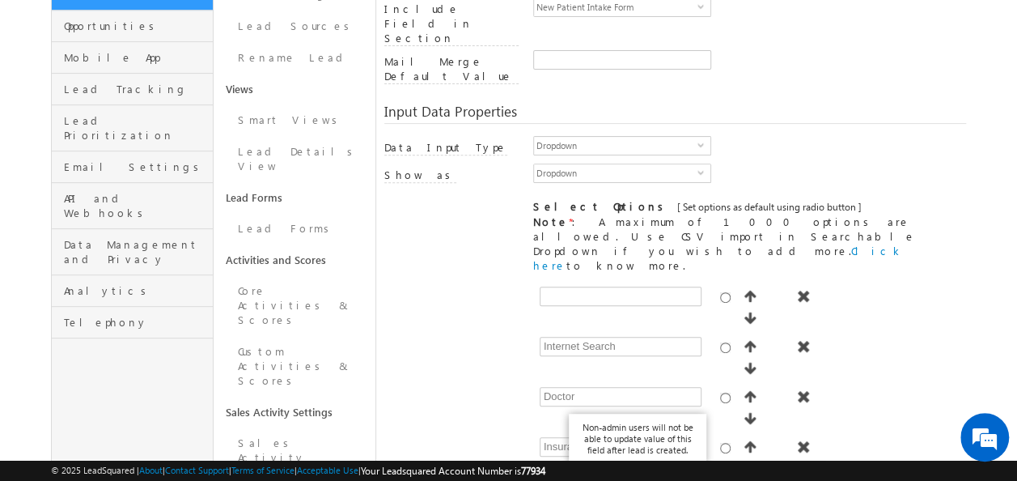
scroll to position [324, 0]
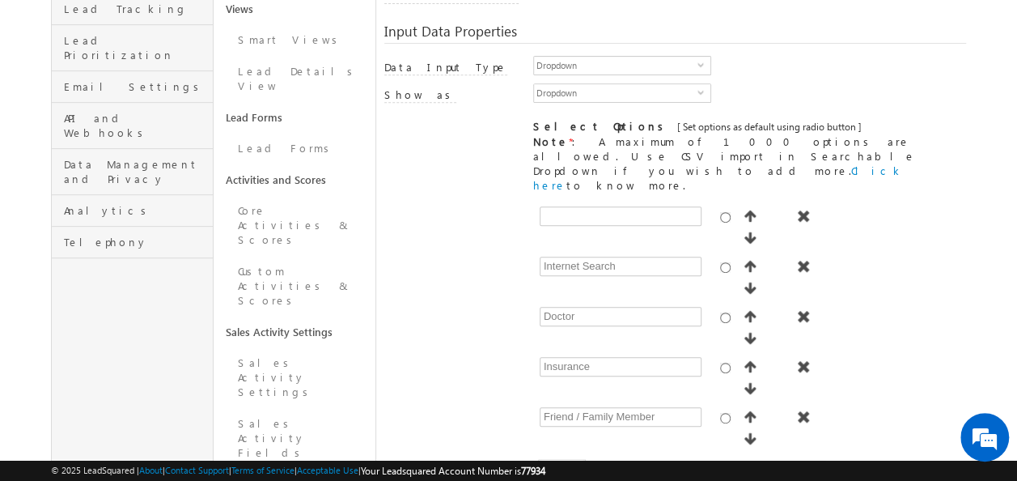
click at [553, 459] on button "Add" at bounding box center [562, 470] width 48 height 23
click at [571, 457] on input "text" at bounding box center [621, 466] width 162 height 19
type input "School"
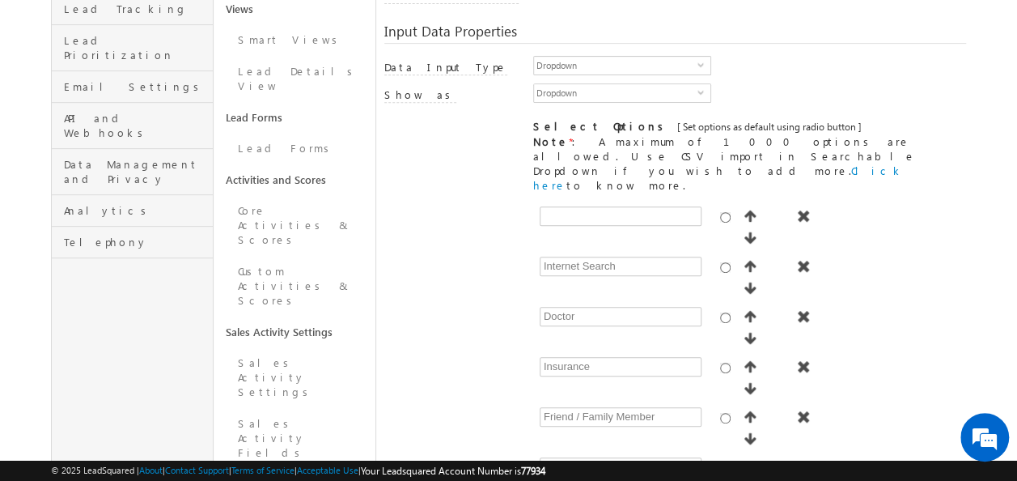
paste input "Early Interventionist / Case Manager"
type input "Early Interventionist / Case Manager"
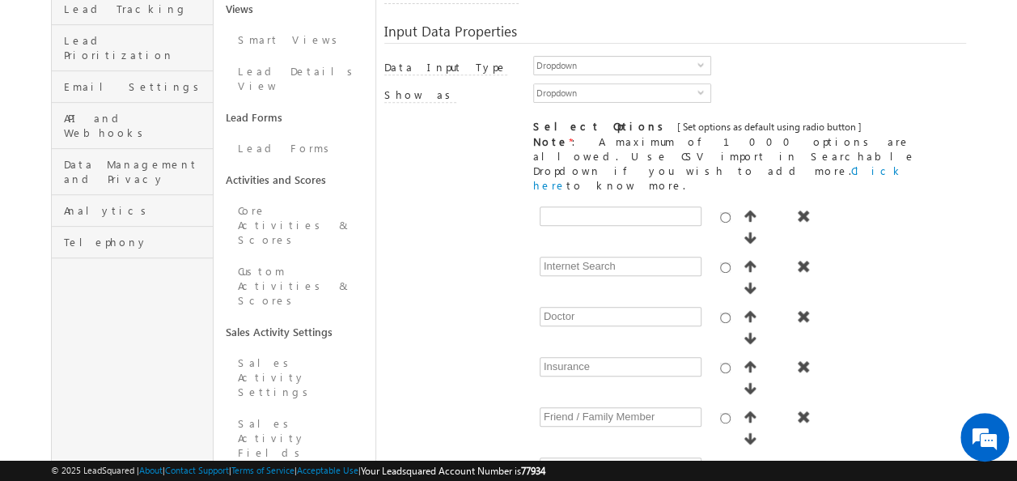
paste input "DDSN or Medical Website"
type input "DDSN or Medical Website"
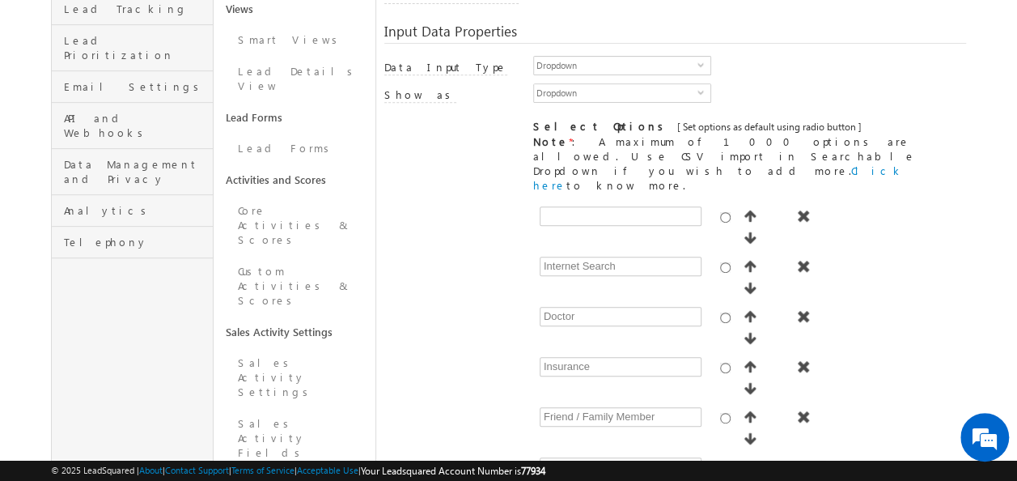
paste input "PHF Bus or Physical Sign"
type input "PHF Bus or Physical Sign"
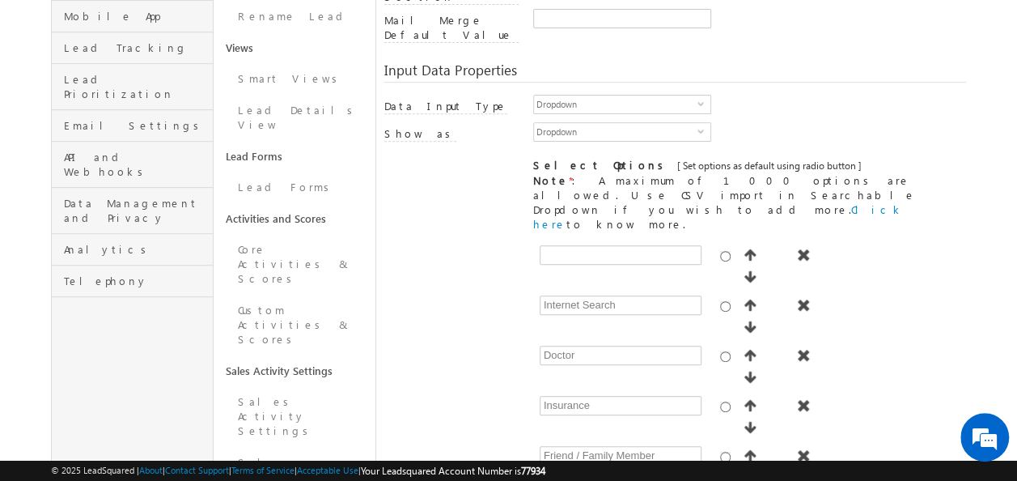
scroll to position [486, 0]
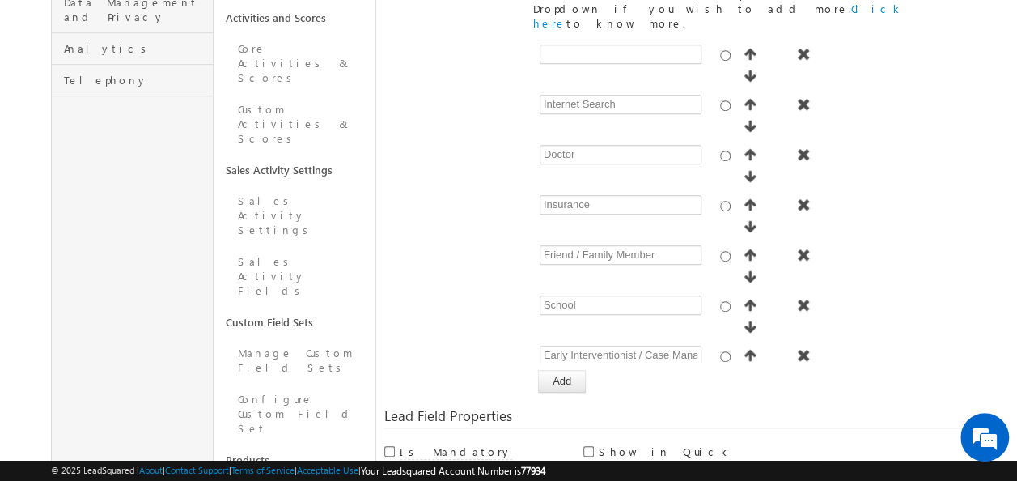
type input "Other"
click at [587, 466] on input "Include in Mail Merge" at bounding box center [588, 471] width 11 height 11
checkbox input "true"
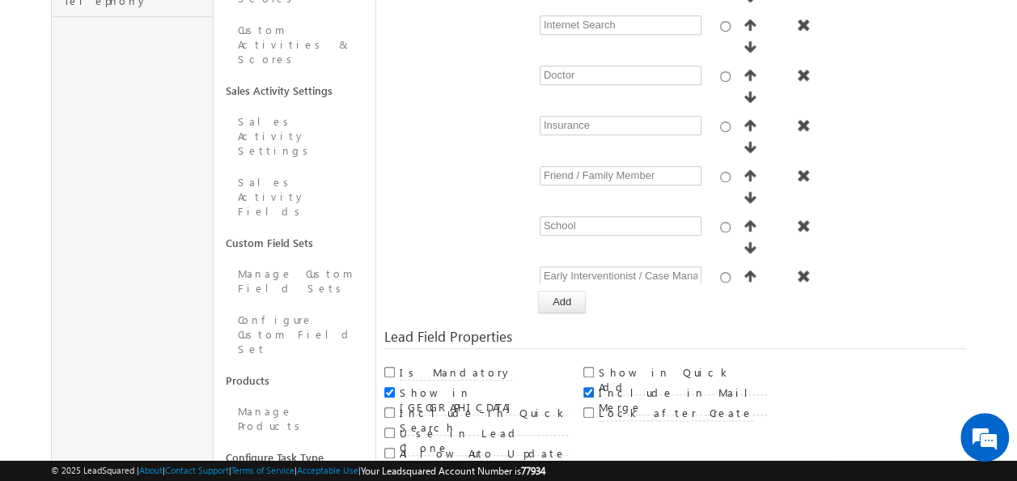
scroll to position [566, 0]
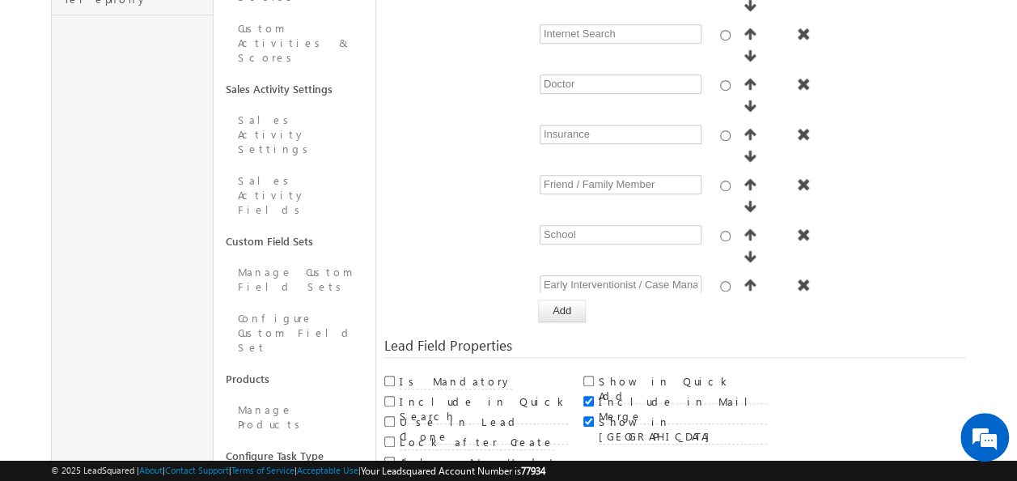
scroll to position [121, 0]
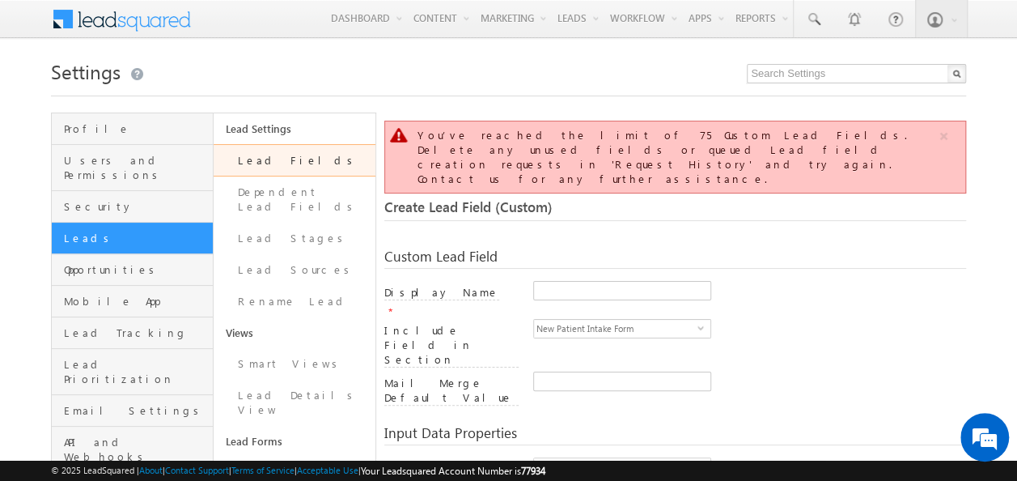
click at [293, 163] on link "Lead Fields" at bounding box center [295, 160] width 162 height 32
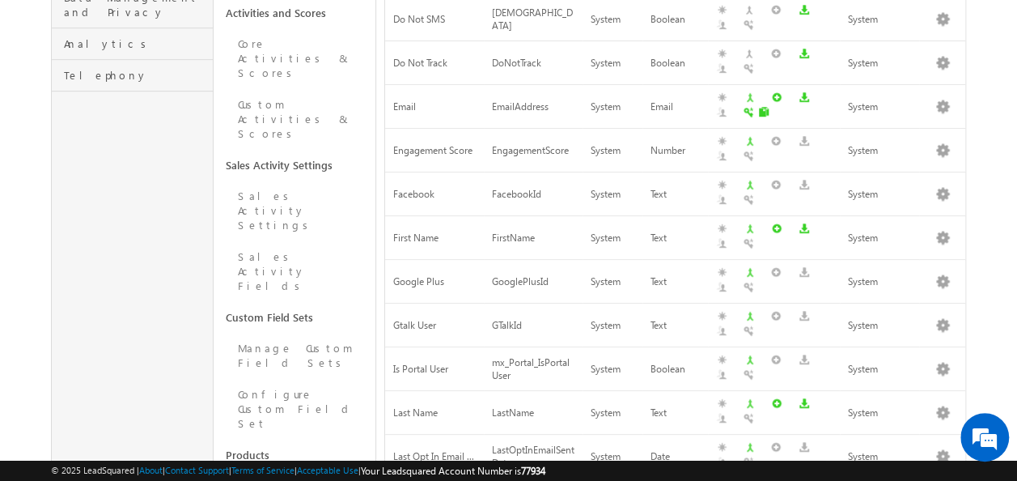
scroll to position [673, 0]
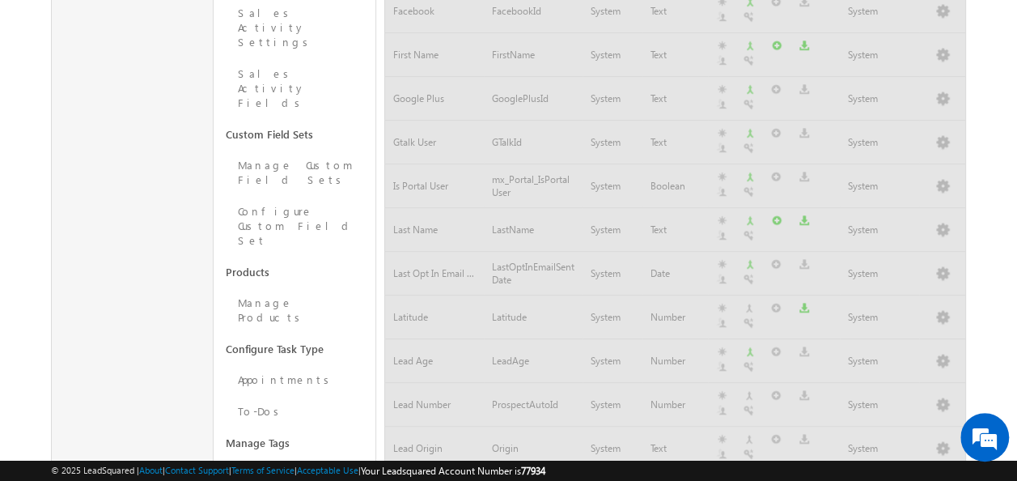
scroll to position [659, 0]
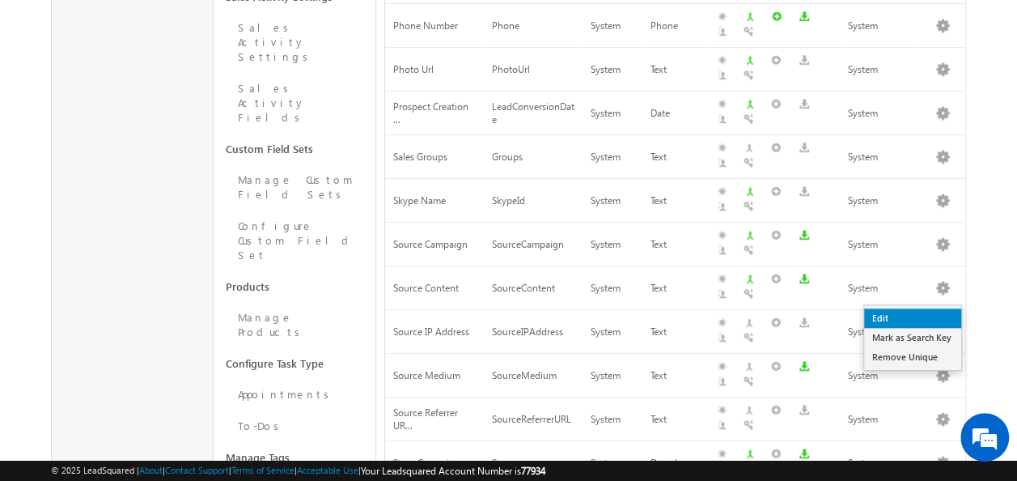
click at [917, 319] on link "Edit" at bounding box center [912, 317] width 97 height 19
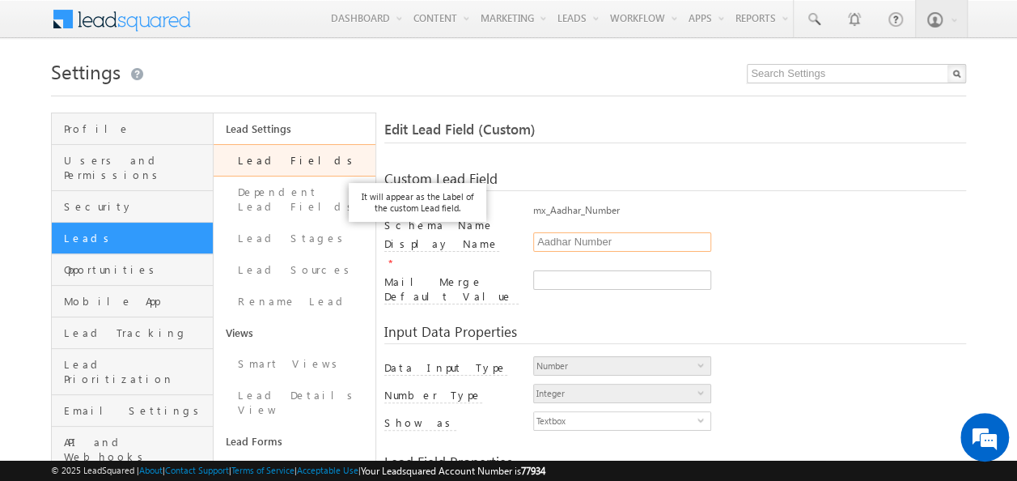
drag, startPoint x: 589, startPoint y: 237, endPoint x: 434, endPoint y: 240, distance: 155.4
click at [434, 240] on div "Display Name * Aadhar Number" at bounding box center [675, 251] width 583 height 38
paste input "Please specify"
type input "Please specify"
click at [697, 357] on span "Number" at bounding box center [615, 366] width 163 height 18
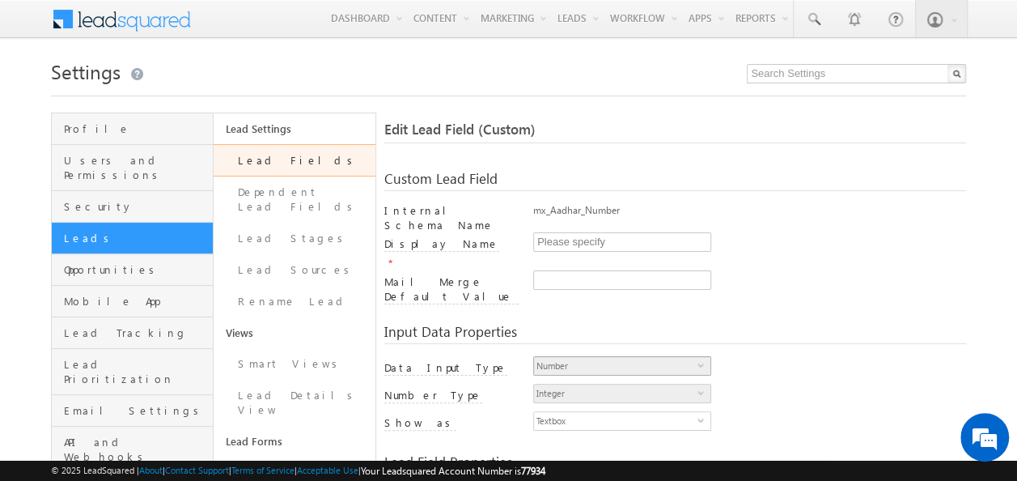
click at [697, 357] on span "Number" at bounding box center [615, 366] width 163 height 18
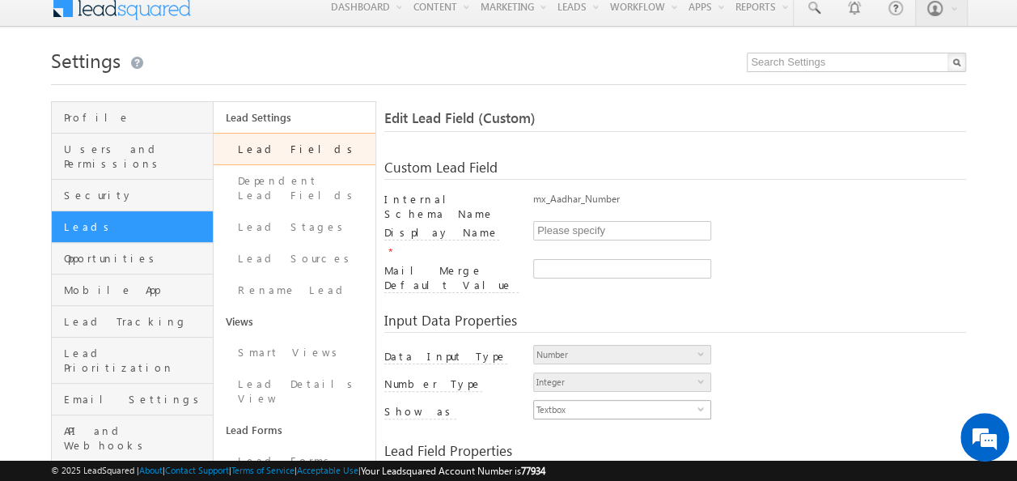
scroll to position [81, 0]
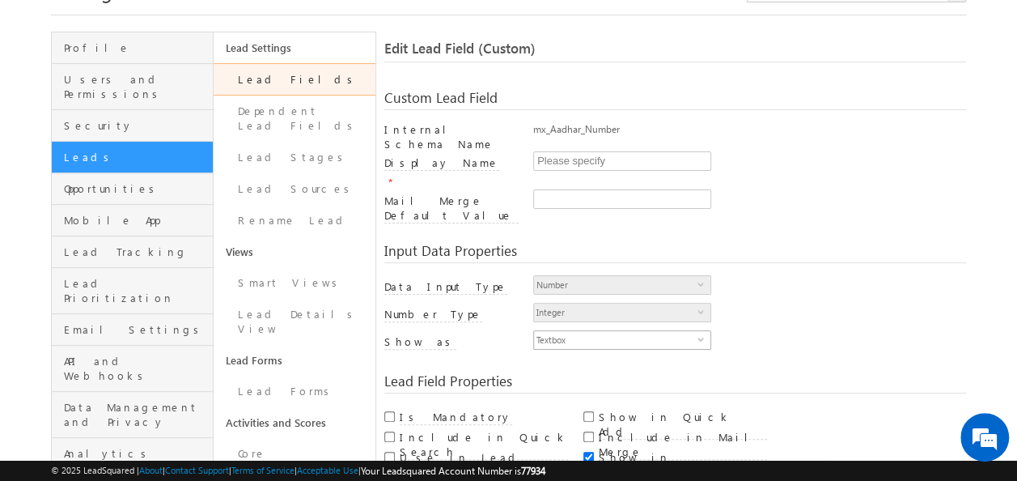
click at [701, 335] on span "select" at bounding box center [704, 338] width 13 height 7
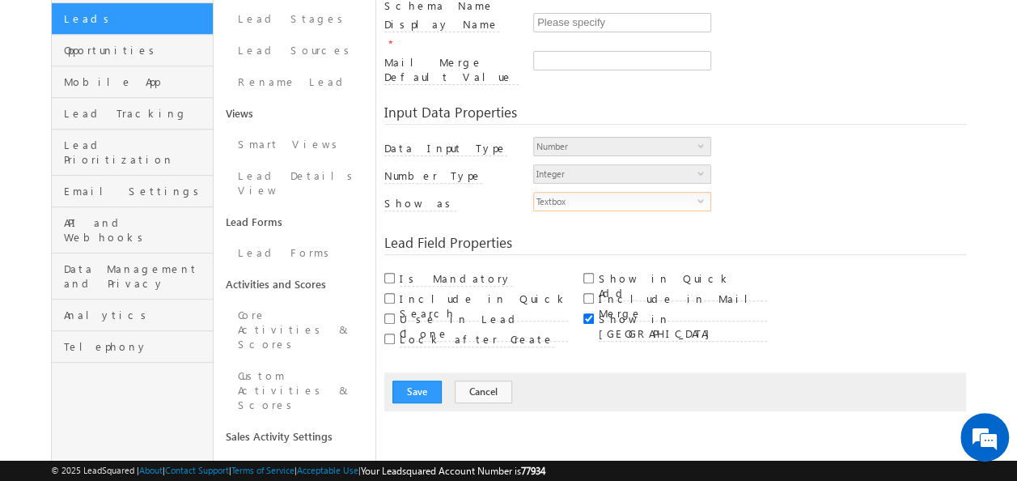
scroll to position [324, 0]
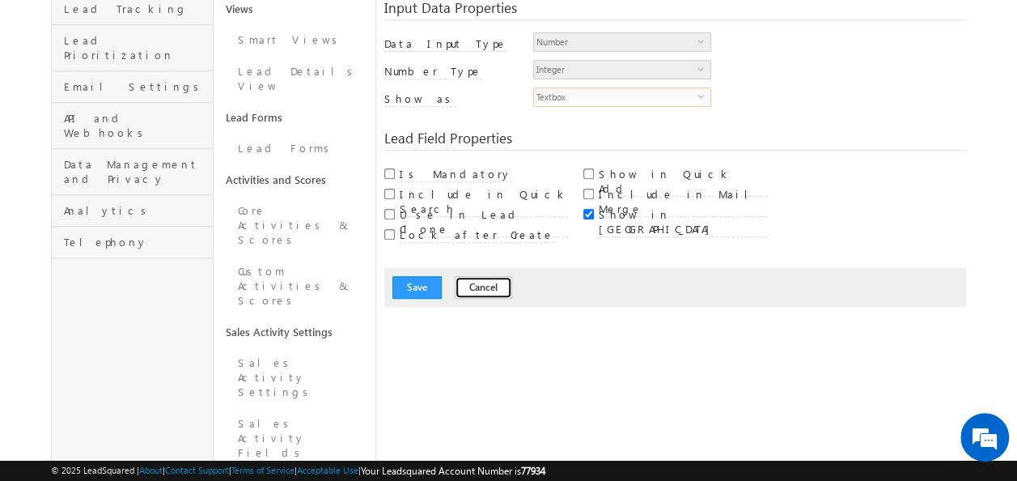
click at [488, 276] on button "Cancel" at bounding box center [483, 287] width 57 height 23
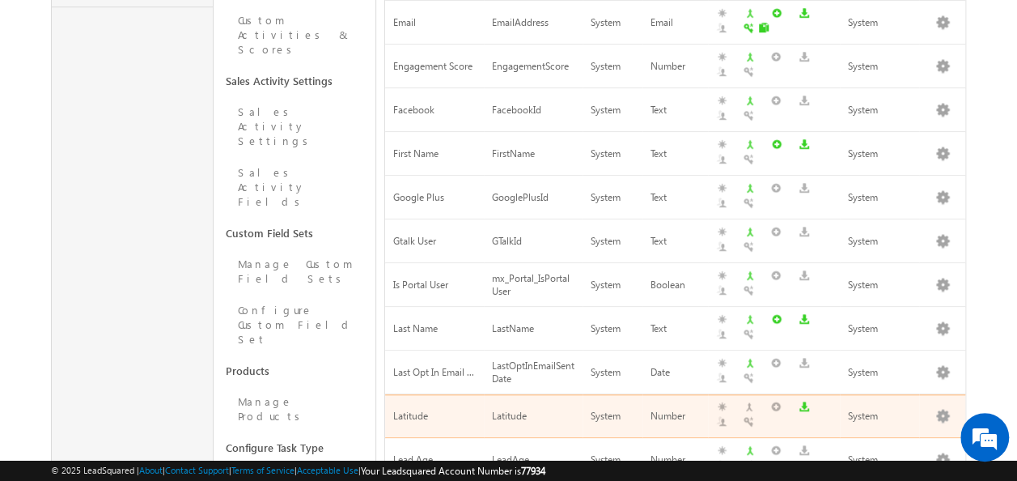
scroll to position [673, 0]
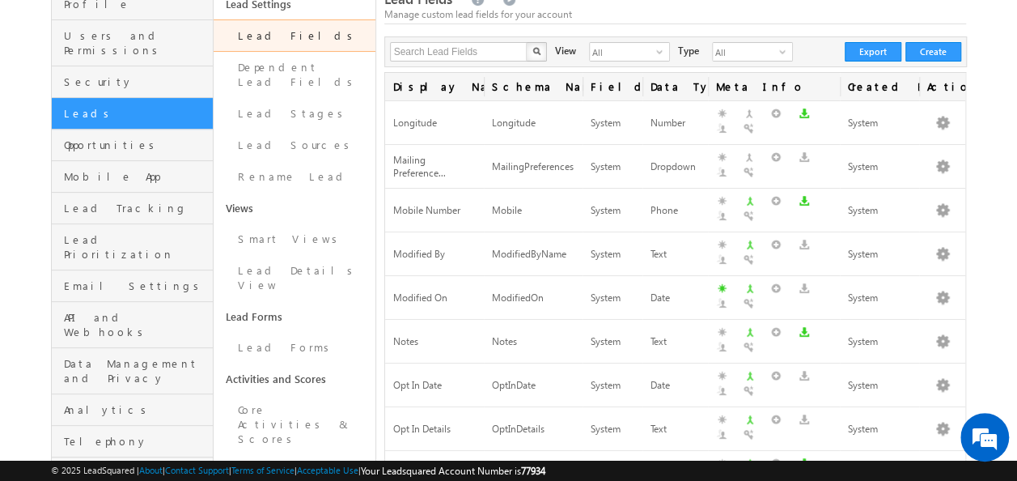
scroll to position [92, 0]
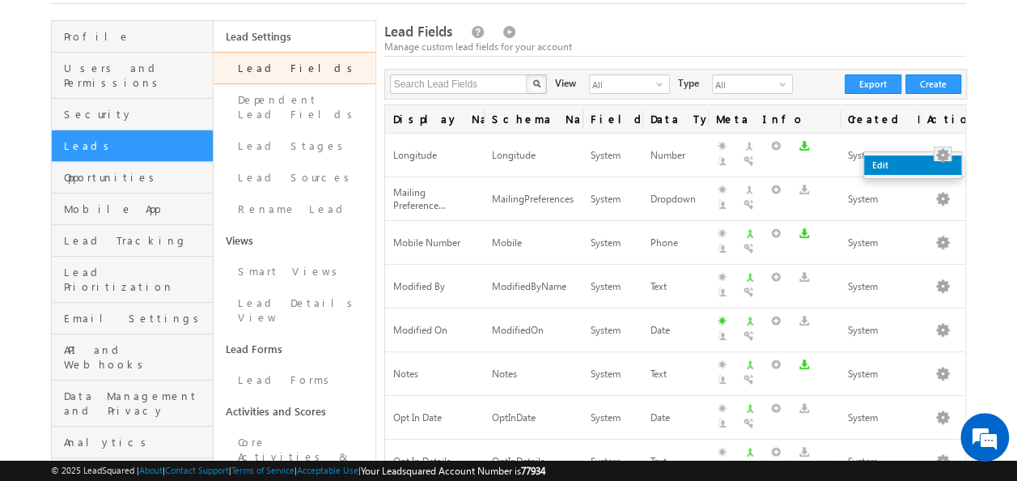
click at [924, 168] on link "Edit" at bounding box center [912, 164] width 97 height 19
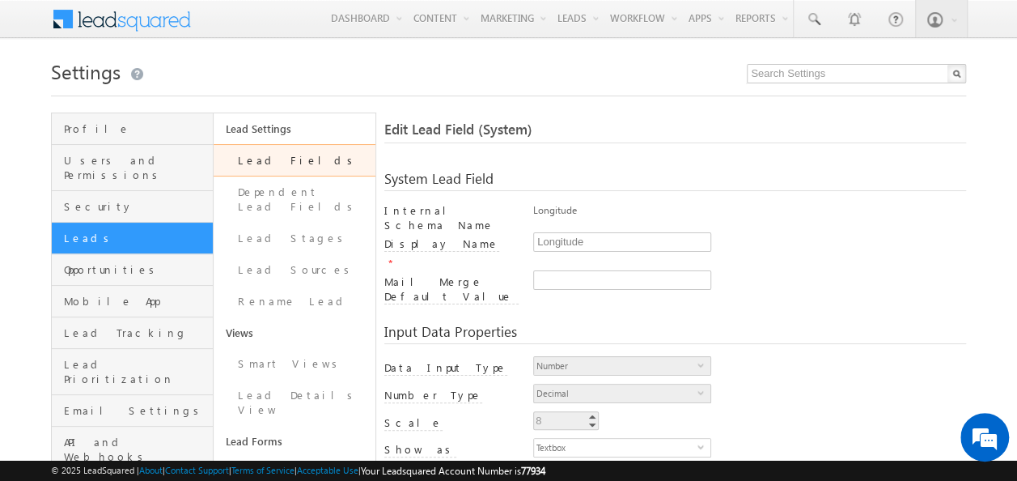
scroll to position [162, 0]
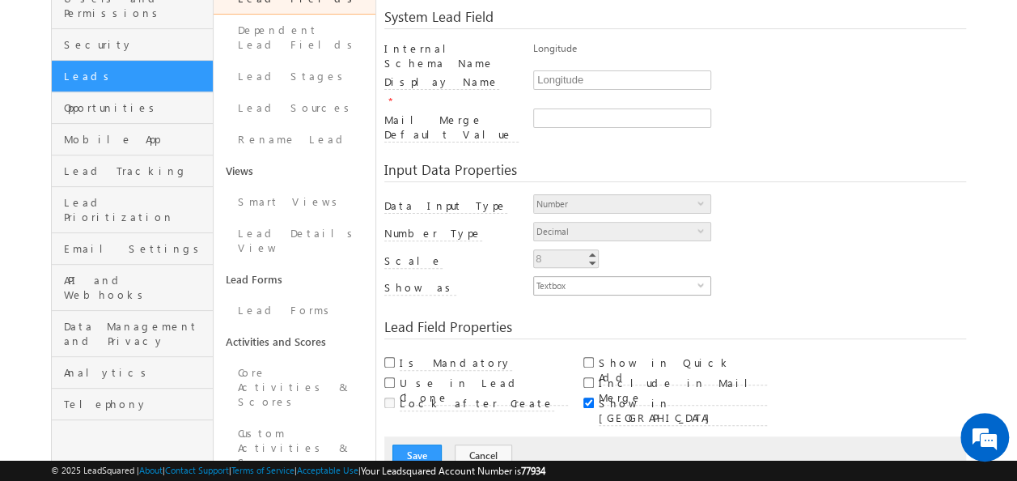
click at [700, 281] on span "select" at bounding box center [704, 284] width 13 height 7
click at [701, 281] on span "select" at bounding box center [704, 284] width 13 height 7
click at [698, 195] on span "select" at bounding box center [704, 209] width 13 height 28
click at [486, 444] on button "Cancel" at bounding box center [483, 455] width 57 height 23
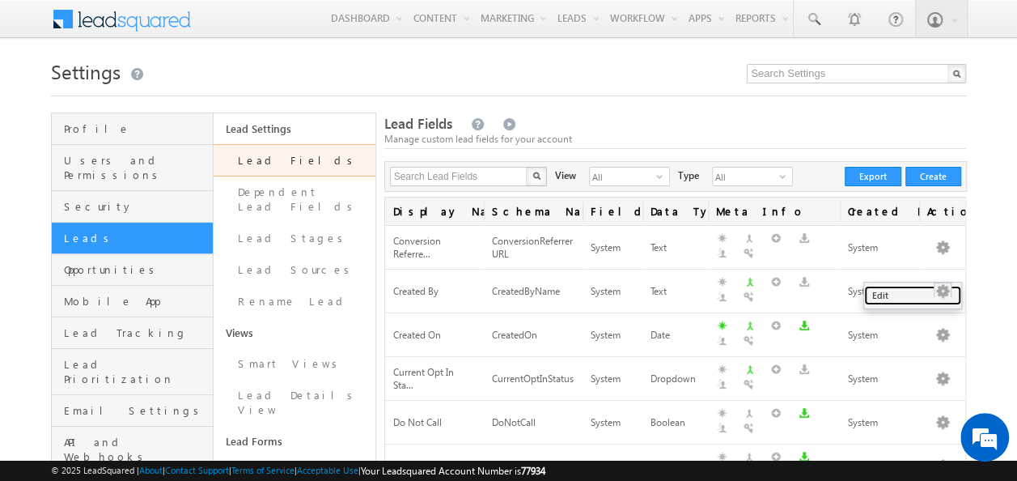
click at [931, 293] on link "Edit" at bounding box center [912, 295] width 97 height 19
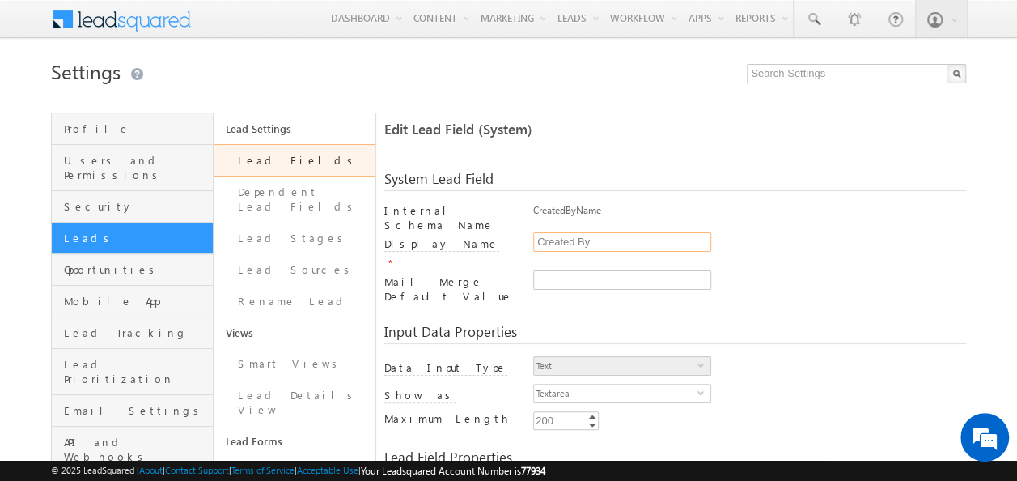
drag, startPoint x: 608, startPoint y: 235, endPoint x: 462, endPoint y: 235, distance: 145.7
click at [462, 235] on div "Display Name * Created By" at bounding box center [675, 251] width 583 height 38
paste input "Please specif"
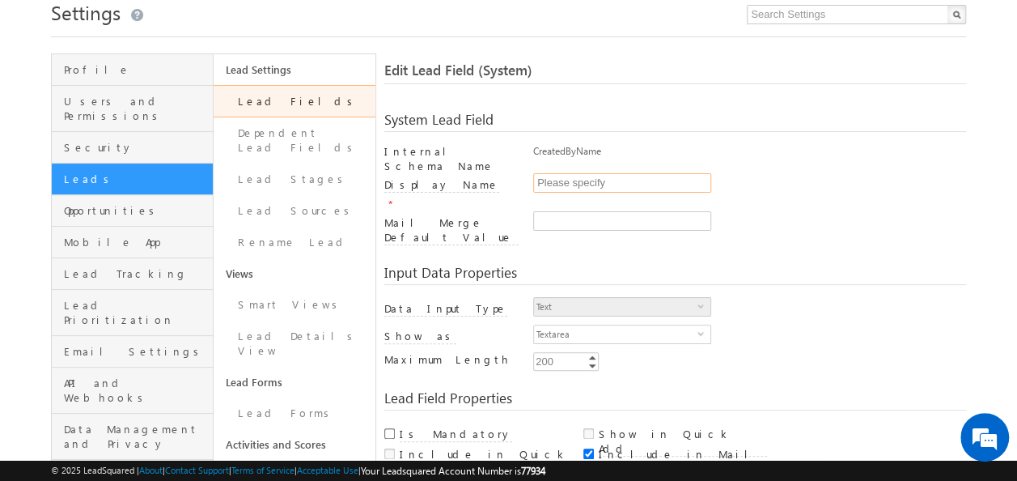
scroll to position [81, 0]
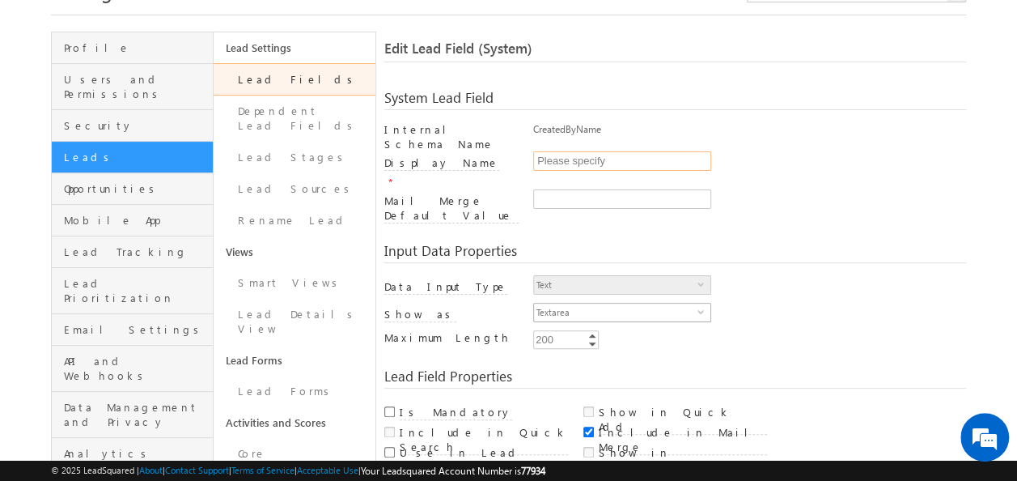
type input "Please specify"
click at [696, 303] on span "Textarea" at bounding box center [615, 312] width 163 height 18
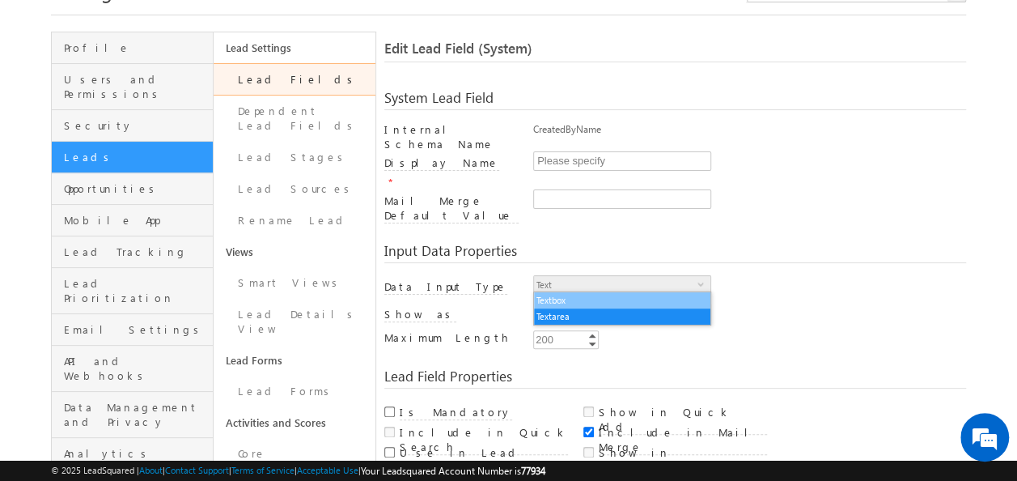
click at [570, 303] on li "Textbox" at bounding box center [622, 300] width 176 height 16
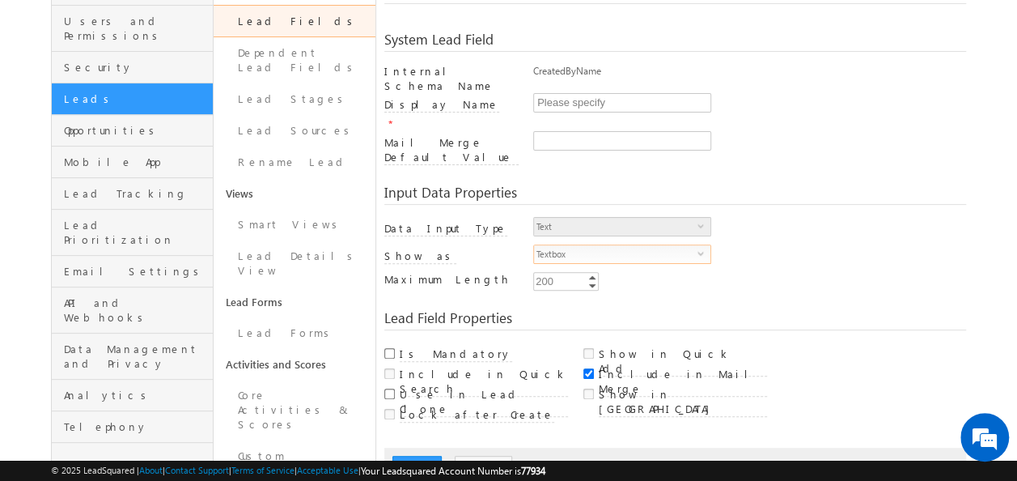
scroll to position [162, 0]
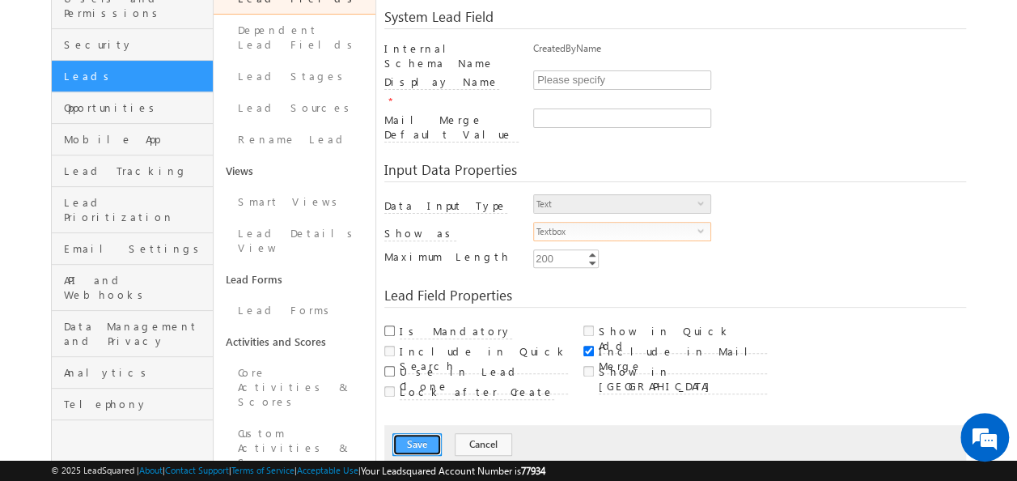
click at [410, 433] on button "Save" at bounding box center [416, 444] width 49 height 23
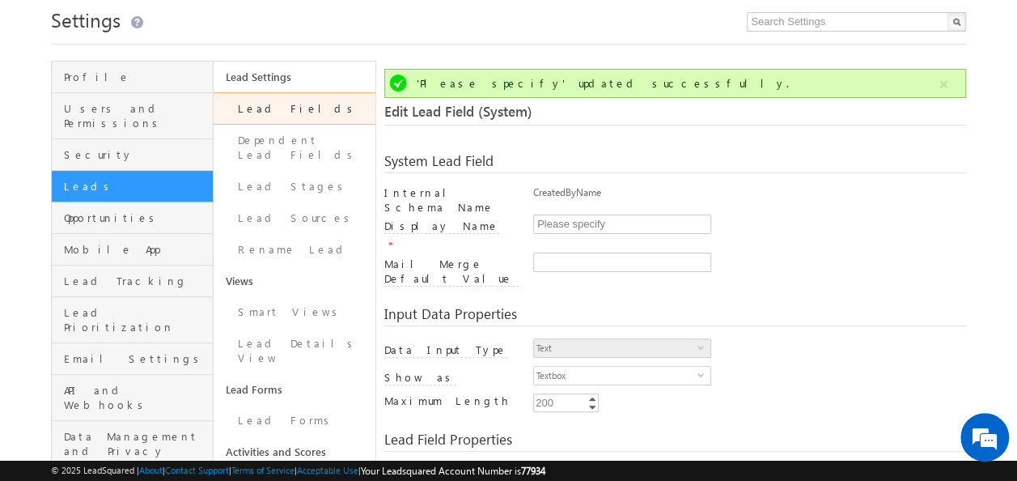
scroll to position [0, 0]
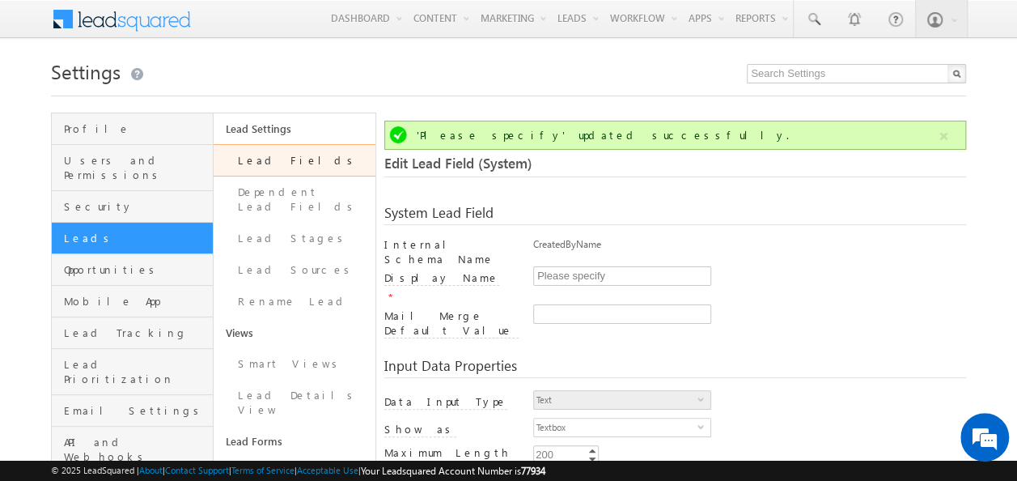
click at [240, 166] on link "Lead Fields" at bounding box center [295, 160] width 162 height 32
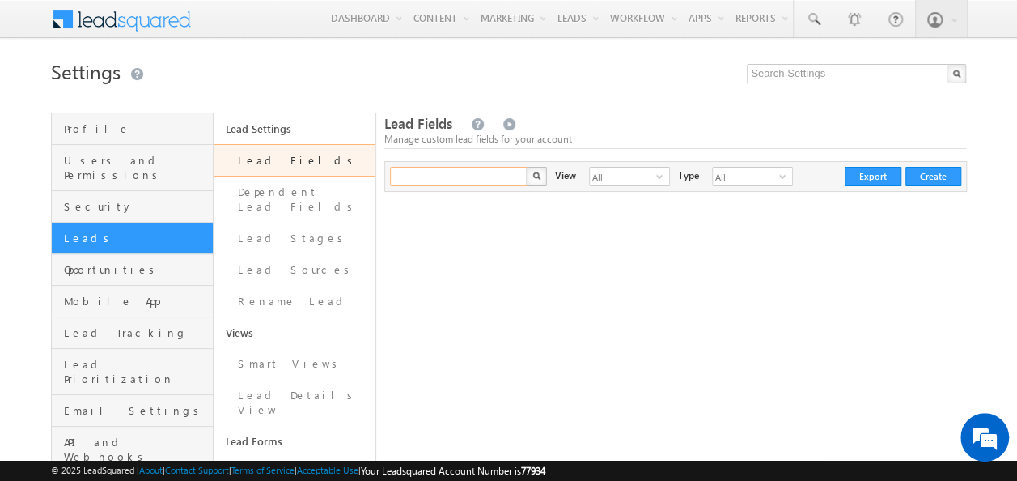
click at [477, 180] on input "text" at bounding box center [459, 176] width 138 height 19
type input "Search Lead Fields"
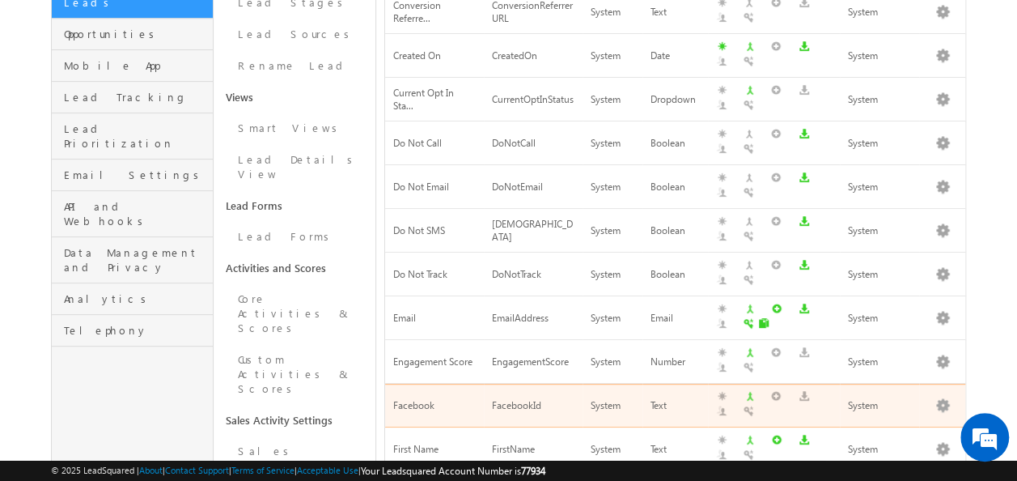
scroll to position [324, 0]
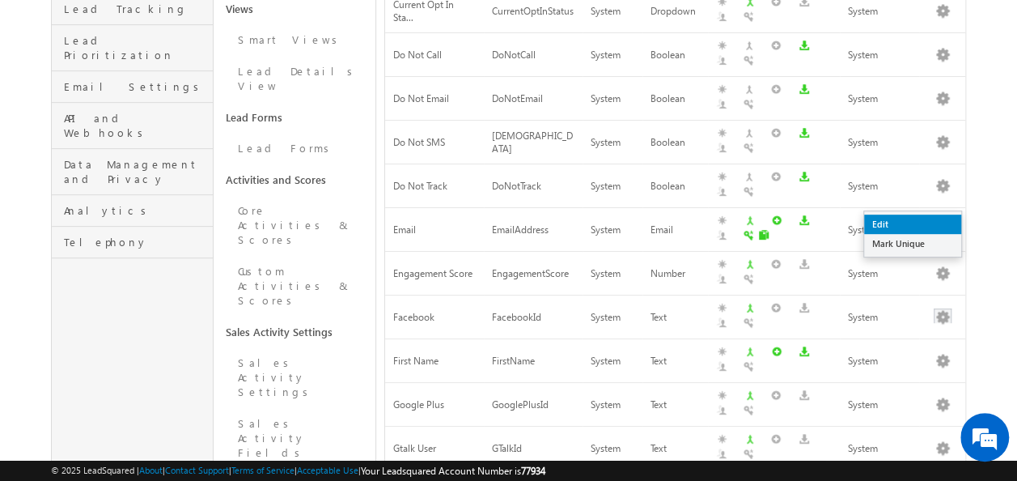
click at [929, 217] on link "Edit" at bounding box center [912, 223] width 97 height 19
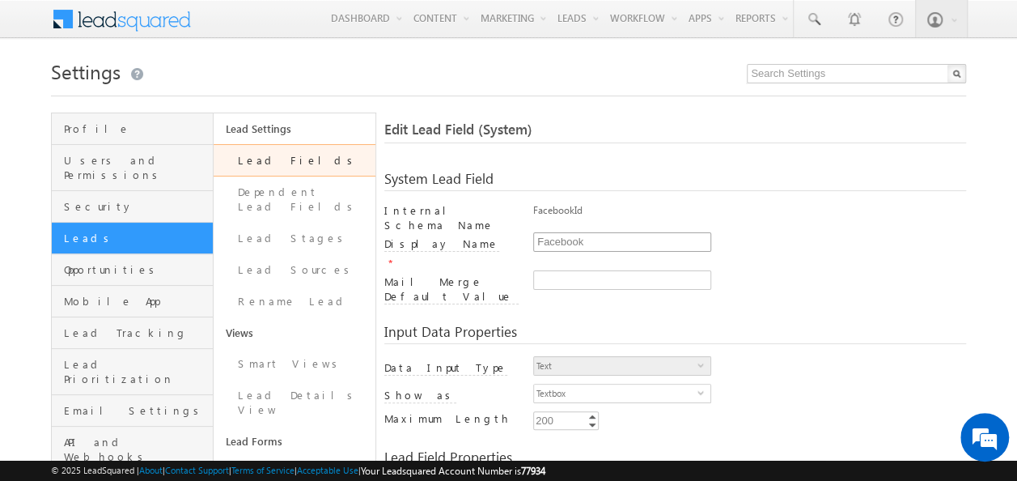
click at [599, 227] on div "Internal Schema Name FacebookId Display Name * Facebook Mail Merge Default Valu…" at bounding box center [675, 255] width 583 height 105
click at [604, 232] on input "Facebook" at bounding box center [622, 241] width 178 height 19
drag, startPoint x: 601, startPoint y: 231, endPoint x: 511, endPoint y: 238, distance: 90.9
click at [511, 238] on div "Display Name * Facebook" at bounding box center [675, 251] width 583 height 38
paste input "Could you please enable Lead Field creation? I have exhausted the limit."
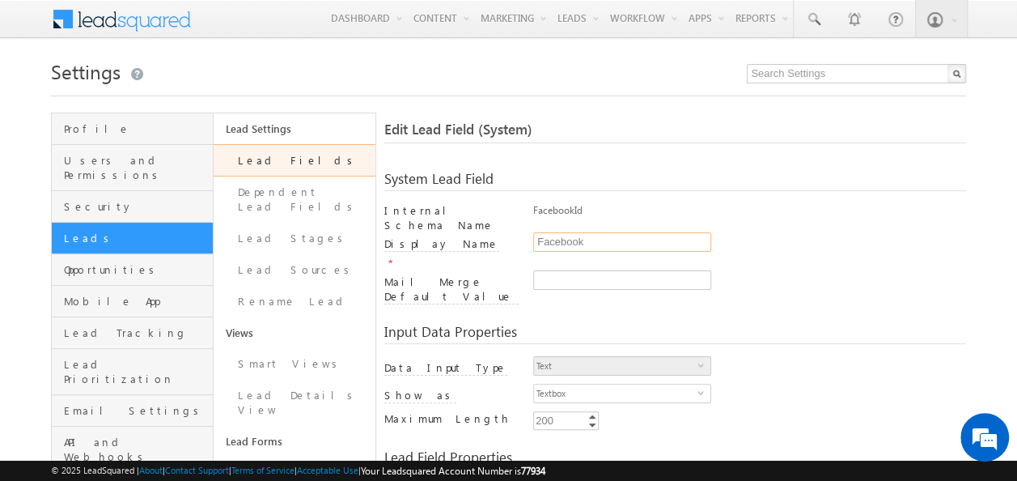
paste input "Name of Early Interventionist or Case Manager"
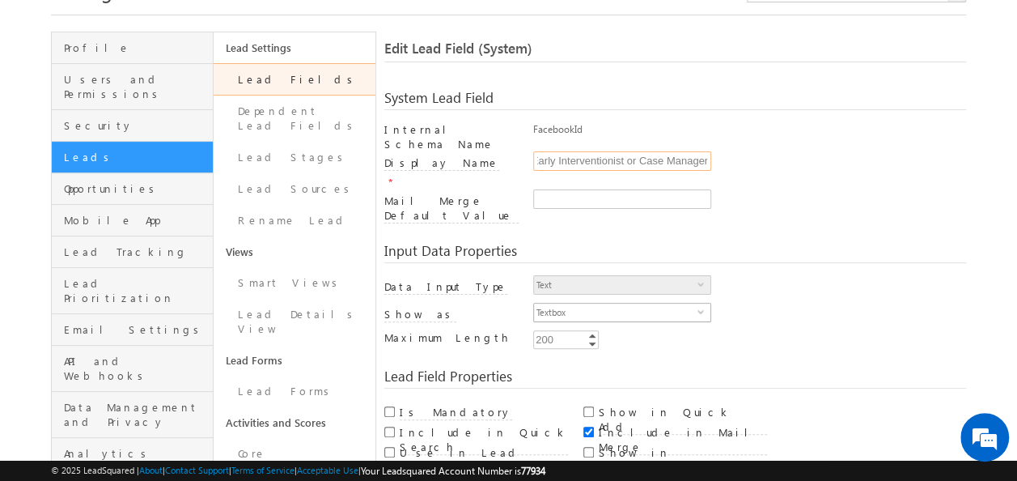
type input "Name of Early Interventionist or Case Manager"
click at [701, 303] on span "select" at bounding box center [704, 317] width 13 height 28
click at [585, 303] on li "Textbox" at bounding box center [622, 300] width 176 height 16
click at [892, 275] on div "Text select 0" at bounding box center [749, 289] width 433 height 28
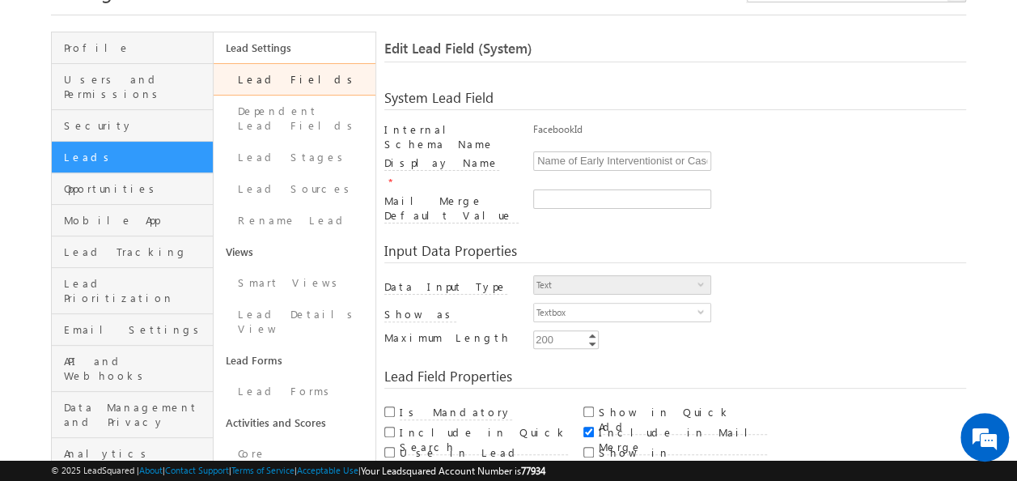
click at [594, 441] on div "Show in [GEOGRAPHIC_DATA]" at bounding box center [675, 451] width 184 height 20
click at [586, 447] on input "checkbox" at bounding box center [588, 452] width 11 height 11
checkbox input "true"
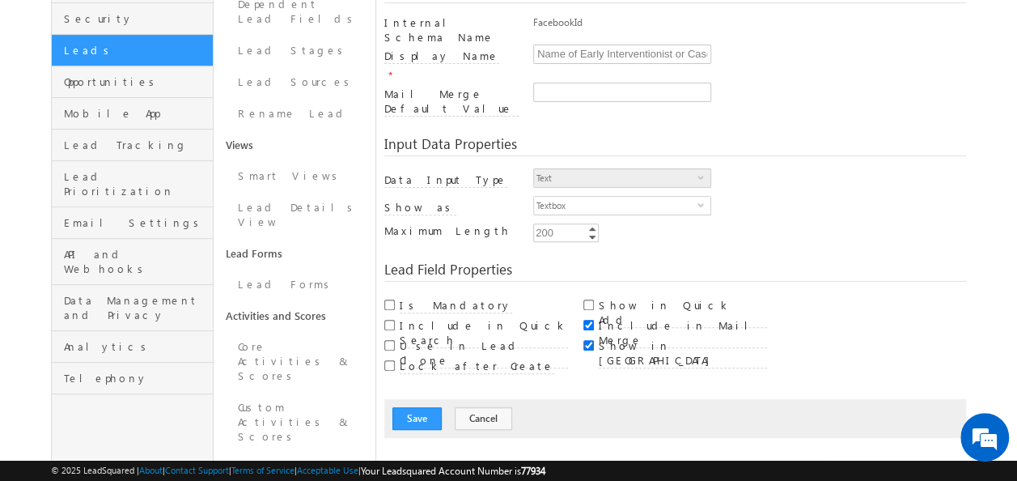
scroll to position [324, 0]
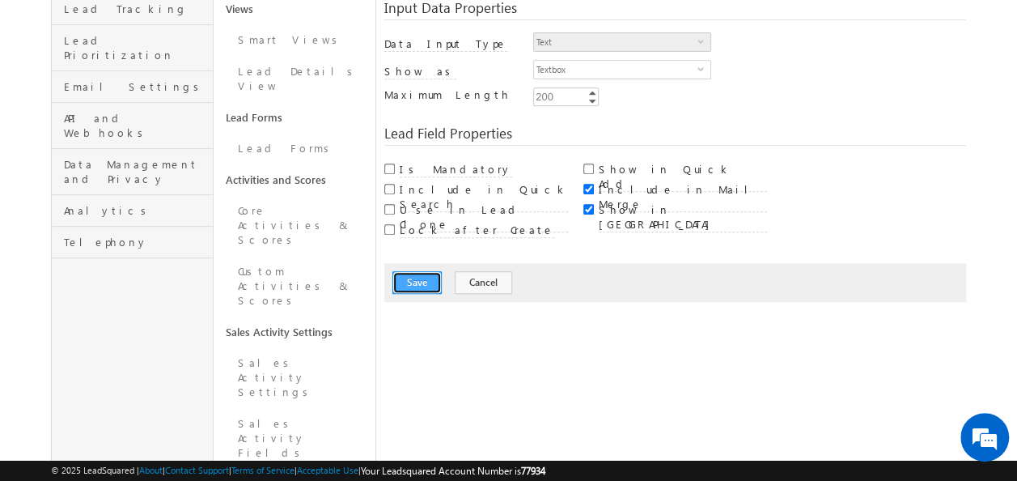
click at [416, 271] on button "Save" at bounding box center [416, 282] width 49 height 23
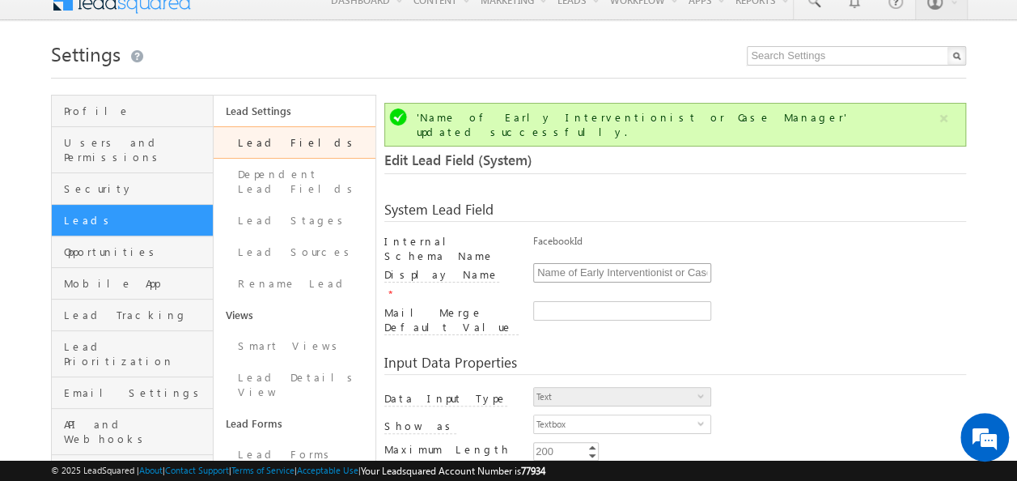
scroll to position [0, 0]
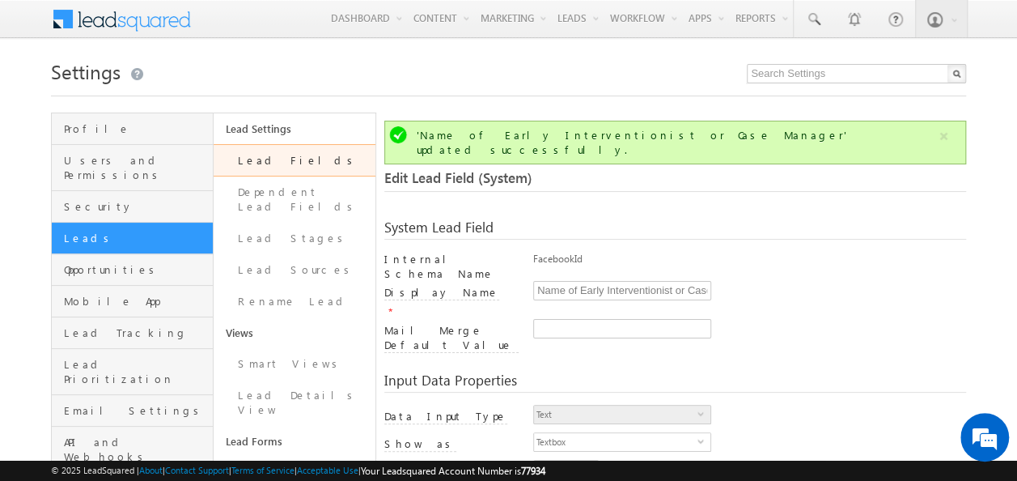
click at [291, 163] on link "Lead Fields" at bounding box center [295, 160] width 162 height 32
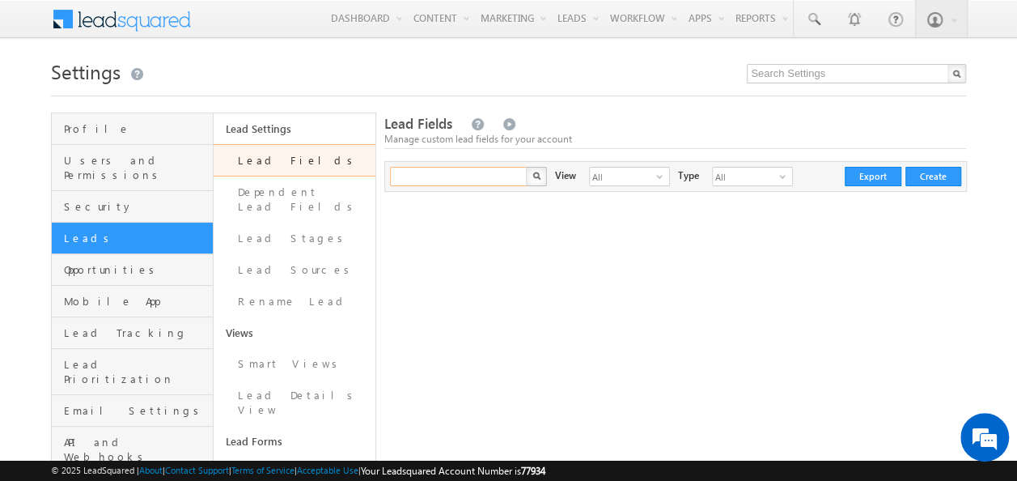
click at [425, 176] on input "text" at bounding box center [459, 176] width 138 height 19
click at [413, 173] on input "text" at bounding box center [459, 176] width 138 height 19
type input "Search Lead Fields"
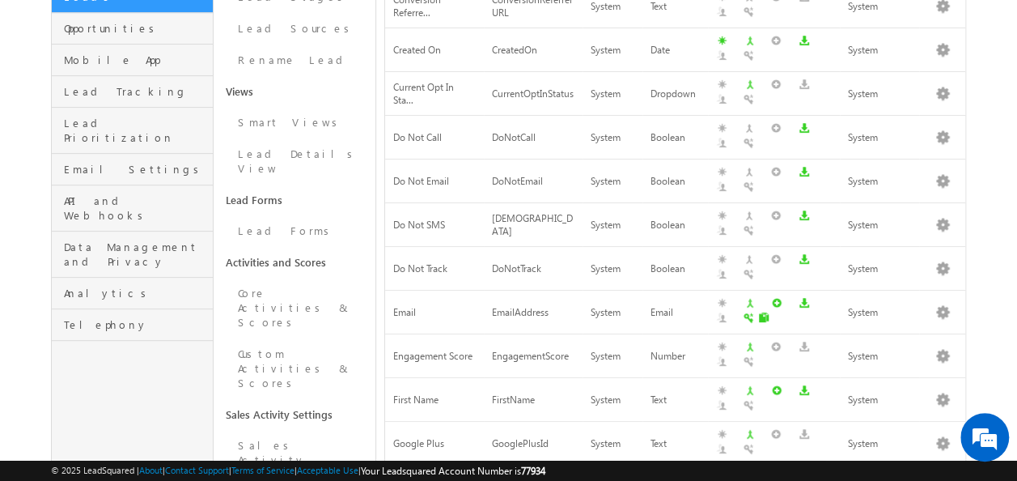
scroll to position [81, 0]
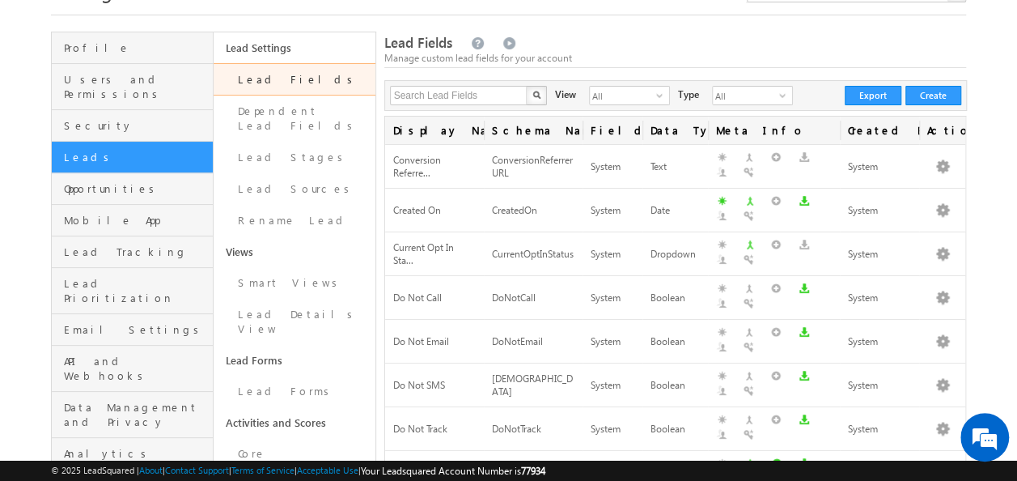
click at [451, 84] on div "Search Lead Fields X 124 results found View All select 3 Type All select 1 Crea…" at bounding box center [675, 95] width 583 height 31
click at [443, 96] on input "text" at bounding box center [459, 95] width 138 height 19
type input "Email"
click at [534, 100] on button "button" at bounding box center [536, 95] width 21 height 19
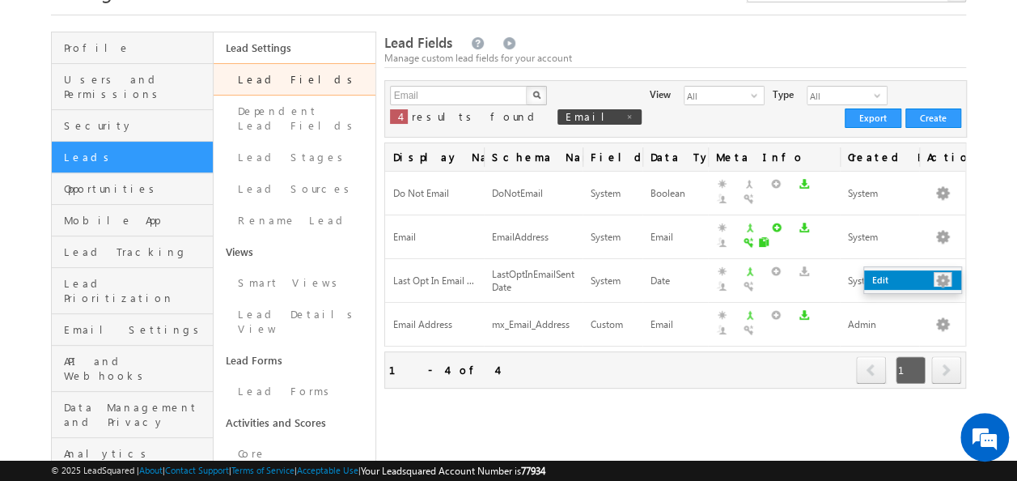
click at [937, 276] on link "Edit" at bounding box center [912, 279] width 97 height 19
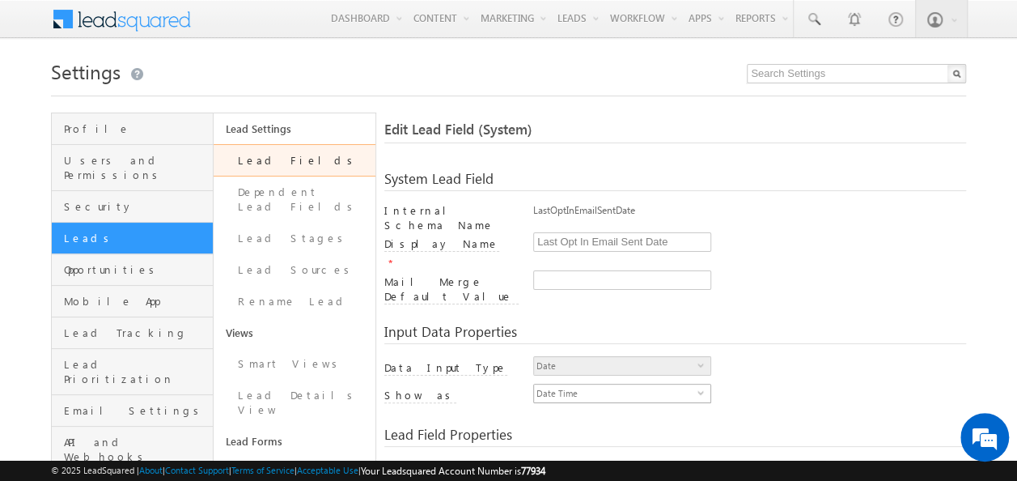
click at [698, 388] on span "select" at bounding box center [704, 391] width 13 height 7
click at [701, 361] on span "select" at bounding box center [704, 364] width 13 height 7
click at [699, 361] on span "select" at bounding box center [704, 364] width 13 height 7
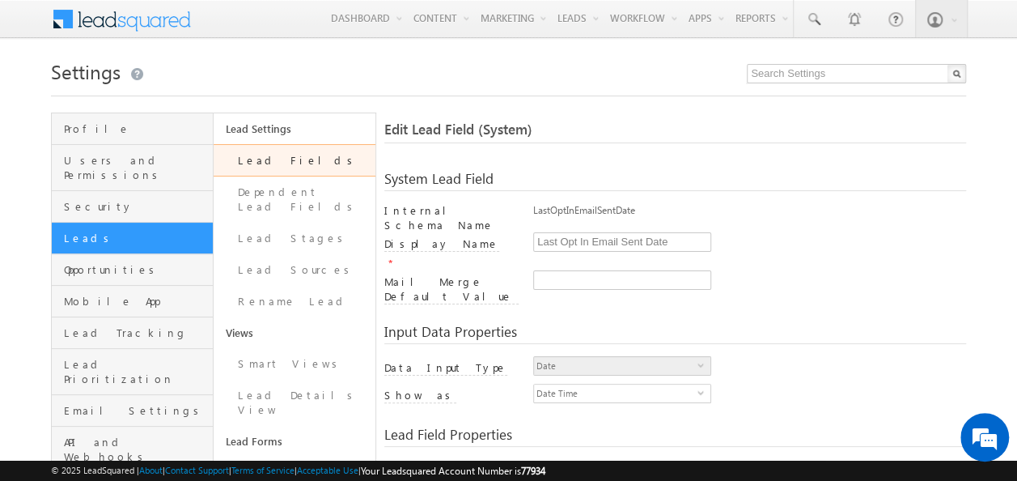
scroll to position [162, 0]
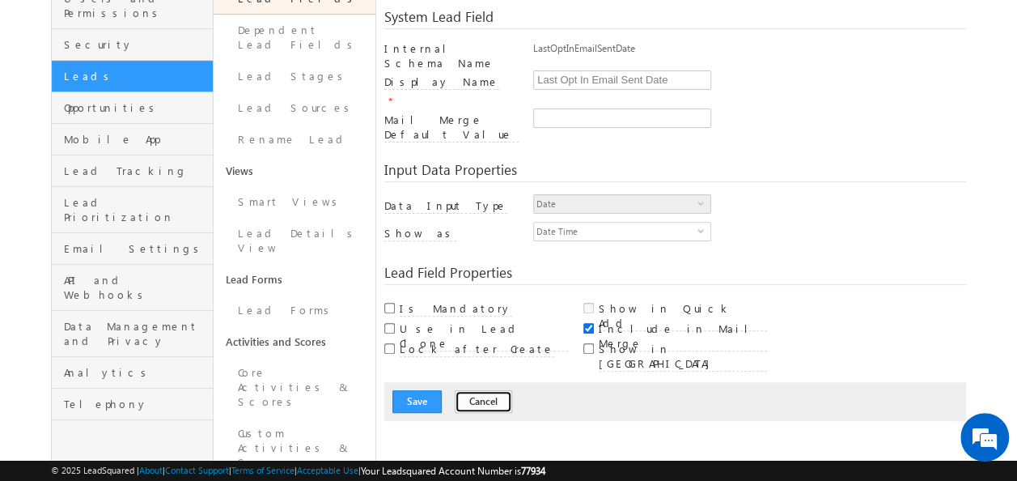
click at [476, 390] on button "Cancel" at bounding box center [483, 401] width 57 height 23
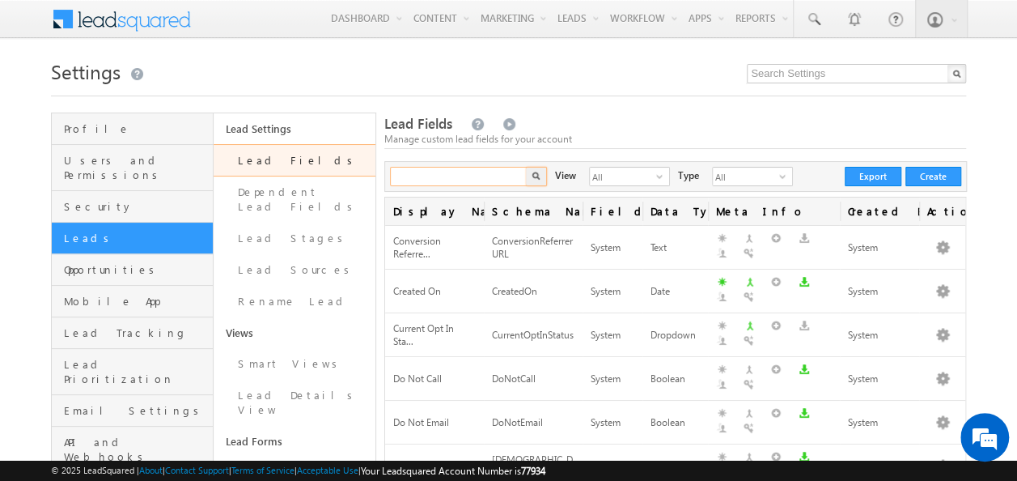
click at [493, 180] on input "text" at bounding box center [459, 176] width 138 height 19
type input "Email"
click at [536, 176] on img "button" at bounding box center [536, 176] width 8 height 8
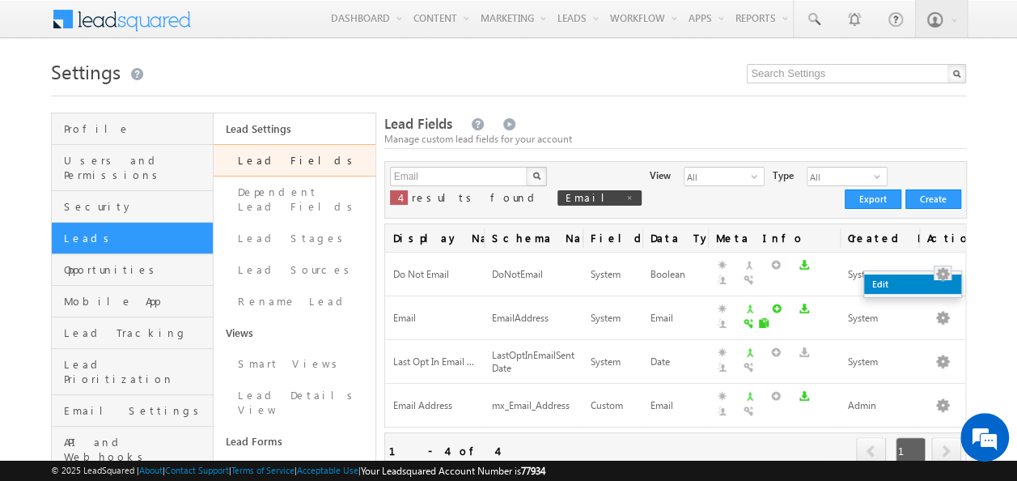
click at [940, 284] on link "Edit" at bounding box center [912, 283] width 97 height 19
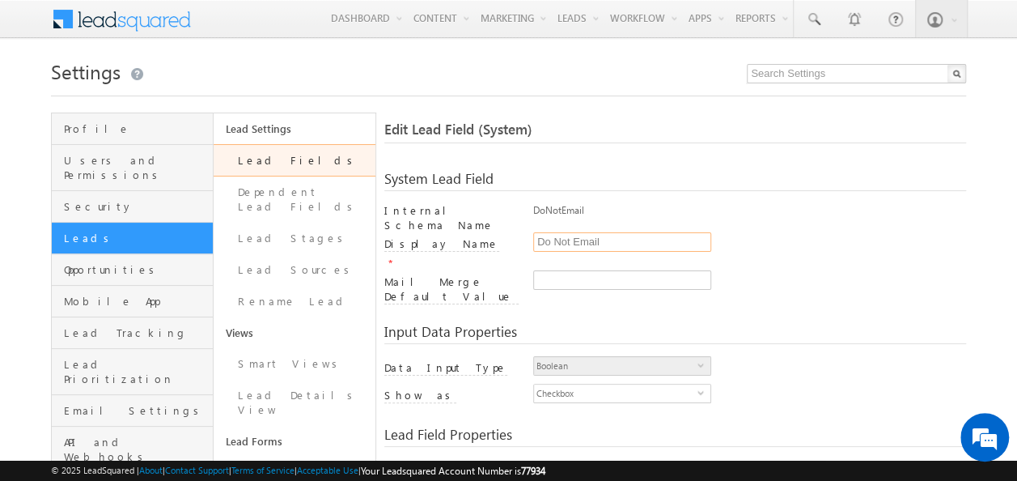
drag, startPoint x: 605, startPoint y: 230, endPoint x: 486, endPoint y: 248, distance: 121.2
click at [486, 248] on div "Display Name * Do Not Email" at bounding box center [675, 251] width 583 height 38
paste input "Email Address of Early Interventionist or Case Man"
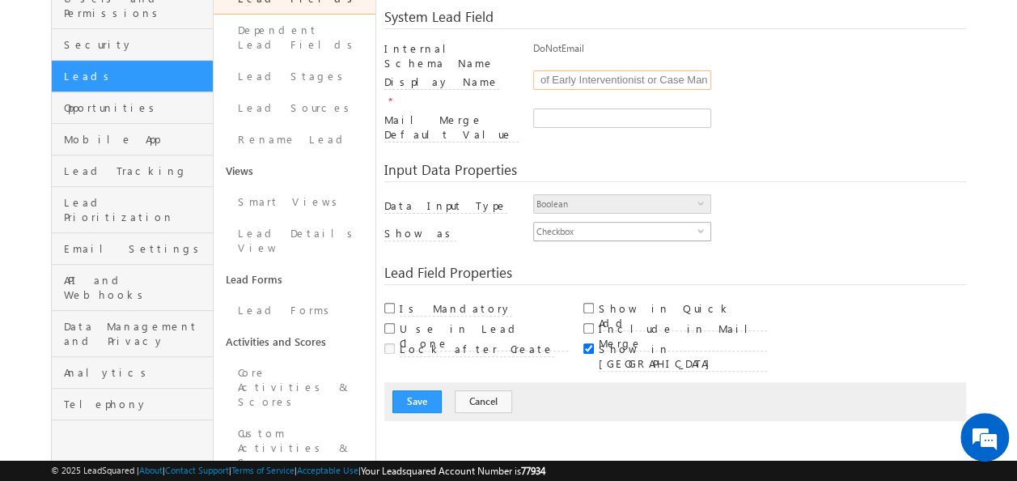
type input "Email Address of Early Interventionist or Case Man"
click at [701, 227] on span "select" at bounding box center [704, 230] width 13 height 7
click at [696, 195] on span "Boolean" at bounding box center [615, 204] width 163 height 18
click at [695, 195] on span "Boolean" at bounding box center [615, 204] width 163 height 18
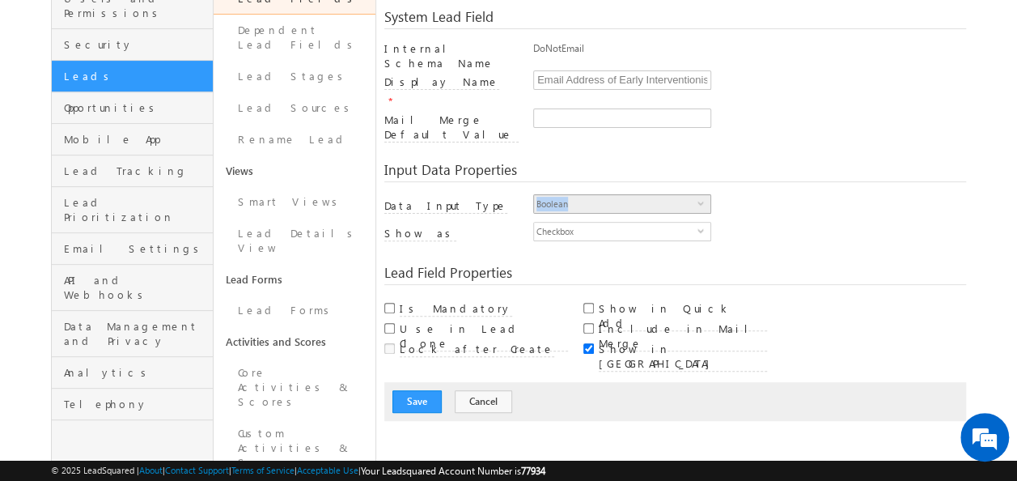
click at [695, 195] on span "Boolean" at bounding box center [615, 204] width 163 height 18
drag, startPoint x: 695, startPoint y: 173, endPoint x: 803, endPoint y: 227, distance: 120.1
click at [803, 227] on div "System Lead Field Internal Schema Name DoNotEmail Display Name * Email Address …" at bounding box center [675, 207] width 583 height 427
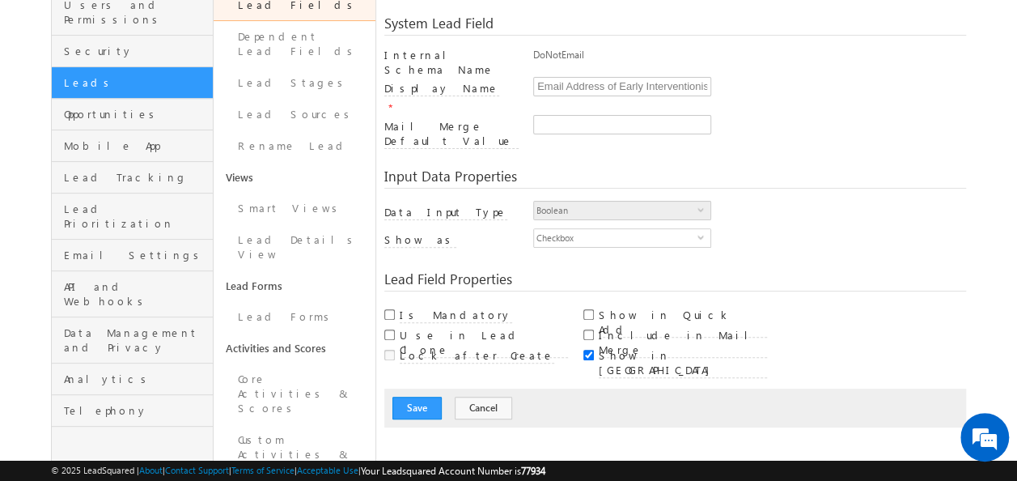
scroll to position [162, 0]
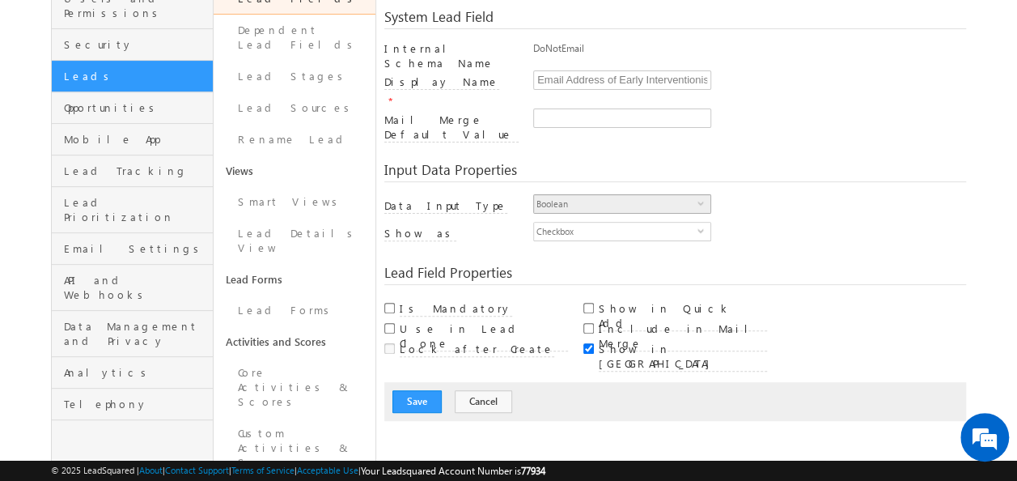
click at [702, 195] on span "select" at bounding box center [704, 209] width 13 height 28
click at [489, 390] on button "Cancel" at bounding box center [483, 401] width 57 height 23
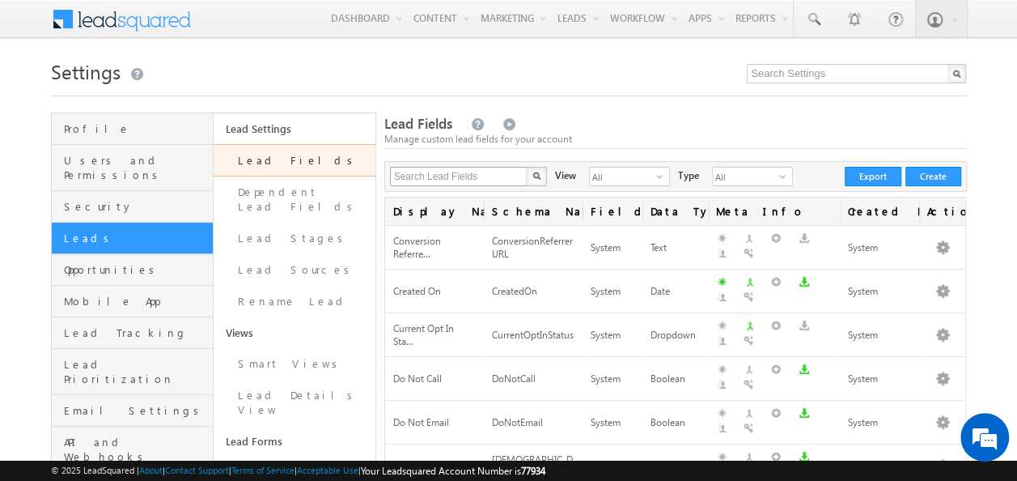
click at [469, 167] on div "Search Lead Fields X 124 results found View All select 3 Type All select 1 Crea…" at bounding box center [675, 176] width 583 height 31
click at [466, 181] on input "text" at bounding box center [459, 176] width 138 height 19
type input "Please"
click at [536, 178] on img "button" at bounding box center [536, 176] width 8 height 8
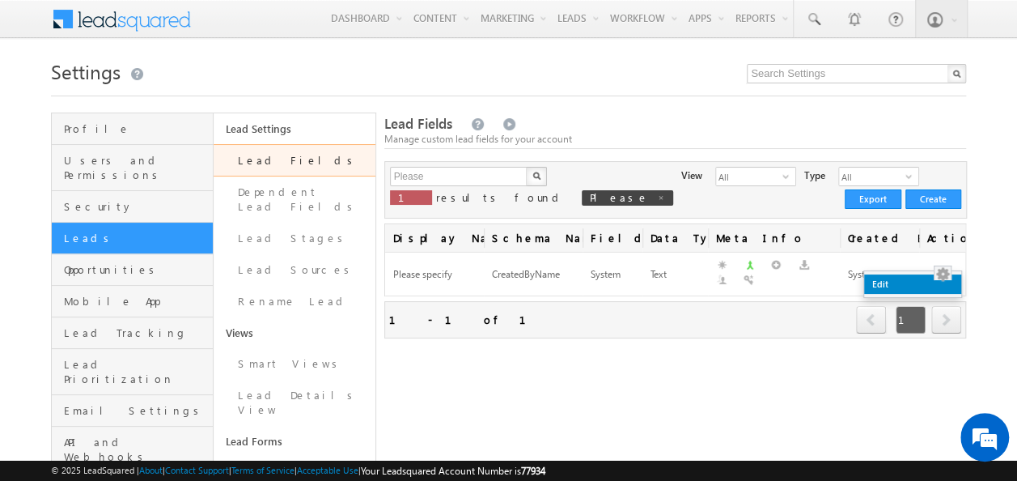
click at [920, 280] on link "Edit" at bounding box center [912, 283] width 97 height 19
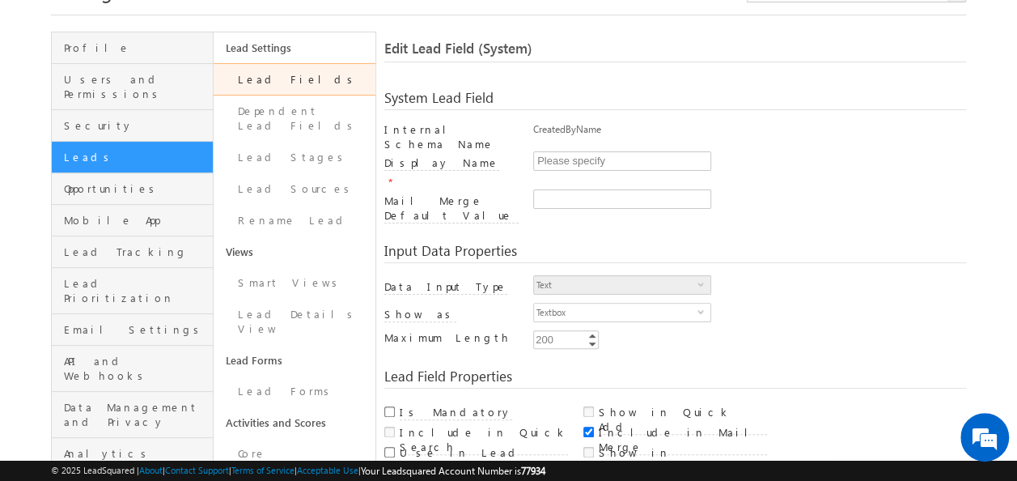
drag, startPoint x: 606, startPoint y: 129, endPoint x: 507, endPoint y: 125, distance: 99.6
click at [507, 125] on div "Internal Schema Name CreatedByName" at bounding box center [675, 136] width 583 height 29
copy div "CreatedByName"
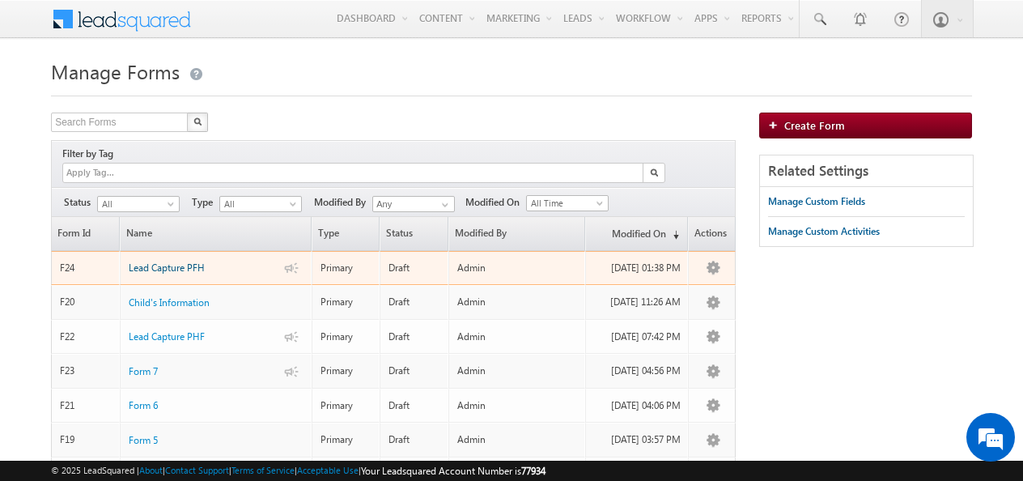
click at [180, 261] on span "Lead Capture PFH" at bounding box center [167, 267] width 76 height 12
